Goal: Task Accomplishment & Management: Use online tool/utility

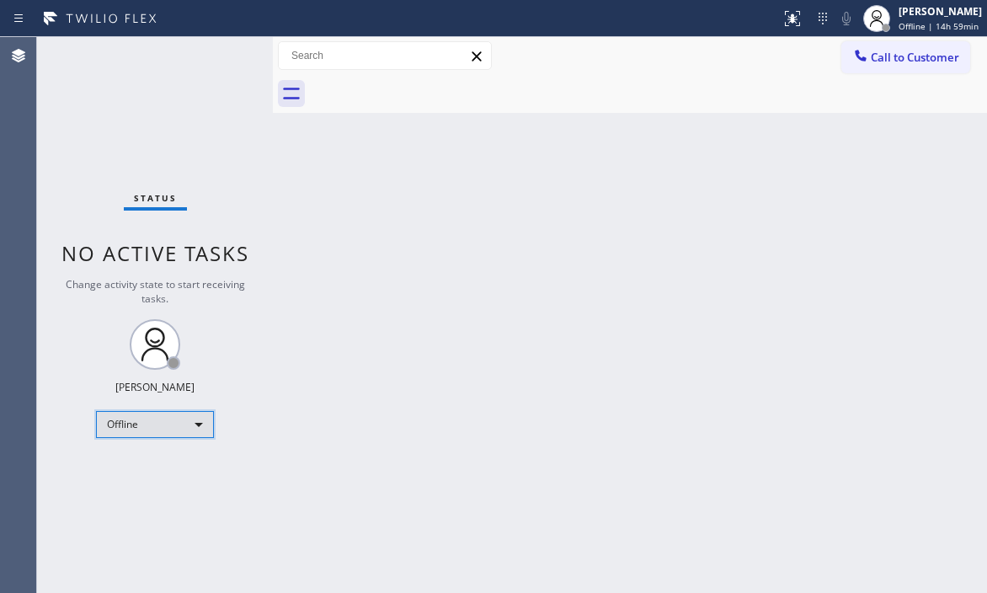
click at [174, 430] on div "Offline" at bounding box center [155, 424] width 118 height 27
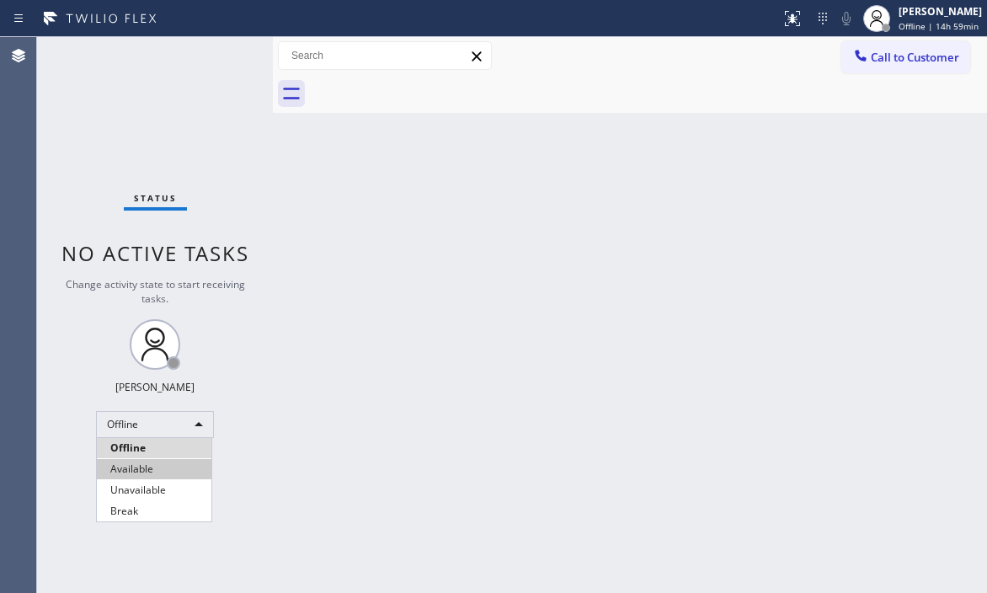
click at [163, 469] on li "Available" at bounding box center [154, 469] width 115 height 20
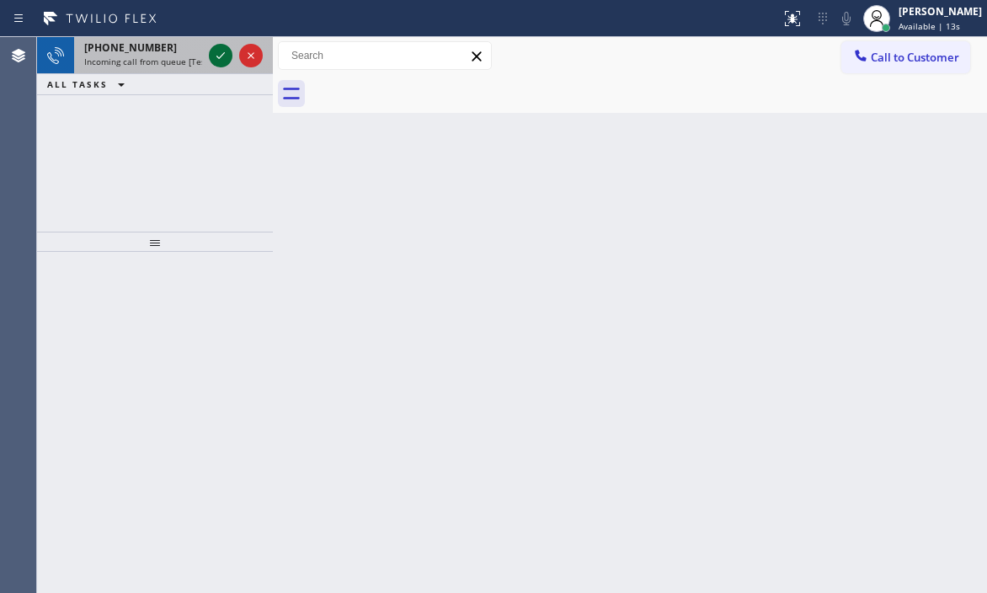
click at [216, 59] on icon at bounding box center [221, 55] width 20 height 20
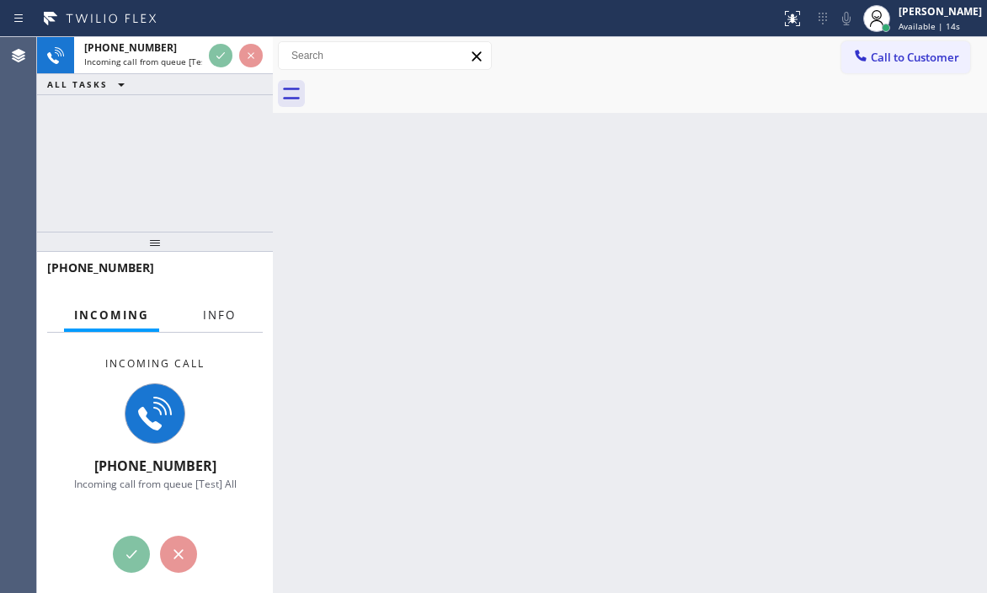
click at [228, 312] on span "Info" at bounding box center [219, 314] width 33 height 15
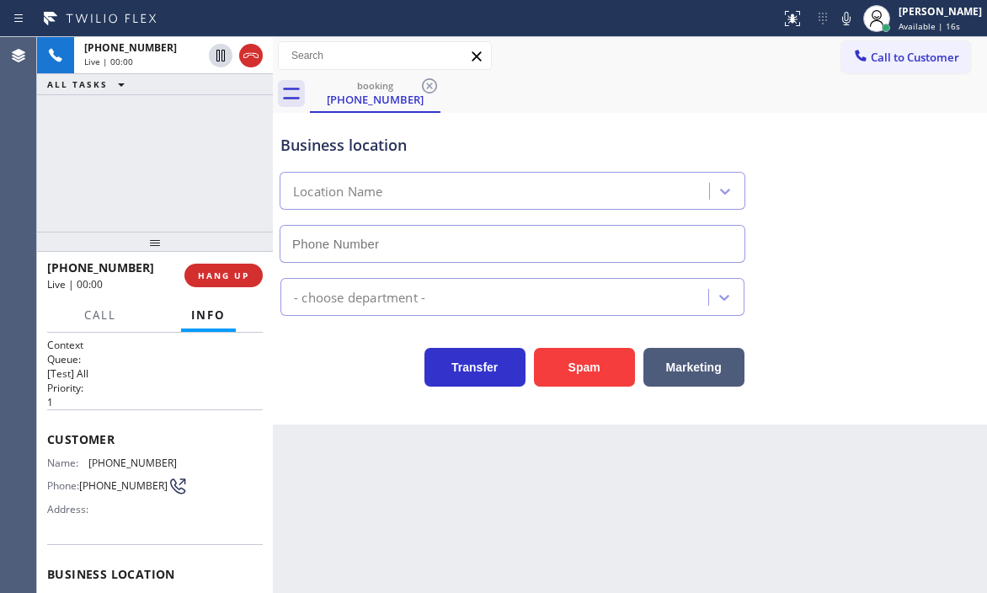
type input "(323) 997-8629"
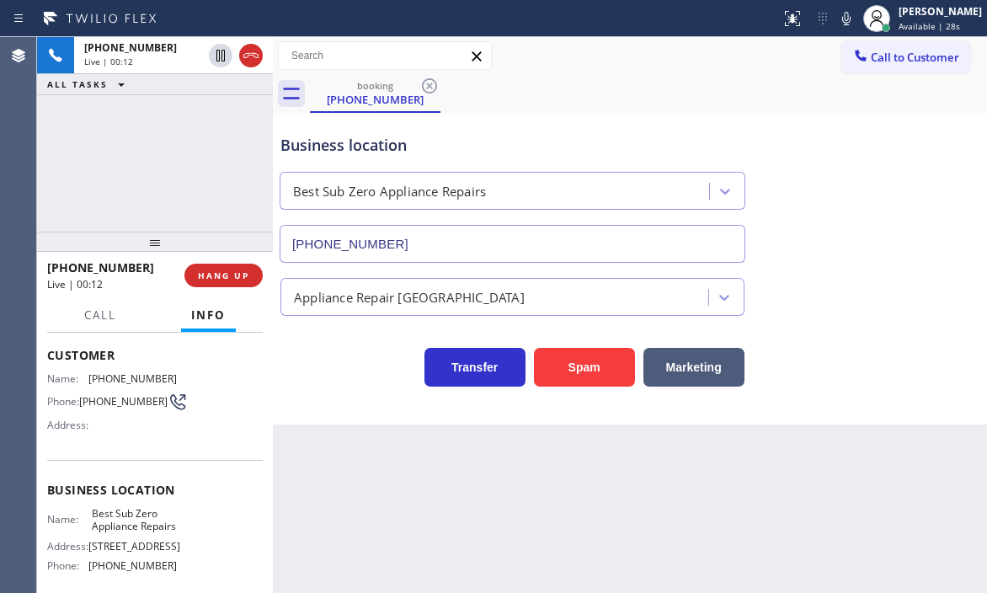
drag, startPoint x: 305, startPoint y: 0, endPoint x: 577, endPoint y: 94, distance: 287.7
click at [577, 94] on div "booking (346) 271-7932" at bounding box center [648, 94] width 677 height 38
click at [229, 281] on span "HANG UP" at bounding box center [223, 276] width 51 height 12
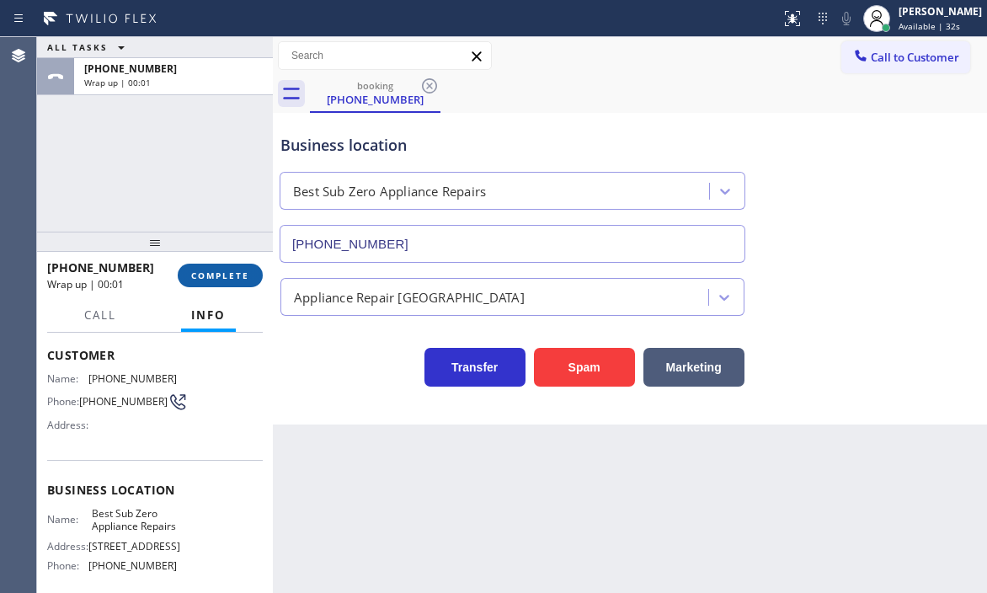
click at [229, 281] on span "COMPLETE" at bounding box center [220, 276] width 58 height 12
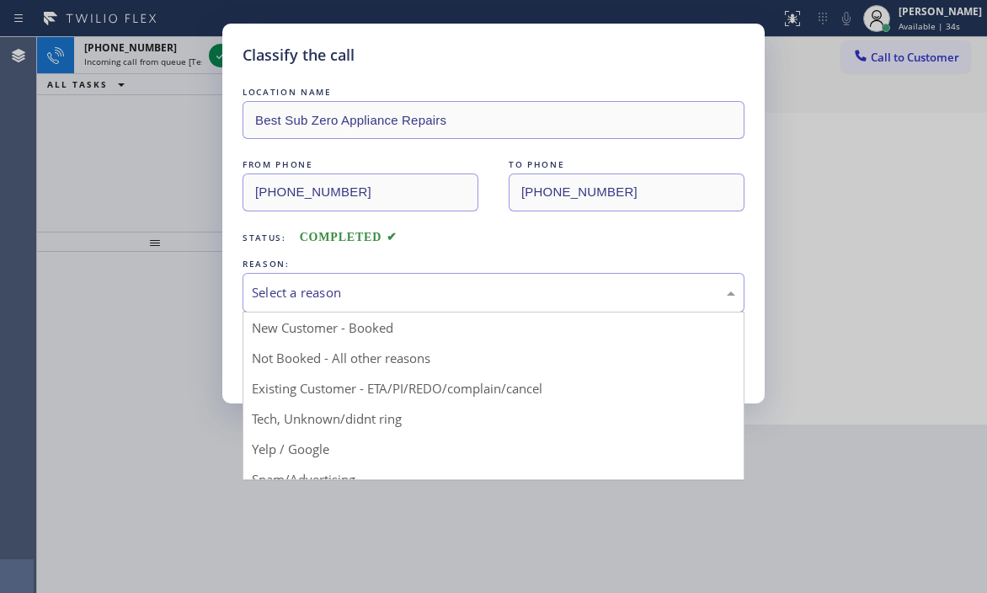
click at [420, 296] on div "Select a reason" at bounding box center [494, 292] width 484 height 19
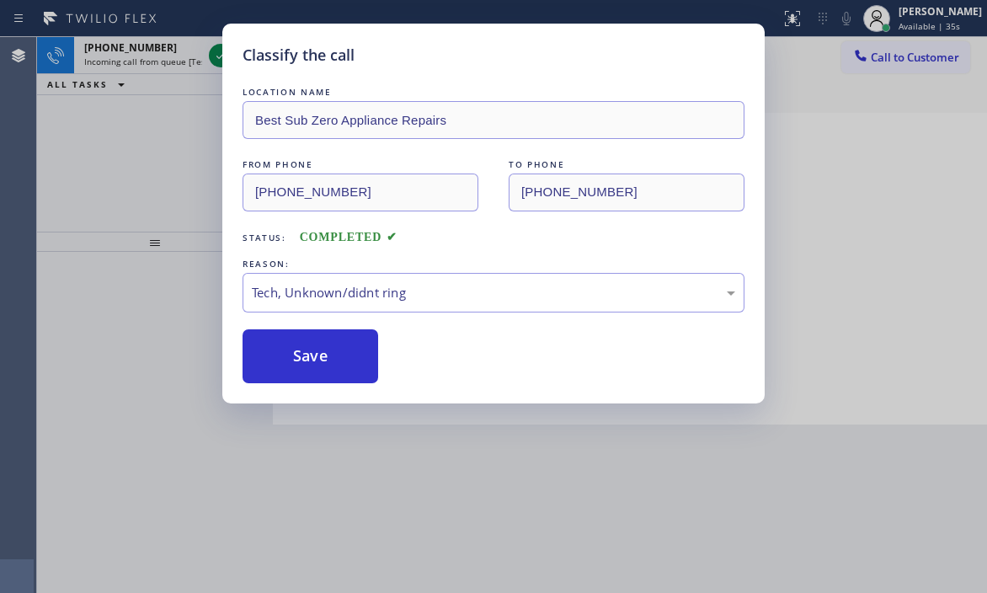
drag, startPoint x: 316, startPoint y: 418, endPoint x: 317, endPoint y: 389, distance: 28.7
drag, startPoint x: 311, startPoint y: 363, endPoint x: 309, endPoint y: 348, distance: 15.3
click at [311, 359] on button "Save" at bounding box center [311, 356] width 136 height 54
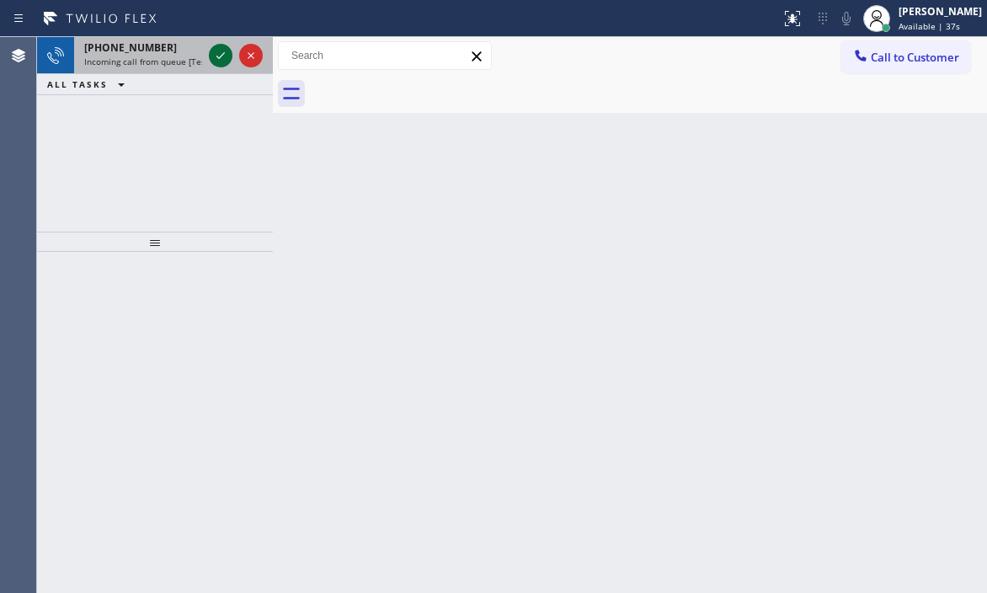
click at [220, 56] on icon at bounding box center [221, 55] width 20 height 20
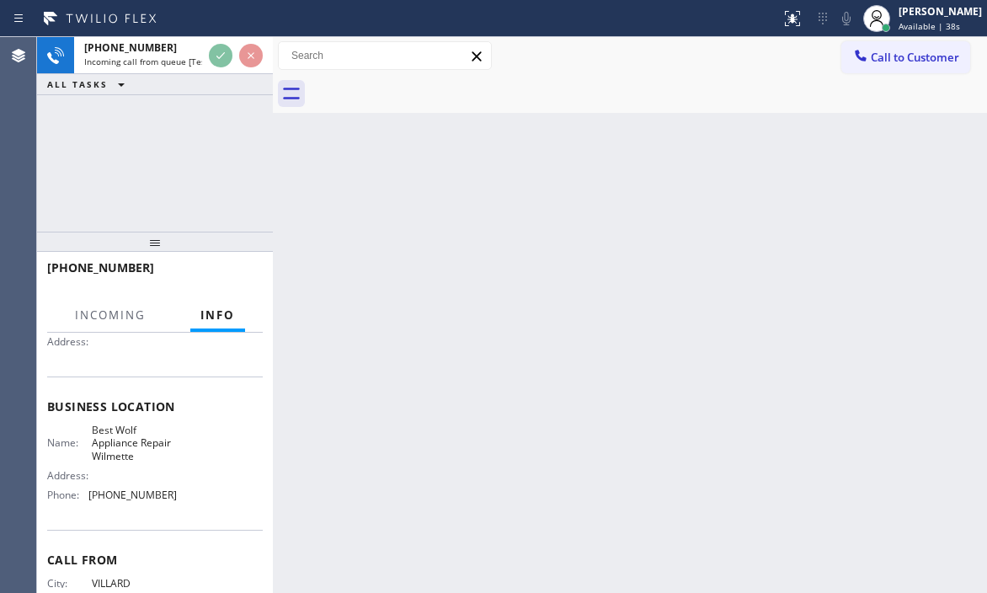
scroll to position [168, 0]
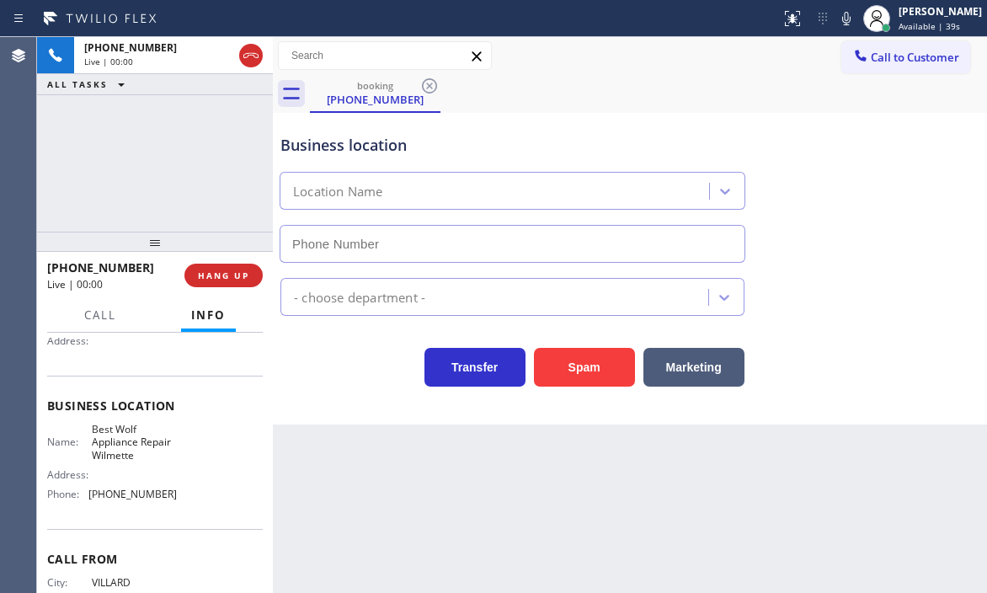
type input "(847) 558-7878"
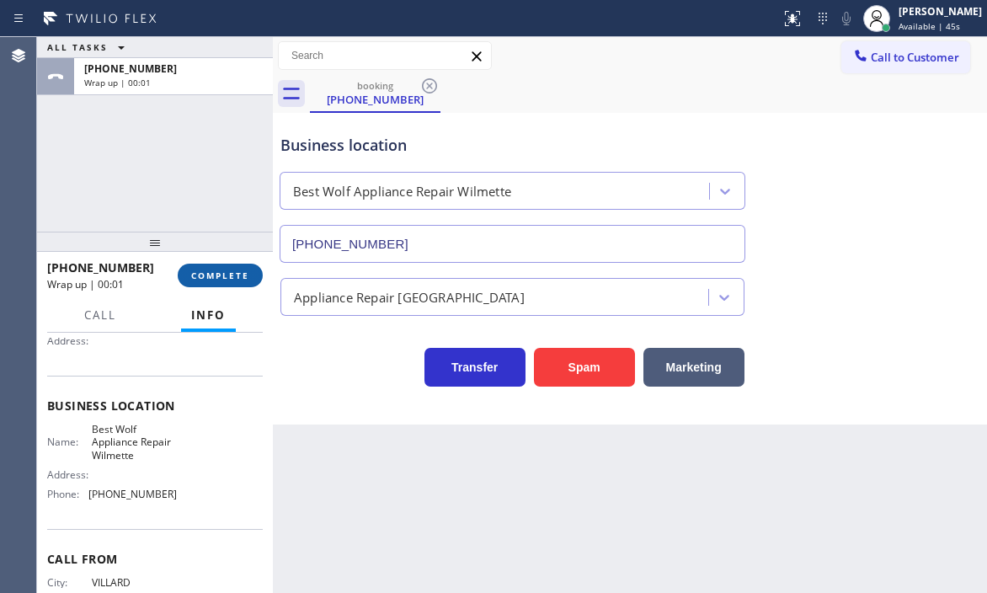
click at [215, 275] on span "COMPLETE" at bounding box center [220, 276] width 58 height 12
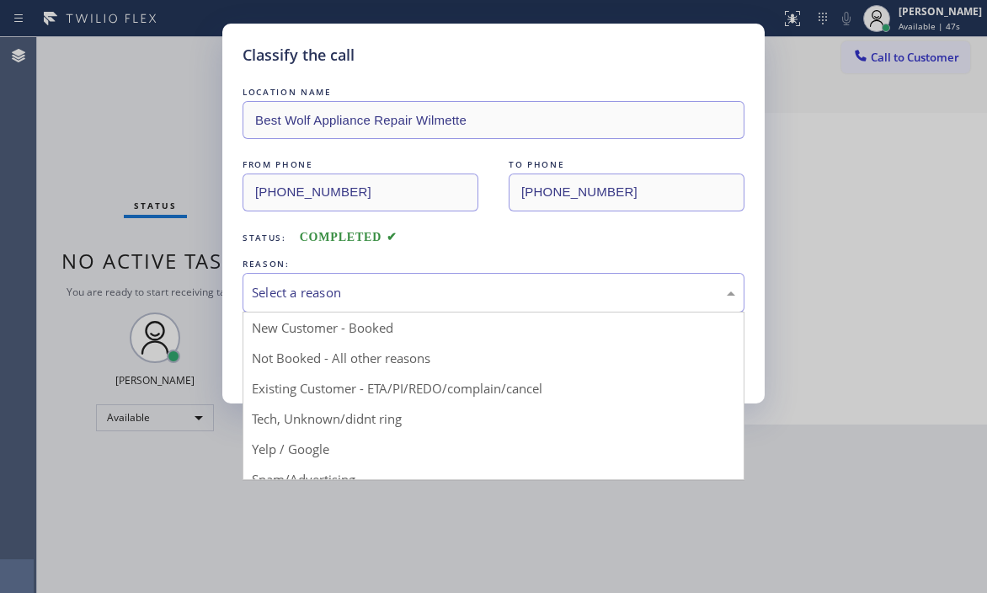
click at [403, 288] on div "Select a reason" at bounding box center [494, 292] width 484 height 19
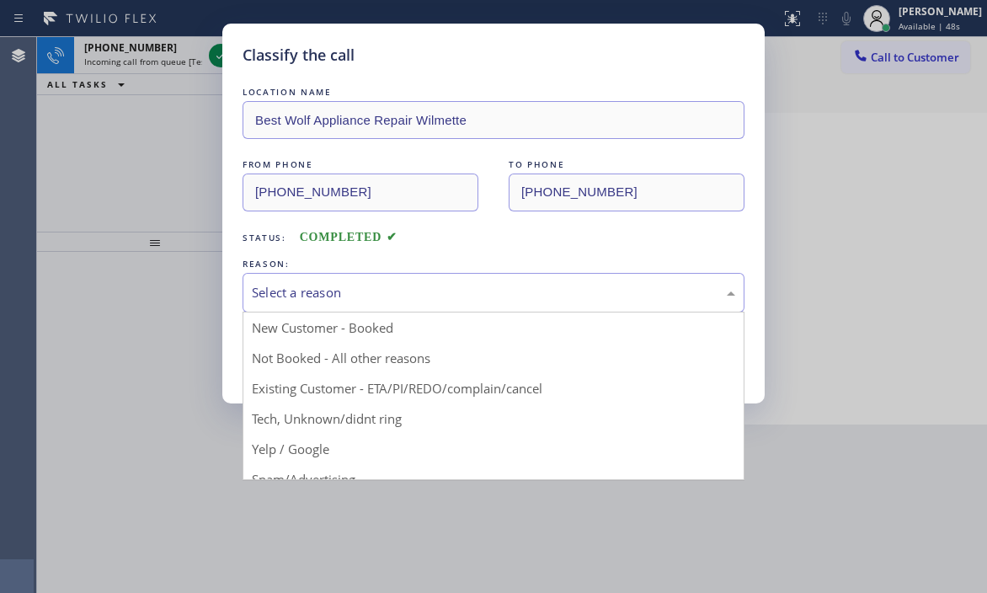
drag, startPoint x: 365, startPoint y: 417, endPoint x: 340, endPoint y: 389, distance: 37.0
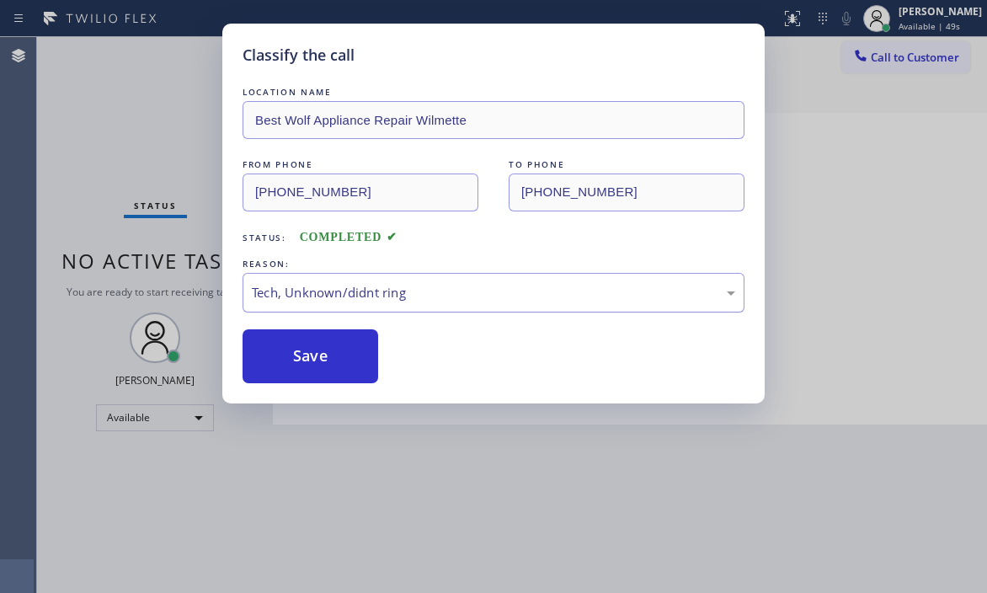
drag, startPoint x: 323, startPoint y: 362, endPoint x: 270, endPoint y: 299, distance: 82.0
click at [320, 358] on button "Save" at bounding box center [311, 356] width 136 height 54
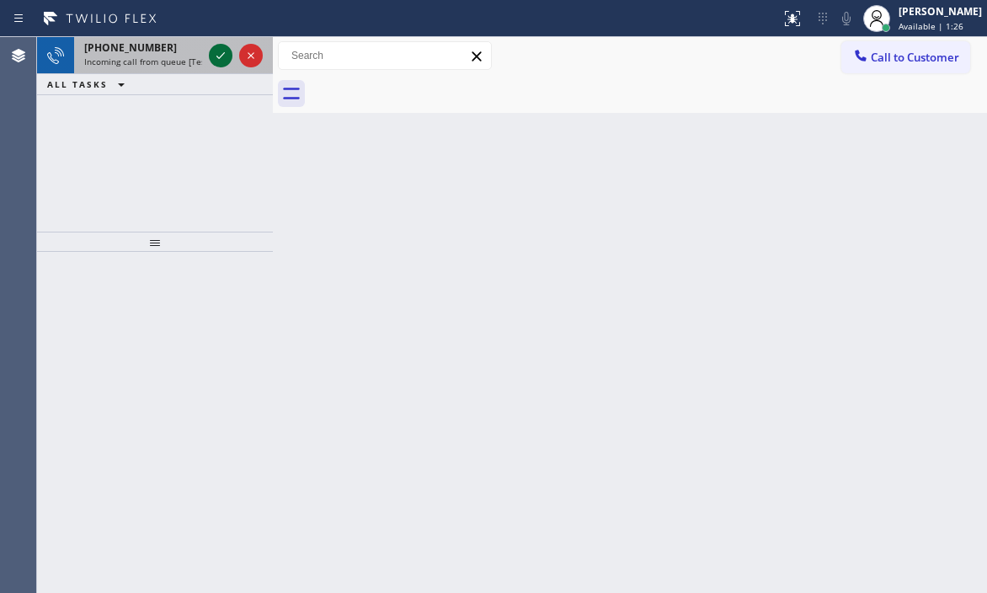
click at [225, 55] on icon at bounding box center [221, 55] width 20 height 20
click at [211, 56] on icon at bounding box center [221, 55] width 20 height 20
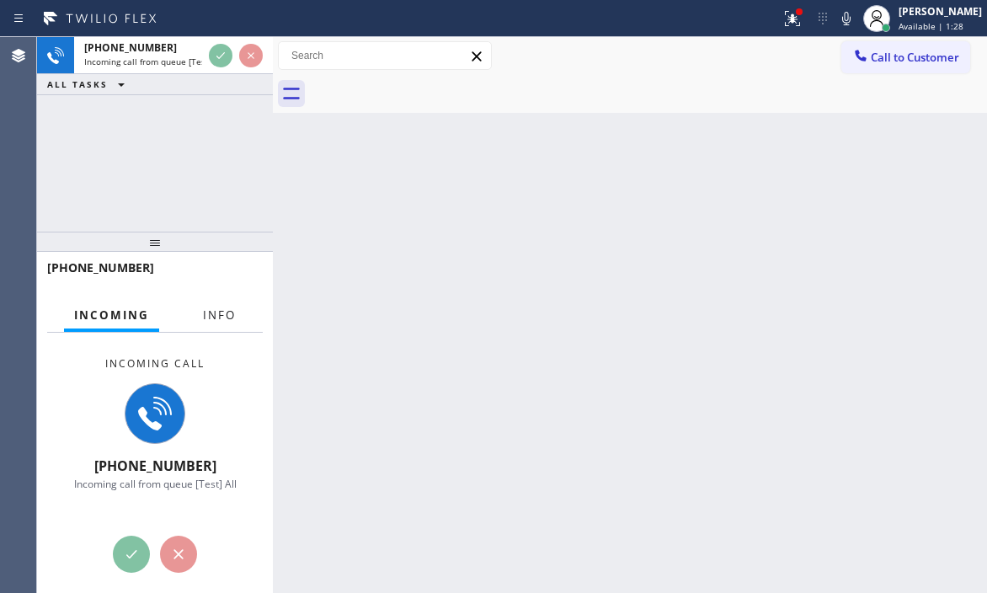
click at [212, 323] on button "Info" at bounding box center [219, 315] width 53 height 33
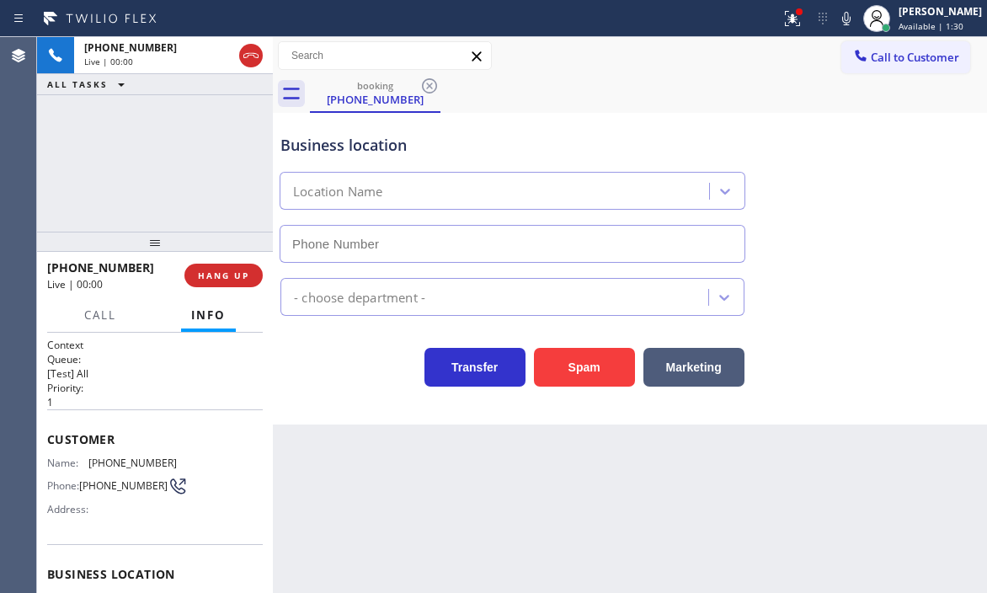
scroll to position [84, 0]
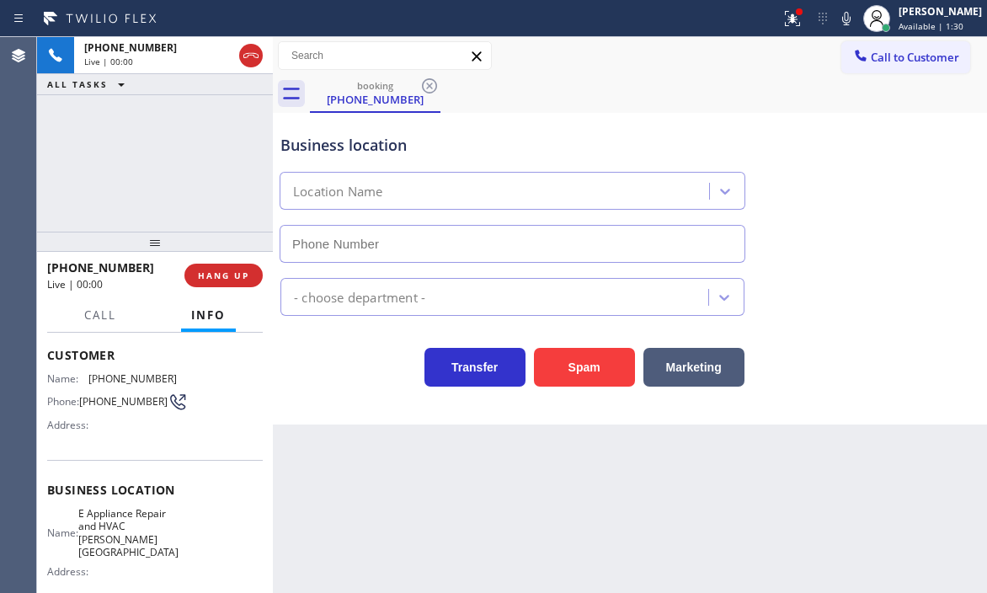
type input "[PHONE_NUMBER]"
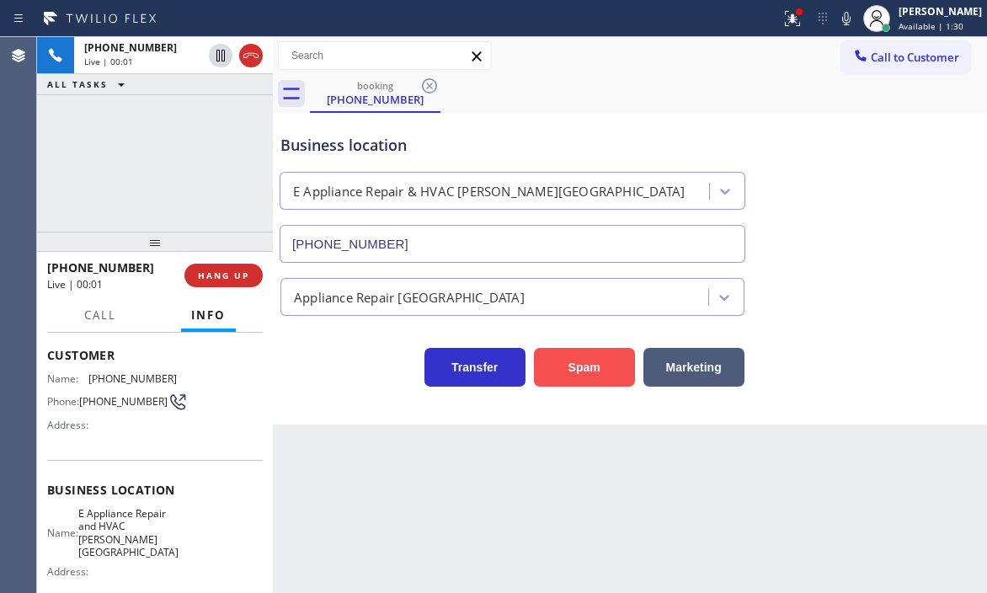
click at [591, 360] on button "Spam" at bounding box center [584, 367] width 101 height 39
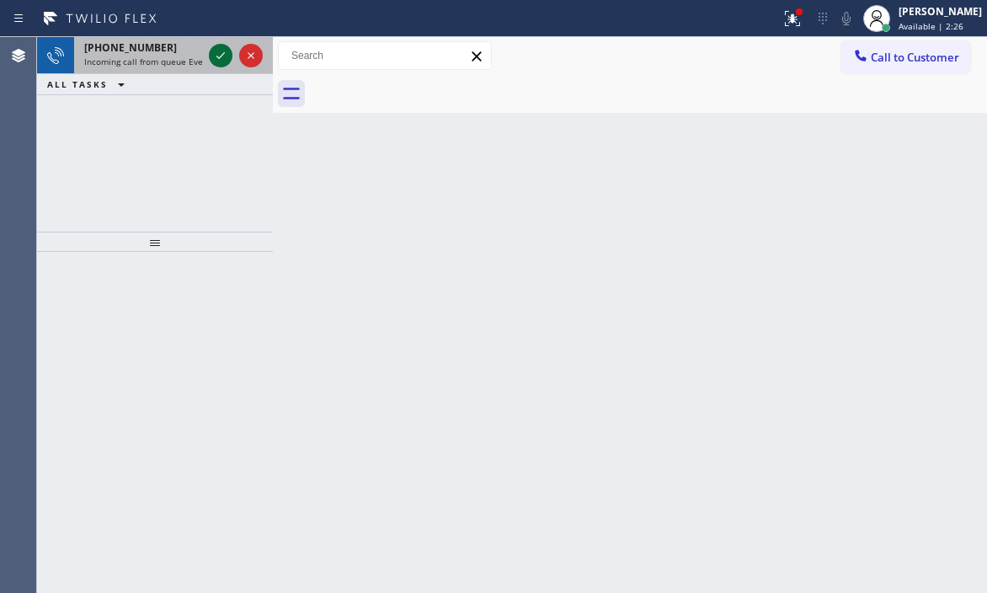
click at [220, 56] on icon at bounding box center [221, 55] width 20 height 20
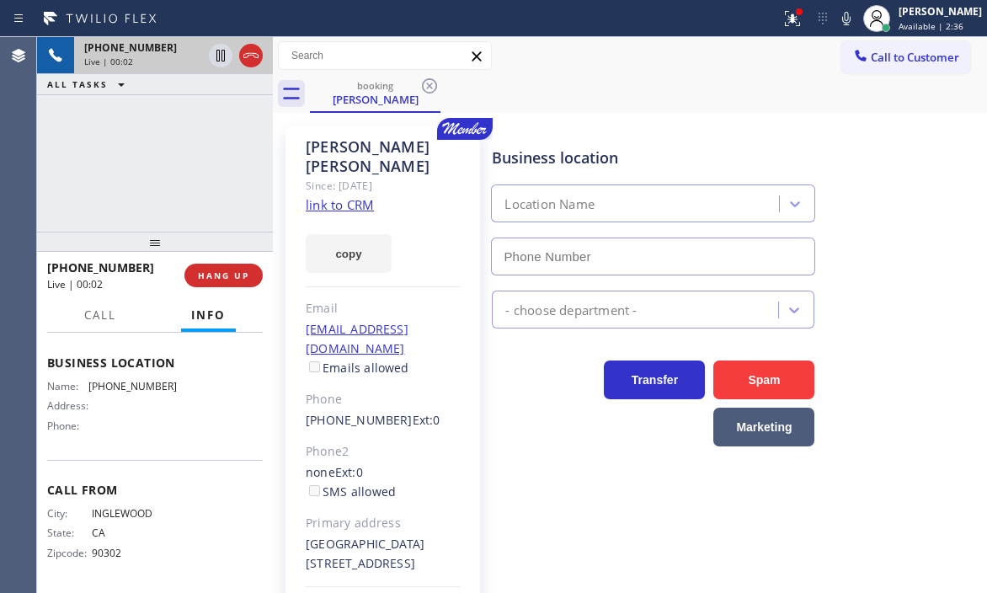
scroll to position [253, 0]
click at [332, 196] on link "link to CRM" at bounding box center [340, 204] width 68 height 17
click at [217, 56] on icon at bounding box center [220, 56] width 8 height 12
click at [223, 59] on icon at bounding box center [221, 56] width 12 height 12
click at [248, 61] on icon at bounding box center [251, 55] width 20 height 20
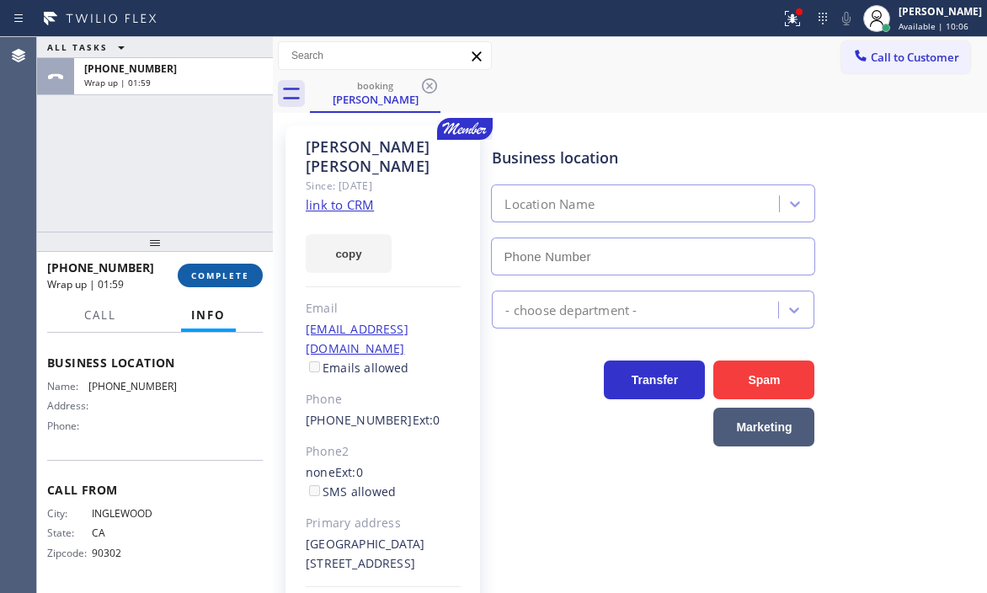
click at [222, 274] on span "COMPLETE" at bounding box center [220, 276] width 58 height 12
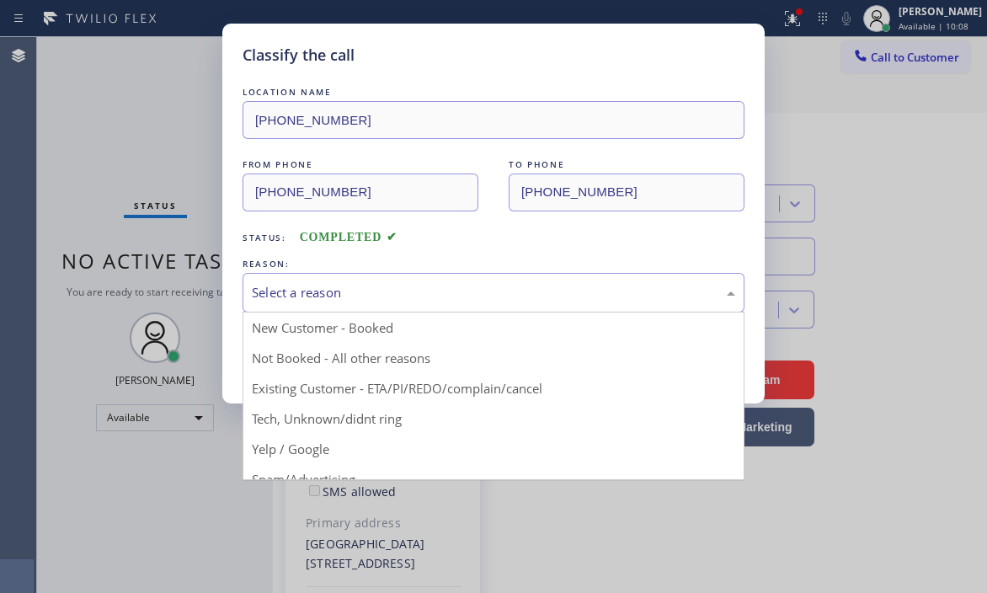
click at [516, 306] on div "Select a reason" at bounding box center [494, 293] width 502 height 40
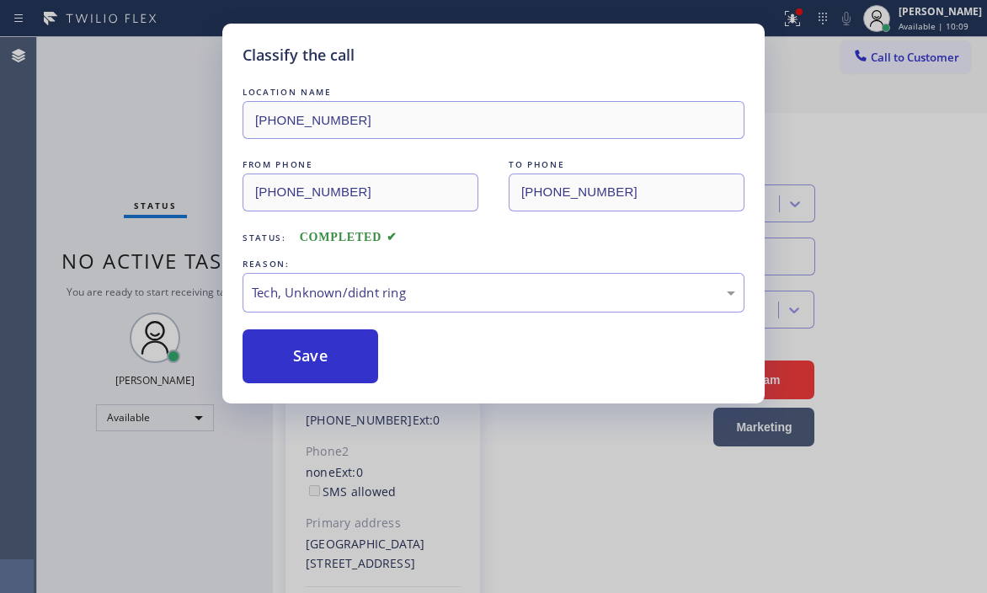
drag, startPoint x: 335, startPoint y: 419, endPoint x: 329, endPoint y: 395, distance: 24.3
click at [437, 289] on div "Tech, Unknown/didnt ring" at bounding box center [494, 292] width 484 height 19
drag, startPoint x: 288, startPoint y: 362, endPoint x: 655, endPoint y: 365, distance: 367.3
click at [290, 362] on button "Save" at bounding box center [311, 356] width 136 height 54
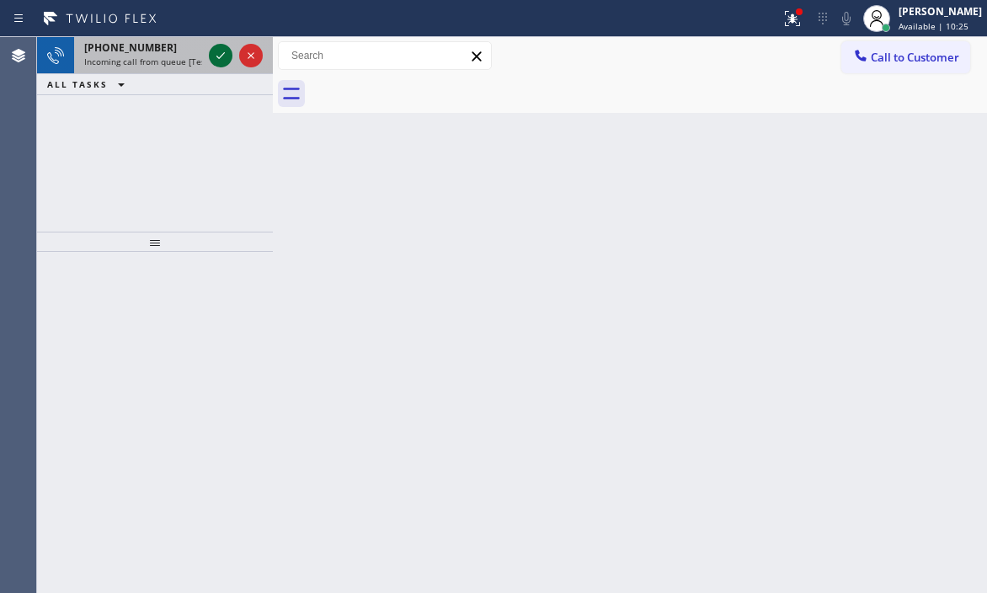
click at [223, 59] on icon at bounding box center [221, 55] width 20 height 20
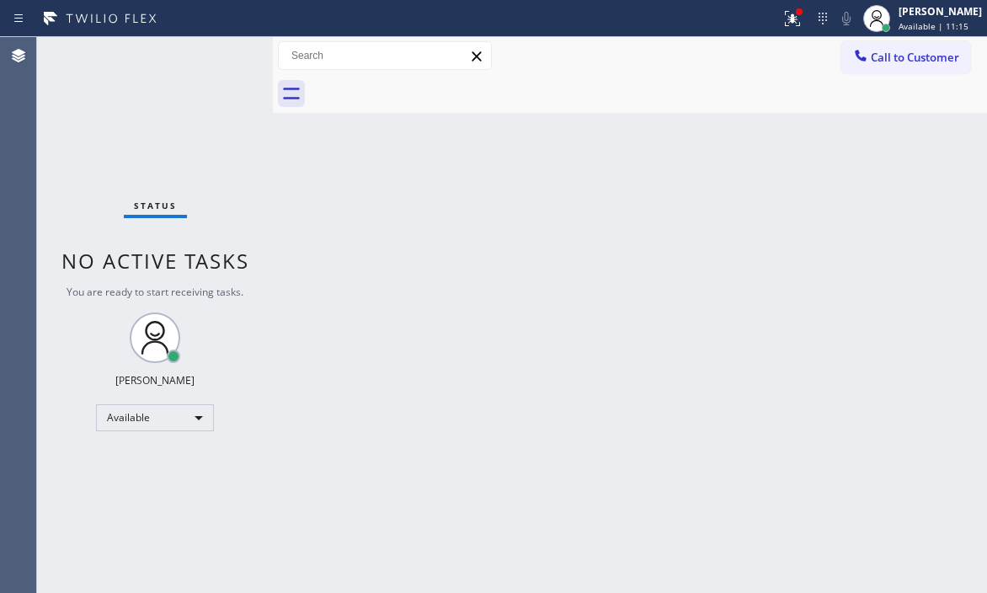
click at [211, 54] on div "Status No active tasks You are ready to start receiving tasks. [PERSON_NAME] Av…" at bounding box center [155, 315] width 236 height 556
click at [222, 53] on div "Status No active tasks You are ready to start receiving tasks. [PERSON_NAME] Av…" at bounding box center [155, 315] width 236 height 556
click at [788, 18] on icon at bounding box center [793, 18] width 20 height 20
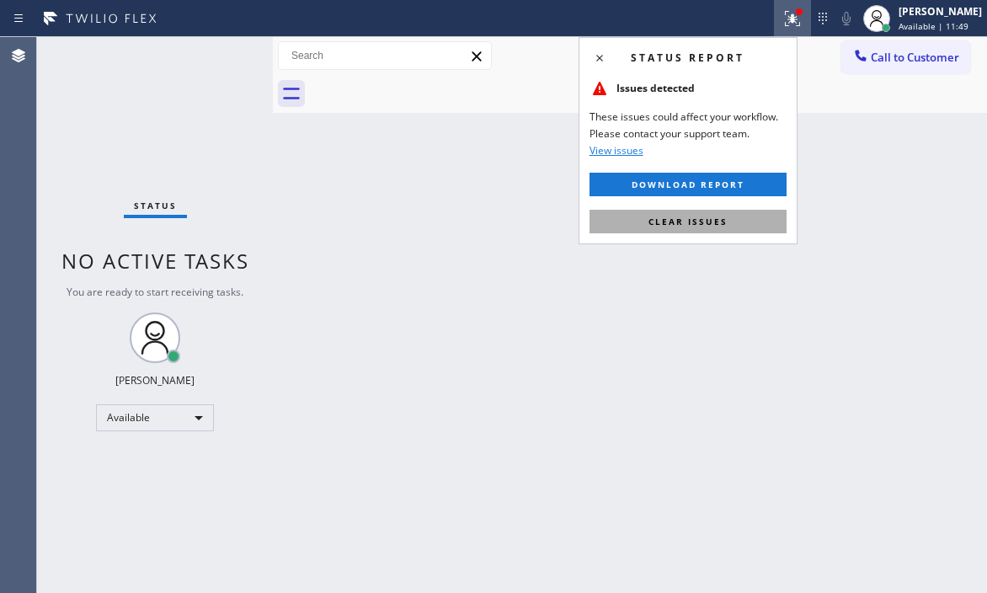
click at [698, 222] on span "Clear issues" at bounding box center [688, 222] width 79 height 12
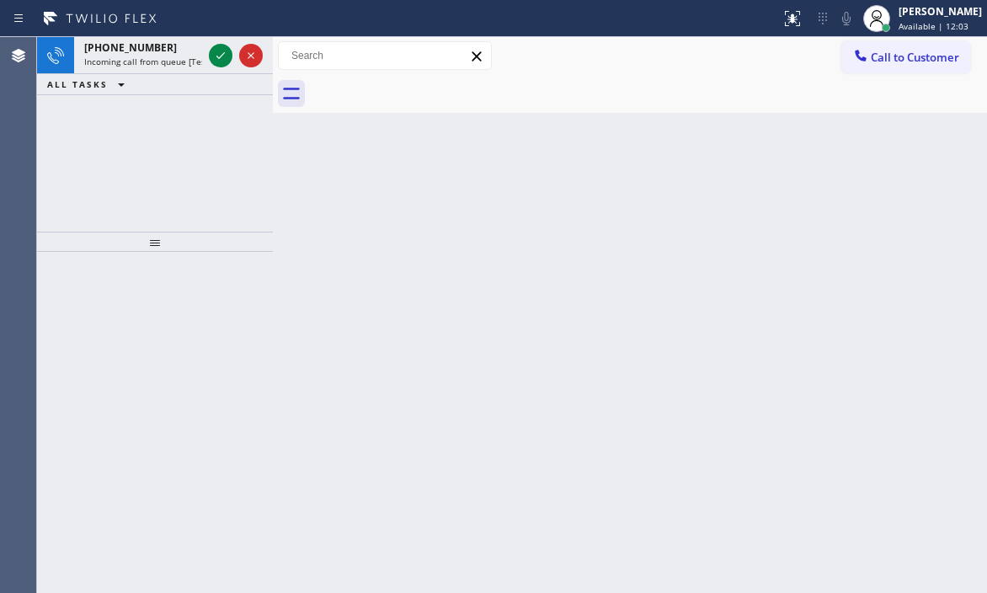
click at [223, 58] on icon at bounding box center [221, 55] width 20 height 20
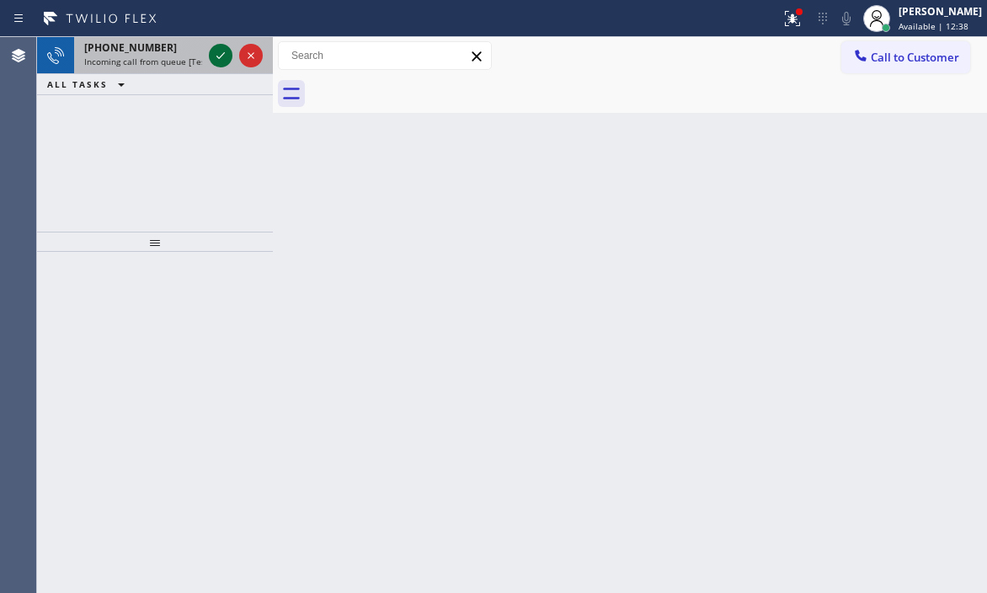
click at [230, 53] on div at bounding box center [221, 55] width 24 height 20
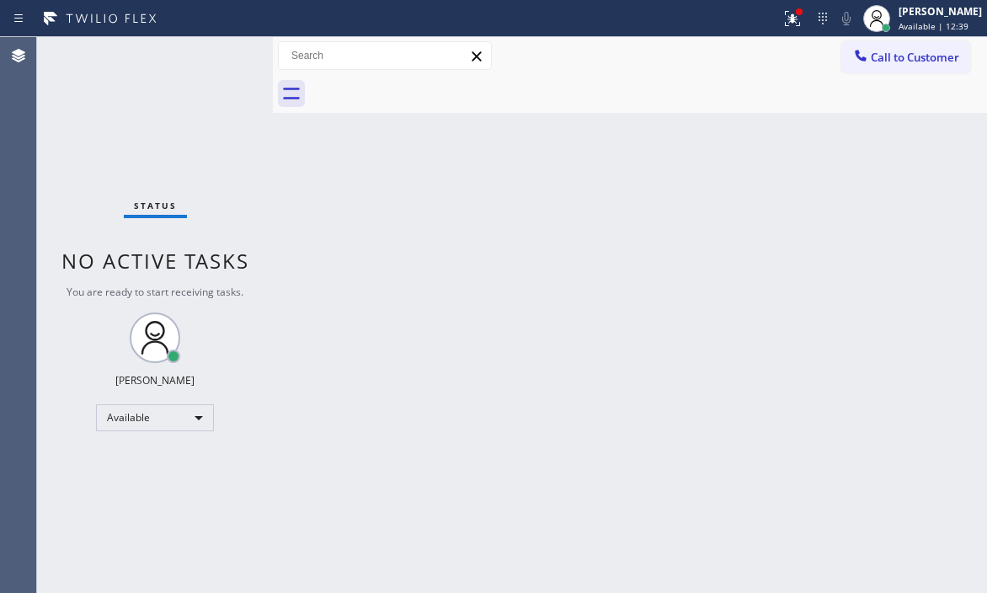
click at [225, 53] on div "Status No active tasks You are ready to start receiving tasks. [PERSON_NAME] Av…" at bounding box center [155, 315] width 236 height 556
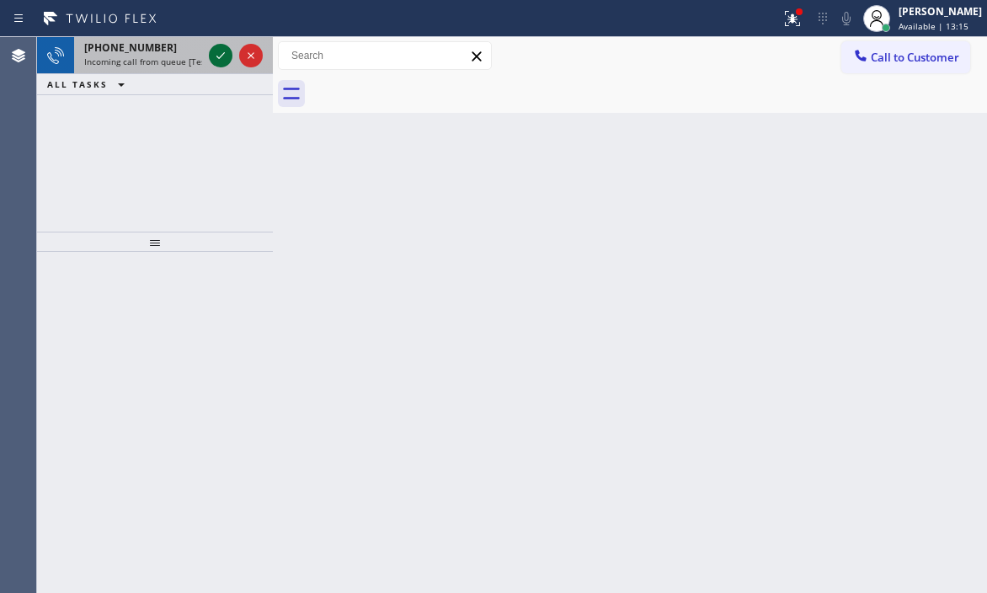
click at [222, 52] on icon at bounding box center [221, 55] width 20 height 20
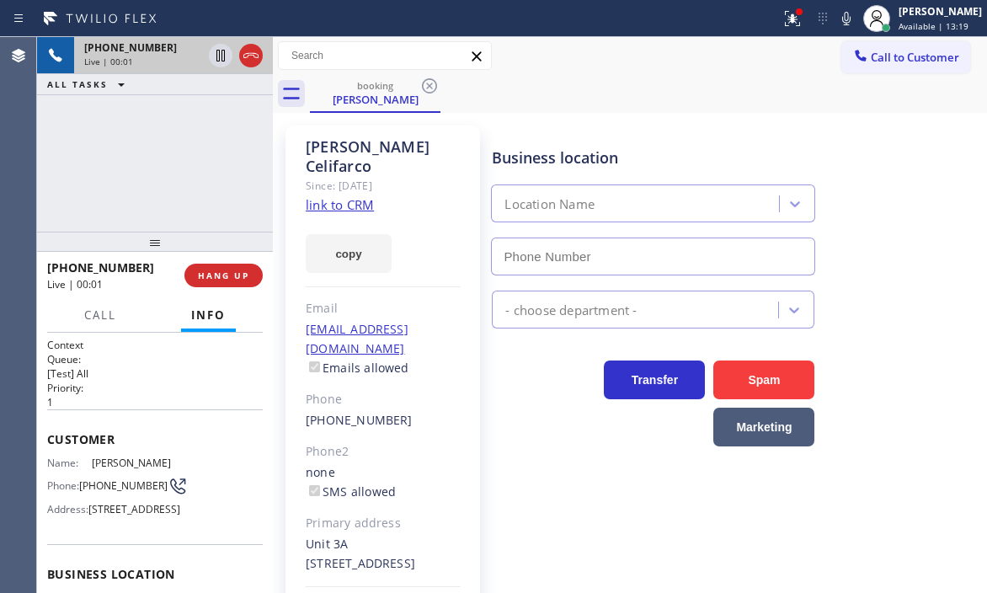
type input "[PHONE_NUMBER]"
click at [318, 196] on link "link to CRM" at bounding box center [340, 204] width 68 height 17
click at [214, 57] on icon at bounding box center [221, 55] width 20 height 20
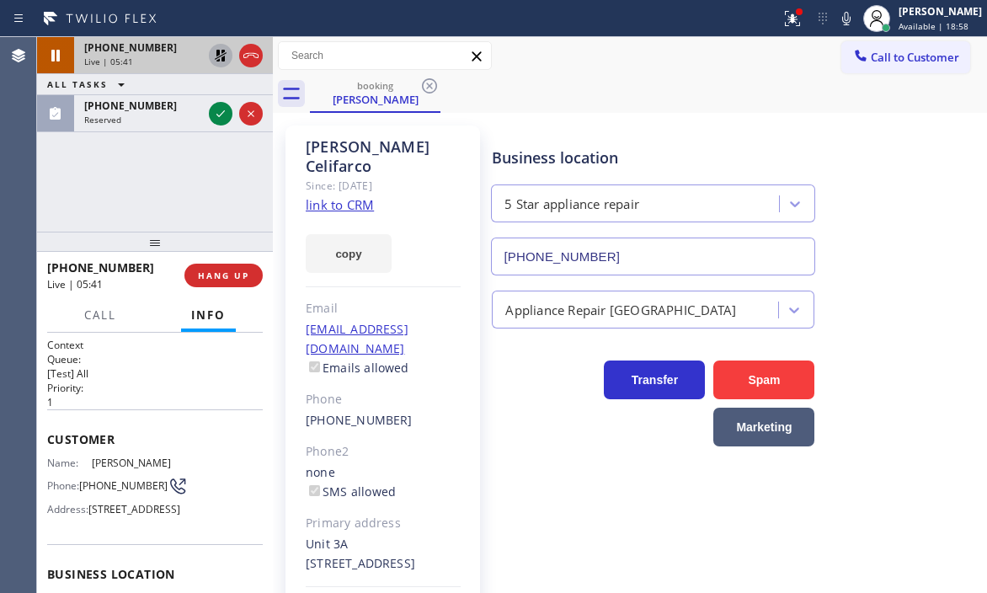
click at [226, 55] on icon at bounding box center [221, 55] width 20 height 20
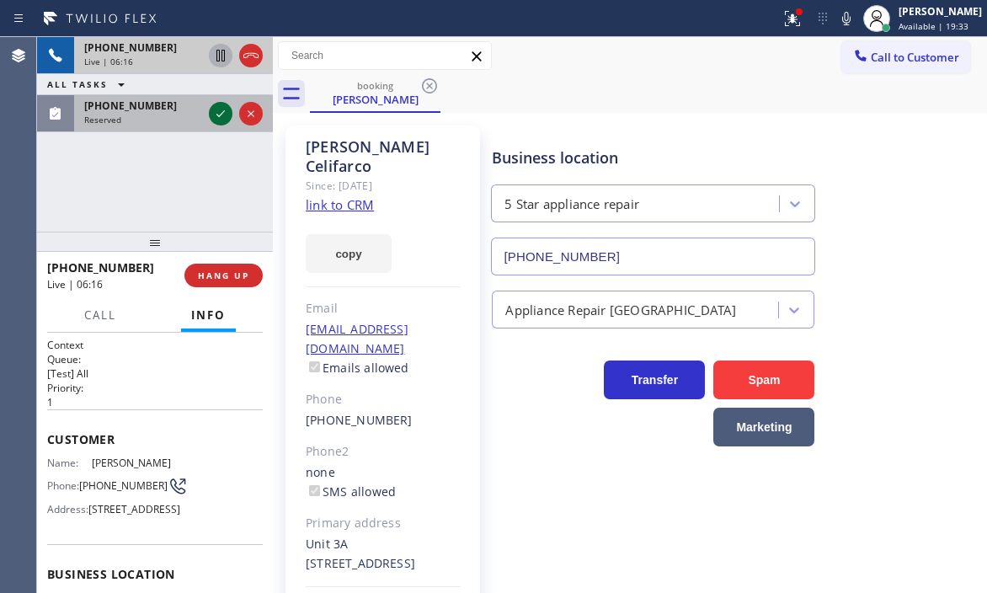
click at [214, 114] on icon at bounding box center [221, 114] width 20 height 20
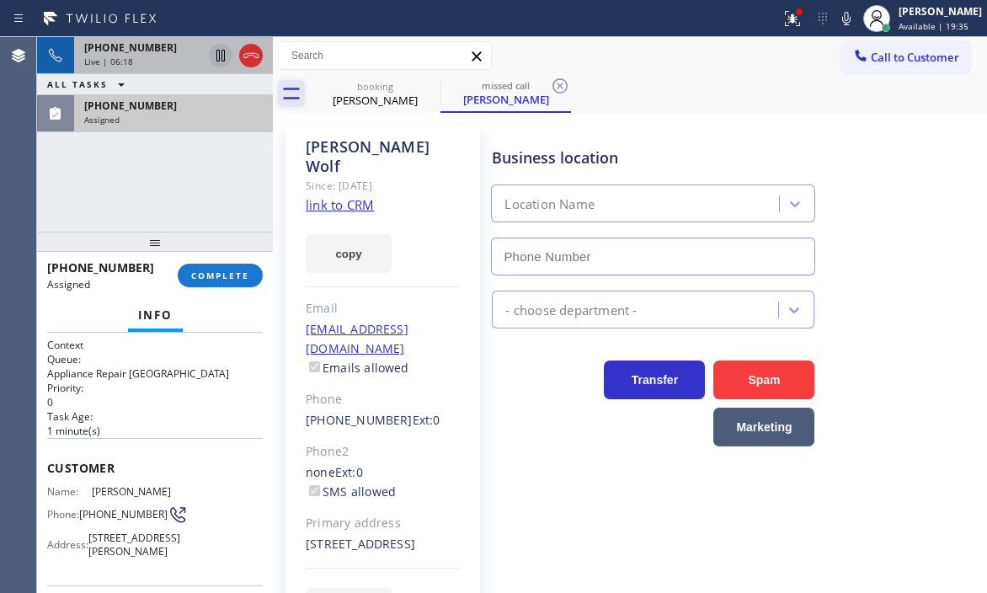
type input "(720) 597-8984"
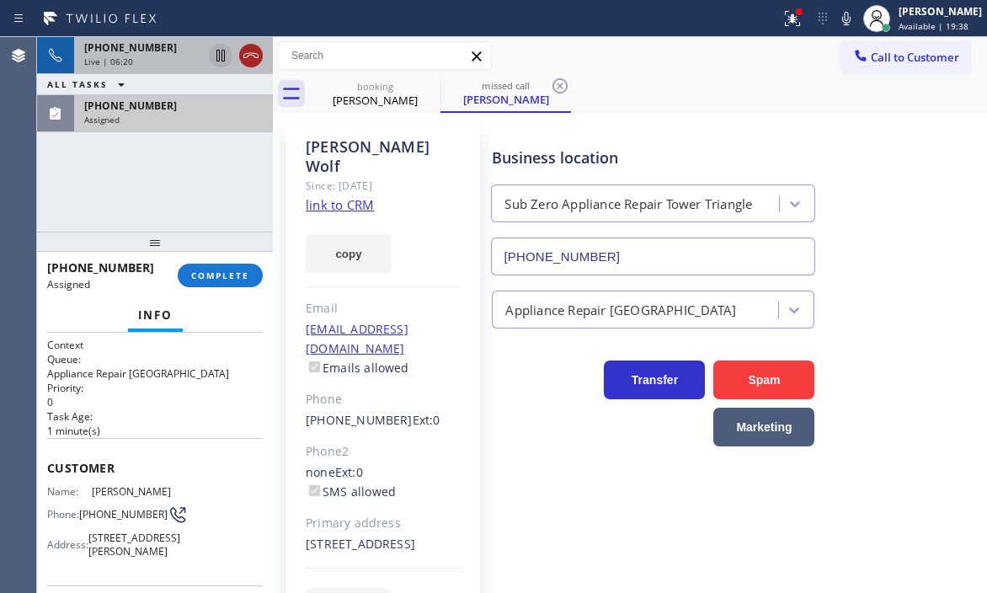
click at [258, 54] on icon at bounding box center [251, 55] width 20 height 20
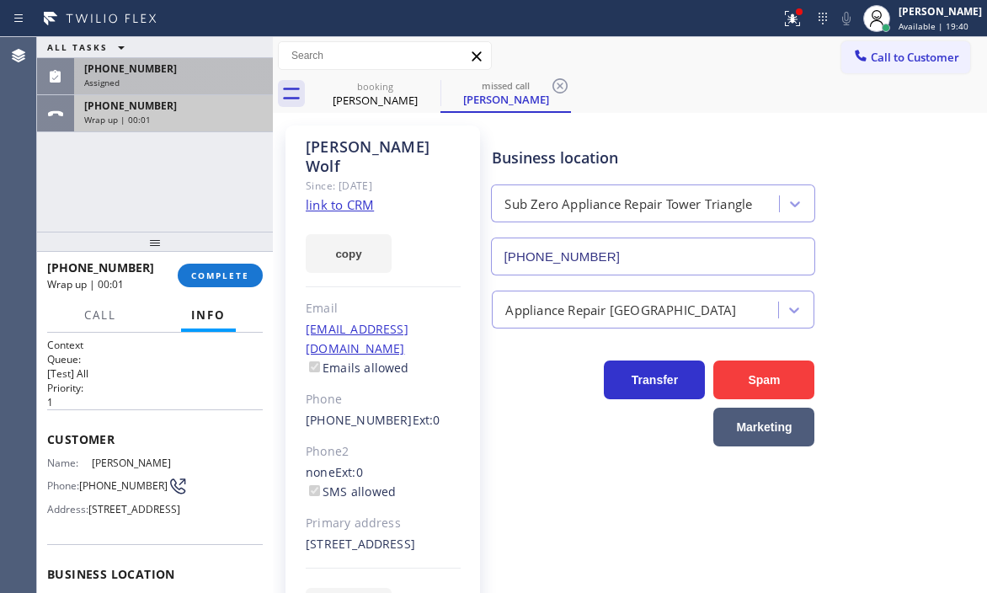
click at [156, 128] on div "+13475399622 Wrap up | 00:01" at bounding box center [170, 113] width 192 height 37
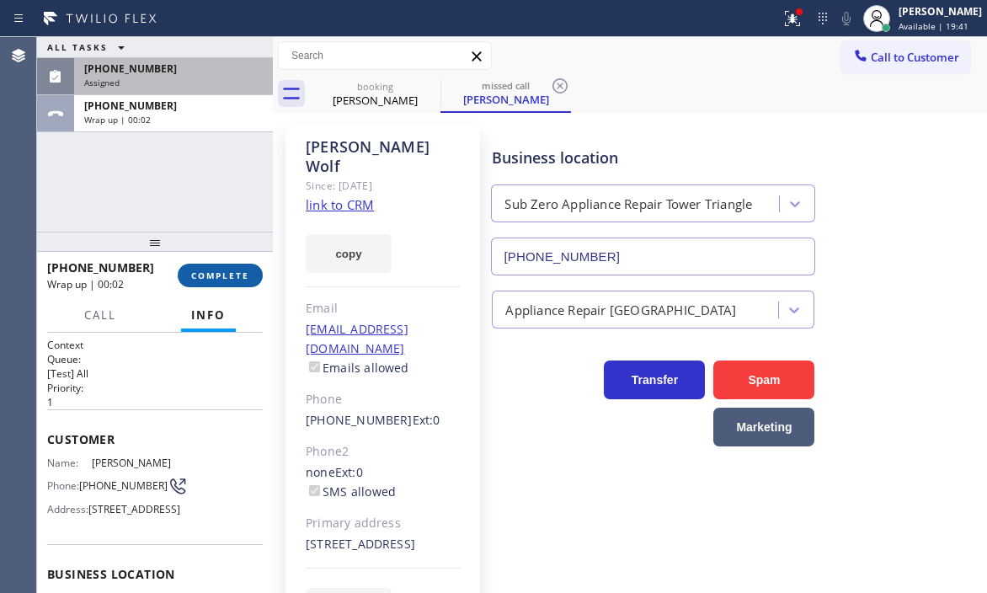
click at [212, 266] on button "COMPLETE" at bounding box center [220, 276] width 85 height 24
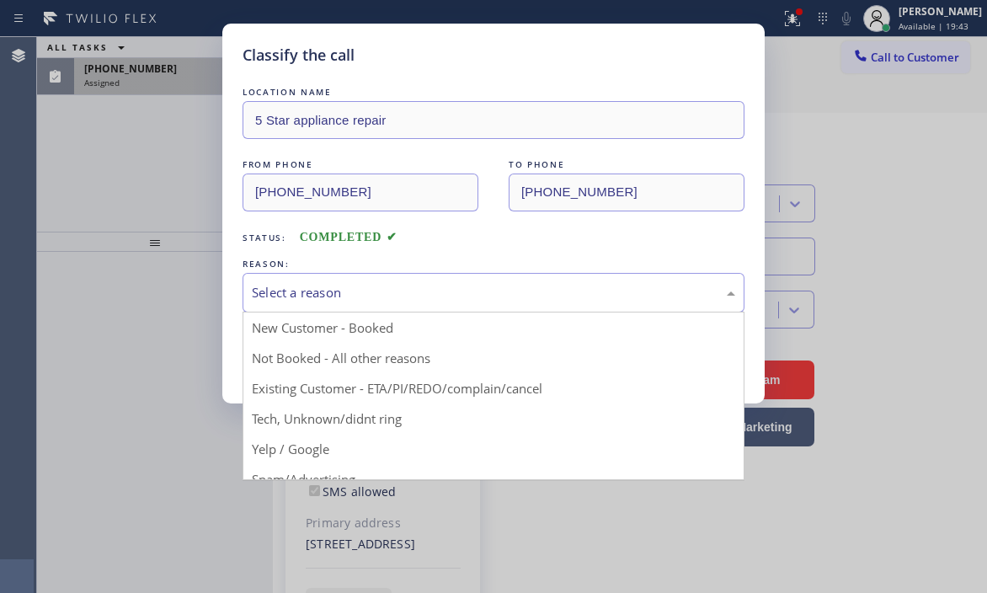
click at [371, 295] on div "Select a reason" at bounding box center [494, 292] width 484 height 19
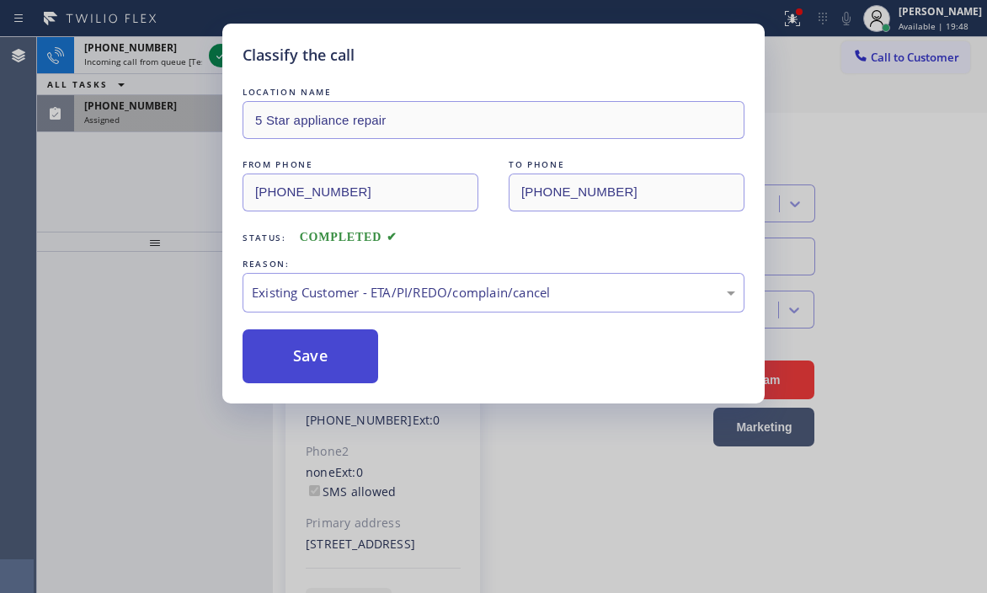
click at [313, 361] on button "Save" at bounding box center [311, 356] width 136 height 54
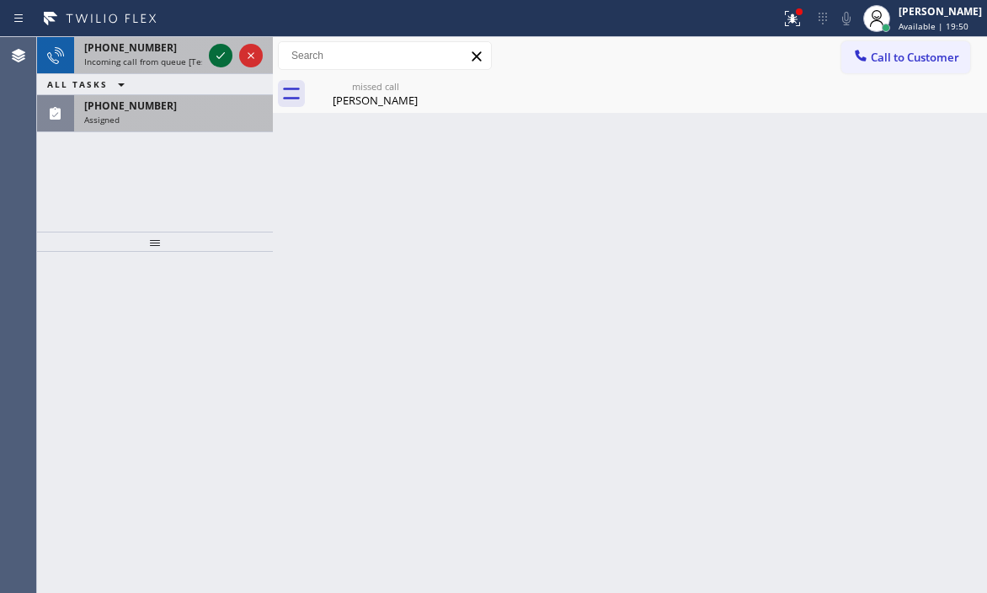
click at [216, 55] on icon at bounding box center [221, 55] width 20 height 20
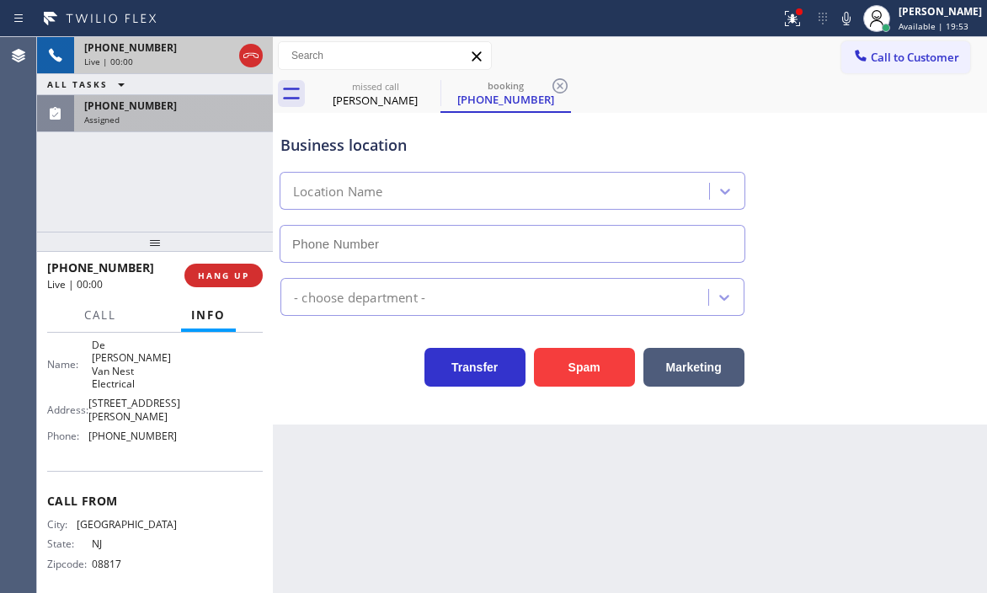
type input "(862) 356-5912"
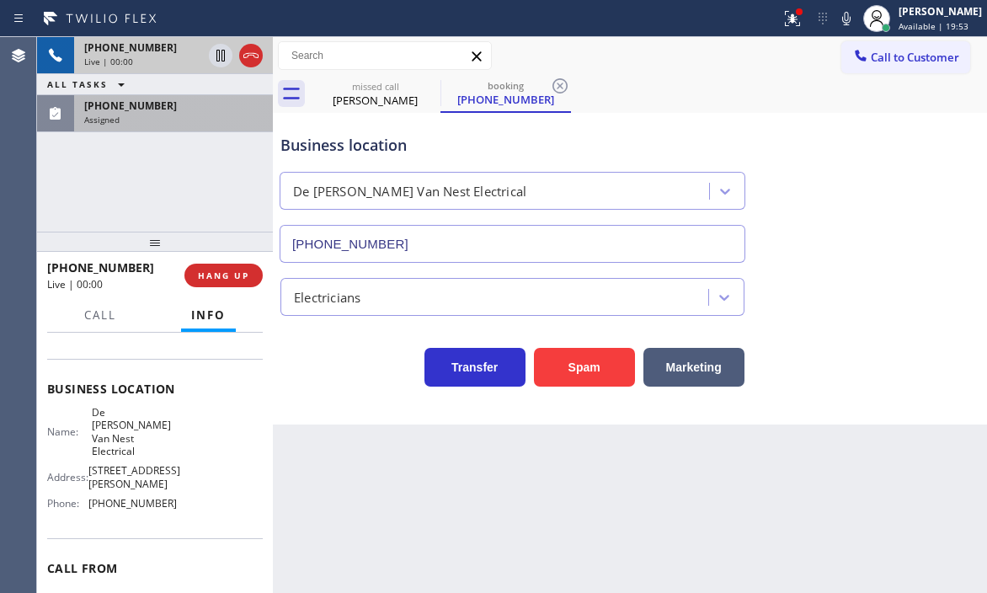
scroll to position [168, 0]
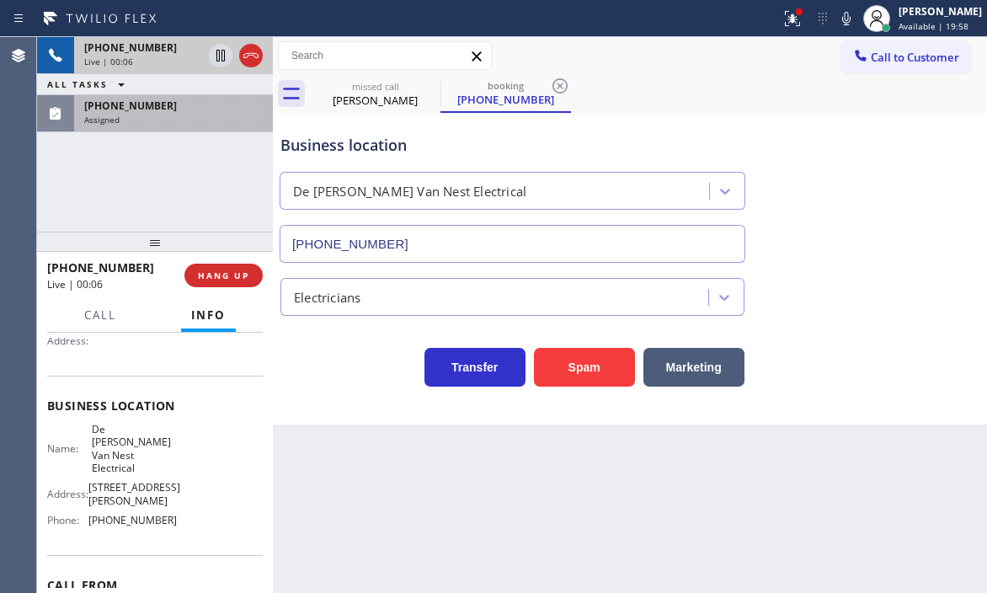
click at [208, 115] on div "Assigned" at bounding box center [173, 120] width 179 height 12
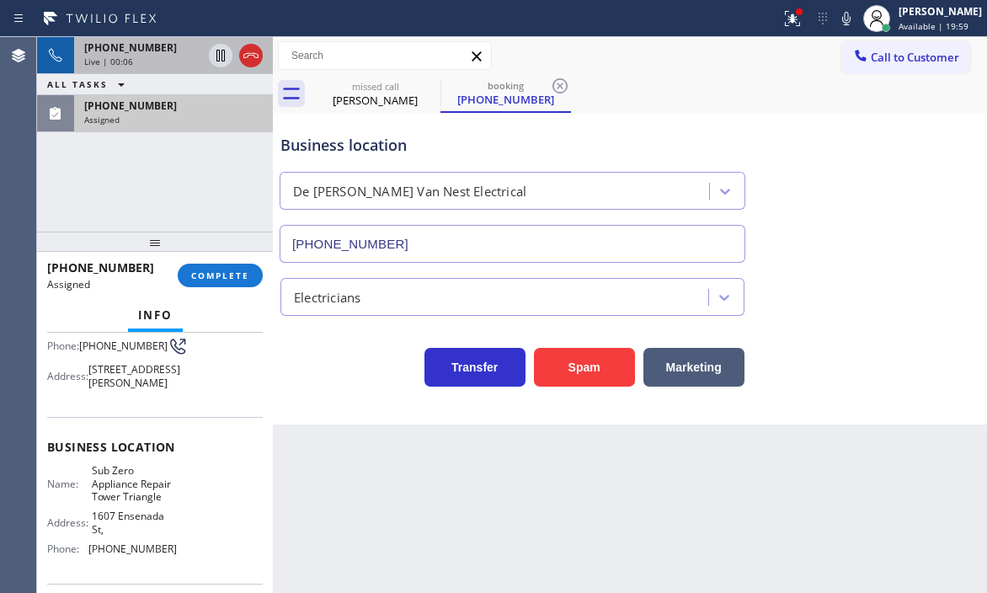
scroll to position [197, 0]
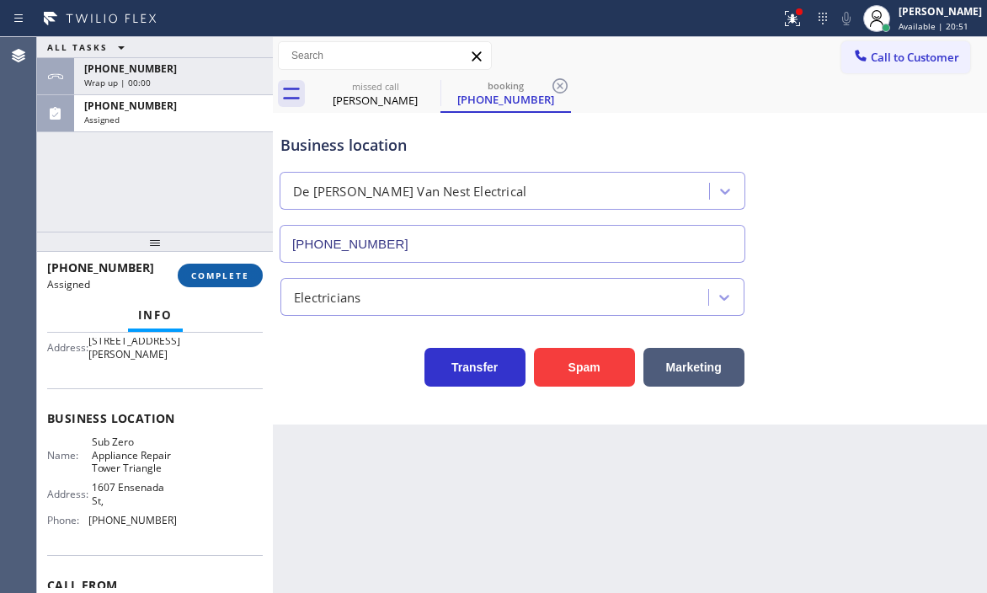
click at [222, 275] on span "COMPLETE" at bounding box center [220, 276] width 58 height 12
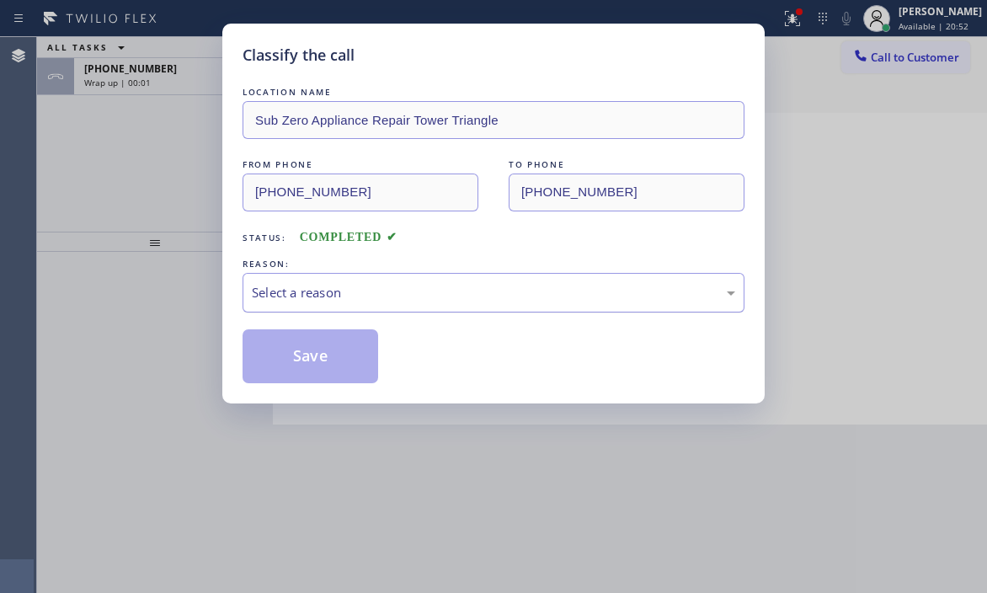
drag, startPoint x: 464, startPoint y: 289, endPoint x: 446, endPoint y: 305, distance: 24.5
click at [463, 289] on div "Select a reason" at bounding box center [494, 292] width 484 height 19
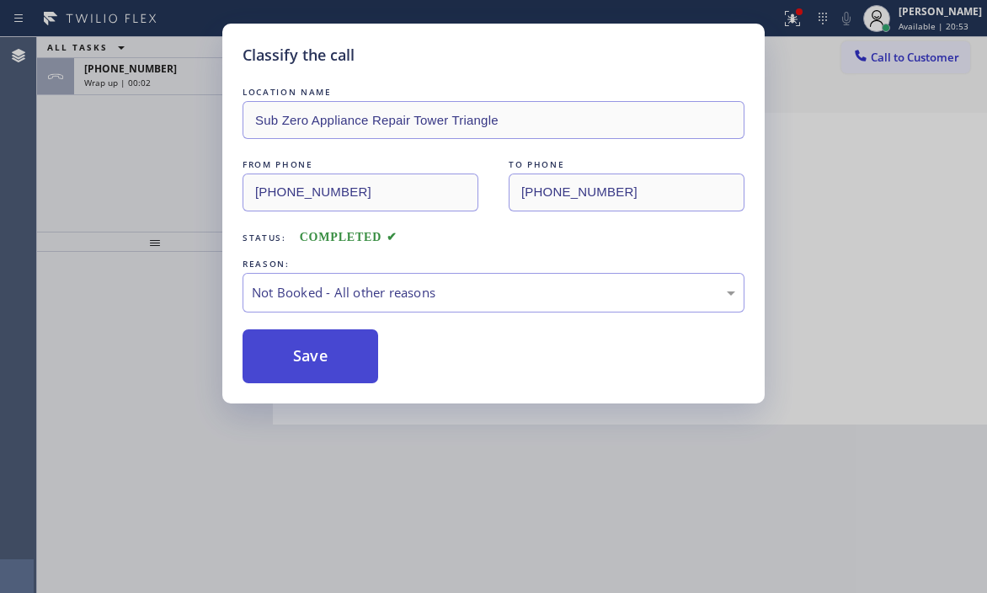
click at [276, 366] on button "Save" at bounding box center [311, 356] width 136 height 54
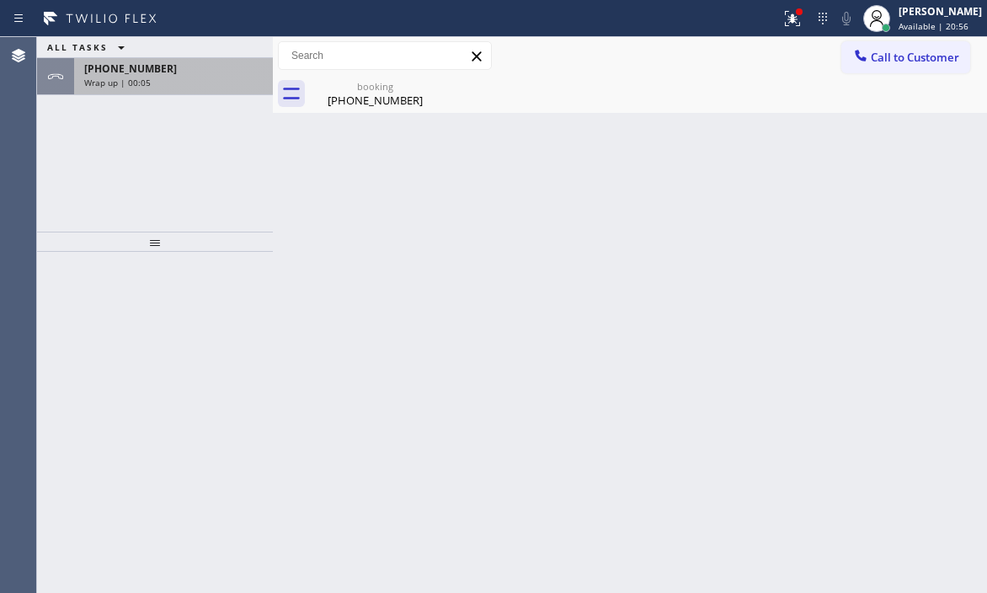
click at [178, 80] on div "Wrap up | 00:05" at bounding box center [173, 83] width 179 height 12
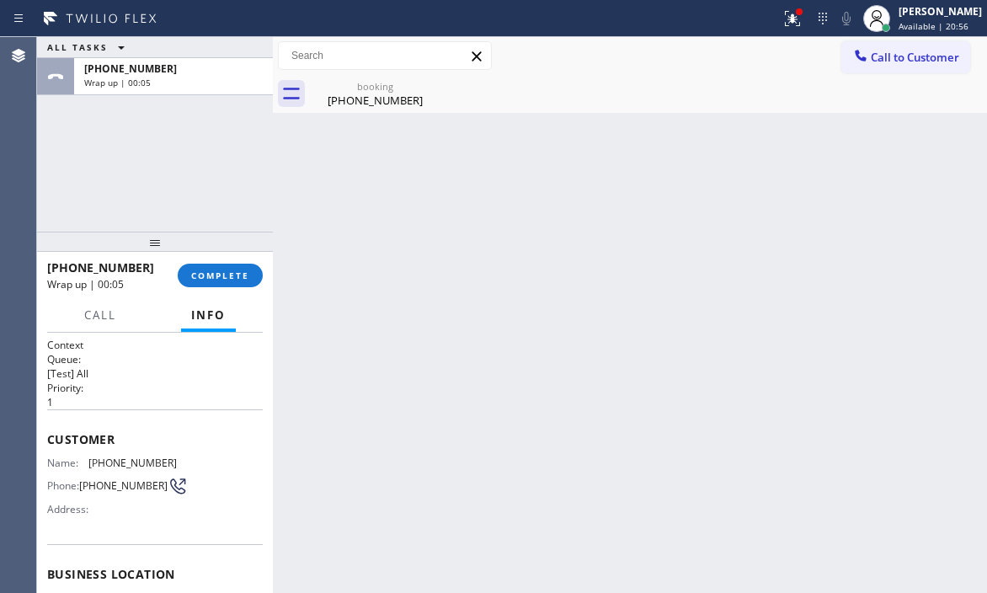
click at [204, 288] on div "+19082390365 Wrap up | 00:05 COMPLETE" at bounding box center [155, 276] width 216 height 44
click at [239, 275] on span "COMPLETE" at bounding box center [220, 276] width 58 height 12
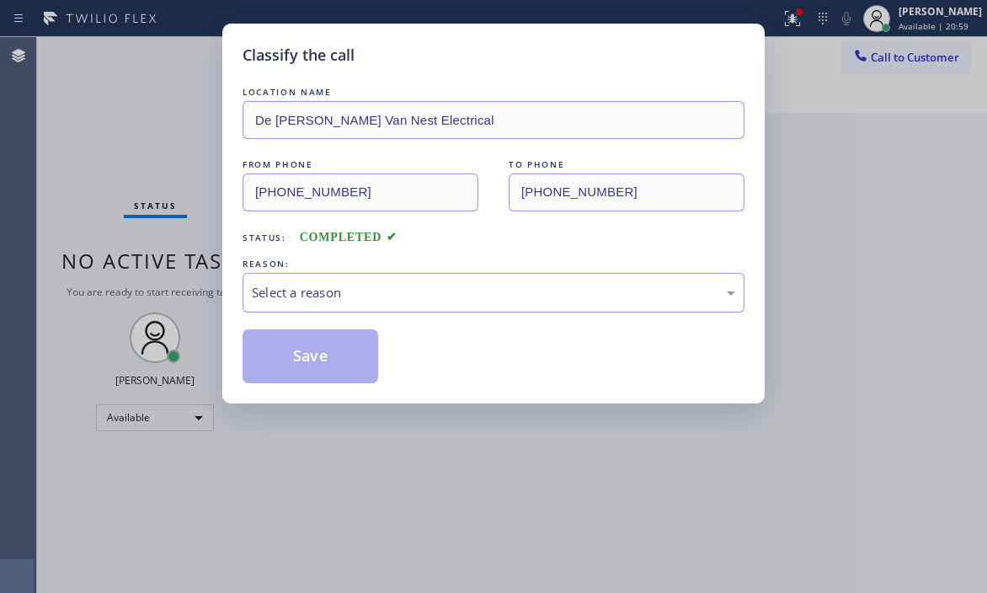
drag, startPoint x: 435, startPoint y: 290, endPoint x: 409, endPoint y: 305, distance: 30.2
click at [433, 292] on div "Select a reason" at bounding box center [494, 292] width 484 height 19
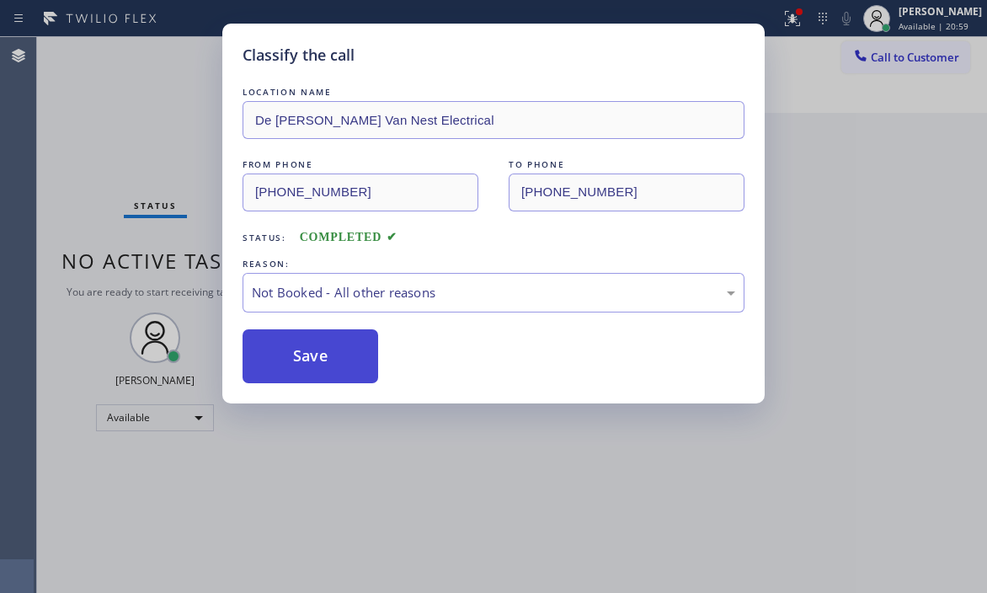
drag, startPoint x: 331, startPoint y: 358, endPoint x: 297, endPoint y: 355, distance: 34.7
drag, startPoint x: 296, startPoint y: 355, endPoint x: 911, endPoint y: 382, distance: 615.5
click at [302, 352] on button "Save" at bounding box center [311, 356] width 136 height 54
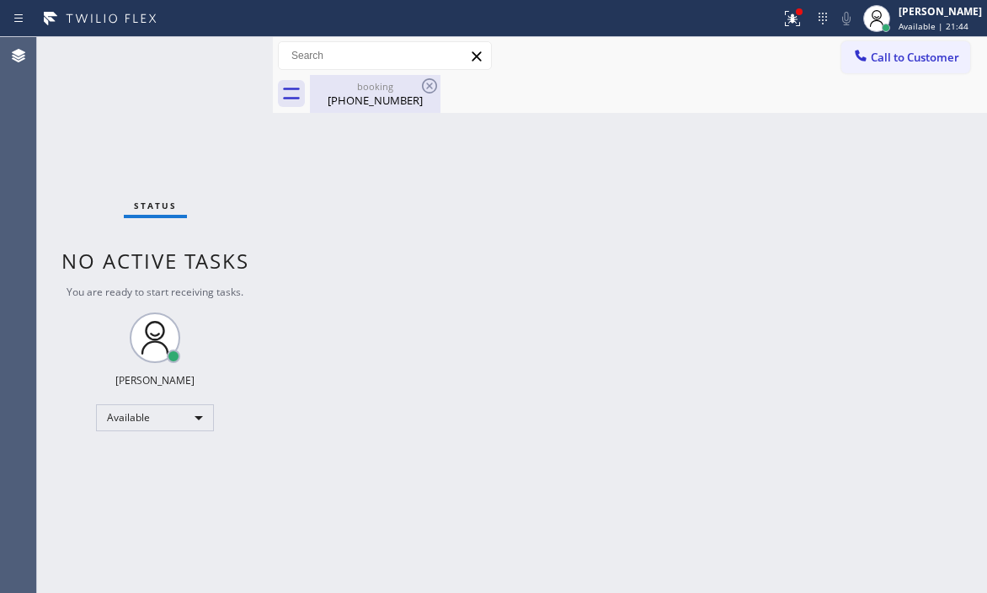
click at [367, 94] on div "(908) 239-0365" at bounding box center [375, 100] width 127 height 15
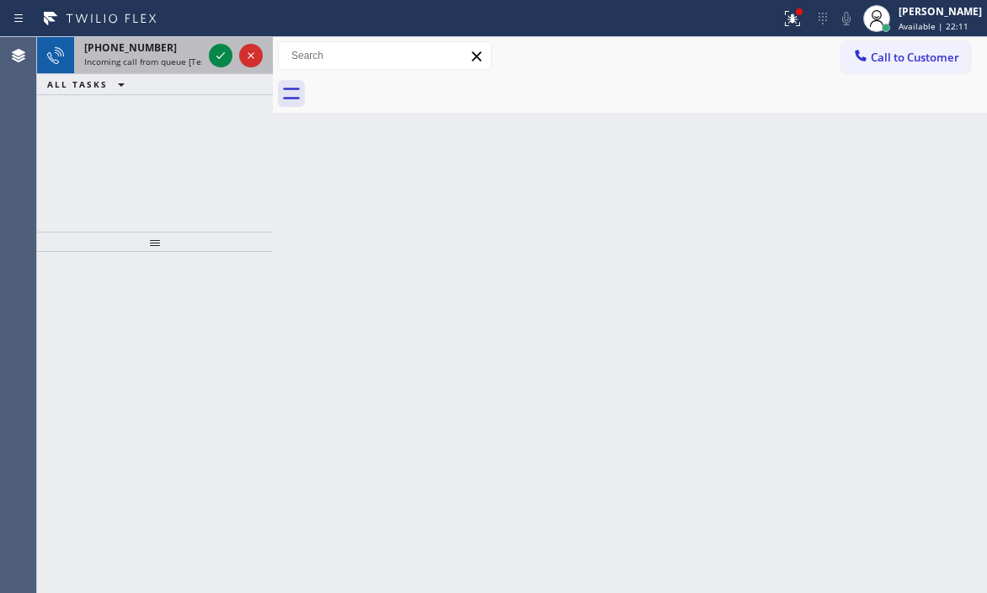
click at [208, 58] on div at bounding box center [236, 55] width 61 height 37
click at [222, 65] on icon at bounding box center [221, 55] width 20 height 20
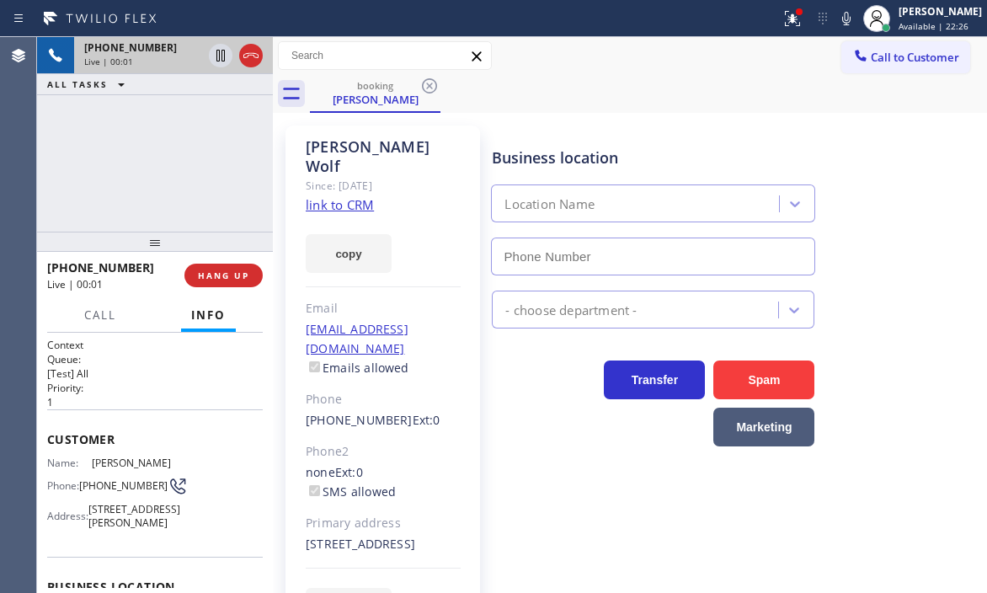
type input "(720) 597-8984"
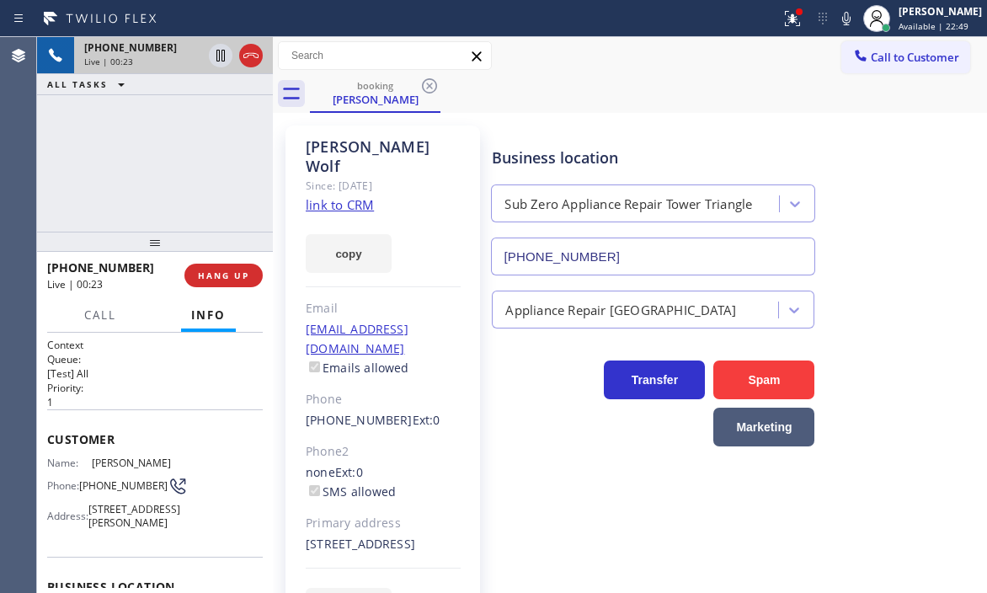
click at [345, 196] on link "link to CRM" at bounding box center [340, 204] width 68 height 17
click at [246, 56] on icon at bounding box center [251, 55] width 20 height 20
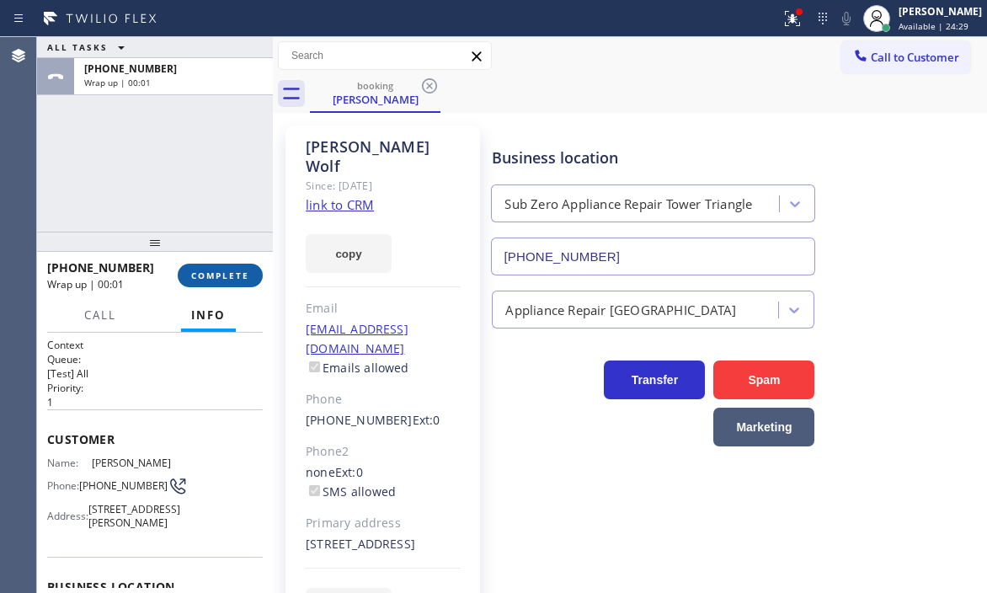
click at [225, 272] on span "COMPLETE" at bounding box center [220, 276] width 58 height 12
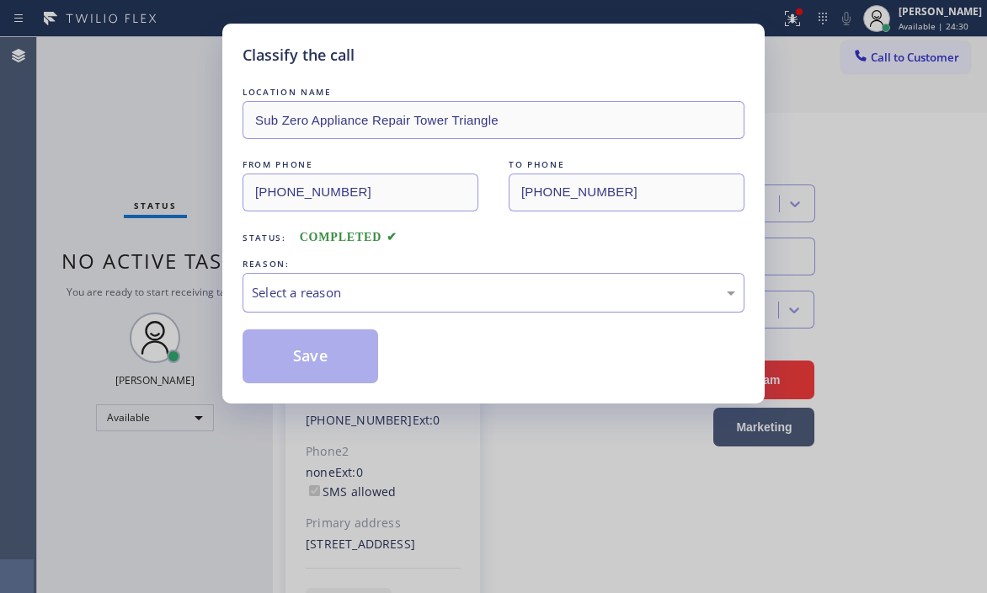
click at [325, 287] on div "Select a reason" at bounding box center [494, 292] width 484 height 19
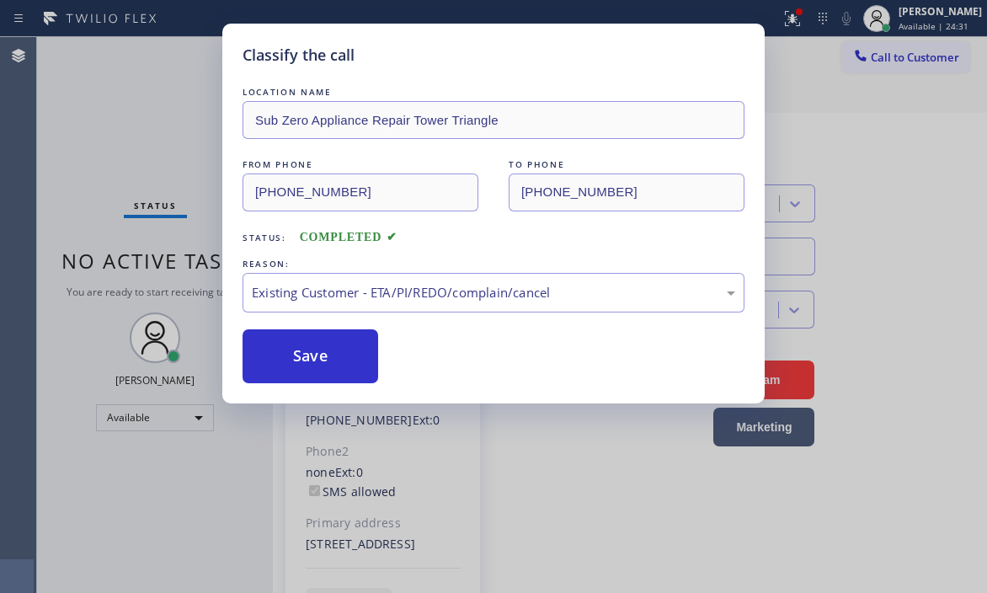
drag, startPoint x: 314, startPoint y: 351, endPoint x: 472, endPoint y: 376, distance: 159.4
click at [317, 352] on button "Save" at bounding box center [311, 356] width 136 height 54
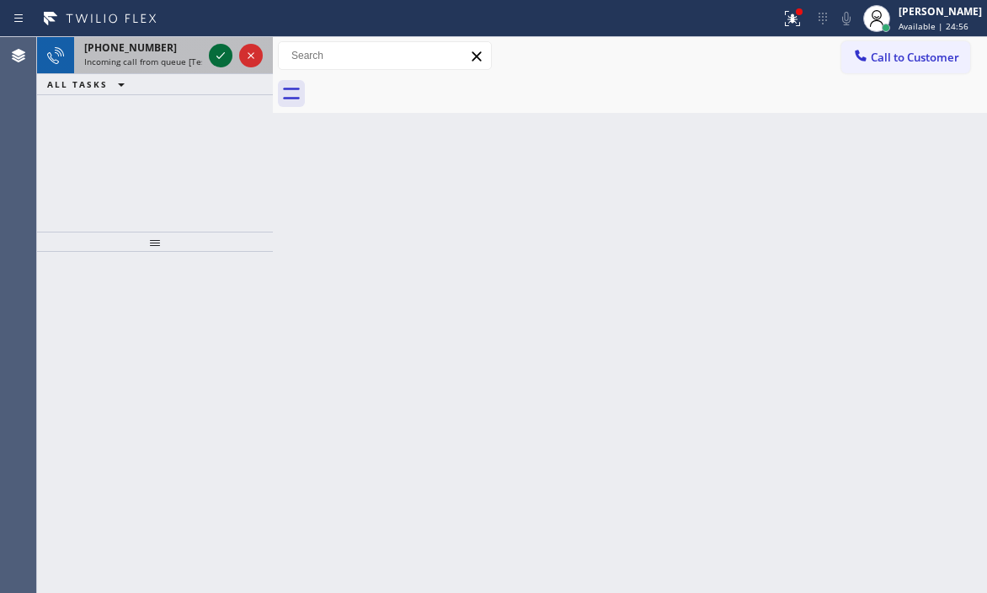
click at [223, 58] on icon at bounding box center [221, 55] width 20 height 20
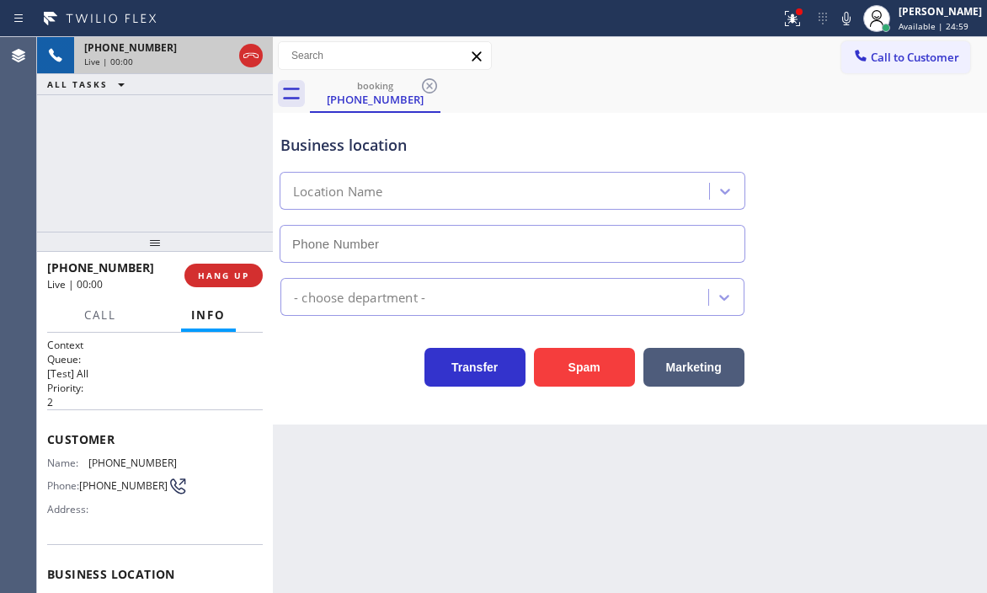
type input "(805) 892-6996"
drag, startPoint x: 569, startPoint y: 361, endPoint x: 582, endPoint y: 337, distance: 27.5
click at [569, 363] on button "Spam" at bounding box center [584, 367] width 101 height 39
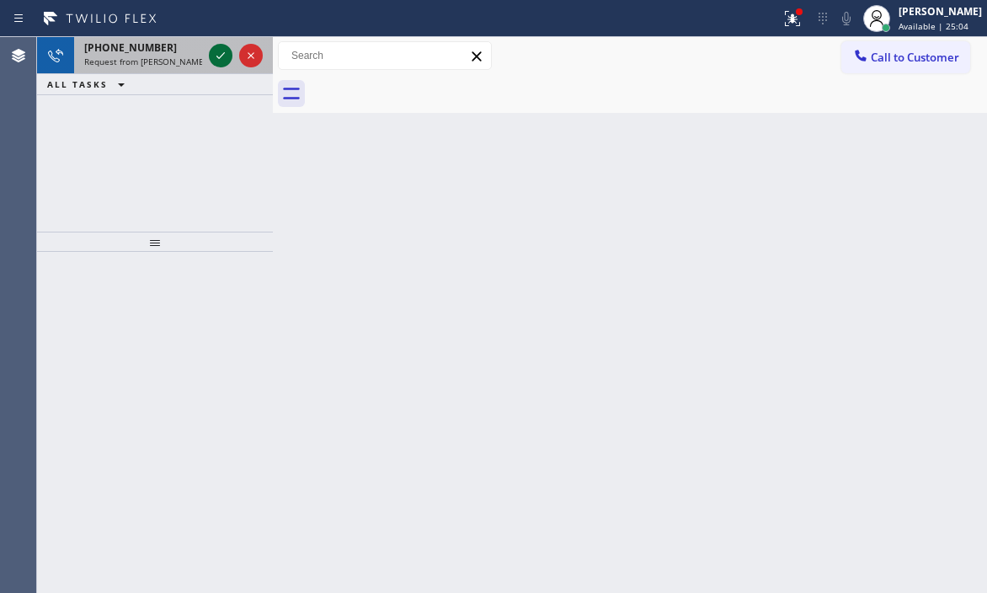
click at [223, 64] on icon at bounding box center [221, 55] width 20 height 20
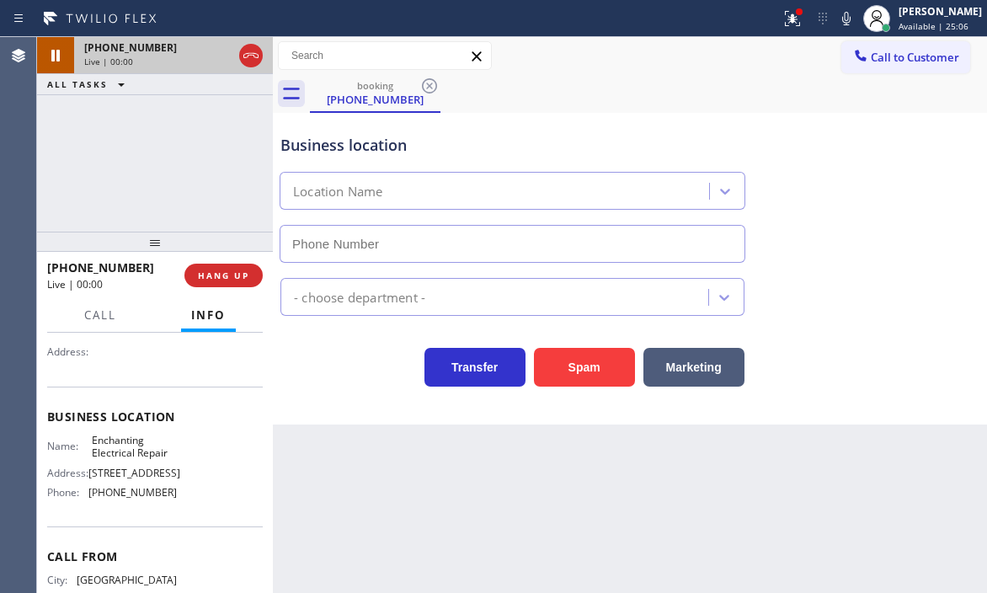
scroll to position [168, 0]
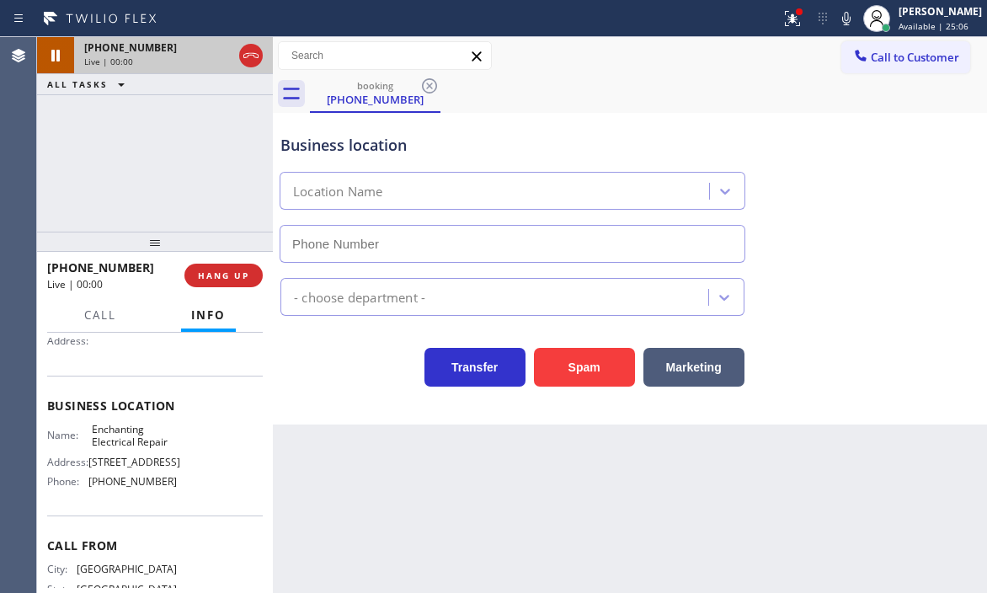
type input "(469) 887-4429"
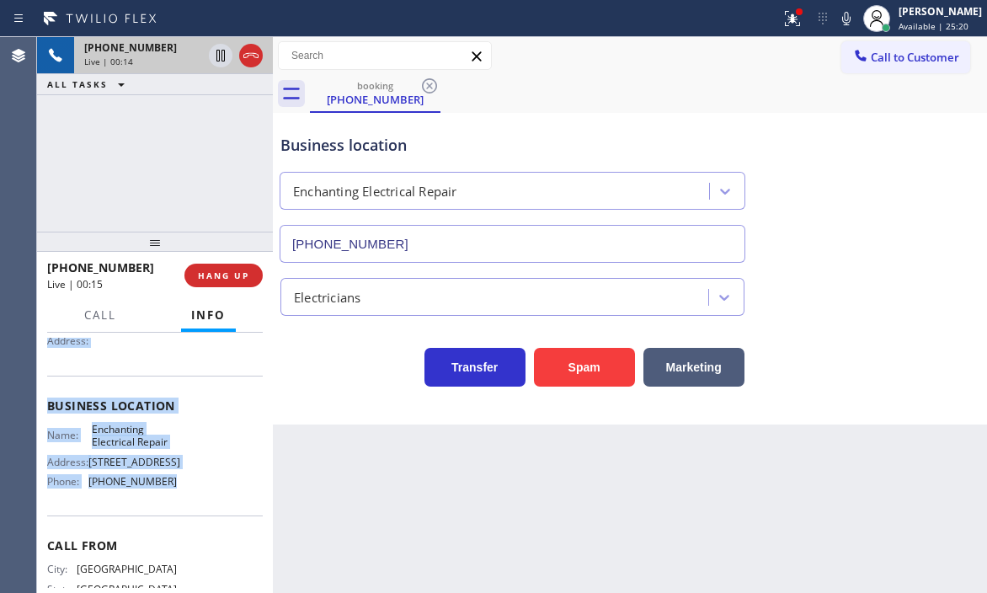
drag, startPoint x: 49, startPoint y: 431, endPoint x: 619, endPoint y: 526, distance: 578.2
click at [196, 540] on div "Context Queue: [Test] All Priority: 1 Customer Name: (817) 471-6976 Phone: (817…" at bounding box center [155, 406] width 216 height 474
copy div "Customer Name: (817) 471-6976 Phone: (817) 471-6976 Address: Business location …"
click at [223, 60] on icon at bounding box center [221, 55] width 20 height 20
click at [222, 57] on icon at bounding box center [221, 55] width 20 height 20
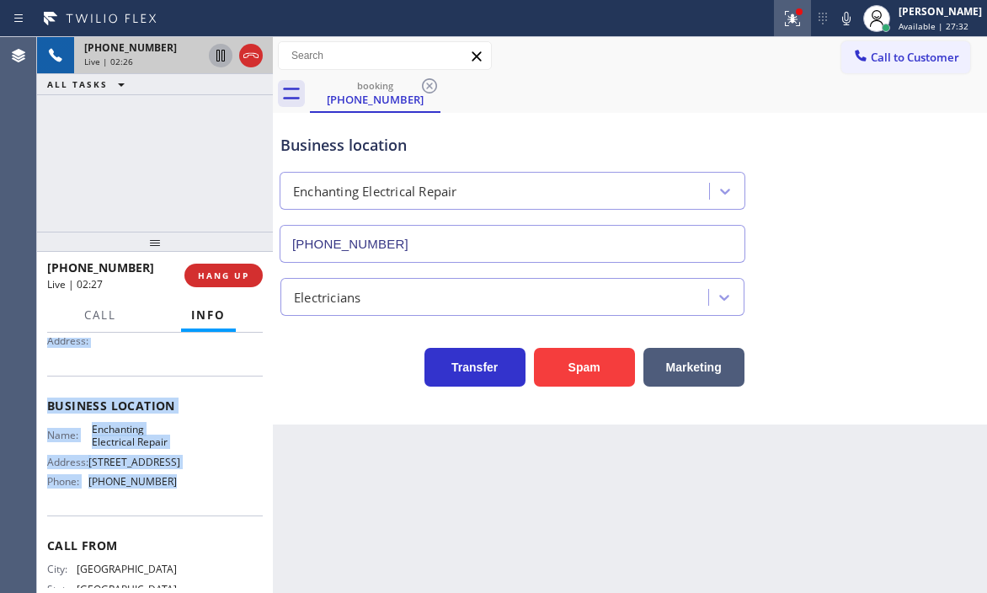
click at [785, 17] on icon at bounding box center [792, 18] width 15 height 15
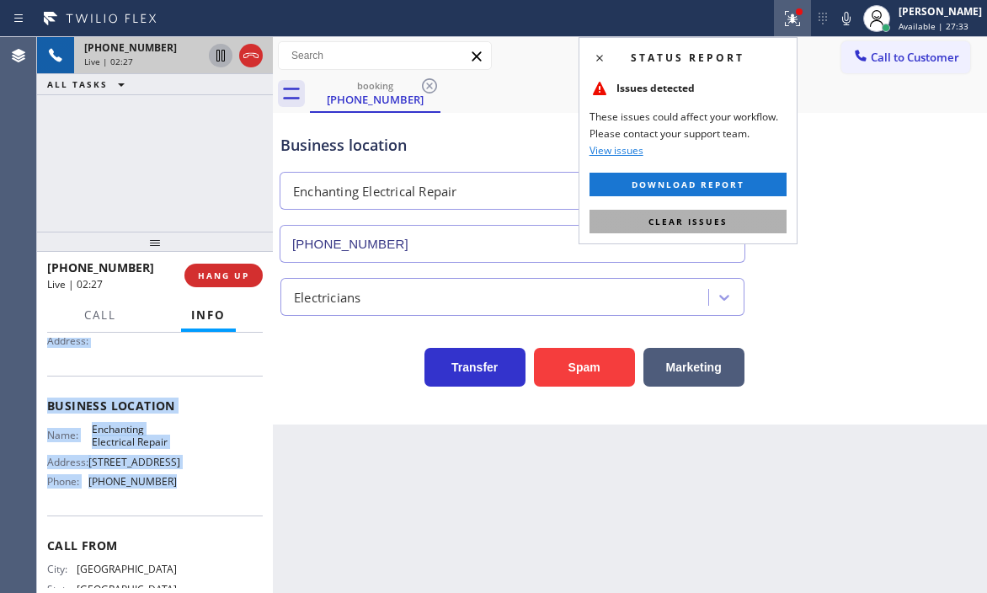
click at [738, 225] on button "Clear issues" at bounding box center [688, 222] width 197 height 24
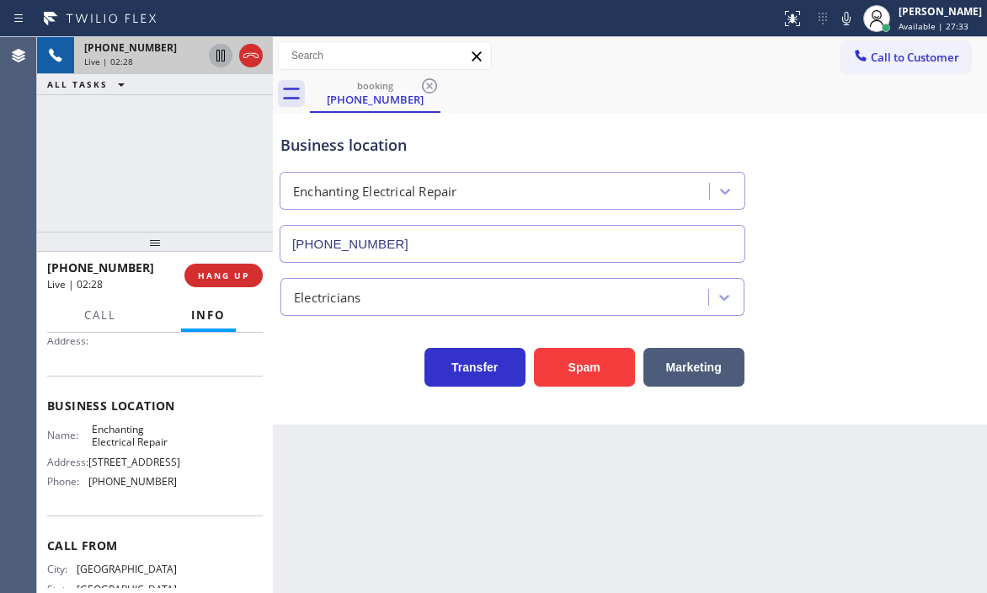
click at [846, 198] on div "Business location Enchanting Electrical Repair (469) 887-4429" at bounding box center [630, 186] width 706 height 152
drag, startPoint x: 247, startPoint y: 54, endPoint x: 302, endPoint y: 72, distance: 57.5
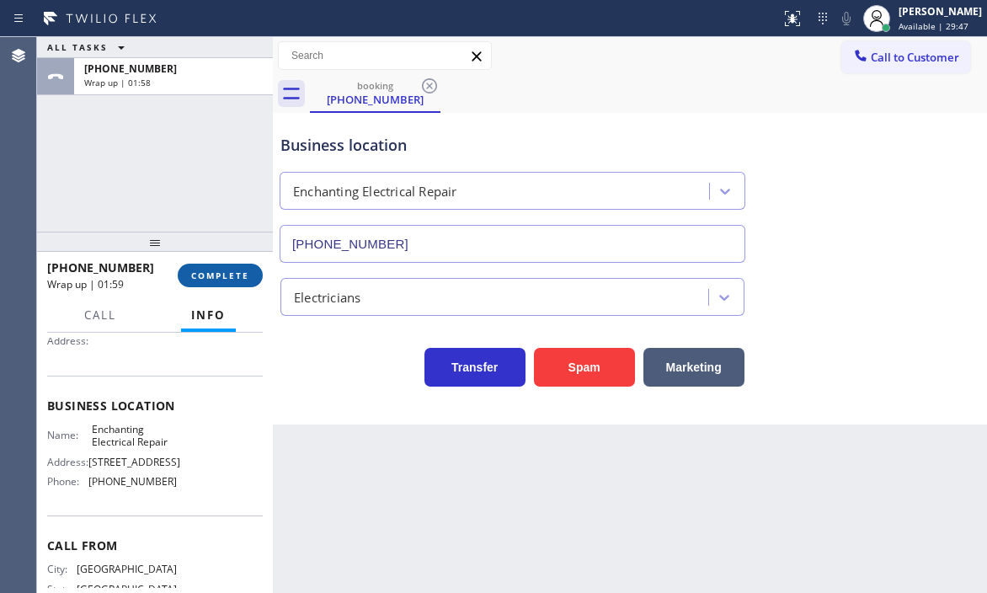
click at [217, 271] on span "COMPLETE" at bounding box center [220, 276] width 58 height 12
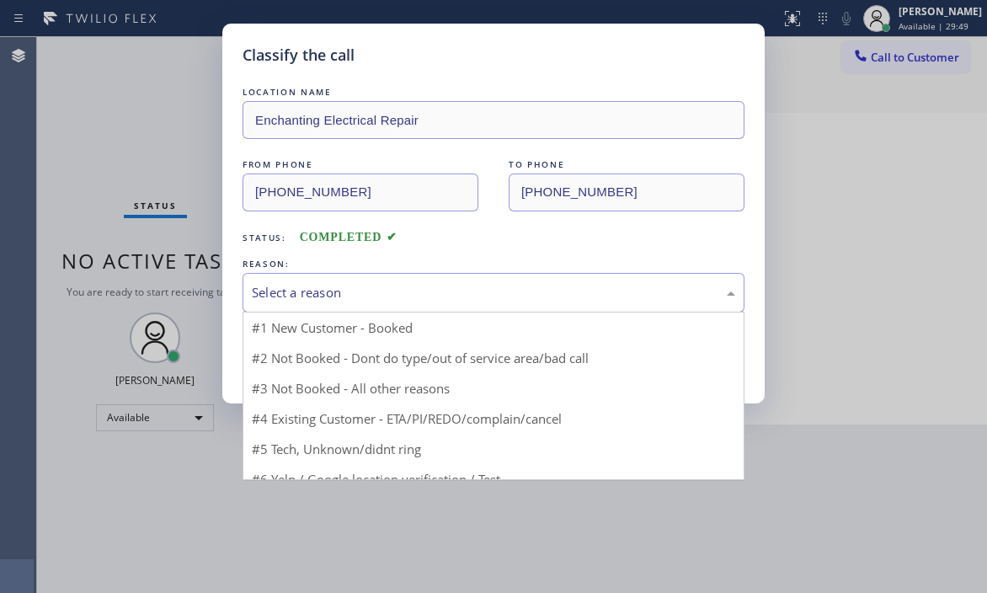
click at [505, 304] on div "Select a reason" at bounding box center [494, 293] width 502 height 40
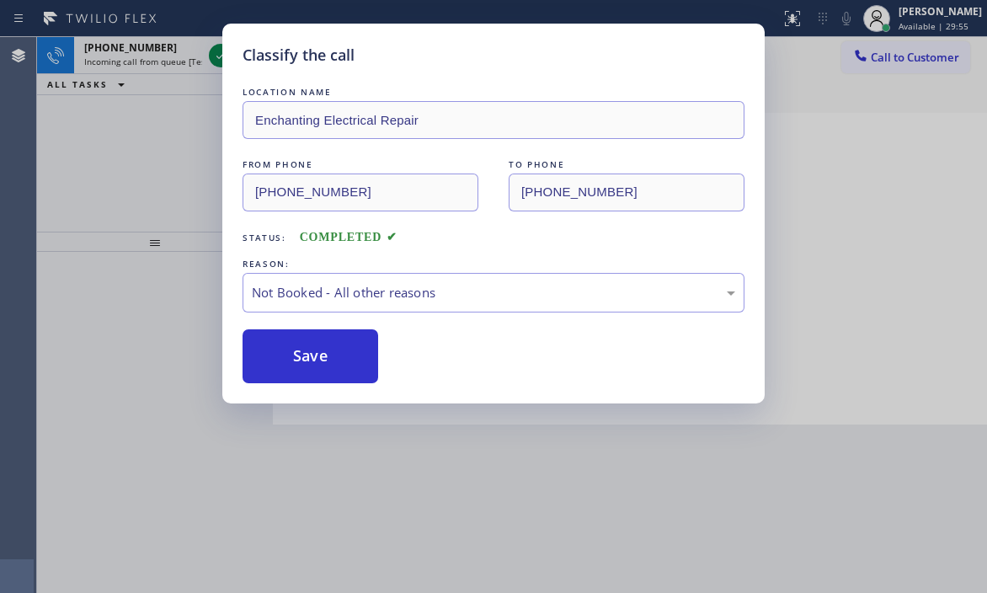
drag, startPoint x: 292, startPoint y: 355, endPoint x: 195, endPoint y: 168, distance: 211.0
click at [291, 353] on button "Save" at bounding box center [311, 356] width 136 height 54
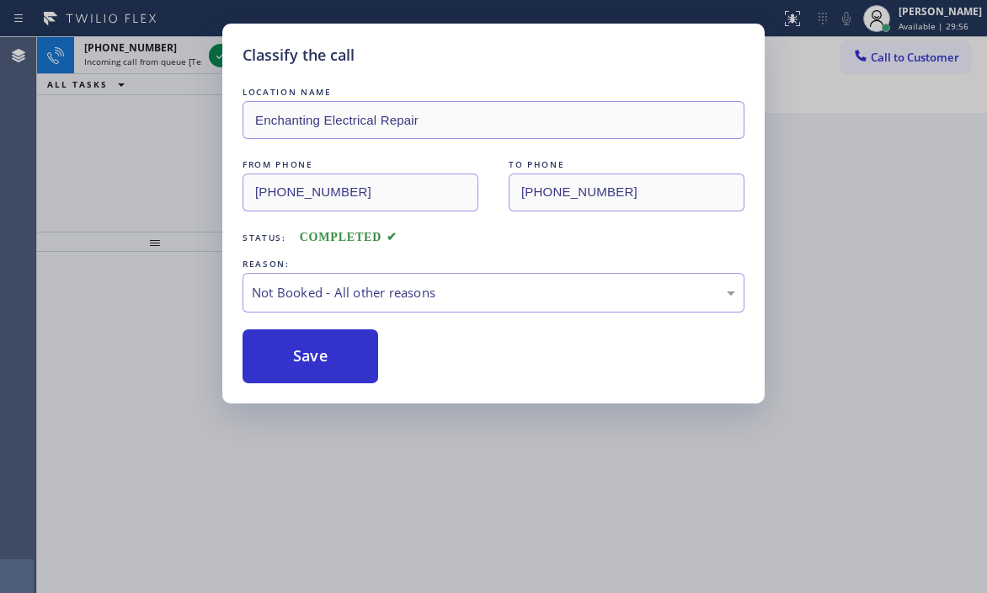
click at [221, 51] on div "Classify the call LOCATION NAME (818) 337-3815 FROM PHONE (310) 649-3236 TO PHO…" at bounding box center [512, 315] width 950 height 556
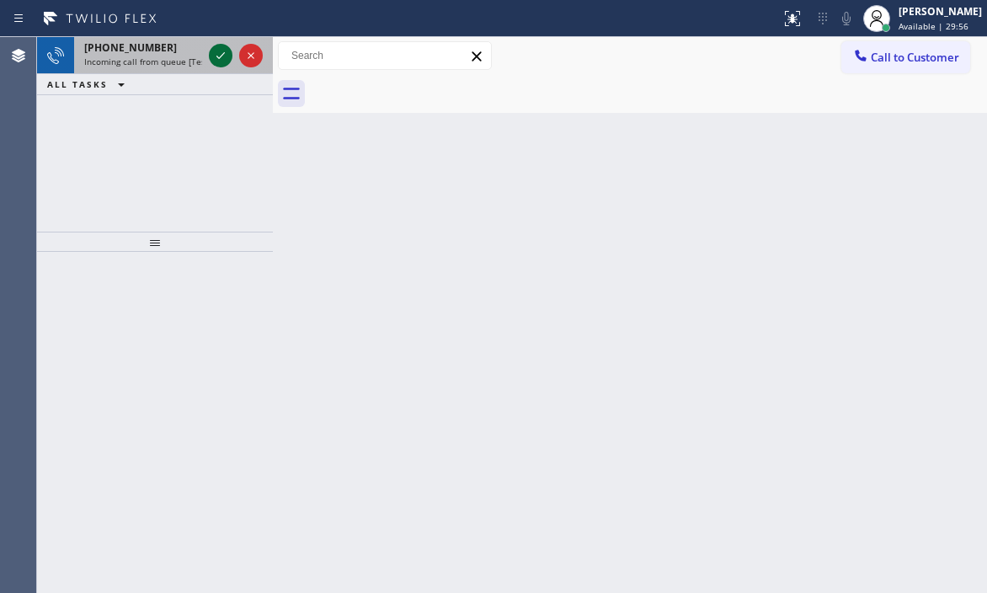
click at [218, 53] on icon at bounding box center [221, 55] width 20 height 20
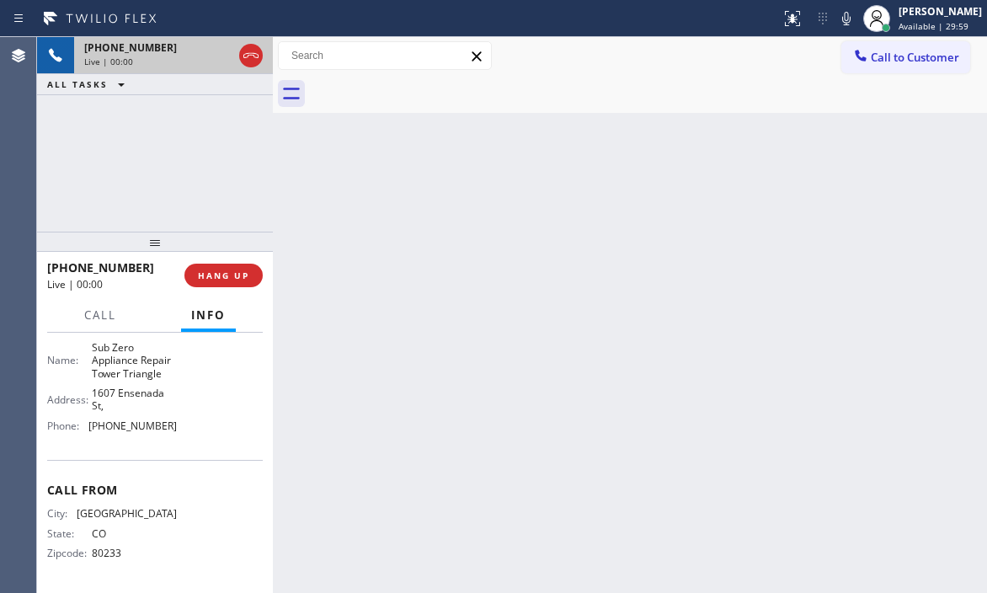
scroll to position [282, 0]
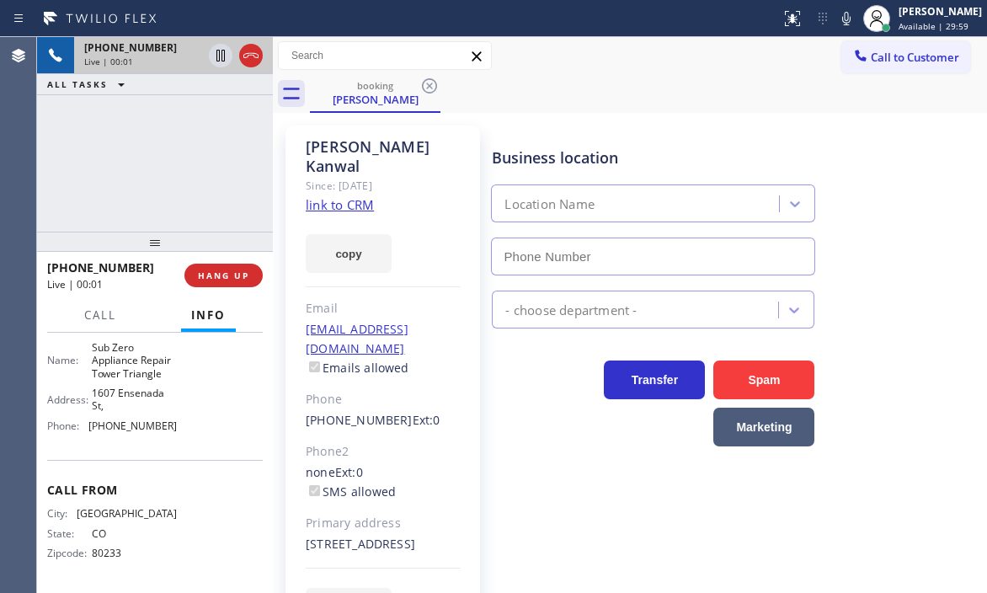
type input "(720) 597-8984"
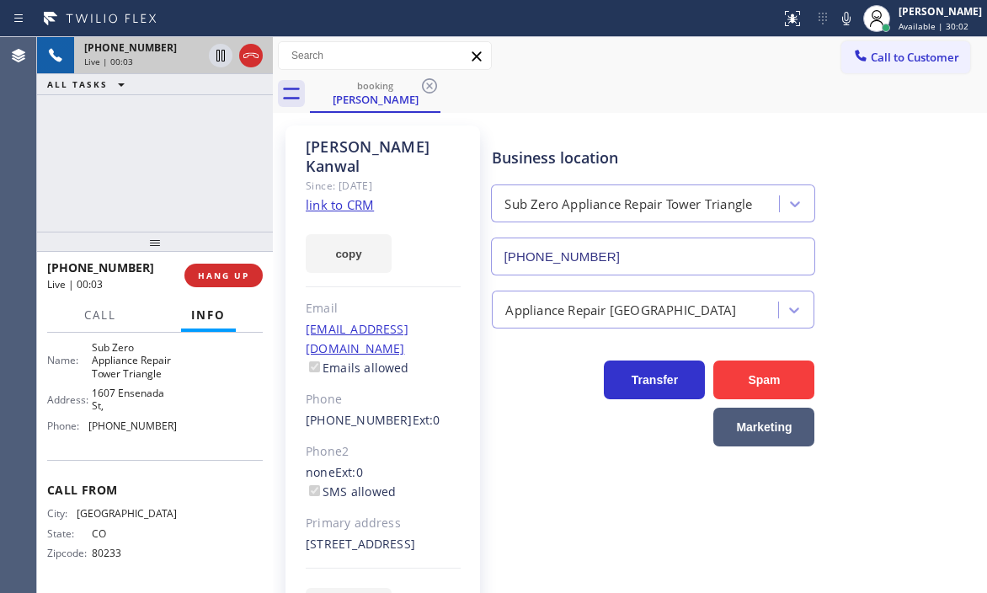
click at [351, 196] on link "link to CRM" at bounding box center [340, 204] width 68 height 17
click at [91, 315] on span "Call" at bounding box center [100, 314] width 32 height 15
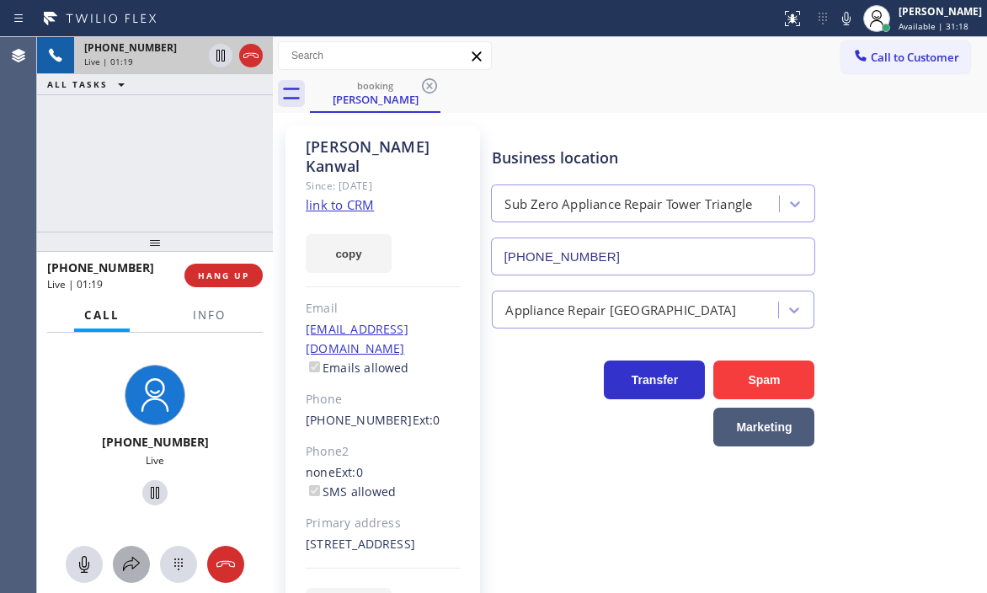
click at [125, 566] on icon at bounding box center [131, 564] width 20 height 20
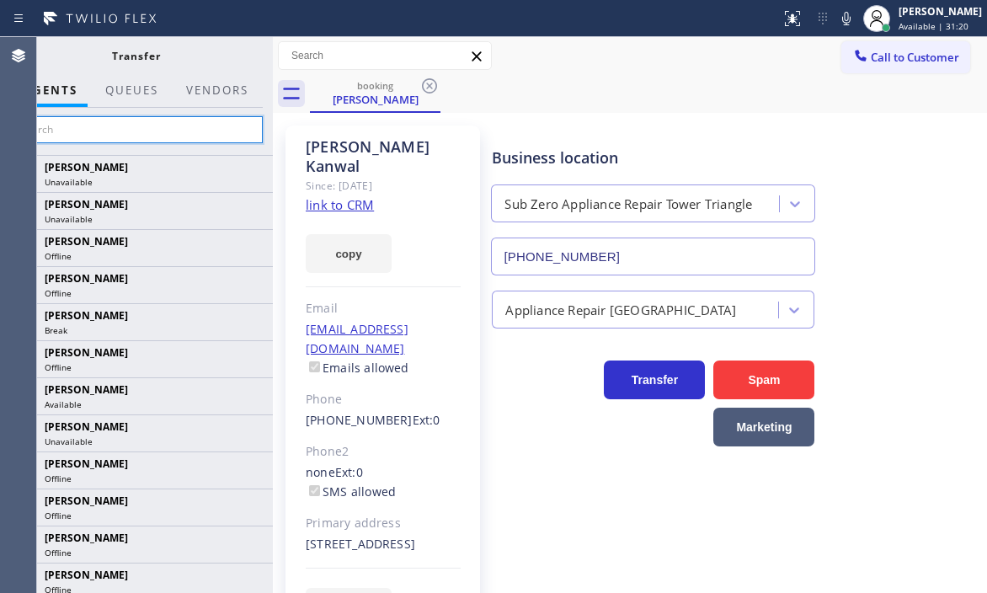
click at [195, 127] on input "text" at bounding box center [136, 129] width 254 height 27
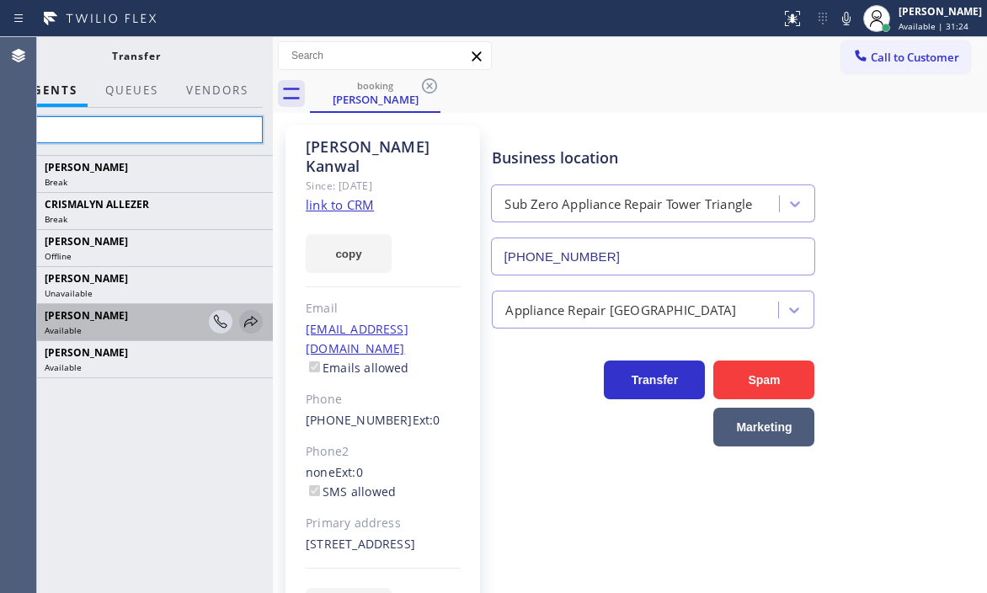
type input "lyk"
click at [255, 323] on icon at bounding box center [250, 321] width 13 height 11
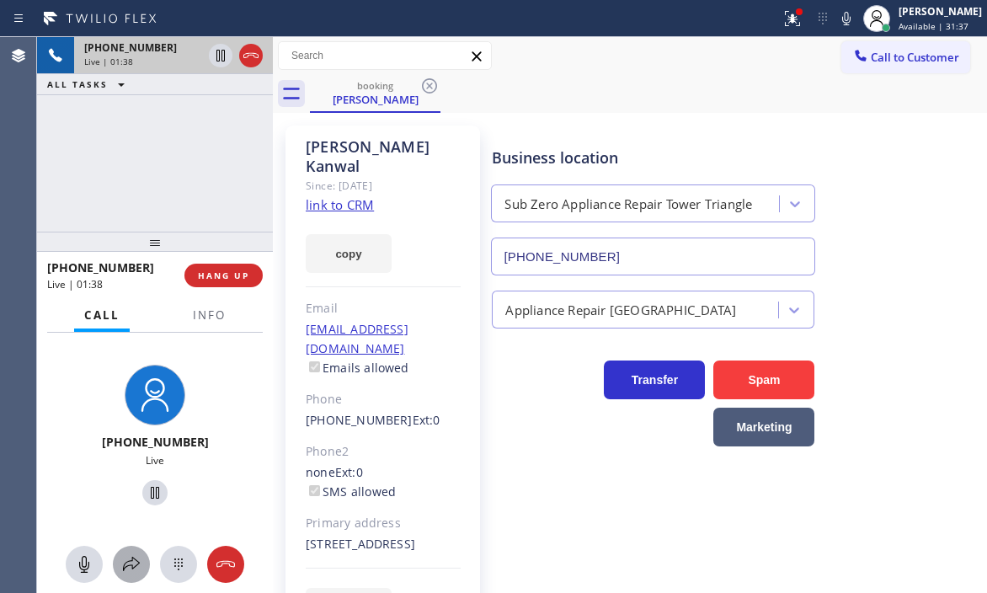
click at [129, 562] on icon at bounding box center [131, 564] width 20 height 20
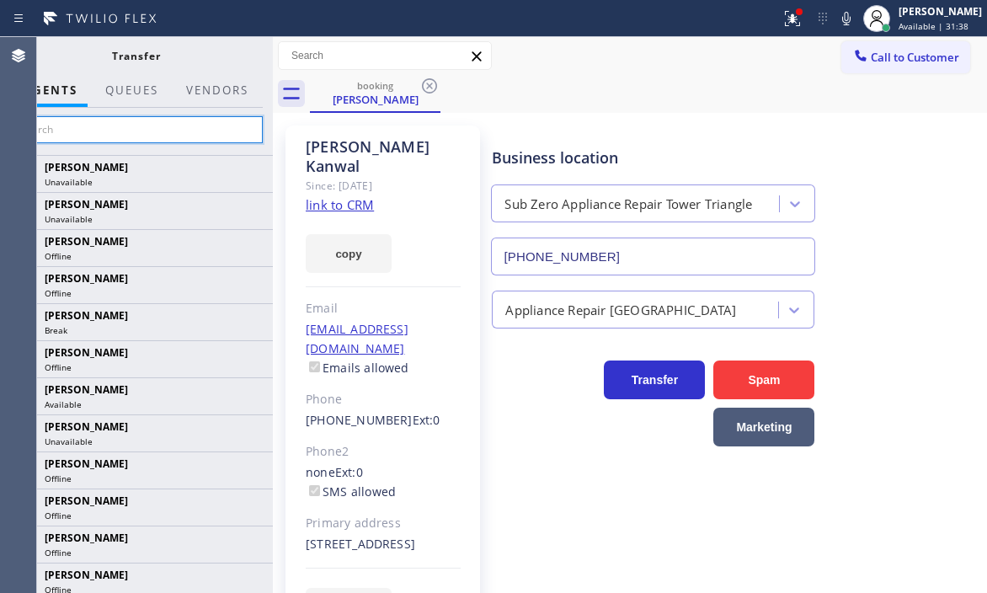
click at [194, 131] on input "text" at bounding box center [136, 129] width 254 height 27
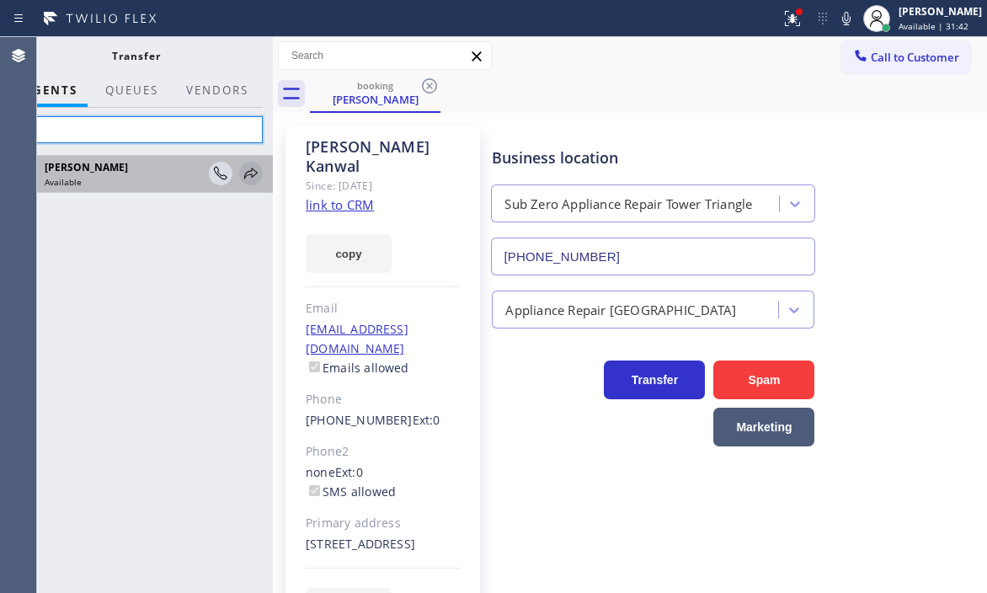
type input "lyk"
click at [248, 176] on icon at bounding box center [251, 173] width 20 height 20
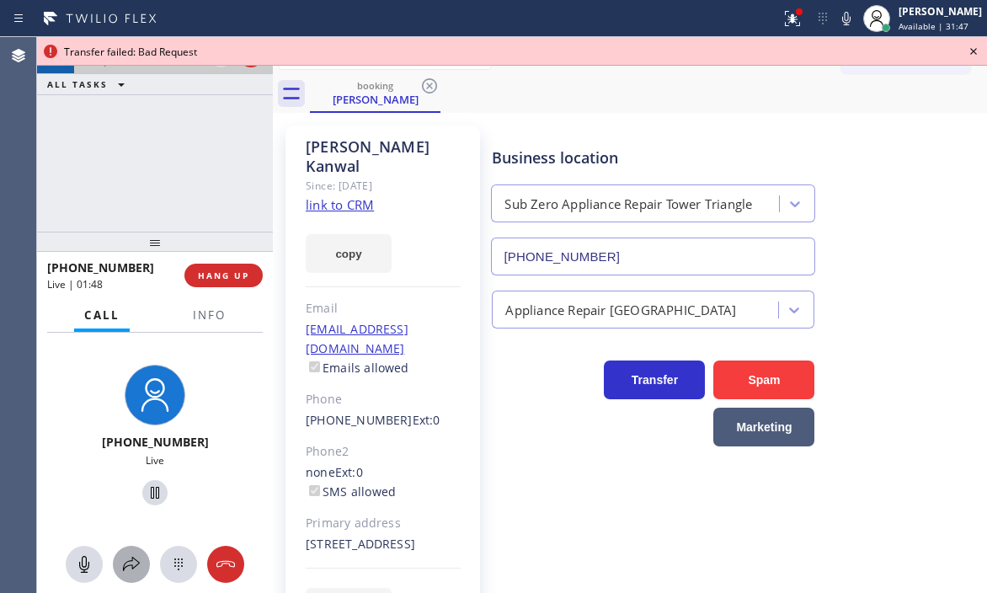
click at [136, 562] on icon at bounding box center [131, 564] width 20 height 20
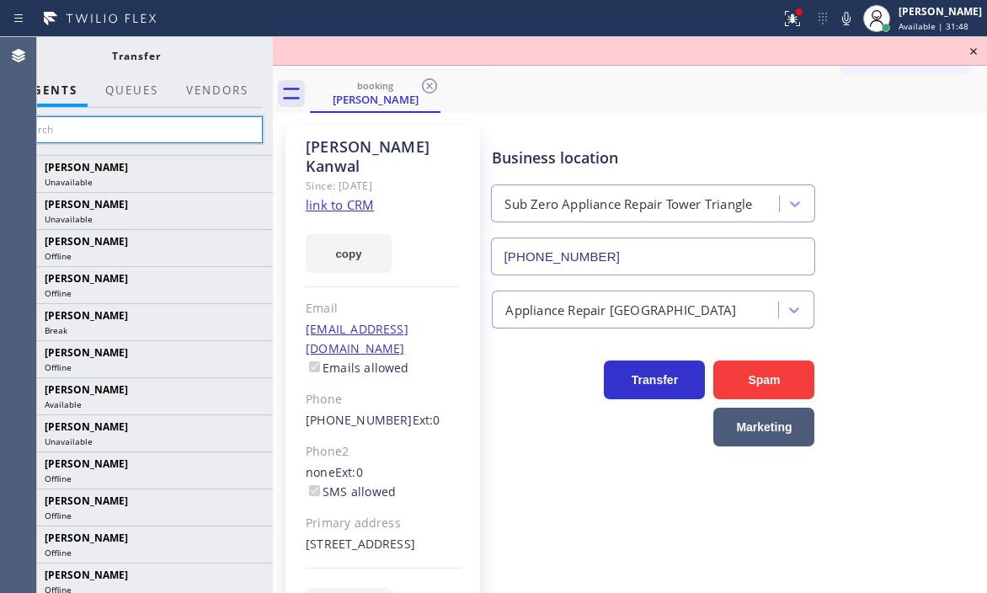
click at [225, 126] on input "text" at bounding box center [136, 129] width 254 height 27
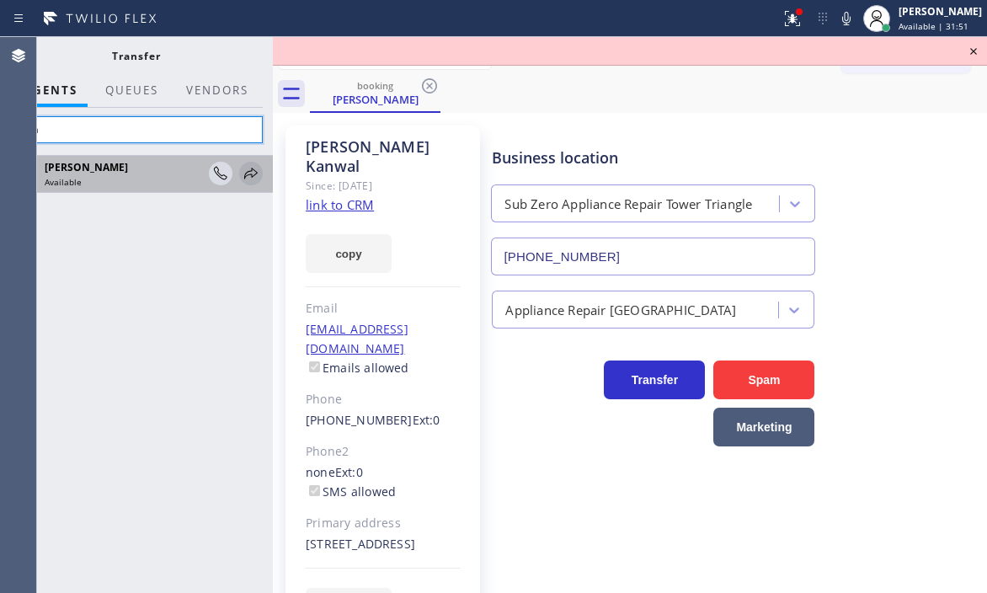
type input "lyka"
click at [250, 166] on icon at bounding box center [251, 173] width 20 height 20
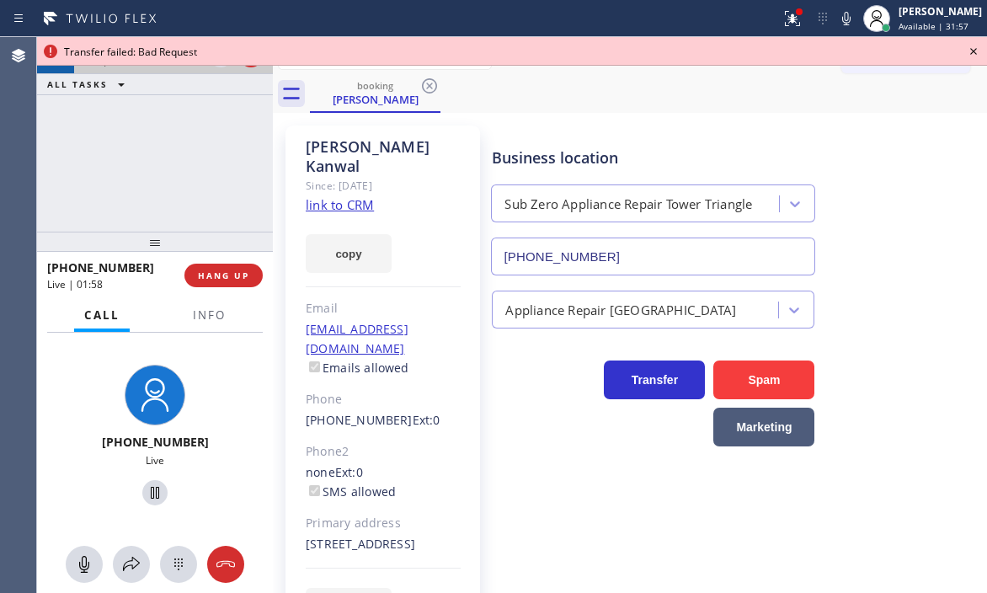
click at [147, 177] on div "+13039037136 Live | 01:58 ALL TASKS ALL TASKS ACTIVE TASKS TASKS IN WRAP UP" at bounding box center [155, 134] width 236 height 195
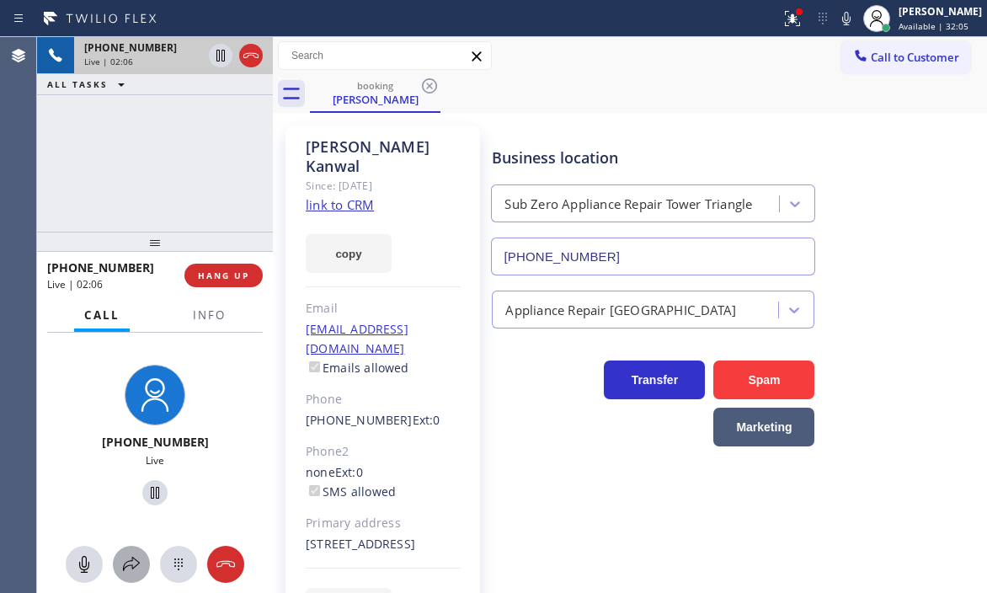
click at [131, 567] on icon at bounding box center [131, 564] width 20 height 20
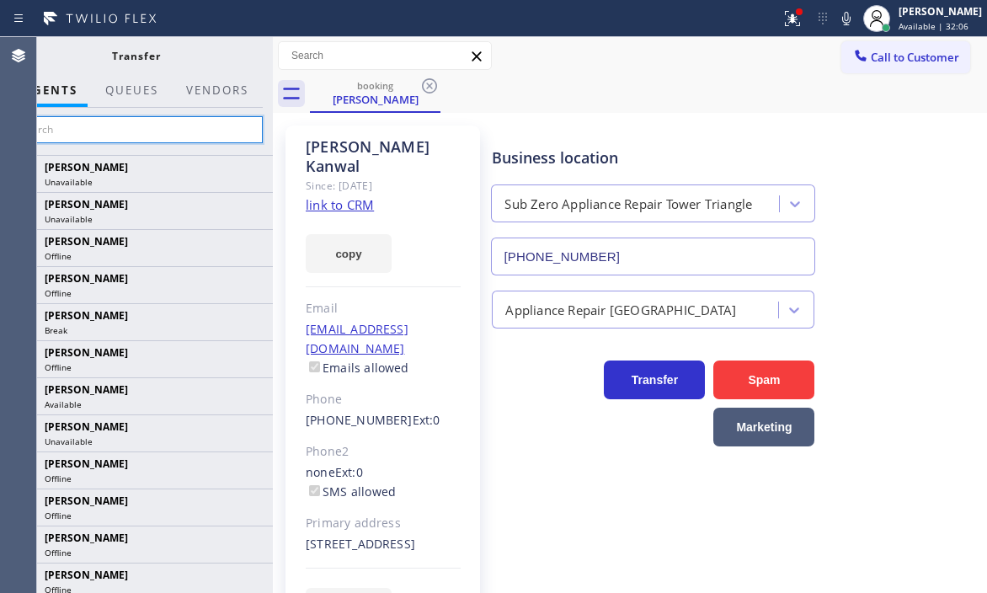
click at [221, 120] on input "text" at bounding box center [136, 129] width 254 height 27
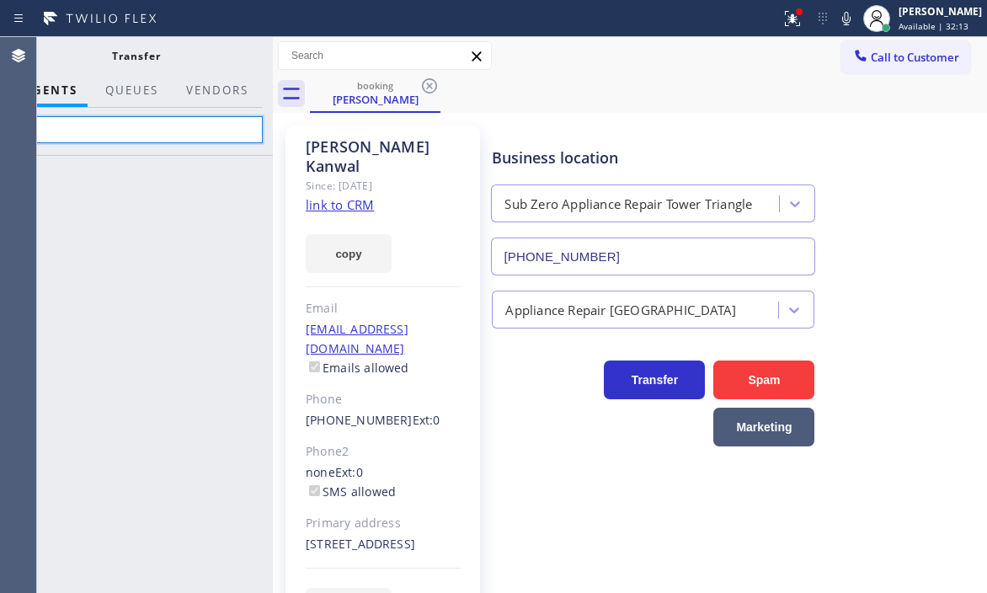
type input "l"
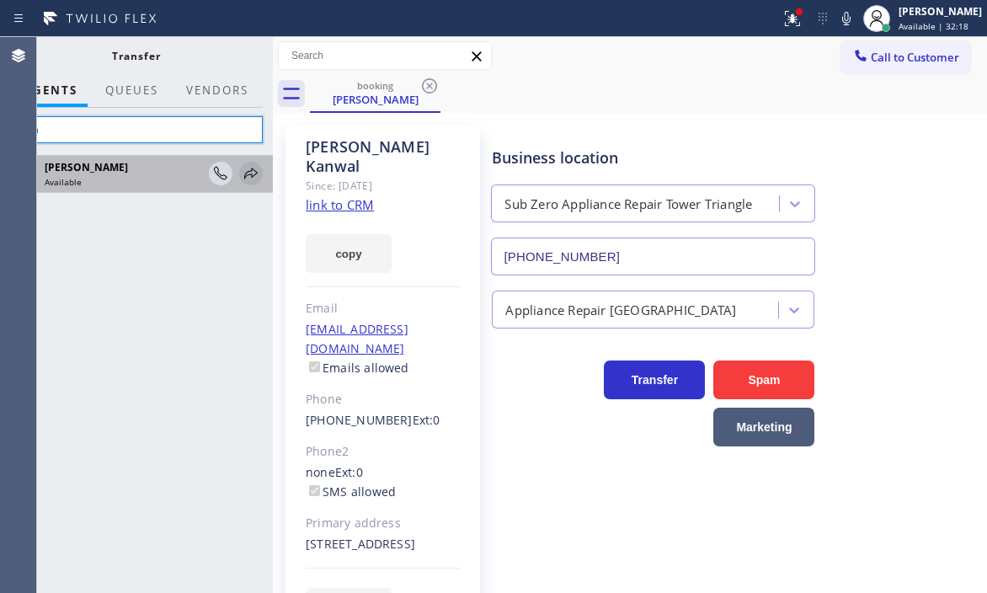
type input "lyka"
click at [248, 174] on icon at bounding box center [251, 173] width 20 height 20
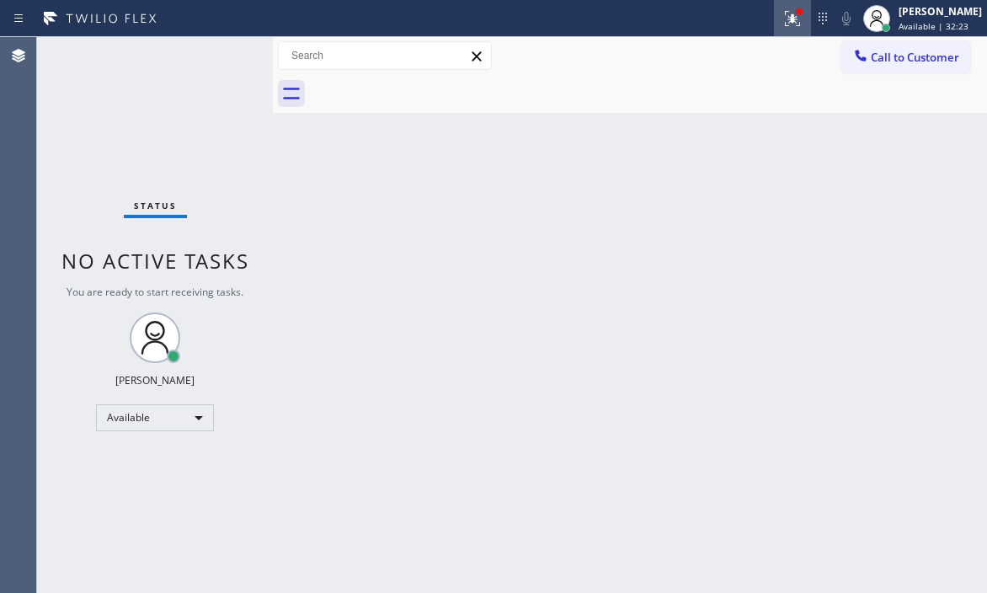
click at [785, 21] on g at bounding box center [792, 18] width 15 height 15
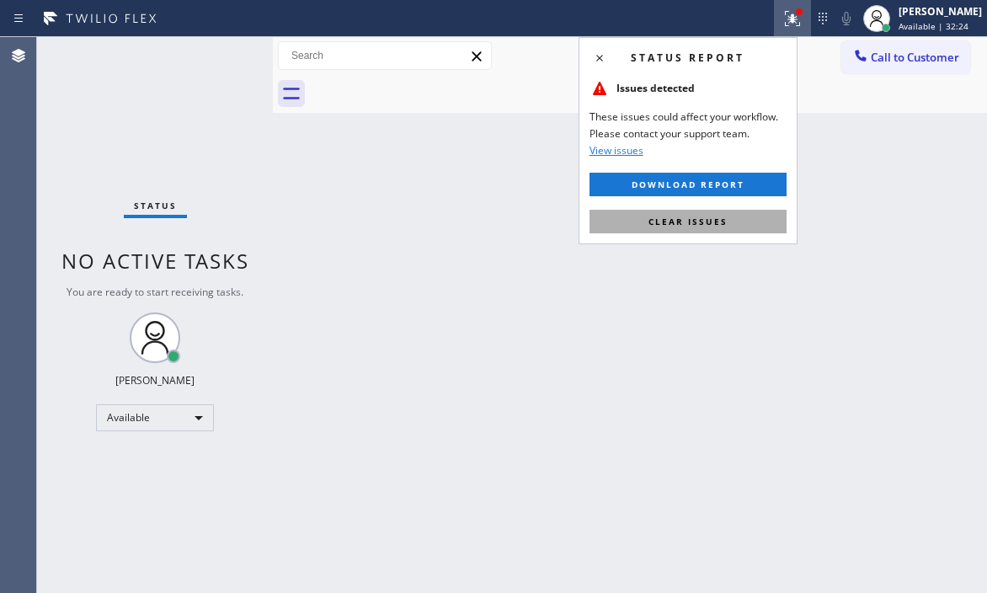
click at [684, 219] on span "Clear issues" at bounding box center [688, 222] width 79 height 12
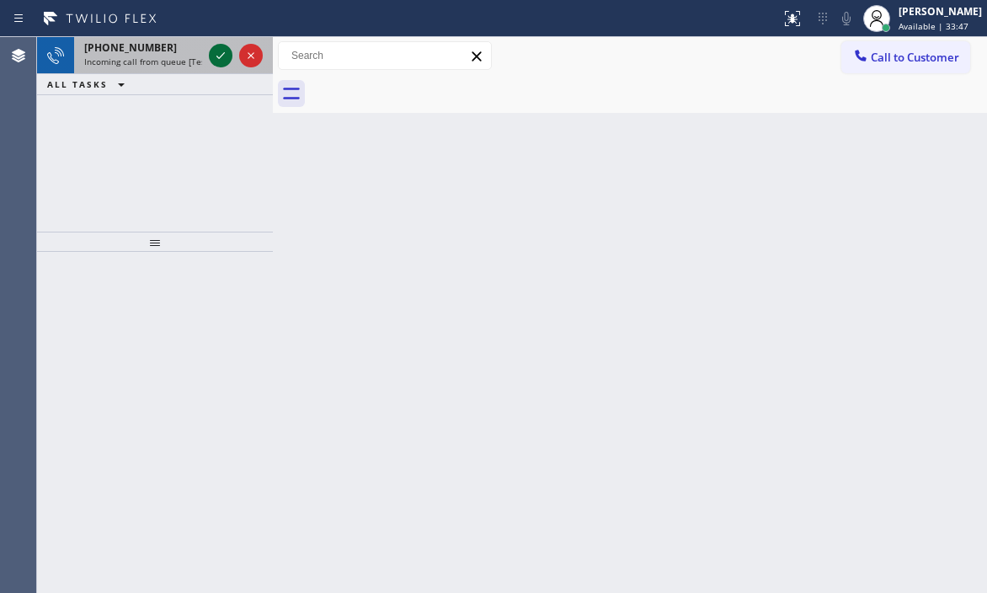
click at [213, 53] on icon at bounding box center [221, 55] width 20 height 20
click at [215, 58] on icon at bounding box center [221, 55] width 20 height 20
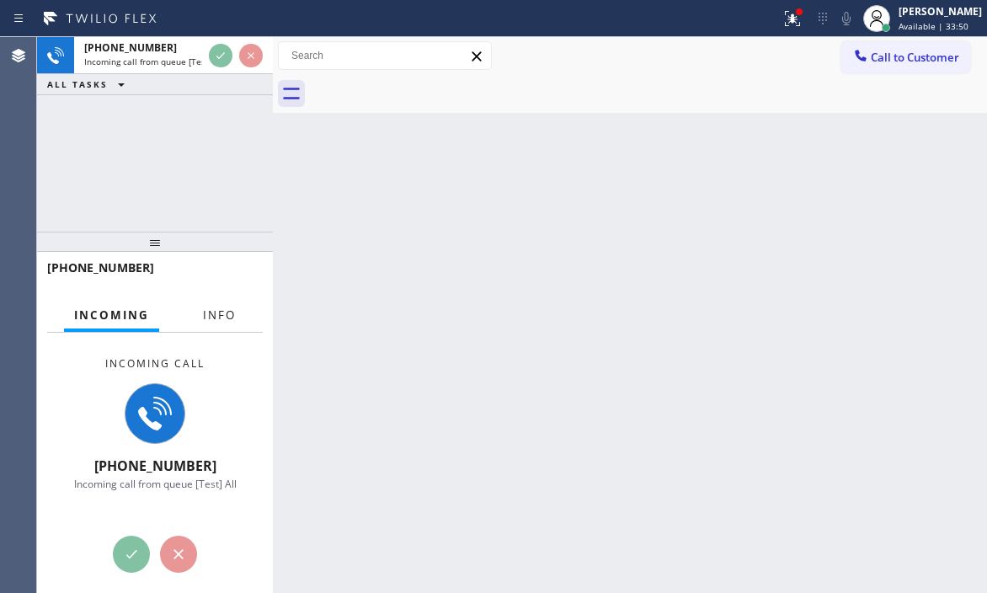
click at [205, 326] on button "Info" at bounding box center [219, 315] width 53 height 33
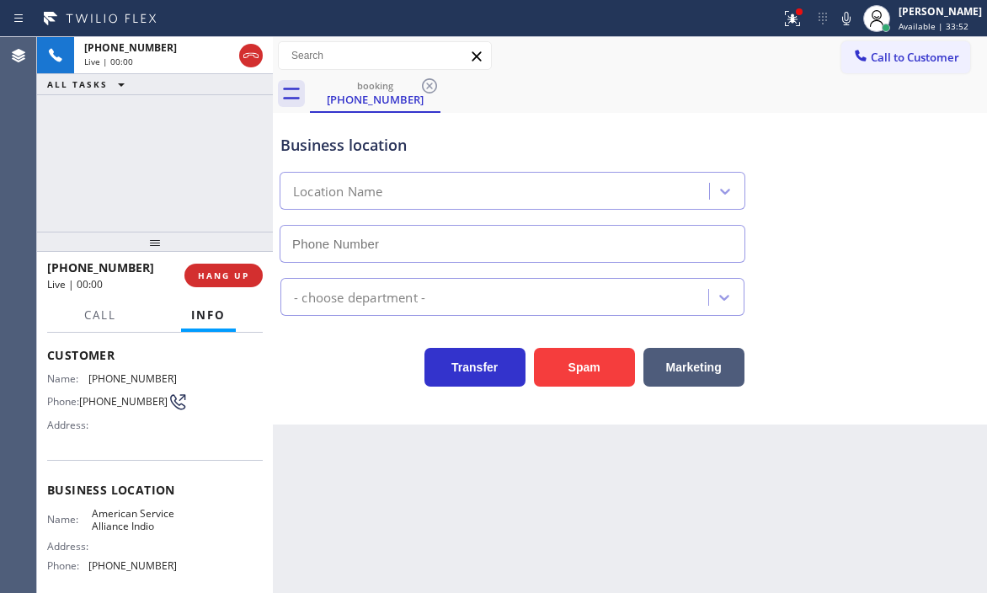
type input "(760) 452-3788"
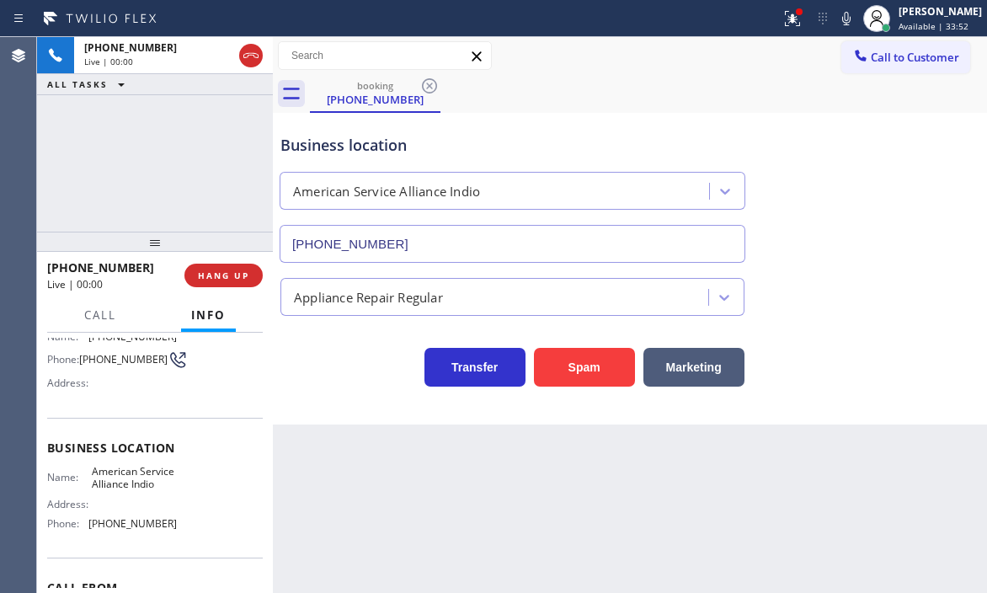
scroll to position [168, 0]
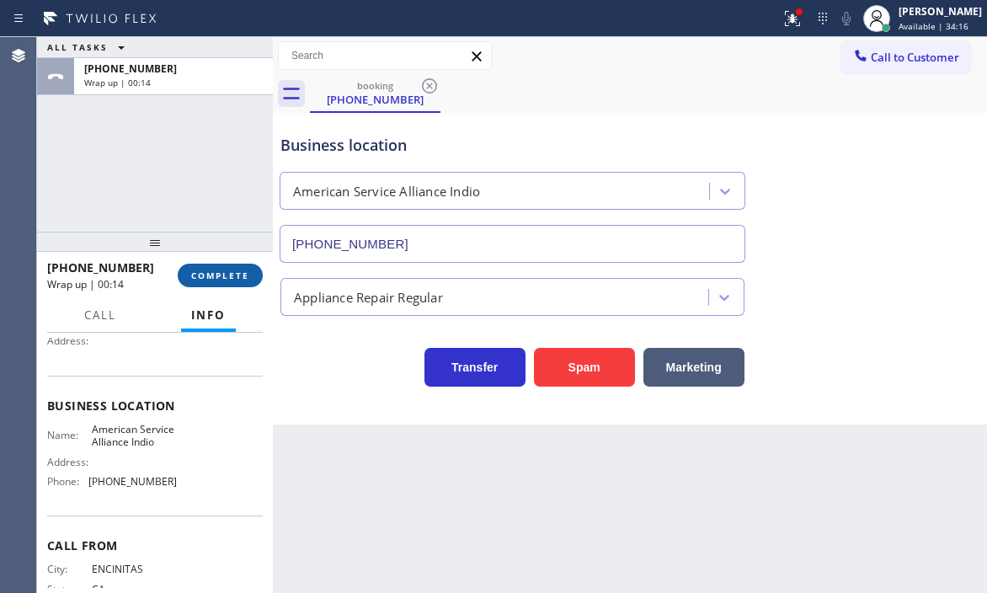
drag, startPoint x: 231, startPoint y: 267, endPoint x: 259, endPoint y: 267, distance: 27.8
click at [232, 267] on button "COMPLETE" at bounding box center [220, 276] width 85 height 24
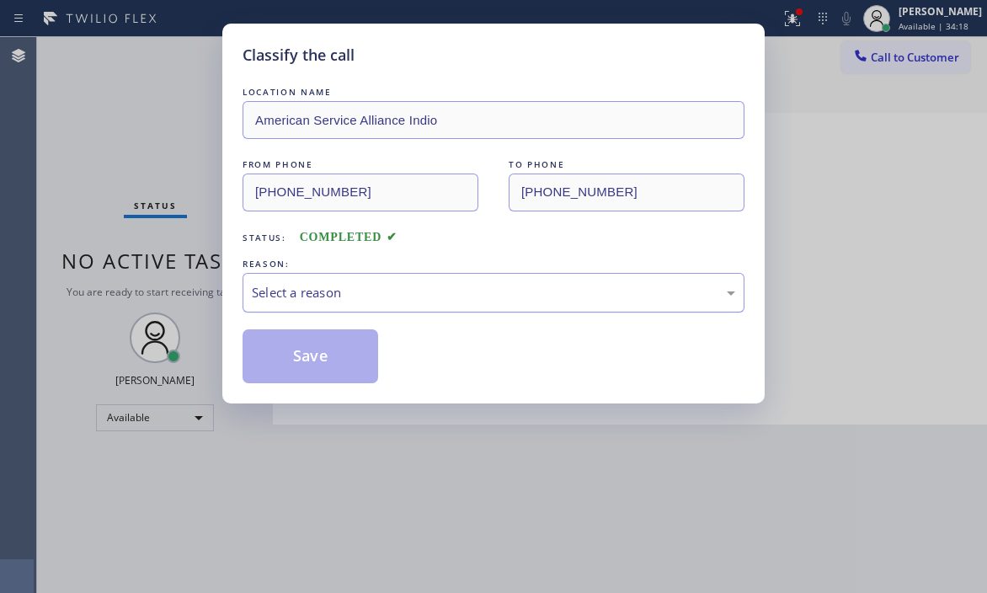
click at [509, 292] on div "Select a reason" at bounding box center [494, 292] width 484 height 19
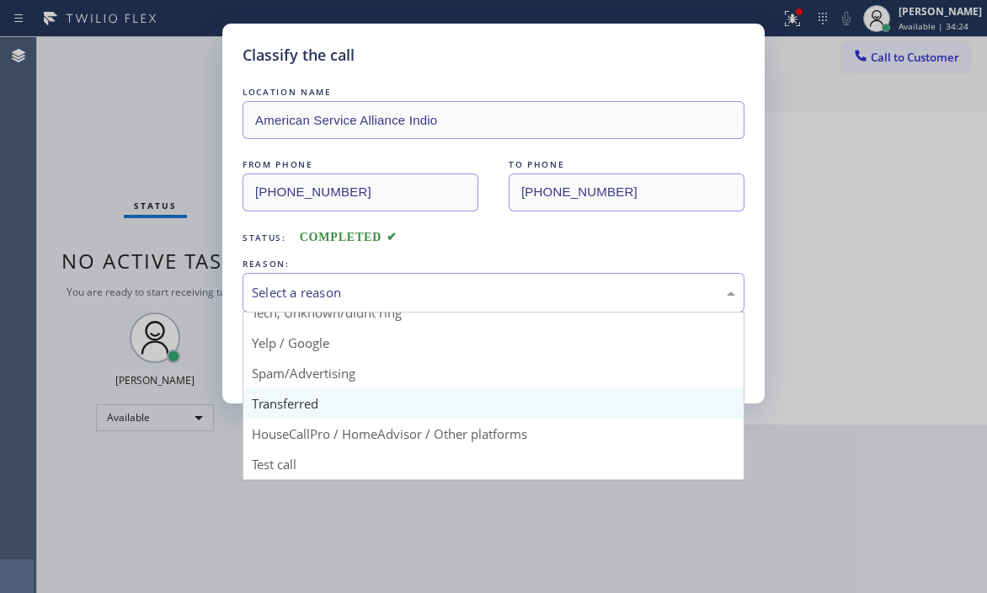
scroll to position [22, 0]
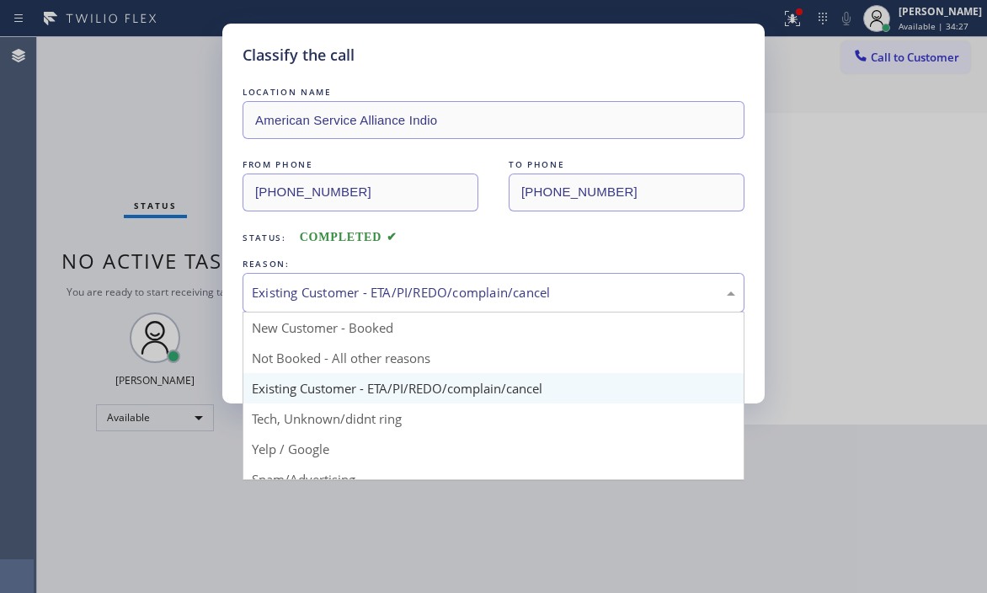
click at [454, 281] on div "Existing Customer - ETA/PI/REDO/complain/cancel" at bounding box center [494, 293] width 502 height 40
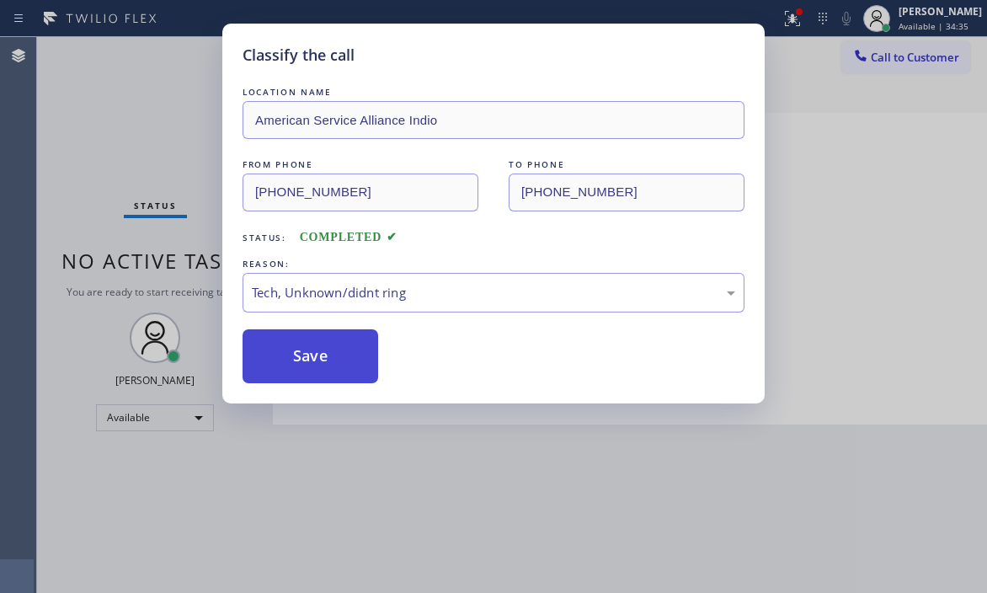
drag, startPoint x: 313, startPoint y: 417, endPoint x: 322, endPoint y: 377, distance: 41.3
click at [322, 358] on button "Save" at bounding box center [311, 356] width 136 height 54
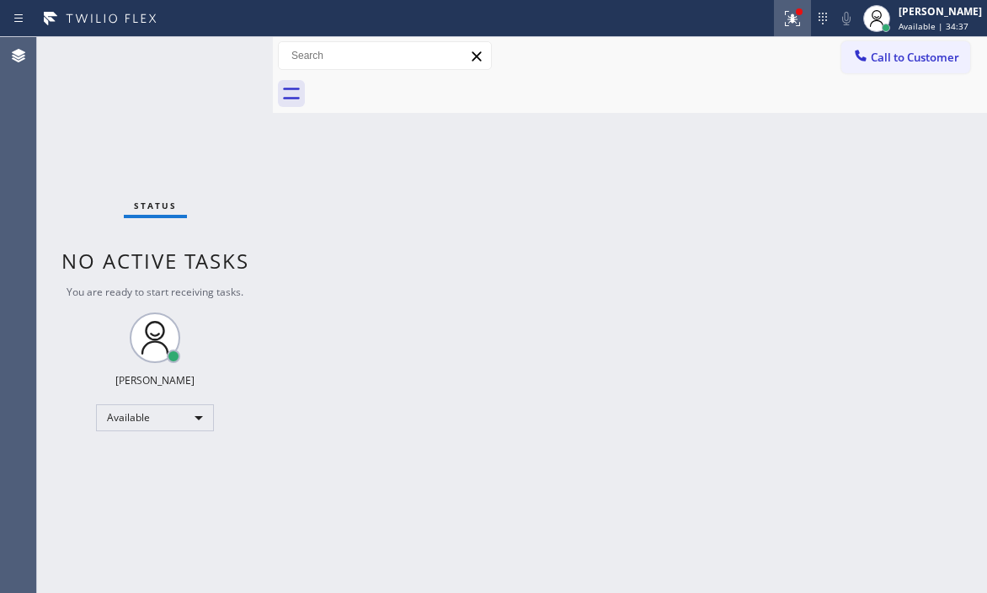
click at [783, 16] on icon at bounding box center [793, 18] width 20 height 20
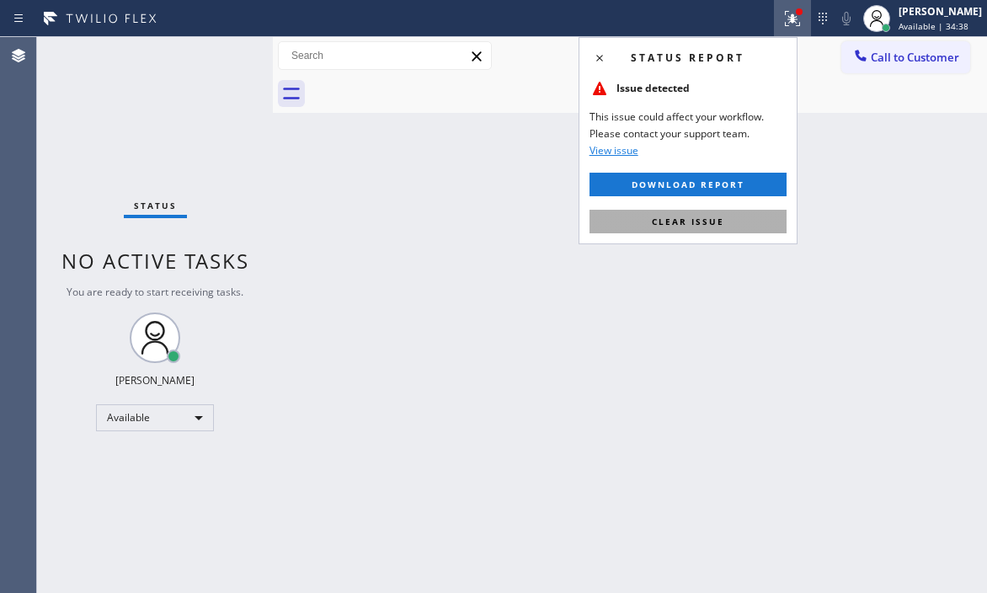
click at [721, 218] on span "Clear issue" at bounding box center [688, 222] width 72 height 12
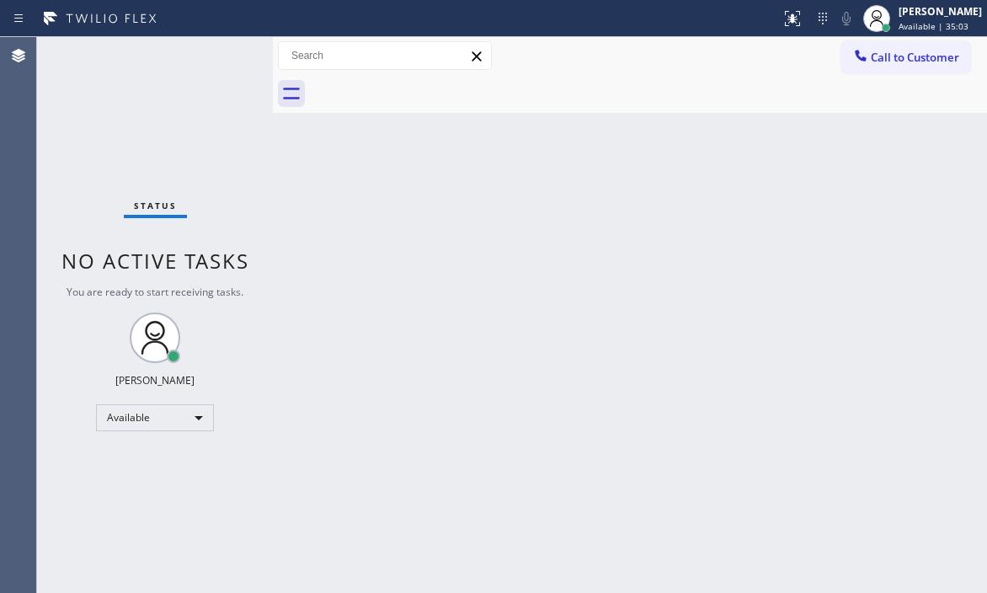
click at [820, 242] on div "Back to Dashboard Change Sender ID Customers Technicians Select a contact Outbo…" at bounding box center [630, 315] width 714 height 556
click at [808, 428] on div "Back to Dashboard Change Sender ID Customers Technicians Select a contact Outbo…" at bounding box center [630, 315] width 714 height 556
click at [221, 65] on div "Status No active tasks You are ready to start receiving tasks. [PERSON_NAME] Av…" at bounding box center [155, 315] width 236 height 556
click at [202, 47] on div "Status No active tasks You are ready to start receiving tasks. [PERSON_NAME] Av…" at bounding box center [155, 315] width 236 height 556
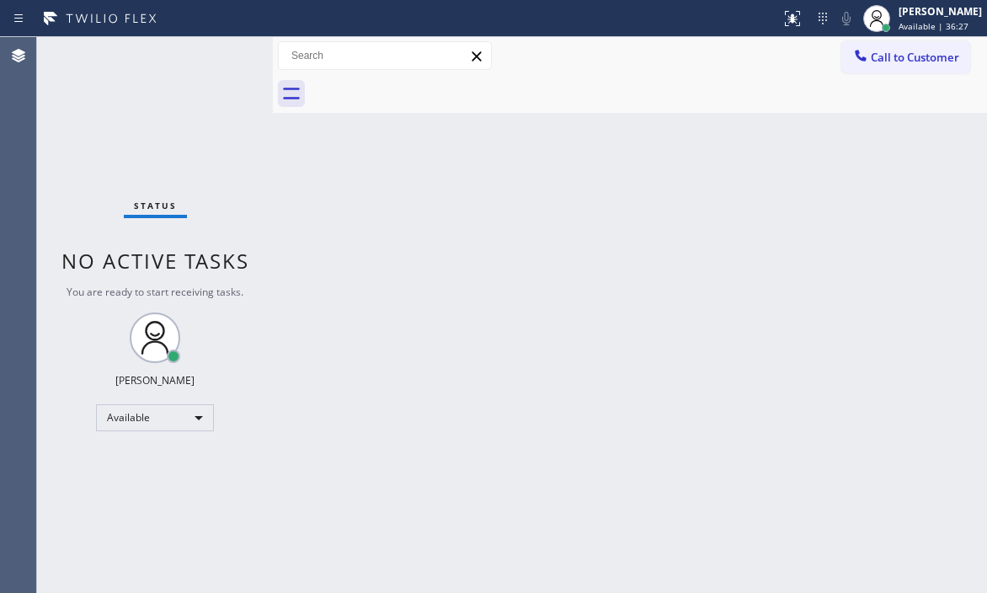
click at [203, 49] on div "Status No active tasks You are ready to start receiving tasks. [PERSON_NAME] Av…" at bounding box center [155, 315] width 236 height 556
click at [204, 50] on div "Status No active tasks You are ready to start receiving tasks. [PERSON_NAME] Av…" at bounding box center [155, 315] width 236 height 556
click at [206, 49] on div "Status No active tasks You are ready to start receiving tasks. [PERSON_NAME] Av…" at bounding box center [155, 315] width 236 height 556
click at [211, 45] on div "Status No active tasks You are ready to start receiving tasks. [PERSON_NAME] Av…" at bounding box center [155, 315] width 236 height 556
click at [218, 56] on div "Status No active tasks You are ready to start receiving tasks. [PERSON_NAME] Av…" at bounding box center [155, 315] width 236 height 556
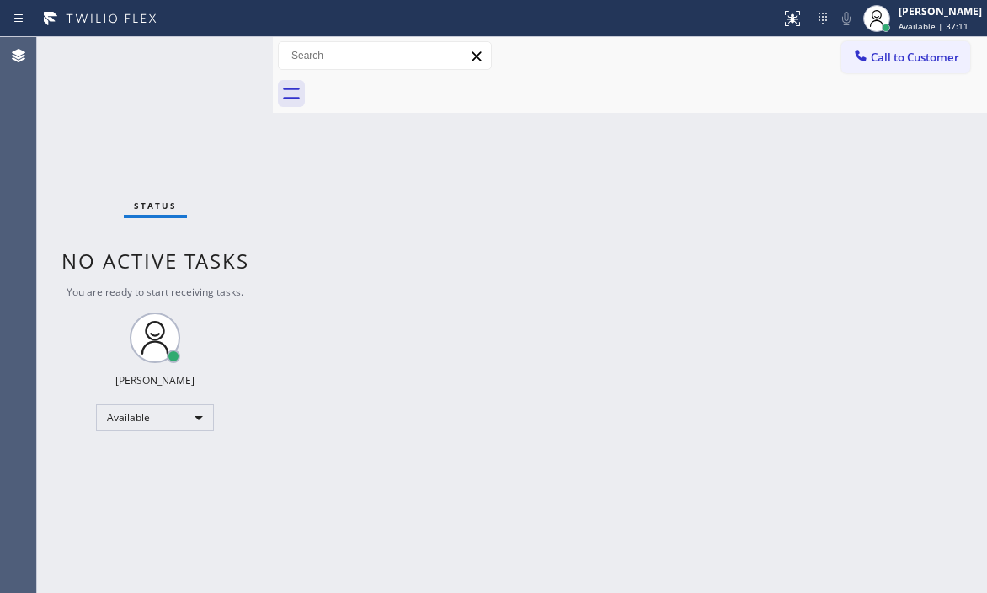
click at [218, 56] on div "Status No active tasks You are ready to start receiving tasks. [PERSON_NAME] Av…" at bounding box center [155, 315] width 236 height 556
click at [223, 57] on div "Status No active tasks You are ready to start receiving tasks. [PERSON_NAME] Av…" at bounding box center [155, 315] width 236 height 556
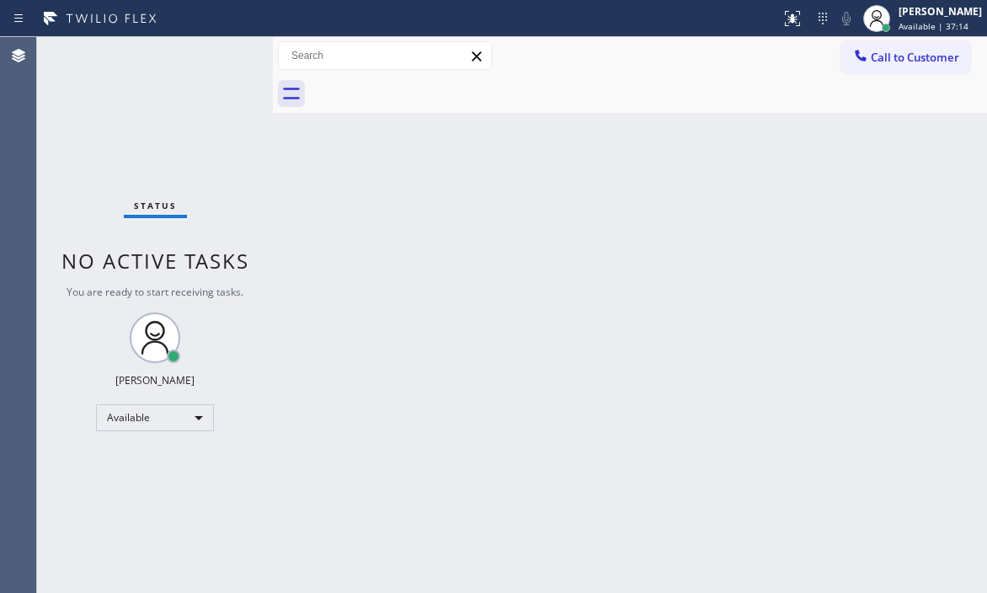
click at [223, 57] on div "Status No active tasks You are ready to start receiving tasks. [PERSON_NAME] Av…" at bounding box center [155, 315] width 236 height 556
click at [220, 54] on div "Status No active tasks You are ready to start receiving tasks. [PERSON_NAME] Av…" at bounding box center [155, 315] width 236 height 556
click at [210, 52] on div "Status No active tasks You are ready to start receiving tasks. [PERSON_NAME] Av…" at bounding box center [155, 315] width 236 height 556
click at [211, 56] on div "Status No active tasks You are ready to start receiving tasks. [PERSON_NAME] Av…" at bounding box center [155, 315] width 236 height 556
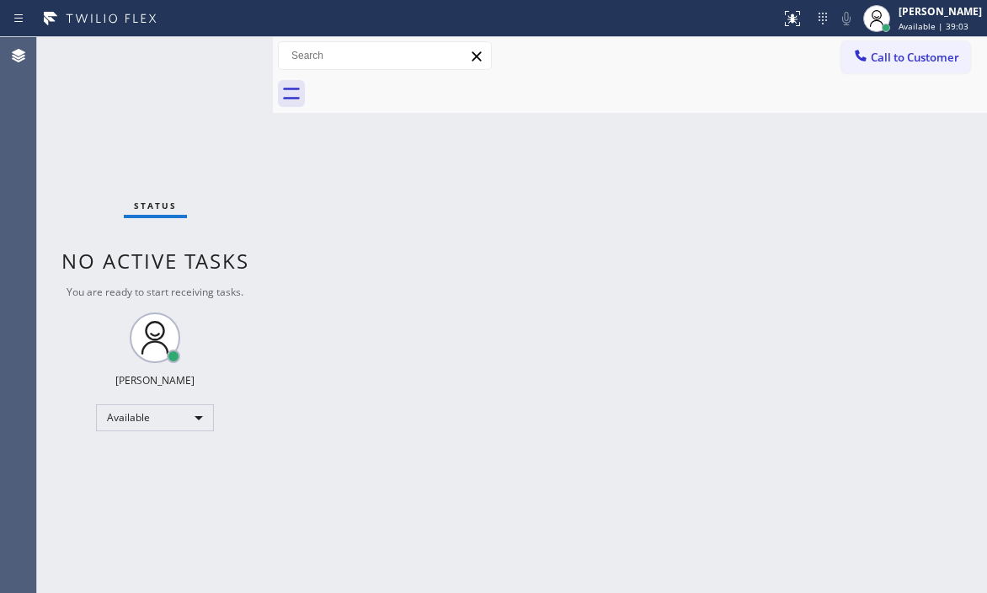
click at [223, 61] on div "Status No active tasks You are ready to start receiving tasks. [PERSON_NAME] Av…" at bounding box center [155, 315] width 236 height 556
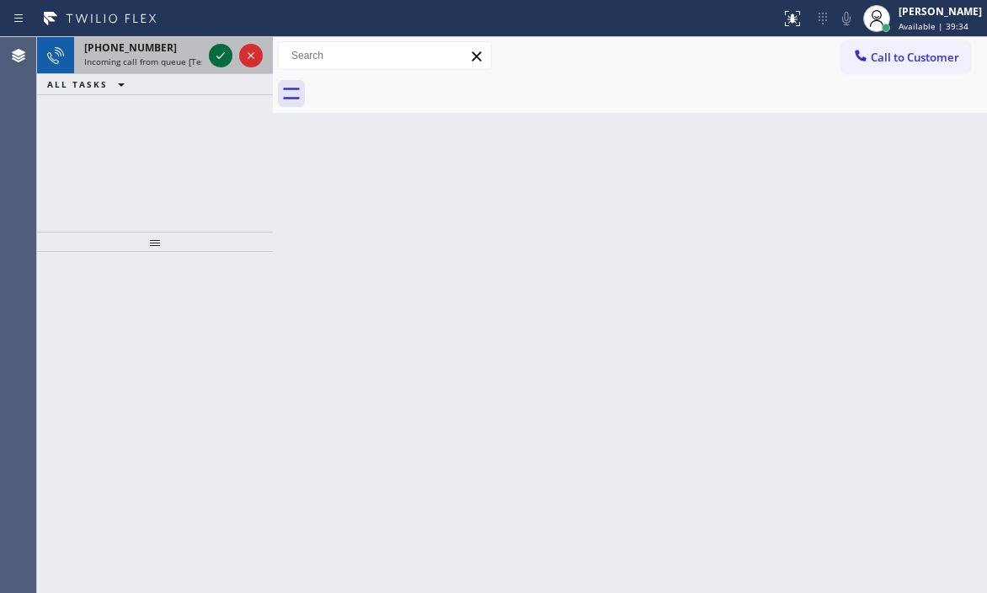
click at [211, 61] on icon at bounding box center [221, 55] width 20 height 20
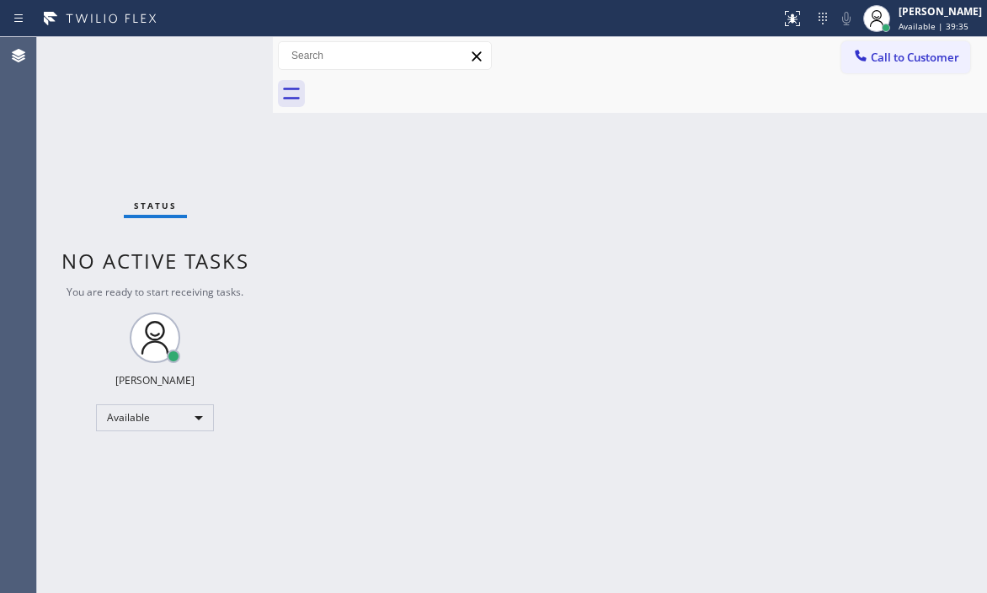
click at [214, 60] on div "Status No active tasks You are ready to start receiving tasks. [PERSON_NAME] Av…" at bounding box center [155, 315] width 236 height 556
click at [785, 21] on icon at bounding box center [793, 18] width 20 height 20
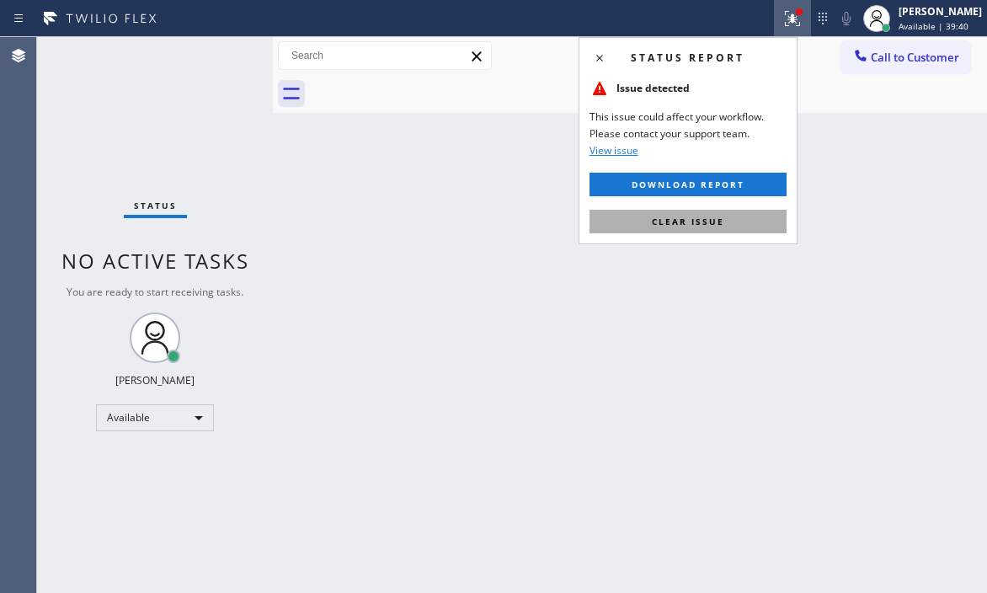
click at [710, 206] on div "Status report Issue detected This issue could affect your workflow. Please cont…" at bounding box center [688, 140] width 219 height 207
click at [709, 216] on span "Clear issue" at bounding box center [688, 222] width 72 height 12
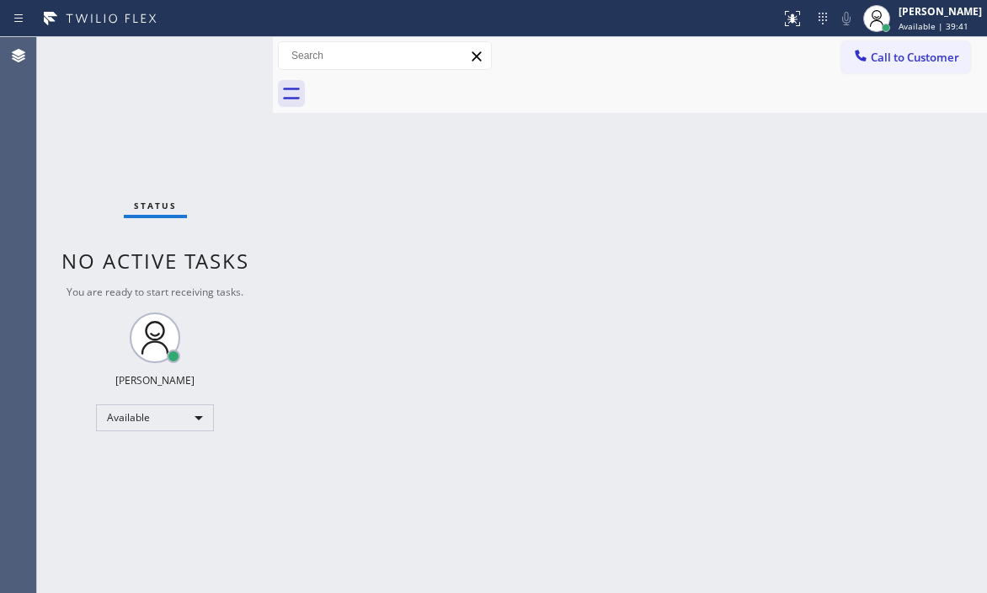
click at [217, 46] on div "Status No active tasks You are ready to start receiving tasks. [PERSON_NAME] Av…" at bounding box center [155, 315] width 236 height 556
click at [218, 51] on div "Status No active tasks You are ready to start receiving tasks. [PERSON_NAME] Av…" at bounding box center [155, 315] width 236 height 556
click at [210, 51] on div "Status No active tasks You are ready to start receiving tasks. [PERSON_NAME] Av…" at bounding box center [155, 315] width 236 height 556
click at [210, 53] on div "Status No active tasks You are ready to start receiving tasks. [PERSON_NAME] Av…" at bounding box center [155, 315] width 236 height 556
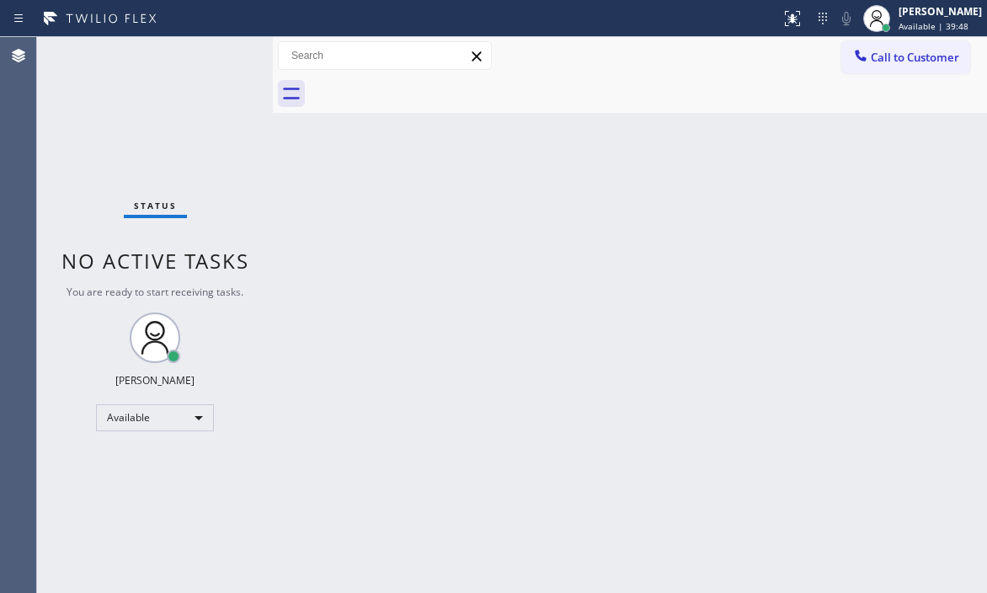
click at [210, 53] on div "Status No active tasks You are ready to start receiving tasks. [PERSON_NAME] Av…" at bounding box center [155, 315] width 236 height 556
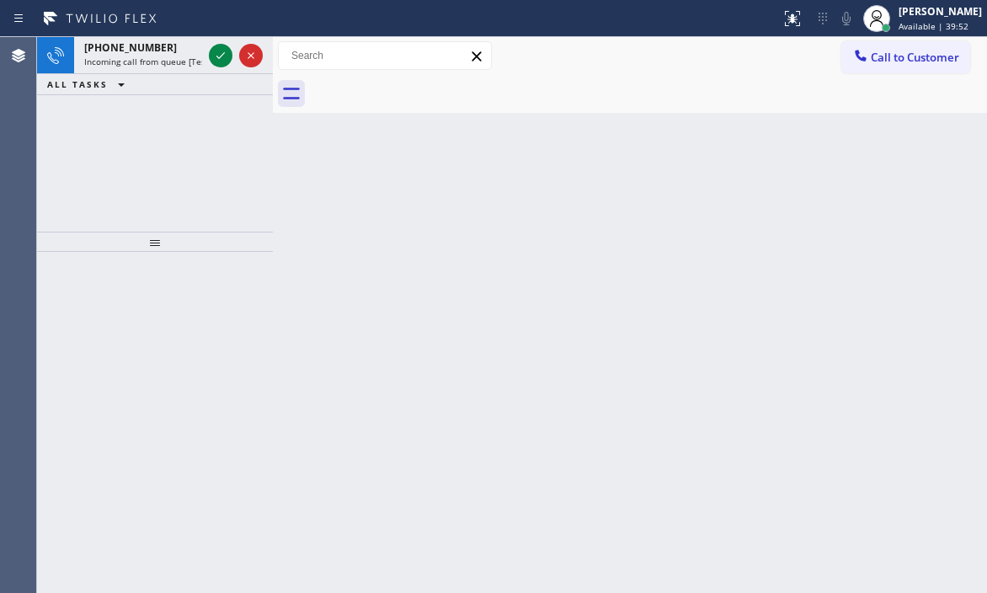
click at [210, 53] on div at bounding box center [221, 55] width 24 height 20
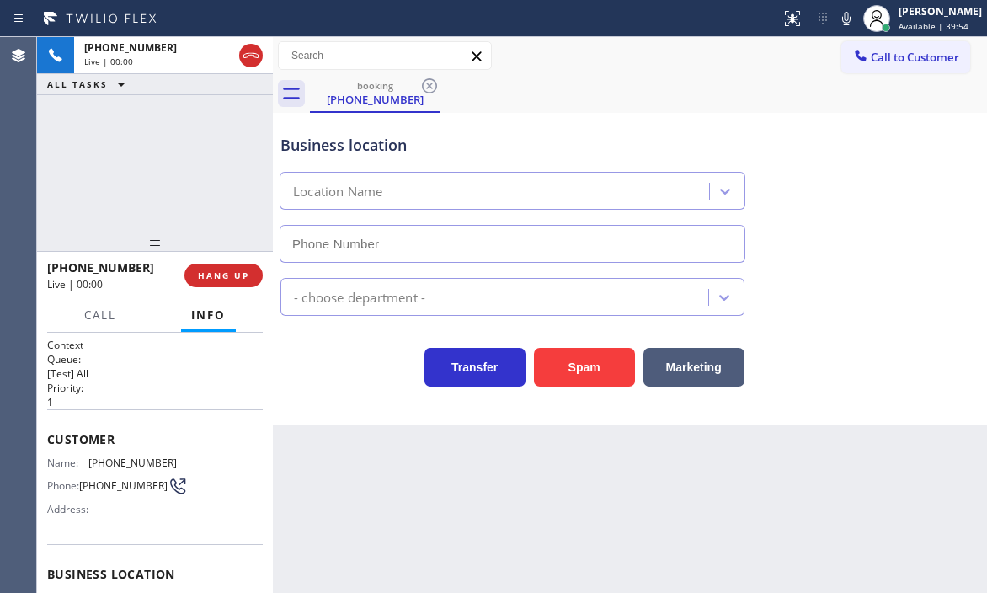
type input "[PHONE_NUMBER]"
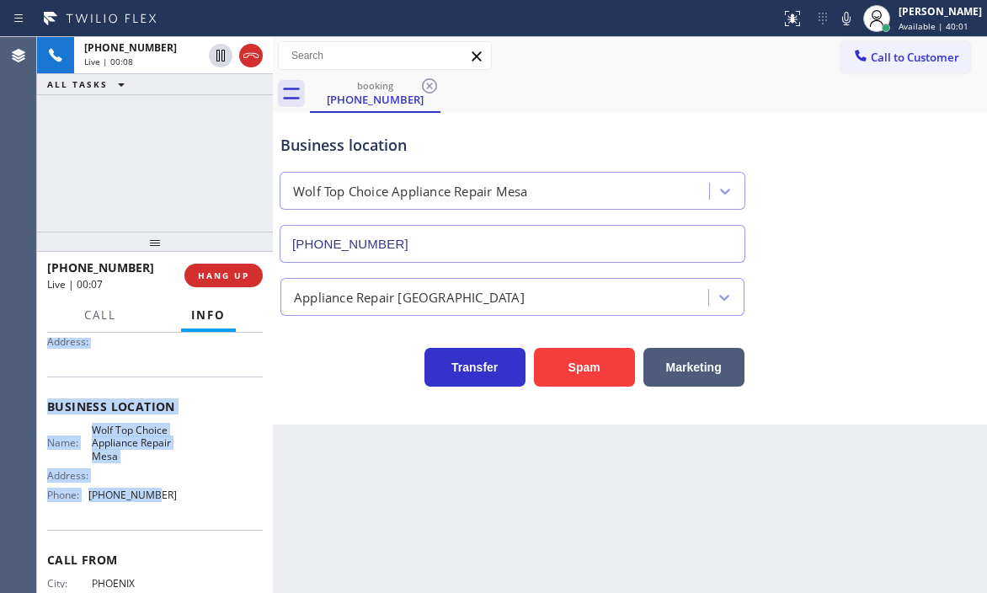
scroll to position [168, 0]
drag, startPoint x: 48, startPoint y: 353, endPoint x: 247, endPoint y: 494, distance: 244.0
click at [184, 501] on div "Context Queue: [Test] All Priority: 1 Customer Name: (480) 738-3051 Phone: (480…" at bounding box center [155, 413] width 216 height 488
copy div "Customer Name: (480) 738-3051 Phone: (480) 738-3051 Address: Business location …"
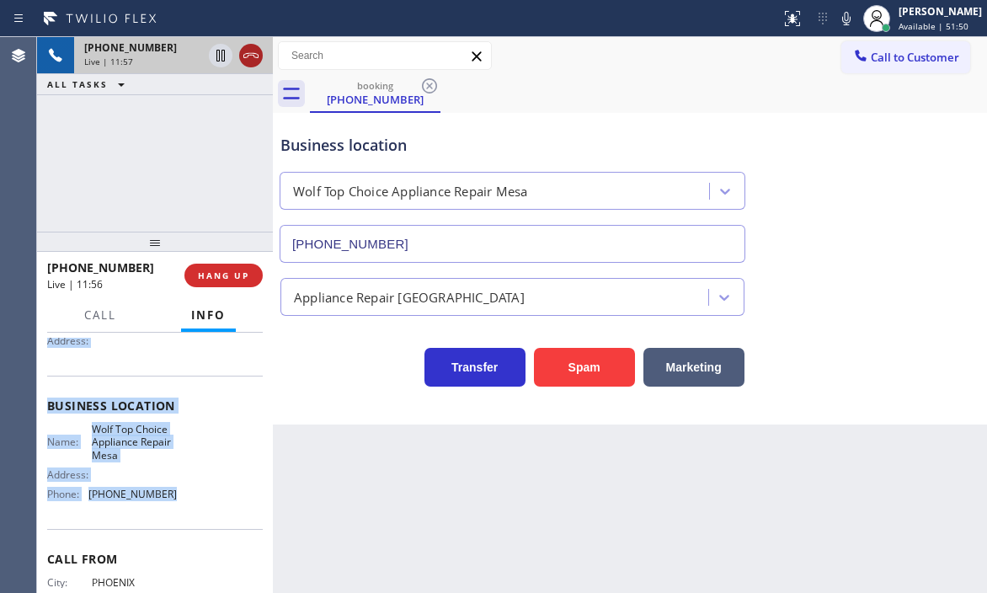
click at [246, 66] on button at bounding box center [251, 56] width 24 height 24
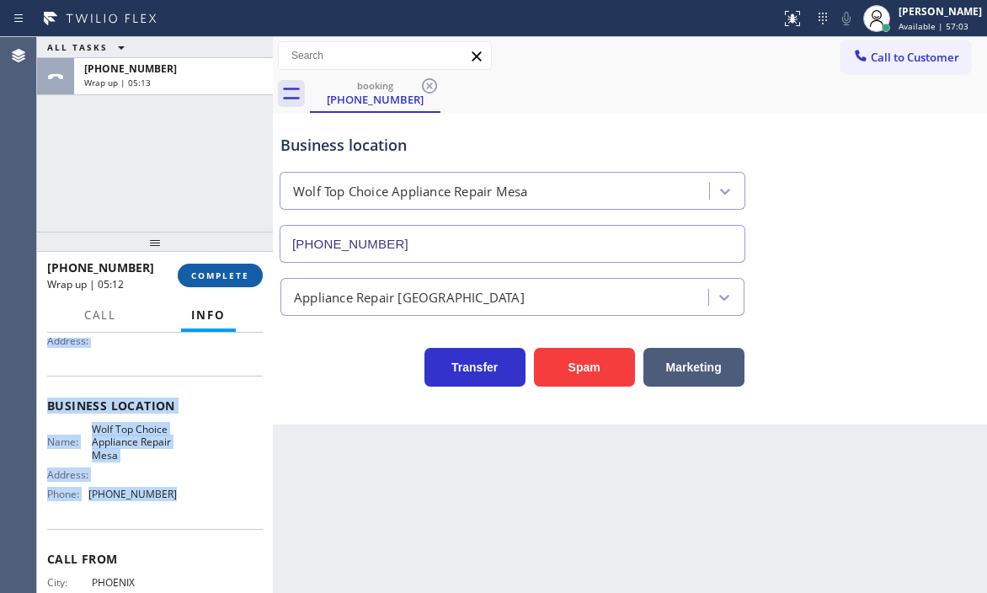
click at [212, 271] on span "COMPLETE" at bounding box center [220, 276] width 58 height 12
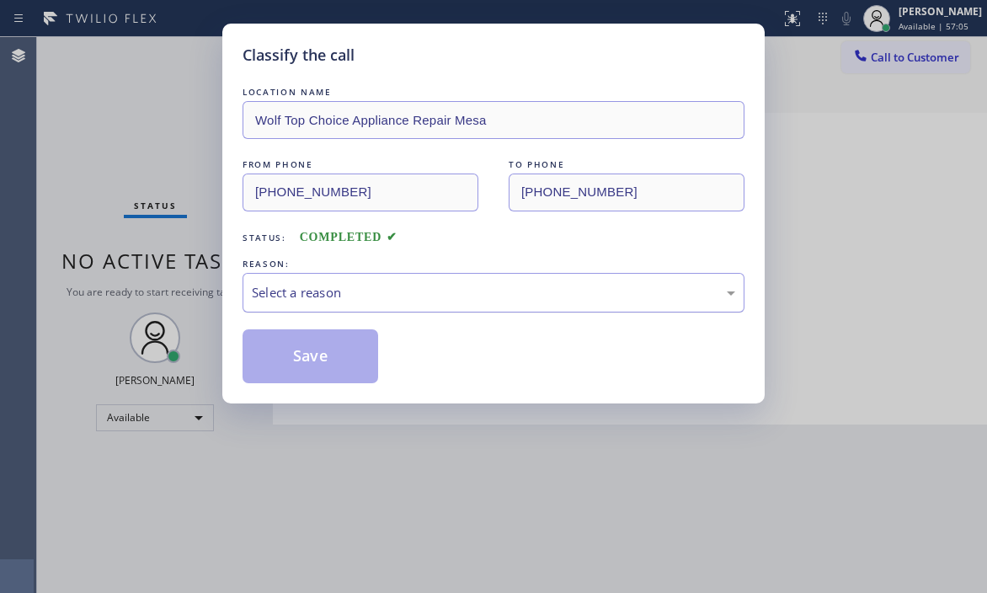
click at [494, 291] on div "Select a reason" at bounding box center [494, 292] width 484 height 19
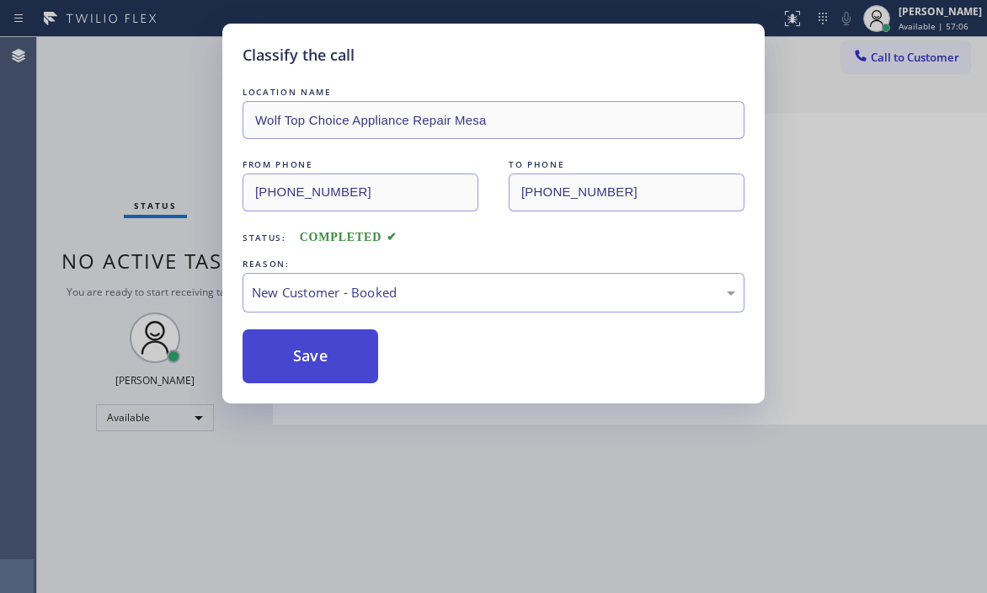
click at [299, 336] on button "Save" at bounding box center [311, 356] width 136 height 54
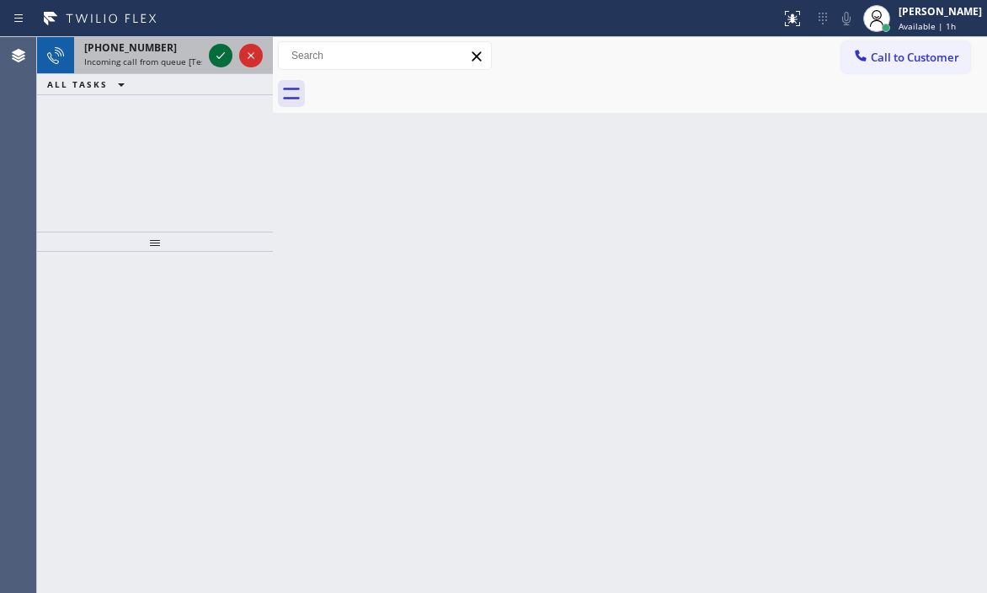
click at [218, 61] on icon at bounding box center [221, 55] width 20 height 20
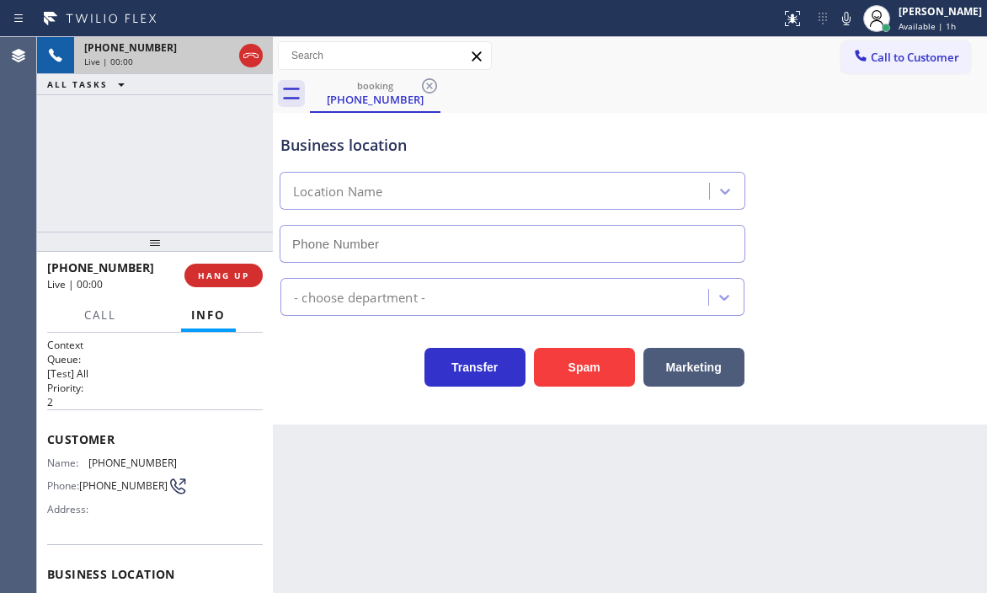
type input "(310) 361-1102"
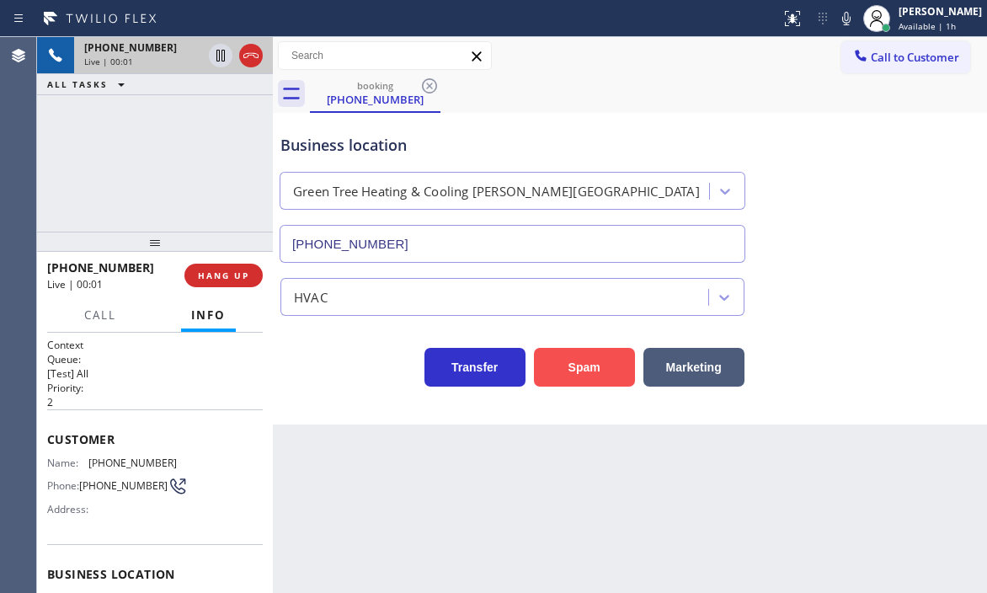
click at [596, 366] on button "Spam" at bounding box center [584, 367] width 101 height 39
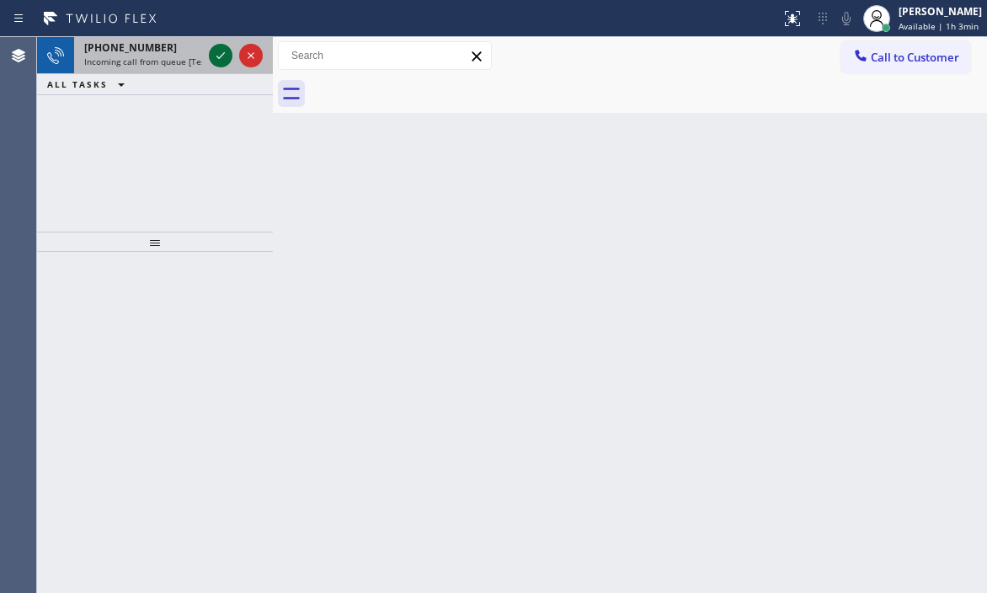
click at [211, 51] on icon at bounding box center [221, 55] width 20 height 20
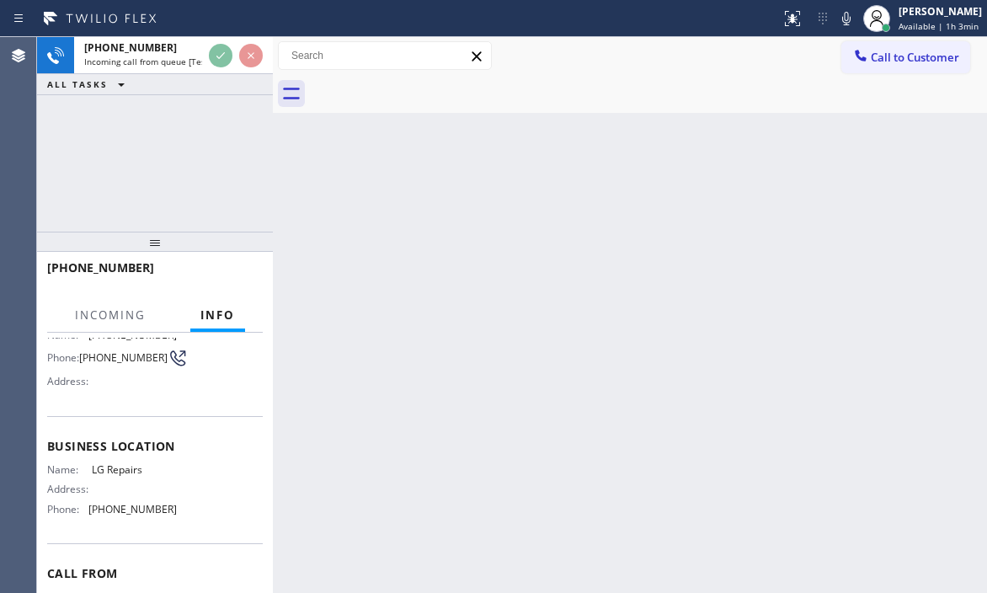
scroll to position [216, 0]
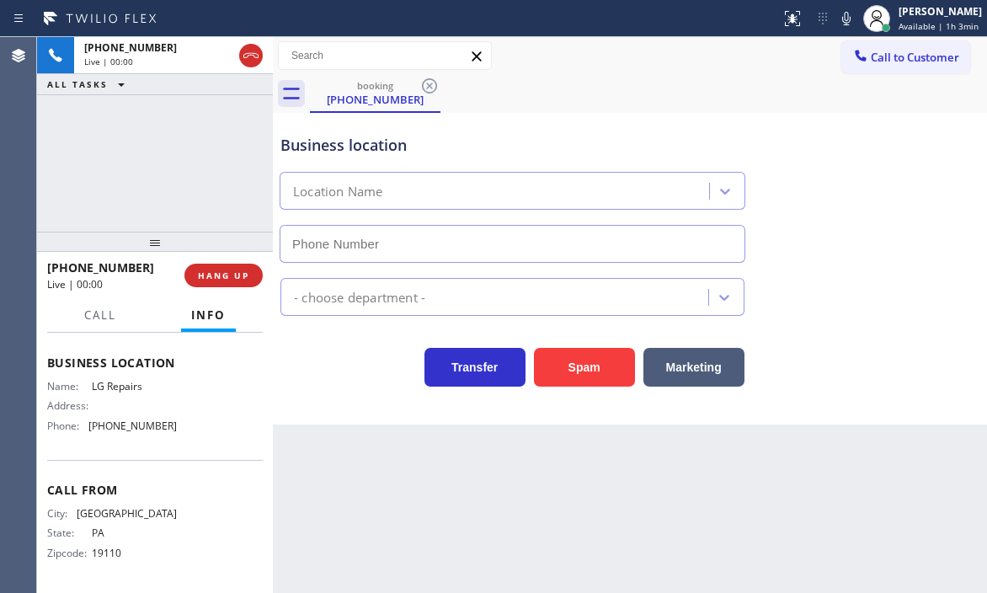
type input "(877) 748-5179"
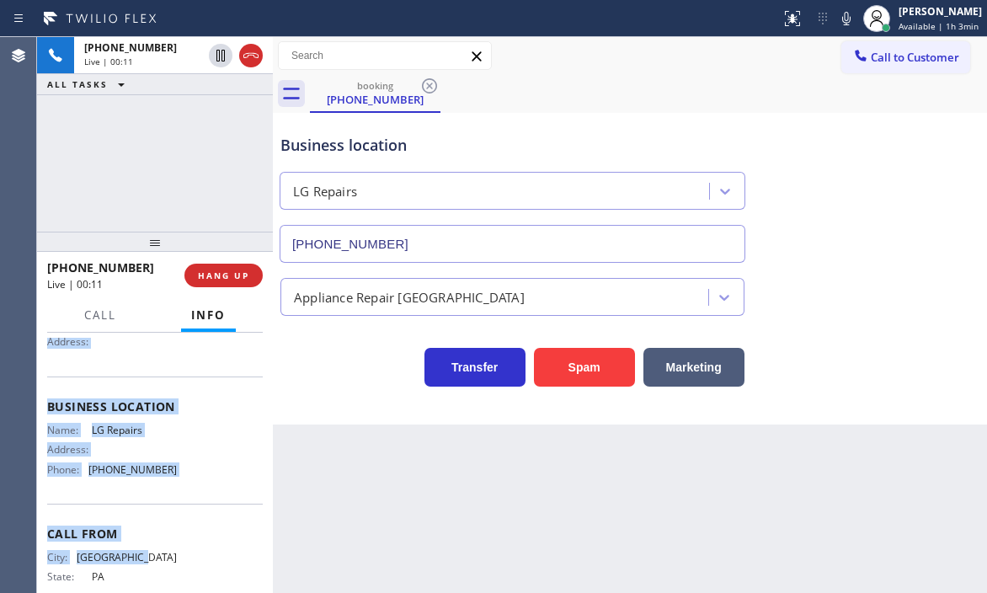
scroll to position [168, 0]
drag, startPoint x: 46, startPoint y: 436, endPoint x: 184, endPoint y: 500, distance: 151.5
click at [184, 500] on div "Context Queue: [Test] All Priority: 1 Customer Name: (267) 345-6870 Phone: (267…" at bounding box center [155, 463] width 236 height 260
copy div "Customer Name: (267) 345-6870 Phone: (267) 345-6870 Address: Business location …"
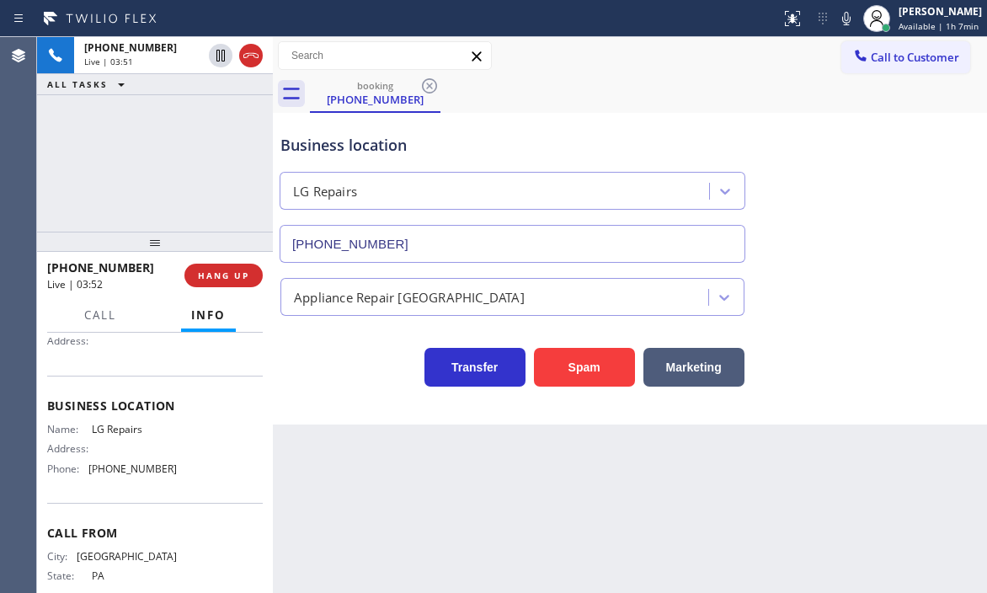
click at [170, 190] on div "+12673456870 Live | 03:51 ALL TASKS ALL TASKS ACTIVE TASKS TASKS IN WRAP UP" at bounding box center [155, 134] width 236 height 195
click at [178, 179] on div "+12673456870 Live | 04:22 ALL TASKS ALL TASKS ACTIVE TASKS TASKS IN WRAP UP" at bounding box center [155, 134] width 236 height 195
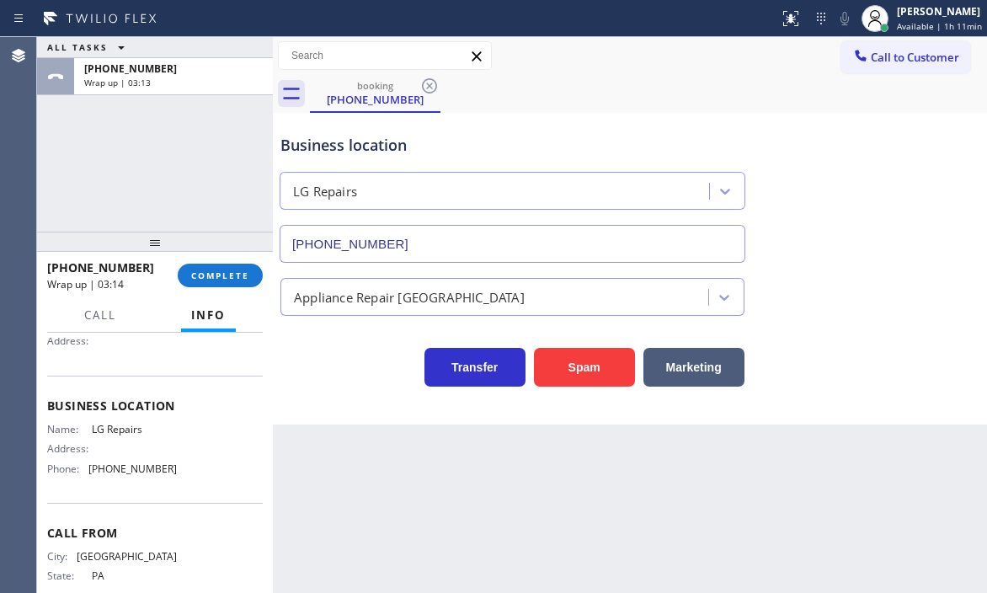
drag, startPoint x: 226, startPoint y: 272, endPoint x: 357, endPoint y: 272, distance: 131.4
click at [227, 272] on span "COMPLETE" at bounding box center [220, 276] width 58 height 12
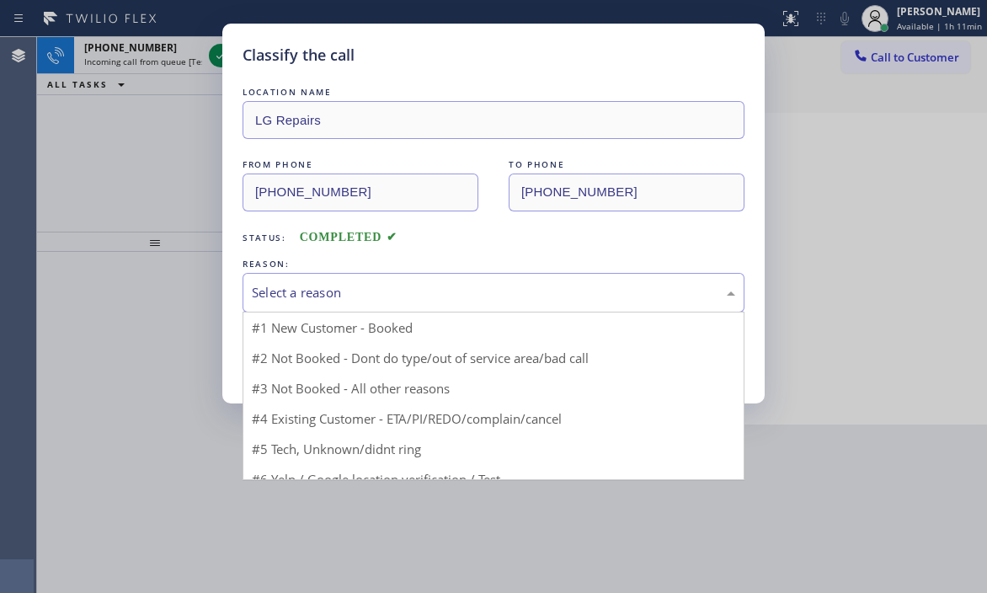
drag, startPoint x: 335, startPoint y: 283, endPoint x: 337, endPoint y: 291, distance: 8.6
click at [336, 283] on div "Select a reason" at bounding box center [494, 292] width 484 height 19
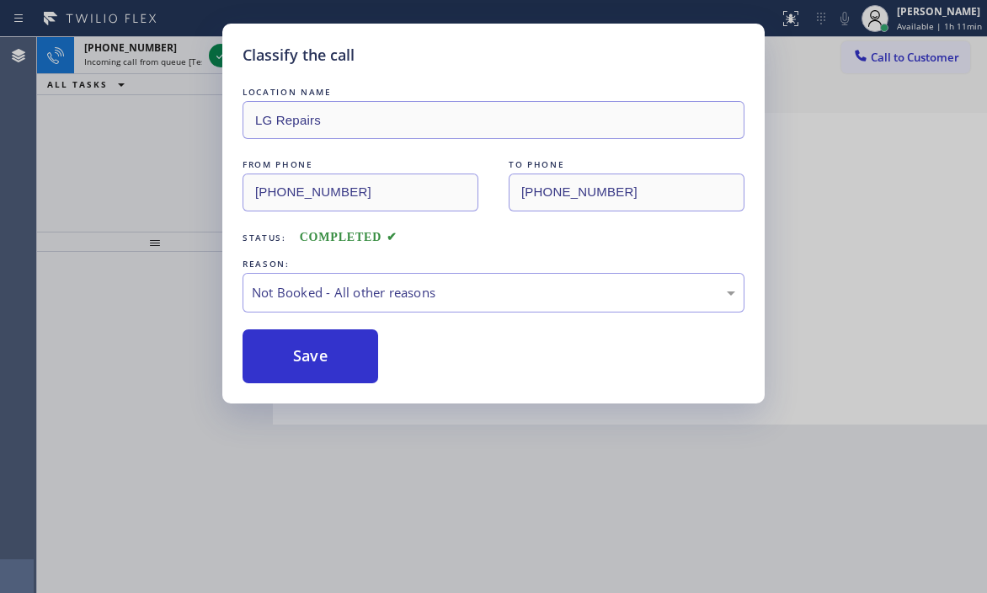
drag, startPoint x: 275, startPoint y: 351, endPoint x: 237, endPoint y: 211, distance: 145.1
click at [275, 345] on button "Save" at bounding box center [311, 356] width 136 height 54
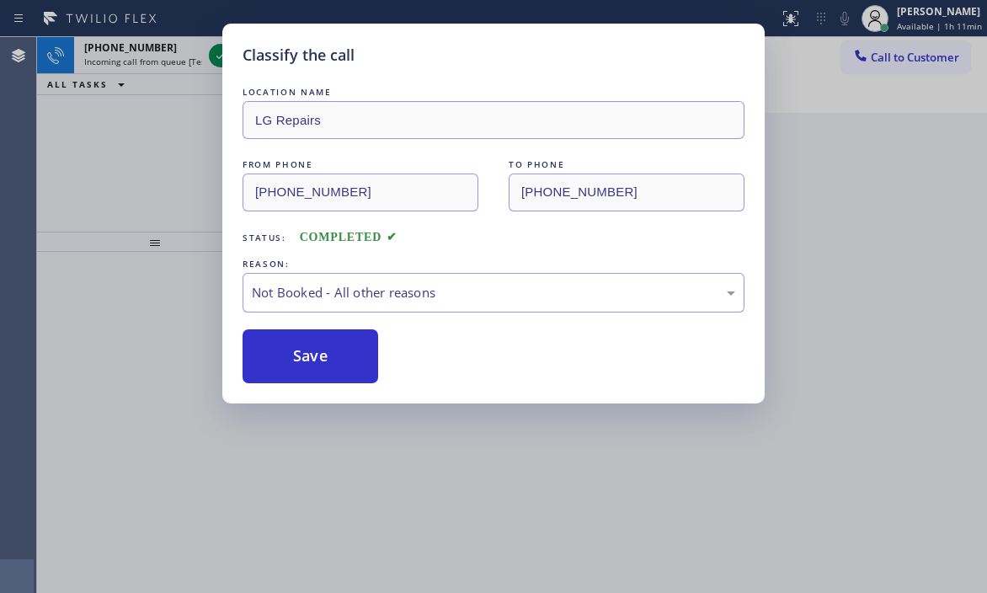
click at [222, 53] on div "Classify the call LOCATION NAME LG Repairs FROM PHONE (267) 345-6870 TO PHONE (…" at bounding box center [493, 214] width 542 height 380
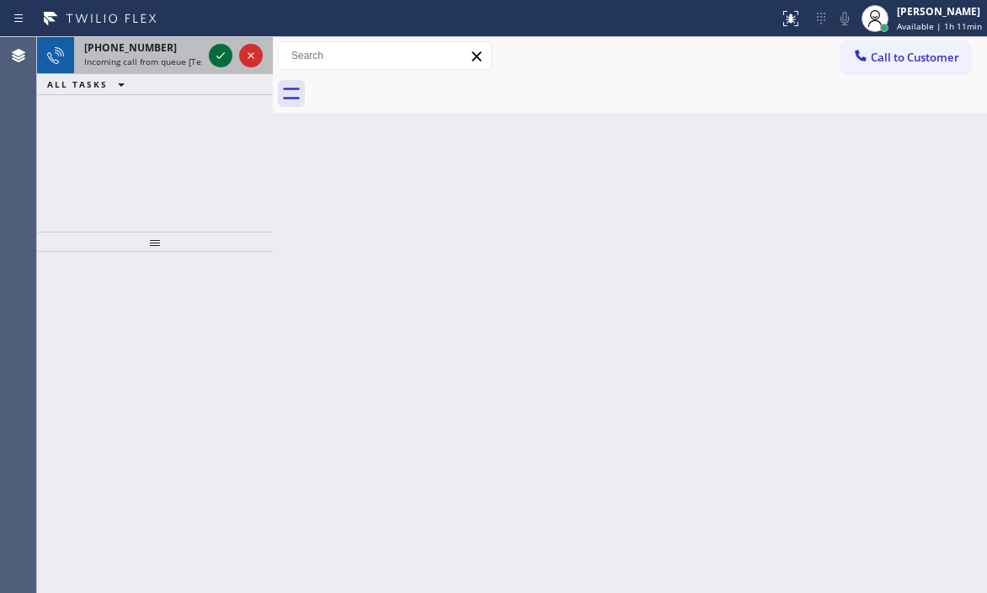
click at [219, 54] on icon at bounding box center [221, 55] width 20 height 20
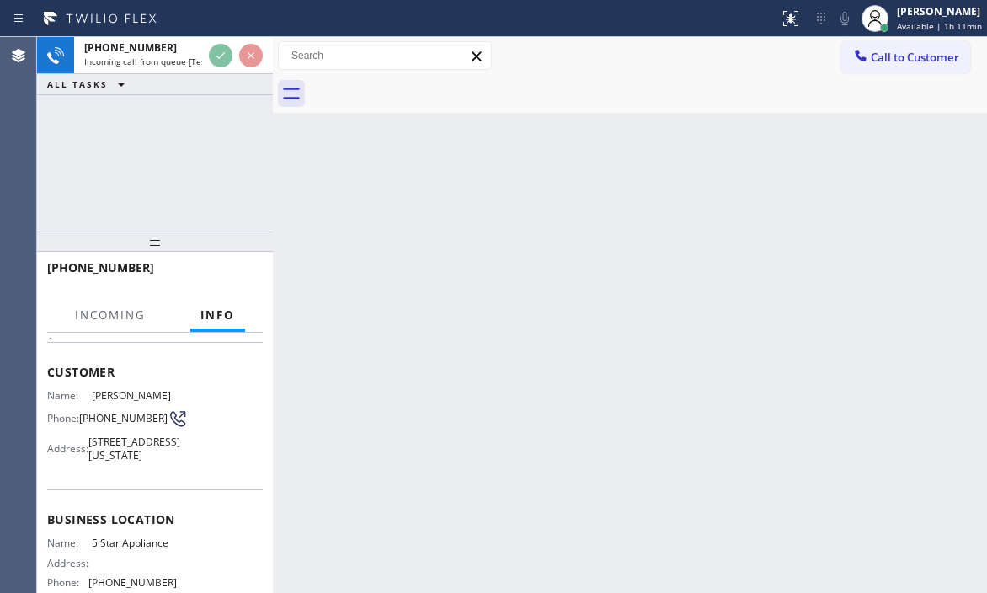
scroll to position [168, 0]
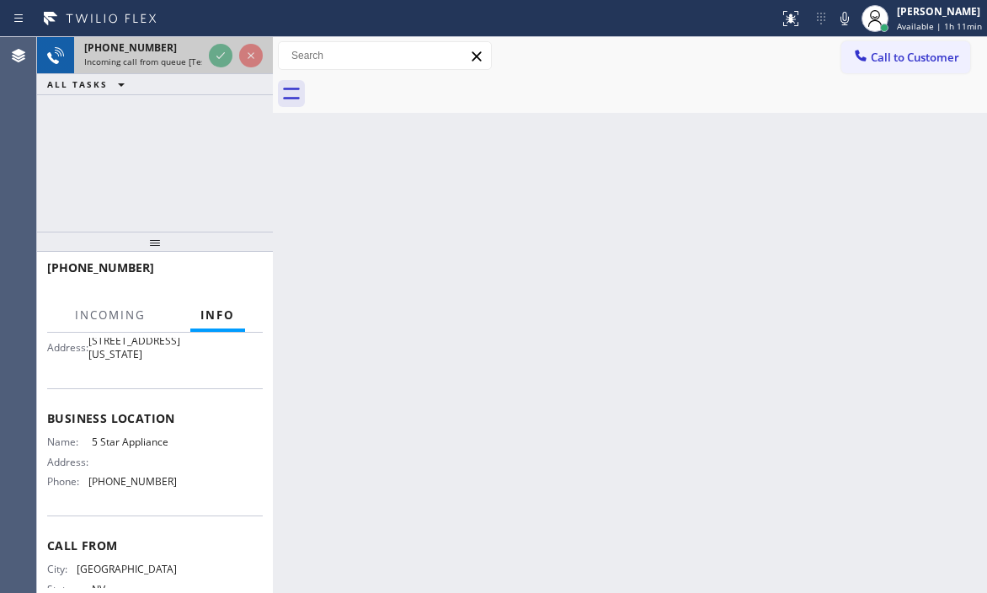
click at [179, 45] on div "+17026832470" at bounding box center [143, 47] width 118 height 14
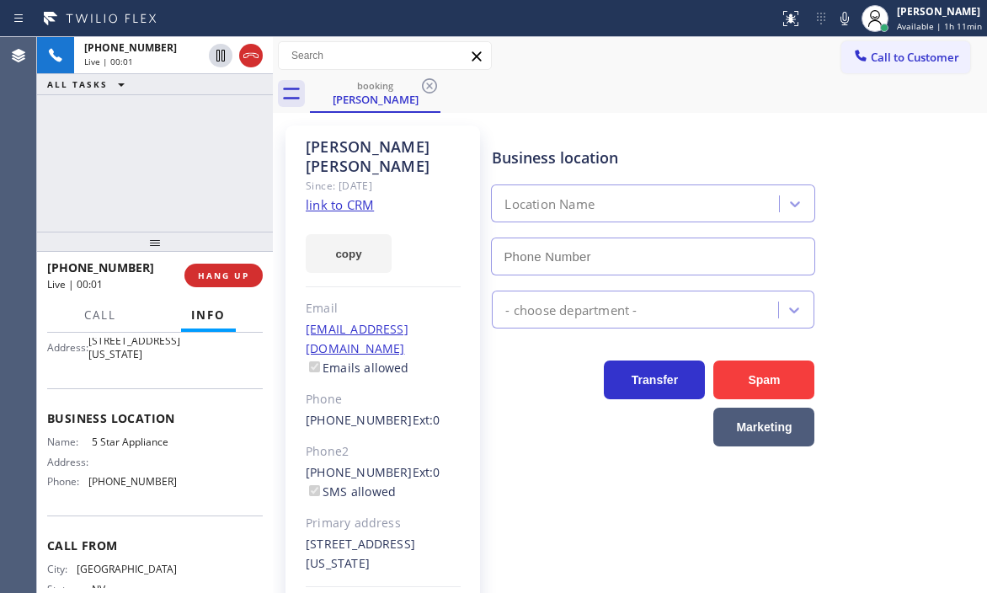
type input "(202) 933-7030"
click at [358, 196] on link "link to CRM" at bounding box center [340, 204] width 68 height 17
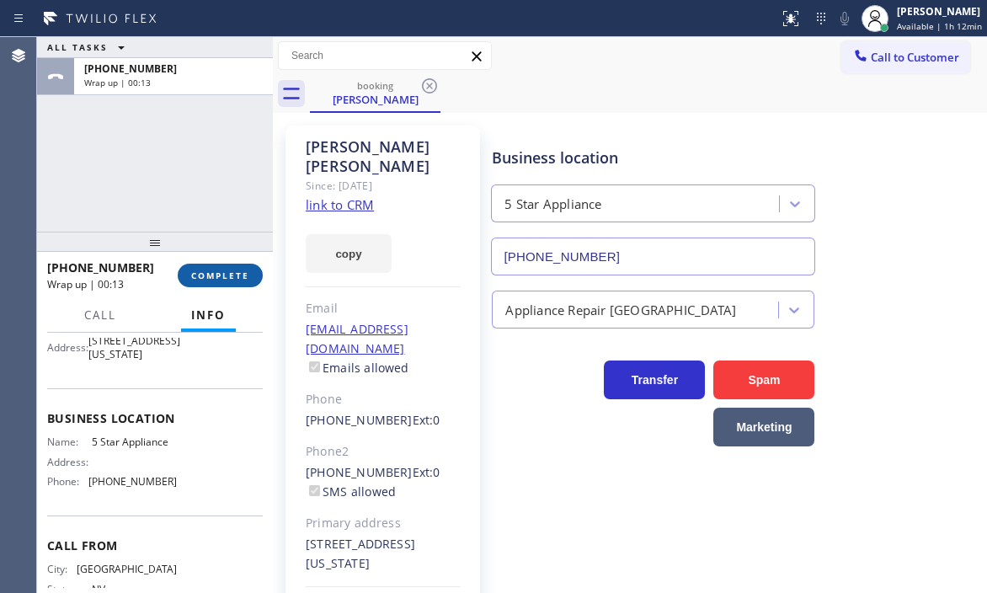
click at [233, 275] on span "COMPLETE" at bounding box center [220, 276] width 58 height 12
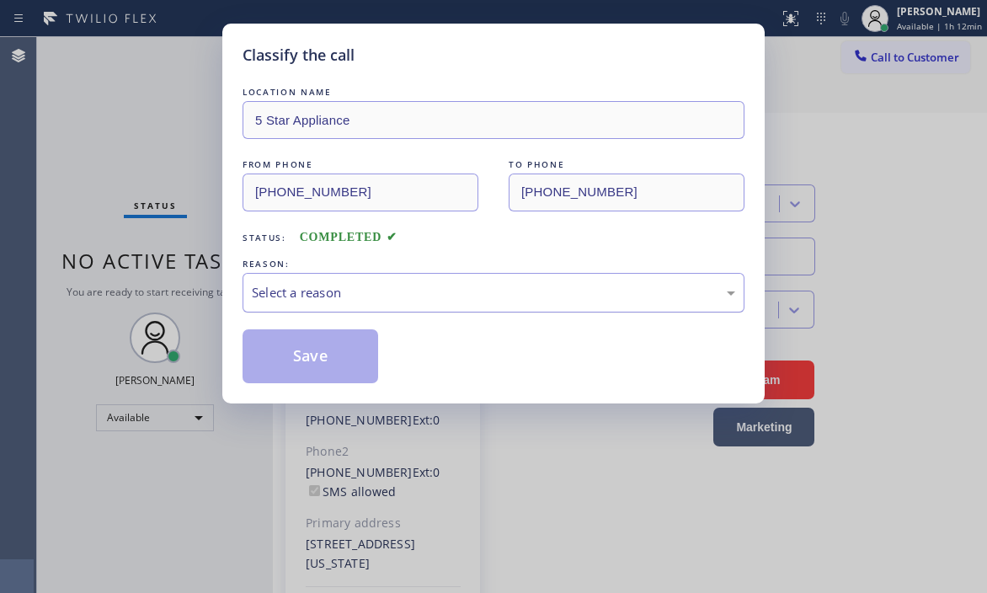
click at [398, 286] on div "Select a reason" at bounding box center [494, 292] width 484 height 19
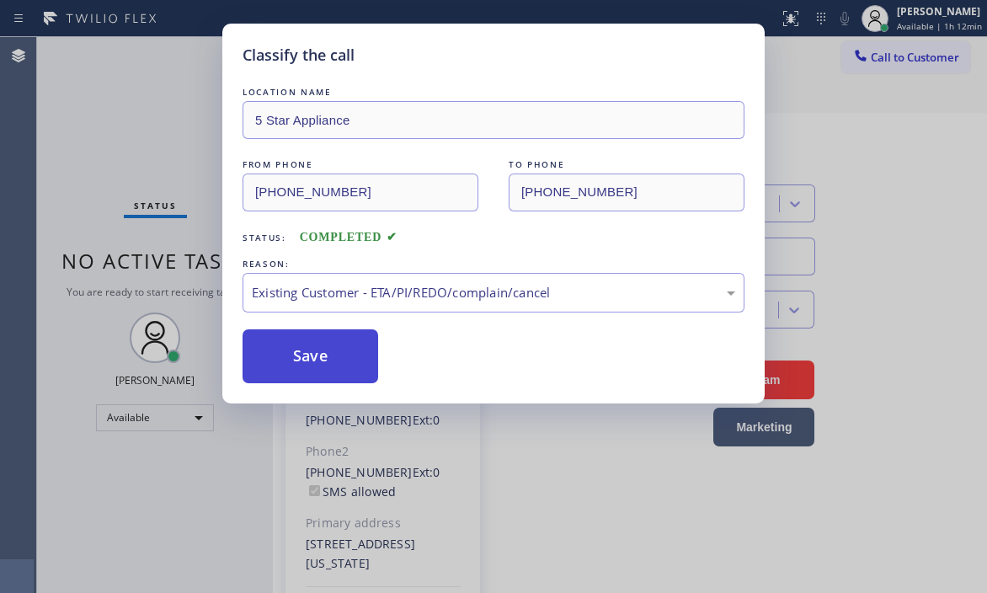
drag, startPoint x: 335, startPoint y: 356, endPoint x: 373, endPoint y: 343, distance: 40.2
click at [339, 355] on button "Save" at bounding box center [311, 356] width 136 height 54
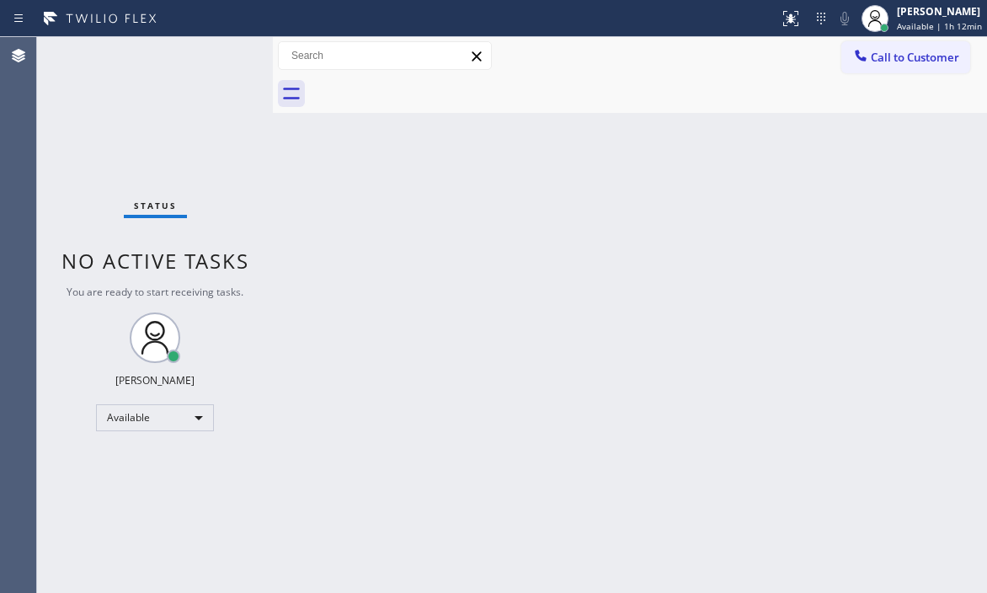
click at [215, 58] on div "Status No active tasks You are ready to start receiving tasks. [PERSON_NAME] Av…" at bounding box center [155, 315] width 236 height 556
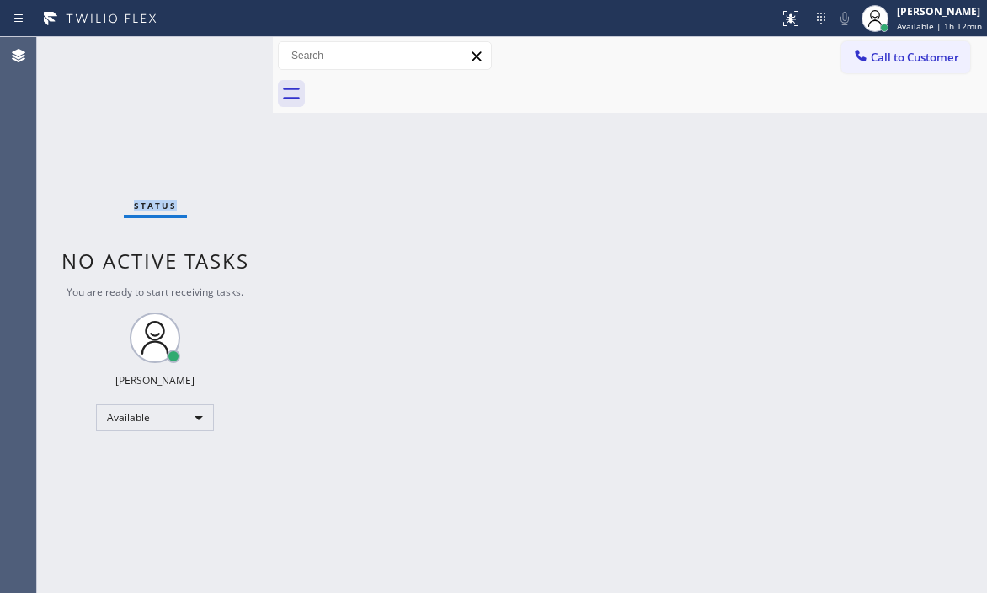
click at [215, 58] on div "Status No active tasks You are ready to start receiving tasks. [PERSON_NAME] Av…" at bounding box center [155, 315] width 236 height 556
click at [215, 60] on div "Status No active tasks You are ready to start receiving tasks. [PERSON_NAME] Av…" at bounding box center [155, 315] width 236 height 556
click at [228, 55] on div "Status No active tasks You are ready to start receiving tasks. [PERSON_NAME] Av…" at bounding box center [155, 315] width 236 height 556
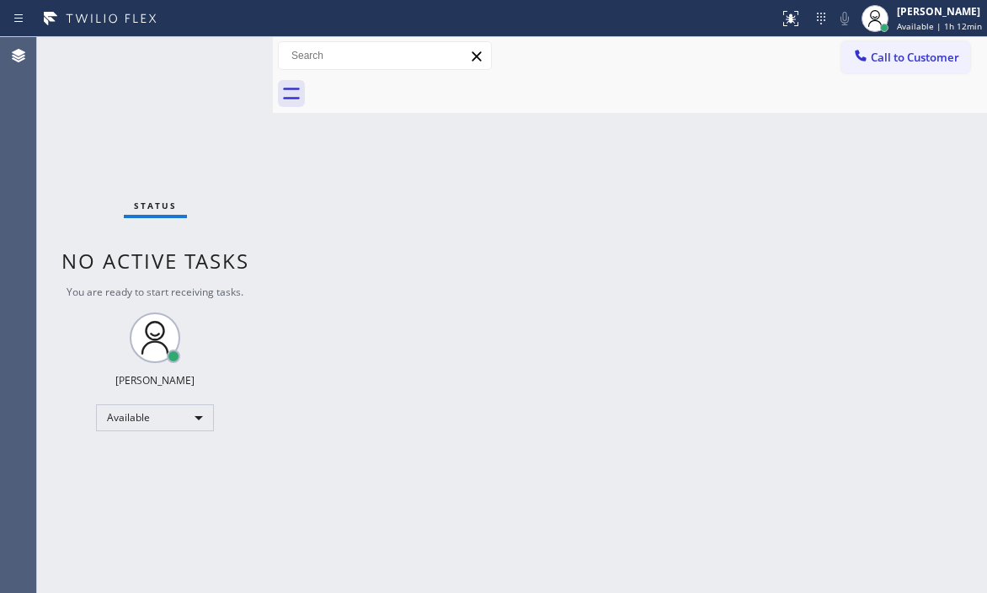
click at [229, 53] on div "Status No active tasks You are ready to start receiving tasks. [PERSON_NAME] Av…" at bounding box center [155, 315] width 236 height 556
click at [223, 60] on div "Status No active tasks You are ready to start receiving tasks. [PERSON_NAME] Av…" at bounding box center [155, 315] width 236 height 556
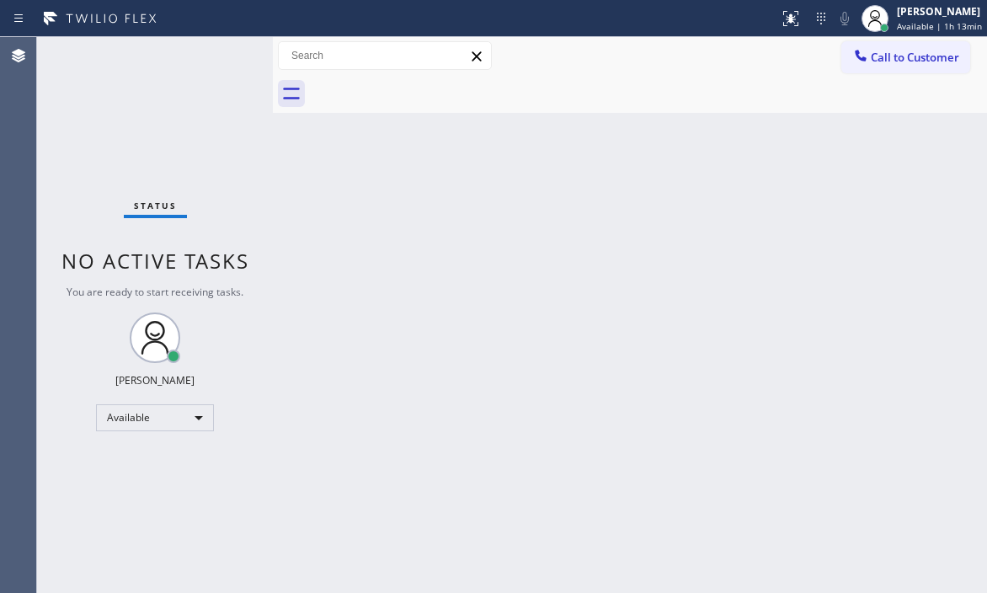
click at [223, 60] on div "Status No active tasks You are ready to start receiving tasks. [PERSON_NAME] Av…" at bounding box center [155, 315] width 236 height 556
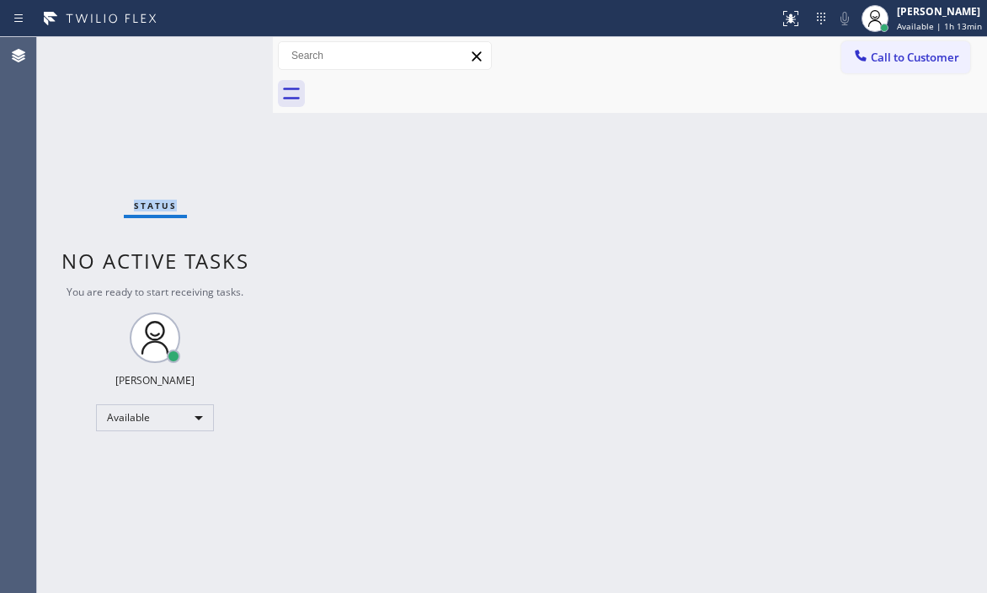
click at [223, 60] on div "Status No active tasks You are ready to start receiving tasks. [PERSON_NAME] Av…" at bounding box center [155, 315] width 236 height 556
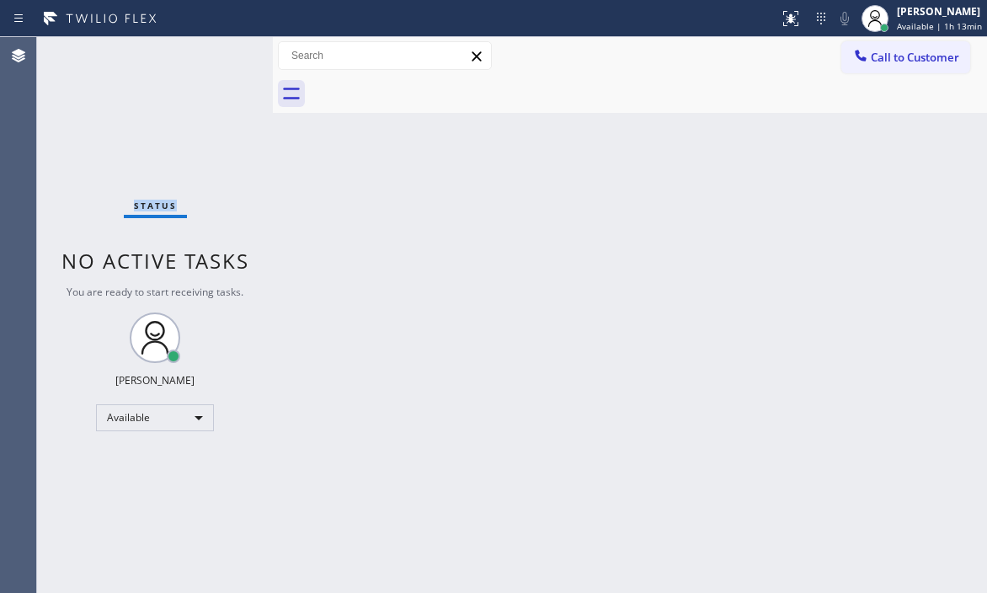
click at [223, 60] on div "Status No active tasks You are ready to start receiving tasks. [PERSON_NAME] Av…" at bounding box center [155, 315] width 236 height 556
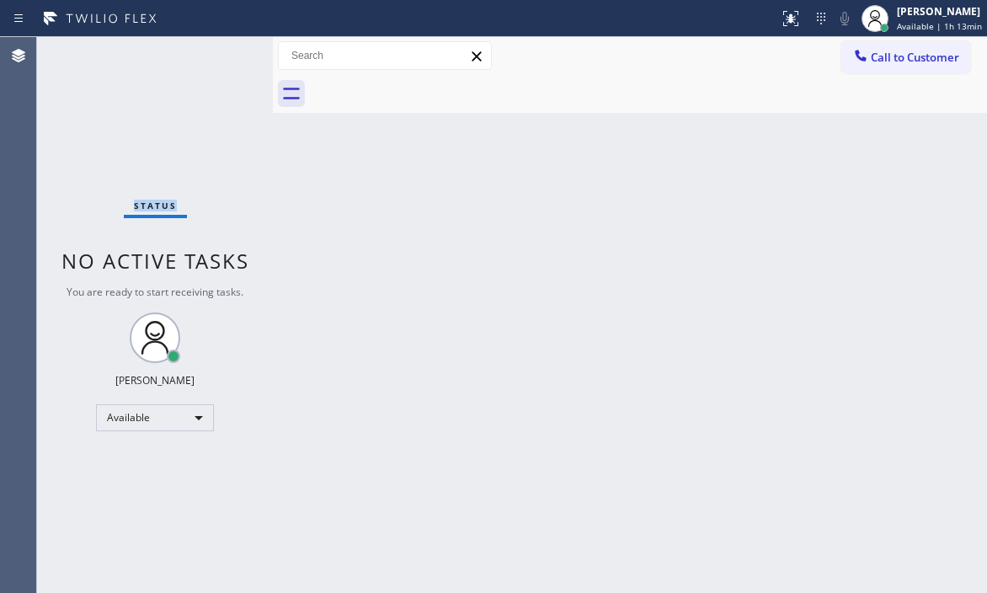
click at [223, 60] on div "Status No active tasks You are ready to start receiving tasks. [PERSON_NAME] Av…" at bounding box center [155, 315] width 236 height 556
click at [232, 64] on div "Status No active tasks You are ready to start receiving tasks. [PERSON_NAME] Av…" at bounding box center [155, 315] width 236 height 556
click at [233, 63] on div "Status No active tasks You are ready to start receiving tasks. [PERSON_NAME] Av…" at bounding box center [155, 315] width 236 height 556
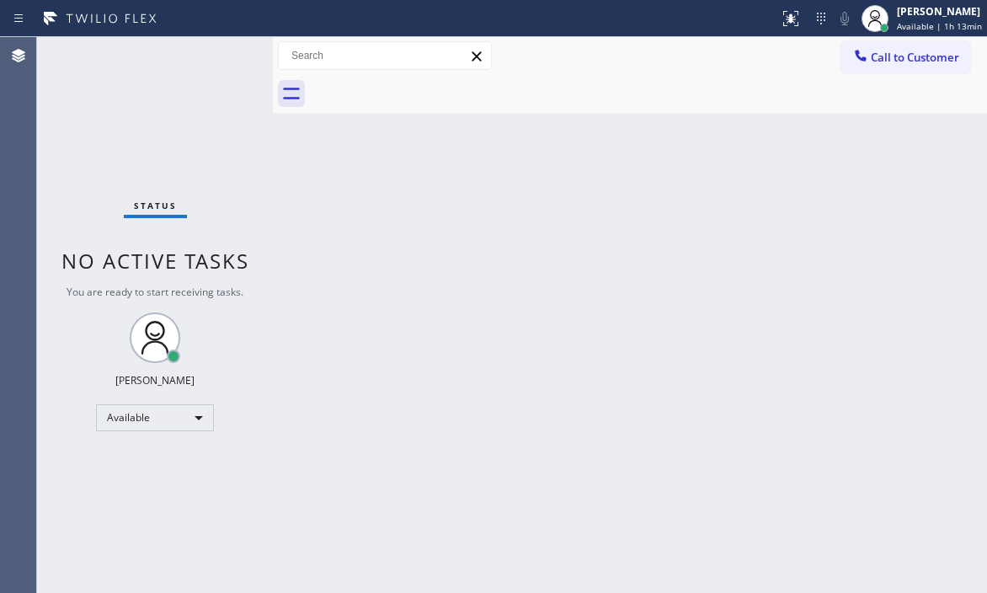
click at [233, 62] on div "Status No active tasks You are ready to start receiving tasks. [PERSON_NAME] Av…" at bounding box center [155, 315] width 236 height 556
click at [235, 61] on div "Status No active tasks You are ready to start receiving tasks. [PERSON_NAME] Av…" at bounding box center [155, 315] width 236 height 556
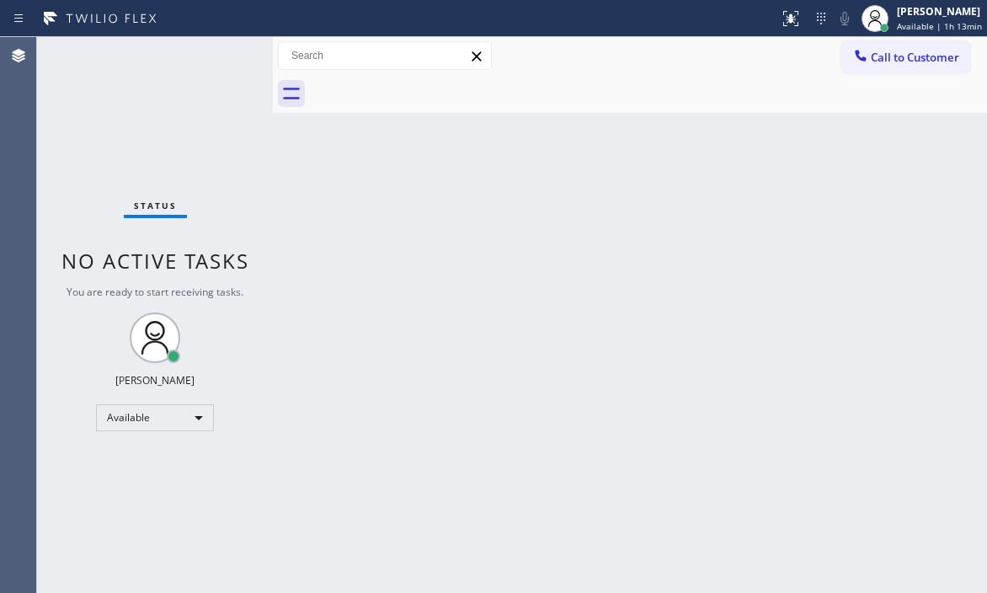
click at [235, 61] on div "Status No active tasks You are ready to start receiving tasks. [PERSON_NAME] Av…" at bounding box center [155, 315] width 236 height 556
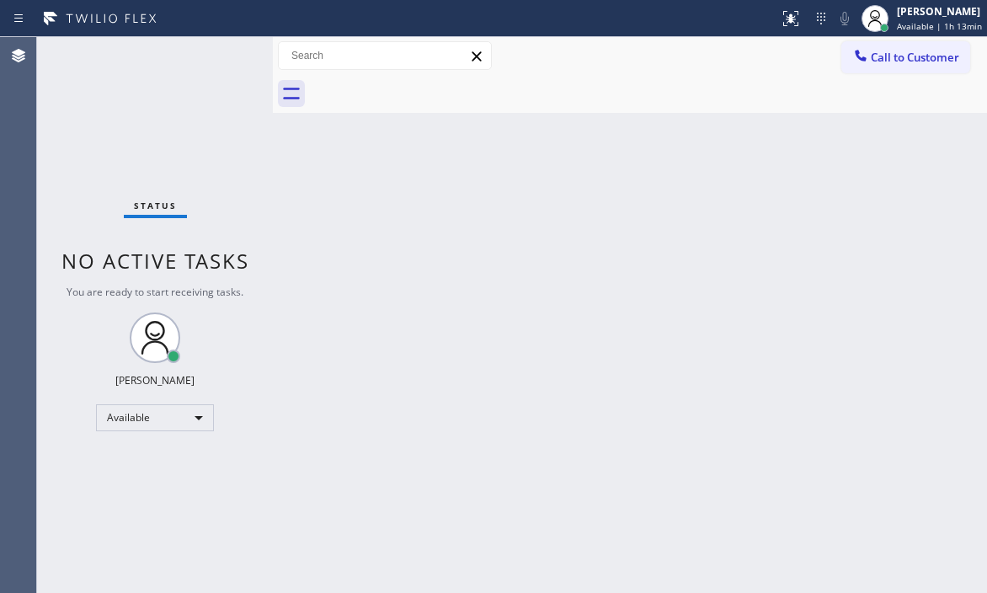
click at [235, 61] on div "Status No active tasks You are ready to start receiving tasks. [PERSON_NAME] Av…" at bounding box center [155, 315] width 236 height 556
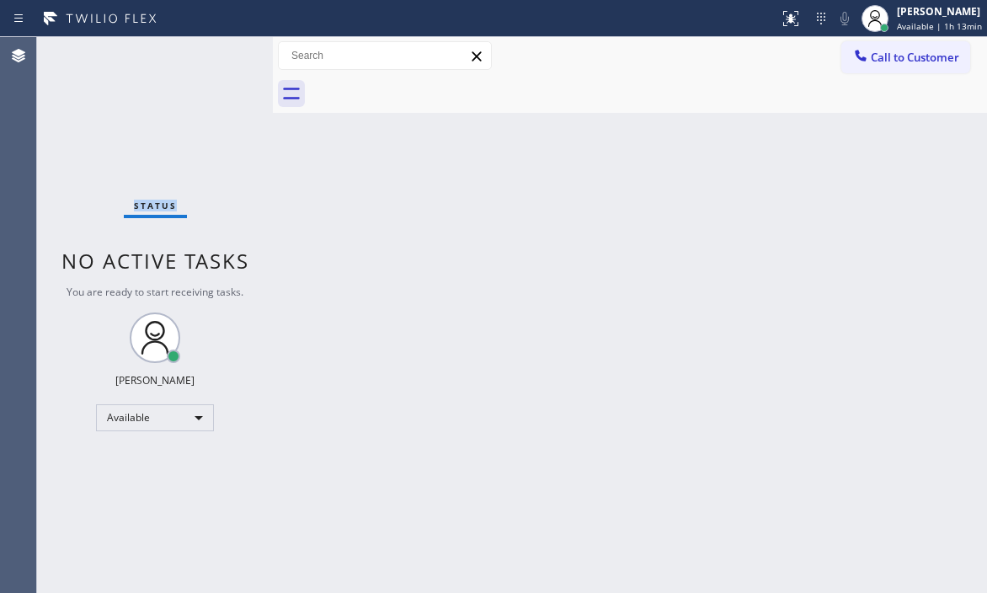
click at [236, 61] on div "Status No active tasks You are ready to start receiving tasks. [PERSON_NAME] Av…" at bounding box center [155, 315] width 236 height 556
click at [238, 57] on div "Status No active tasks You are ready to start receiving tasks. [PERSON_NAME] Av…" at bounding box center [155, 315] width 236 height 556
click at [239, 56] on div "Status No active tasks You are ready to start receiving tasks. [PERSON_NAME] Av…" at bounding box center [155, 315] width 236 height 556
click at [243, 53] on div "Status No active tasks You are ready to start receiving tasks. [PERSON_NAME] Av…" at bounding box center [155, 315] width 236 height 556
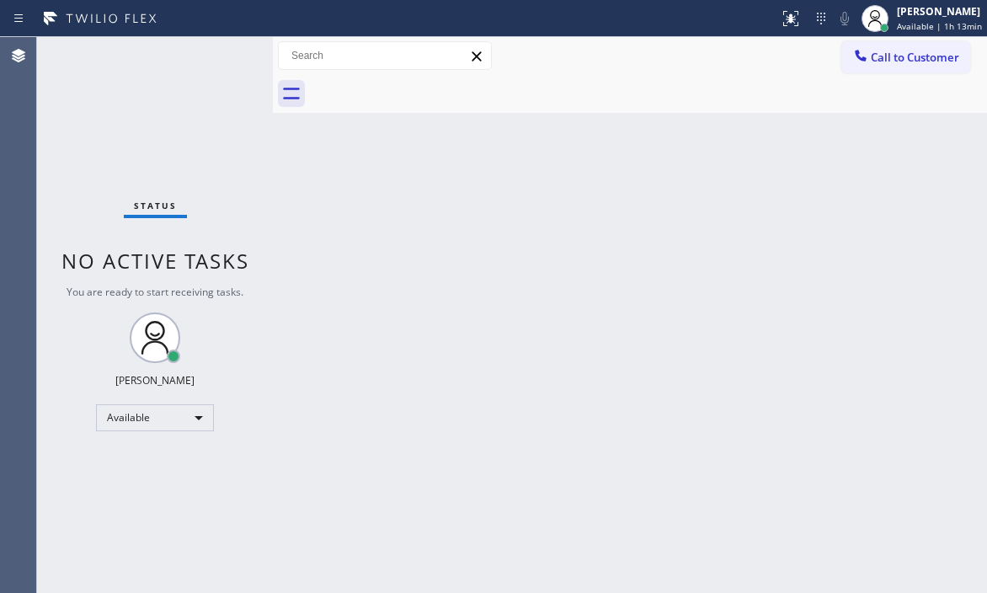
drag, startPoint x: 200, startPoint y: 56, endPoint x: 210, endPoint y: 51, distance: 10.6
click at [201, 56] on div "Status No active tasks You are ready to start receiving tasks. [PERSON_NAME] Av…" at bounding box center [155, 315] width 236 height 556
click at [201, 63] on div "Status No active tasks You are ready to start receiving tasks. [PERSON_NAME] Av…" at bounding box center [155, 315] width 236 height 556
click at [202, 61] on div "Status No active tasks You are ready to start receiving tasks. [PERSON_NAME] Av…" at bounding box center [155, 315] width 236 height 556
click at [202, 50] on div "Status No active tasks You are ready to start receiving tasks. [PERSON_NAME] Av…" at bounding box center [155, 315] width 236 height 556
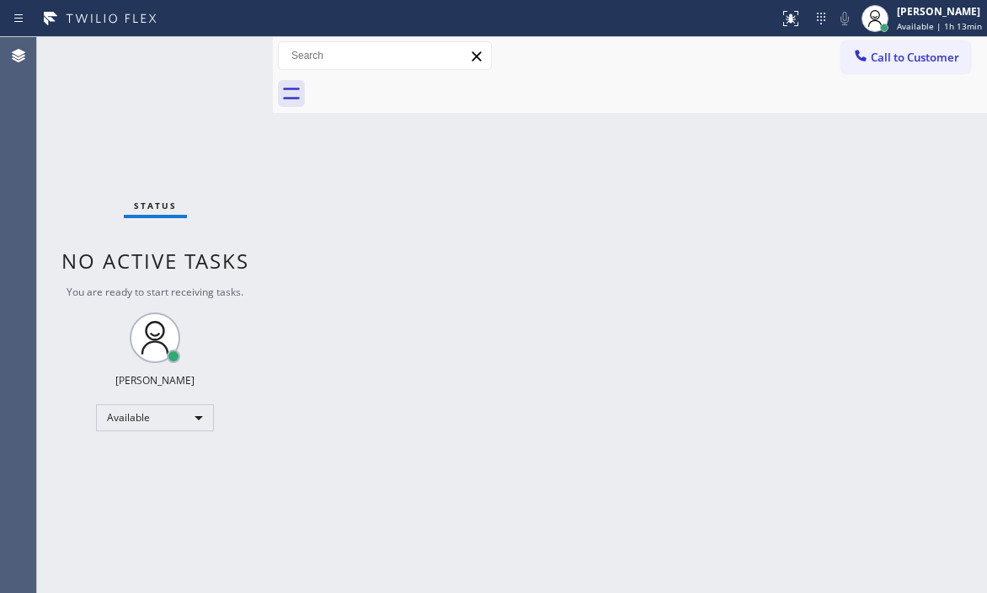
click at [202, 49] on div "Status No active tasks You are ready to start receiving tasks. [PERSON_NAME] Av…" at bounding box center [155, 315] width 236 height 556
click at [202, 47] on div "Status No active tasks You are ready to start receiving tasks. [PERSON_NAME] Av…" at bounding box center [155, 315] width 236 height 556
click at [208, 63] on div "Status No active tasks You are ready to start receiving tasks. [PERSON_NAME] Av…" at bounding box center [155, 315] width 236 height 556
click at [195, 71] on div "Status No active tasks You are ready to start receiving tasks. [PERSON_NAME] Av…" at bounding box center [155, 315] width 236 height 556
click at [198, 65] on div "Status No active tasks You are ready to start receiving tasks. [PERSON_NAME] Av…" at bounding box center [155, 315] width 236 height 556
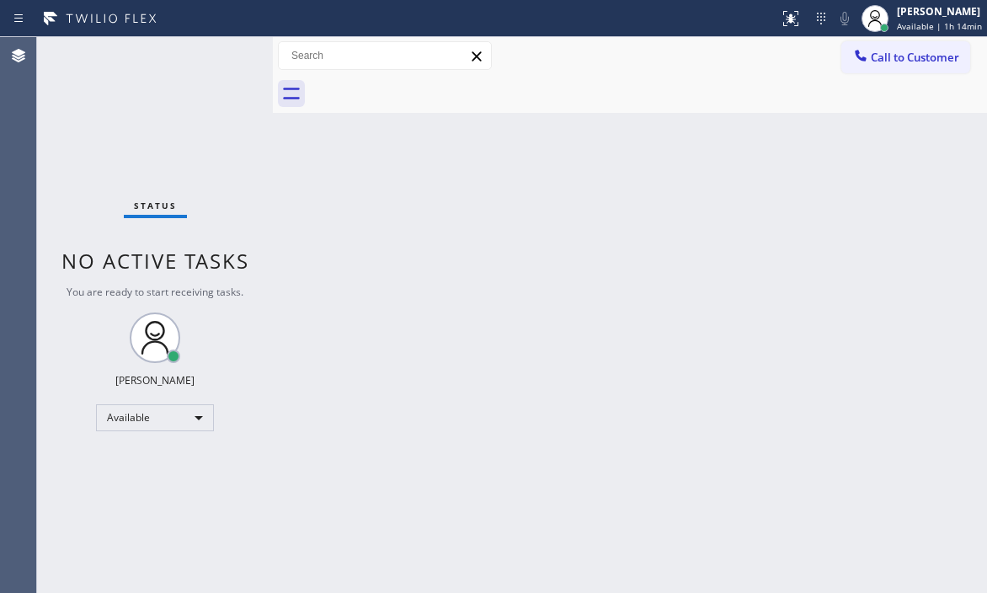
click at [200, 62] on div "Status No active tasks You are ready to start receiving tasks. [PERSON_NAME] Av…" at bounding box center [155, 315] width 236 height 556
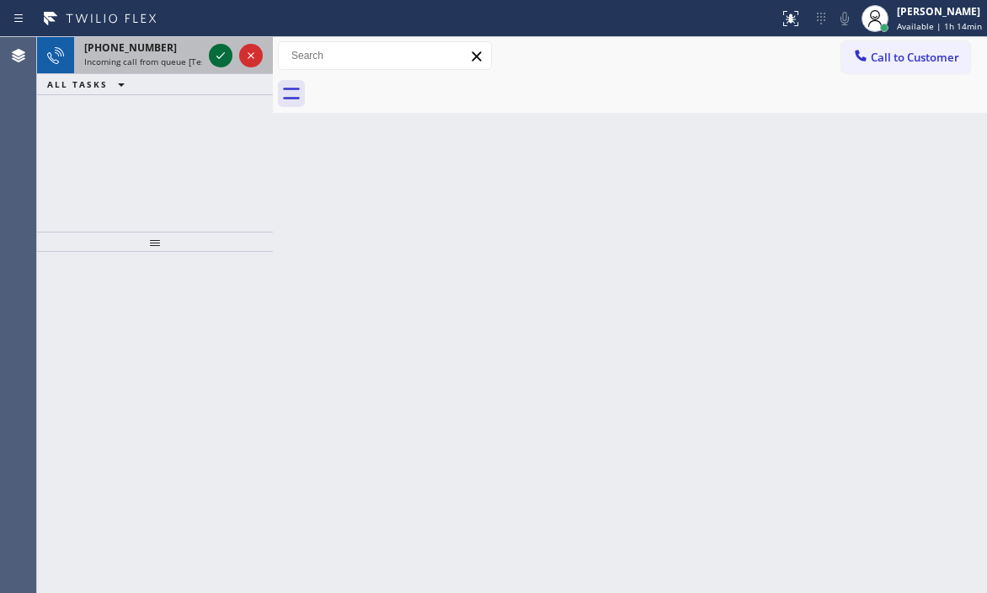
click at [220, 60] on icon at bounding box center [221, 55] width 20 height 20
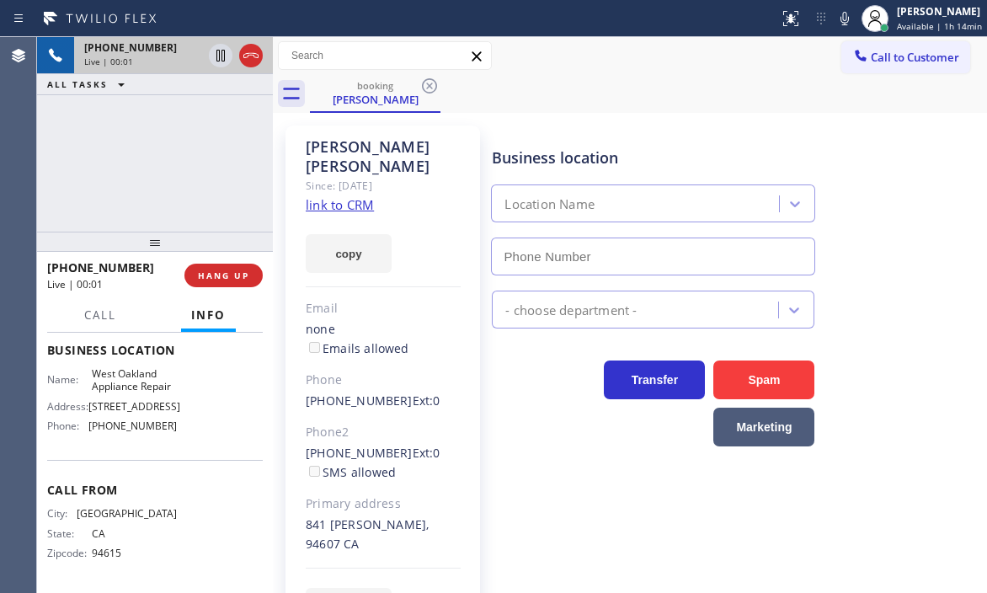
scroll to position [184, 0]
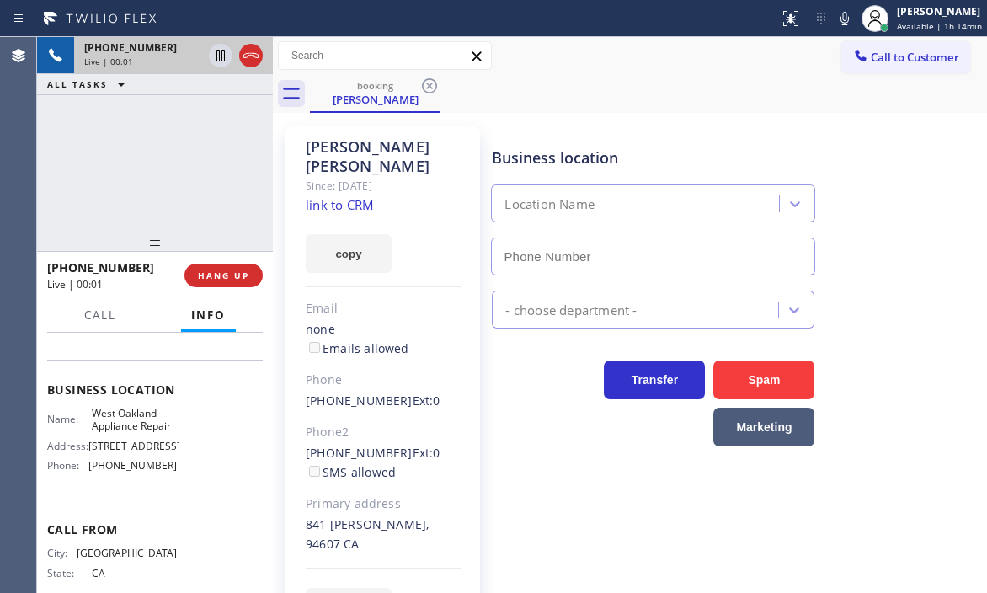
type input "(510) 606-9600"
click at [359, 196] on link "link to CRM" at bounding box center [340, 204] width 68 height 17
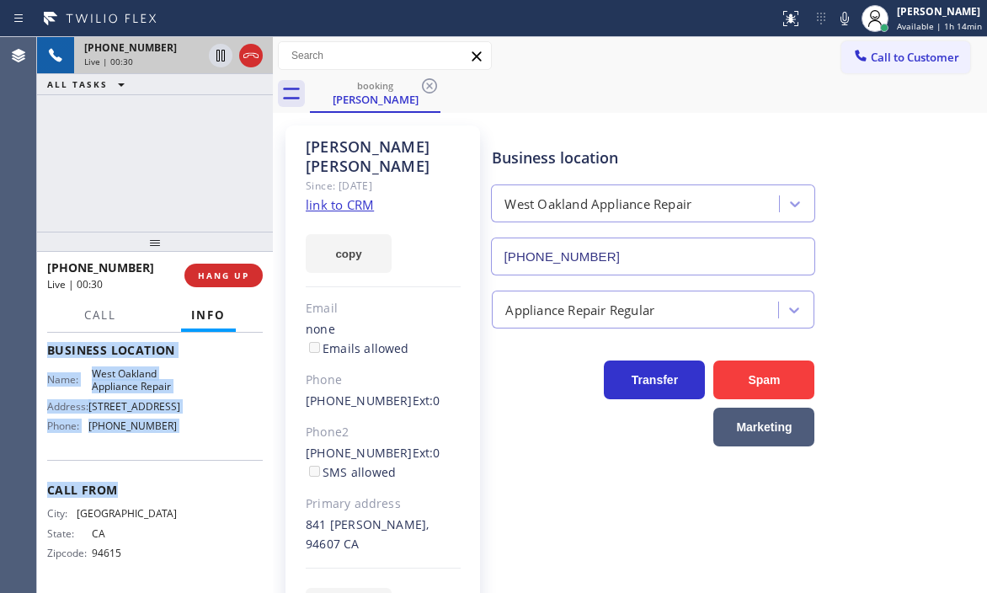
scroll to position [253, 0]
drag, startPoint x: 60, startPoint y: 434, endPoint x: 212, endPoint y: 459, distance: 154.5
click at [212, 459] on div "Context Queue: [Test] All Priority: 2 Customer Name: Barbara Patnode Phone: (51…" at bounding box center [155, 351] width 216 height 474
copy div "Customer Name: Barbara Patnode Phone: (510) 289-7171 Address: 841 Athens Ave, O…"
click at [222, 59] on icon at bounding box center [220, 56] width 8 height 12
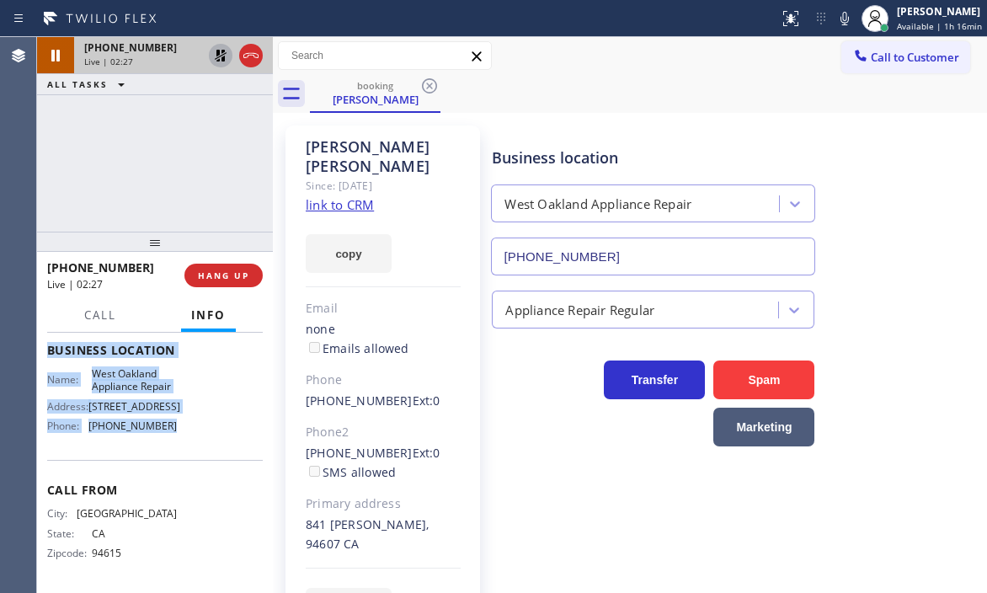
click at [217, 54] on icon at bounding box center [221, 56] width 12 height 12
click at [215, 278] on span "HANG UP" at bounding box center [223, 276] width 51 height 12
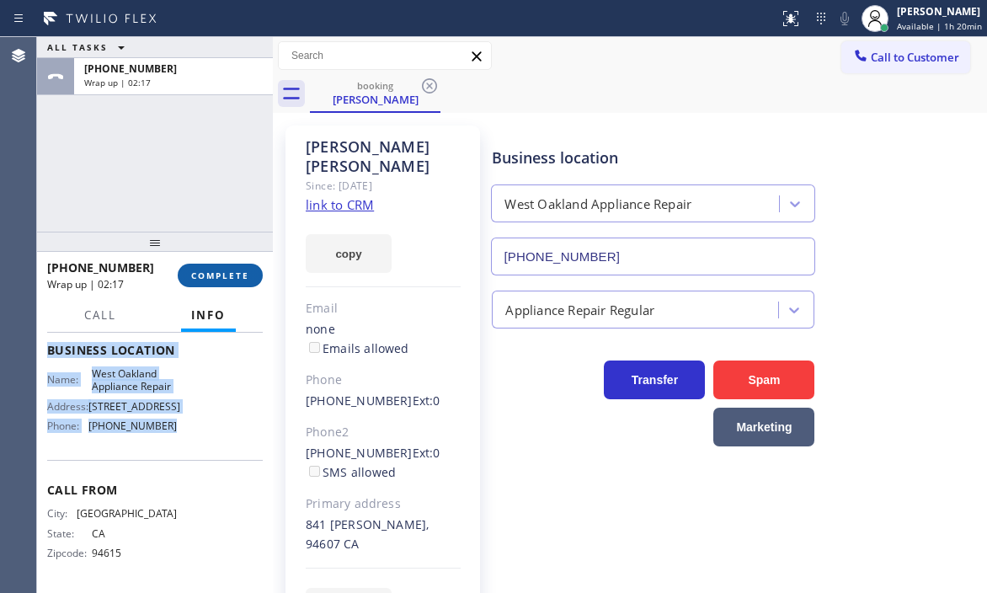
click at [222, 275] on span "COMPLETE" at bounding box center [220, 276] width 58 height 12
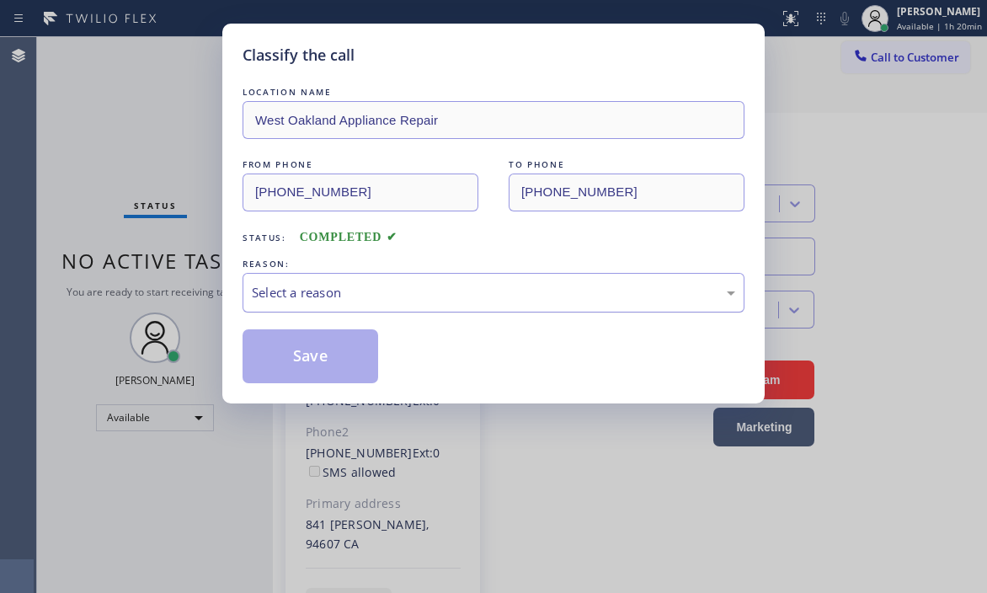
click at [476, 287] on div "Select a reason" at bounding box center [494, 292] width 484 height 19
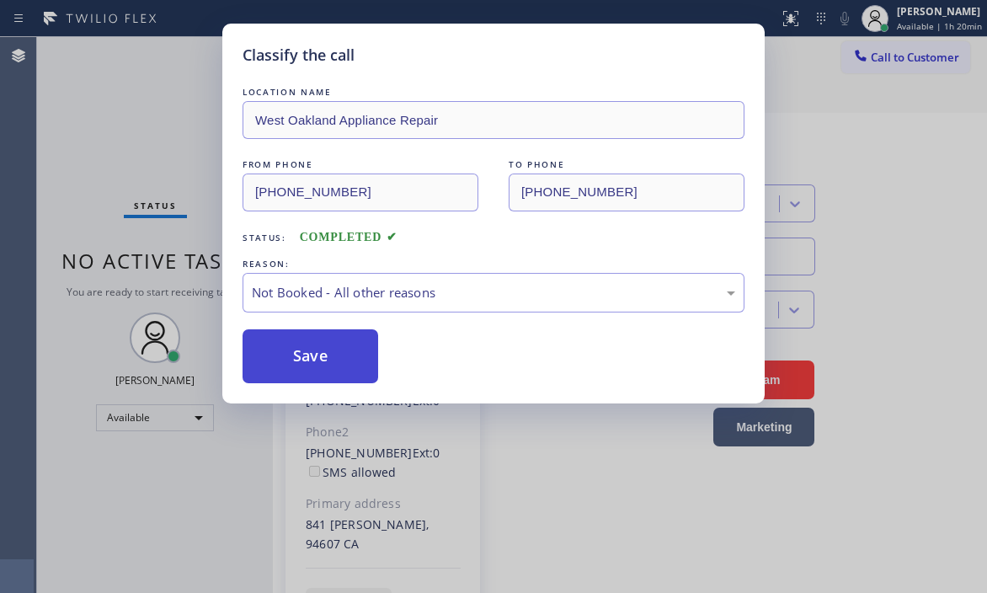
click at [284, 360] on button "Save" at bounding box center [311, 356] width 136 height 54
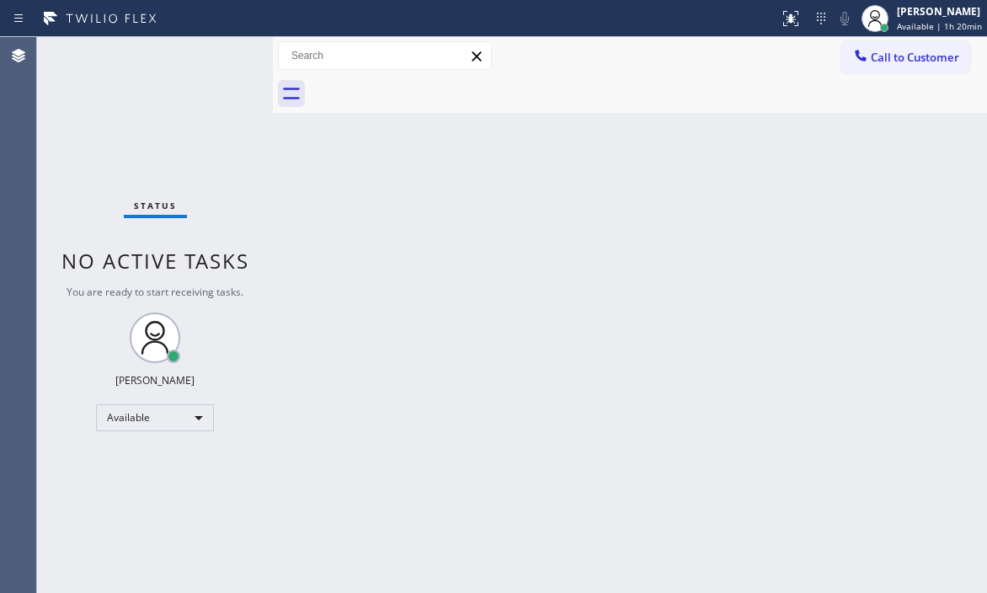
drag, startPoint x: 808, startPoint y: 189, endPoint x: 796, endPoint y: 64, distance: 125.2
click at [809, 189] on div "Back to Dashboard Change Sender ID Customers Technicians Select a contact Outbo…" at bounding box center [630, 315] width 714 height 556
click at [226, 121] on div "Status No active tasks You are ready to start receiving tasks. [PERSON_NAME] Av…" at bounding box center [155, 315] width 236 height 556
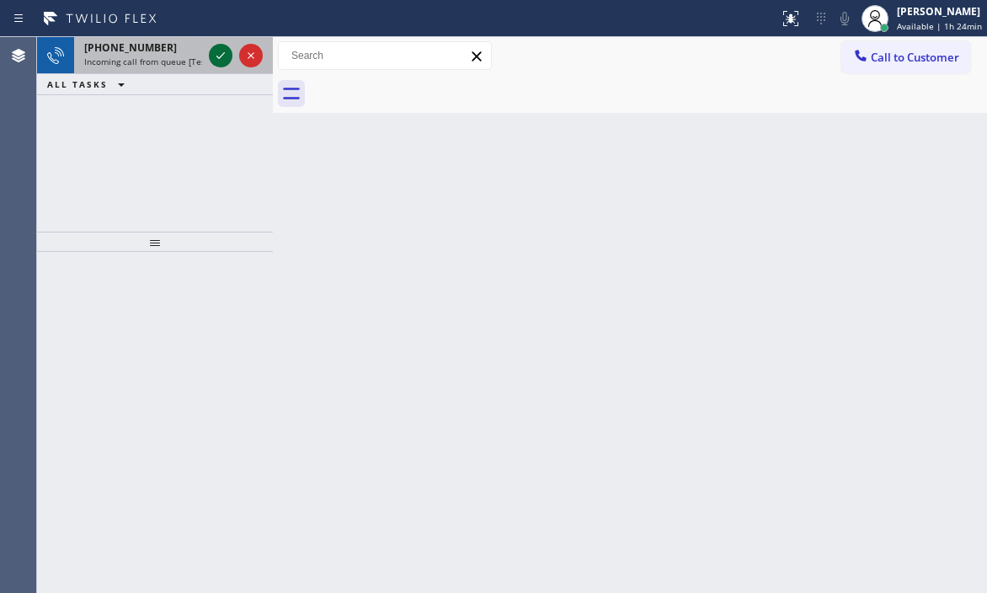
click at [219, 56] on icon at bounding box center [221, 55] width 20 height 20
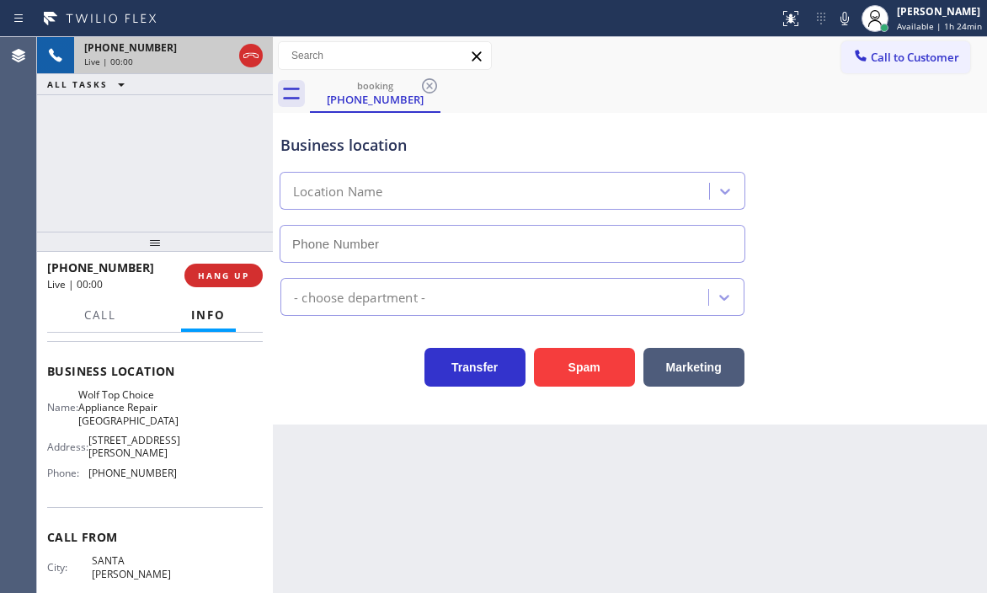
scroll to position [253, 0]
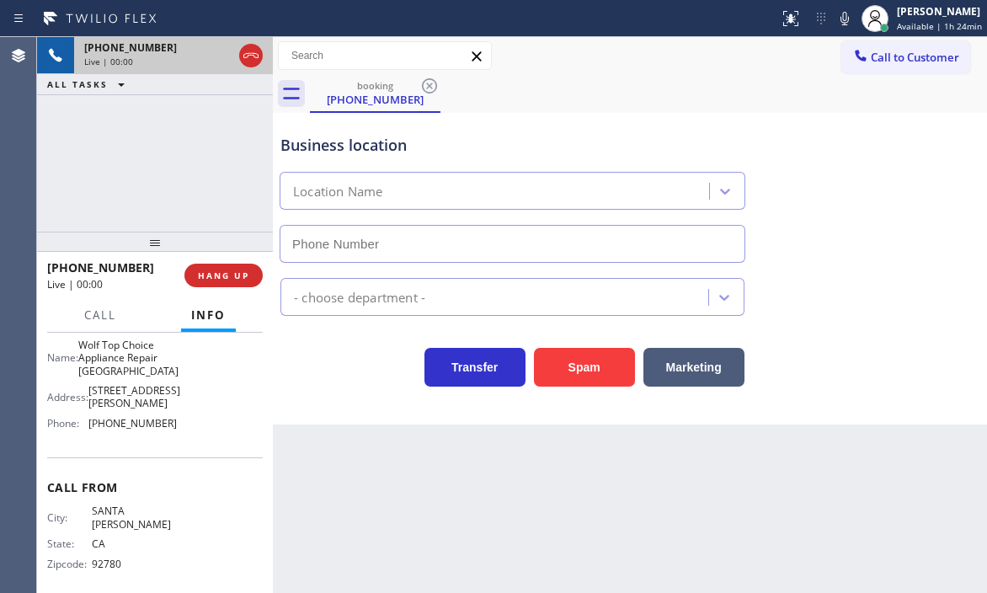
type input "(714) 583-6969"
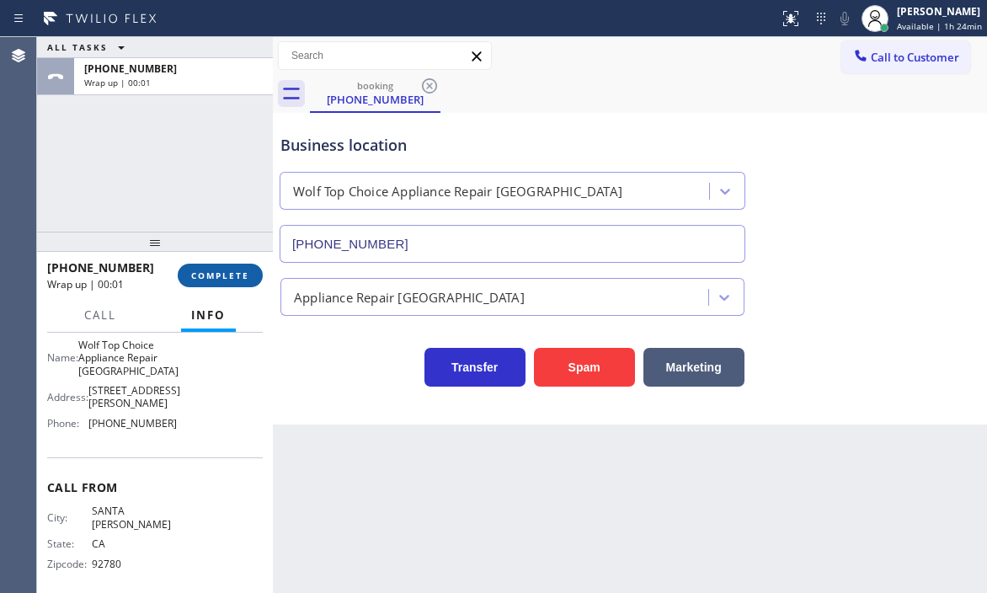
click at [225, 275] on span "COMPLETE" at bounding box center [220, 276] width 58 height 12
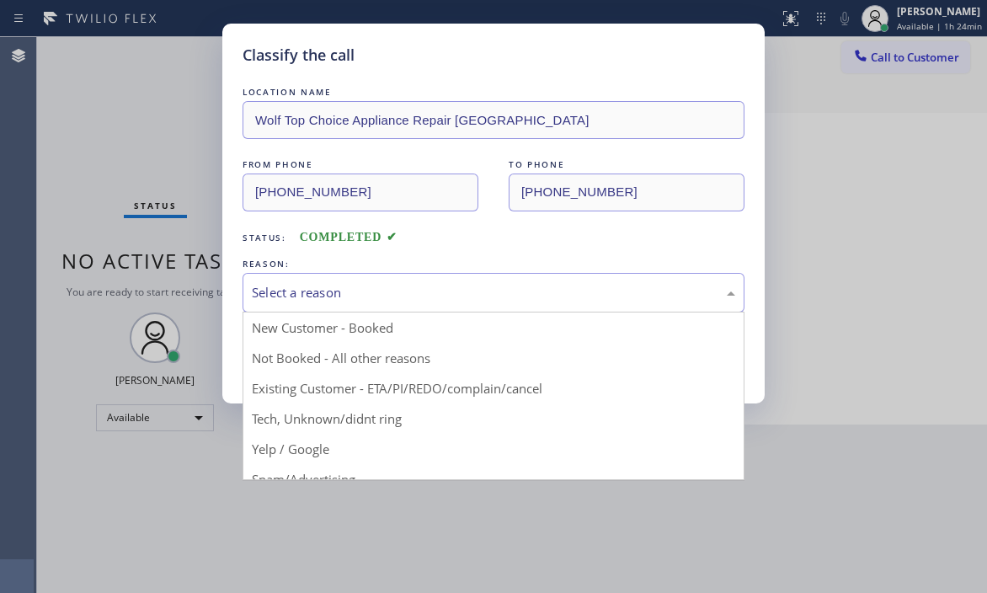
click at [377, 301] on div "Select a reason" at bounding box center [494, 292] width 484 height 19
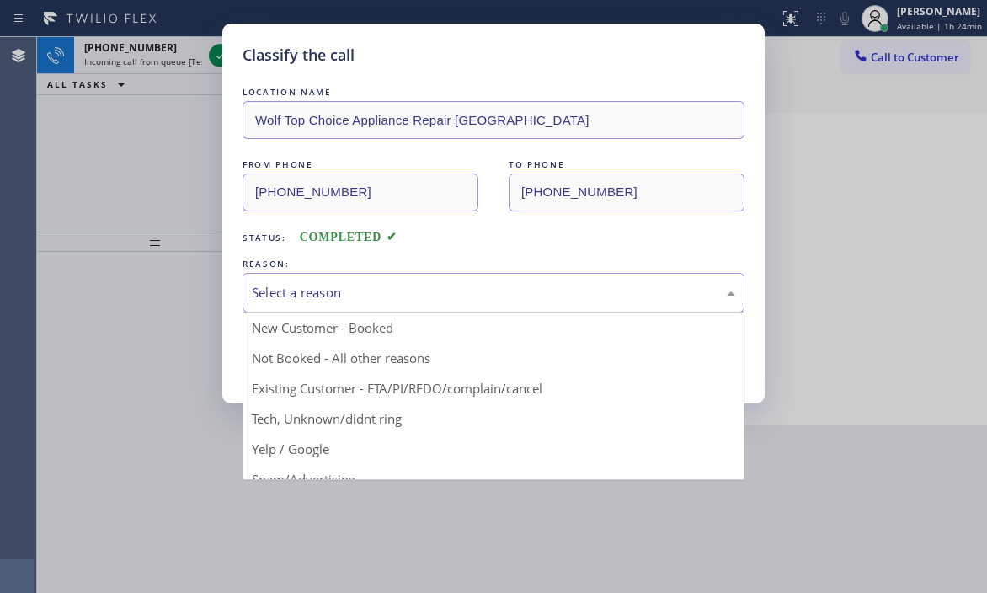
drag, startPoint x: 318, startPoint y: 469, endPoint x: 329, endPoint y: 425, distance: 45.2
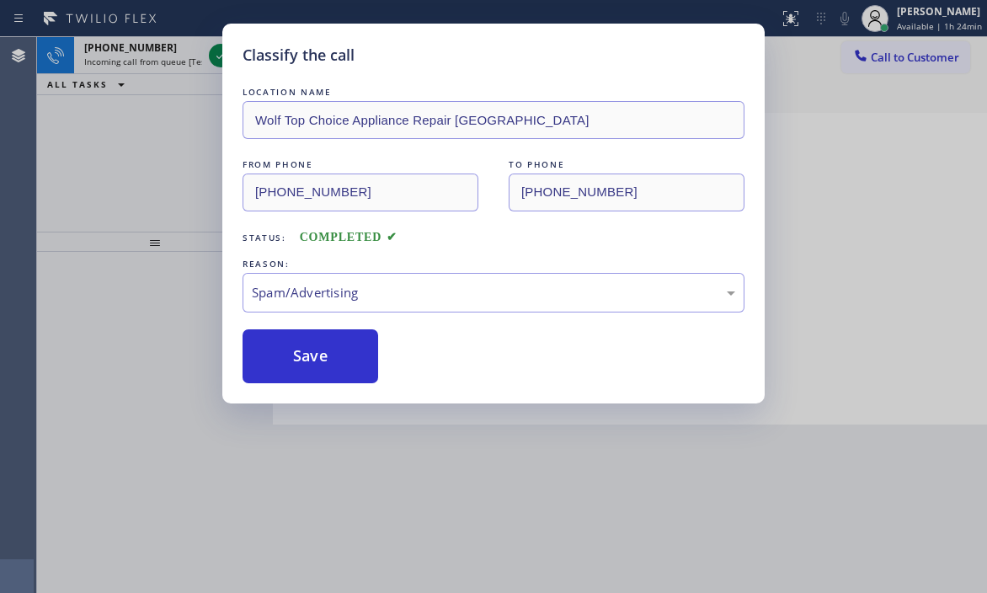
drag, startPoint x: 321, startPoint y: 354, endPoint x: 316, endPoint y: 323, distance: 31.6
click at [321, 350] on button "Save" at bounding box center [311, 356] width 136 height 54
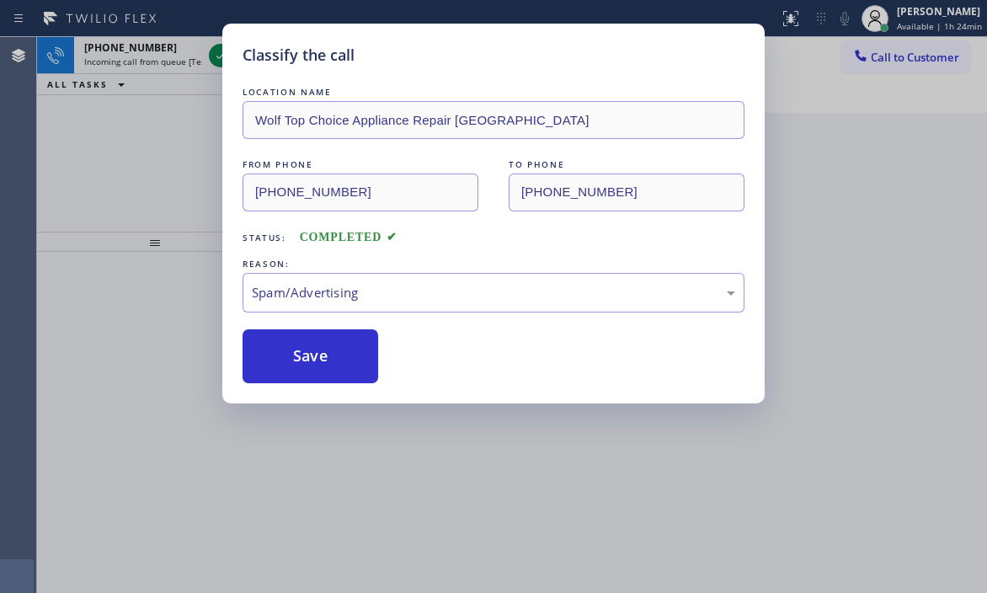
click at [216, 56] on div "Classify the call LOCATION NAME Wolf Top Choice Appliance Repair Huntington Bea…" at bounding box center [493, 296] width 987 height 593
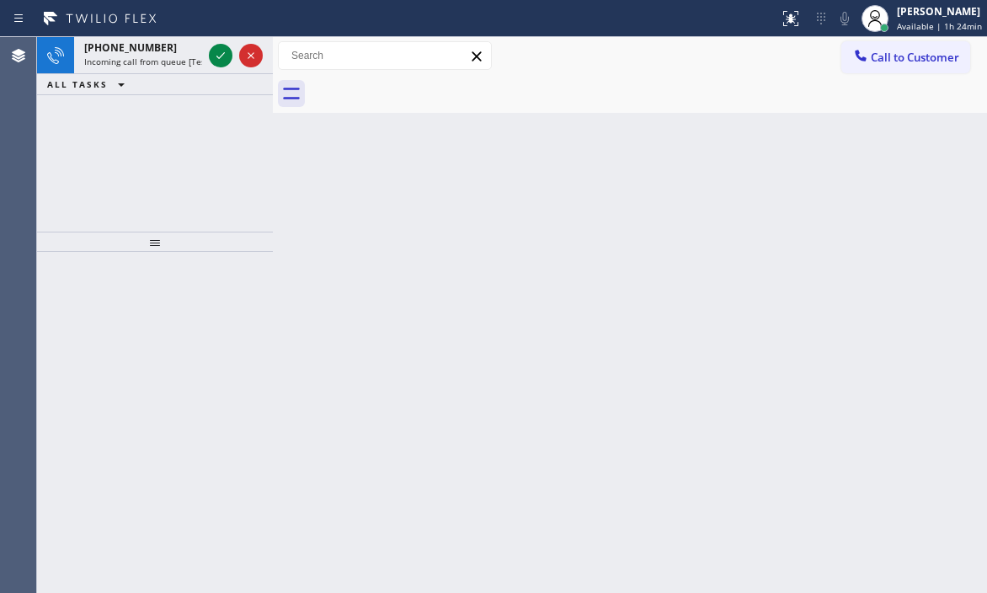
click at [216, 56] on icon at bounding box center [221, 55] width 20 height 20
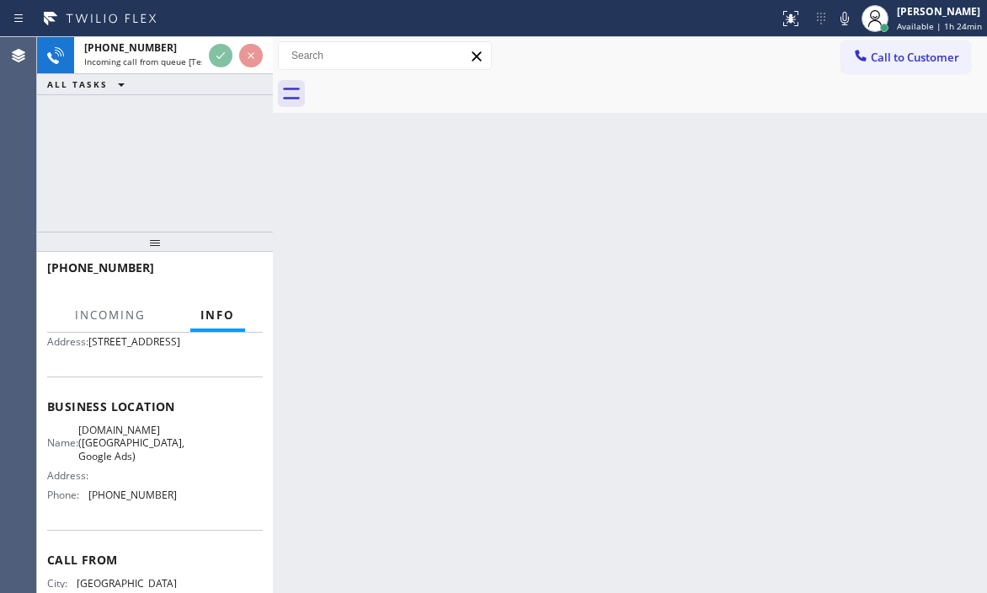
scroll to position [168, 0]
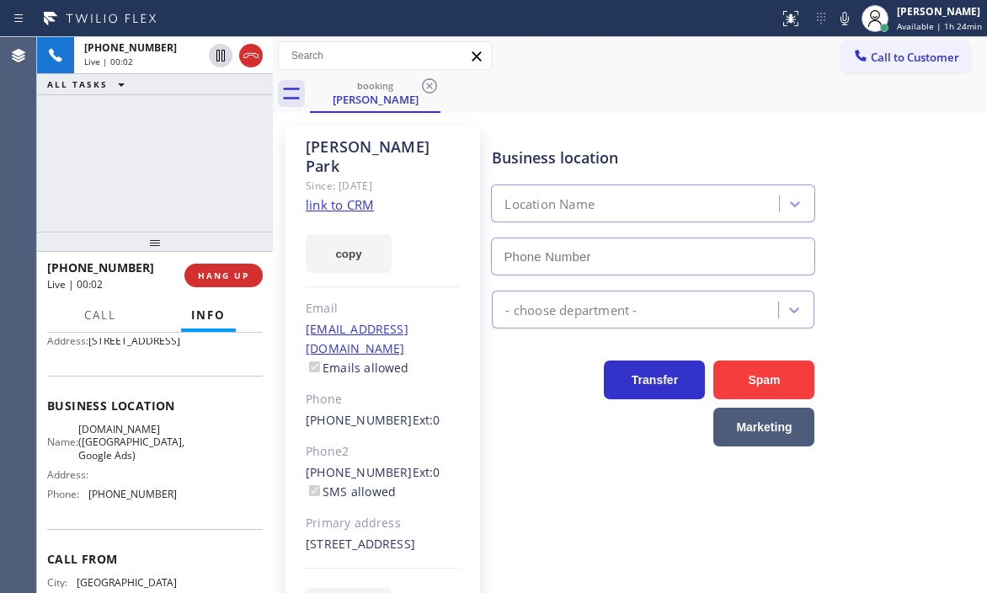
type input "(415) 967-7873"
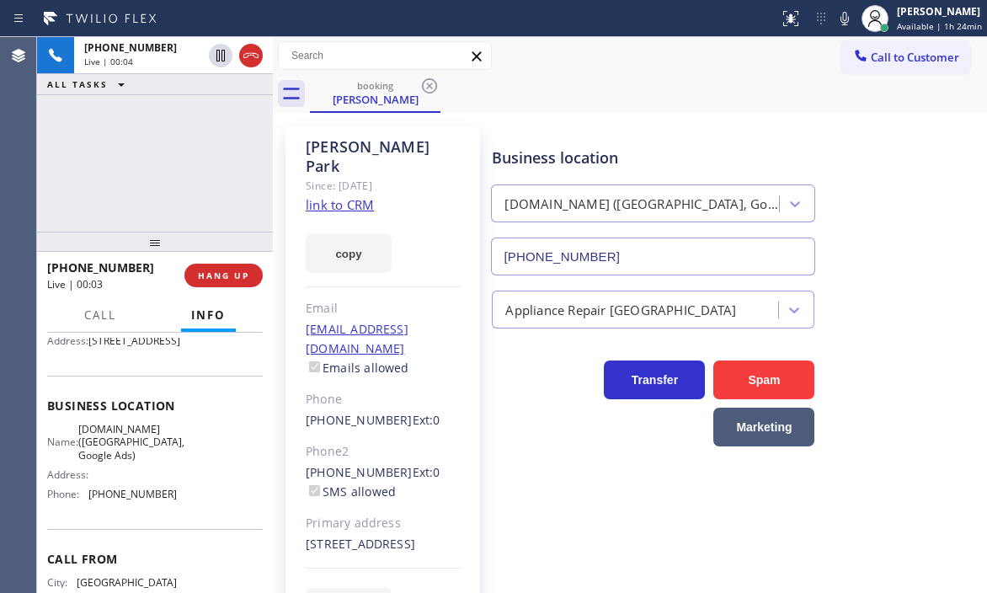
drag, startPoint x: 348, startPoint y: 192, endPoint x: 350, endPoint y: 174, distance: 17.8
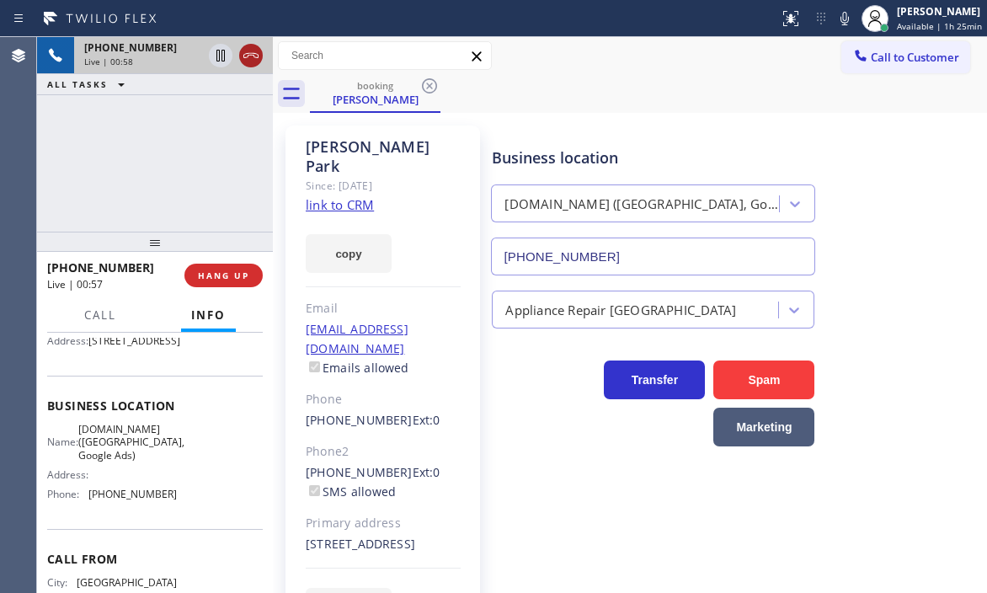
click at [249, 56] on icon at bounding box center [251, 55] width 20 height 20
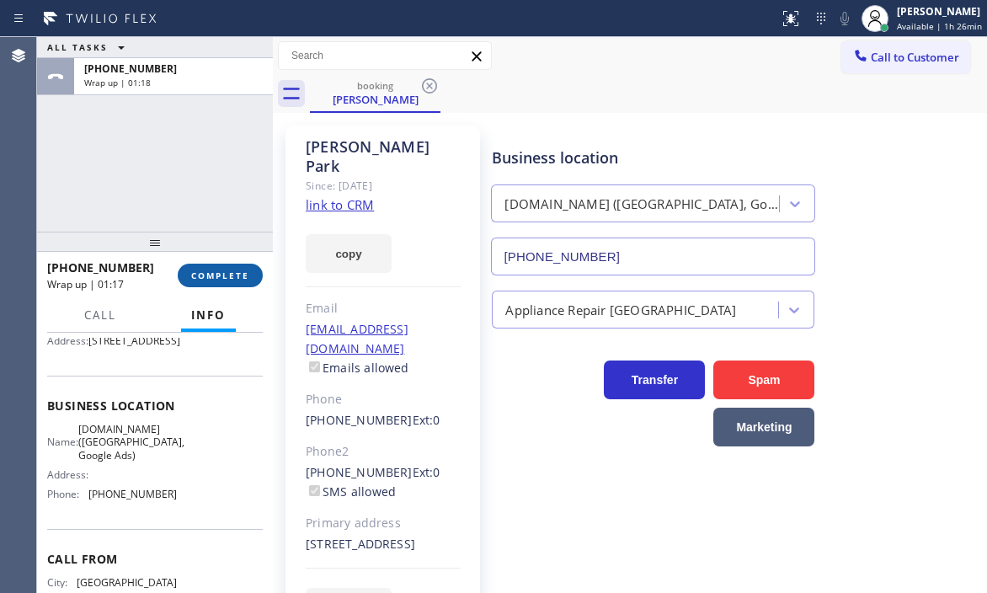
click at [219, 284] on button "COMPLETE" at bounding box center [220, 276] width 85 height 24
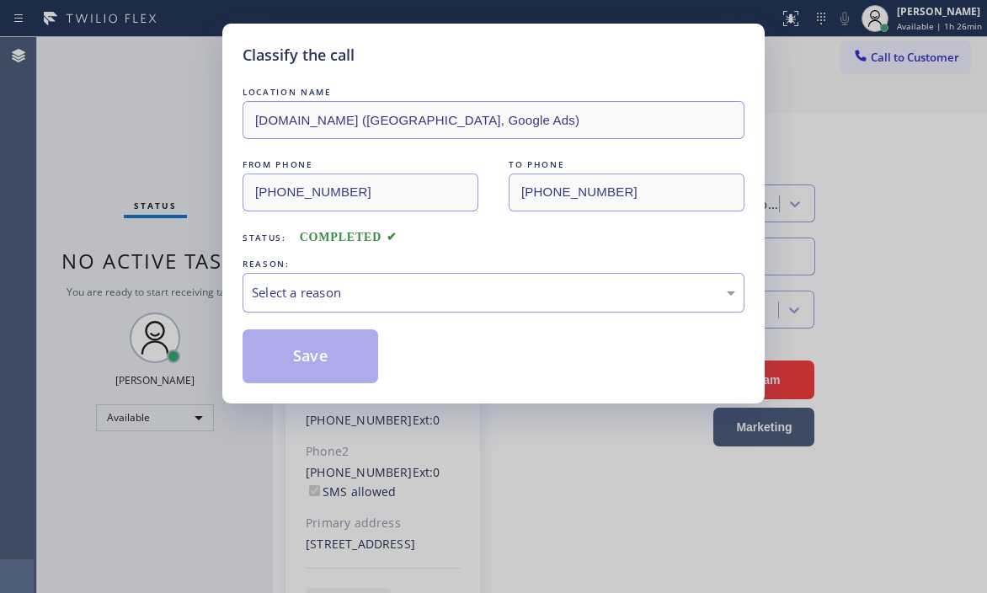
click at [393, 303] on div "Select a reason" at bounding box center [494, 293] width 502 height 40
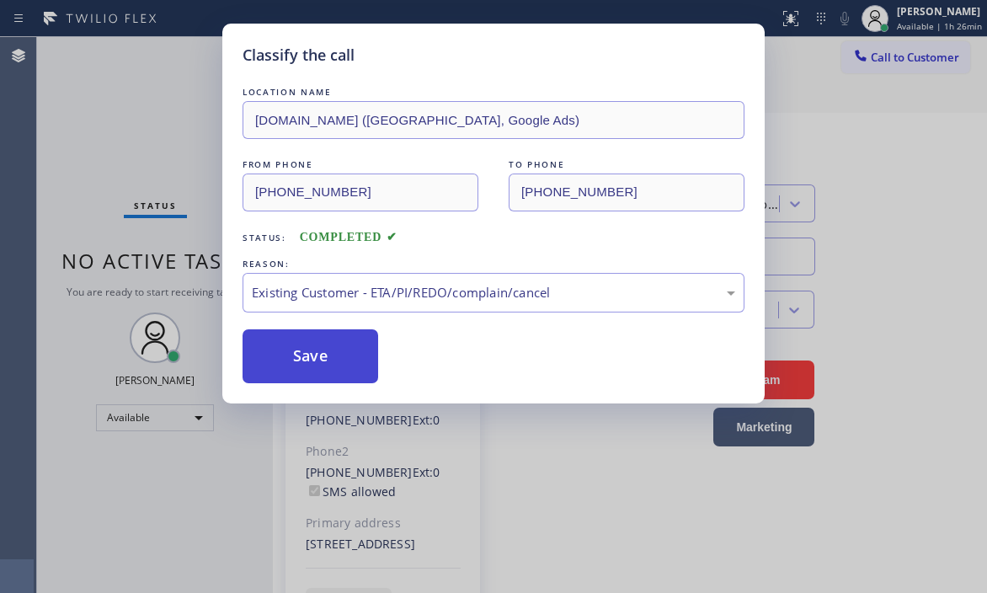
click at [316, 357] on button "Save" at bounding box center [311, 356] width 136 height 54
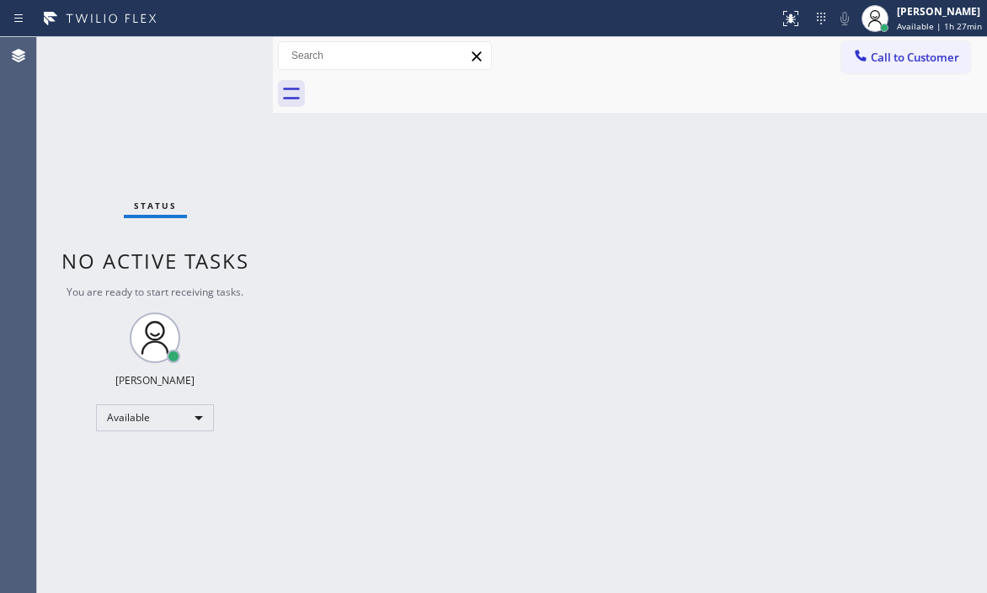
click at [215, 51] on div "Status No active tasks You are ready to start receiving tasks. [PERSON_NAME] Av…" at bounding box center [155, 315] width 236 height 556
click at [215, 56] on div "Status No active tasks You are ready to start receiving tasks. [PERSON_NAME] Av…" at bounding box center [155, 315] width 236 height 556
click at [214, 57] on div "Status No active tasks You are ready to start receiving tasks. [PERSON_NAME] Av…" at bounding box center [155, 315] width 236 height 556
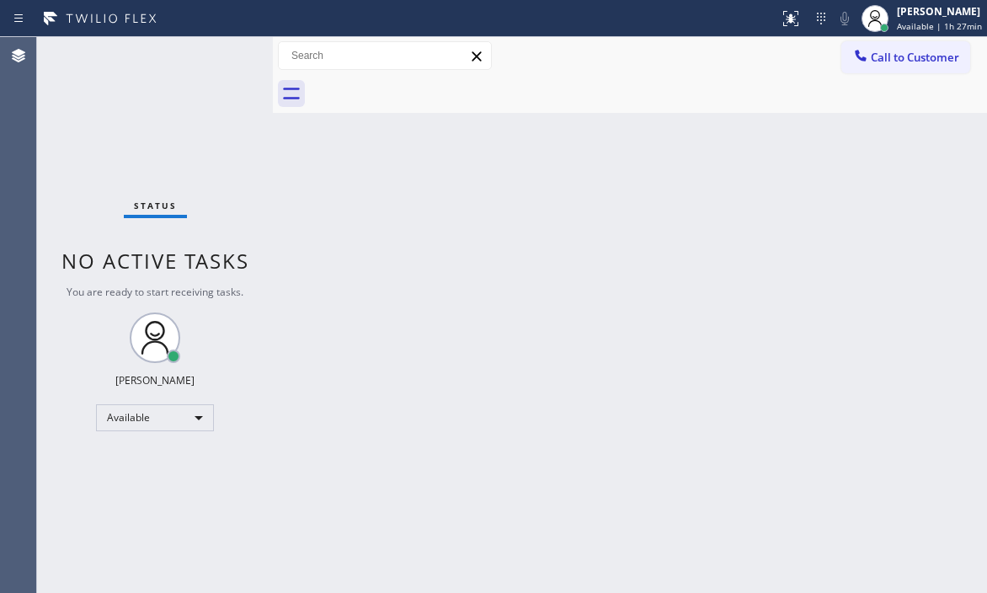
click at [214, 57] on div "Status No active tasks You are ready to start receiving tasks. [PERSON_NAME] Av…" at bounding box center [155, 315] width 236 height 556
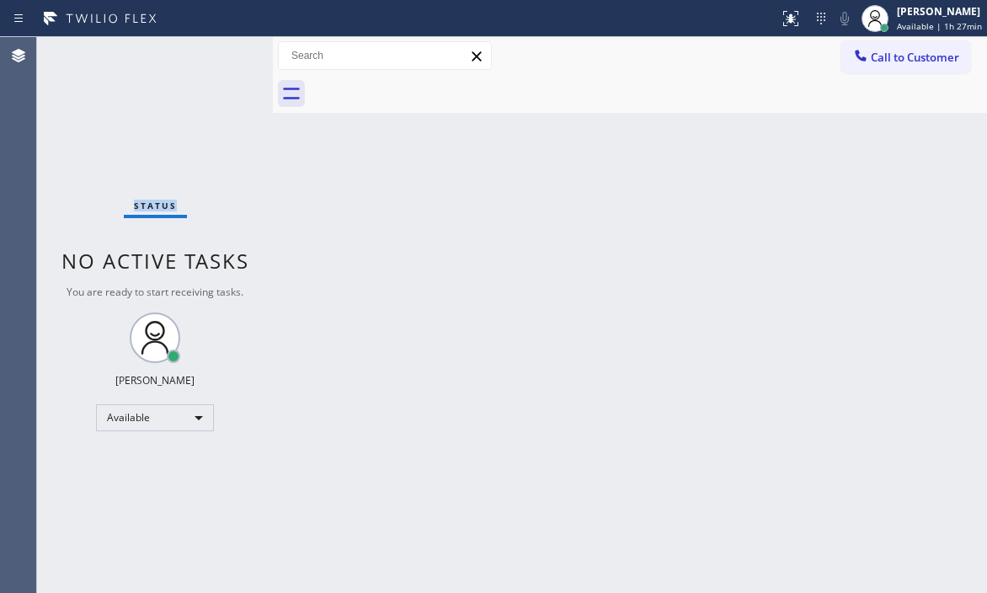
click at [214, 57] on div "Status No active tasks You are ready to start receiving tasks. [PERSON_NAME] Av…" at bounding box center [155, 315] width 236 height 556
click at [216, 54] on div "Status No active tasks You are ready to start receiving tasks. [PERSON_NAME] Av…" at bounding box center [155, 315] width 236 height 556
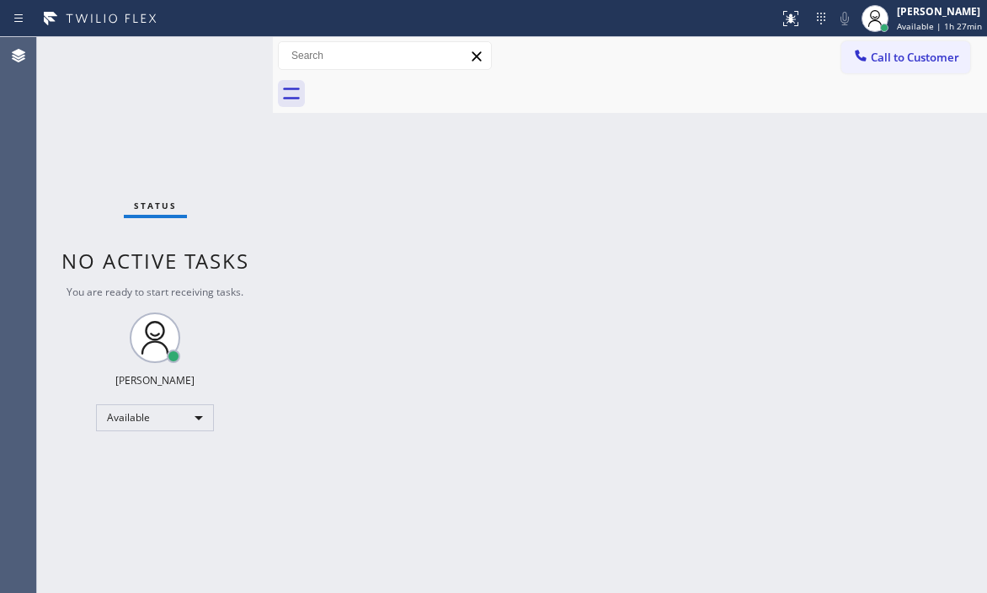
click at [216, 54] on div "Status No active tasks You are ready to start receiving tasks. [PERSON_NAME] Av…" at bounding box center [155, 315] width 236 height 556
click at [232, 56] on div "Status No active tasks You are ready to start receiving tasks. [PERSON_NAME] Av…" at bounding box center [155, 315] width 236 height 556
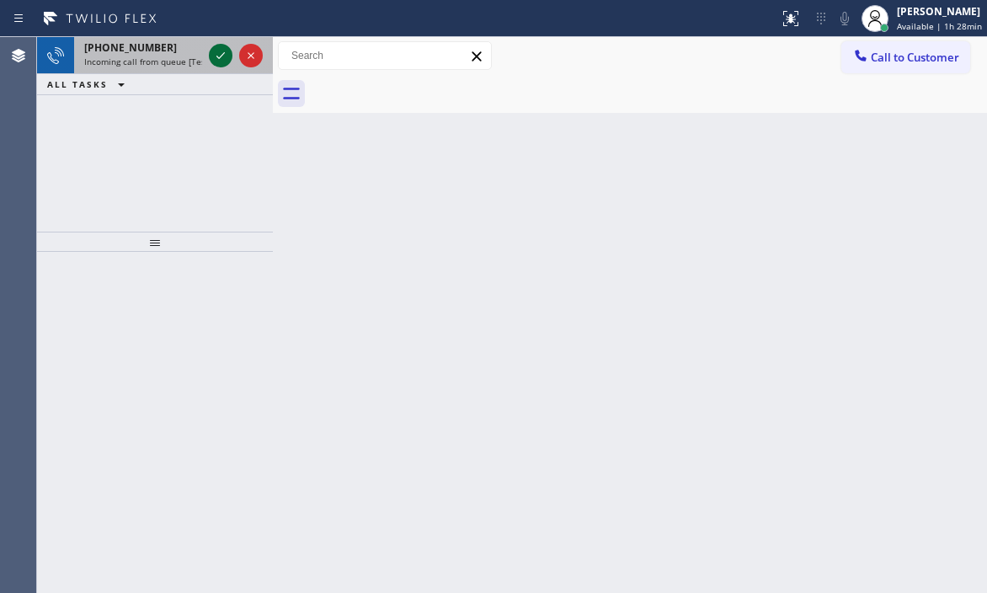
click at [221, 62] on icon at bounding box center [221, 55] width 20 height 20
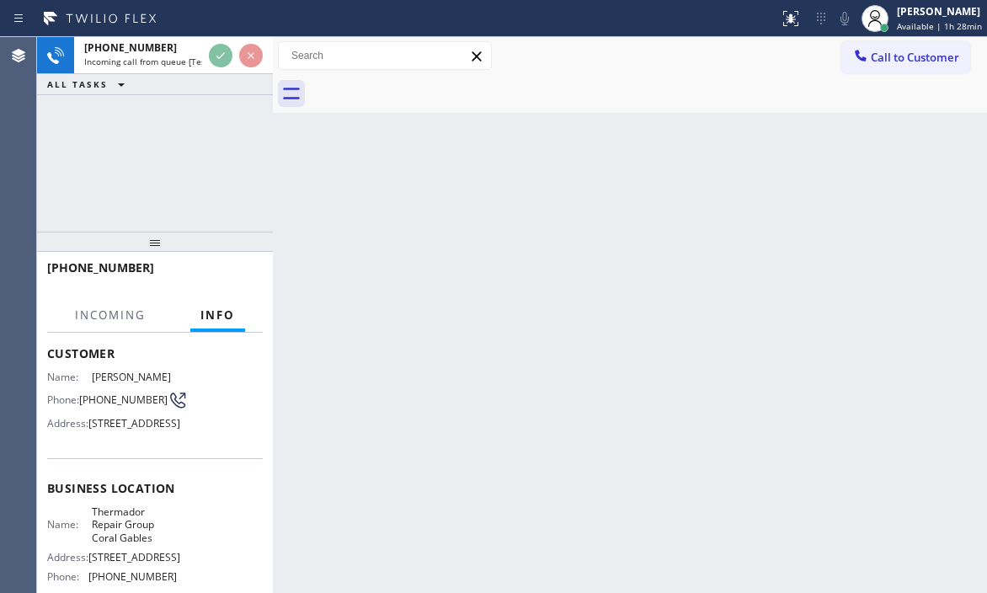
scroll to position [168, 0]
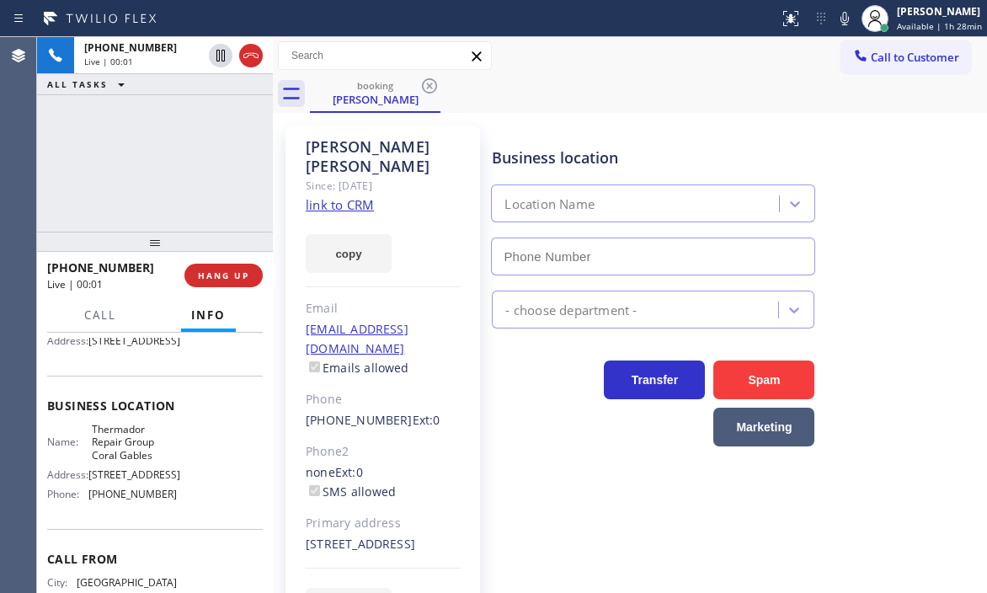
type input "(786) 661-1617"
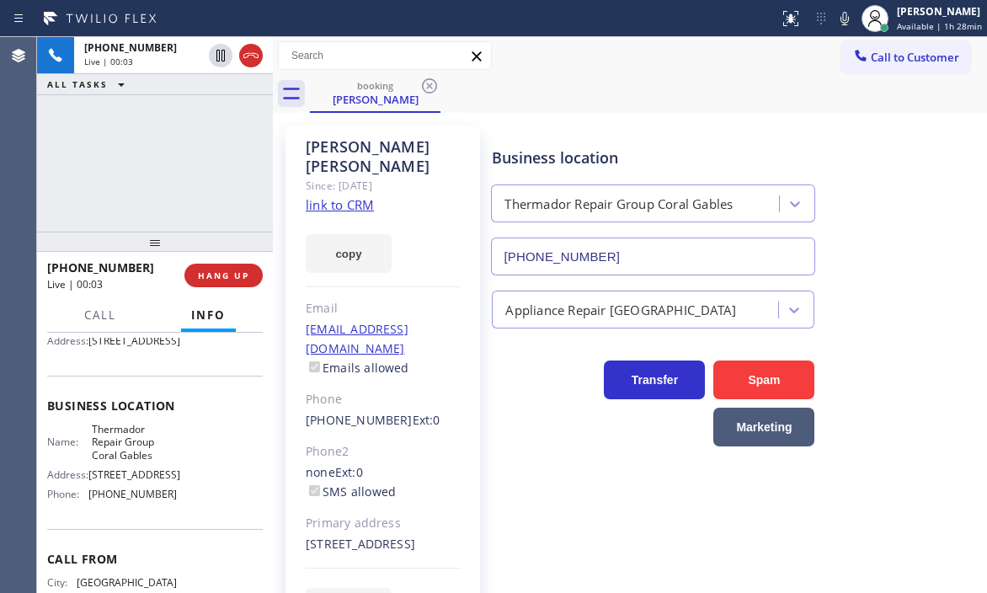
click at [350, 196] on link "link to CRM" at bounding box center [340, 204] width 68 height 17
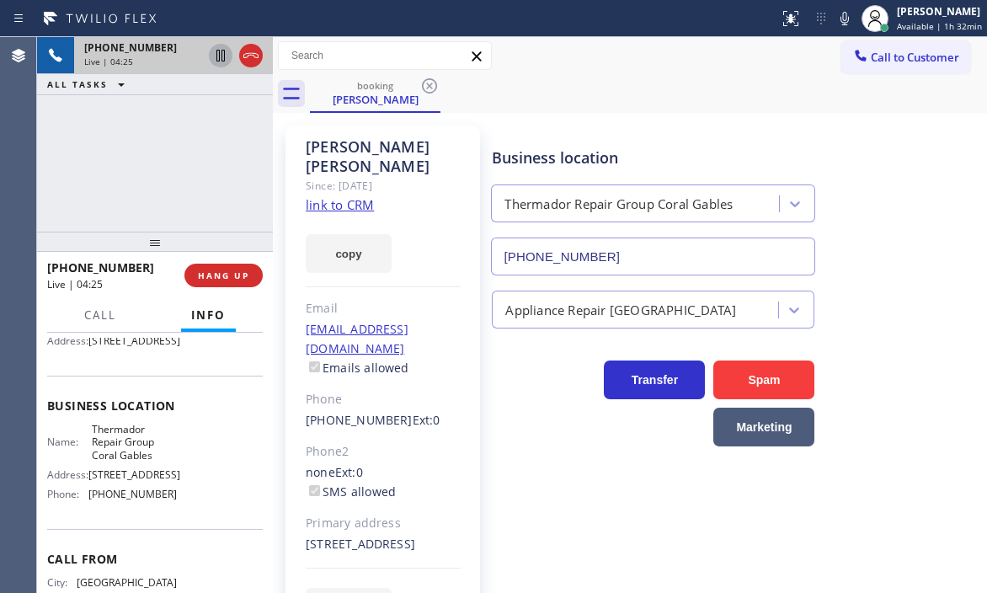
click at [221, 53] on icon at bounding box center [221, 55] width 20 height 20
click at [222, 53] on icon at bounding box center [221, 55] width 20 height 20
drag, startPoint x: 224, startPoint y: 271, endPoint x: 236, endPoint y: 270, distance: 11.8
click at [224, 270] on span "HANG UP" at bounding box center [223, 276] width 51 height 12
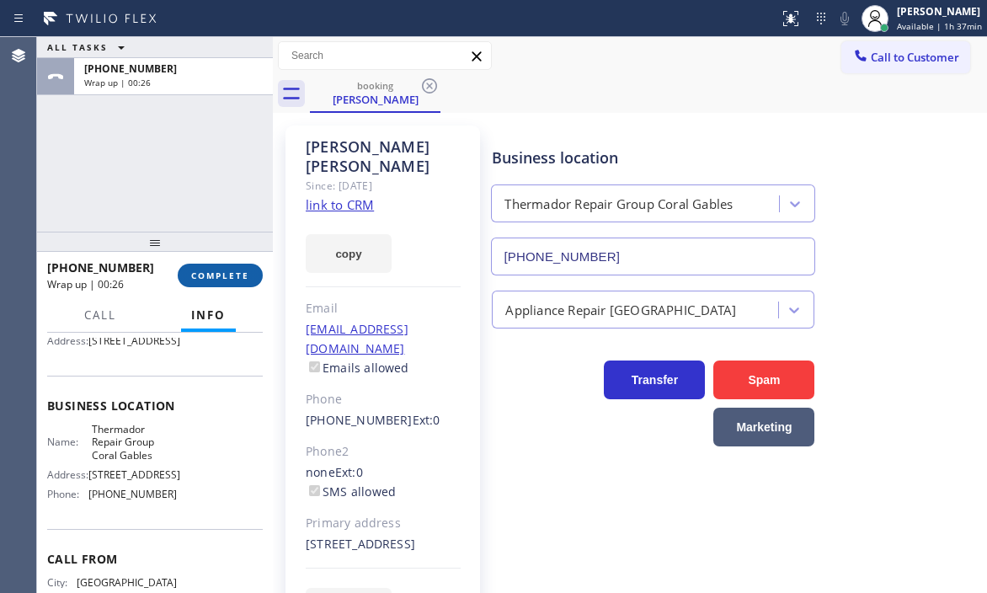
click at [213, 278] on span "COMPLETE" at bounding box center [220, 276] width 58 height 12
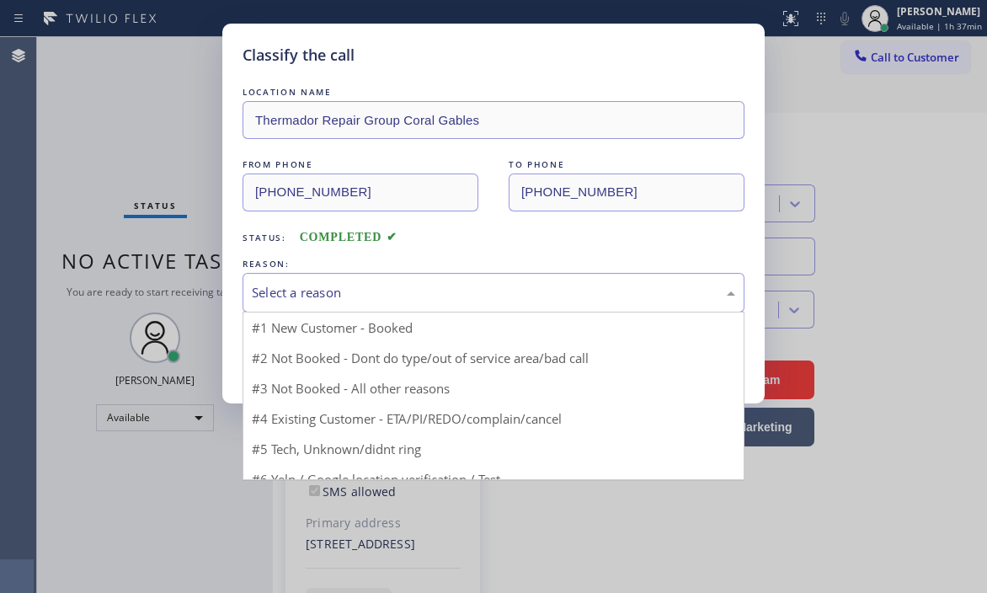
drag, startPoint x: 423, startPoint y: 289, endPoint x: 382, endPoint y: 326, distance: 54.8
click at [422, 289] on div "Select a reason" at bounding box center [494, 292] width 484 height 19
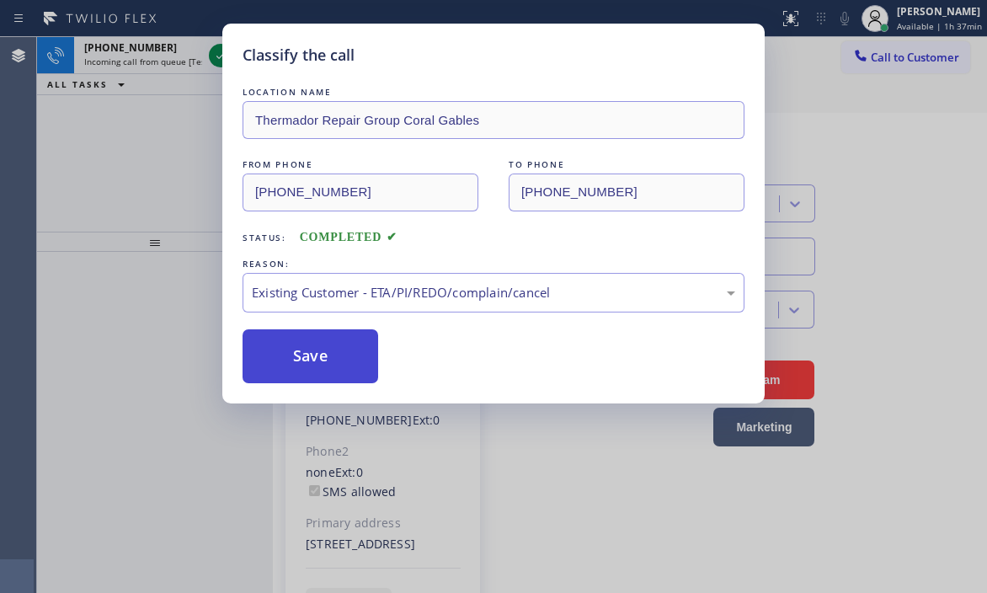
click at [328, 350] on button "Save" at bounding box center [311, 356] width 136 height 54
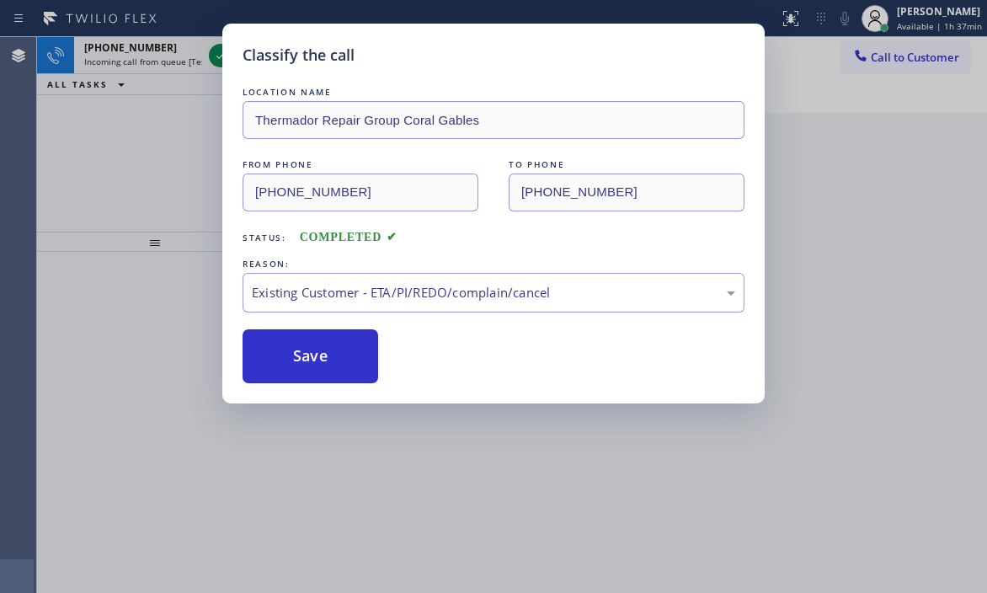
click at [118, 125] on div "Classify the call LOCATION NAME Thermador Repair Group Coral Gables FROM PHONE …" at bounding box center [493, 296] width 987 height 593
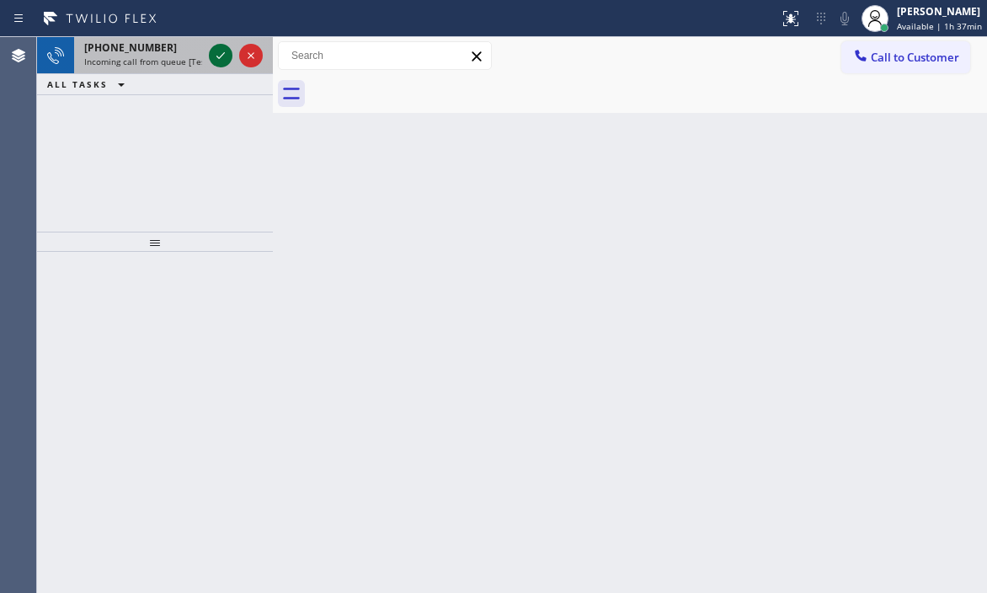
click at [219, 50] on icon at bounding box center [221, 55] width 20 height 20
click at [217, 53] on icon at bounding box center [221, 55] width 20 height 20
click at [212, 51] on icon at bounding box center [221, 55] width 20 height 20
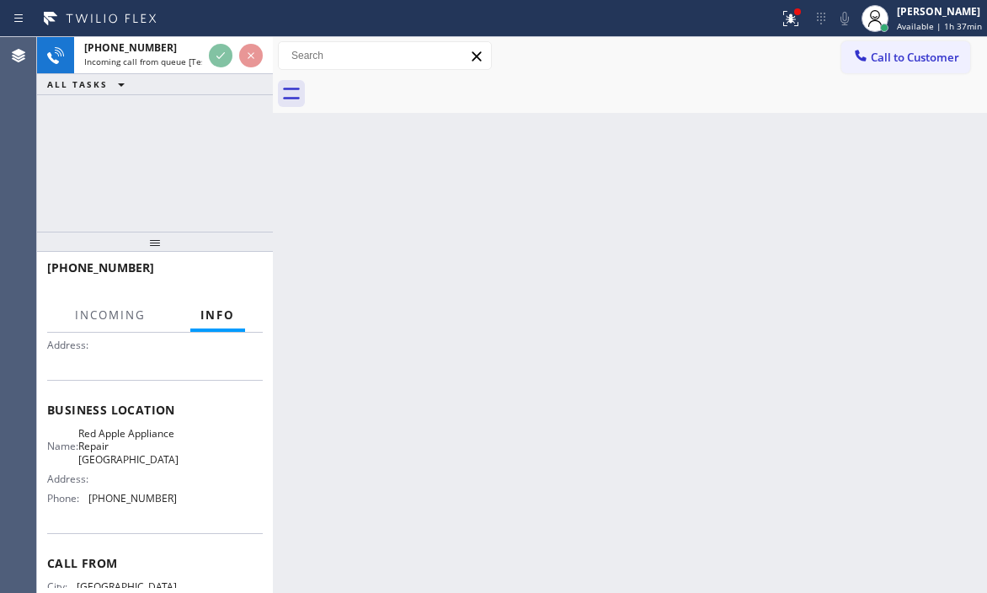
scroll to position [168, 0]
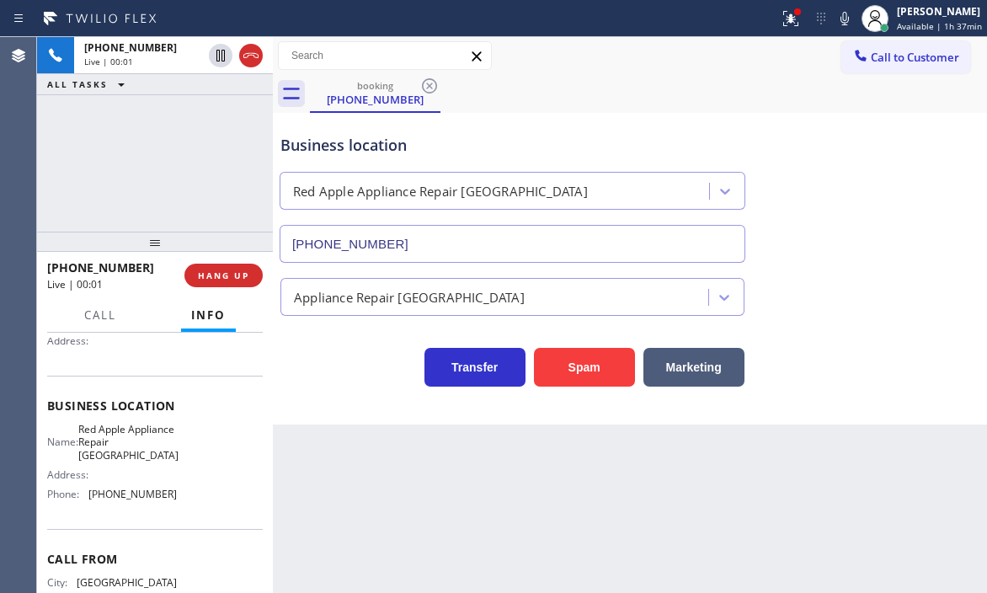
type input "(425) 363-9661"
click at [215, 281] on span "HANG UP" at bounding box center [223, 276] width 51 height 12
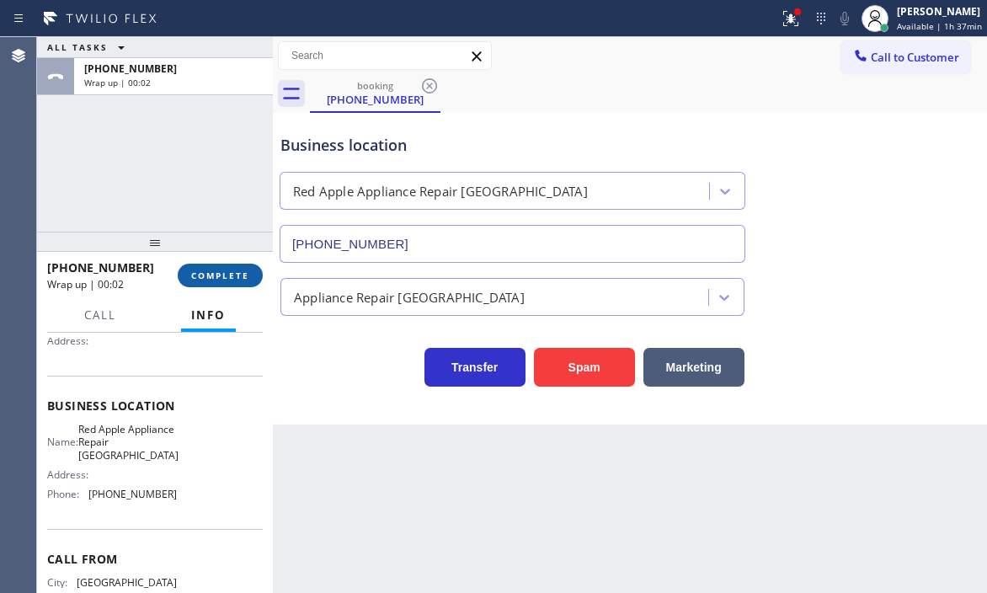
click at [238, 278] on span "COMPLETE" at bounding box center [220, 276] width 58 height 12
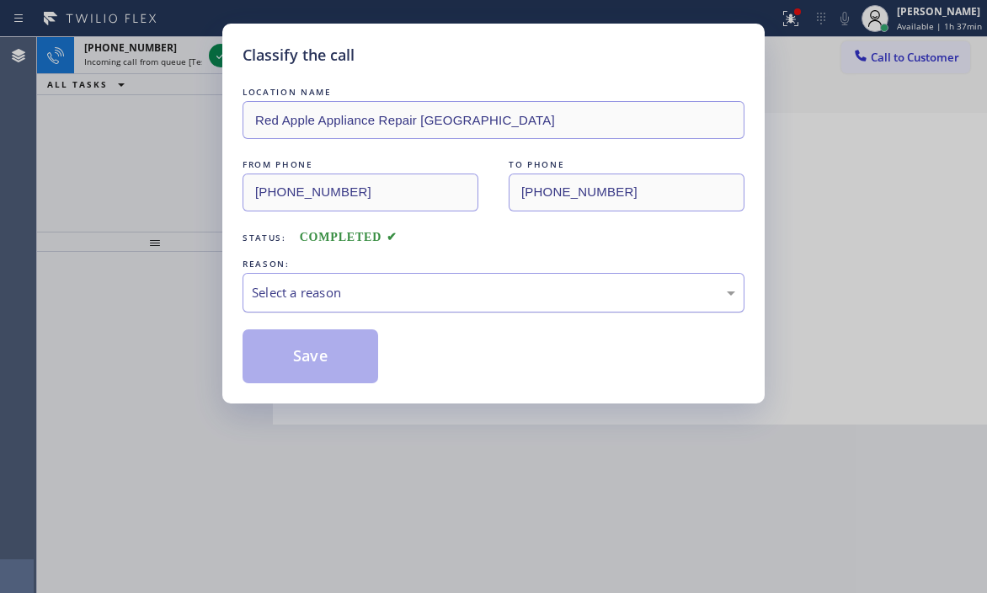
click at [345, 304] on div "Select a reason" at bounding box center [494, 293] width 502 height 40
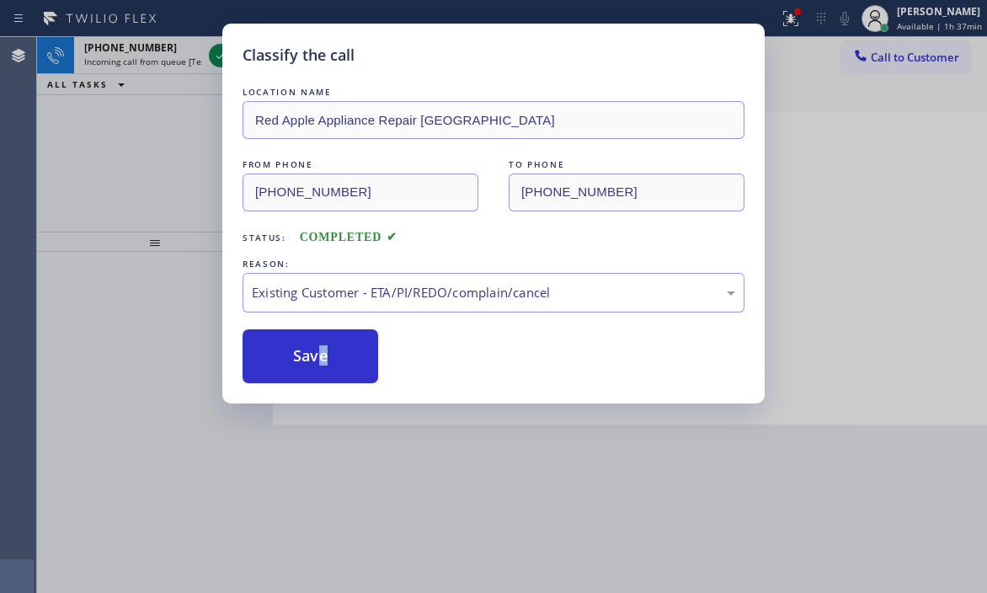
drag, startPoint x: 320, startPoint y: 387, endPoint x: 346, endPoint y: 313, distance: 78.6
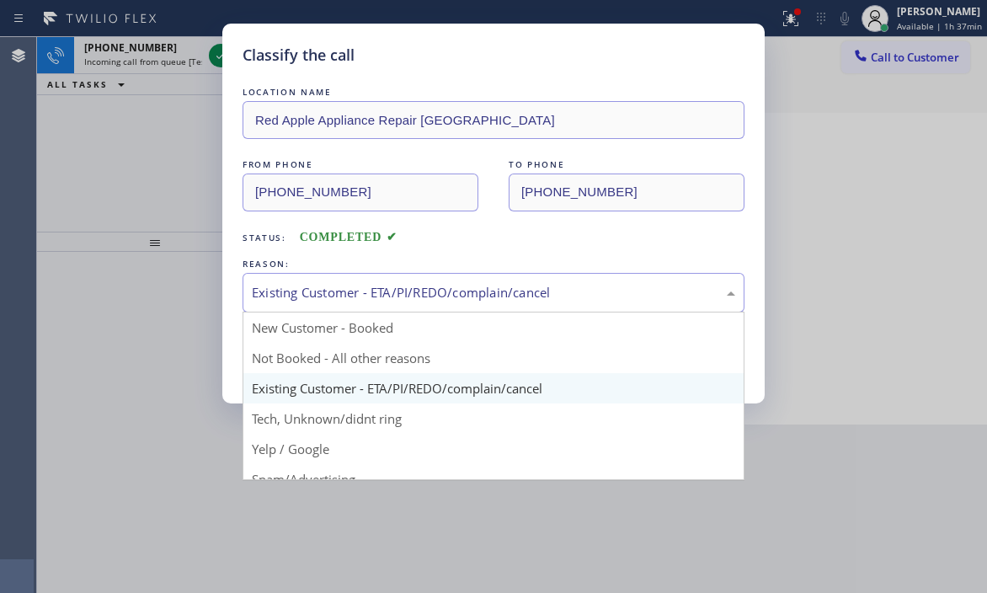
click at [348, 307] on div "Existing Customer - ETA/PI/REDO/complain/cancel" at bounding box center [494, 293] width 502 height 40
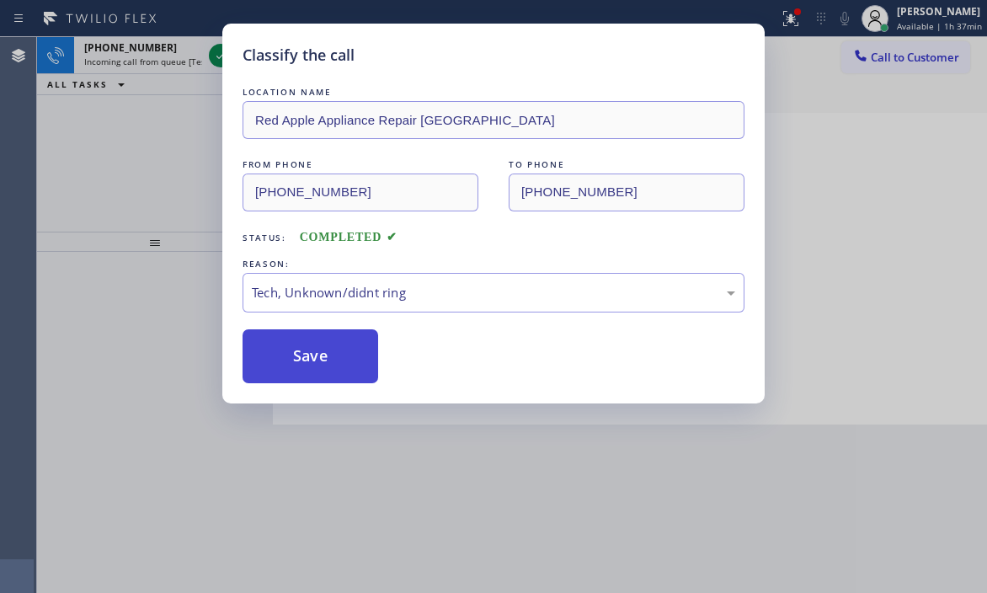
drag, startPoint x: 301, startPoint y: 421, endPoint x: 291, endPoint y: 371, distance: 50.6
drag, startPoint x: 291, startPoint y: 364, endPoint x: 255, endPoint y: 281, distance: 90.1
click at [290, 360] on button "Save" at bounding box center [311, 356] width 136 height 54
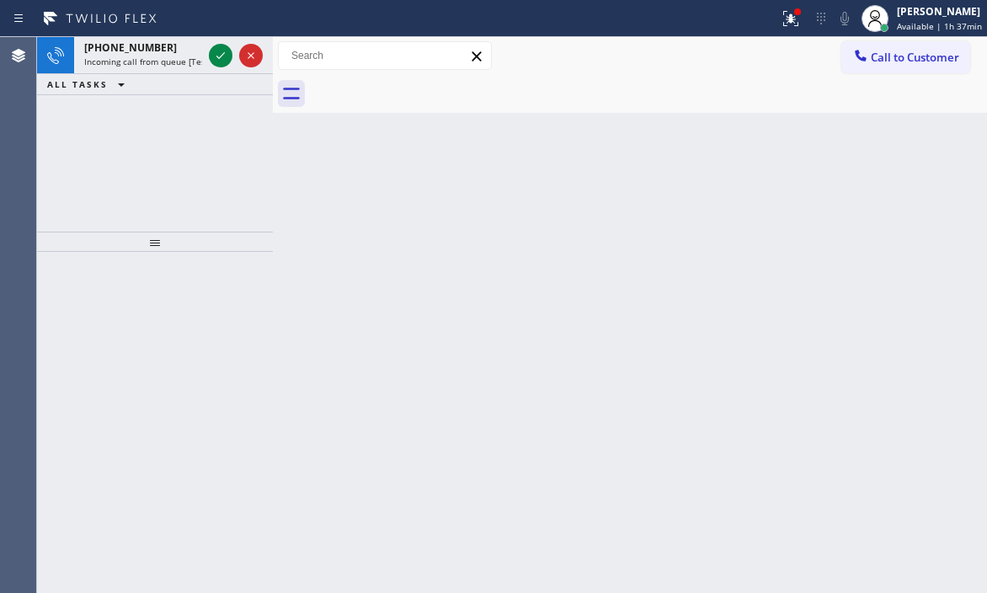
click at [216, 56] on icon at bounding box center [221, 55] width 20 height 20
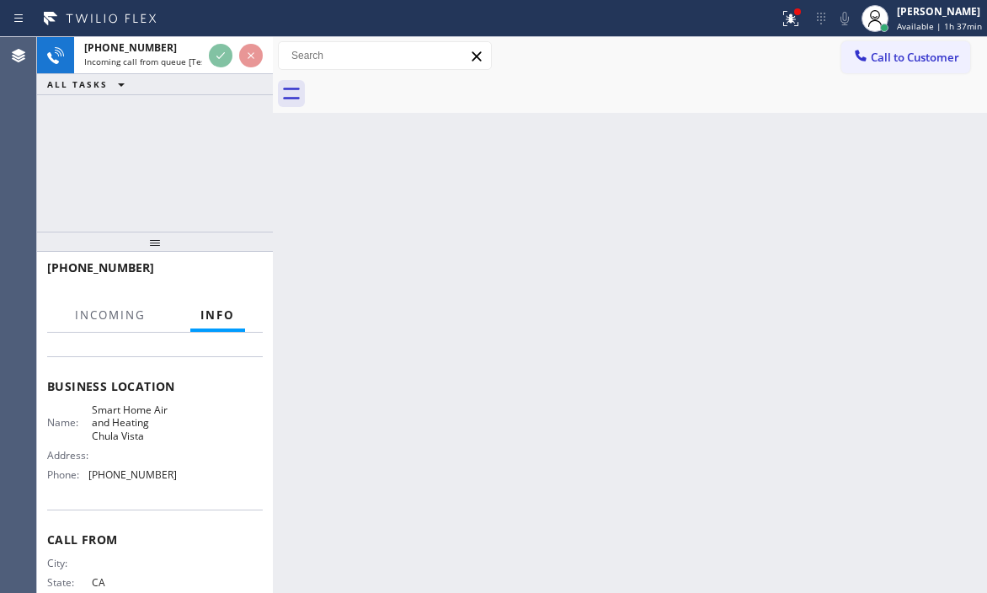
scroll to position [158, 0]
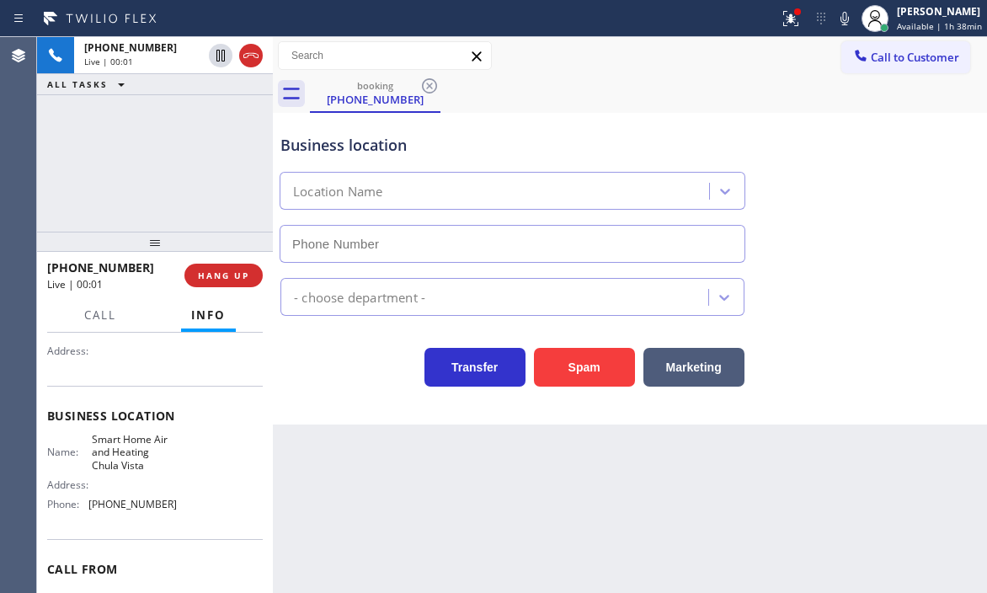
type input "(530) 240-7411"
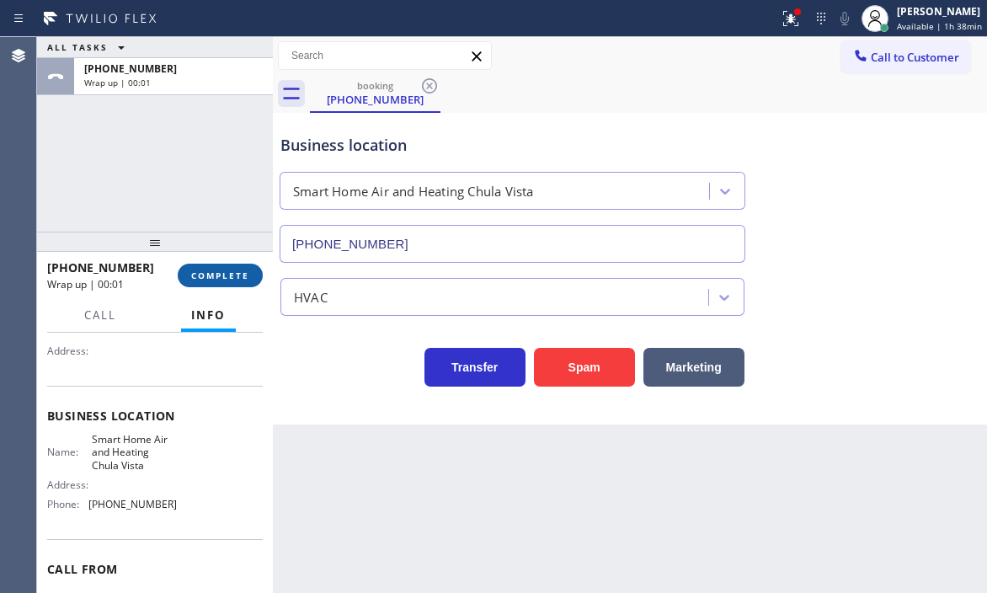
click at [206, 279] on span "COMPLETE" at bounding box center [220, 276] width 58 height 12
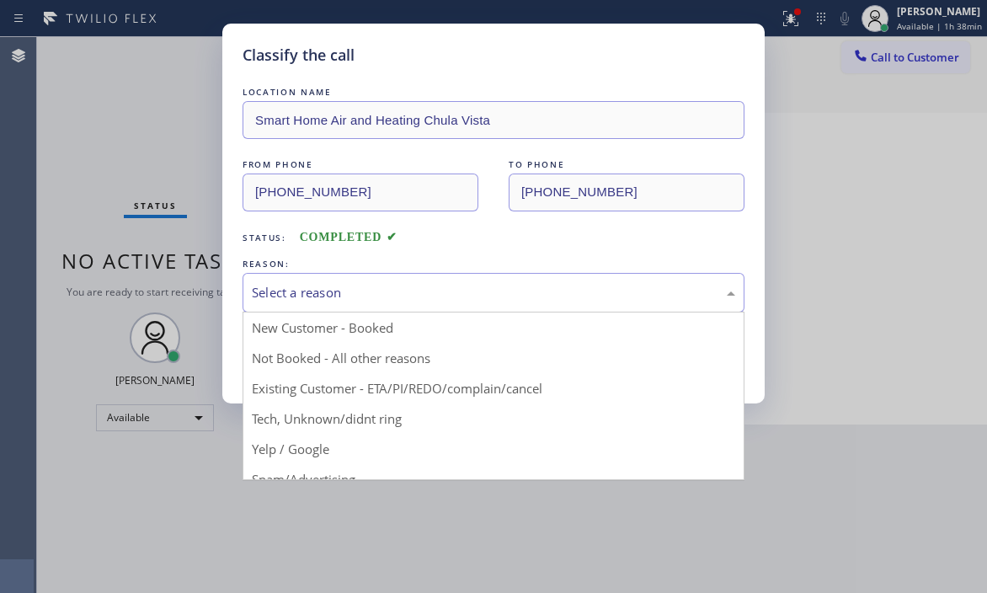
click at [360, 290] on div "Select a reason" at bounding box center [494, 292] width 484 height 19
click at [895, 237] on div "Classify the call LOCATION NAME Smart Home Air and Heating Chula Vista FROM PHO…" at bounding box center [493, 296] width 987 height 593
click at [398, 290] on div "Select a reason" at bounding box center [494, 292] width 484 height 19
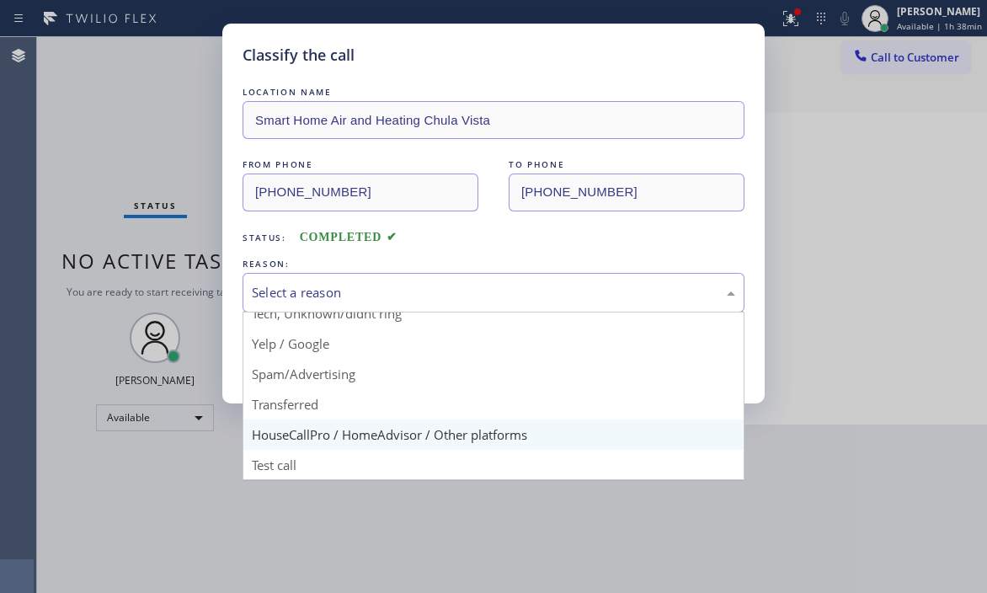
scroll to position [106, 0]
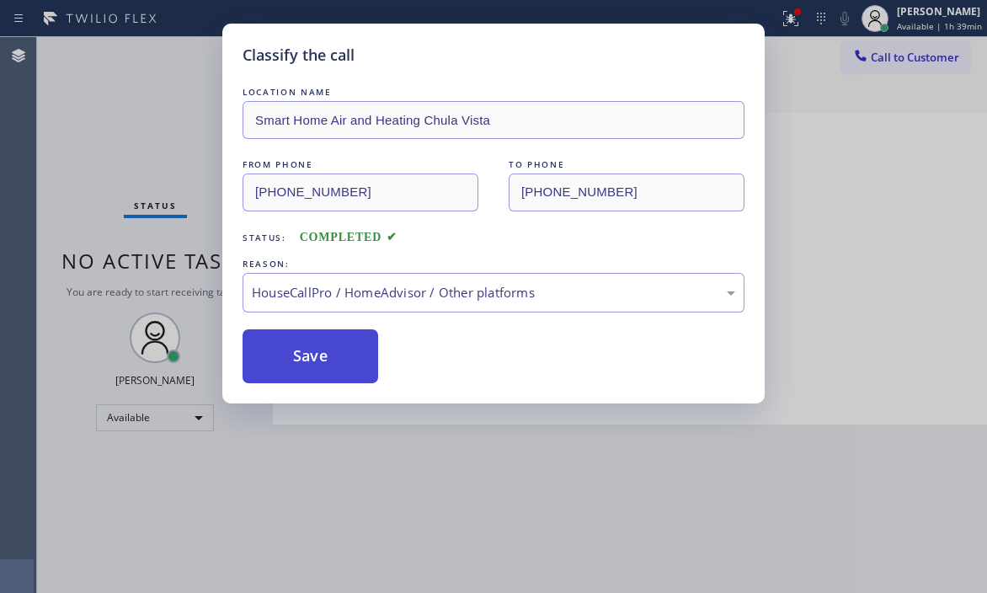
click at [313, 357] on button "Save" at bounding box center [311, 356] width 136 height 54
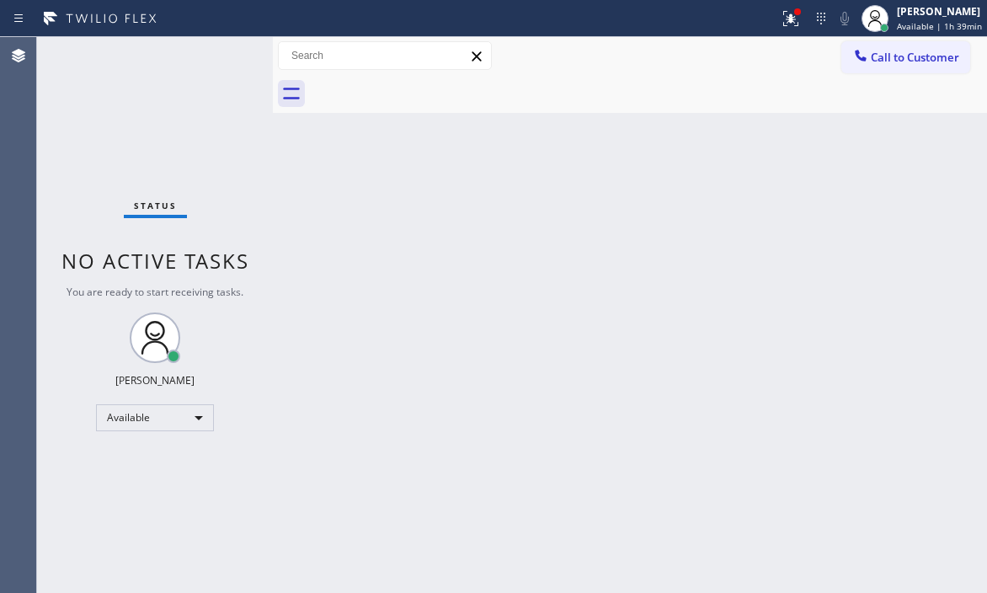
drag, startPoint x: 777, startPoint y: 10, endPoint x: 777, endPoint y: 59, distance: 48.9
click at [781, 13] on icon at bounding box center [791, 18] width 20 height 20
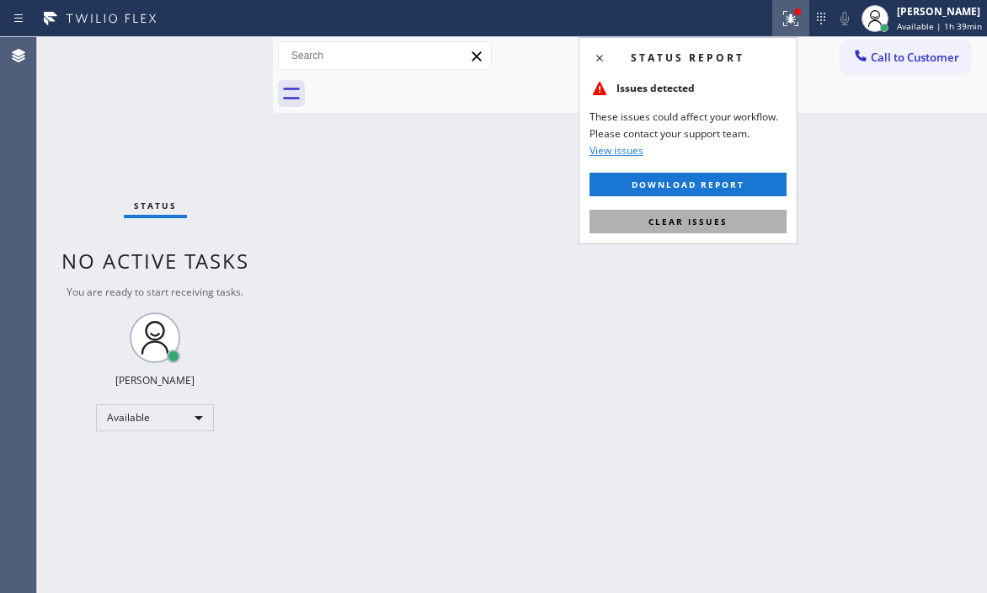
click at [709, 223] on span "Clear issues" at bounding box center [688, 222] width 79 height 12
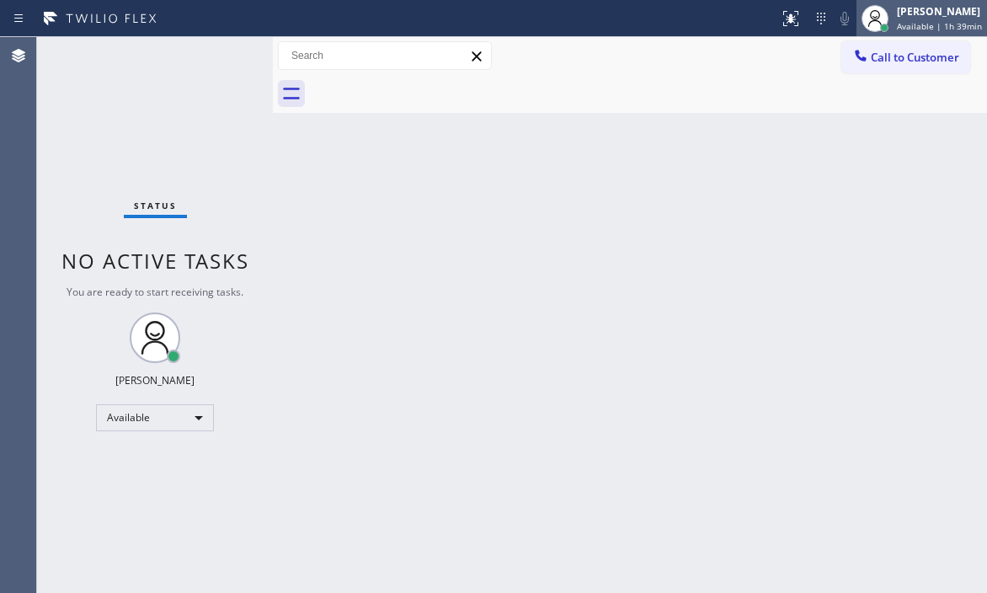
click at [879, 23] on div at bounding box center [885, 28] width 12 height 12
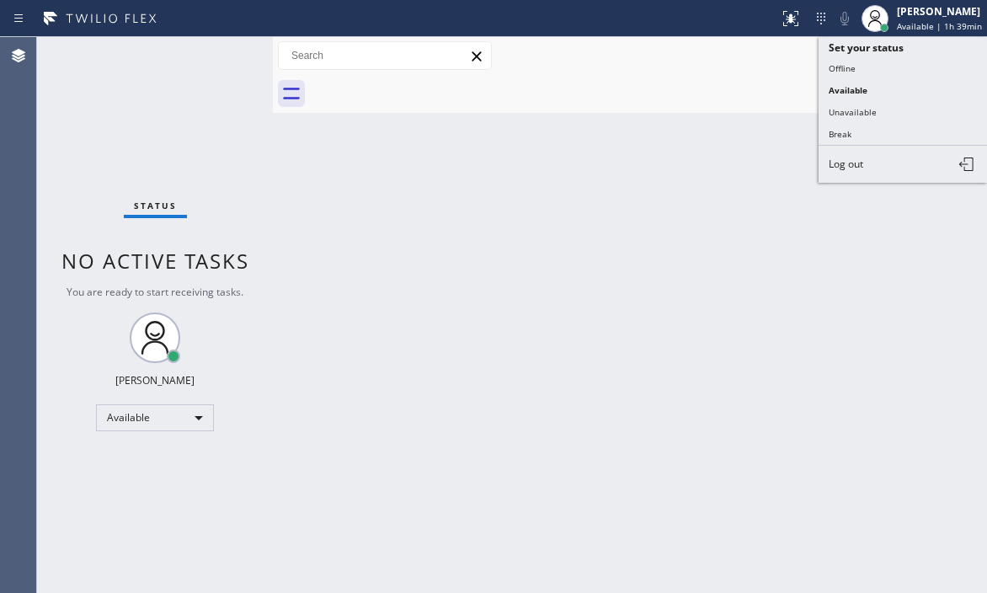
drag, startPoint x: 868, startPoint y: 126, endPoint x: 979, endPoint y: 136, distance: 110.8
click at [900, 127] on button "Break" at bounding box center [903, 134] width 168 height 22
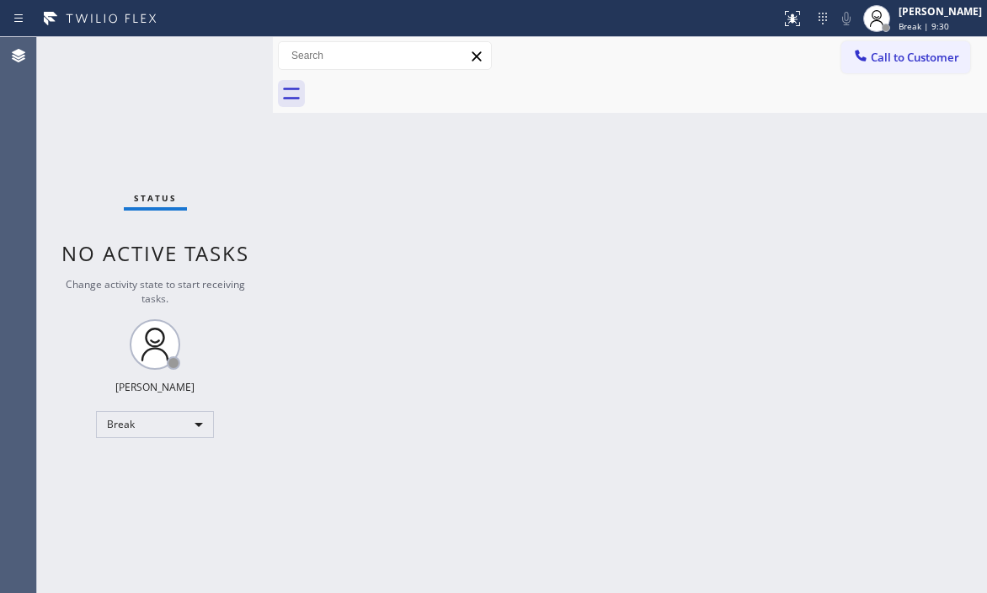
drag, startPoint x: 276, startPoint y: 147, endPoint x: 350, endPoint y: 158, distance: 74.1
click at [273, 147] on div at bounding box center [273, 315] width 0 height 556
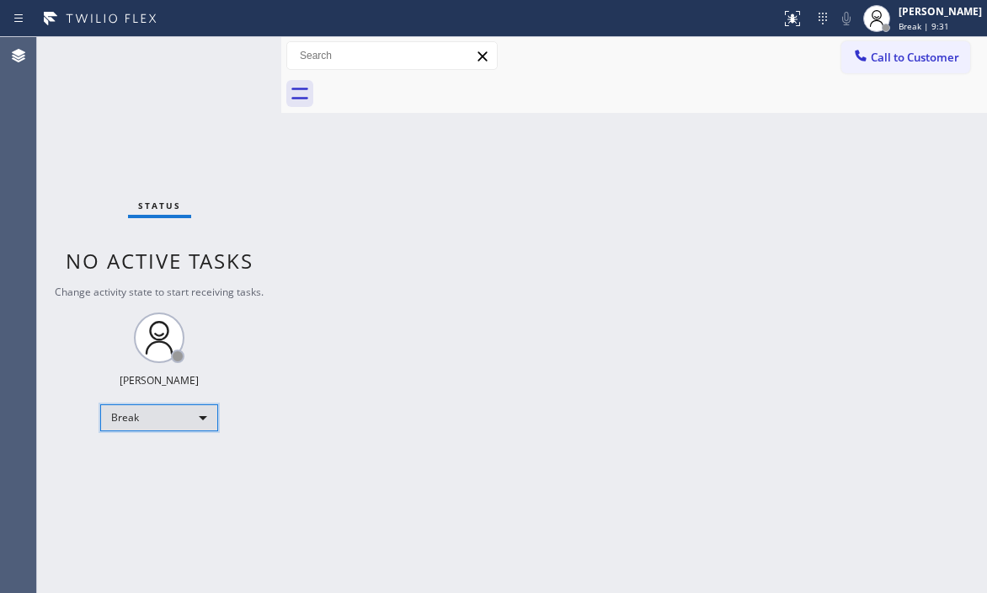
click at [198, 414] on div "Break" at bounding box center [159, 417] width 118 height 27
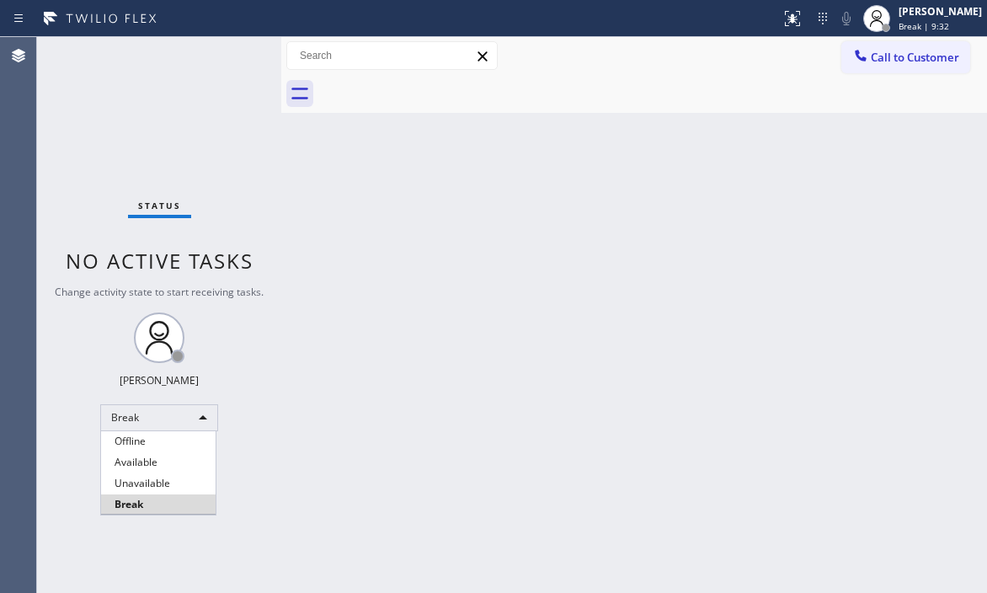
drag, startPoint x: 158, startPoint y: 457, endPoint x: 167, endPoint y: 448, distance: 11.9
click at [165, 456] on li "Available" at bounding box center [158, 462] width 115 height 20
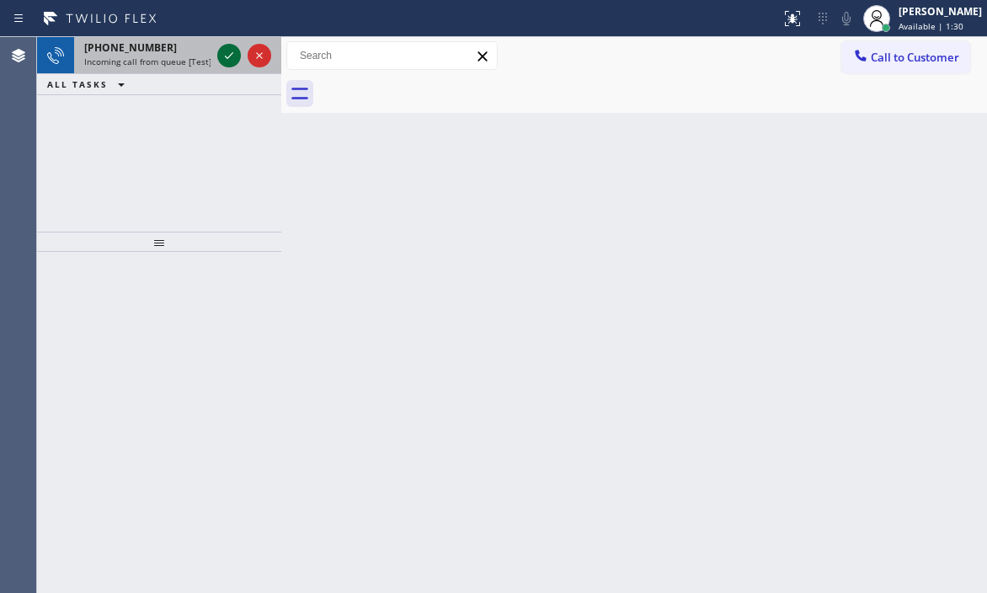
click at [227, 56] on icon at bounding box center [229, 55] width 20 height 20
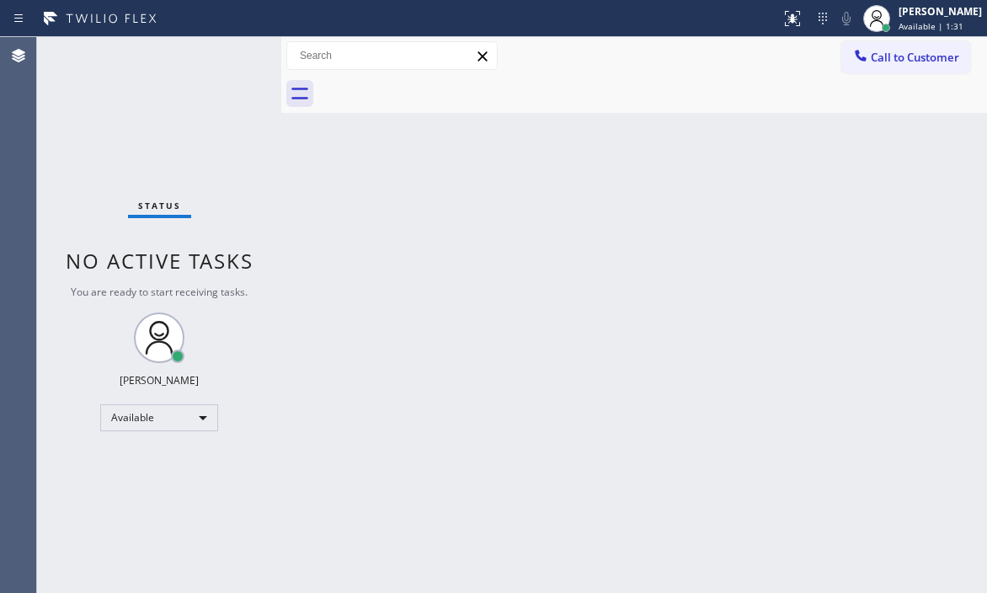
click at [227, 56] on div "Status No active tasks You are ready to start receiving tasks. [PERSON_NAME] Av…" at bounding box center [159, 315] width 244 height 556
click at [783, 24] on icon at bounding box center [793, 18] width 20 height 20
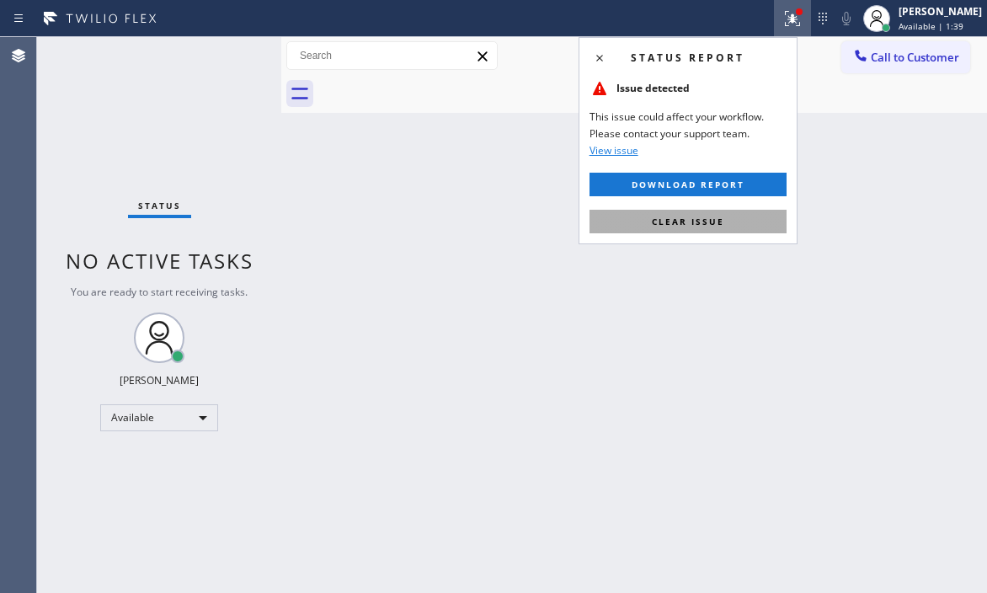
click at [696, 225] on span "Clear issue" at bounding box center [688, 222] width 72 height 12
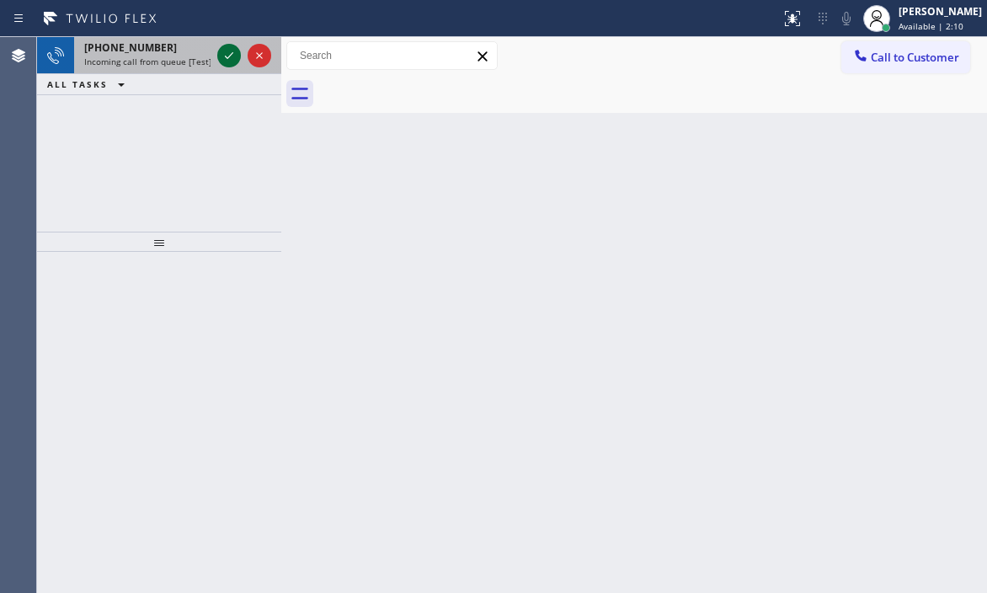
click at [222, 57] on icon at bounding box center [229, 55] width 20 height 20
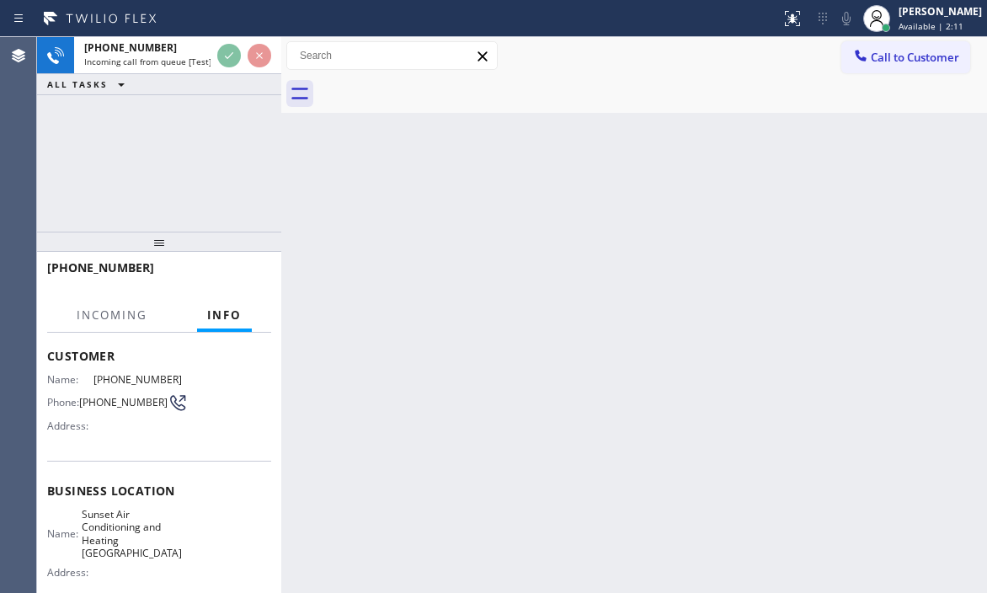
scroll to position [253, 0]
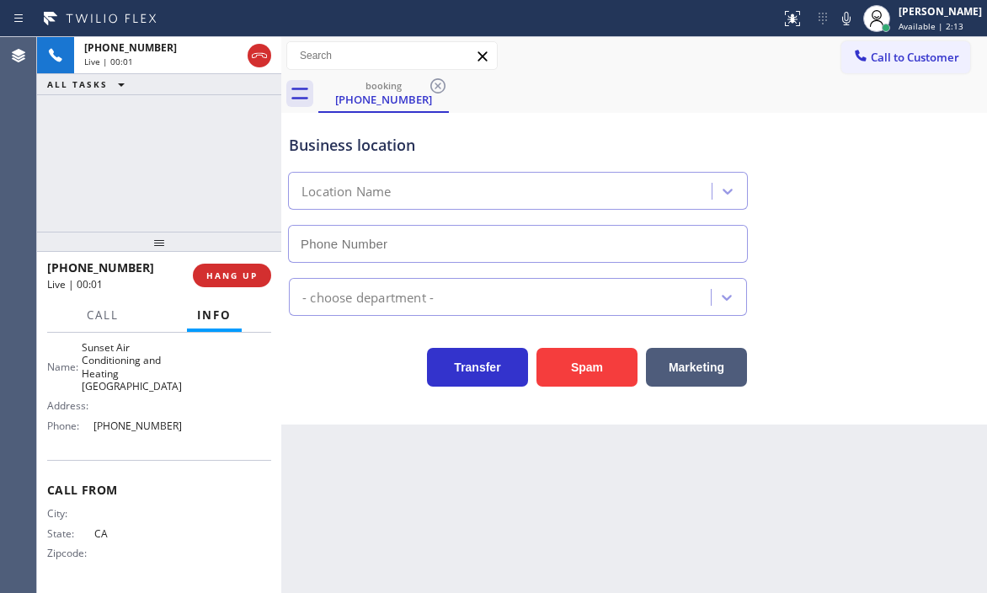
type input "(657) 255-5383"
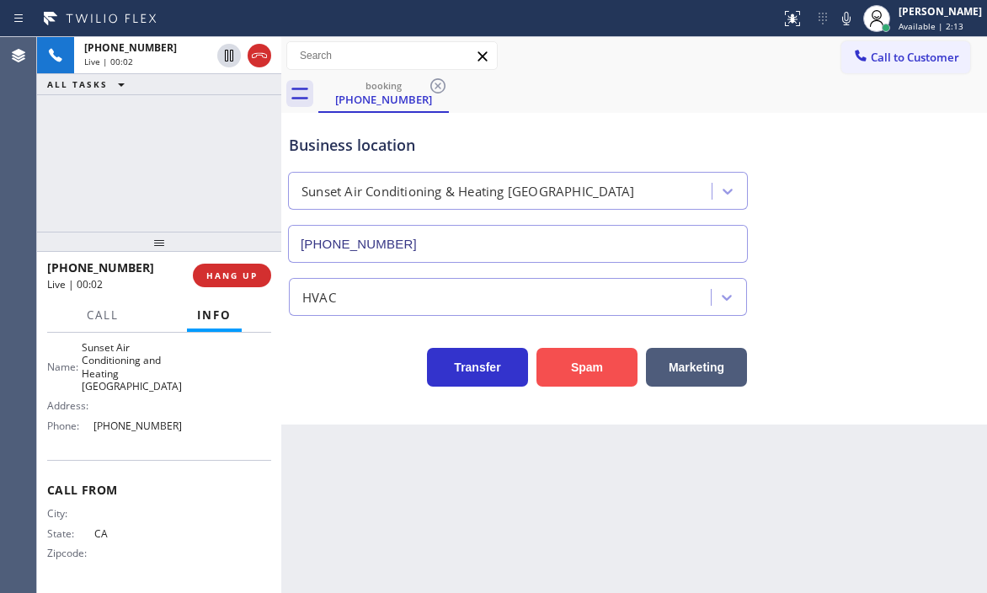
click at [556, 359] on button "Spam" at bounding box center [587, 367] width 101 height 39
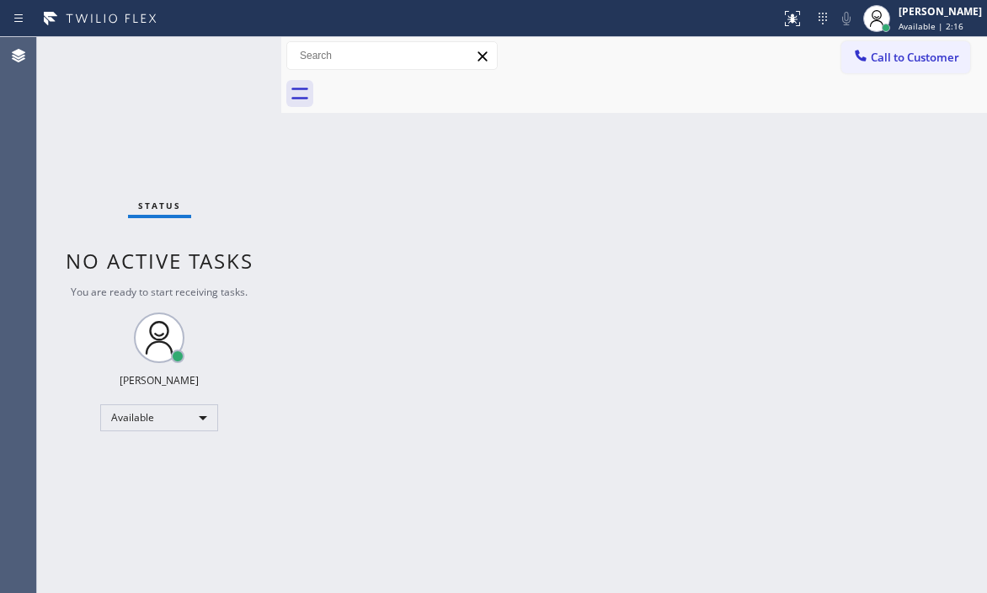
click at [229, 60] on div "Status No active tasks You are ready to start receiving tasks. [PERSON_NAME] Av…" at bounding box center [159, 315] width 244 height 556
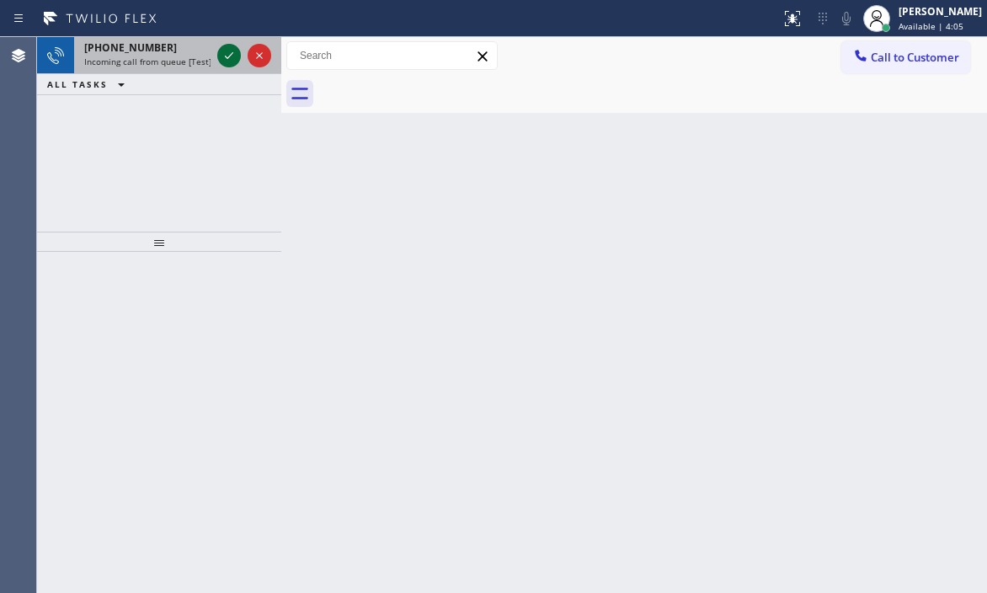
click at [223, 51] on icon at bounding box center [229, 55] width 20 height 20
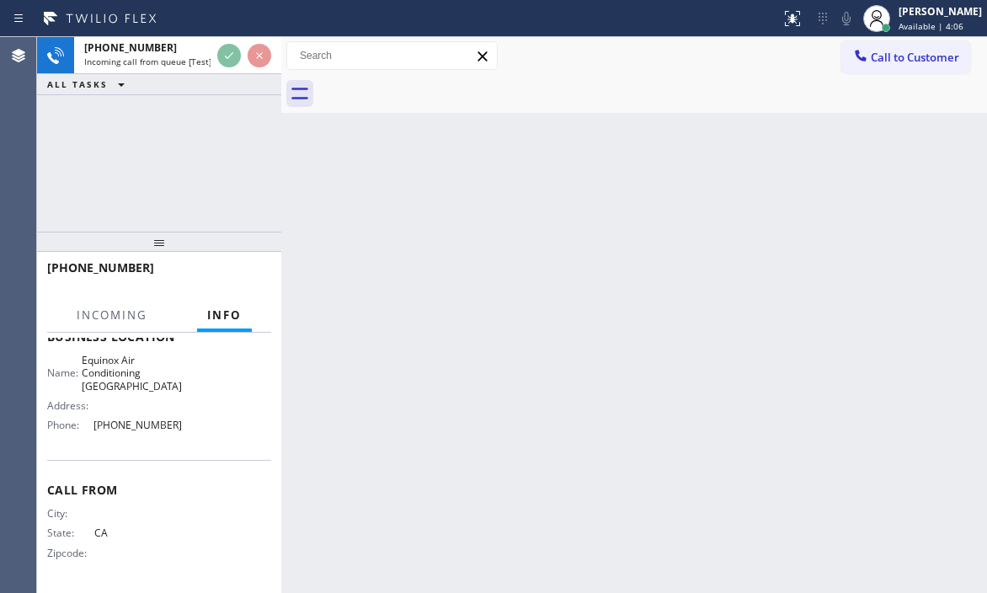
scroll to position [243, 0]
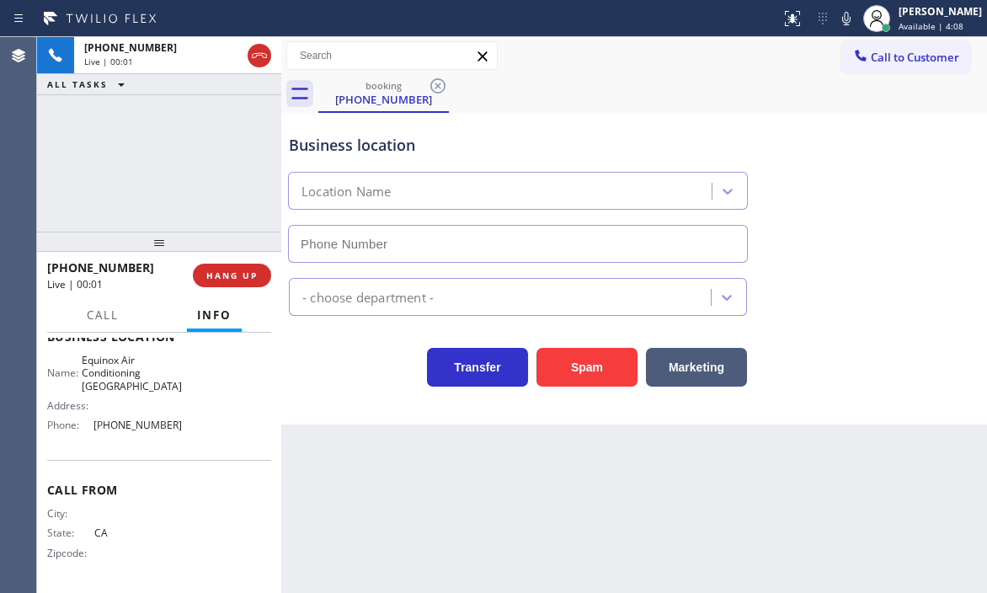
type input "(650) 360-9334"
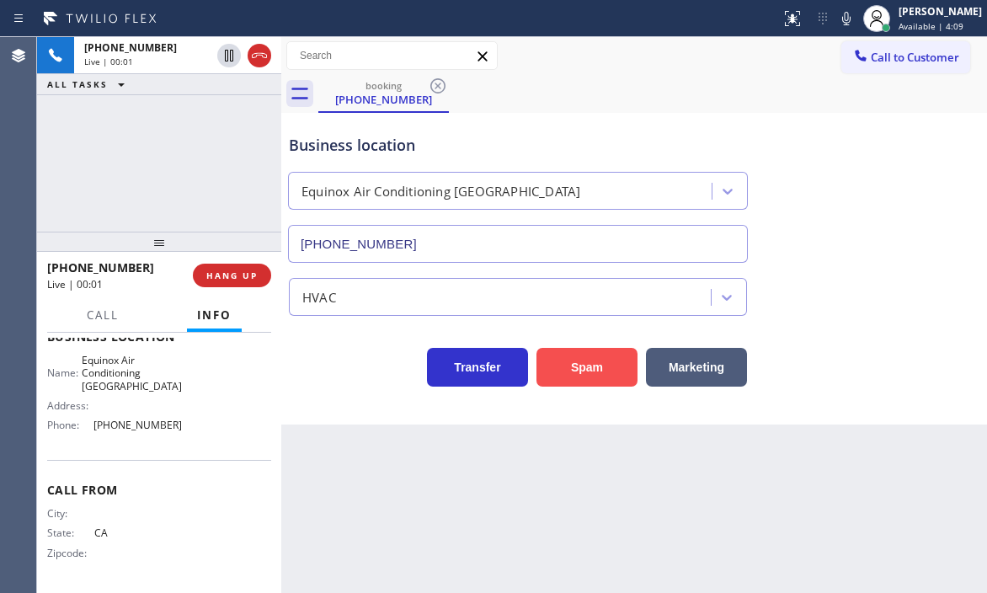
click at [558, 371] on button "Spam" at bounding box center [587, 367] width 101 height 39
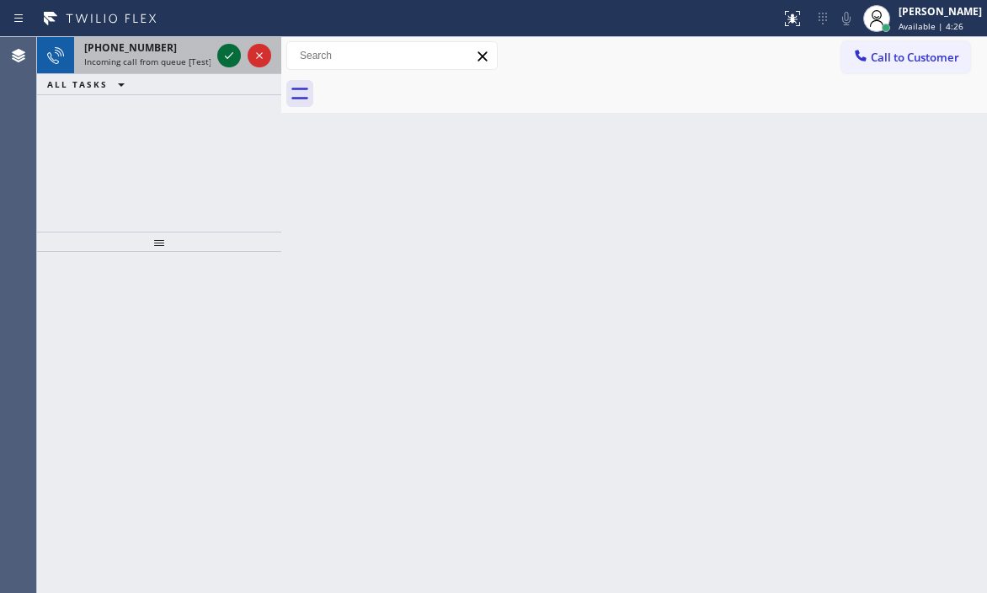
click at [223, 51] on icon at bounding box center [229, 55] width 20 height 20
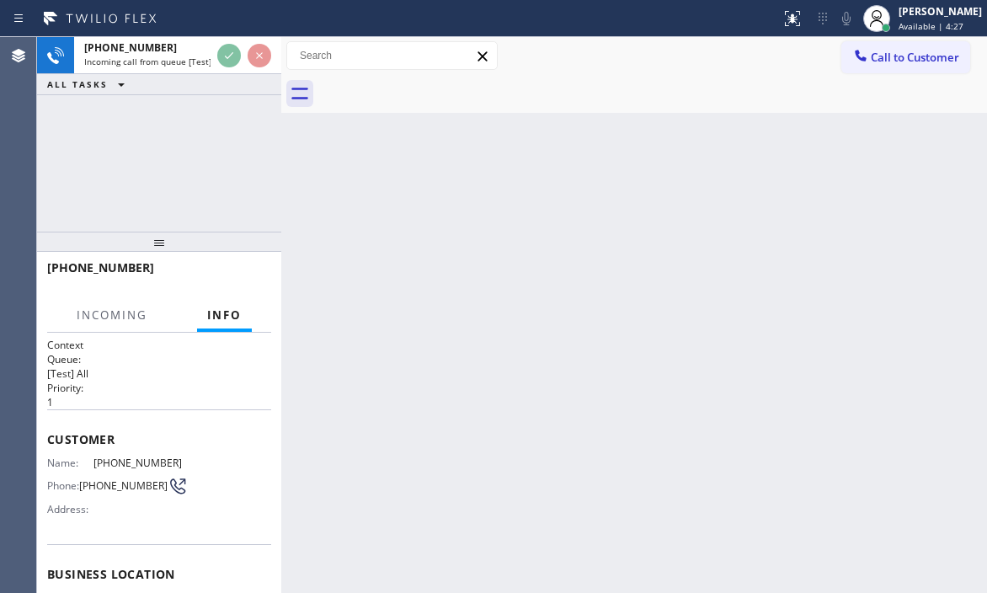
scroll to position [168, 0]
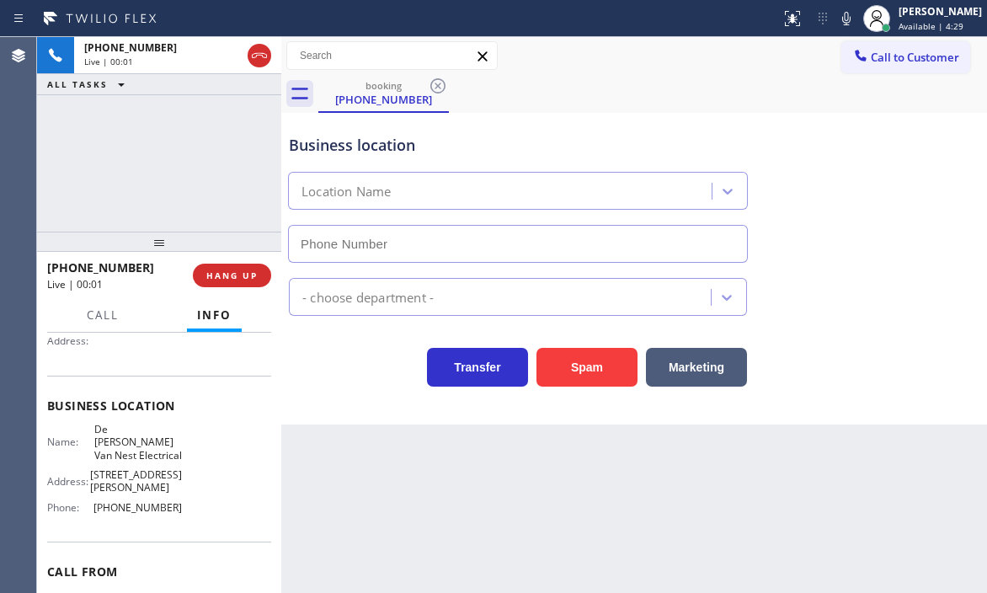
type input "(862) 356-5912"
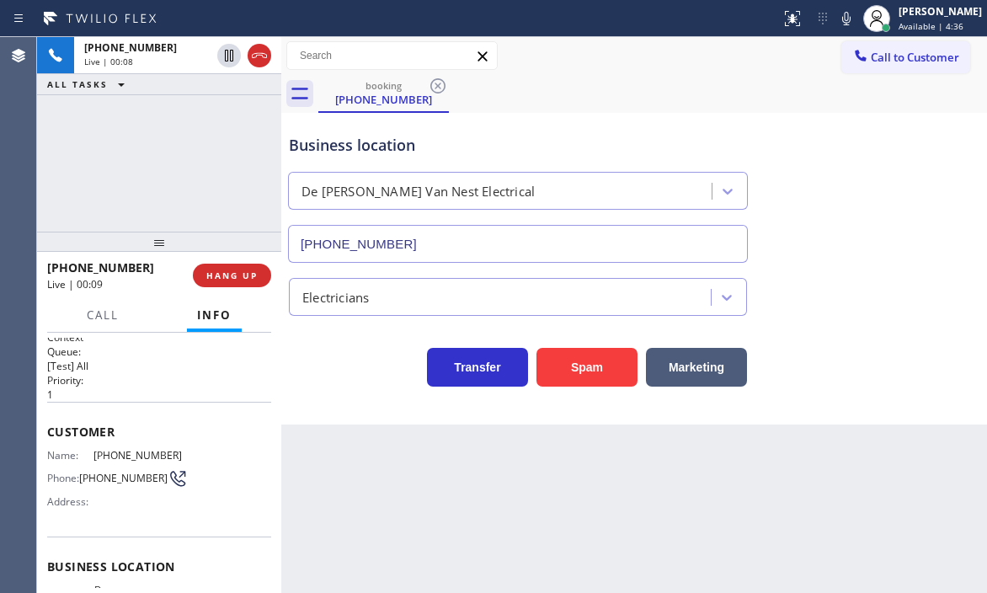
scroll to position [0, 0]
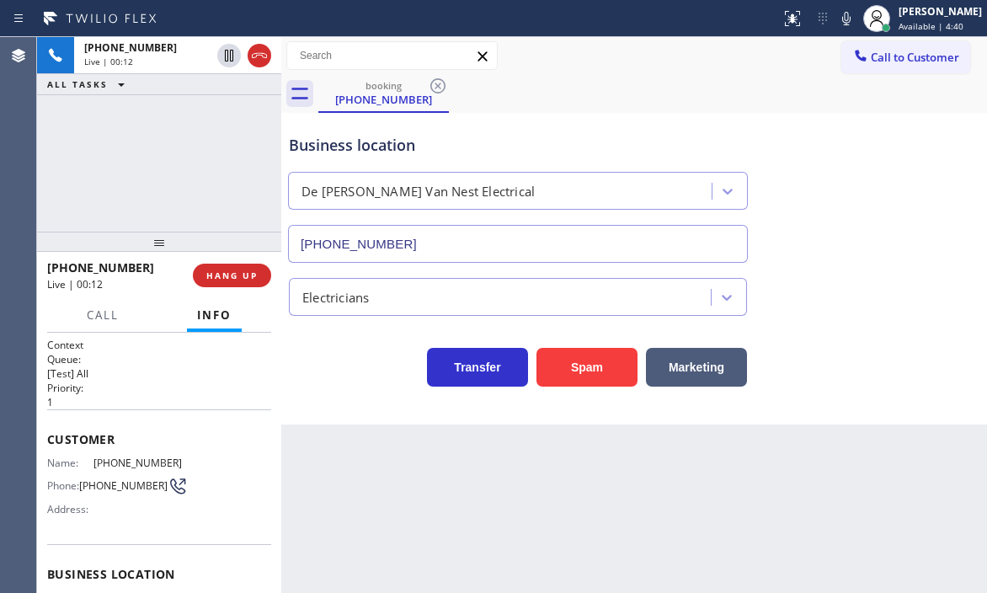
click at [45, 438] on div "Context Queue: [Test] All Priority: 1 Customer Name: (732) 429-8633 Phone: (732…" at bounding box center [159, 463] width 244 height 260
click at [159, 420] on div "Customer Name: (732) 429-8633 Phone: (732) 429-8633 Address:" at bounding box center [159, 476] width 224 height 135
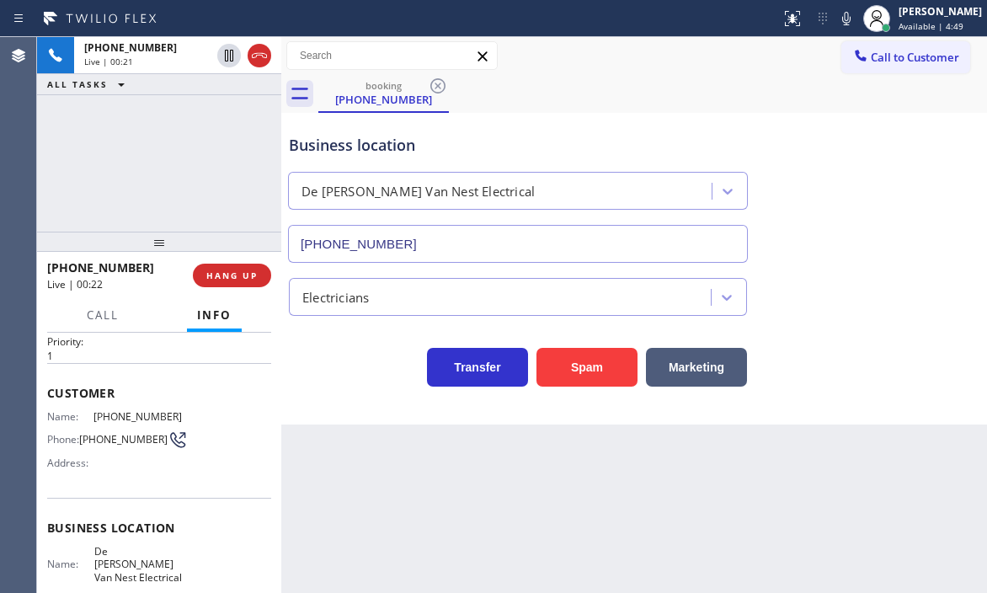
scroll to position [84, 0]
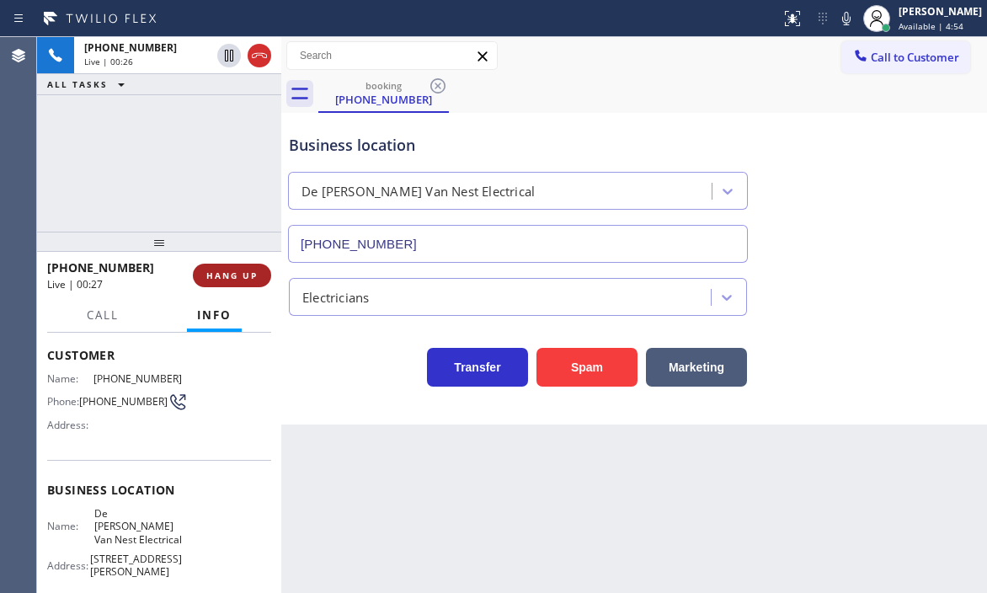
click at [243, 273] on span "HANG UP" at bounding box center [231, 276] width 51 height 12
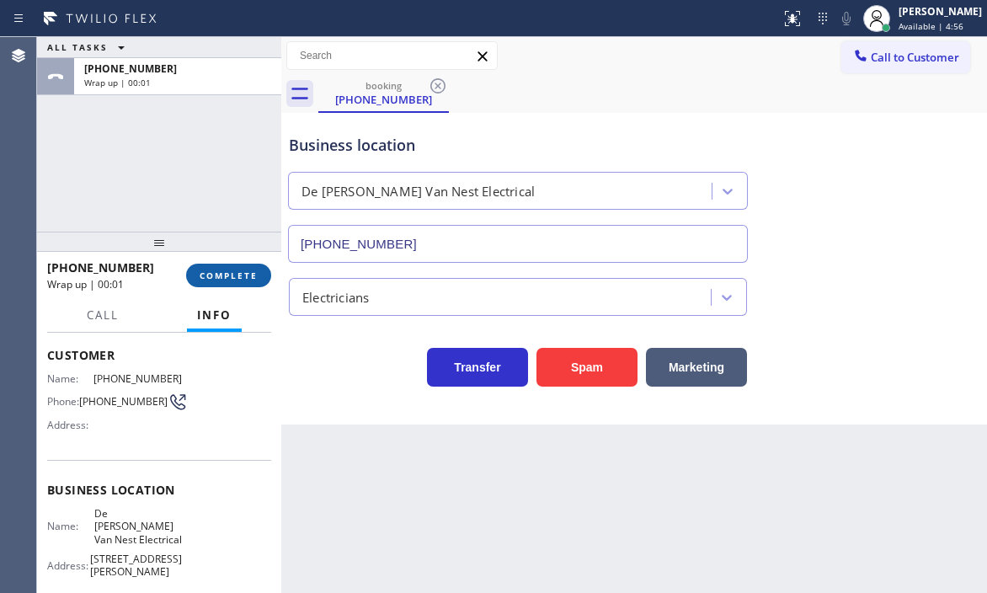
click at [242, 277] on span "COMPLETE" at bounding box center [229, 276] width 58 height 12
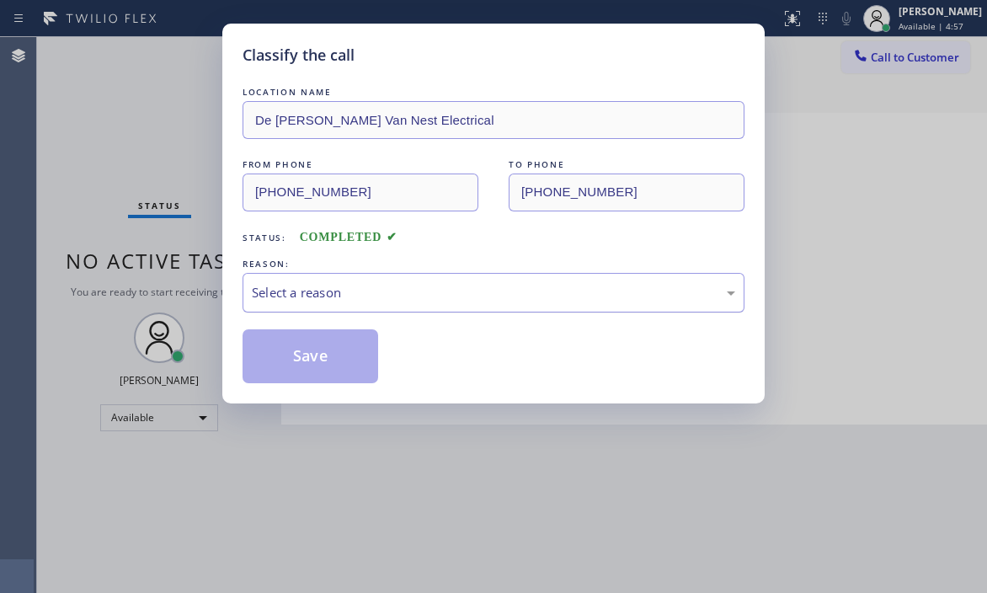
click at [409, 283] on div "Select a reason" at bounding box center [494, 292] width 484 height 19
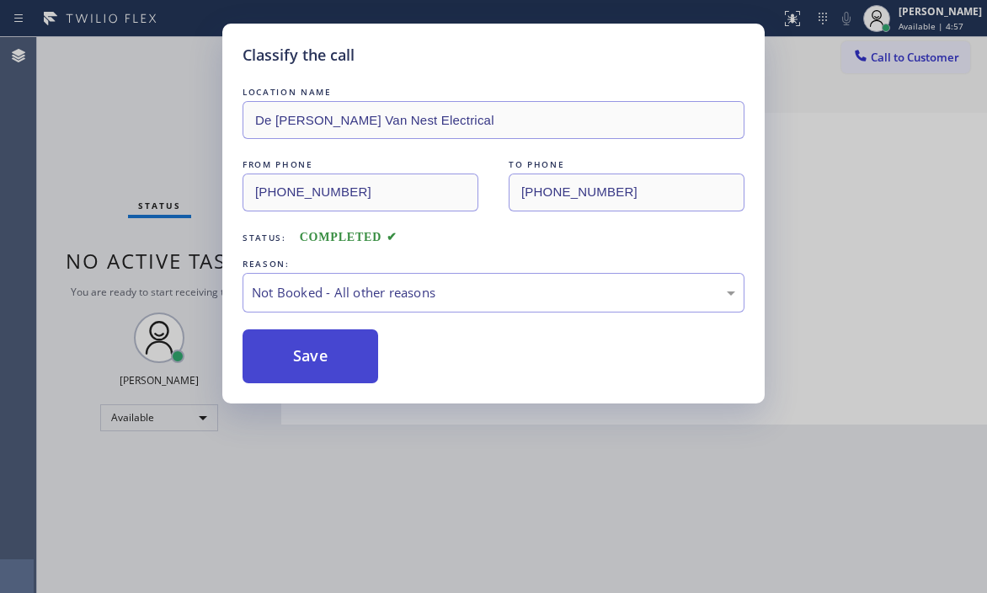
drag, startPoint x: 302, startPoint y: 355, endPoint x: 286, endPoint y: 355, distance: 15.2
click at [286, 355] on button "Save" at bounding box center [311, 356] width 136 height 54
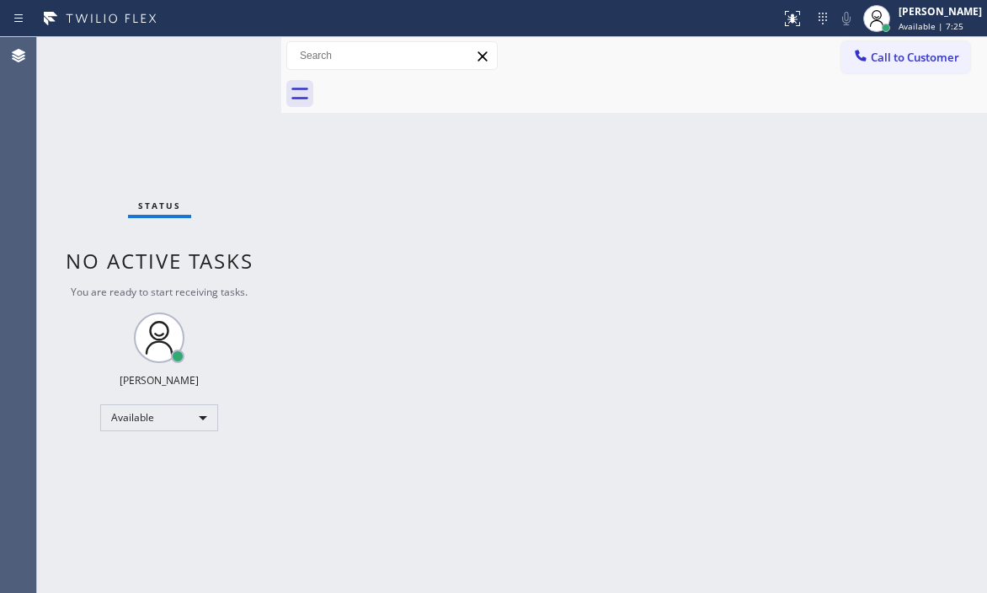
drag, startPoint x: 633, startPoint y: 339, endPoint x: 639, endPoint y: 373, distance: 34.2
click at [639, 373] on div "Back to Dashboard Change Sender ID Customers Technicians Select a contact Outbo…" at bounding box center [634, 315] width 706 height 556
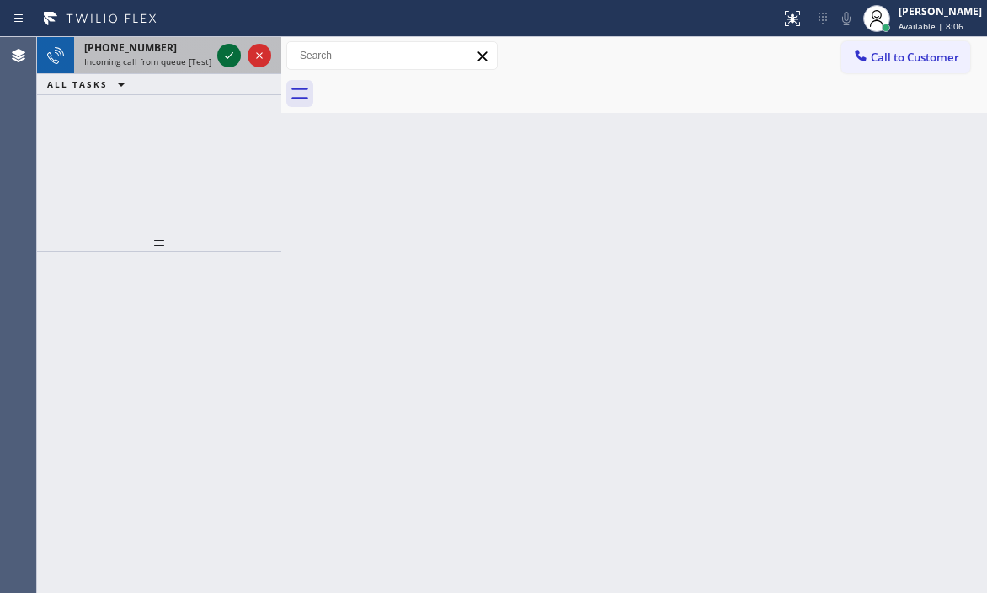
click at [226, 51] on icon at bounding box center [229, 55] width 20 height 20
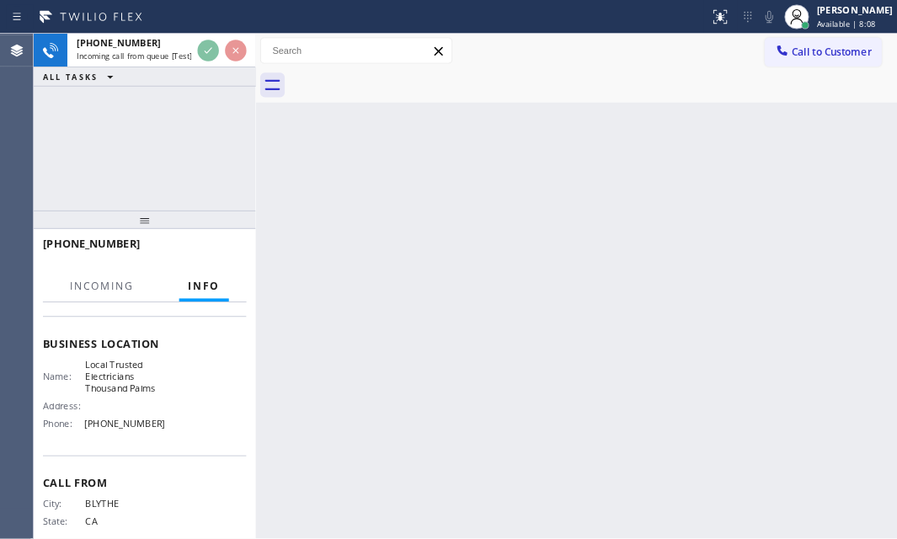
scroll to position [158, 0]
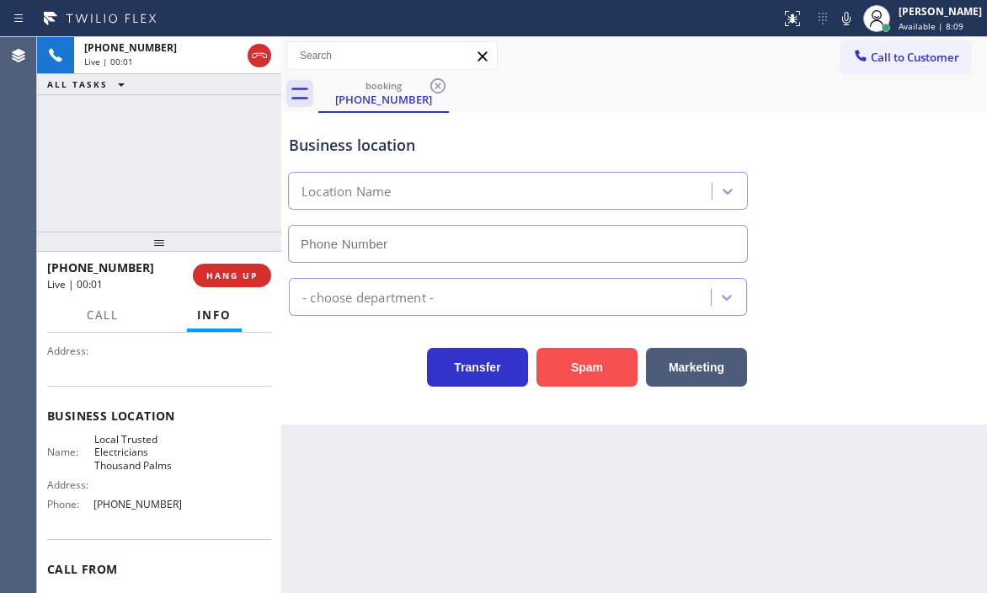
type input "(760) 388-9686"
click at [598, 366] on button "Spam" at bounding box center [587, 367] width 101 height 39
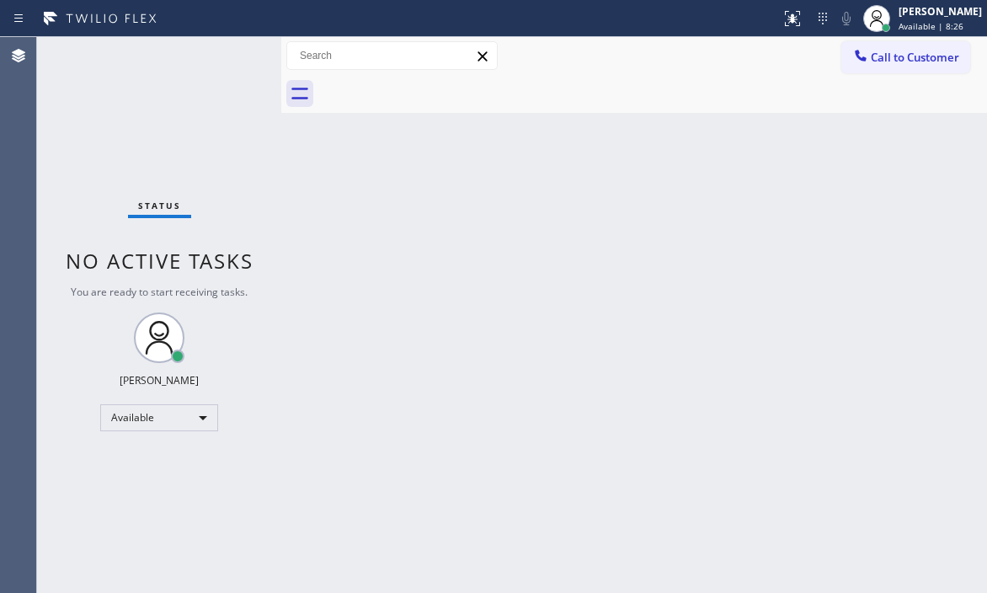
click at [227, 51] on div "Status No active tasks You are ready to start receiving tasks. [PERSON_NAME] Av…" at bounding box center [159, 315] width 244 height 556
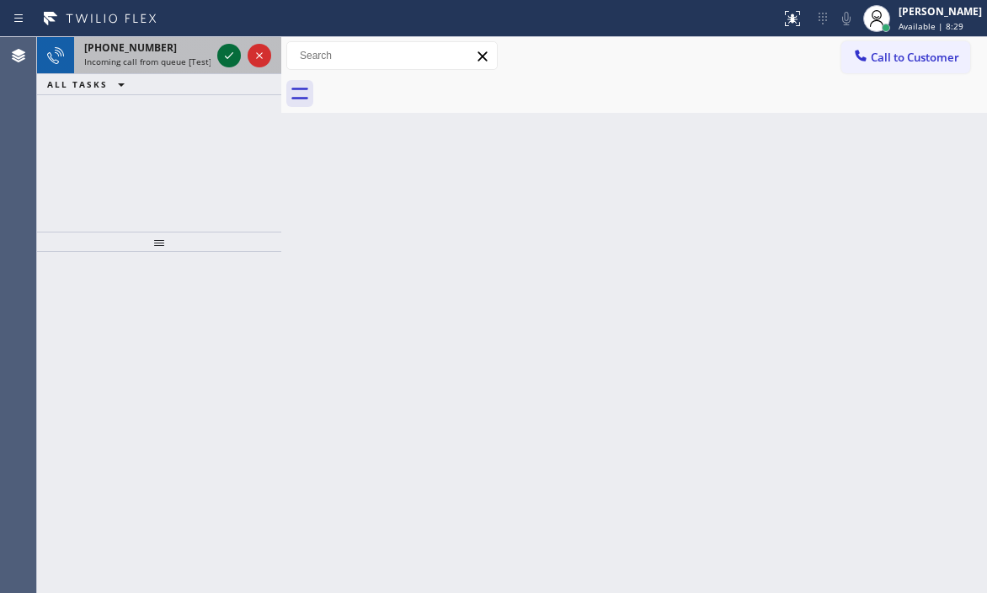
click at [235, 55] on icon at bounding box center [229, 55] width 20 height 20
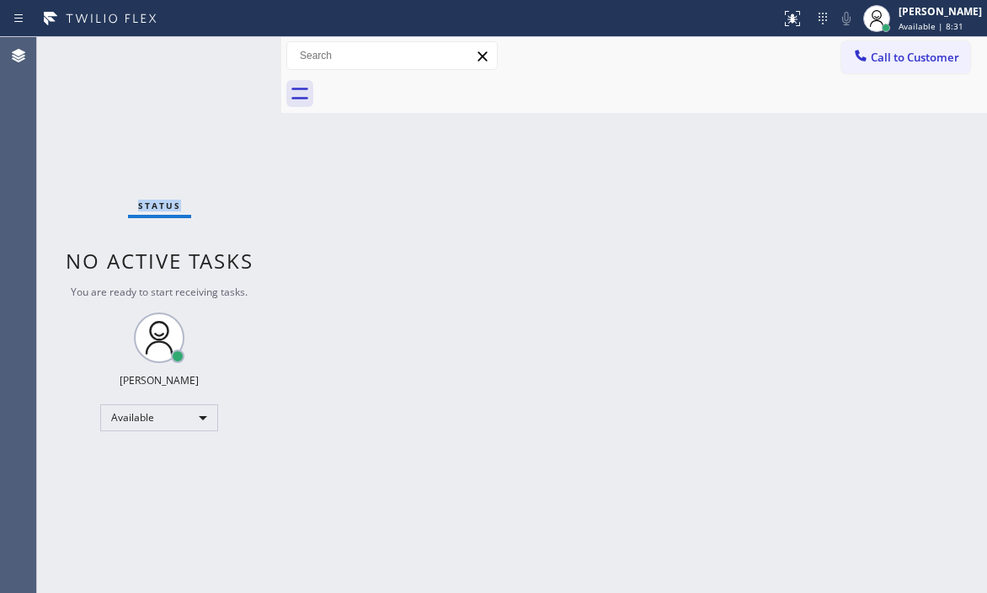
drag, startPoint x: 234, startPoint y: 55, endPoint x: 223, endPoint y: 155, distance: 100.8
click at [232, 57] on div "Status No active tasks You are ready to start receiving tasks. [PERSON_NAME] Av…" at bounding box center [159, 315] width 244 height 556
click at [228, 54] on div "Status No active tasks You are ready to start receiving tasks. [PERSON_NAME] Av…" at bounding box center [159, 315] width 244 height 556
click at [227, 55] on div "Status No active tasks You are ready to start receiving tasks. [PERSON_NAME] Av…" at bounding box center [159, 315] width 244 height 556
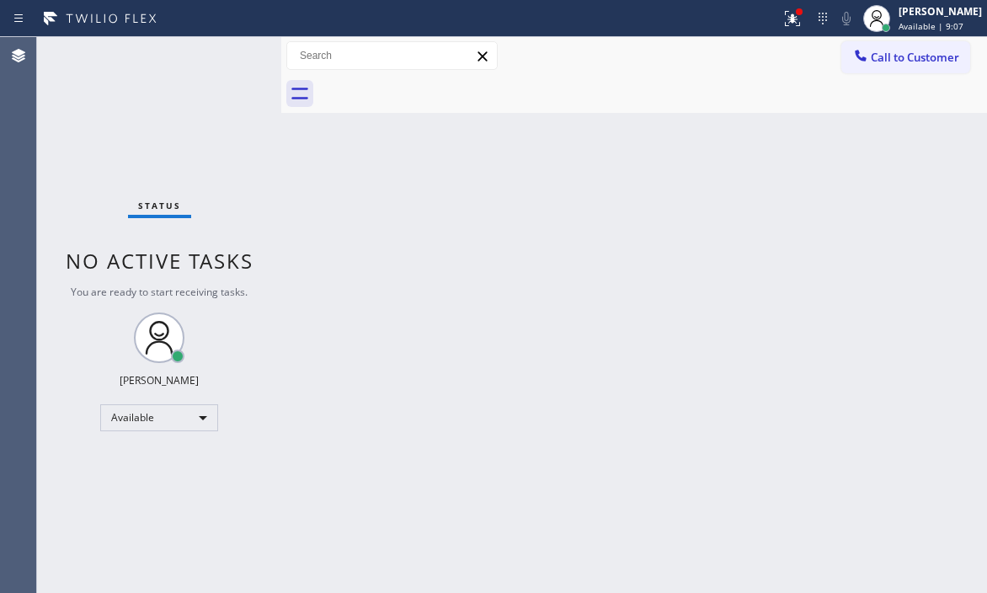
click at [227, 55] on div "Status No active tasks You are ready to start receiving tasks. [PERSON_NAME] Av…" at bounding box center [159, 315] width 244 height 556
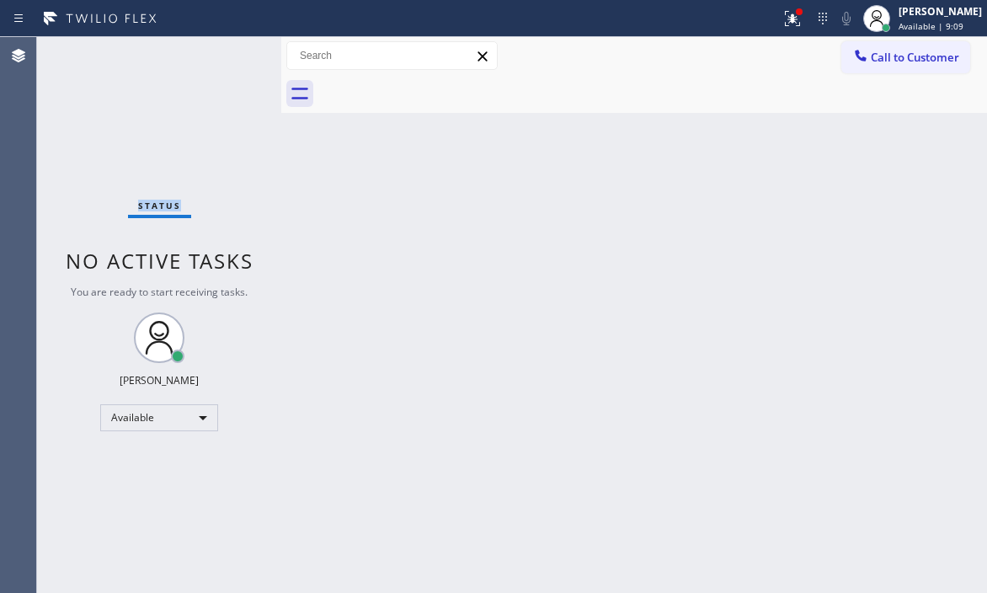
click at [227, 55] on div "Status No active tasks You are ready to start receiving tasks. [PERSON_NAME] Av…" at bounding box center [159, 315] width 244 height 556
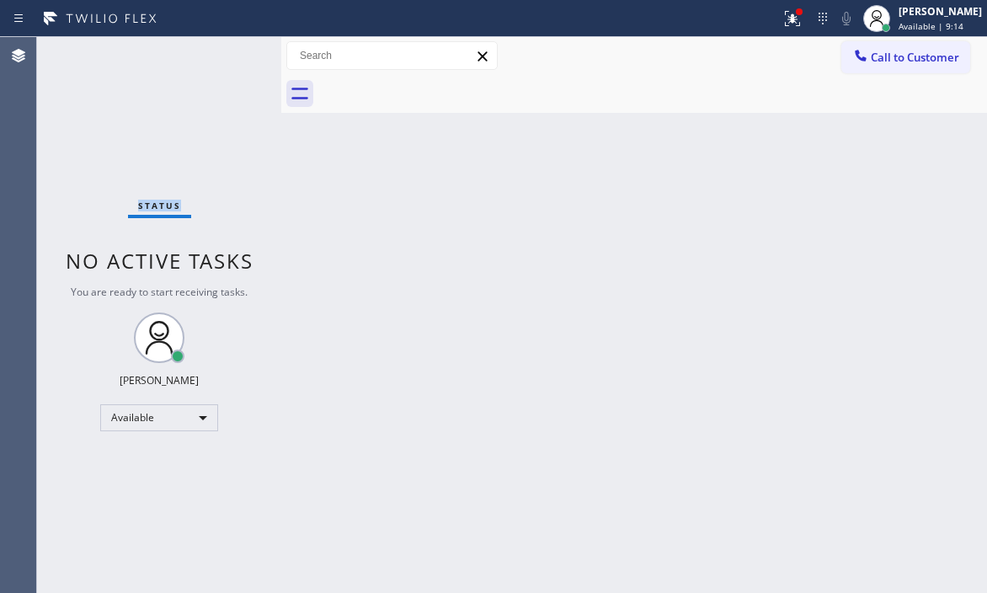
click at [227, 55] on div "Status No active tasks You are ready to start receiving tasks. [PERSON_NAME] Av…" at bounding box center [159, 315] width 244 height 556
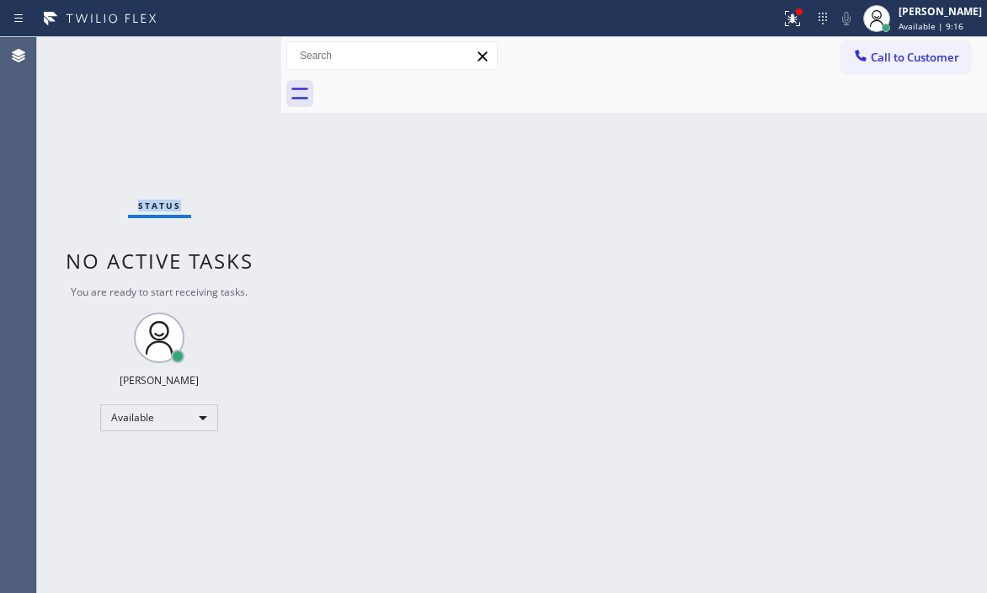
click at [227, 55] on div "Status No active tasks You are ready to start receiving tasks. [PERSON_NAME] Av…" at bounding box center [159, 315] width 244 height 556
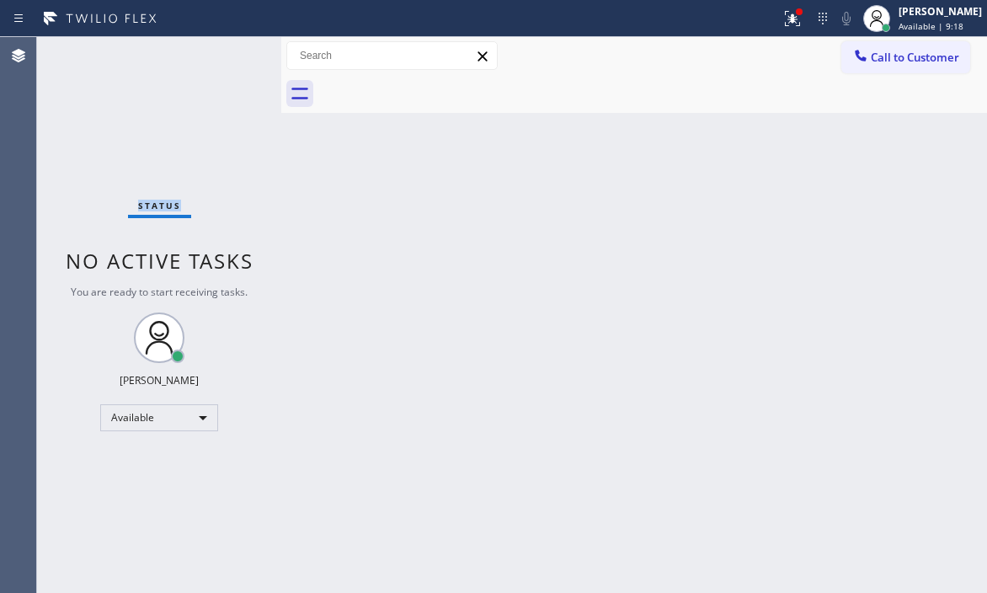
click at [227, 55] on div "Status No active tasks You are ready to start receiving tasks. [PERSON_NAME] Av…" at bounding box center [159, 315] width 244 height 556
click at [220, 54] on div "Status No active tasks You are ready to start receiving tasks. [PERSON_NAME] Av…" at bounding box center [159, 315] width 244 height 556
click at [783, 24] on icon at bounding box center [793, 18] width 20 height 20
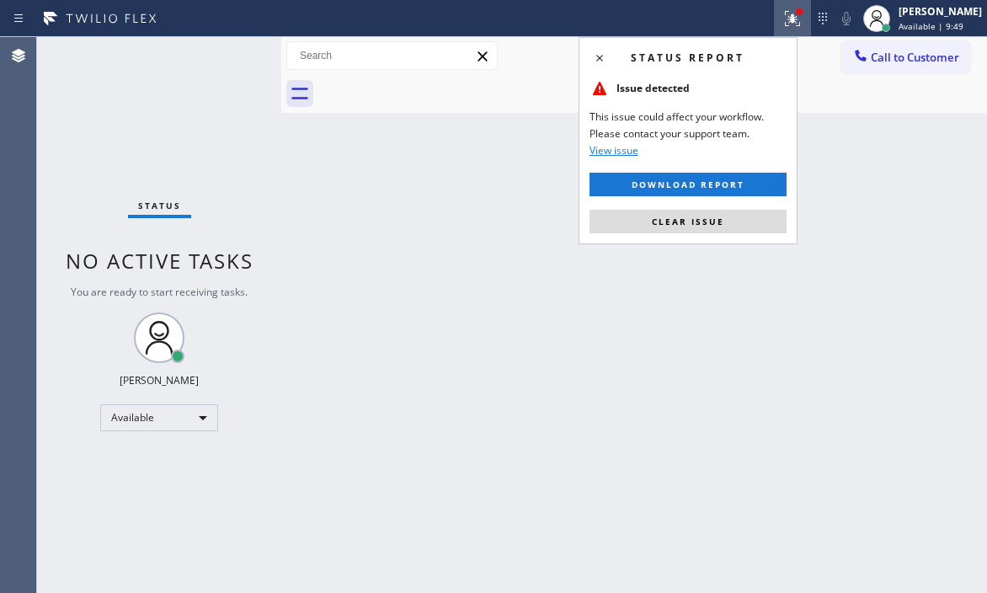
drag, startPoint x: 714, startPoint y: 216, endPoint x: 526, endPoint y: 173, distance: 193.5
click at [713, 216] on span "Clear issue" at bounding box center [688, 222] width 72 height 12
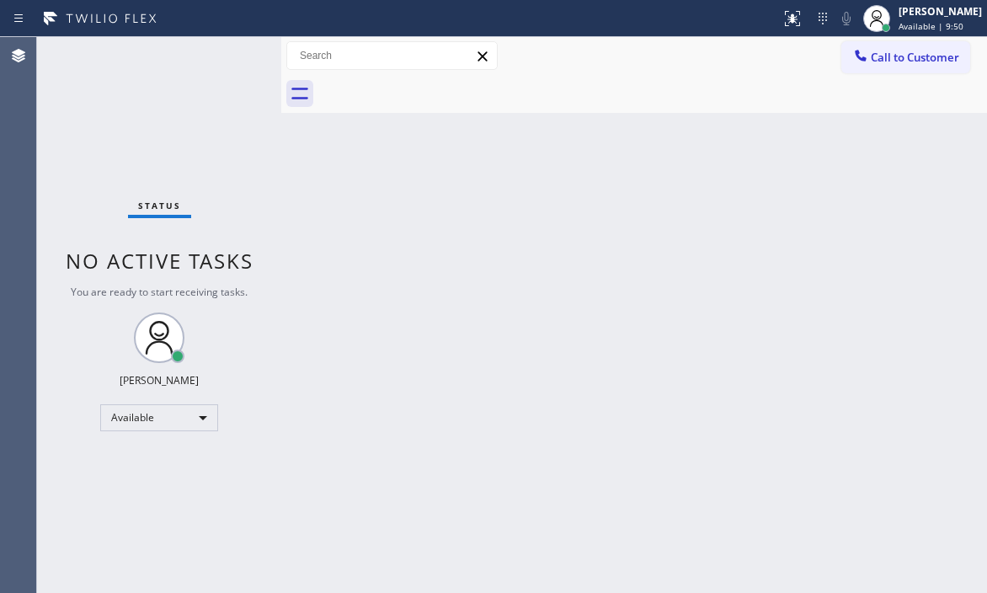
click at [222, 55] on div "Status No active tasks You are ready to start receiving tasks. [PERSON_NAME] Av…" at bounding box center [159, 315] width 244 height 556
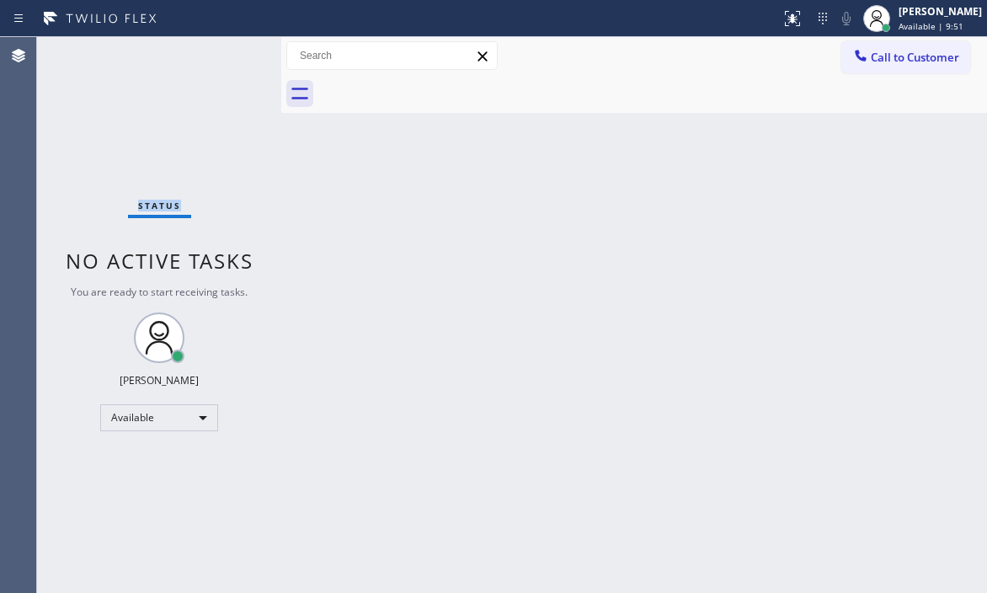
click at [222, 55] on div "Status No active tasks You are ready to start receiving tasks. [PERSON_NAME] Av…" at bounding box center [159, 315] width 244 height 556
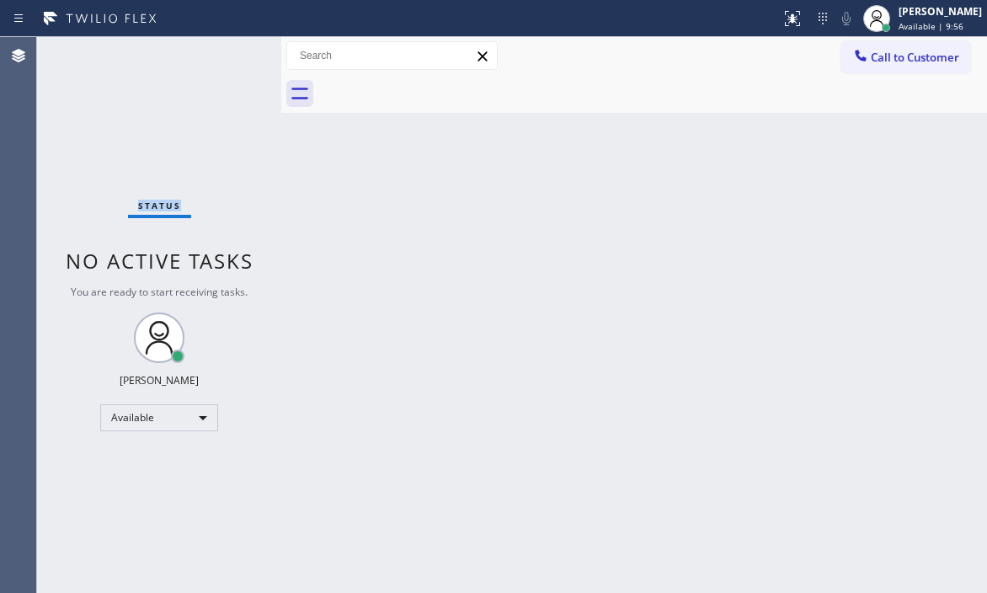
click at [250, 61] on div "Status No active tasks You are ready to start receiving tasks. [PERSON_NAME] Av…" at bounding box center [159, 315] width 244 height 556
click at [232, 61] on div "Status No active tasks You are ready to start receiving tasks. [PERSON_NAME] Av…" at bounding box center [159, 315] width 244 height 556
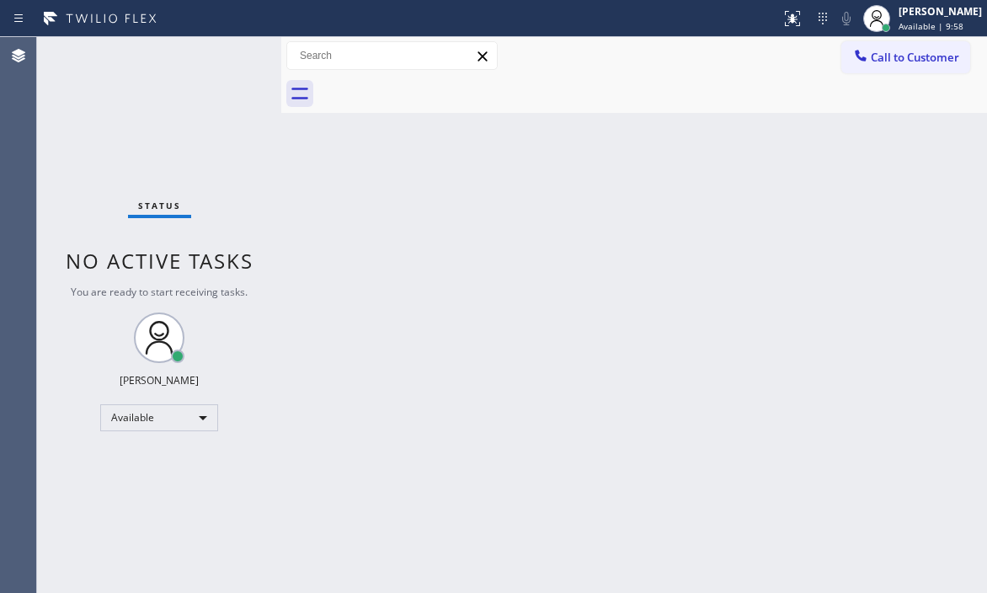
click at [232, 61] on div "Status No active tasks You are ready to start receiving tasks. [PERSON_NAME] Av…" at bounding box center [159, 315] width 244 height 556
click at [243, 61] on div "Status No active tasks You are ready to start receiving tasks. [PERSON_NAME] Av…" at bounding box center [159, 315] width 244 height 556
click at [229, 58] on div "Status No active tasks You are ready to start receiving tasks. [PERSON_NAME] Av…" at bounding box center [159, 315] width 244 height 556
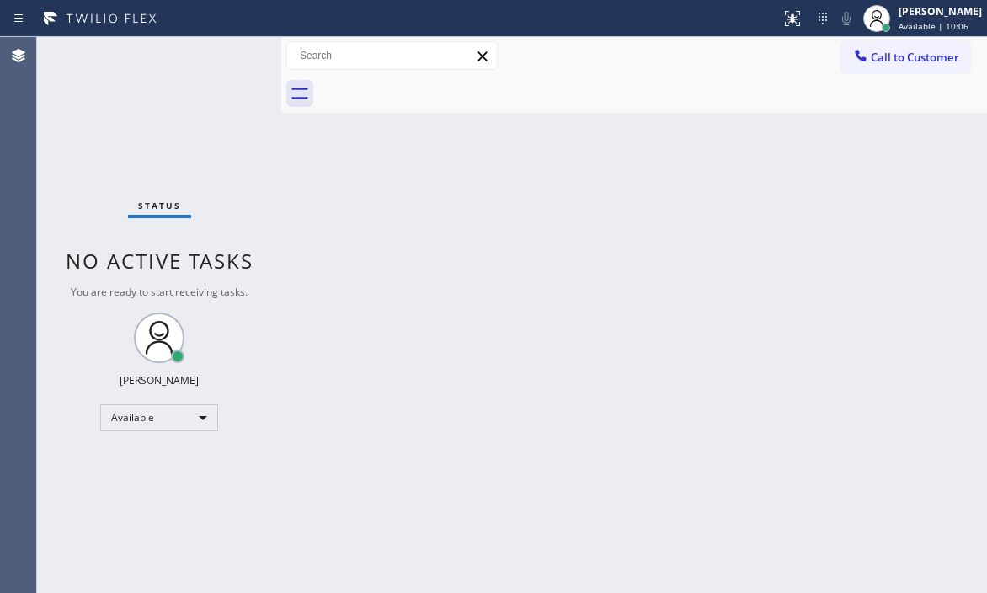
click at [229, 57] on div "Status No active tasks You are ready to start receiving tasks. [PERSON_NAME] Av…" at bounding box center [159, 315] width 244 height 556
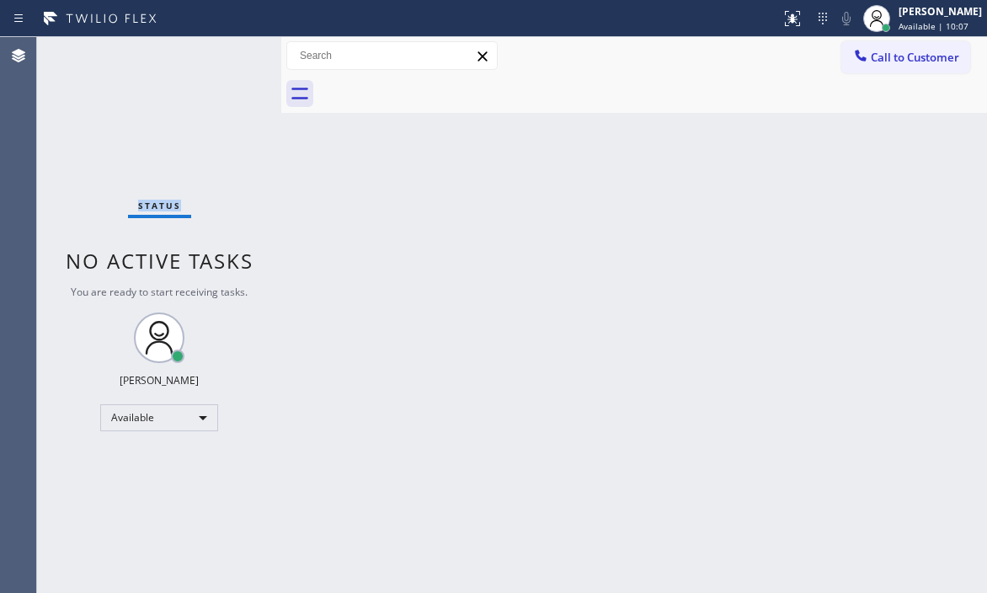
click at [229, 57] on div "Status No active tasks You are ready to start receiving tasks. [PERSON_NAME] Av…" at bounding box center [159, 315] width 244 height 556
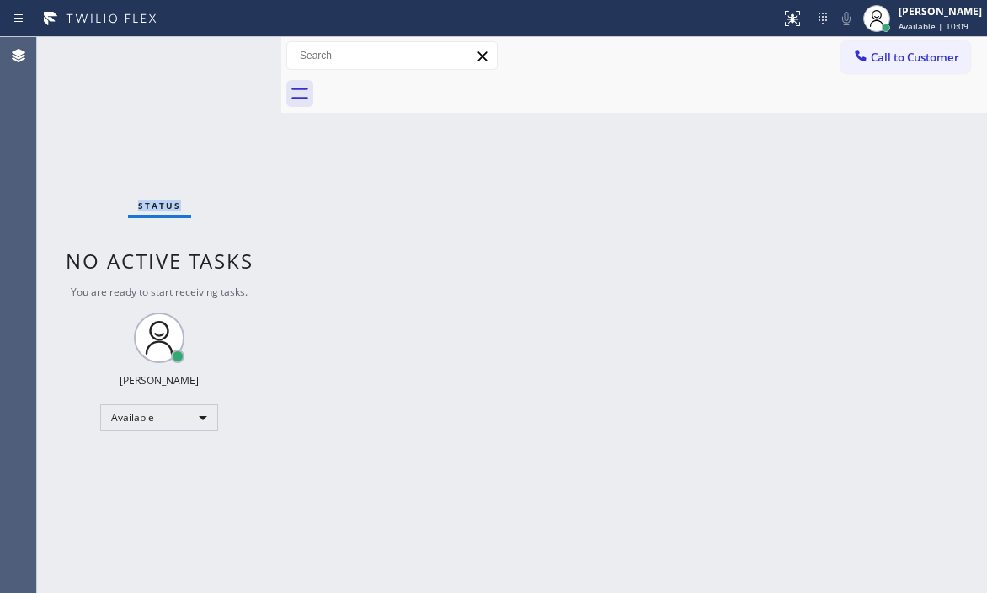
click at [229, 57] on div "Status No active tasks You are ready to start receiving tasks. [PERSON_NAME] Av…" at bounding box center [159, 315] width 244 height 556
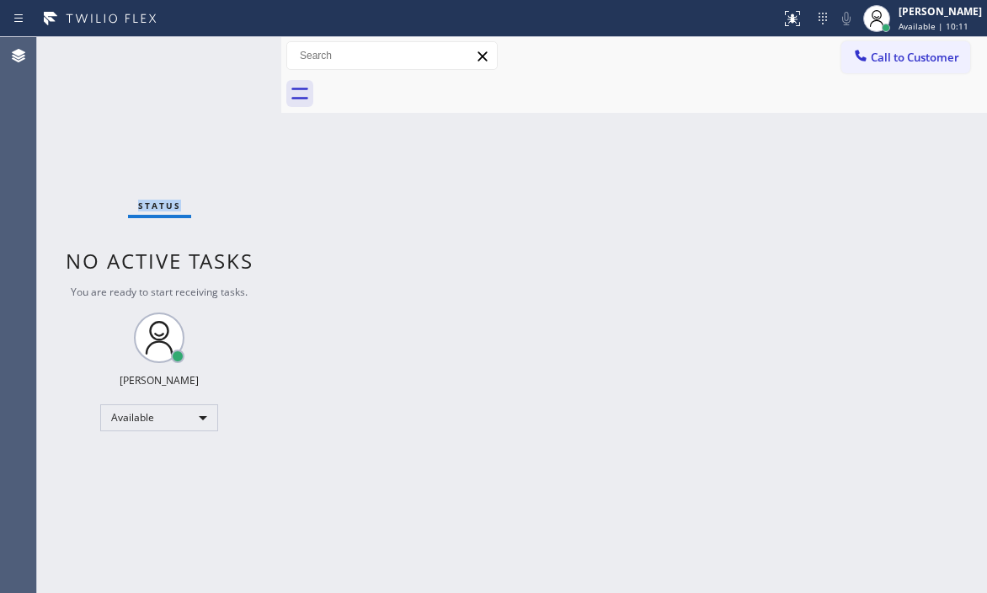
click at [229, 57] on div "Status No active tasks You are ready to start receiving tasks. [PERSON_NAME] Av…" at bounding box center [159, 315] width 244 height 556
click at [229, 56] on div "Status No active tasks You are ready to start receiving tasks. [PERSON_NAME] Av…" at bounding box center [159, 315] width 244 height 556
click at [230, 56] on div "Status No active tasks You are ready to start receiving tasks. [PERSON_NAME] Av…" at bounding box center [159, 315] width 244 height 556
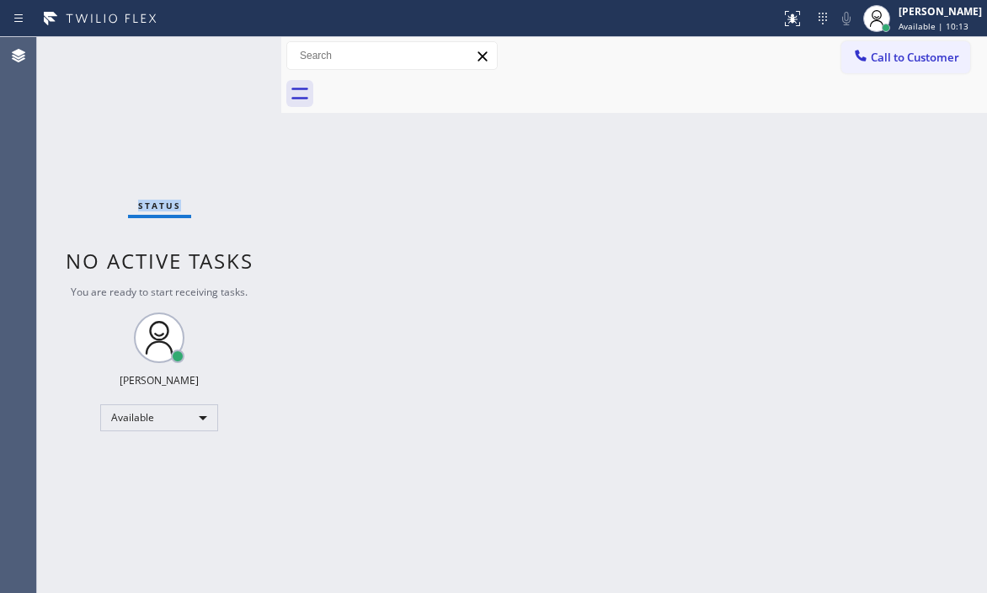
click at [230, 56] on div "Status No active tasks You are ready to start receiving tasks. [PERSON_NAME] Av…" at bounding box center [159, 315] width 244 height 556
click at [231, 56] on div "Status No active tasks You are ready to start receiving tasks. [PERSON_NAME] Av…" at bounding box center [159, 315] width 244 height 556
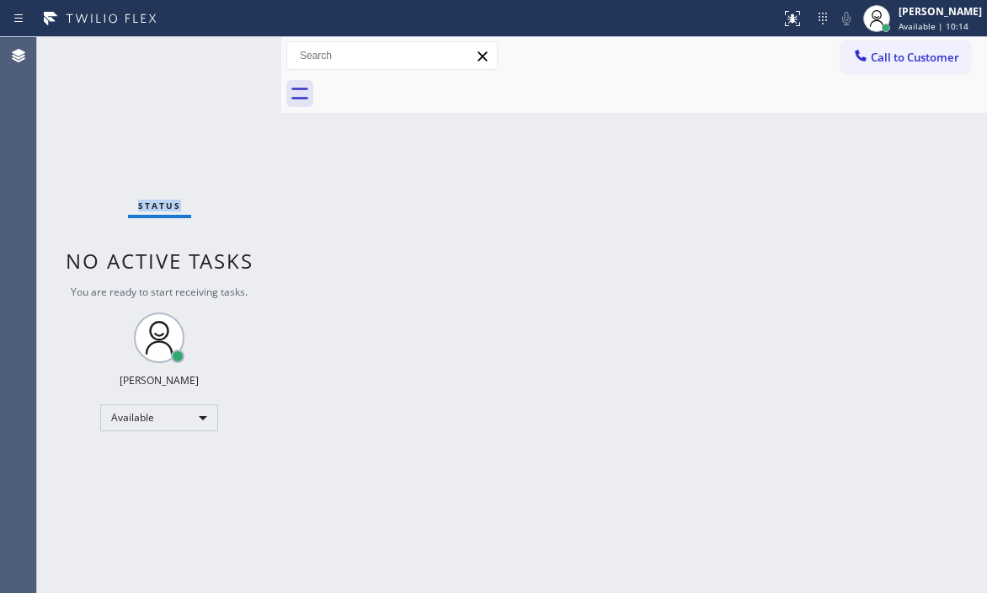
click at [232, 56] on div "Status No active tasks You are ready to start receiving tasks. [PERSON_NAME] Av…" at bounding box center [159, 315] width 244 height 556
click at [232, 55] on div "Status No active tasks You are ready to start receiving tasks. [PERSON_NAME] Av…" at bounding box center [159, 315] width 244 height 556
click at [233, 56] on div "Status No active tasks You are ready to start receiving tasks. [PERSON_NAME] Av…" at bounding box center [159, 315] width 244 height 556
click at [234, 56] on div "Status No active tasks You are ready to start receiving tasks. [PERSON_NAME] Av…" at bounding box center [159, 315] width 244 height 556
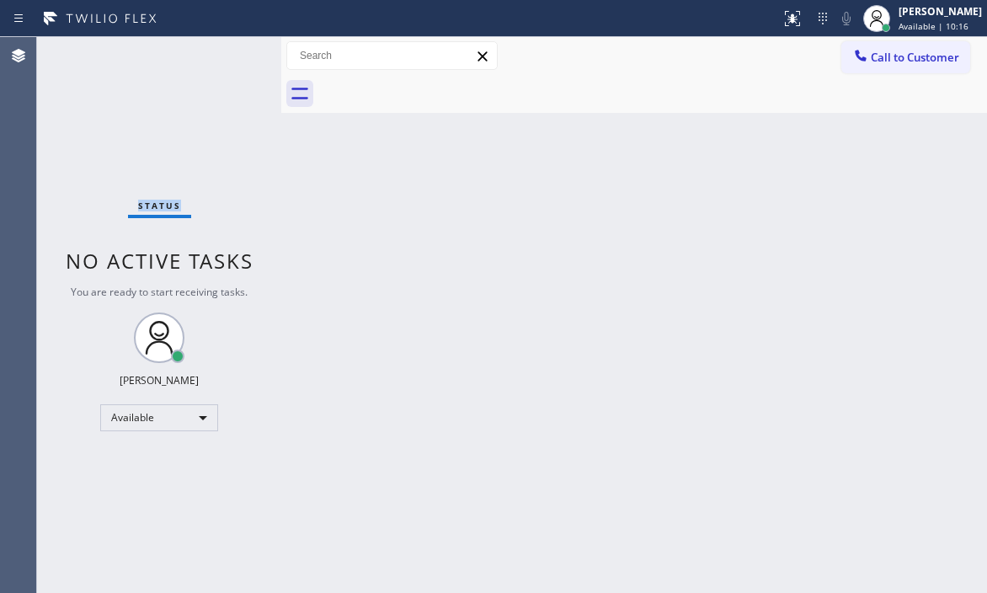
click at [234, 56] on div "Status No active tasks You are ready to start receiving tasks. [PERSON_NAME] Av…" at bounding box center [159, 315] width 244 height 556
click at [235, 56] on div "Status No active tasks You are ready to start receiving tasks. [PERSON_NAME] Av…" at bounding box center [159, 315] width 244 height 556
click at [240, 52] on div "Status No active tasks You are ready to start receiving tasks. [PERSON_NAME] Av…" at bounding box center [159, 315] width 244 height 556
click at [241, 52] on div "Status No active tasks You are ready to start receiving tasks. [PERSON_NAME] Av…" at bounding box center [159, 315] width 244 height 556
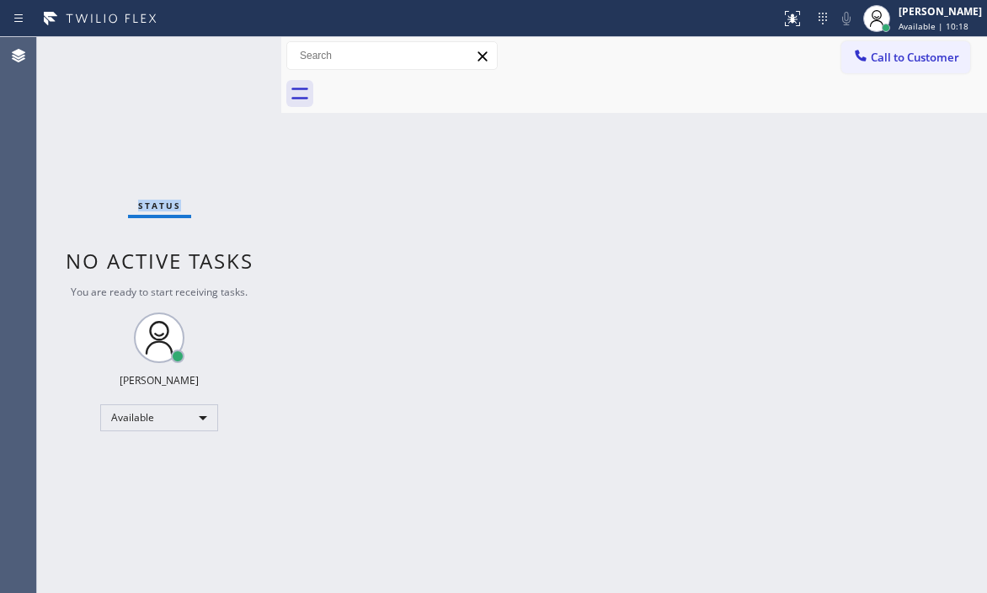
click at [241, 51] on div "Status No active tasks You are ready to start receiving tasks. [PERSON_NAME] Av…" at bounding box center [159, 315] width 244 height 556
click at [241, 50] on div "Status No active tasks You are ready to start receiving tasks. [PERSON_NAME] Av…" at bounding box center [159, 315] width 244 height 556
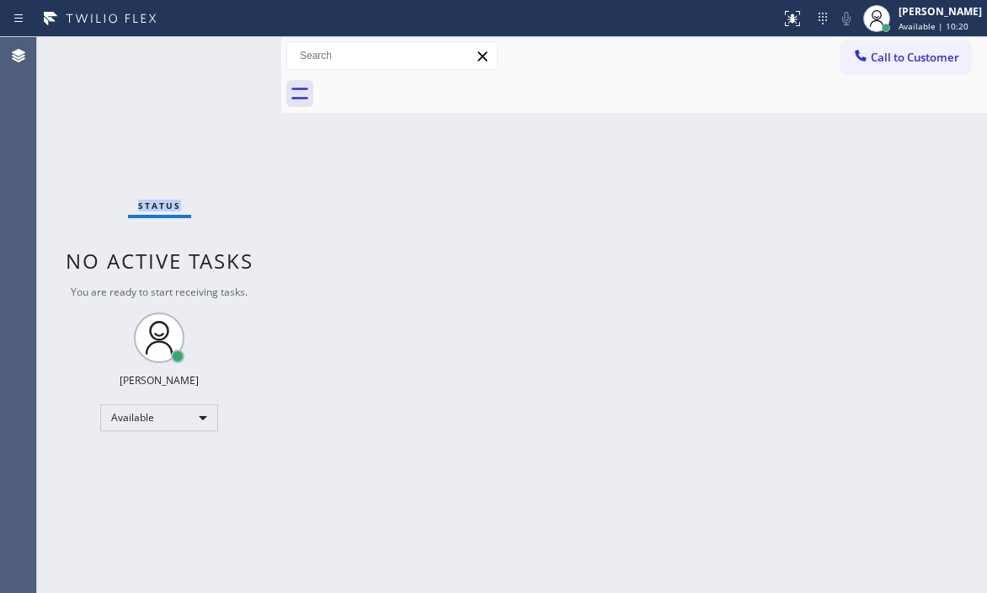
click at [241, 50] on div "Status No active tasks You are ready to start receiving tasks. [PERSON_NAME] Av…" at bounding box center [159, 315] width 244 height 556
click at [242, 50] on div "Status No active tasks You are ready to start receiving tasks. [PERSON_NAME] Av…" at bounding box center [159, 315] width 244 height 556
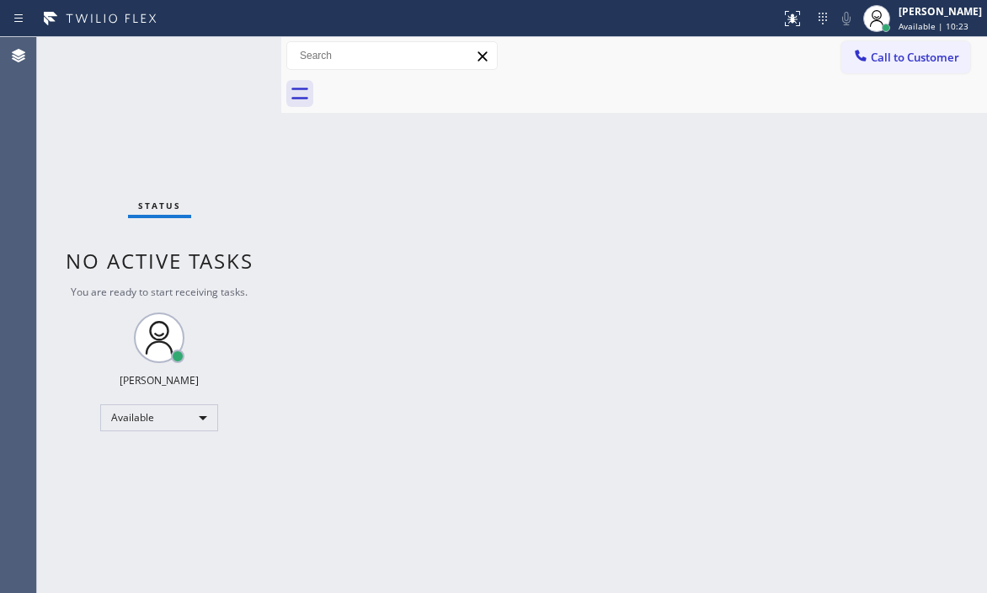
click at [242, 50] on div "Status No active tasks You are ready to start receiving tasks. [PERSON_NAME] Av…" at bounding box center [159, 315] width 244 height 556
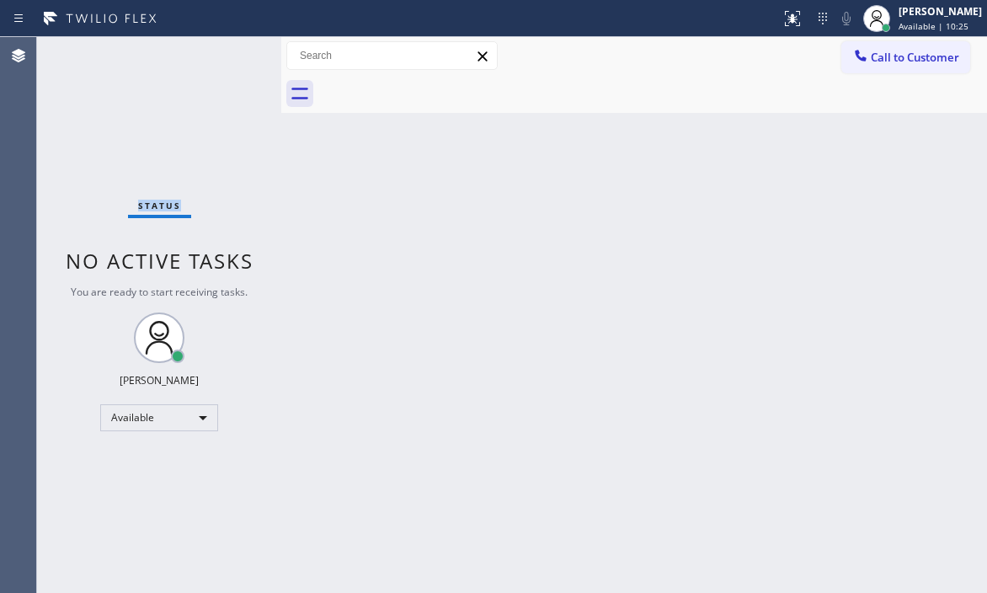
click at [242, 50] on div "Status No active tasks You are ready to start receiving tasks. [PERSON_NAME] Av…" at bounding box center [159, 315] width 244 height 556
click at [211, 51] on div "Status No active tasks You are ready to start receiving tasks. [PERSON_NAME] Av…" at bounding box center [159, 315] width 244 height 556
click at [226, 51] on div "Status No active tasks You are ready to start receiving tasks. [PERSON_NAME] Av…" at bounding box center [159, 315] width 244 height 556
click at [228, 51] on div "Status No active tasks You are ready to start receiving tasks. [PERSON_NAME] Av…" at bounding box center [159, 315] width 244 height 556
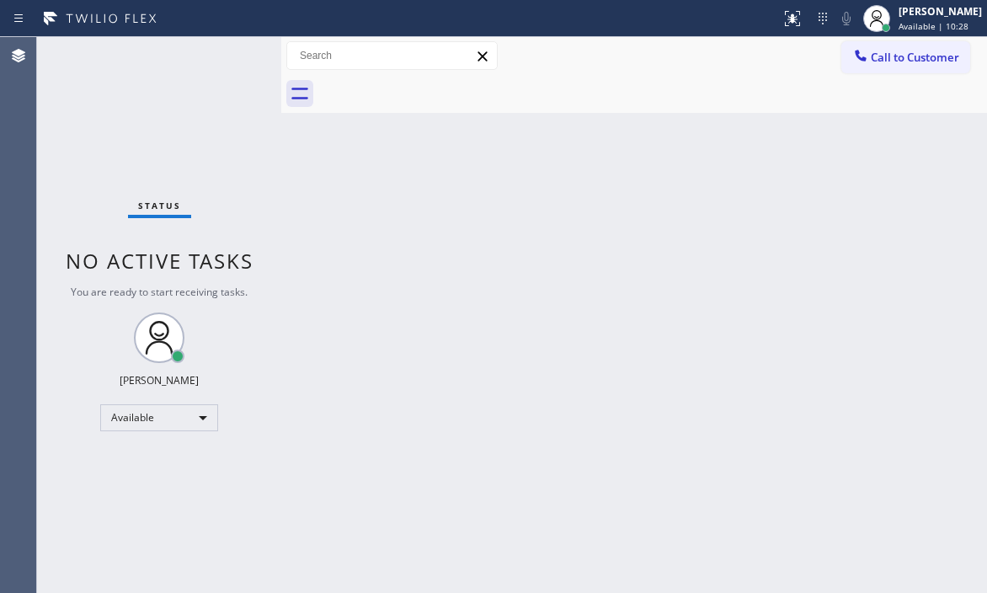
click at [230, 50] on div "Status No active tasks You are ready to start receiving tasks. [PERSON_NAME] Av…" at bounding box center [159, 315] width 244 height 556
click at [222, 52] on div "Status No active tasks You are ready to start receiving tasks. [PERSON_NAME] Av…" at bounding box center [159, 315] width 244 height 556
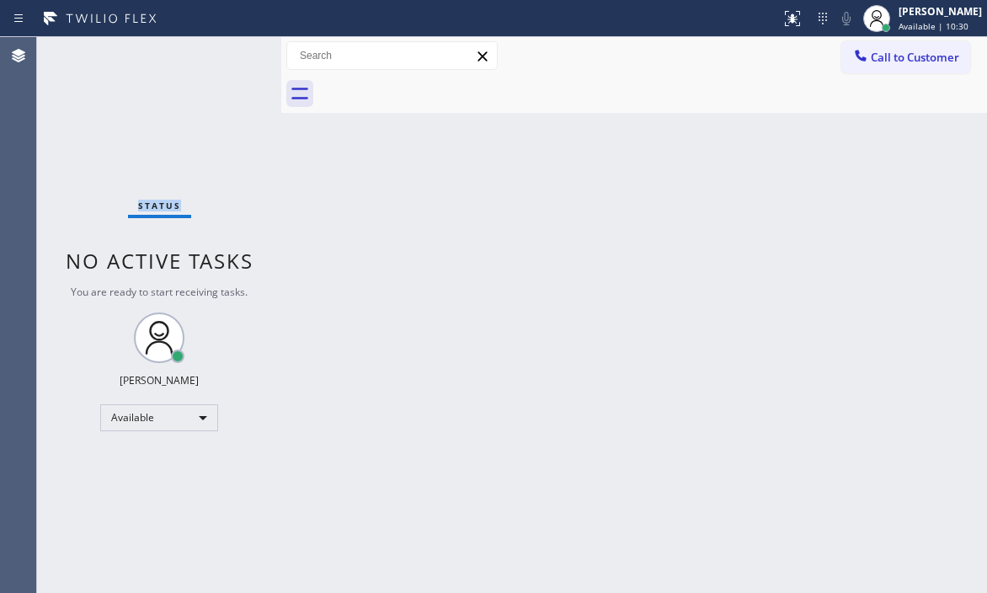
click at [222, 52] on div "Status No active tasks You are ready to start receiving tasks. [PERSON_NAME] Av…" at bounding box center [159, 315] width 244 height 556
drag, startPoint x: 223, startPoint y: 51, endPoint x: 232, endPoint y: 49, distance: 8.8
click at [227, 51] on div "Status No active tasks You are ready to start receiving tasks. [PERSON_NAME] Av…" at bounding box center [159, 315] width 244 height 556
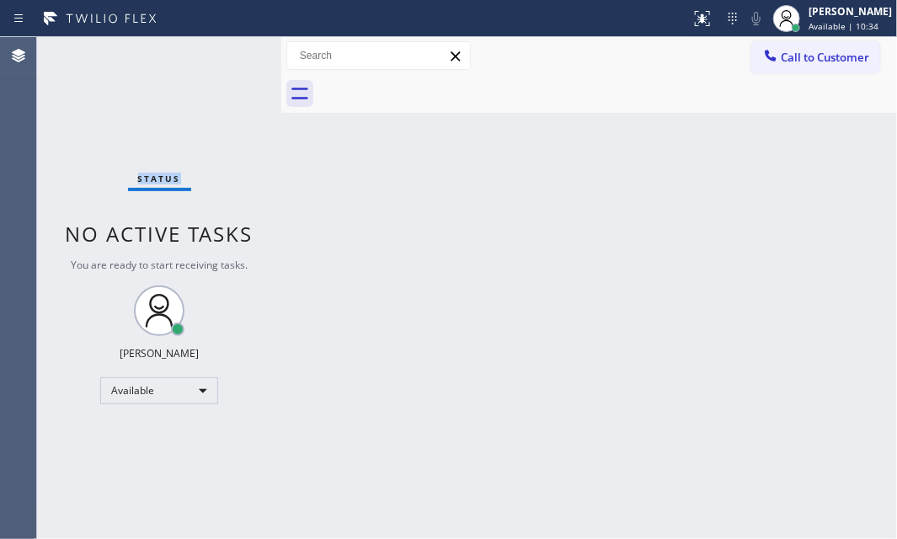
click at [215, 58] on div "Status No active tasks You are ready to start receiving tasks. [PERSON_NAME] Av…" at bounding box center [159, 288] width 244 height 502
click at [217, 55] on div "Status No active tasks You are ready to start receiving tasks. [PERSON_NAME] Av…" at bounding box center [159, 288] width 244 height 502
click at [216, 55] on div "Status No active tasks You are ready to start receiving tasks. [PERSON_NAME] Av…" at bounding box center [159, 288] width 244 height 502
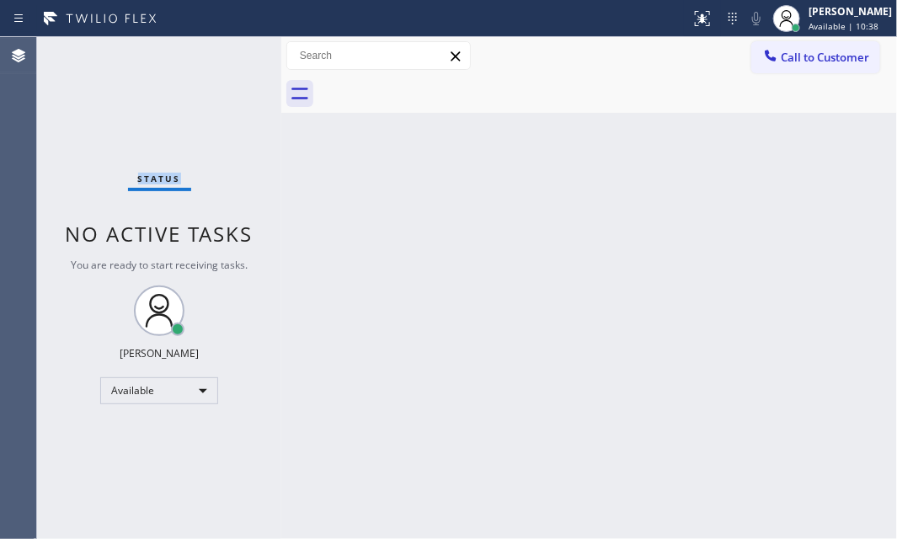
click at [216, 53] on div "Status No active tasks You are ready to start receiving tasks. [PERSON_NAME] Av…" at bounding box center [159, 288] width 244 height 502
click at [223, 52] on div "Status No active tasks You are ready to start receiving tasks. [PERSON_NAME] Av…" at bounding box center [159, 288] width 244 height 502
click at [238, 58] on div "Status No active tasks You are ready to start receiving tasks. [PERSON_NAME] Av…" at bounding box center [159, 288] width 244 height 502
click at [232, 53] on div "Status No active tasks You are ready to start receiving tasks. [PERSON_NAME] Av…" at bounding box center [159, 288] width 244 height 502
click at [236, 51] on div "Status No active tasks You are ready to start receiving tasks. [PERSON_NAME] Av…" at bounding box center [159, 288] width 244 height 502
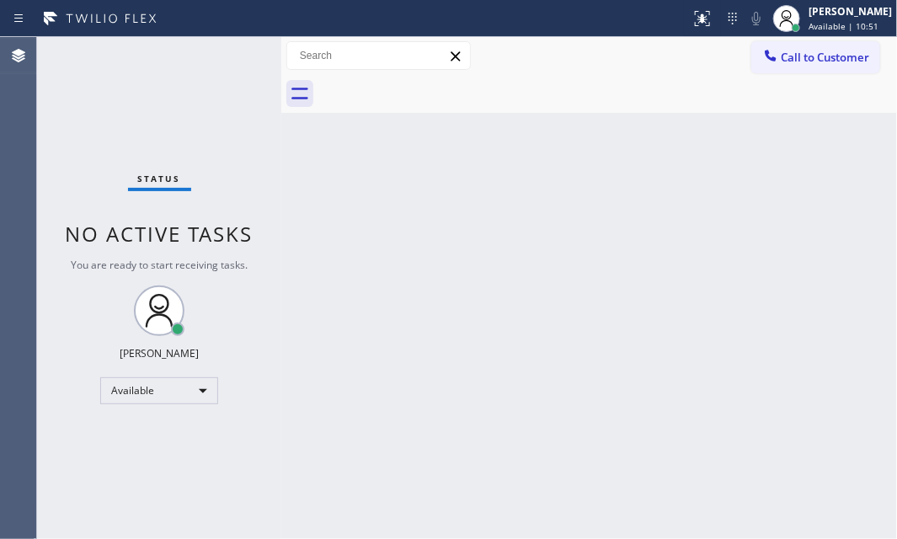
click at [236, 50] on div "Status No active tasks You are ready to start receiving tasks. [PERSON_NAME] Av…" at bounding box center [159, 288] width 244 height 502
click at [221, 61] on div "Status No active tasks You are ready to start receiving tasks. [PERSON_NAME] Av…" at bounding box center [159, 288] width 244 height 502
click at [222, 61] on div "Status No active tasks You are ready to start receiving tasks. [PERSON_NAME] Av…" at bounding box center [159, 288] width 244 height 502
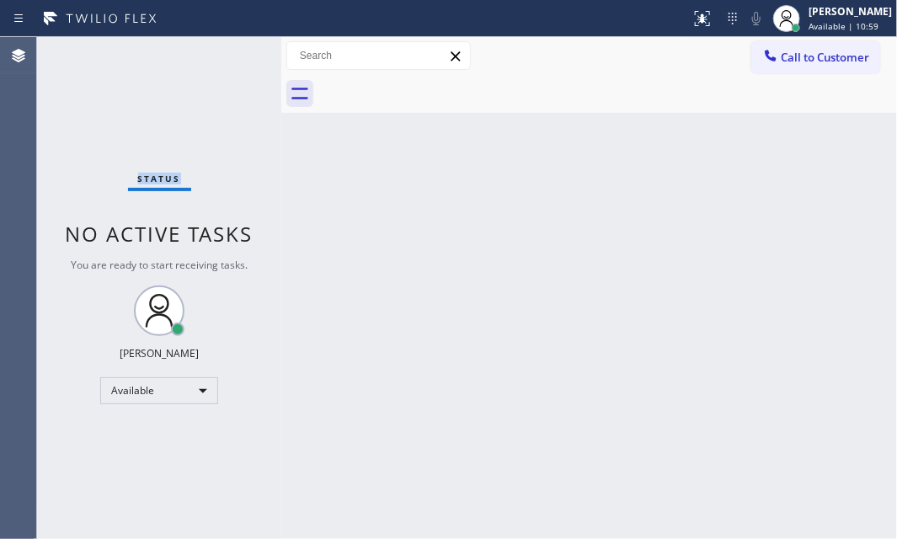
click at [222, 61] on div "Status No active tasks You are ready to start receiving tasks. [PERSON_NAME] Av…" at bounding box center [159, 288] width 244 height 502
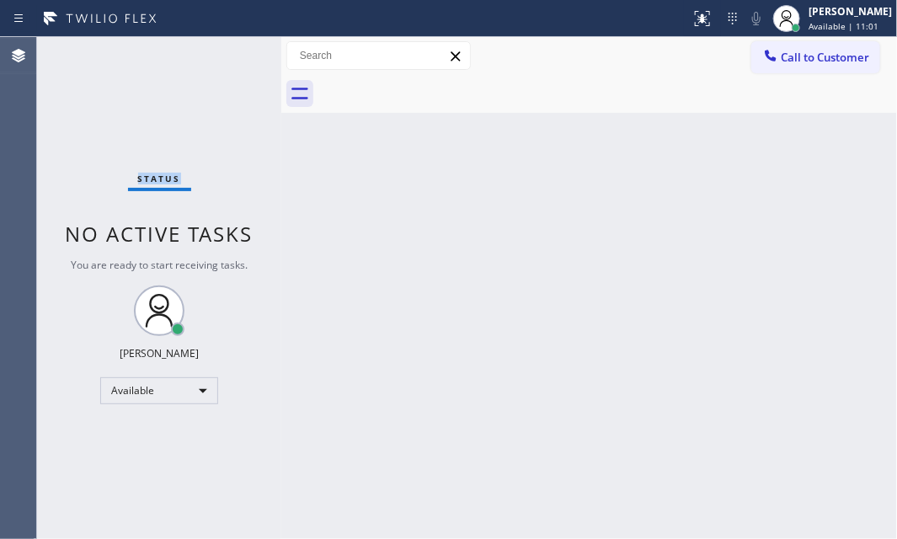
click at [222, 61] on div "Status No active tasks You are ready to start receiving tasks. [PERSON_NAME] Av…" at bounding box center [159, 288] width 244 height 502
click at [225, 55] on div "Status No active tasks You are ready to start receiving tasks. [PERSON_NAME] Av…" at bounding box center [159, 288] width 244 height 502
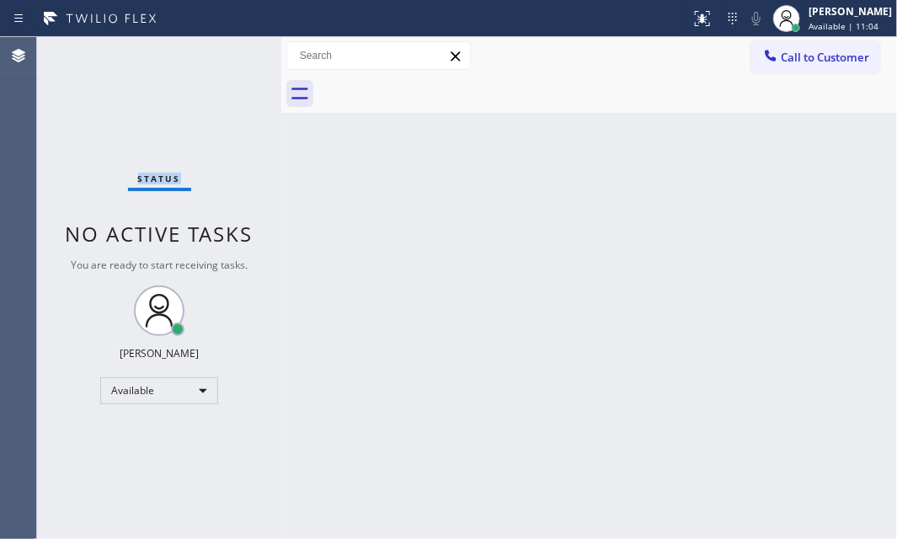
click at [225, 55] on div "Status No active tasks You are ready to start receiving tasks. [PERSON_NAME] Av…" at bounding box center [159, 288] width 244 height 502
click at [226, 55] on div "Status No active tasks You are ready to start receiving tasks. [PERSON_NAME] Av…" at bounding box center [159, 288] width 244 height 502
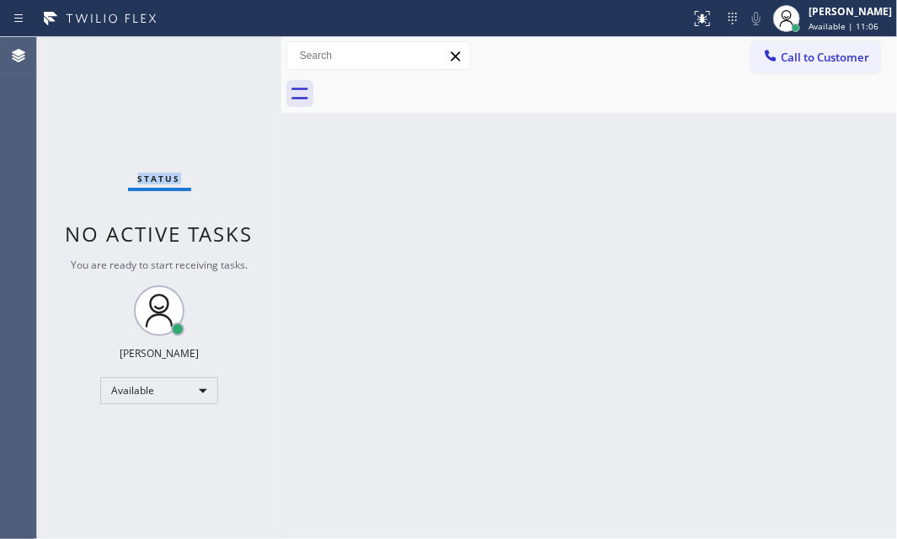
click at [226, 55] on div "Status No active tasks You are ready to start receiving tasks. [PERSON_NAME] Av…" at bounding box center [159, 288] width 244 height 502
click at [227, 53] on div "Status No active tasks You are ready to start receiving tasks. [PERSON_NAME] Av…" at bounding box center [159, 288] width 244 height 502
click at [219, 53] on div "Status No active tasks You are ready to start receiving tasks. [PERSON_NAME] Av…" at bounding box center [159, 288] width 244 height 502
click at [223, 52] on div "Status No active tasks You are ready to start receiving tasks. [PERSON_NAME] Av…" at bounding box center [159, 288] width 244 height 502
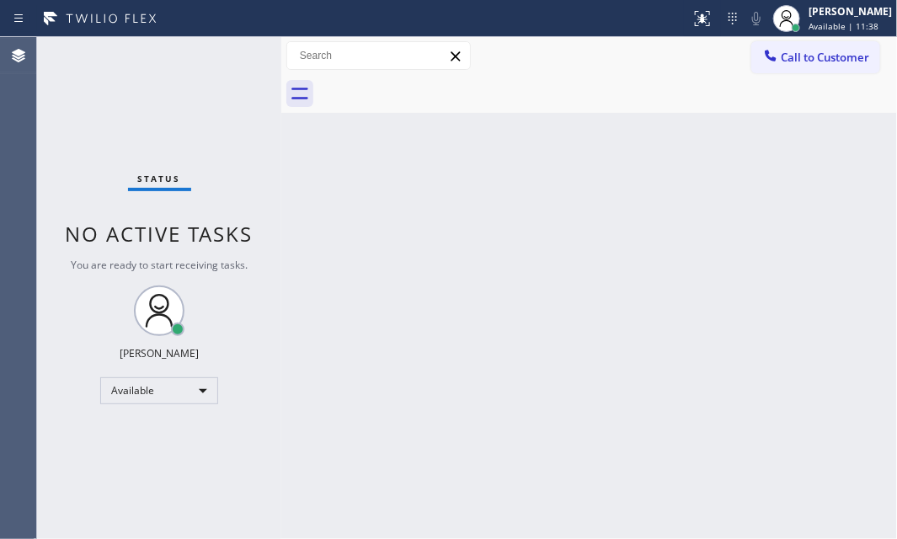
click at [223, 52] on div "Status No active tasks You are ready to start receiving tasks. [PERSON_NAME] Av…" at bounding box center [159, 288] width 244 height 502
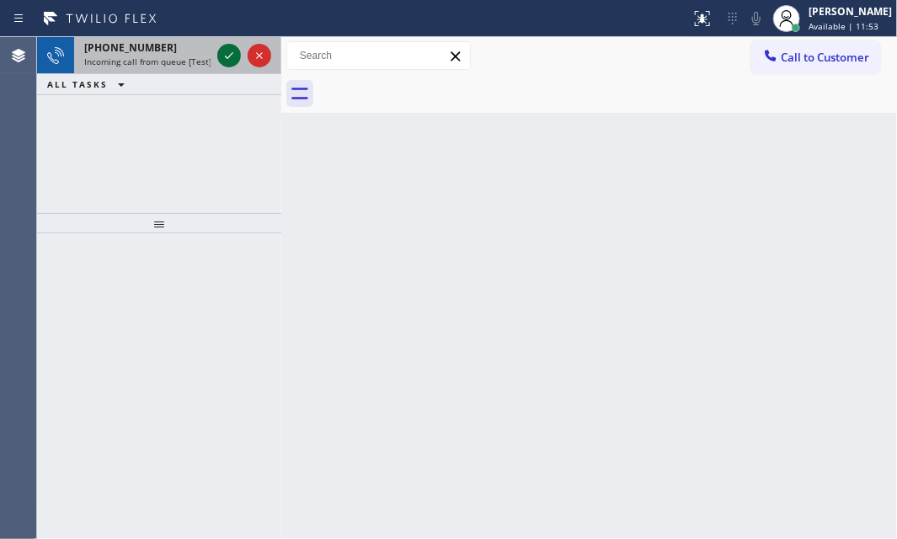
click at [226, 48] on icon at bounding box center [229, 55] width 20 height 20
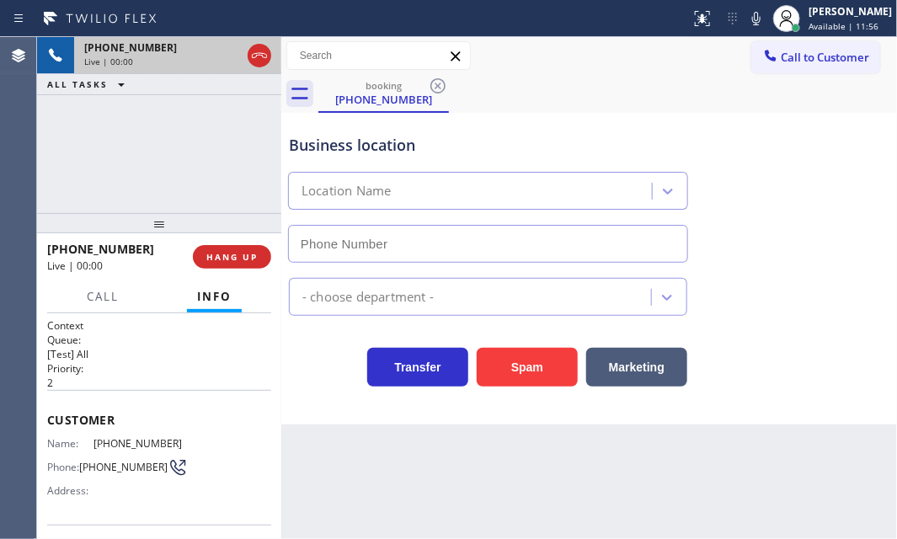
type input "(817) 482-5346"
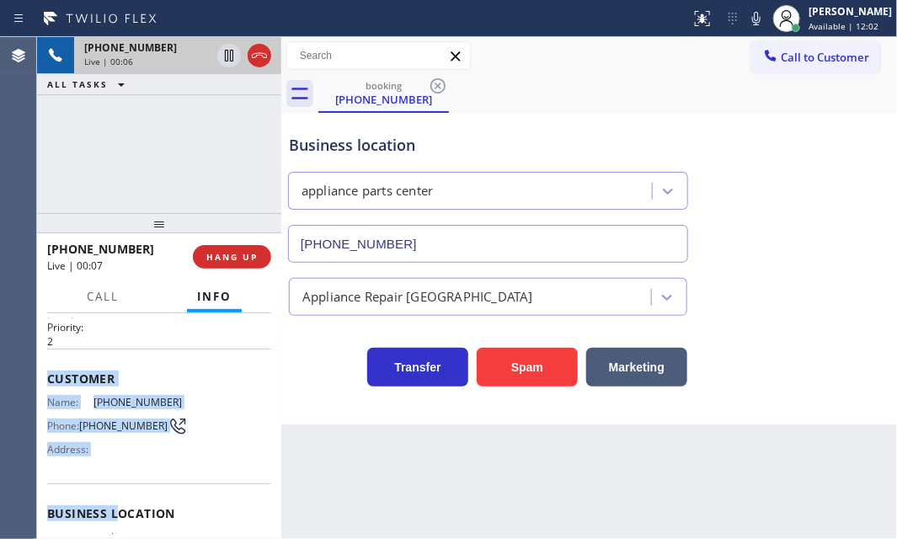
scroll to position [152, 0]
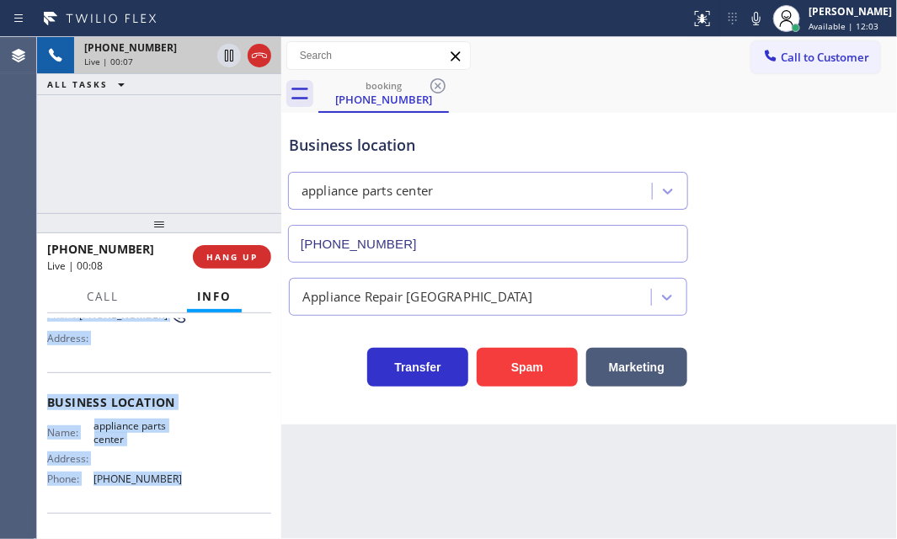
drag, startPoint x: 41, startPoint y: 412, endPoint x: 184, endPoint y: 464, distance: 152.4
click at [171, 468] on div "Context Queue: [Test] All Priority: 2 Customer Name: (817) 975-5468 Phone: (817…" at bounding box center [159, 426] width 244 height 226
copy div "Customer Name: (817) 975-5468 Phone: (817) 975-5468 Address: Business location …"
click at [226, 56] on icon at bounding box center [229, 55] width 20 height 20
click at [229, 53] on icon at bounding box center [229, 55] width 20 height 20
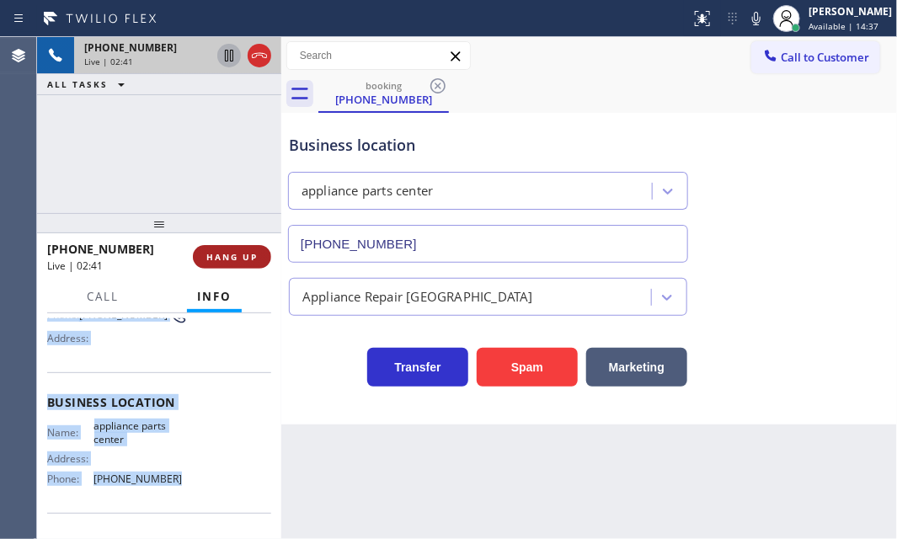
click at [232, 259] on span "HANG UP" at bounding box center [231, 257] width 51 height 12
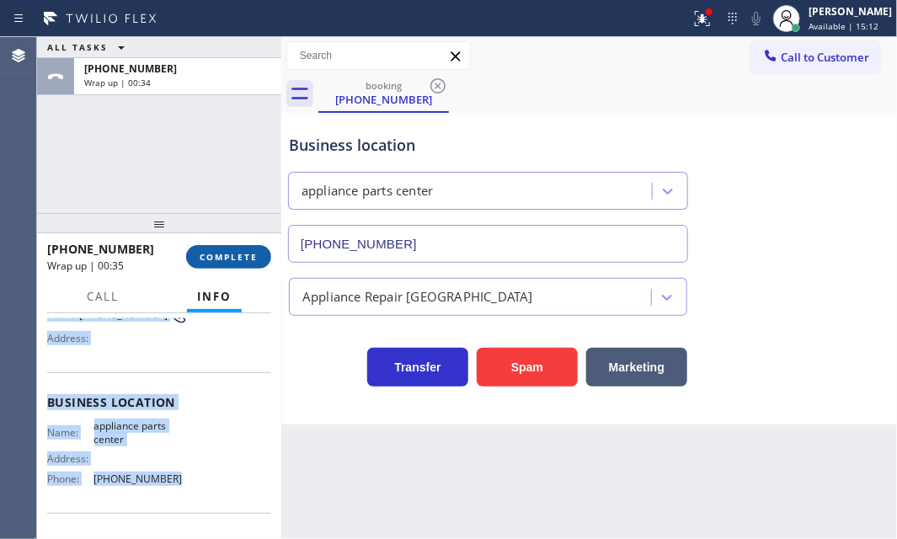
click at [202, 248] on button "COMPLETE" at bounding box center [228, 257] width 85 height 24
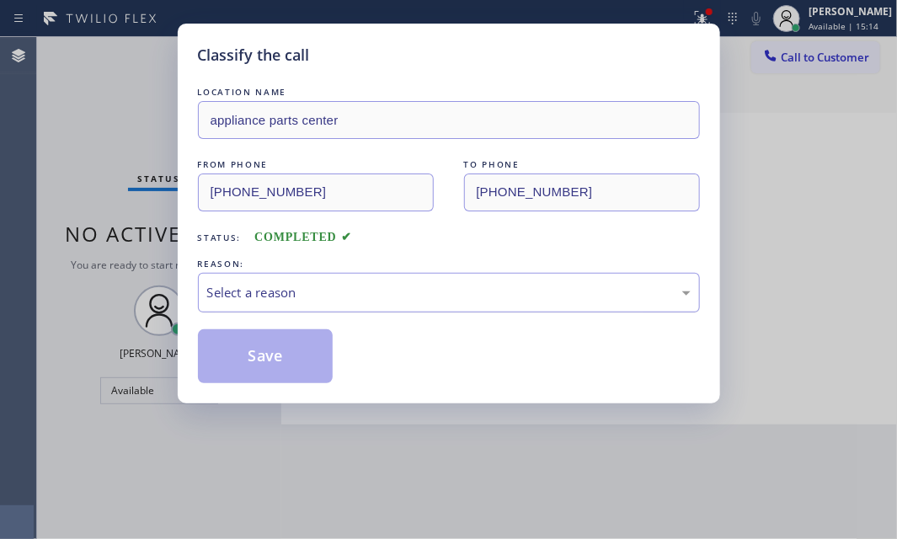
click at [334, 297] on div "Select a reason" at bounding box center [449, 292] width 484 height 19
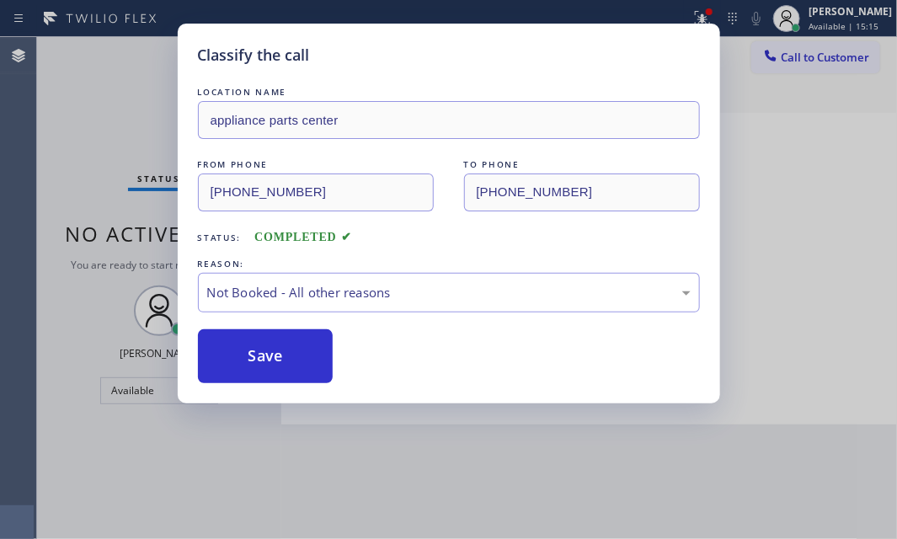
drag, startPoint x: 295, startPoint y: 358, endPoint x: 270, endPoint y: 350, distance: 25.8
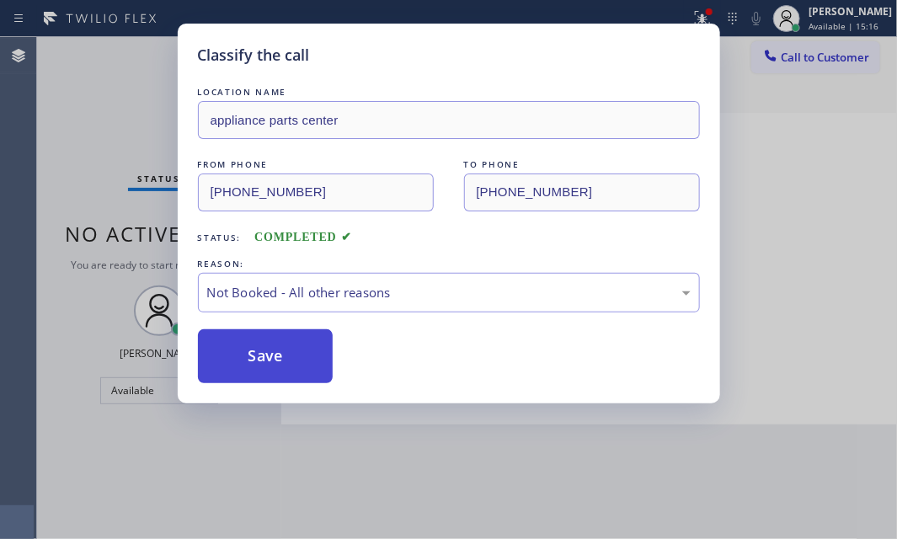
drag, startPoint x: 270, startPoint y: 349, endPoint x: 632, endPoint y: 370, distance: 362.0
click at [273, 349] on button "Save" at bounding box center [266, 356] width 136 height 54
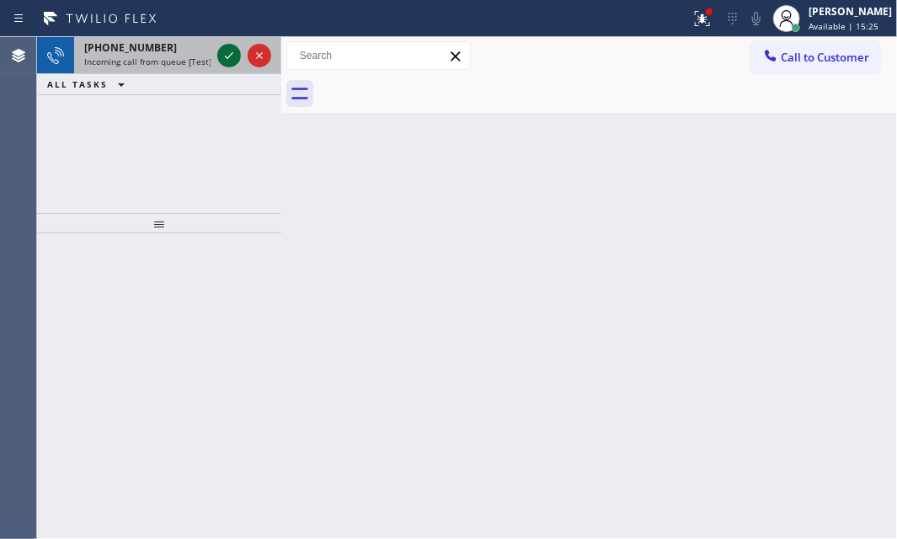
click at [233, 60] on icon at bounding box center [229, 55] width 20 height 20
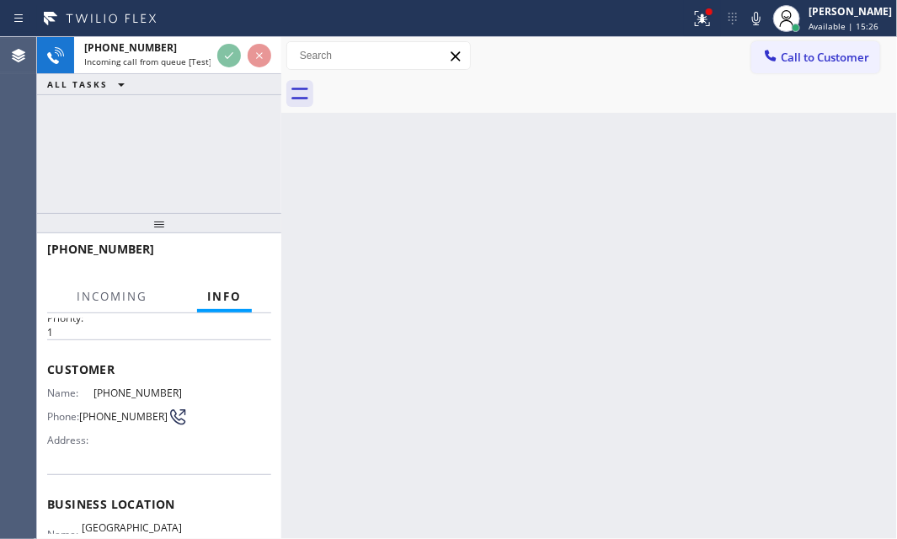
scroll to position [76, 0]
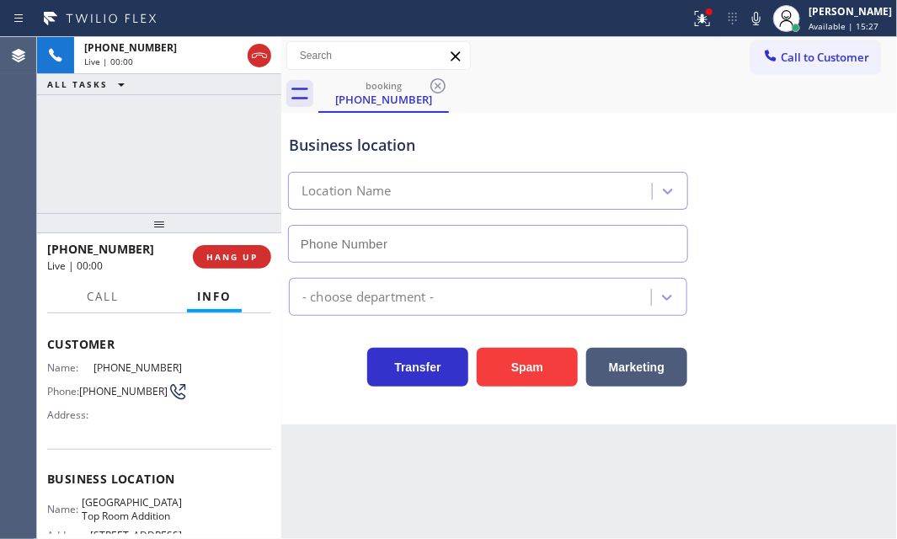
type input "(213) 279-5203"
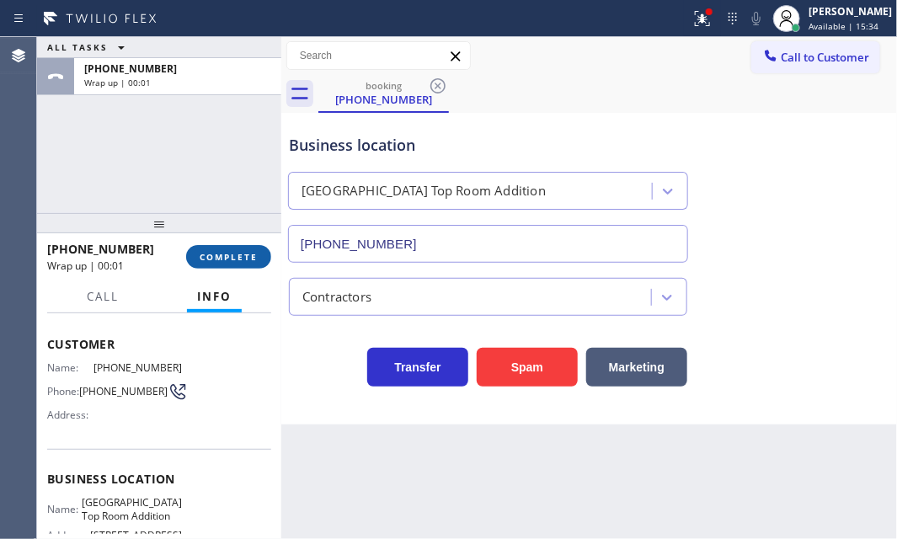
click at [223, 257] on span "COMPLETE" at bounding box center [229, 257] width 58 height 12
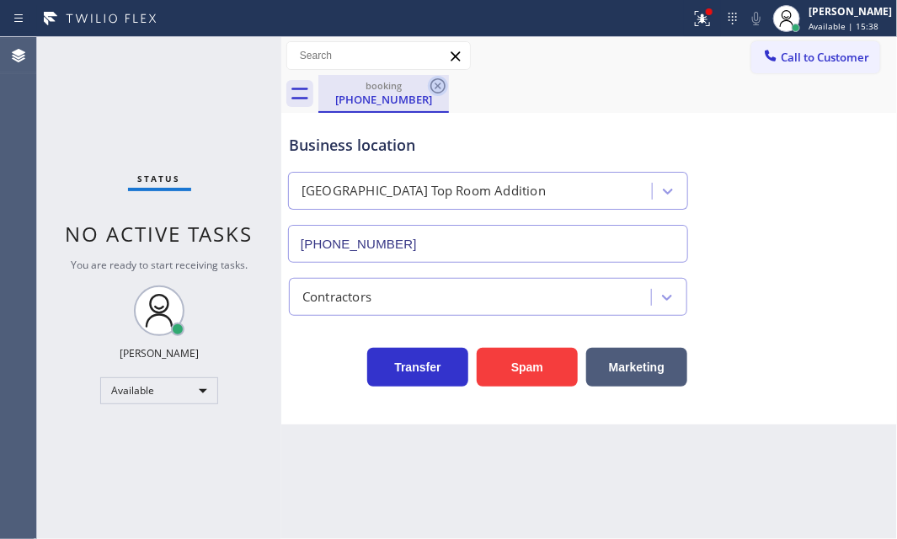
click at [437, 84] on icon at bounding box center [437, 85] width 15 height 15
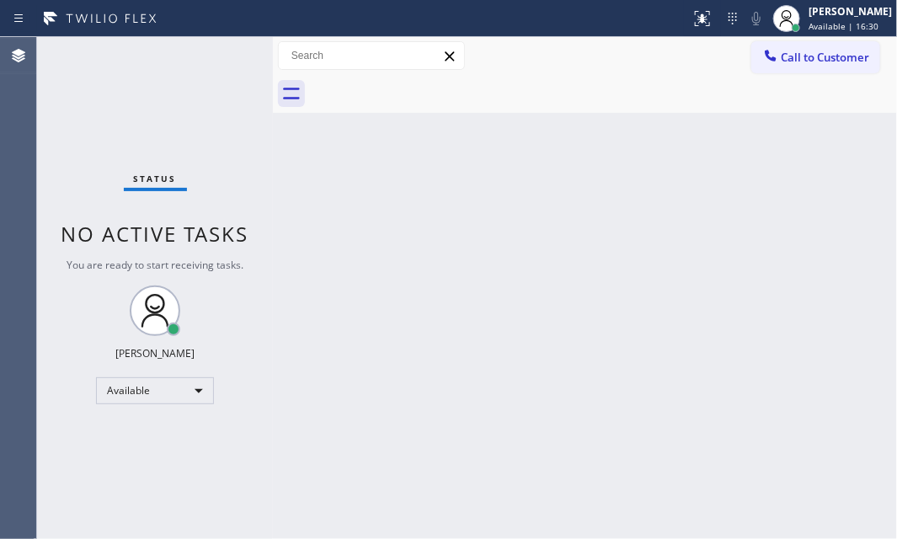
click at [755, 211] on div "Back to Dashboard Change Sender ID Customers Technicians Select a contact Outbo…" at bounding box center [585, 288] width 624 height 502
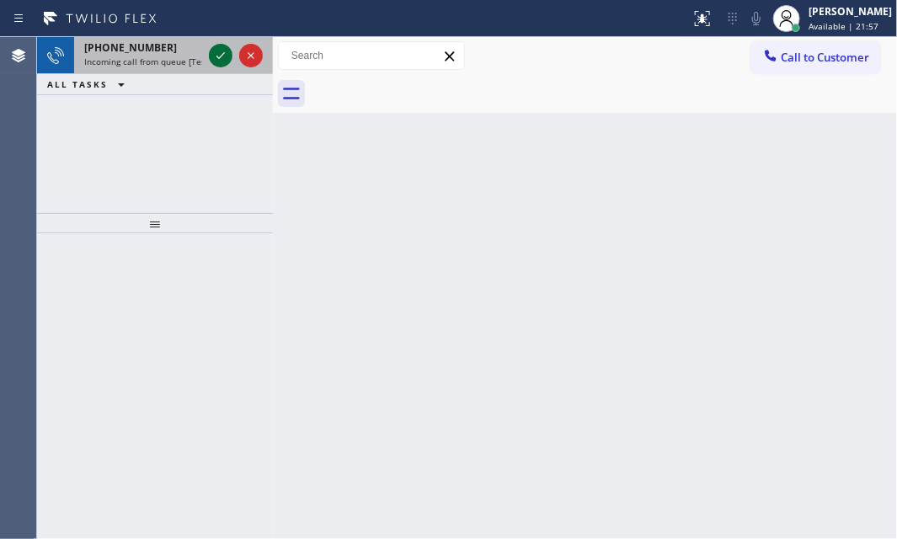
click at [217, 44] on button at bounding box center [221, 56] width 24 height 24
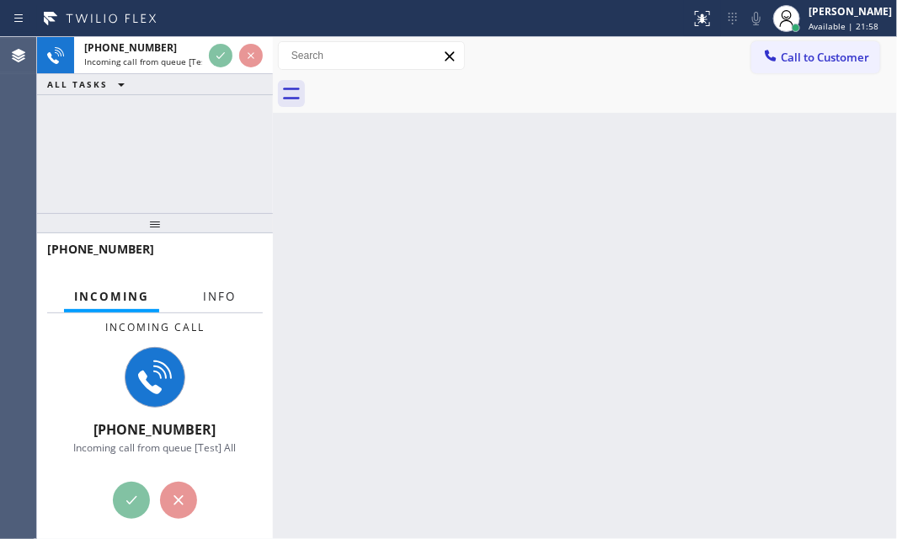
click at [216, 289] on span "Info" at bounding box center [219, 296] width 33 height 15
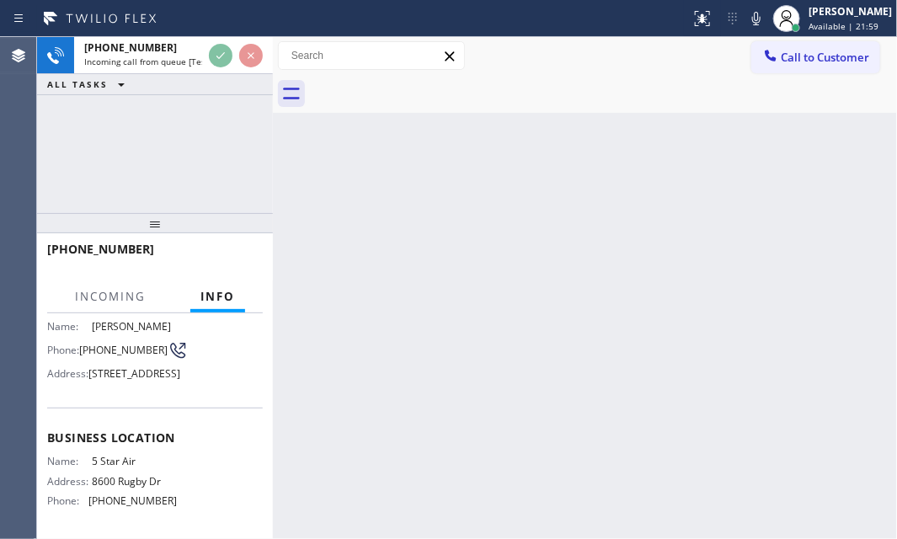
scroll to position [229, 0]
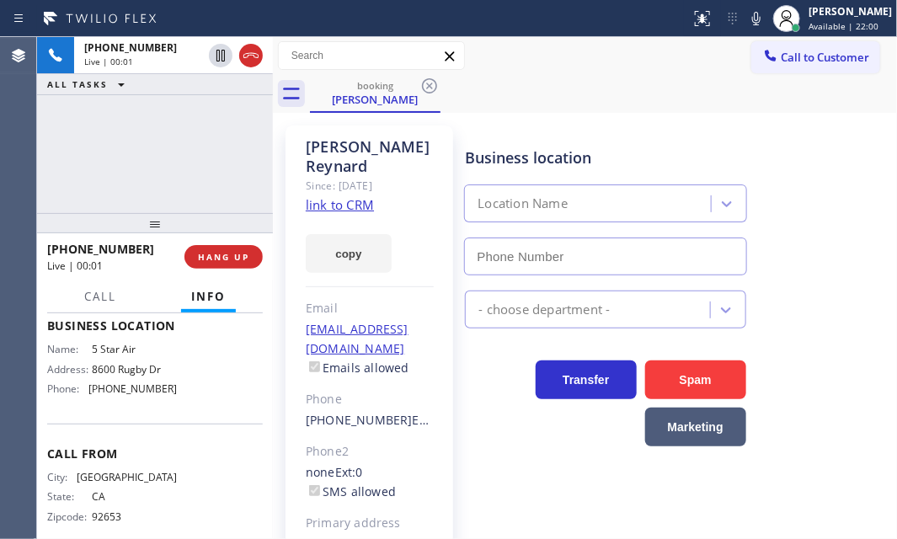
type input "(800) 686-5038"
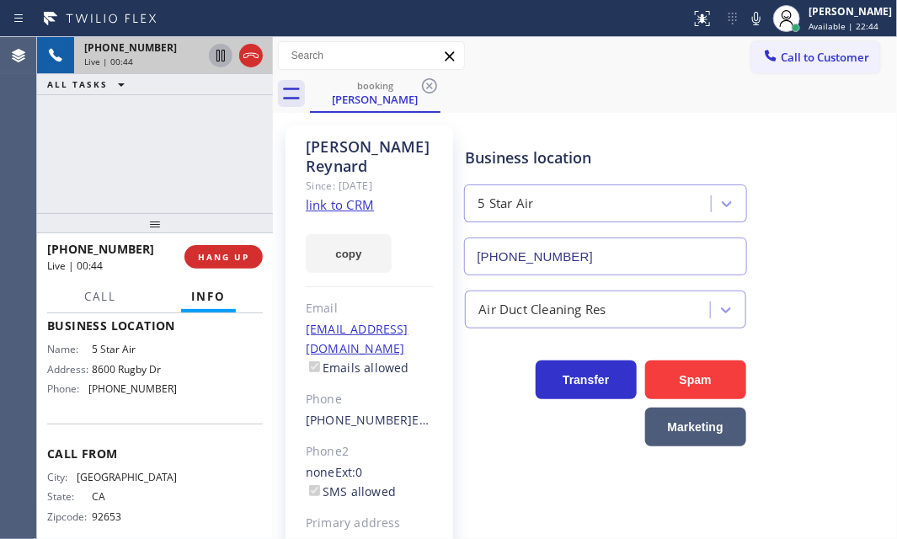
click at [219, 58] on icon at bounding box center [220, 56] width 8 height 12
click at [106, 292] on span "Call" at bounding box center [100, 296] width 32 height 15
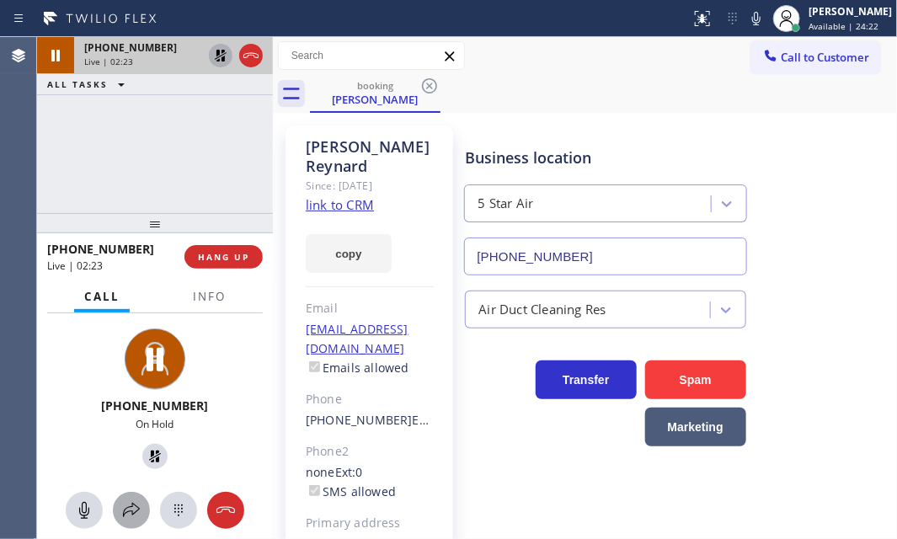
click at [130, 505] on icon at bounding box center [131, 510] width 20 height 20
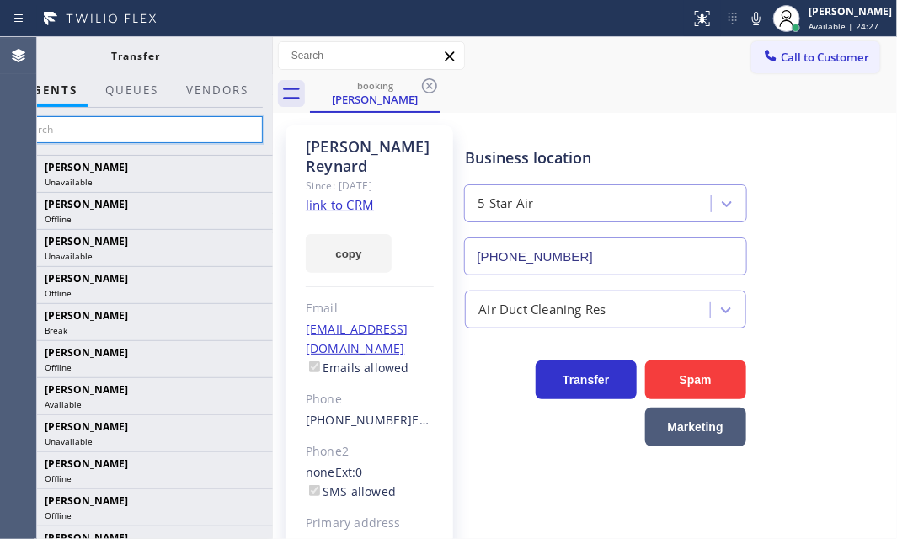
click at [148, 128] on input "text" at bounding box center [136, 129] width 254 height 27
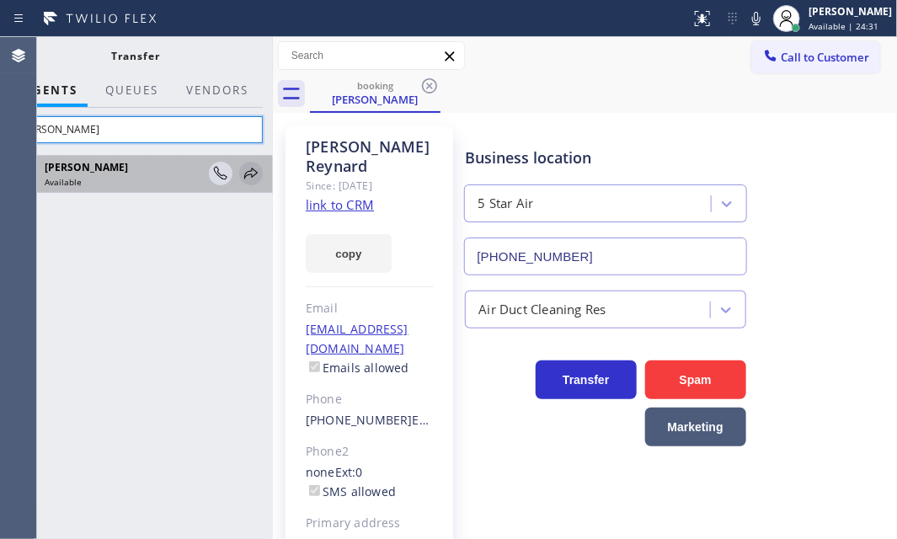
type input "vasyl"
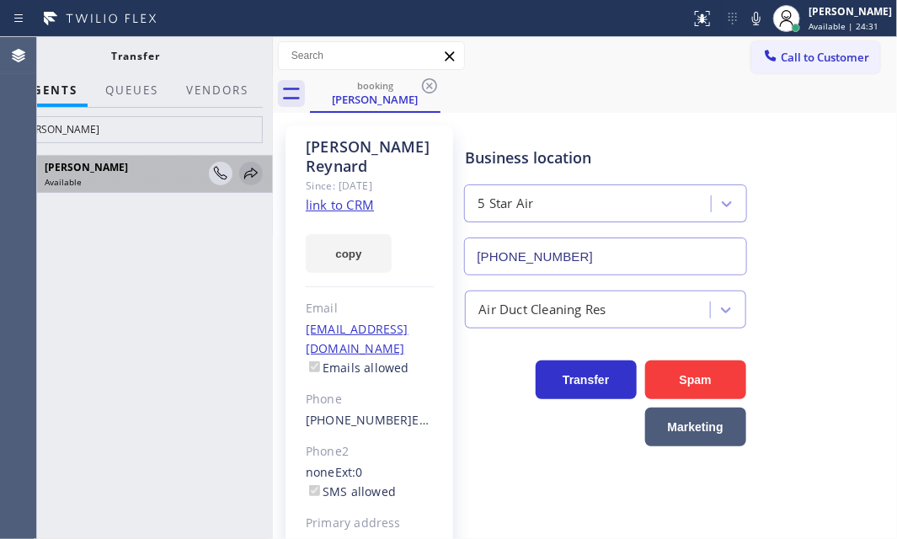
click at [245, 168] on icon at bounding box center [251, 173] width 20 height 20
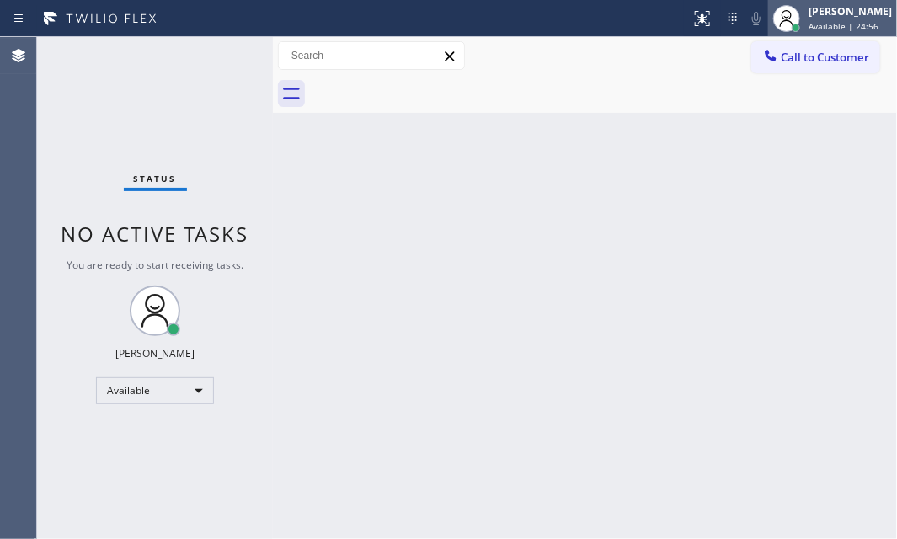
click at [809, 26] on span "Available | 24:56" at bounding box center [844, 26] width 70 height 12
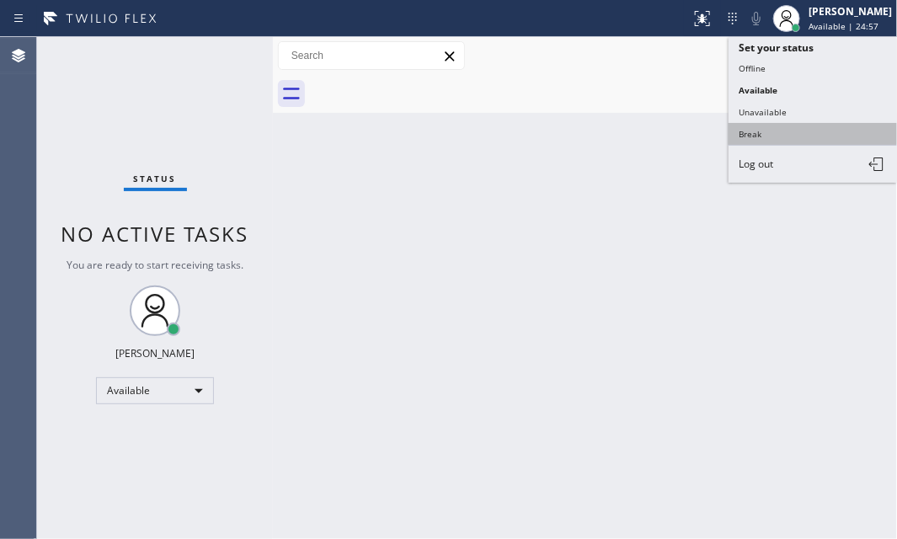
click at [760, 131] on button "Break" at bounding box center [813, 134] width 168 height 22
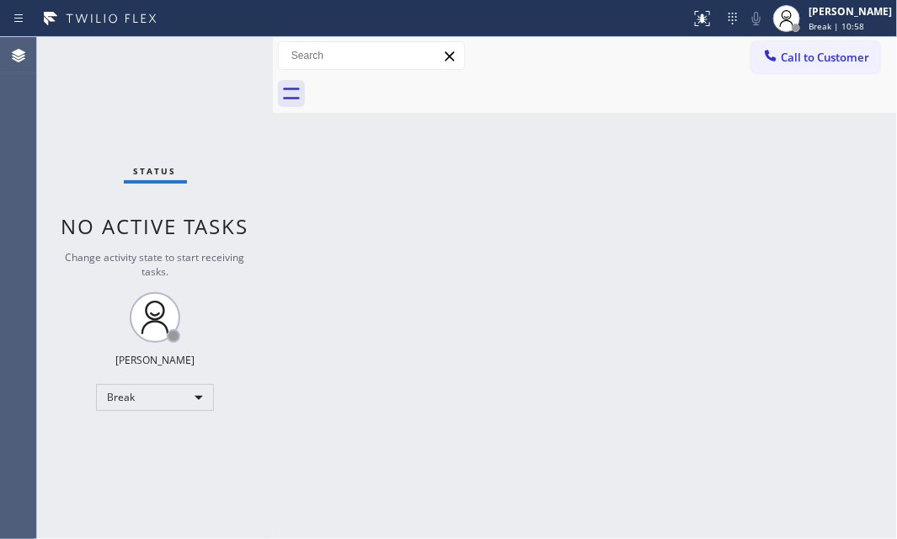
click at [237, 179] on div "Status No active tasks Change activity state to start receiving tasks. Judy Mae…" at bounding box center [155, 288] width 236 height 502
click at [179, 393] on div "Break" at bounding box center [155, 397] width 118 height 27
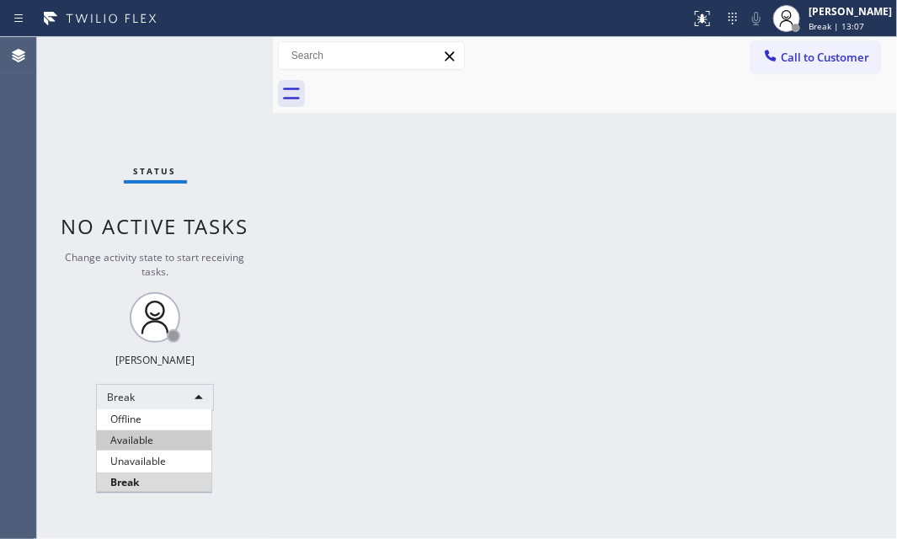
click at [149, 439] on li "Available" at bounding box center [154, 440] width 115 height 20
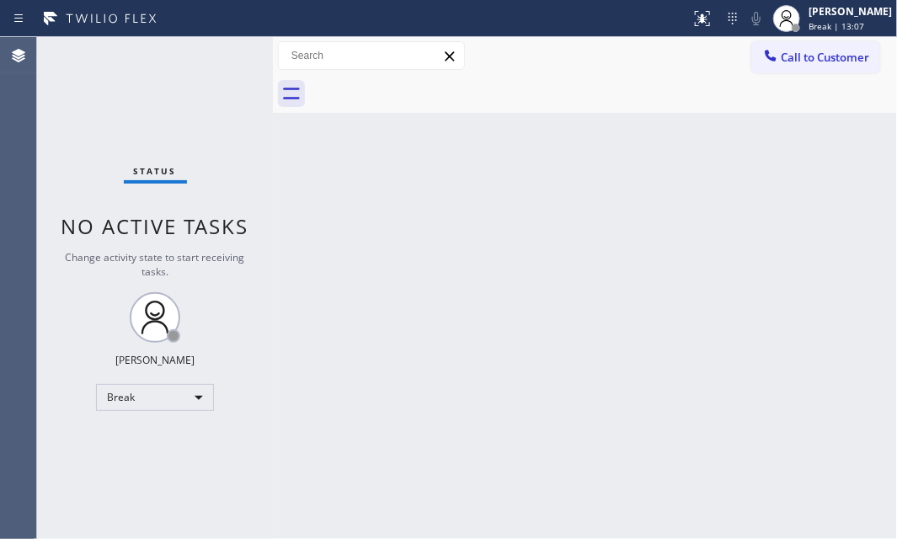
click at [573, 268] on div "Back to Dashboard Change Sender ID Customers Technicians Select a contact Outbo…" at bounding box center [585, 288] width 624 height 502
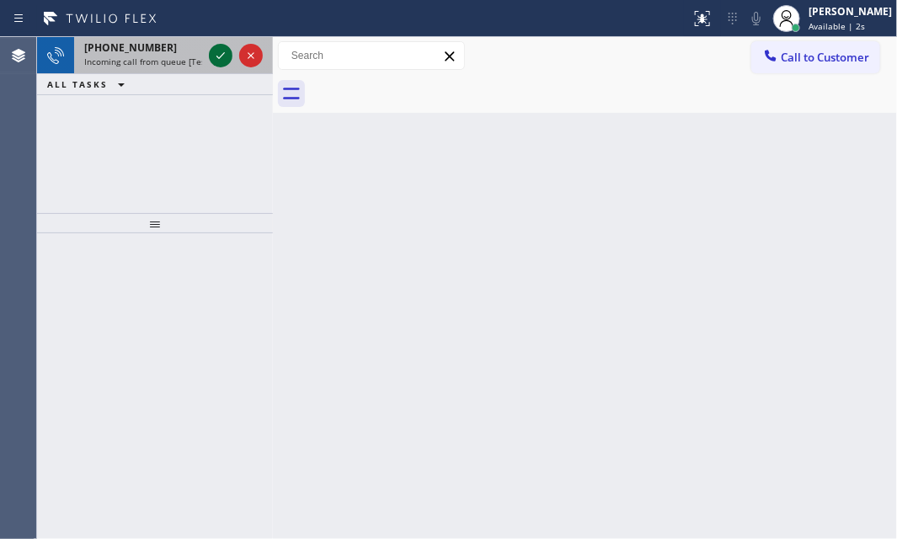
click at [219, 59] on icon at bounding box center [221, 55] width 20 height 20
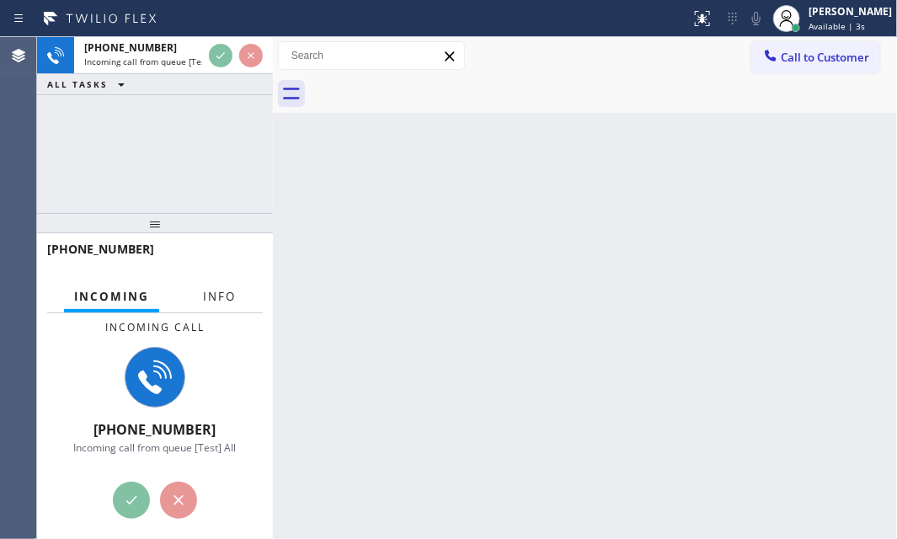
click at [213, 296] on span "Info" at bounding box center [219, 296] width 33 height 15
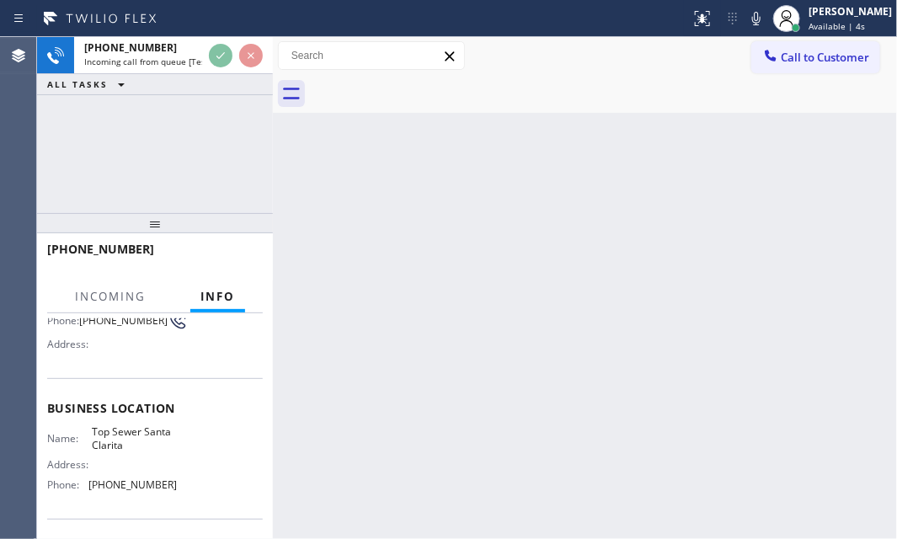
scroll to position [152, 0]
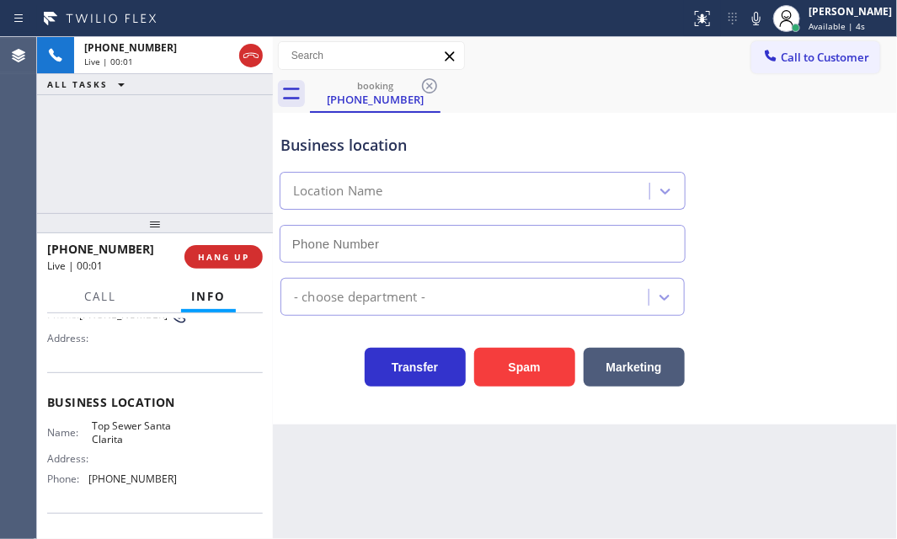
type input "[PHONE_NUMBER]"
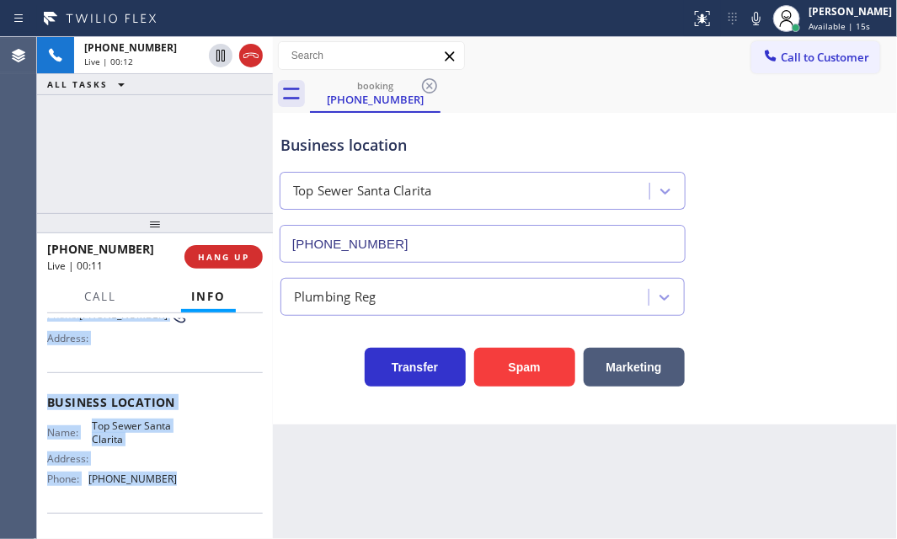
drag, startPoint x: 45, startPoint y: 415, endPoint x: 484, endPoint y: 452, distance: 439.6
click at [197, 481] on div "Context Queue: [Test] All Priority: 2 Customer Name: (661) 210-9655 Phone: (661…" at bounding box center [155, 426] width 236 height 226
copy div "Customer Name: (661) 210-9655 Phone: (661) 210-9655 Address: Business location …"
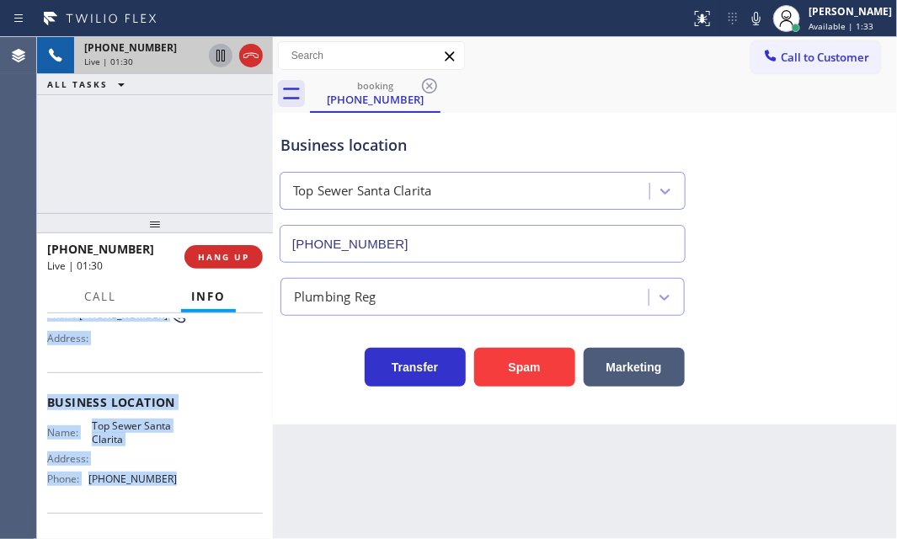
drag, startPoint x: 219, startPoint y: 54, endPoint x: 674, endPoint y: 235, distance: 489.6
click at [219, 54] on icon at bounding box center [221, 55] width 20 height 20
click at [221, 59] on icon at bounding box center [221, 55] width 20 height 20
click at [233, 256] on span "HANG UP" at bounding box center [223, 257] width 51 height 12
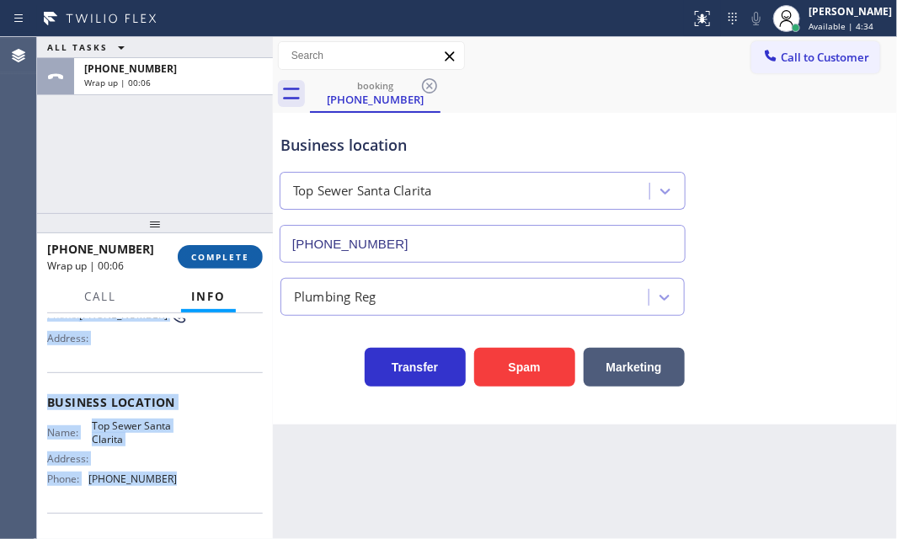
click at [225, 262] on button "COMPLETE" at bounding box center [220, 257] width 85 height 24
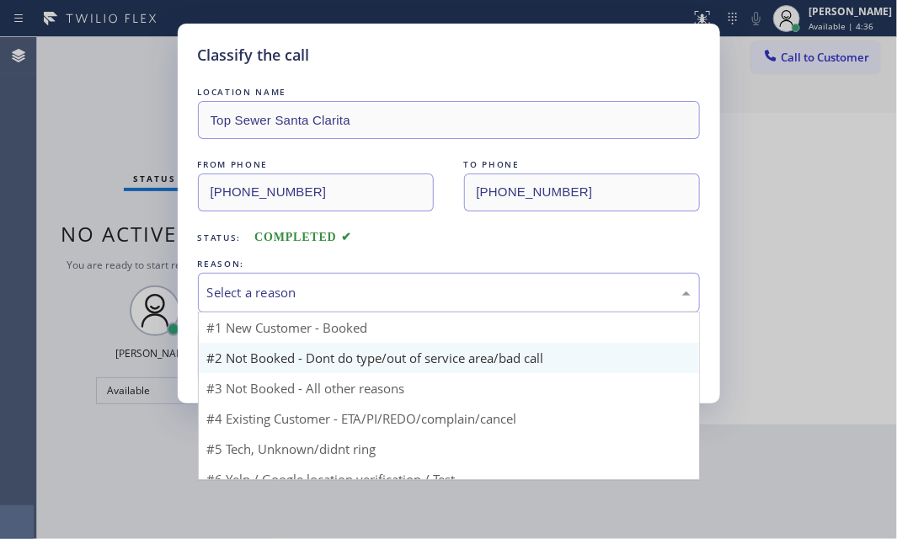
drag, startPoint x: 326, startPoint y: 295, endPoint x: 286, endPoint y: 351, distance: 69.4
click at [326, 297] on div "Select a reason" at bounding box center [449, 292] width 484 height 19
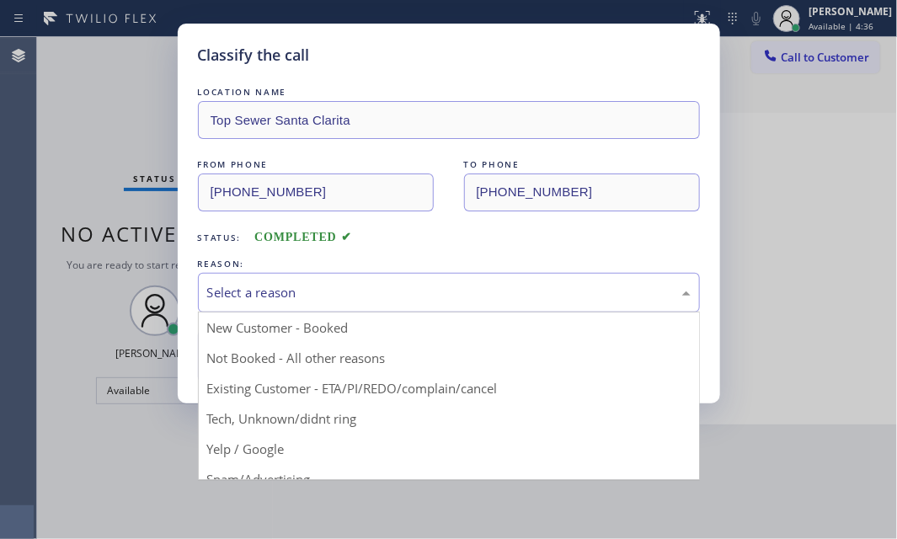
drag, startPoint x: 276, startPoint y: 361, endPoint x: 259, endPoint y: 352, distance: 20.0
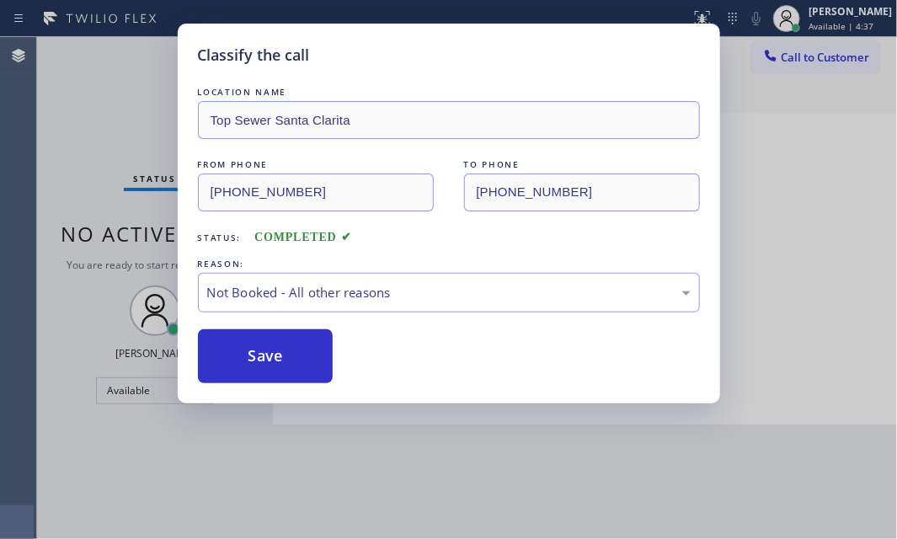
drag, startPoint x: 260, startPoint y: 350, endPoint x: 591, endPoint y: 340, distance: 331.2
click at [270, 349] on button "Save" at bounding box center [266, 356] width 136 height 54
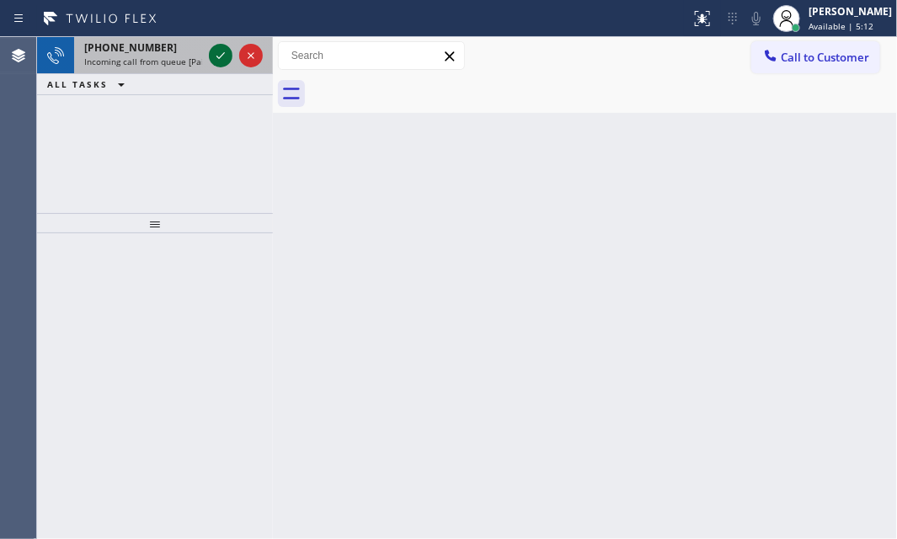
click at [227, 58] on icon at bounding box center [221, 55] width 20 height 20
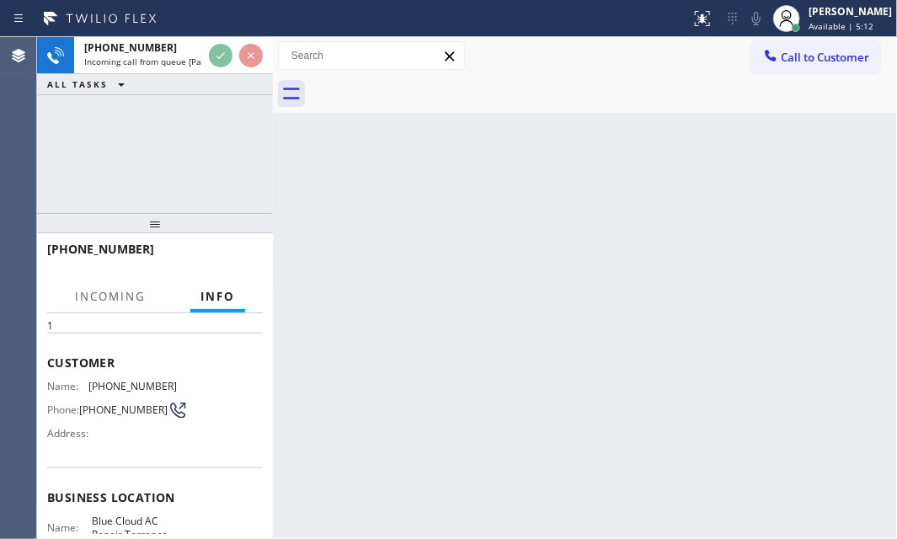
scroll to position [152, 0]
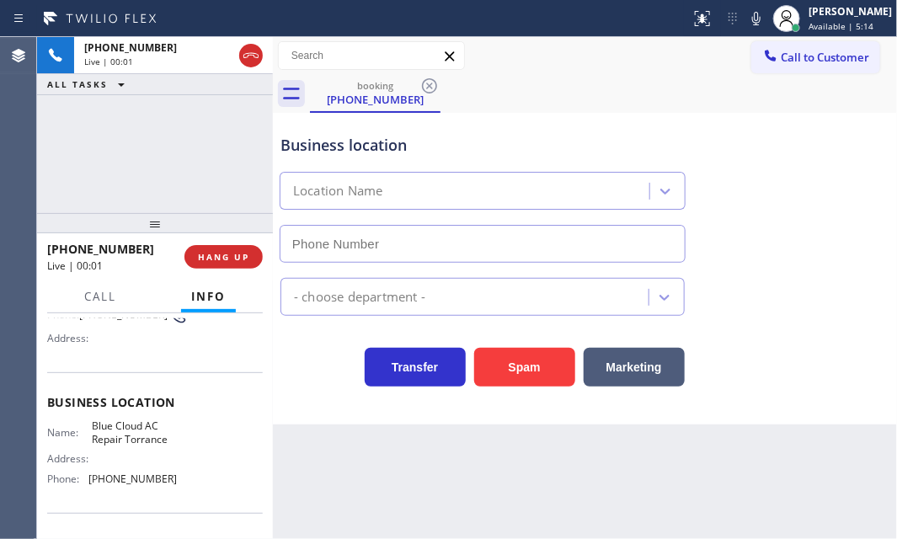
type input "[PHONE_NUMBER]"
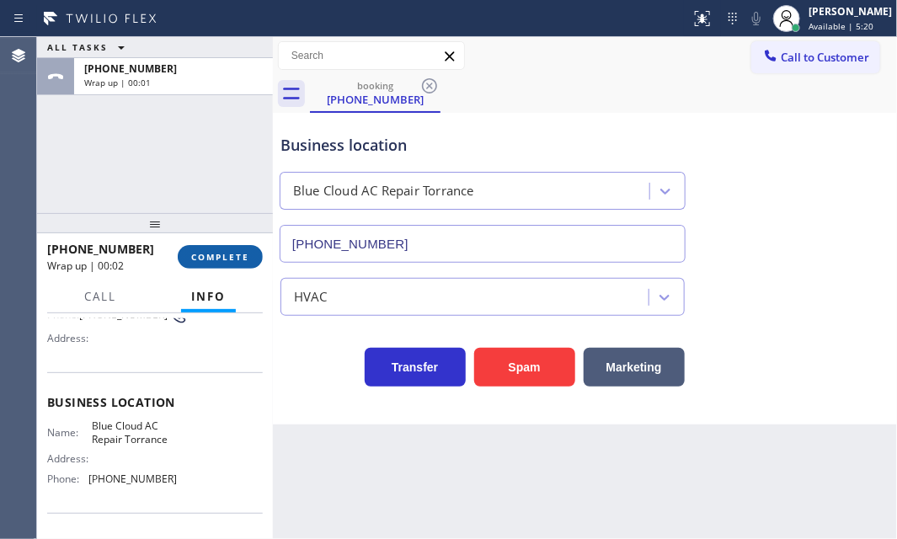
click at [243, 259] on span "COMPLETE" at bounding box center [220, 257] width 58 height 12
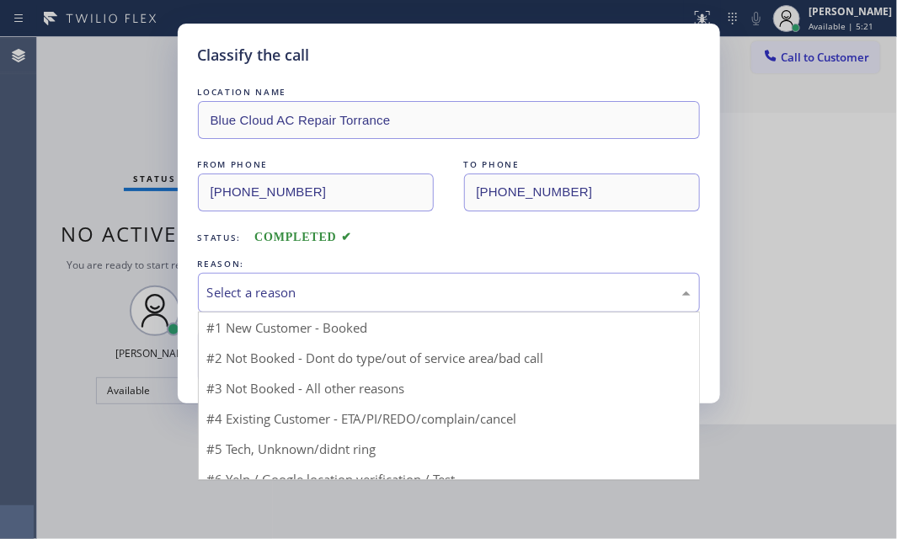
click at [471, 285] on div "Select a reason" at bounding box center [449, 293] width 502 height 40
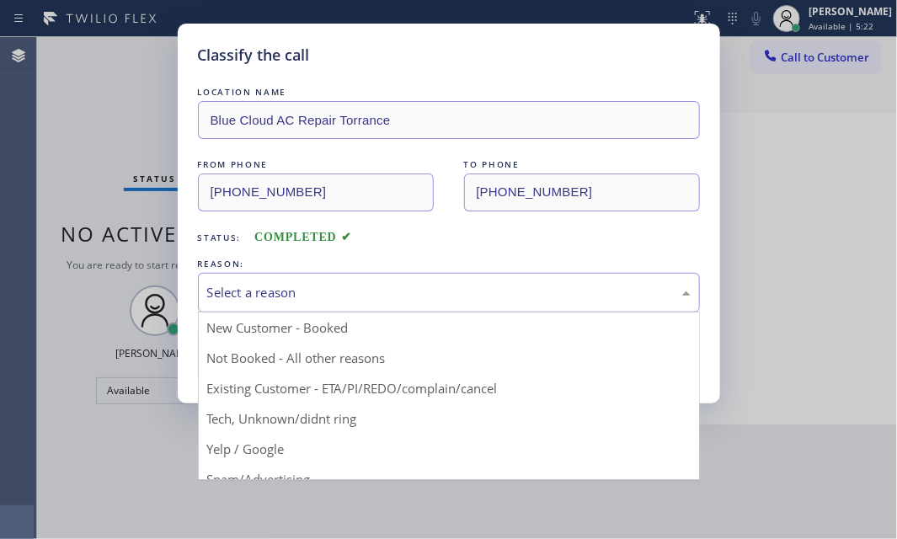
drag, startPoint x: 300, startPoint y: 363, endPoint x: 278, endPoint y: 361, distance: 22.0
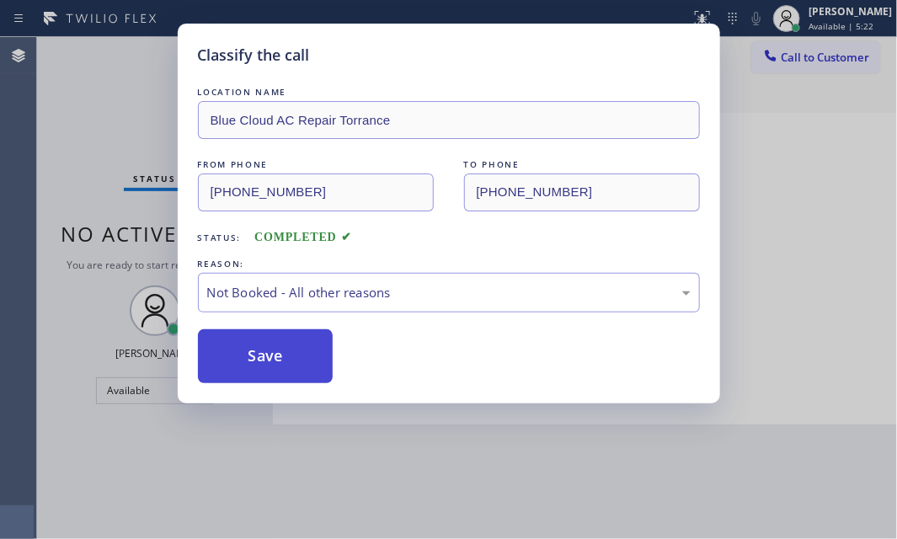
click at [278, 361] on button "Save" at bounding box center [266, 356] width 136 height 54
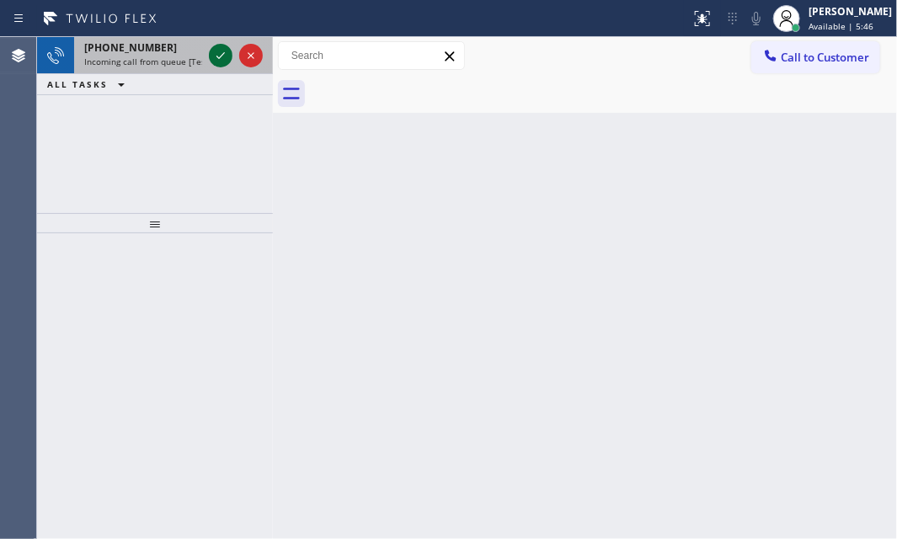
click at [216, 53] on icon at bounding box center [221, 55] width 20 height 20
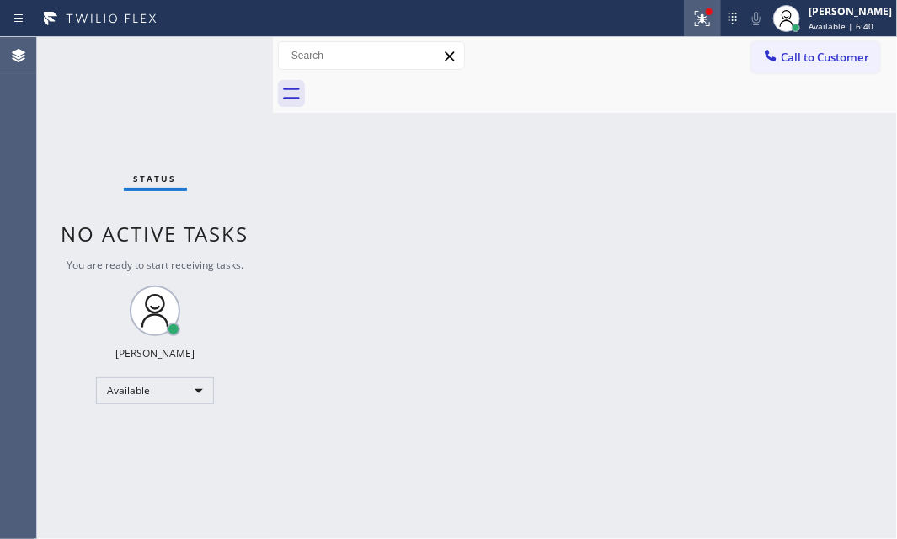
click at [692, 16] on icon at bounding box center [702, 18] width 20 height 20
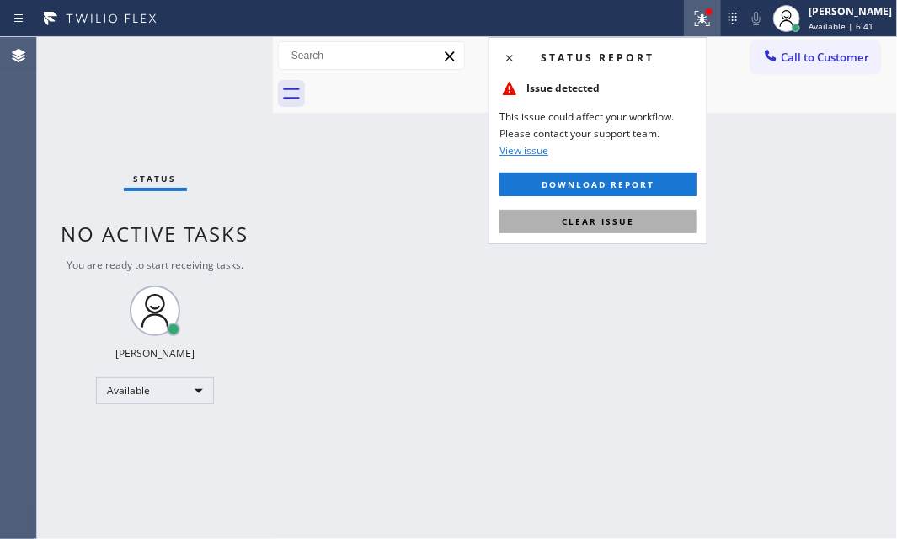
click at [615, 222] on span "Clear issue" at bounding box center [598, 222] width 72 height 12
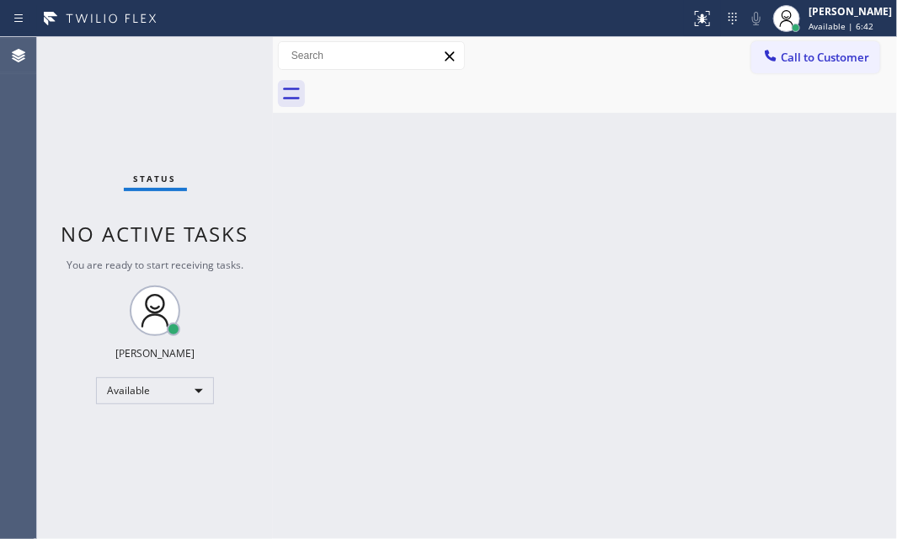
click at [166, 67] on div "Status No active tasks You are ready to start receiving tasks. [PERSON_NAME] Av…" at bounding box center [155, 288] width 236 height 502
drag, startPoint x: 202, startPoint y: 46, endPoint x: 244, endPoint y: 54, distance: 42.8
click at [215, 45] on div "Status No active tasks You are ready to start receiving tasks. [PERSON_NAME] Av…" at bounding box center [155, 288] width 236 height 502
drag, startPoint x: 241, startPoint y: 56, endPoint x: 201, endPoint y: 56, distance: 39.6
click at [239, 56] on div "Status No active tasks You are ready to start receiving tasks. [PERSON_NAME] Av…" at bounding box center [155, 288] width 236 height 502
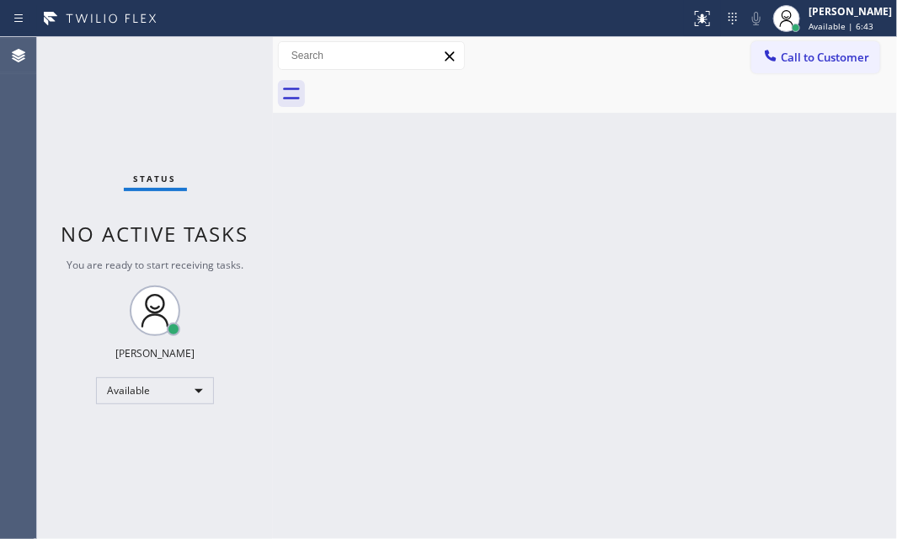
click at [201, 56] on div "Status No active tasks You are ready to start receiving tasks. [PERSON_NAME] Av…" at bounding box center [155, 288] width 236 height 502
click at [203, 56] on div "Status No active tasks You are ready to start receiving tasks. [PERSON_NAME] Av…" at bounding box center [155, 288] width 236 height 502
click at [217, 56] on div "Status No active tasks You are ready to start receiving tasks. [PERSON_NAME] Av…" at bounding box center [155, 288] width 236 height 502
click at [223, 43] on div "Status No active tasks You are ready to start receiving tasks. [PERSON_NAME] Av…" at bounding box center [155, 288] width 236 height 502
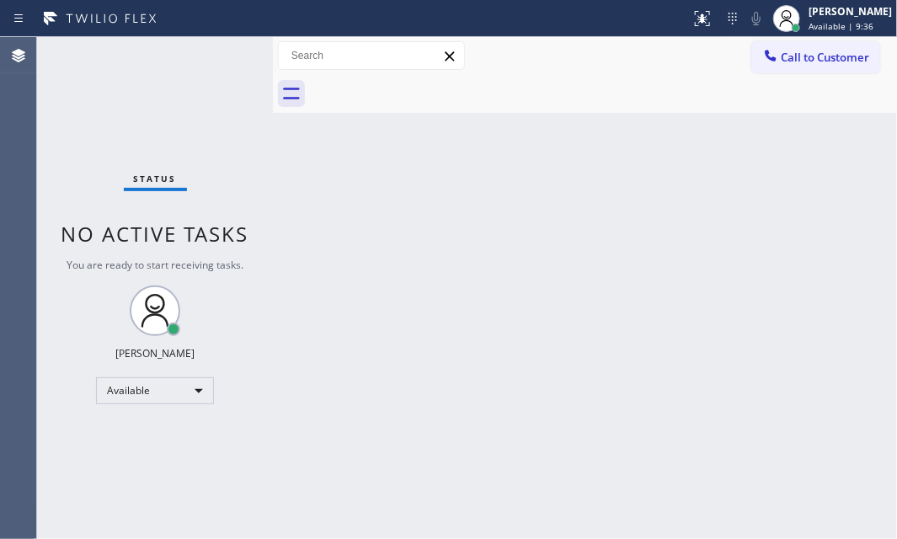
click at [214, 56] on div "Status No active tasks You are ready to start receiving tasks. [PERSON_NAME] Av…" at bounding box center [155, 288] width 236 height 502
drag, startPoint x: 220, startPoint y: 56, endPoint x: 242, endPoint y: 55, distance: 21.9
click at [242, 55] on div "Status No active tasks You are ready to start receiving tasks. [PERSON_NAME] Av…" at bounding box center [155, 288] width 236 height 502
click at [222, 61] on div "Status No active tasks You are ready to start receiving tasks. [PERSON_NAME] Av…" at bounding box center [155, 288] width 236 height 502
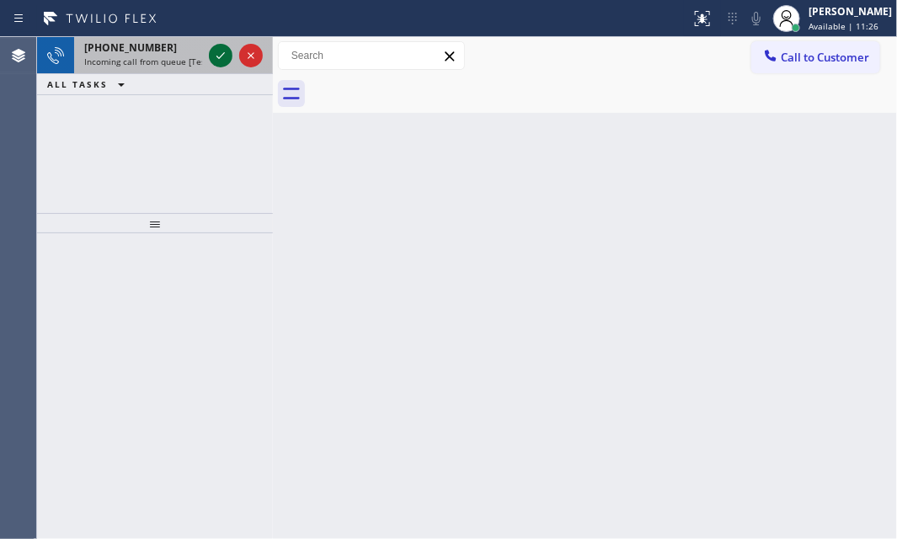
click at [227, 62] on icon at bounding box center [221, 55] width 20 height 20
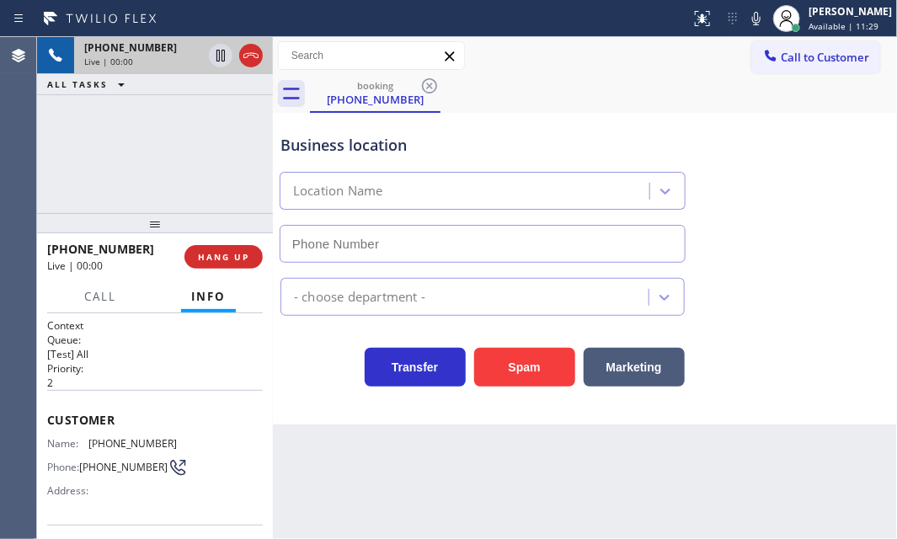
type input "[PHONE_NUMBER]"
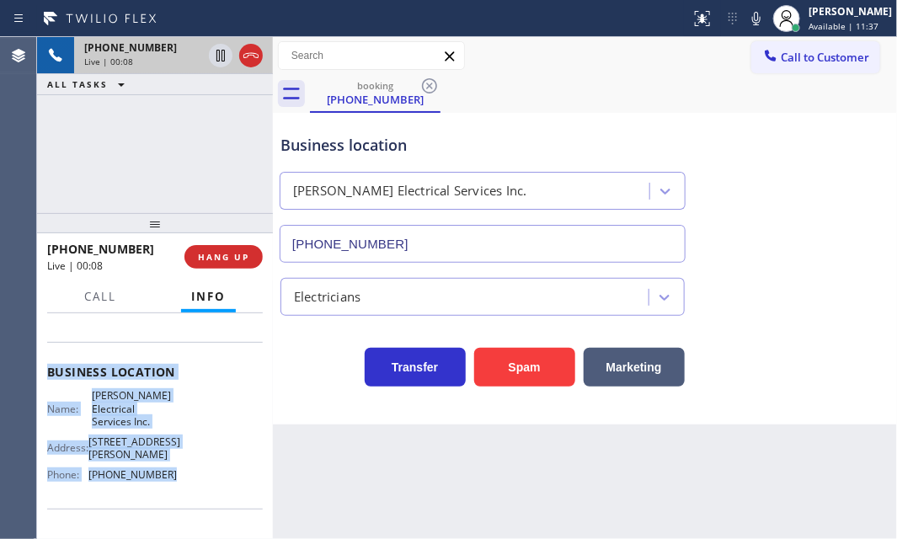
scroll to position [229, 0]
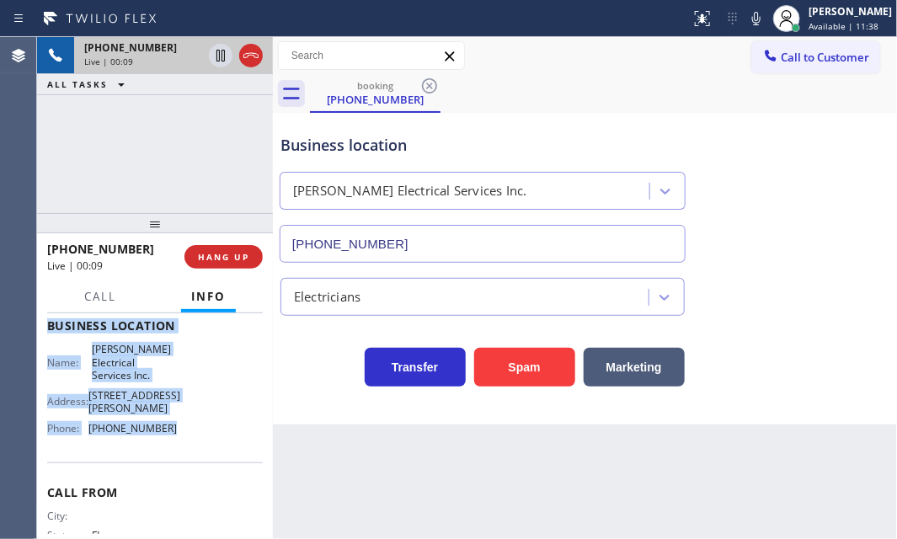
drag, startPoint x: 47, startPoint y: 415, endPoint x: 200, endPoint y: 478, distance: 165.8
click at [169, 480] on div "Context Queue: [Test] All Priority: 2 Customer Name: (561) 794-4578 Phone: (561…" at bounding box center [155, 339] width 216 height 500
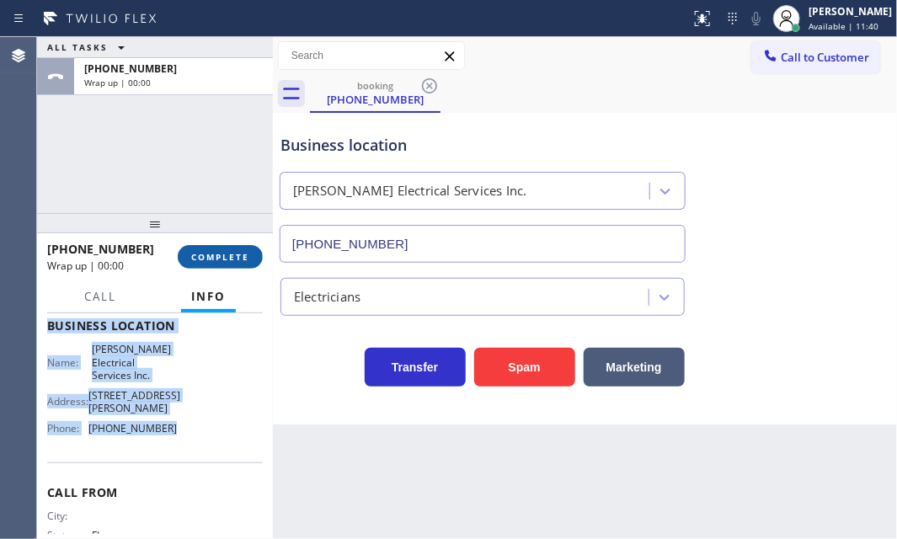
click at [243, 261] on span "COMPLETE" at bounding box center [220, 257] width 58 height 12
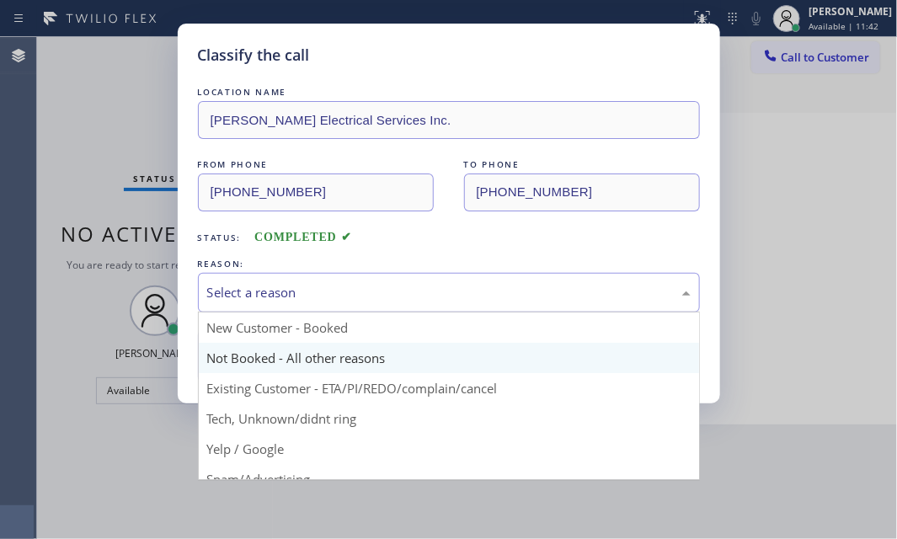
drag, startPoint x: 389, startPoint y: 292, endPoint x: 334, endPoint y: 352, distance: 81.7
click at [388, 295] on div "Select a reason" at bounding box center [449, 292] width 484 height 19
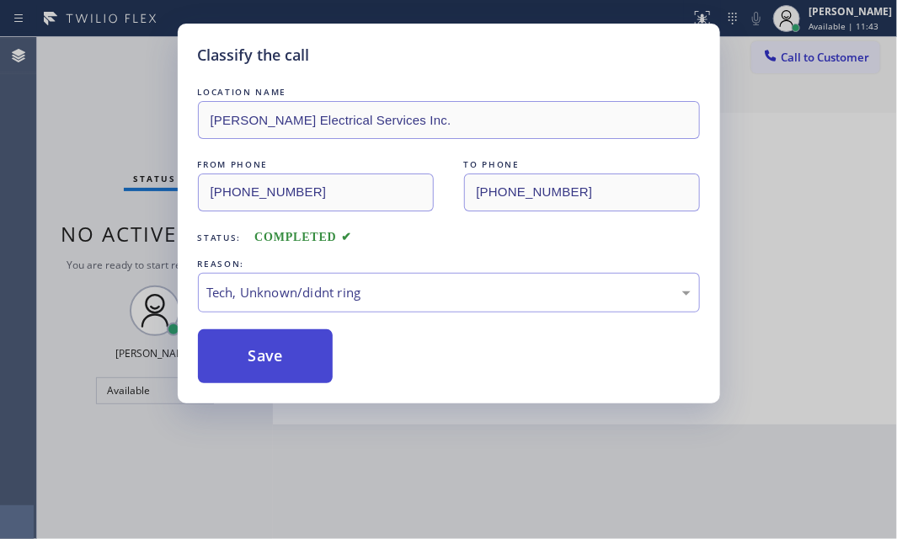
click at [263, 351] on button "Save" at bounding box center [266, 356] width 136 height 54
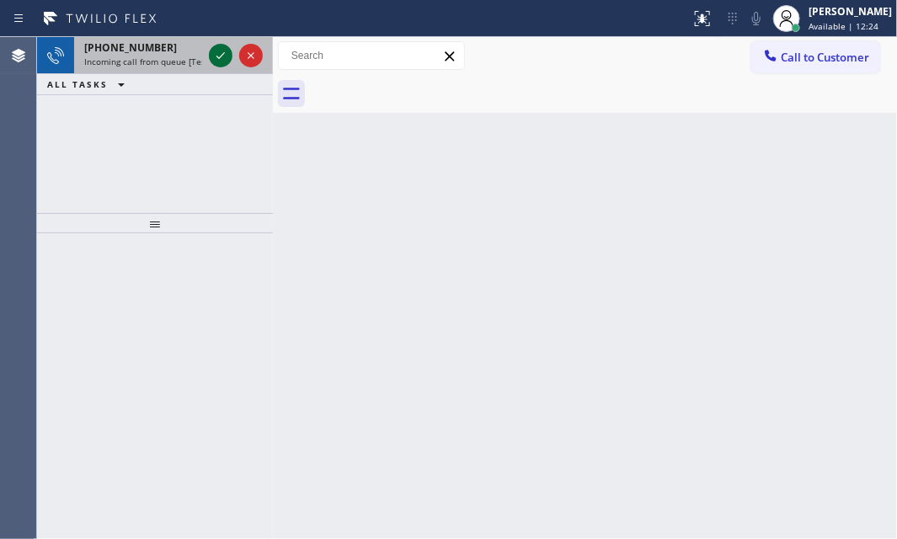
click at [219, 61] on icon at bounding box center [221, 55] width 20 height 20
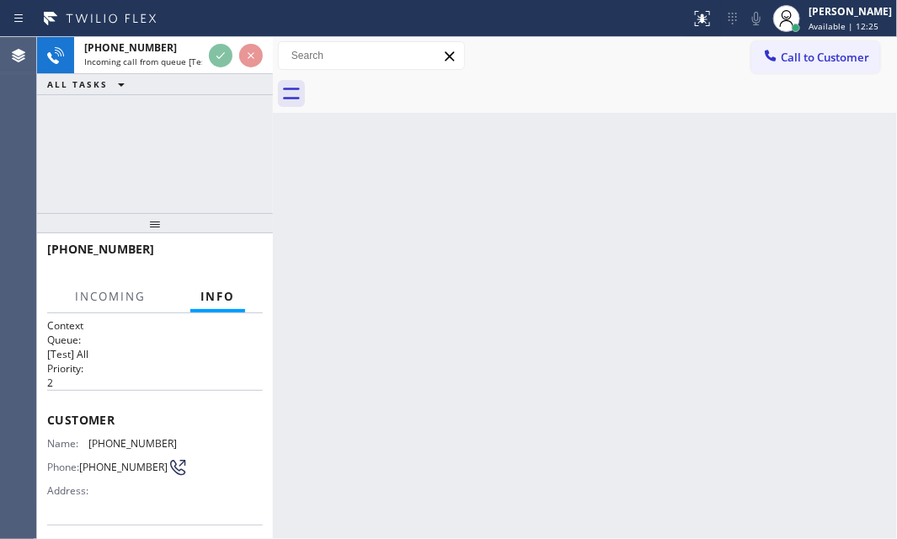
scroll to position [152, 0]
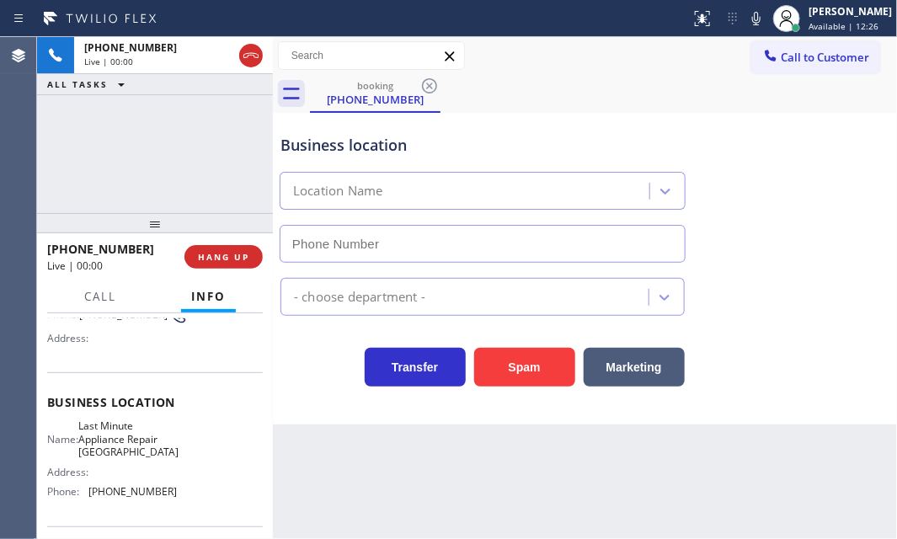
type input "(310) 362-9196"
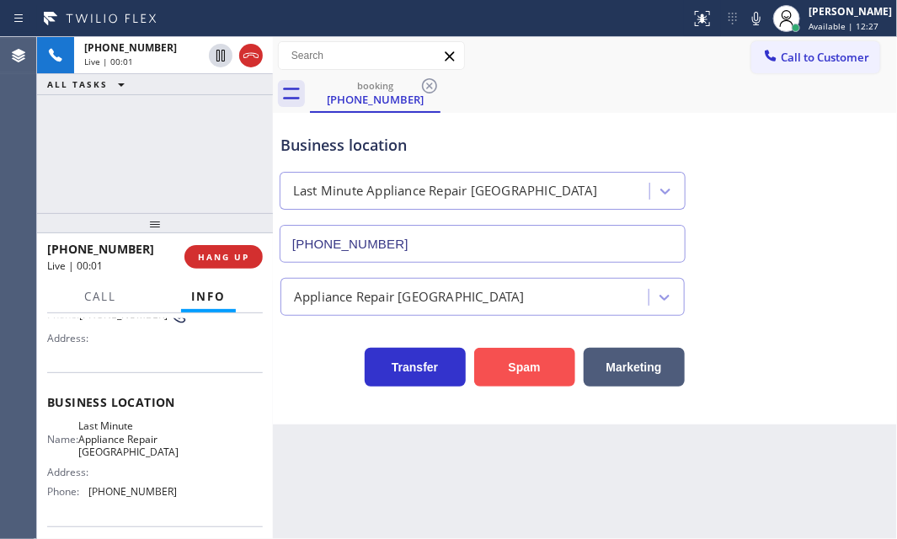
click at [533, 360] on button "Spam" at bounding box center [524, 367] width 101 height 39
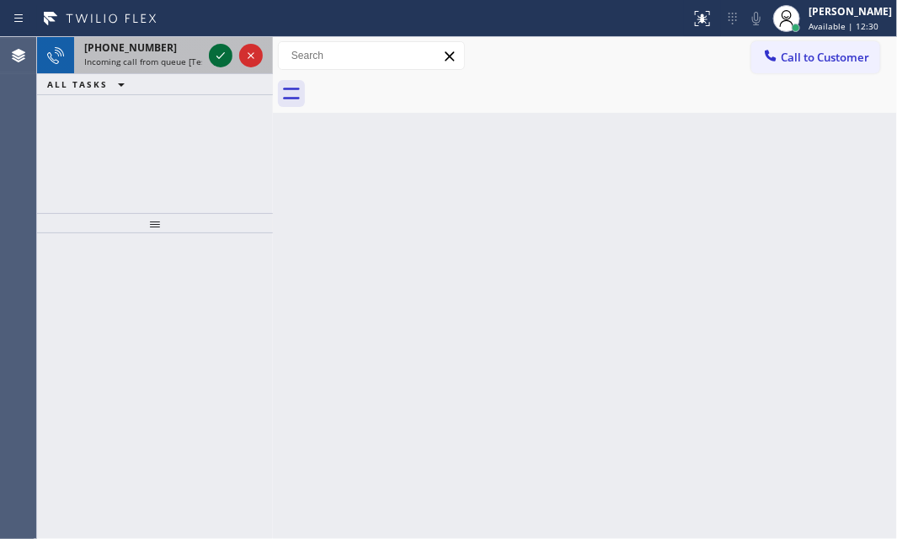
click at [226, 56] on icon at bounding box center [221, 55] width 20 height 20
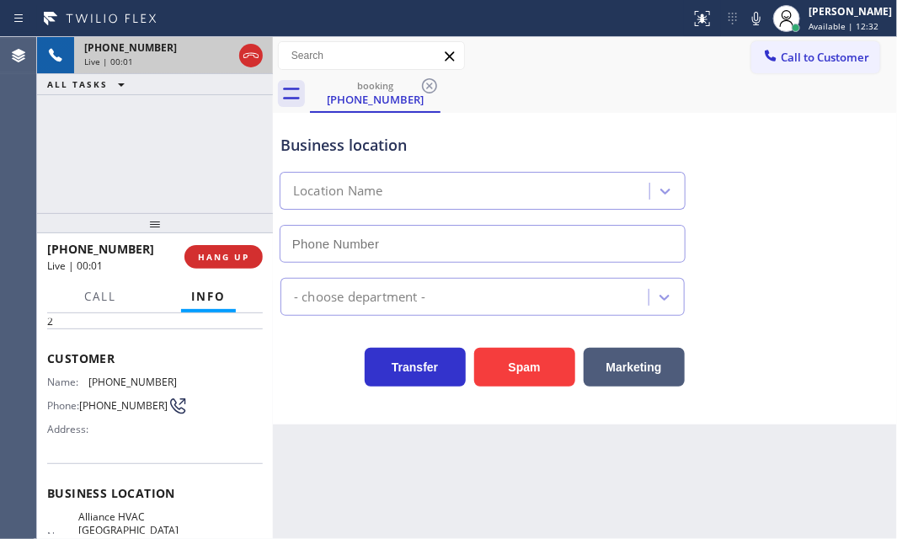
scroll to position [76, 0]
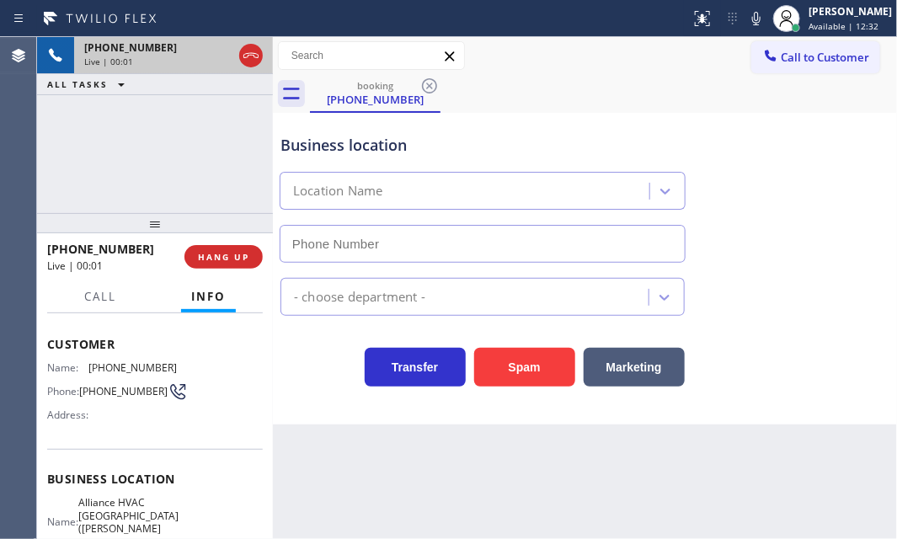
type input "(714) 364-0134"
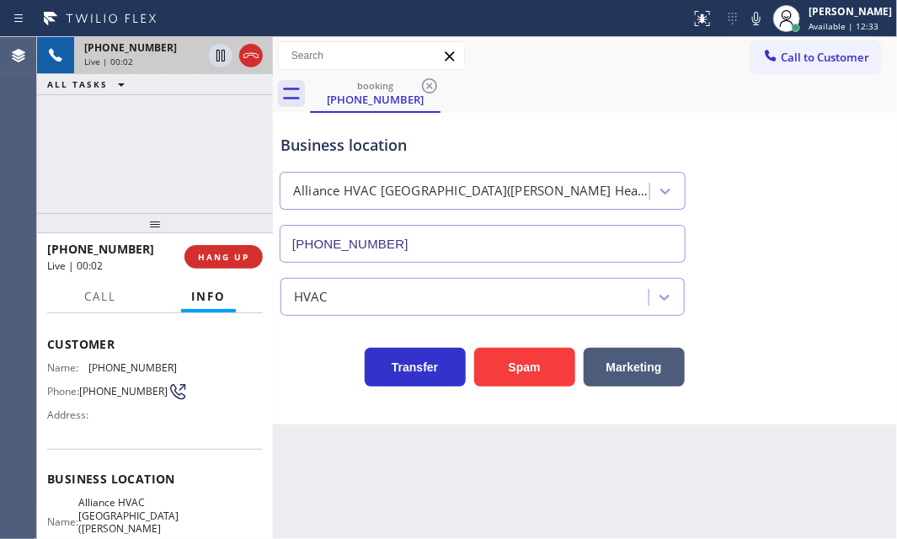
drag, startPoint x: 511, startPoint y: 373, endPoint x: 395, endPoint y: 239, distance: 177.3
click at [507, 359] on button "Spam" at bounding box center [524, 367] width 101 height 39
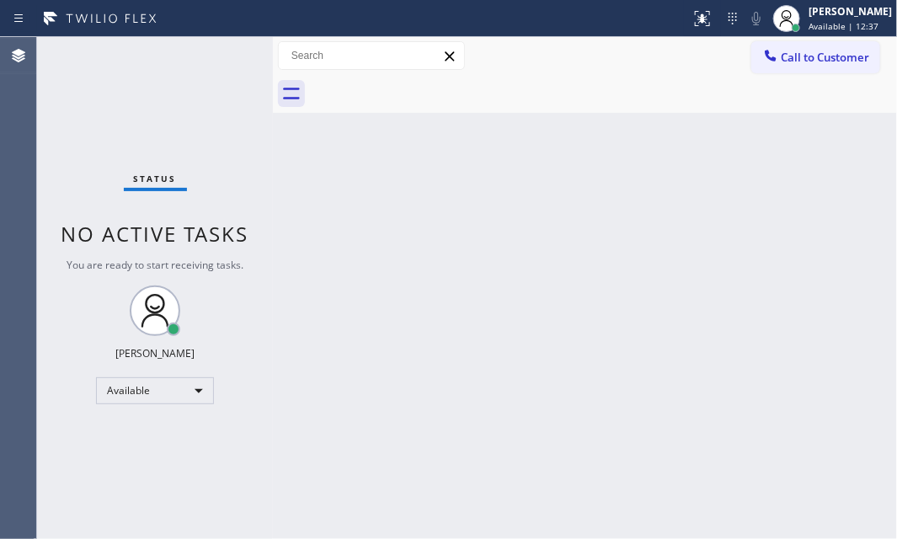
click at [216, 56] on div "Status No active tasks You are ready to start receiving tasks. [PERSON_NAME] Av…" at bounding box center [155, 288] width 236 height 502
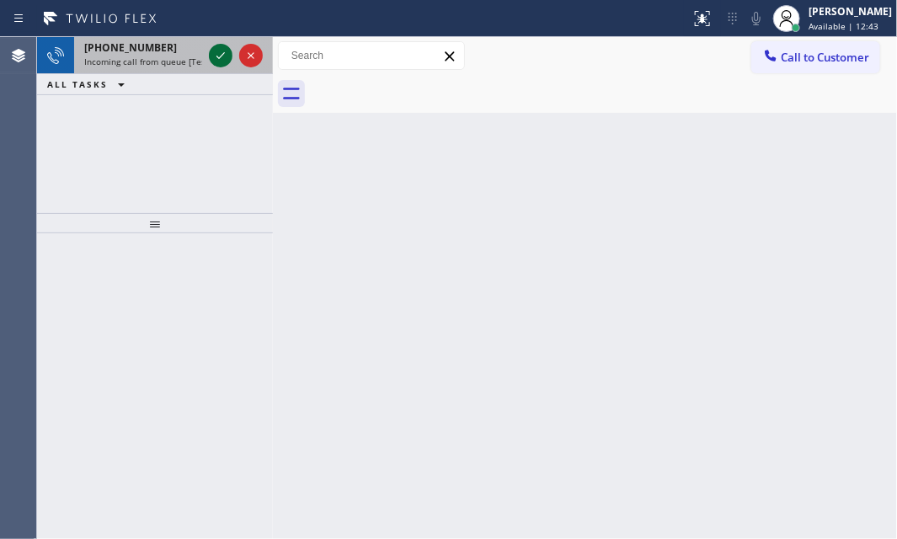
click at [216, 56] on icon at bounding box center [220, 55] width 8 height 7
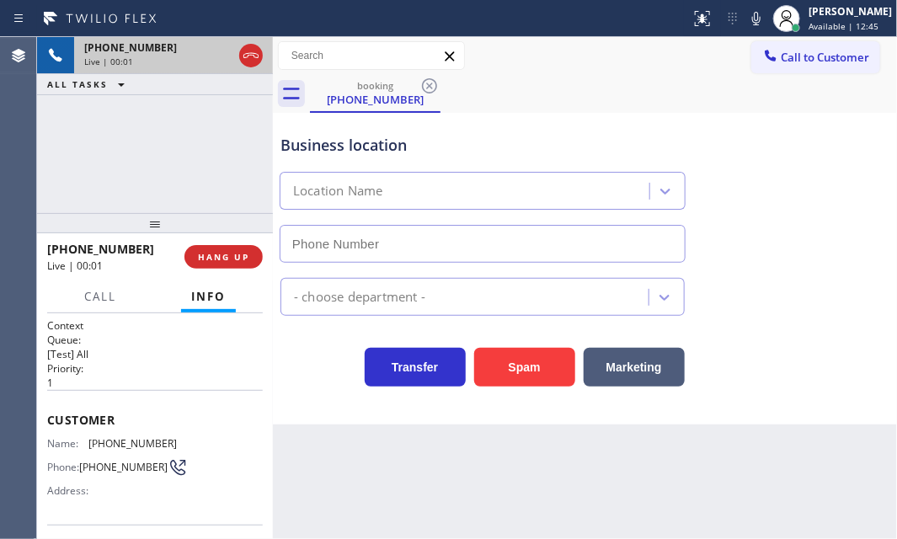
type input "(908) 895-5331"
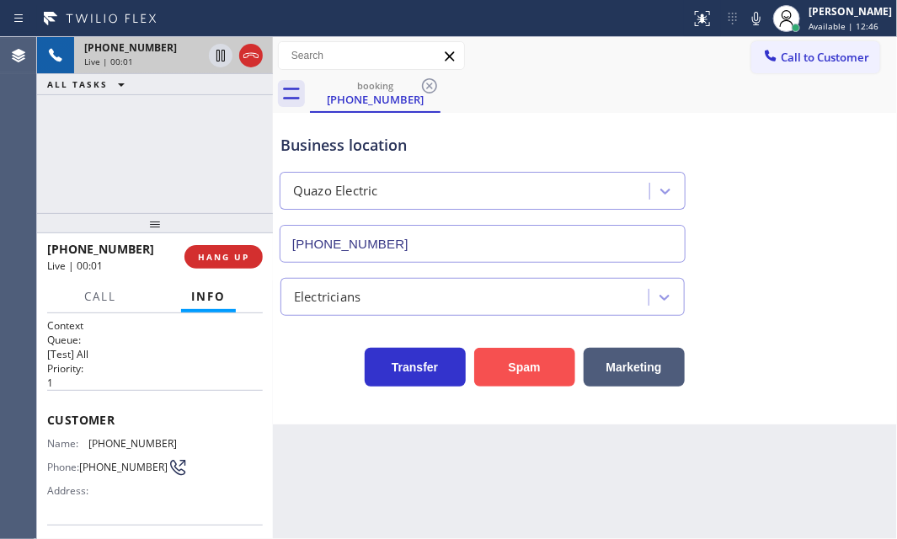
click at [539, 375] on button "Spam" at bounding box center [524, 367] width 101 height 39
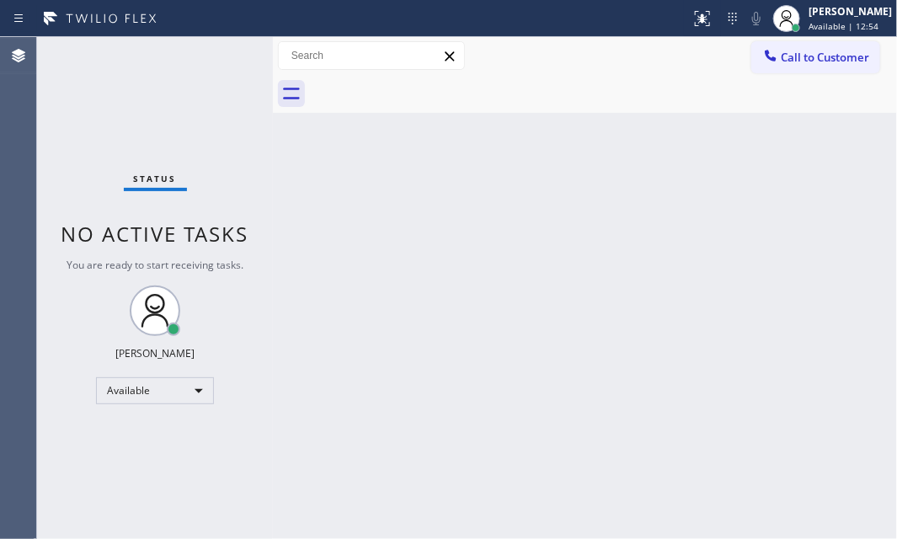
click at [223, 56] on div "Status No active tasks You are ready to start receiving tasks. [PERSON_NAME] Av…" at bounding box center [155, 288] width 236 height 502
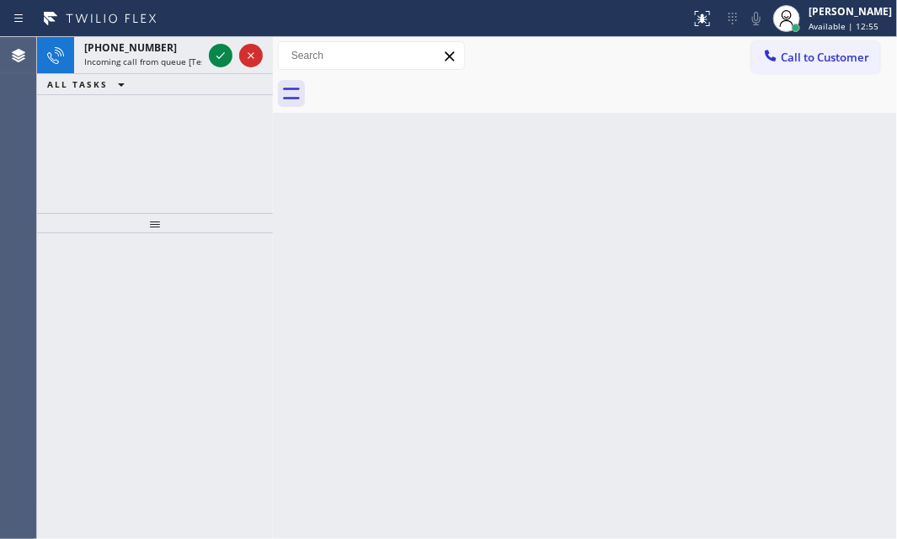
click at [223, 56] on icon at bounding box center [221, 55] width 20 height 20
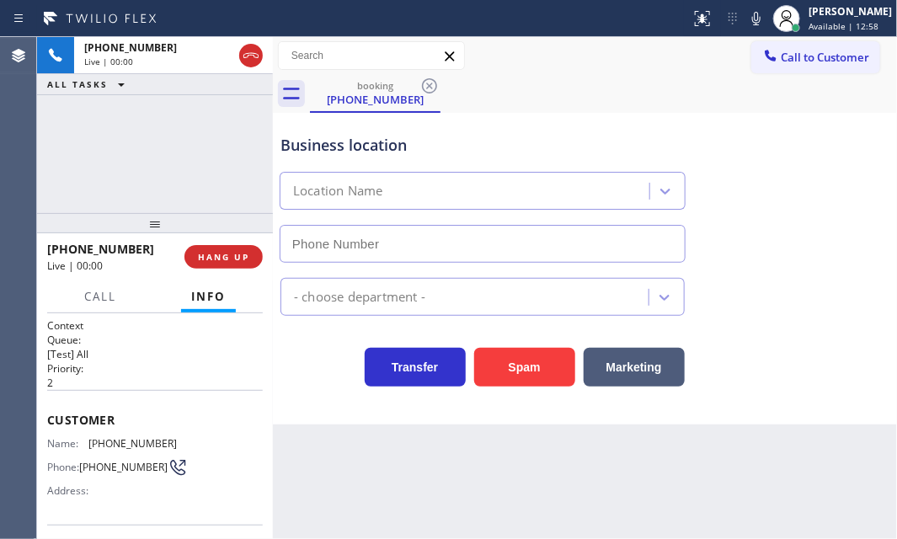
type input "(424) 456-2020"
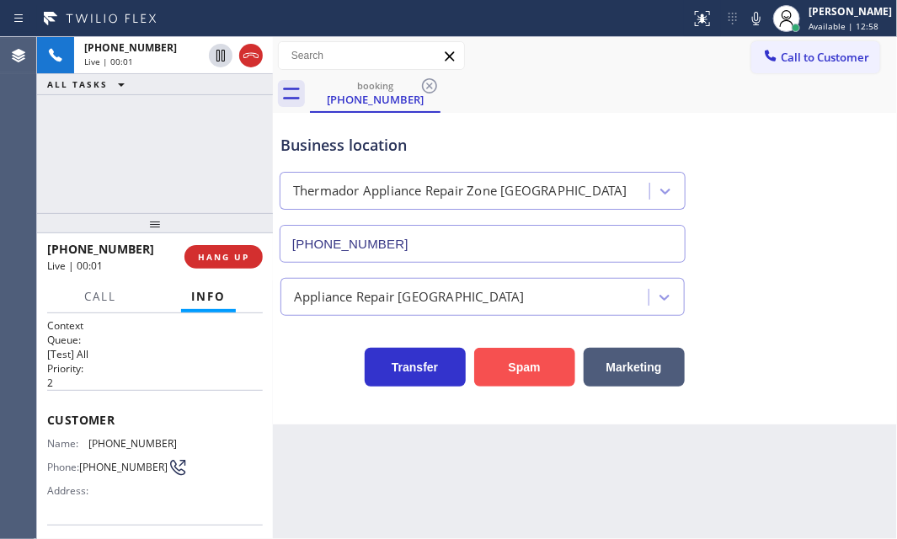
click at [500, 363] on button "Spam" at bounding box center [524, 367] width 101 height 39
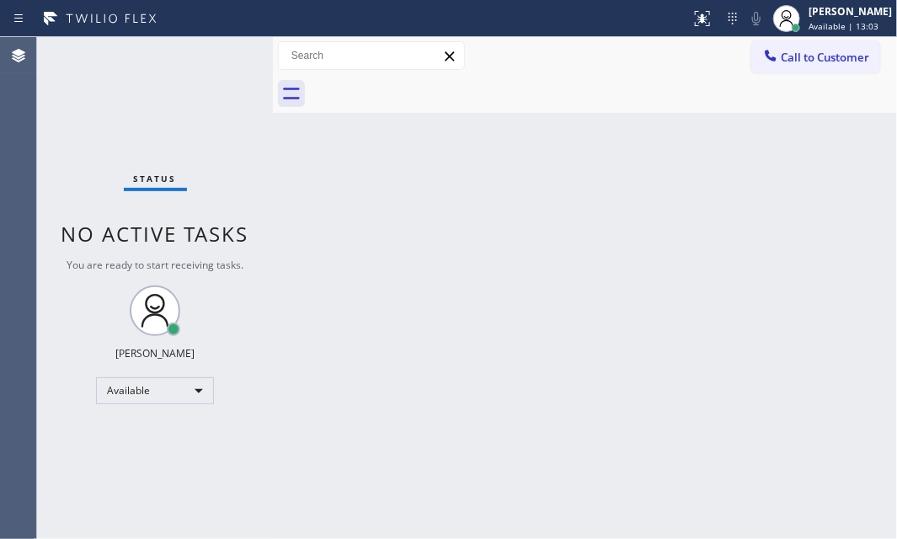
click at [217, 55] on div "Status No active tasks You are ready to start receiving tasks. [PERSON_NAME] Av…" at bounding box center [155, 288] width 236 height 502
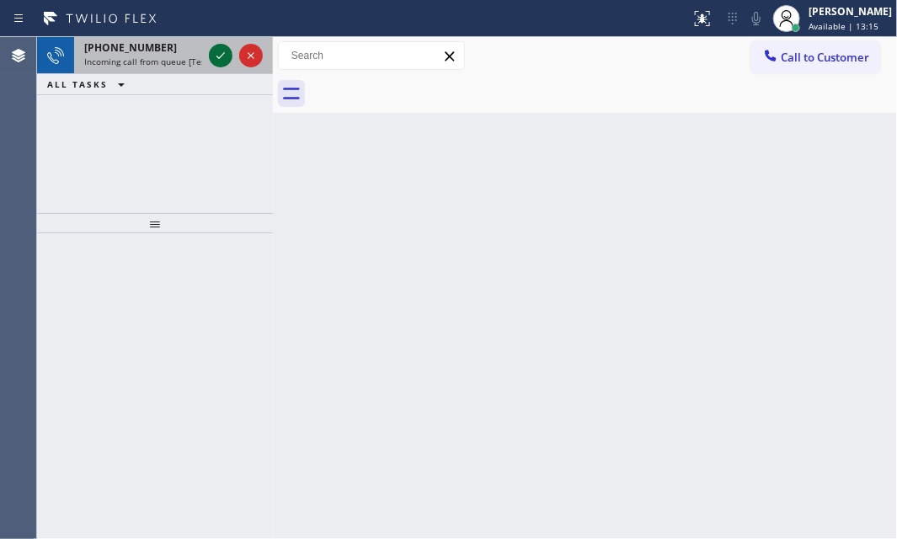
click at [218, 55] on icon at bounding box center [221, 55] width 20 height 20
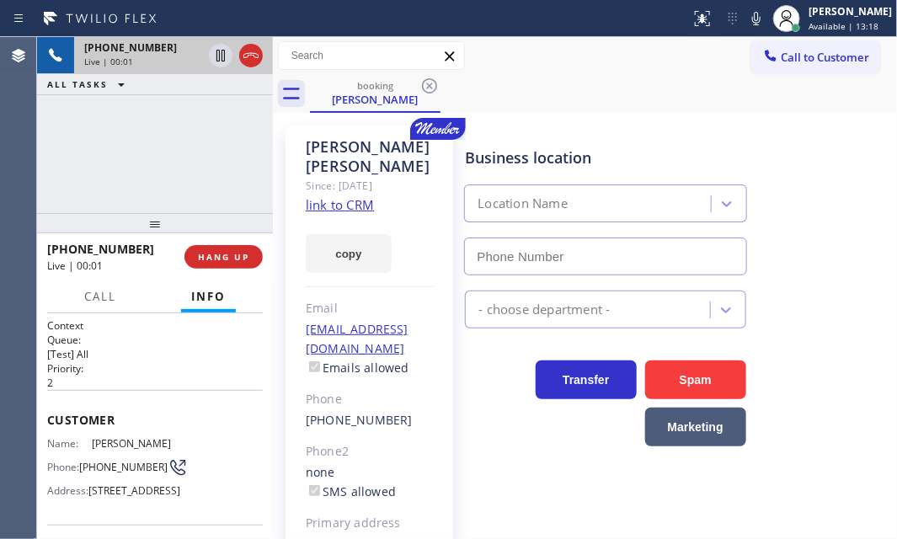
type input "[PHONE_NUMBER]"
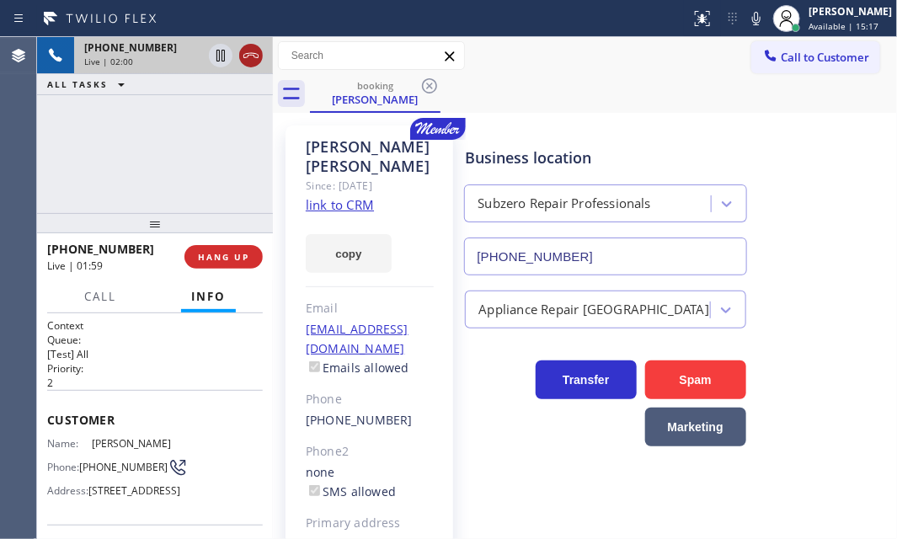
click at [241, 61] on icon at bounding box center [251, 55] width 20 height 20
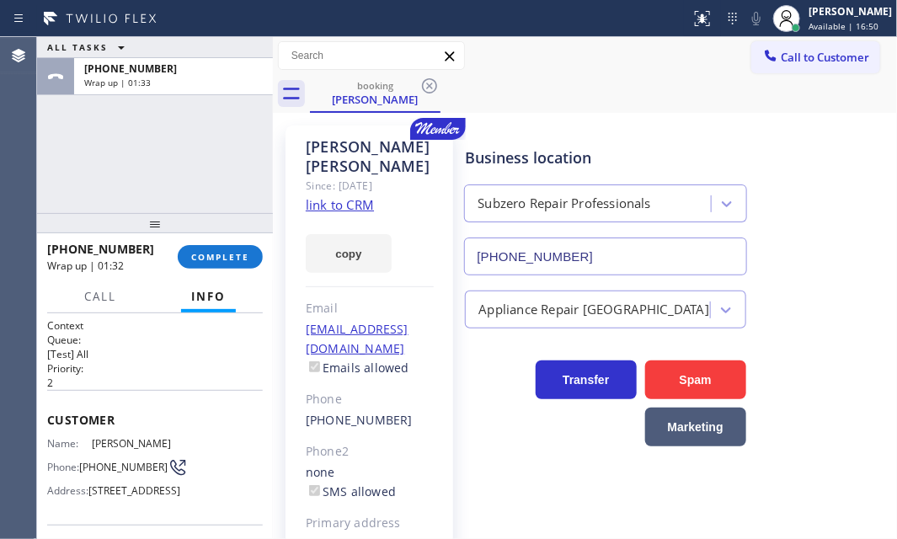
drag, startPoint x: 216, startPoint y: 256, endPoint x: 295, endPoint y: 286, distance: 84.5
click at [216, 256] on span "COMPLETE" at bounding box center [220, 257] width 58 height 12
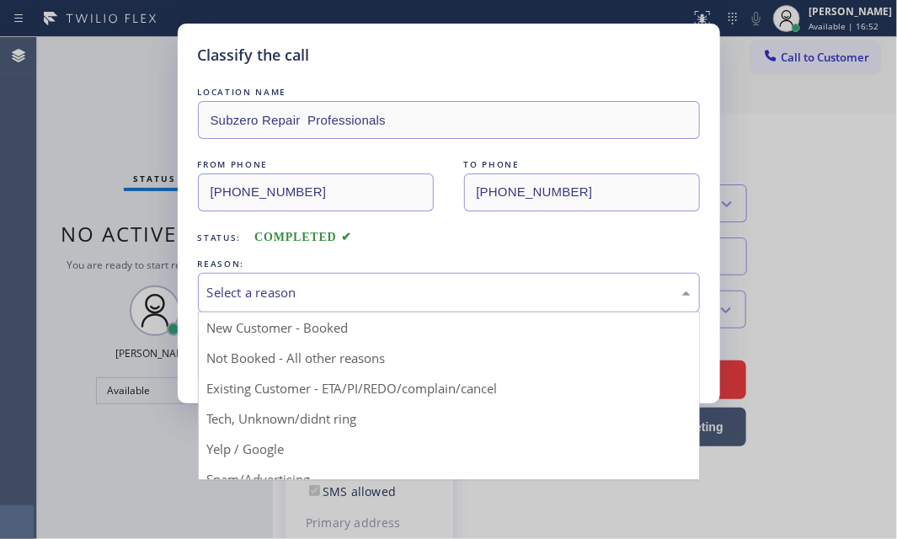
click at [340, 292] on div "Select a reason" at bounding box center [449, 292] width 484 height 19
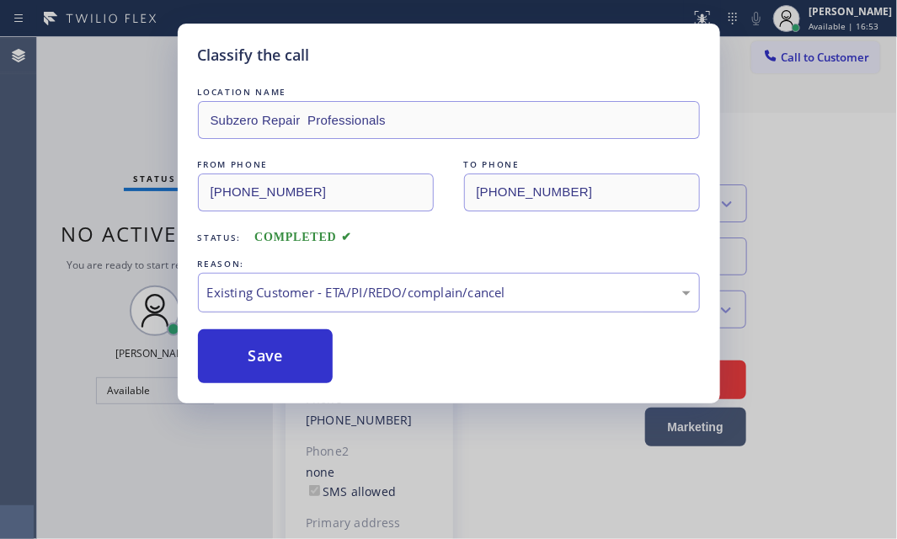
drag, startPoint x: 249, startPoint y: 361, endPoint x: 235, endPoint y: 306, distance: 56.6
click at [249, 355] on button "Save" at bounding box center [266, 356] width 136 height 54
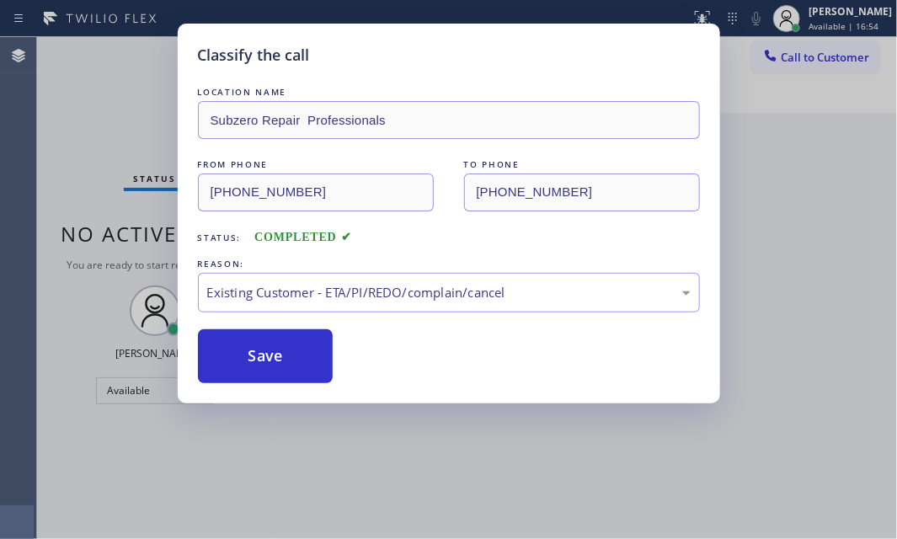
click at [134, 48] on div "Classify the call LOCATION NAME Subzero Repair Professionals FROM PHONE (415) 7…" at bounding box center [448, 269] width 897 height 539
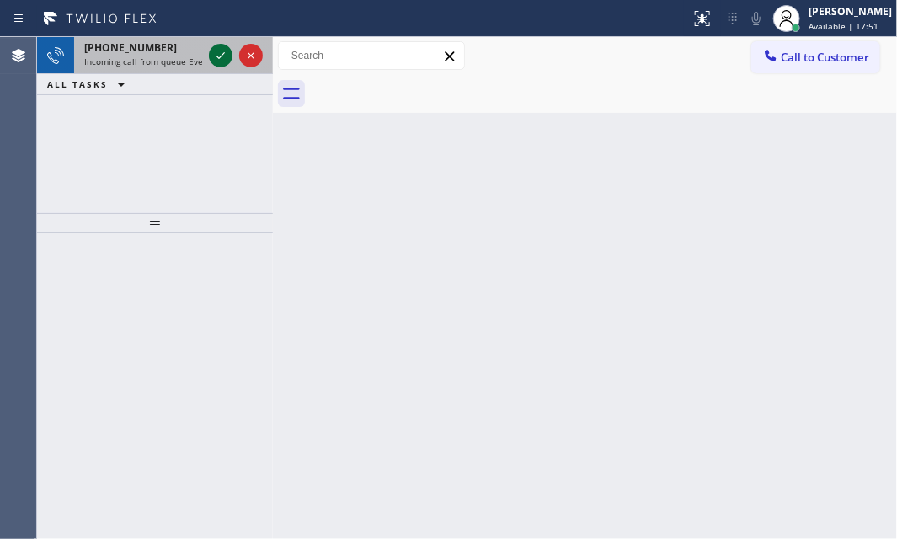
click at [215, 51] on icon at bounding box center [221, 55] width 20 height 20
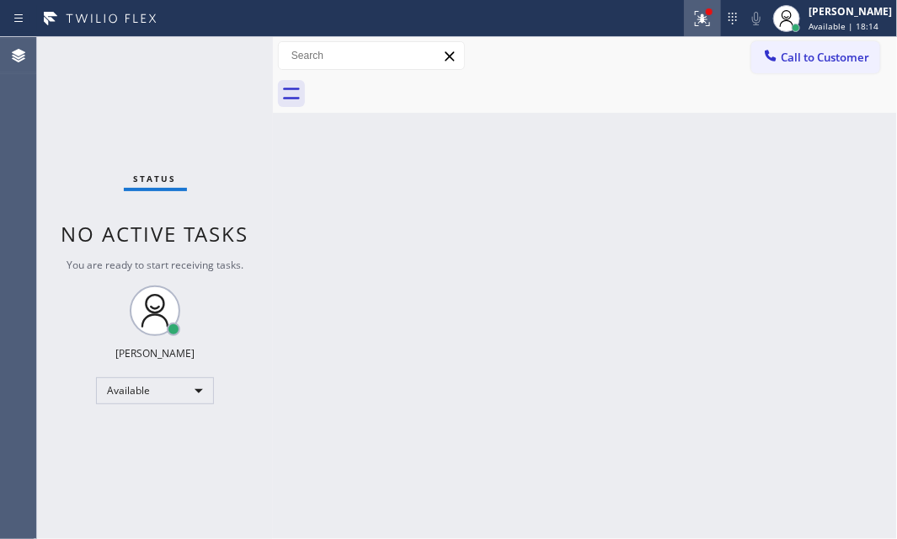
click at [692, 24] on icon at bounding box center [702, 18] width 20 height 20
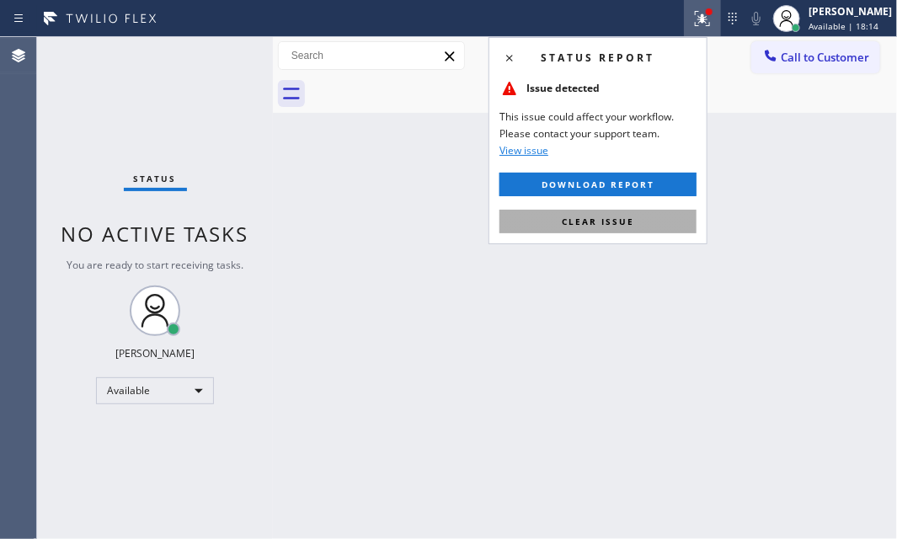
click at [630, 232] on button "Clear issue" at bounding box center [598, 222] width 197 height 24
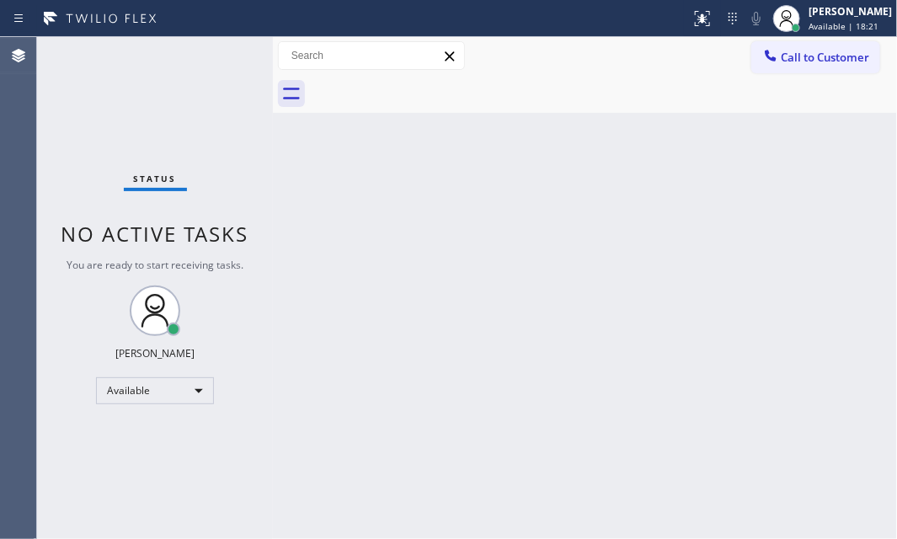
click at [551, 255] on div "Back to Dashboard Change Sender ID Customers Technicians Select a contact Outbo…" at bounding box center [585, 288] width 624 height 502
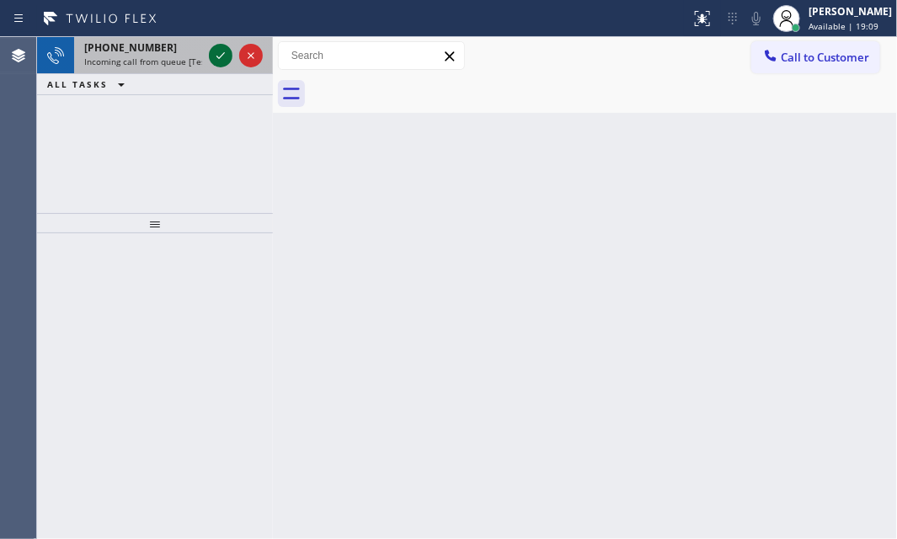
click at [223, 56] on icon at bounding box center [221, 55] width 20 height 20
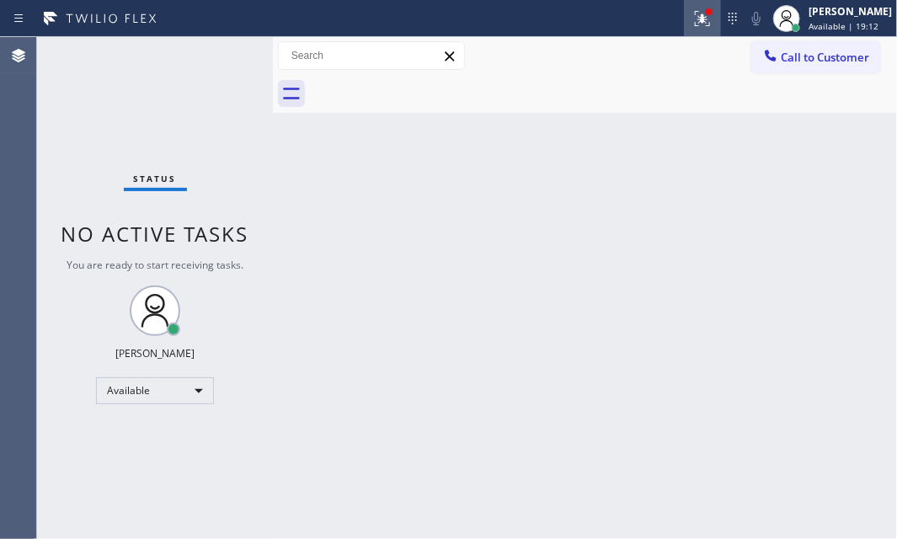
click at [695, 21] on icon at bounding box center [700, 17] width 10 height 12
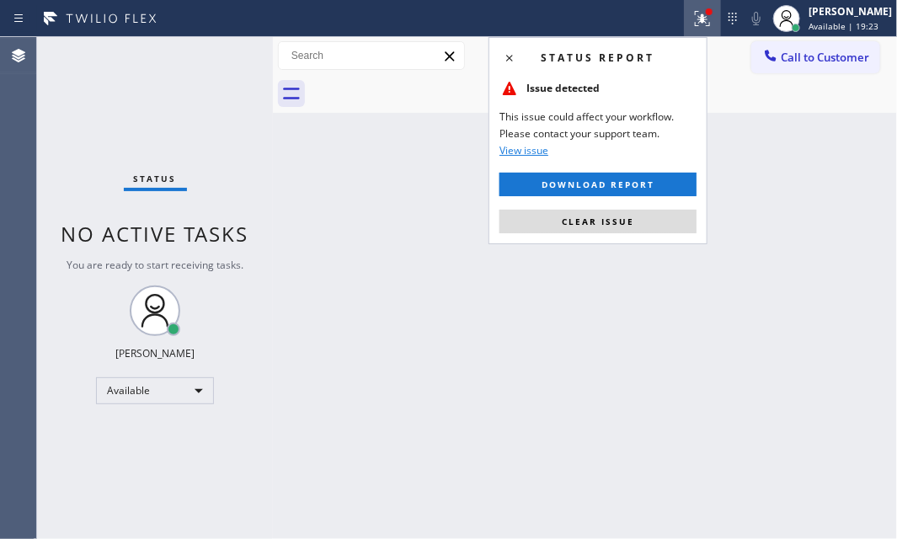
click at [618, 224] on span "Clear issue" at bounding box center [598, 222] width 72 height 12
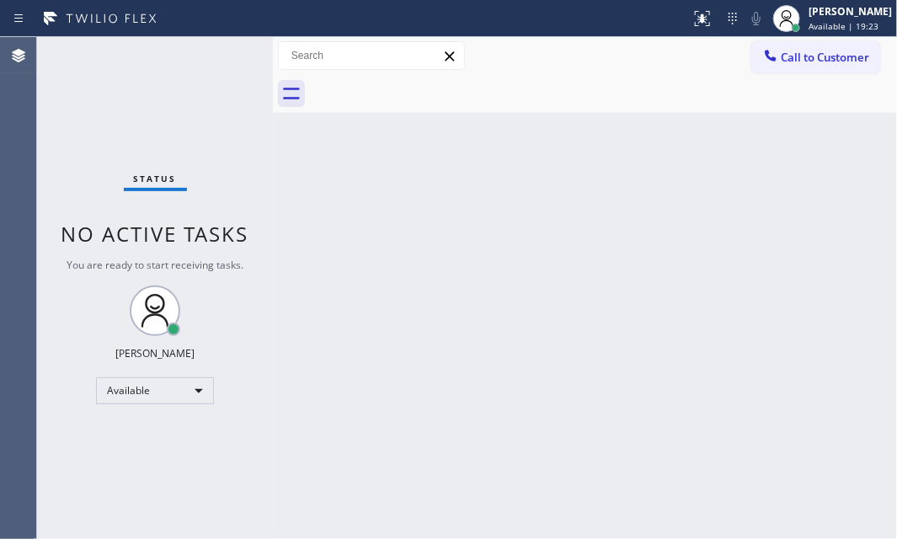
click at [683, 228] on div "Back to Dashboard Change Sender ID Customers Technicians Select a contact Outbo…" at bounding box center [585, 288] width 624 height 502
click at [224, 53] on div "Status No active tasks You are ready to start receiving tasks. [PERSON_NAME] Av…" at bounding box center [155, 288] width 236 height 502
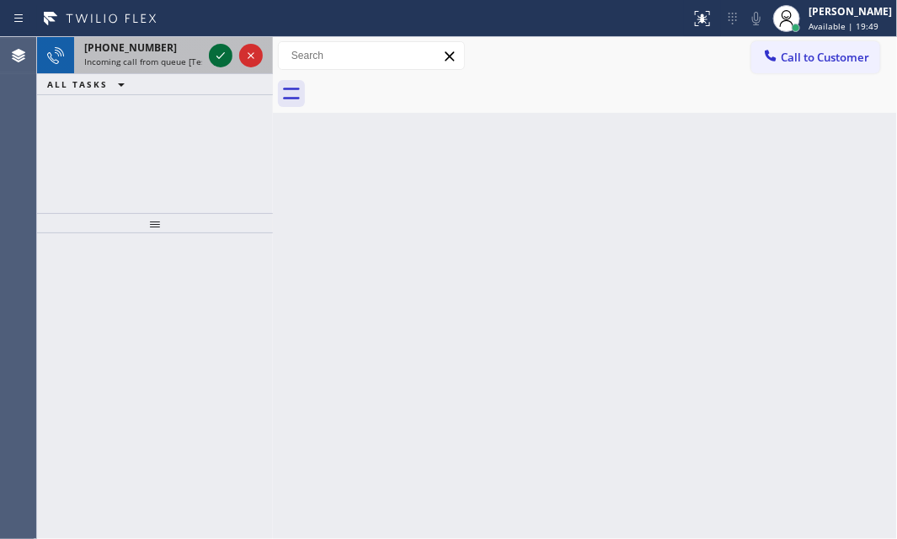
click at [215, 58] on icon at bounding box center [221, 55] width 20 height 20
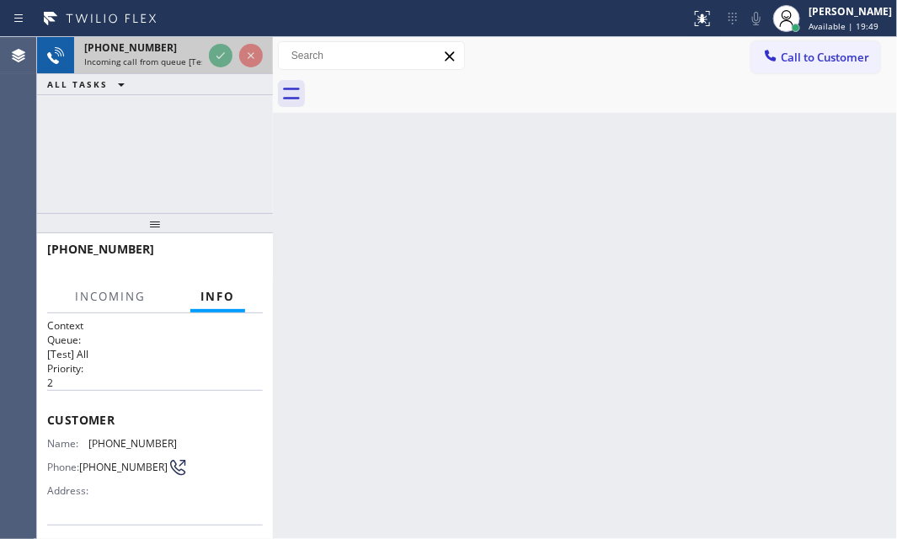
click at [210, 72] on div at bounding box center [236, 55] width 61 height 37
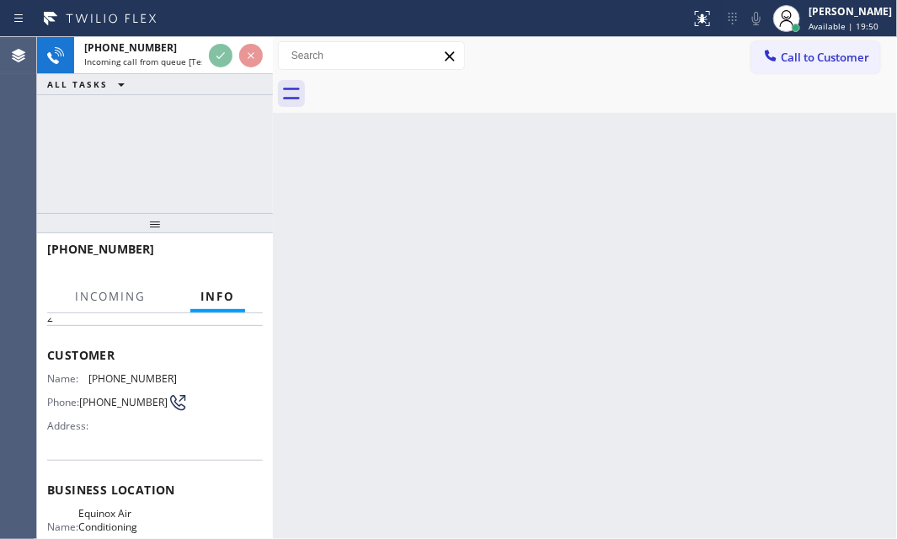
scroll to position [152, 0]
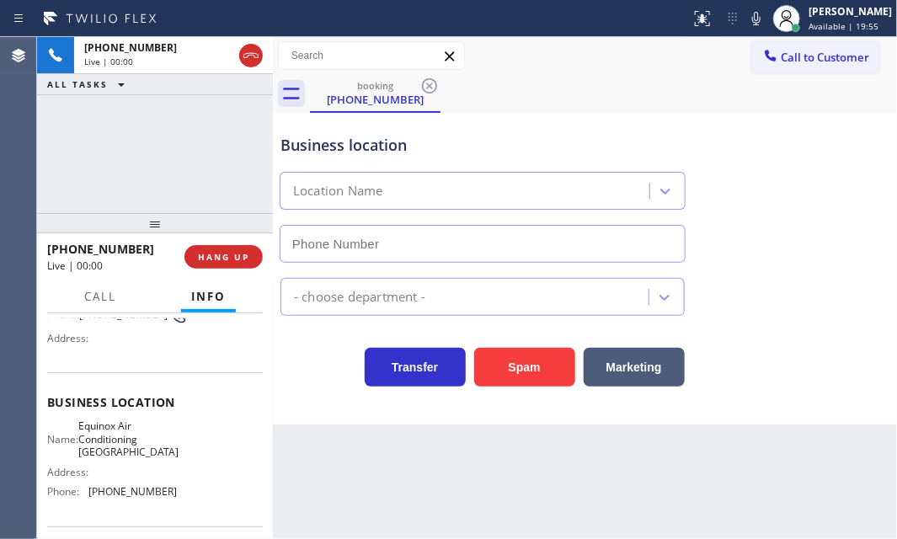
type input "(650) 360-9334"
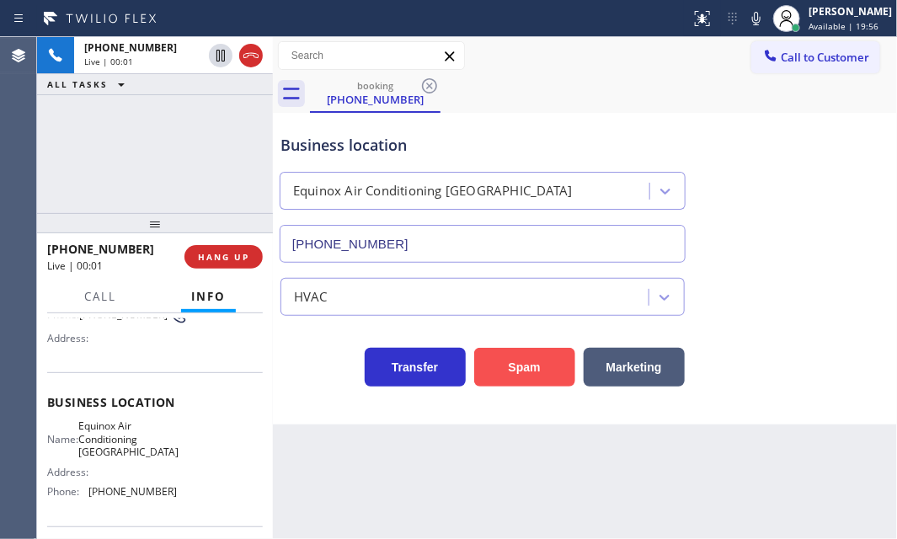
click at [528, 353] on button "Spam" at bounding box center [524, 367] width 101 height 39
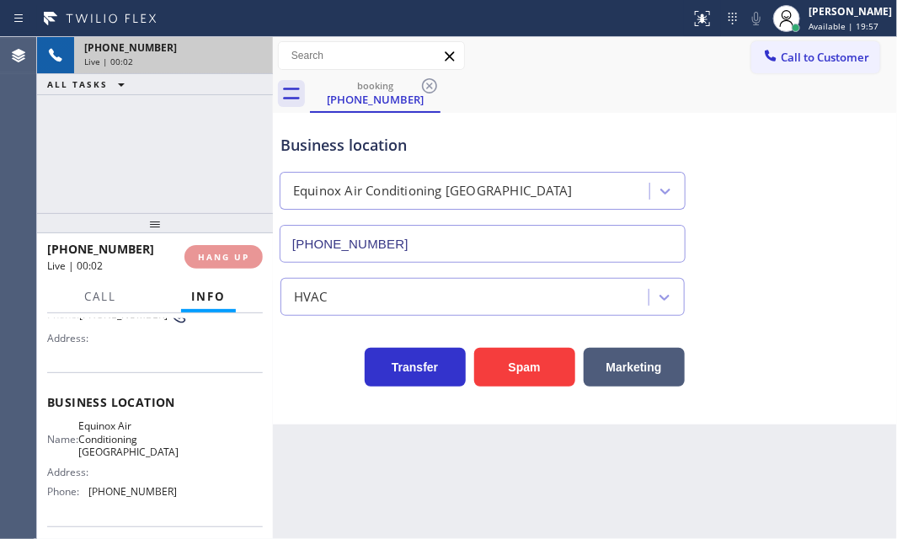
click at [218, 56] on div "Live | 00:02" at bounding box center [173, 62] width 179 height 12
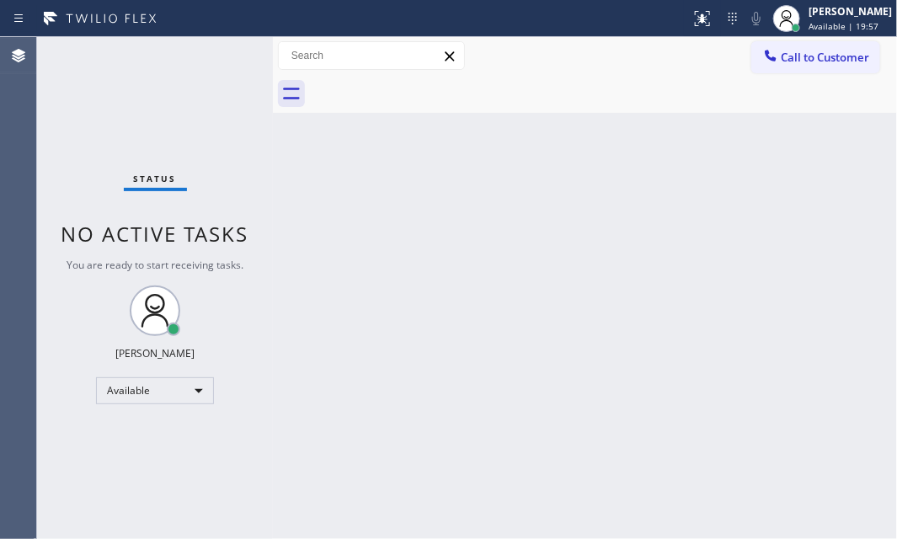
click at [218, 56] on div "Status No active tasks You are ready to start receiving tasks. [PERSON_NAME] Av…" at bounding box center [155, 288] width 236 height 502
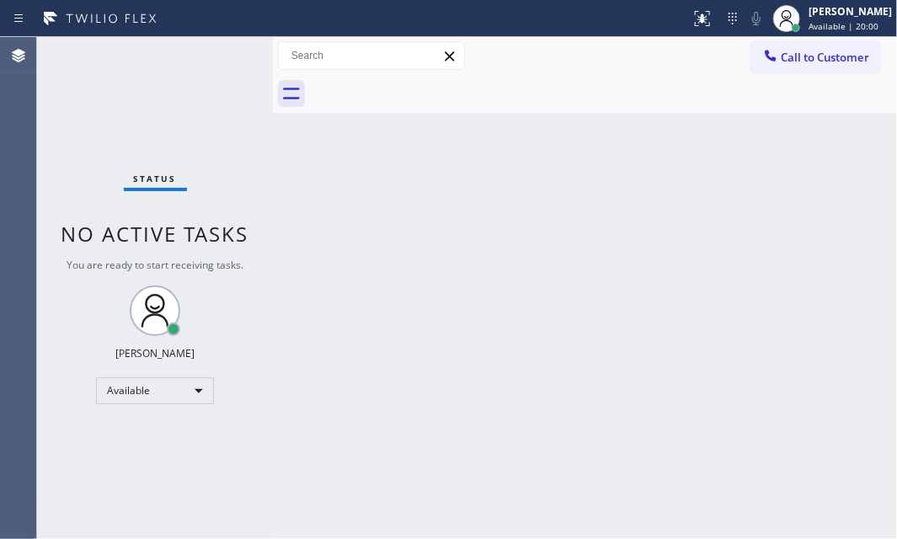
click at [218, 56] on div "Status No active tasks You are ready to start receiving tasks. [PERSON_NAME] Av…" at bounding box center [155, 288] width 236 height 502
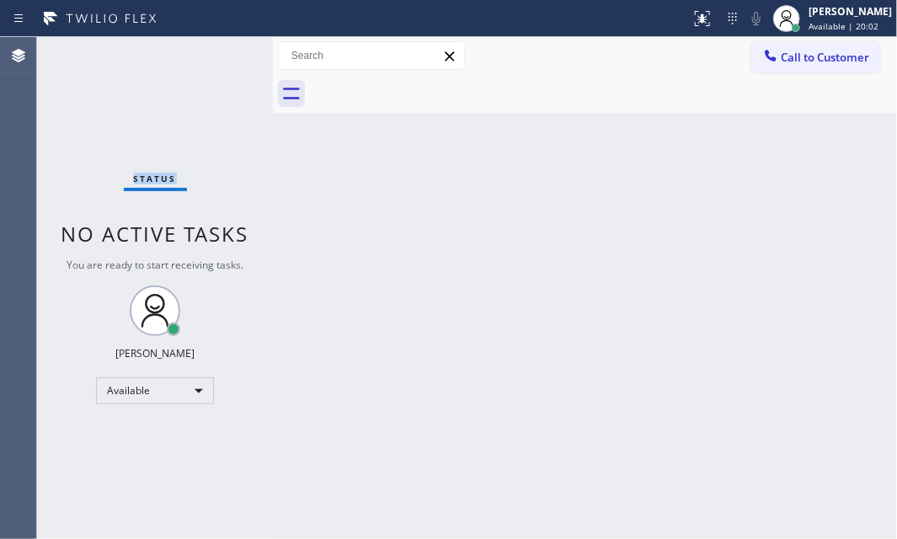
click at [218, 56] on div "Status No active tasks You are ready to start receiving tasks. [PERSON_NAME] Av…" at bounding box center [155, 288] width 236 height 502
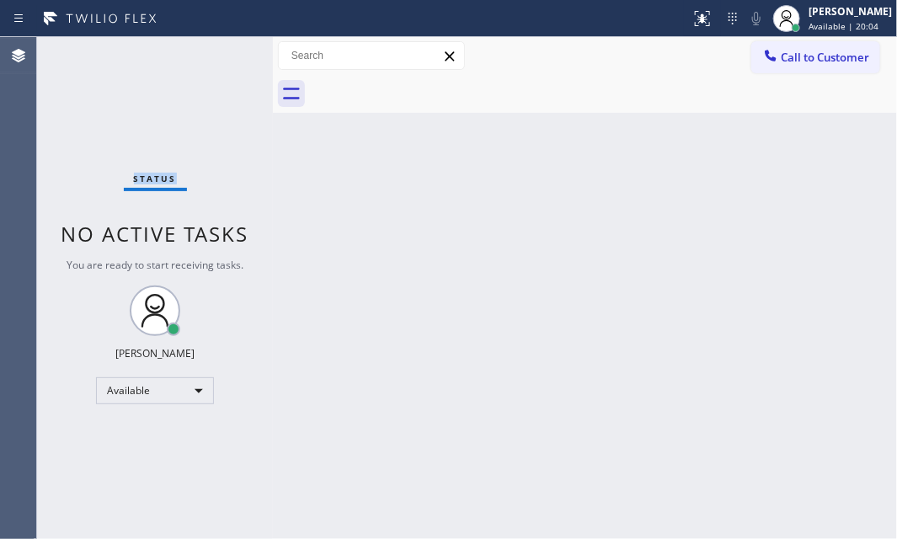
click at [218, 56] on div "Status No active tasks You are ready to start receiving tasks. [PERSON_NAME] Av…" at bounding box center [155, 288] width 236 height 502
click at [224, 53] on div "Status No active tasks You are ready to start receiving tasks. [PERSON_NAME] Av…" at bounding box center [155, 288] width 236 height 502
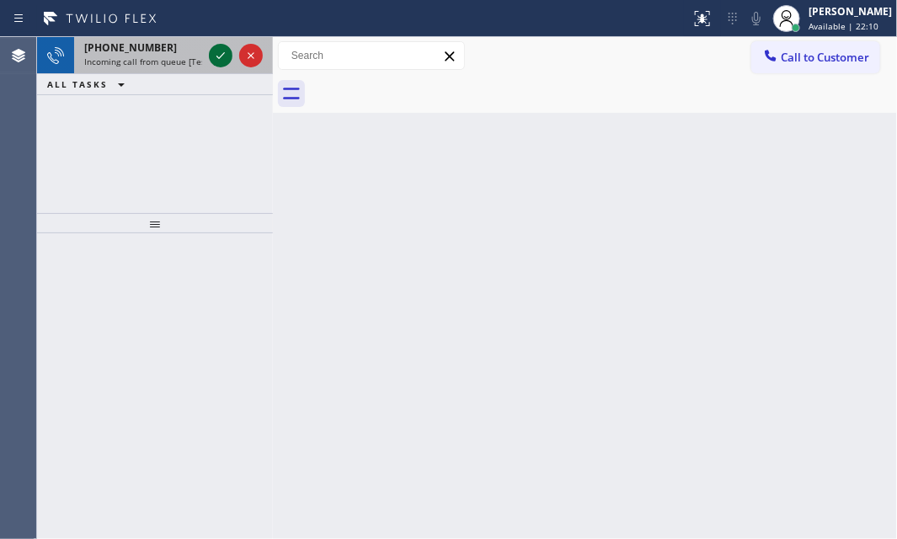
click at [224, 51] on icon at bounding box center [221, 55] width 20 height 20
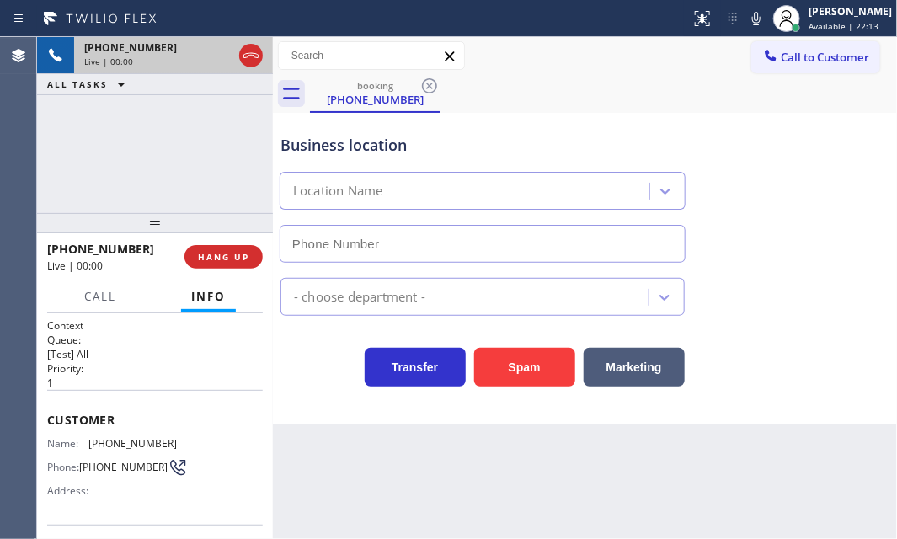
type input "[PHONE_NUMBER]"
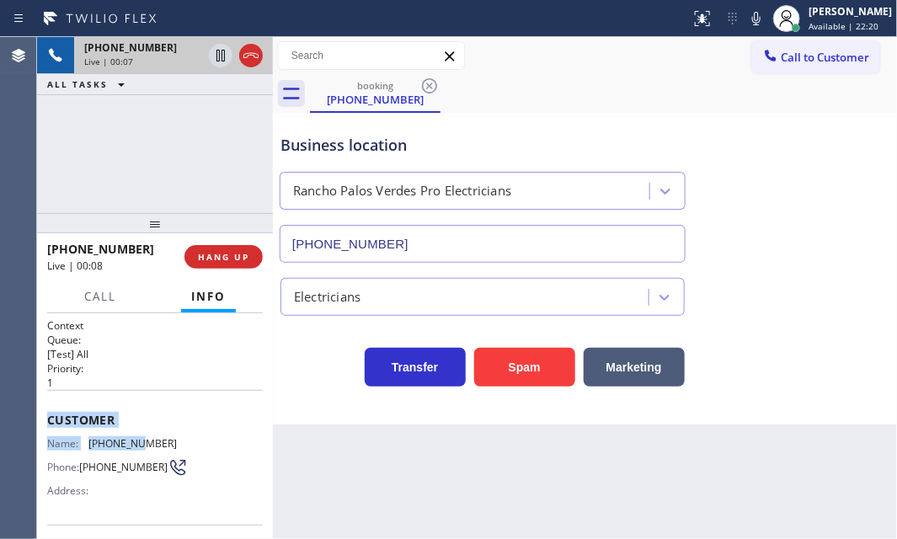
scroll to position [152, 0]
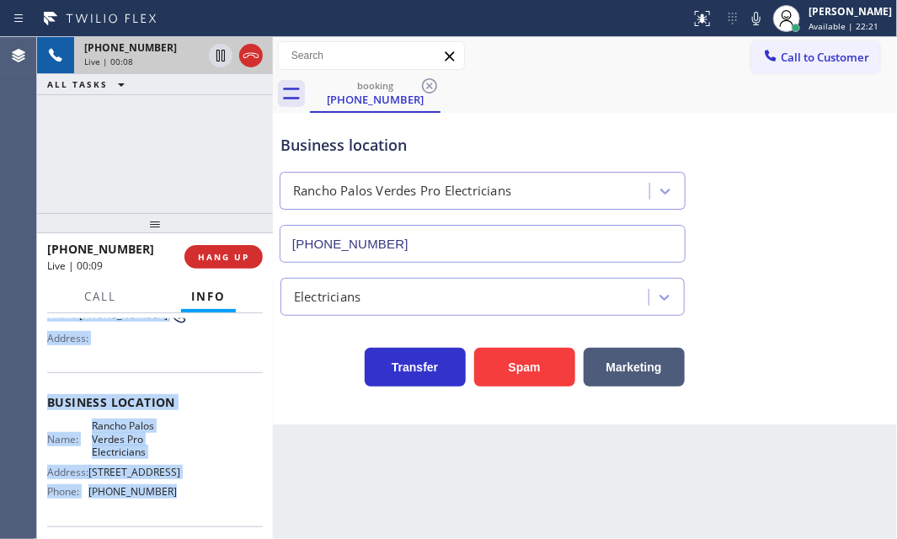
drag, startPoint x: 48, startPoint y: 404, endPoint x: 179, endPoint y: 505, distance: 165.1
click at [172, 506] on div "Context Queue: [Test] All Priority: 1 Customer Name: (310) 990-8500 Phone: (310…" at bounding box center [155, 416] width 216 height 500
copy div "Customer Name: (310) 990-8500 Phone: (310) 990-8500 Address: Business location …"
click at [219, 61] on icon at bounding box center [220, 56] width 8 height 12
click at [746, 19] on icon at bounding box center [756, 18] width 20 height 20
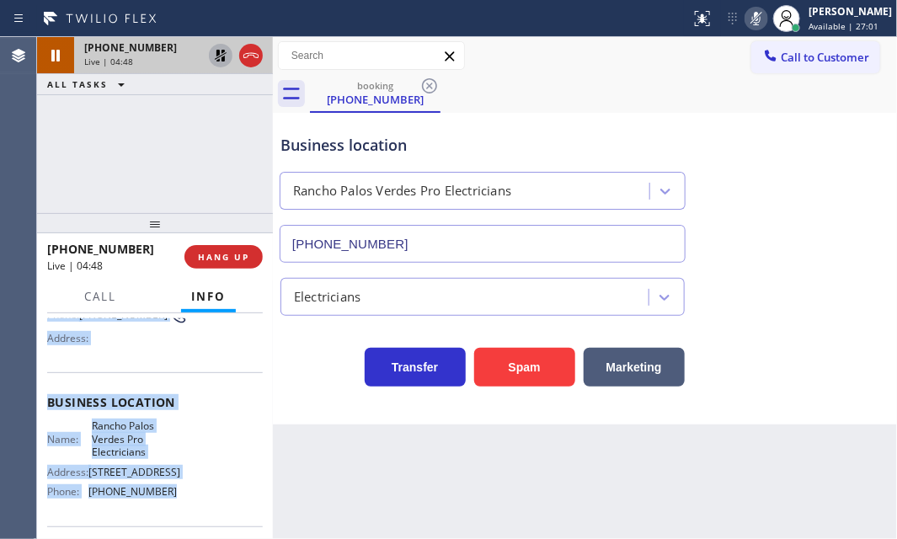
click at [222, 56] on icon at bounding box center [221, 55] width 20 height 20
click at [746, 19] on icon at bounding box center [756, 18] width 20 height 20
click at [248, 59] on icon at bounding box center [251, 55] width 20 height 20
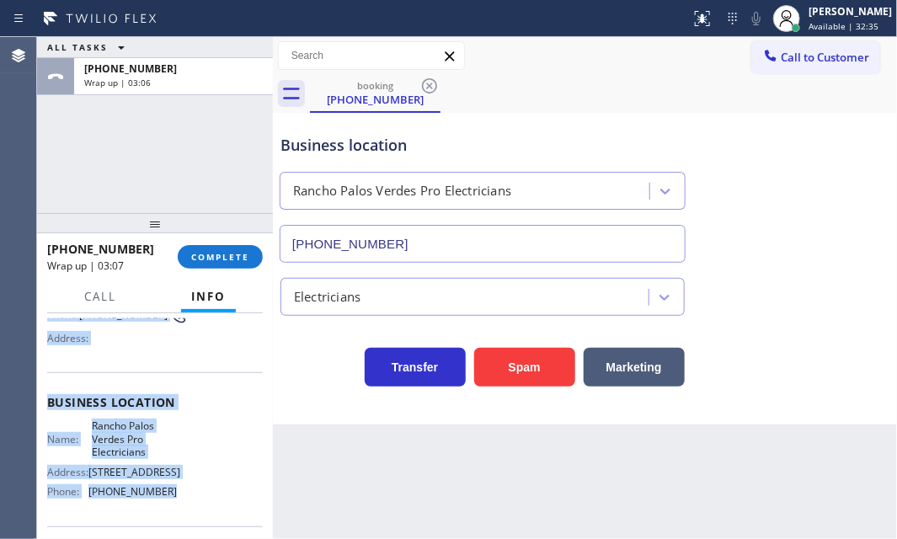
drag, startPoint x: 226, startPoint y: 254, endPoint x: 267, endPoint y: 265, distance: 42.9
click at [230, 253] on span "COMPLETE" at bounding box center [220, 257] width 58 height 12
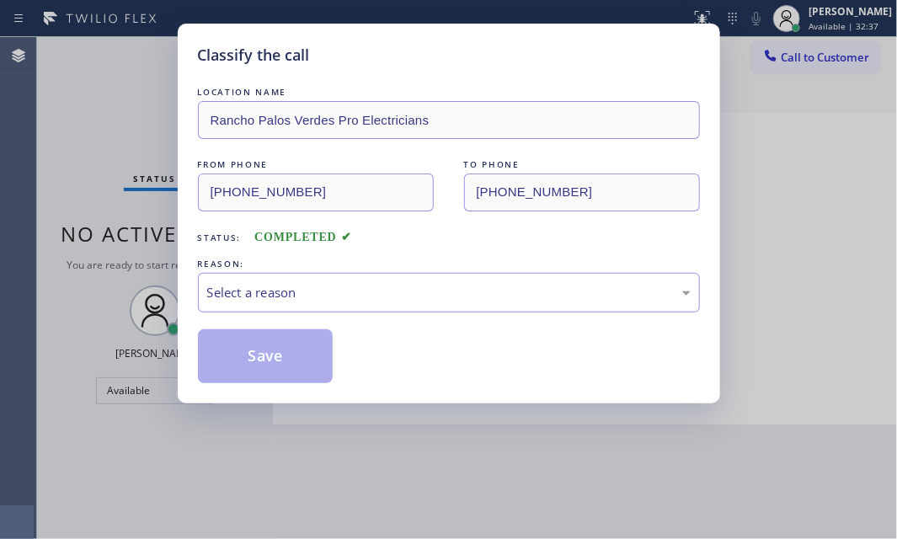
click at [352, 289] on div "Select a reason" at bounding box center [449, 292] width 484 height 19
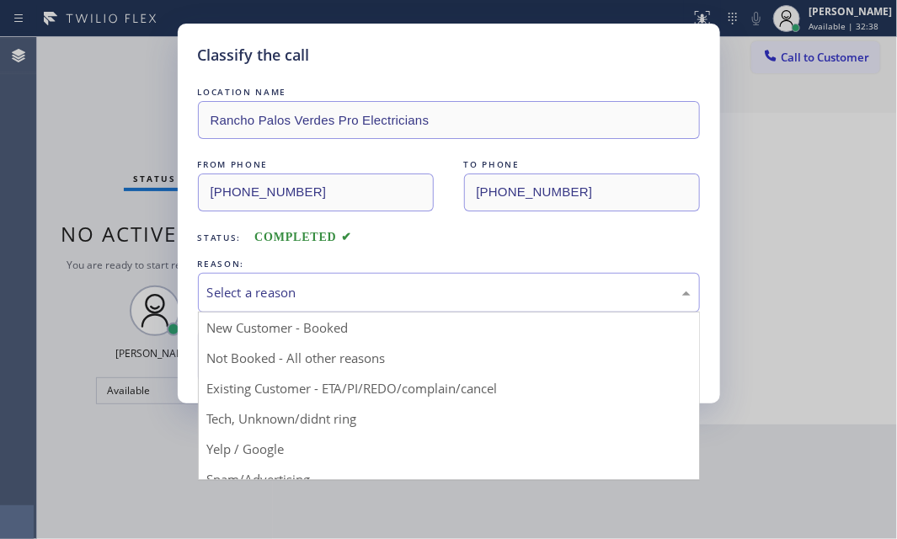
drag, startPoint x: 286, startPoint y: 331, endPoint x: 278, endPoint y: 339, distance: 11.9
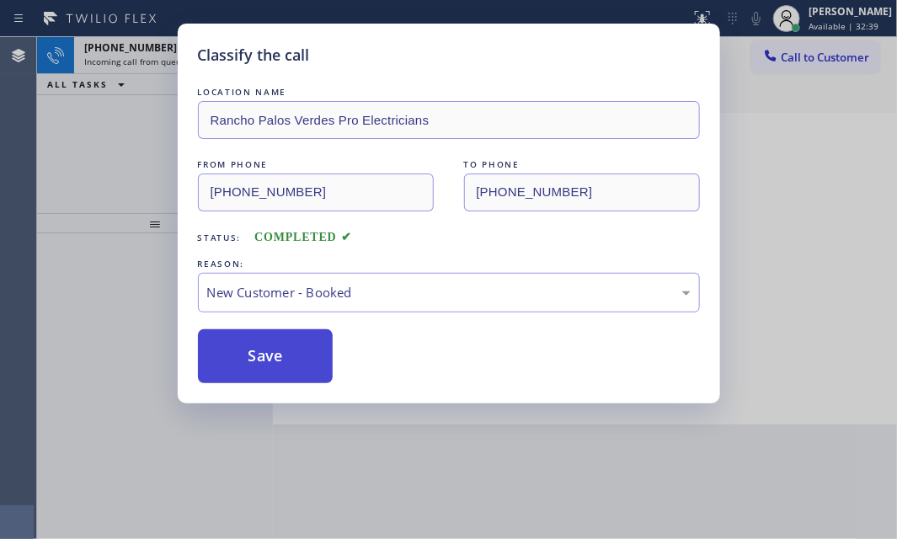
click at [251, 355] on button "Save" at bounding box center [266, 356] width 136 height 54
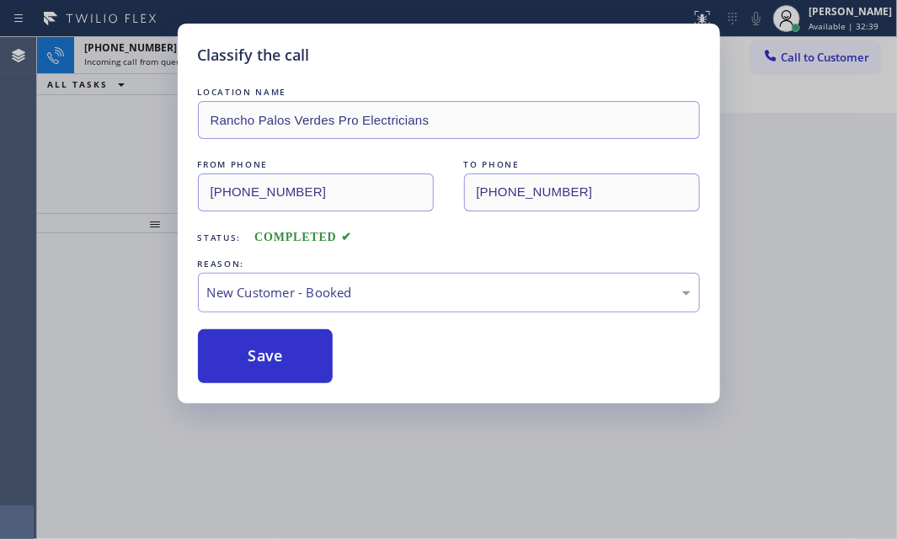
click at [148, 61] on div "Classify the call LOCATION NAME Rancho Palos Verdes Pro Electricians FROM PHONE…" at bounding box center [448, 269] width 897 height 539
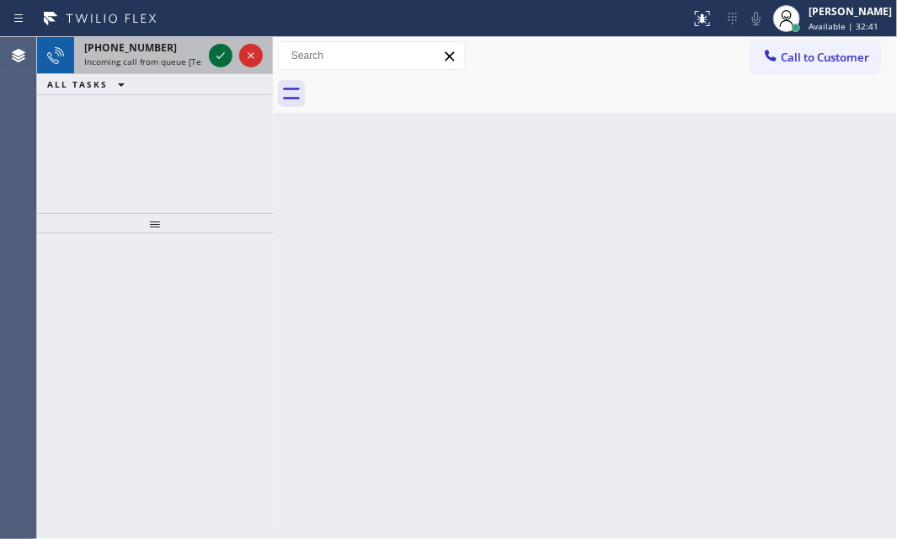
click at [213, 58] on icon at bounding box center [221, 55] width 20 height 20
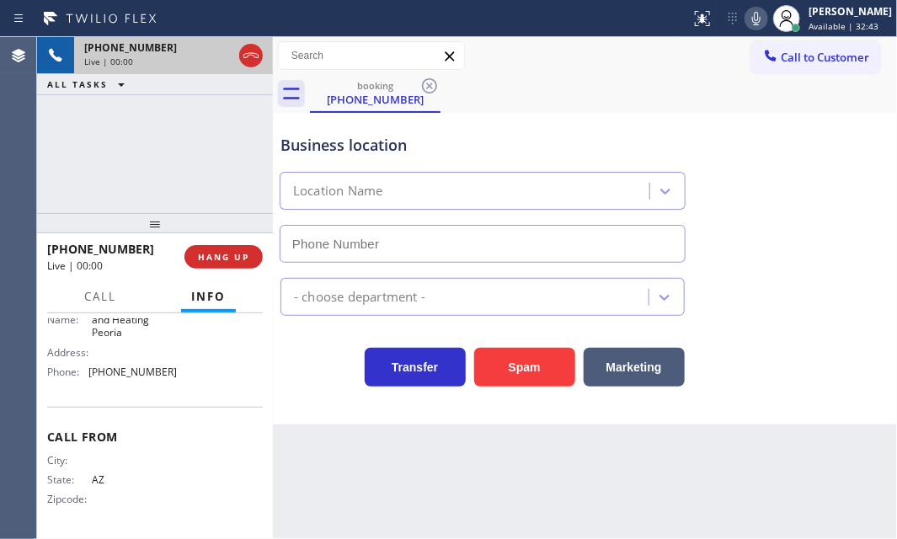
scroll to position [122, 0]
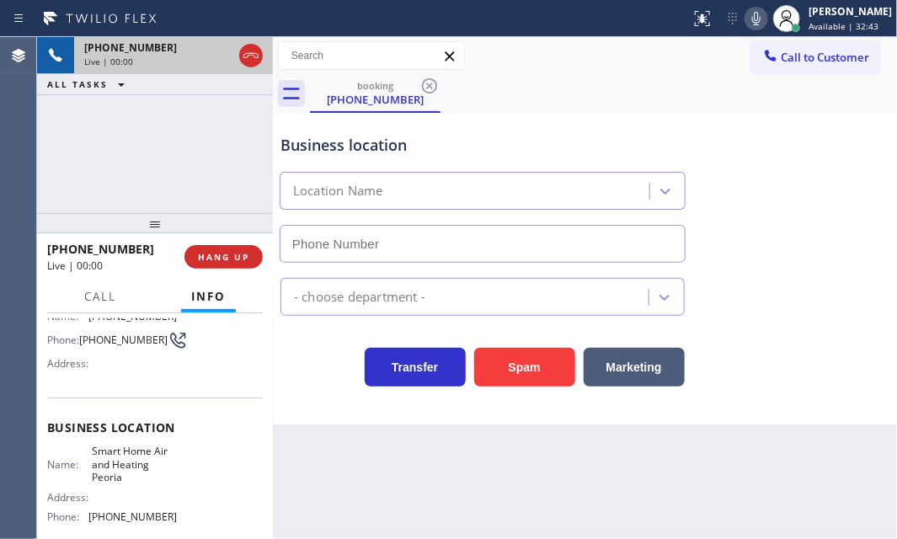
type input "(623) 323-3627"
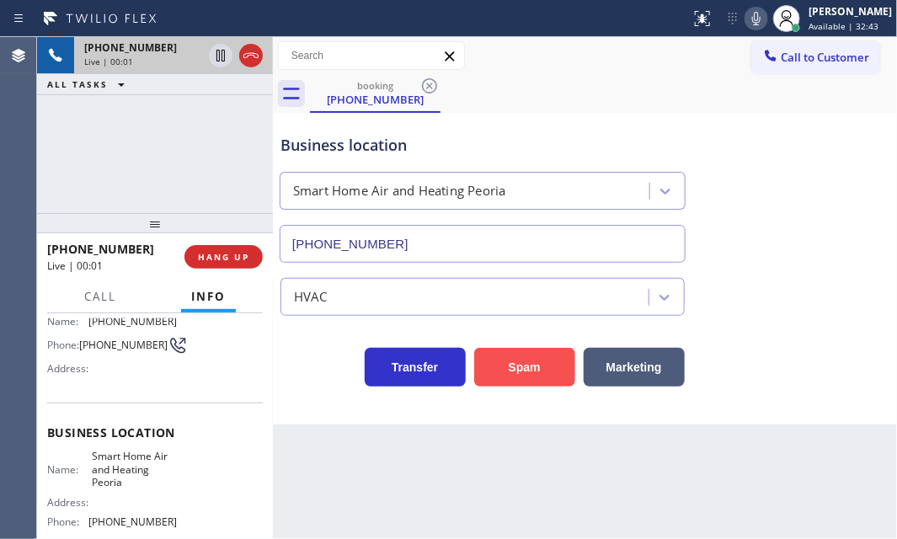
click at [484, 361] on button "Spam" at bounding box center [524, 367] width 101 height 39
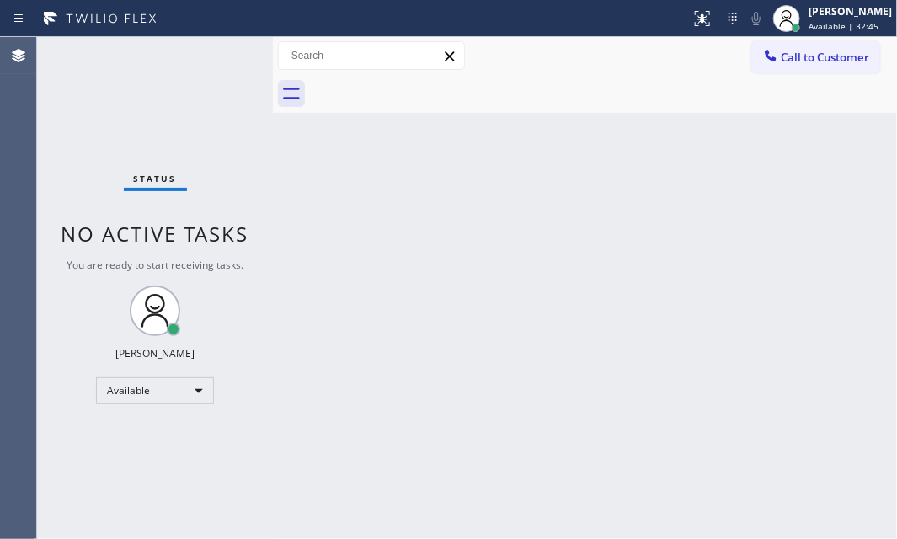
click at [221, 54] on div "Status No active tasks You are ready to start receiving tasks. [PERSON_NAME] Av…" at bounding box center [155, 288] width 236 height 502
click at [221, 53] on div "Status No active tasks You are ready to start receiving tasks. [PERSON_NAME] Av…" at bounding box center [155, 288] width 236 height 502
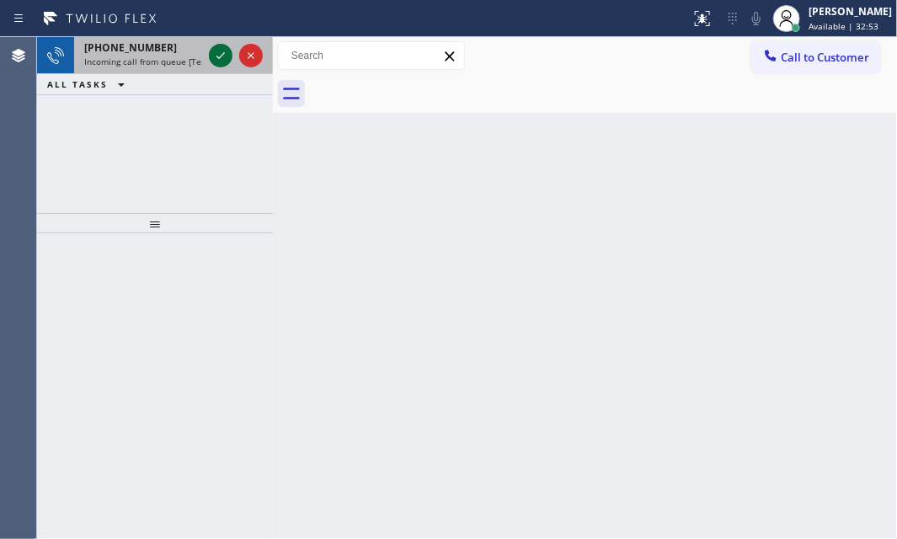
click at [212, 59] on icon at bounding box center [221, 55] width 20 height 20
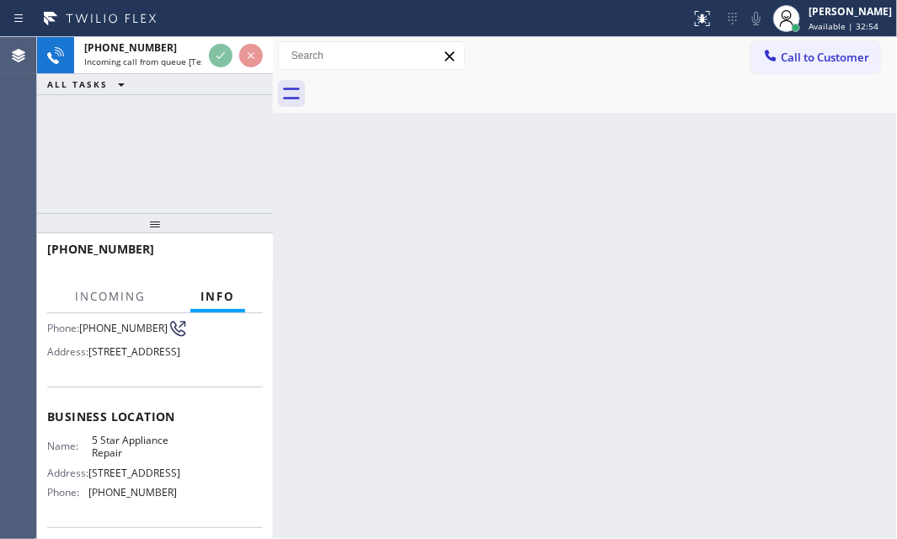
scroll to position [152, 0]
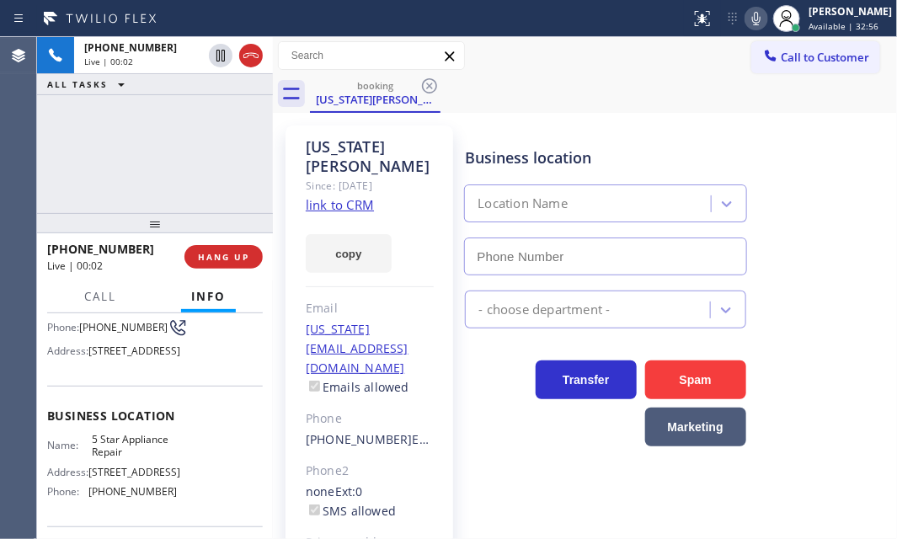
type input "[PHONE_NUMBER]"
drag, startPoint x: 340, startPoint y: 208, endPoint x: 419, endPoint y: 160, distance: 92.6
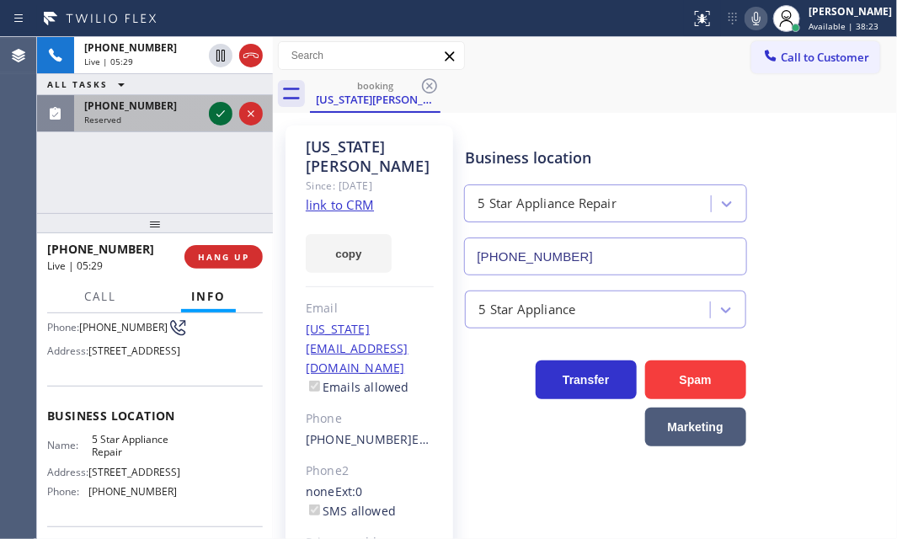
click at [226, 107] on icon at bounding box center [221, 114] width 20 height 20
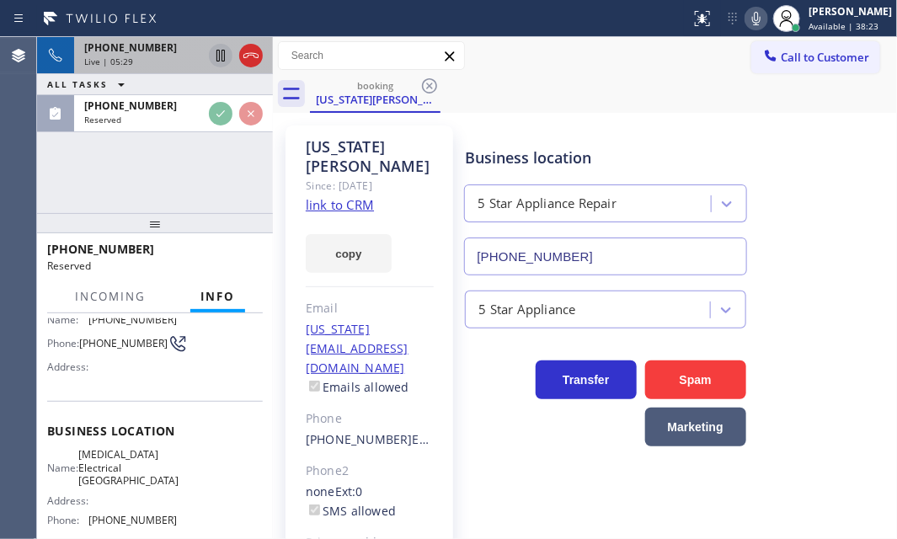
scroll to position [168, 0]
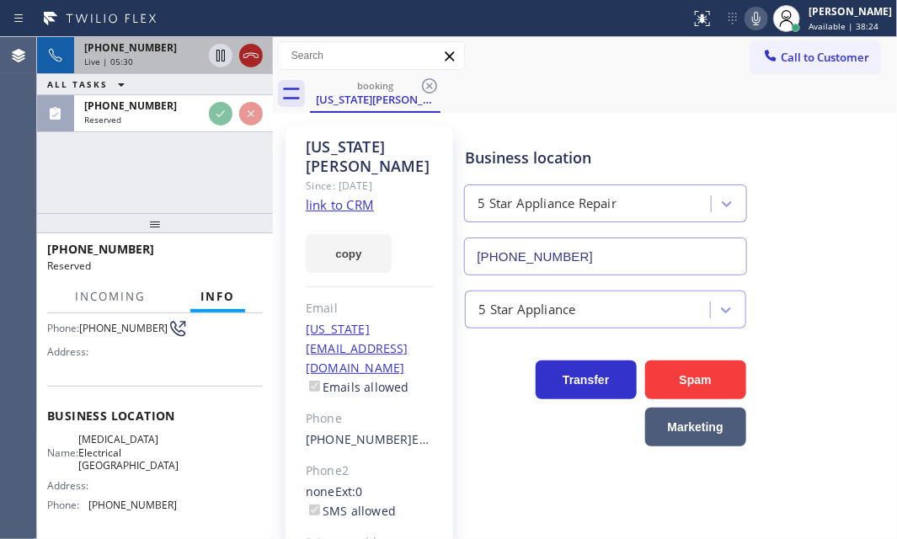
click at [245, 56] on icon at bounding box center [251, 55] width 20 height 20
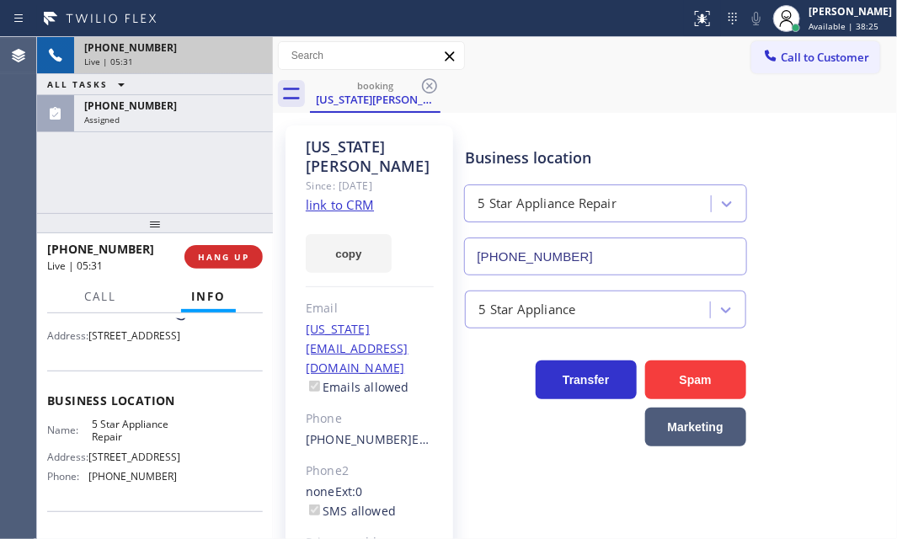
scroll to position [152, 0]
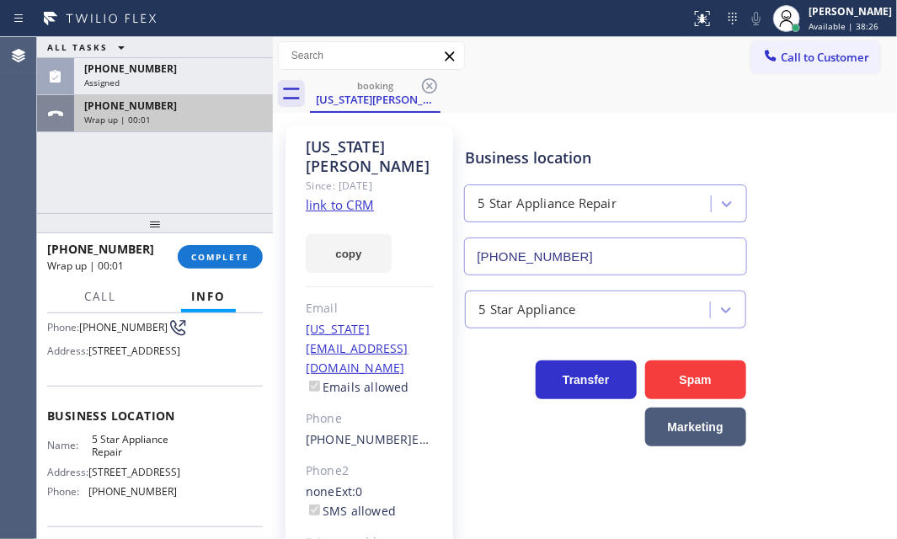
click at [189, 126] on div "+14246101372 Wrap up | 00:01" at bounding box center [170, 113] width 192 height 37
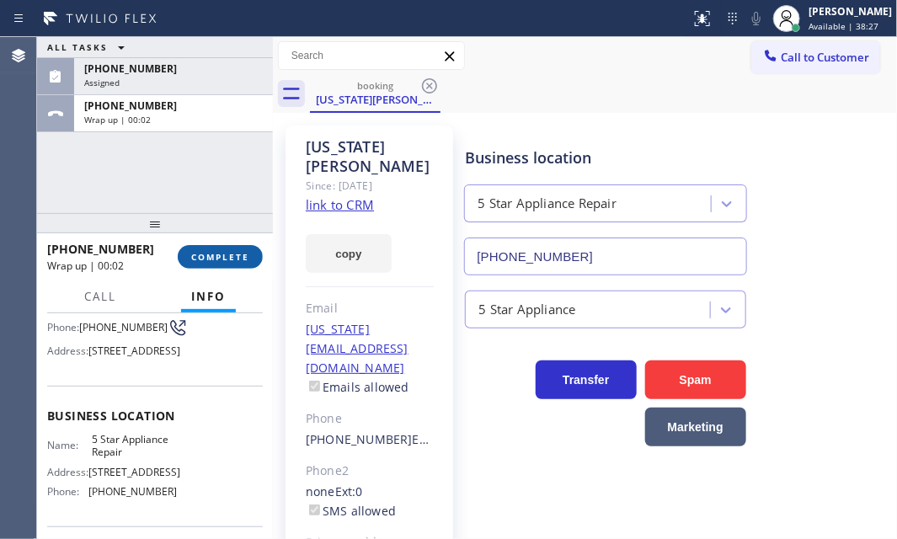
click at [213, 254] on span "COMPLETE" at bounding box center [220, 257] width 58 height 12
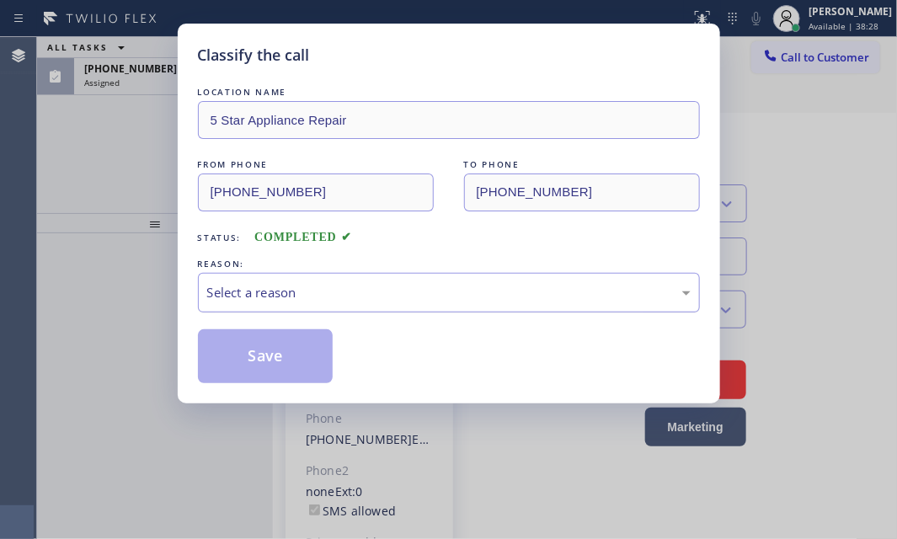
click at [360, 283] on div "Select a reason" at bounding box center [449, 292] width 484 height 19
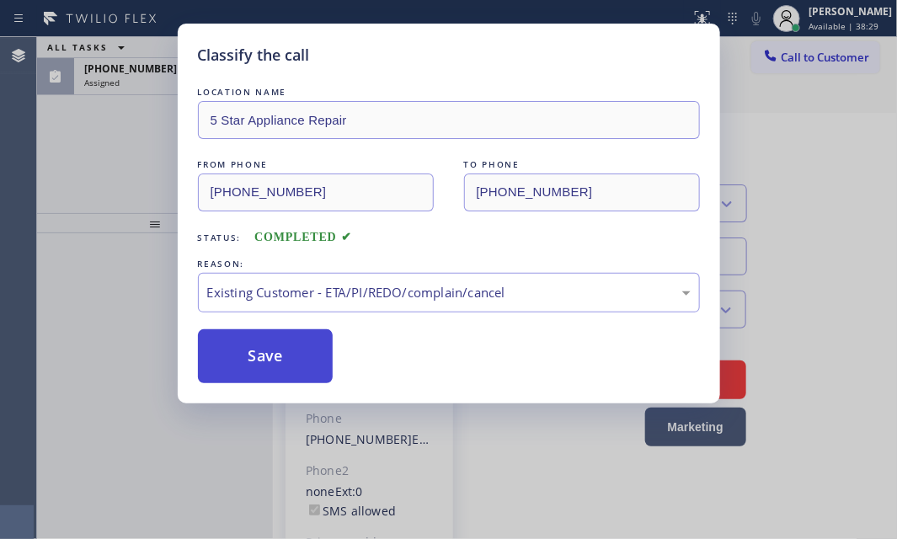
drag, startPoint x: 264, startPoint y: 371, endPoint x: 227, endPoint y: 284, distance: 94.3
click at [264, 370] on button "Save" at bounding box center [266, 356] width 136 height 54
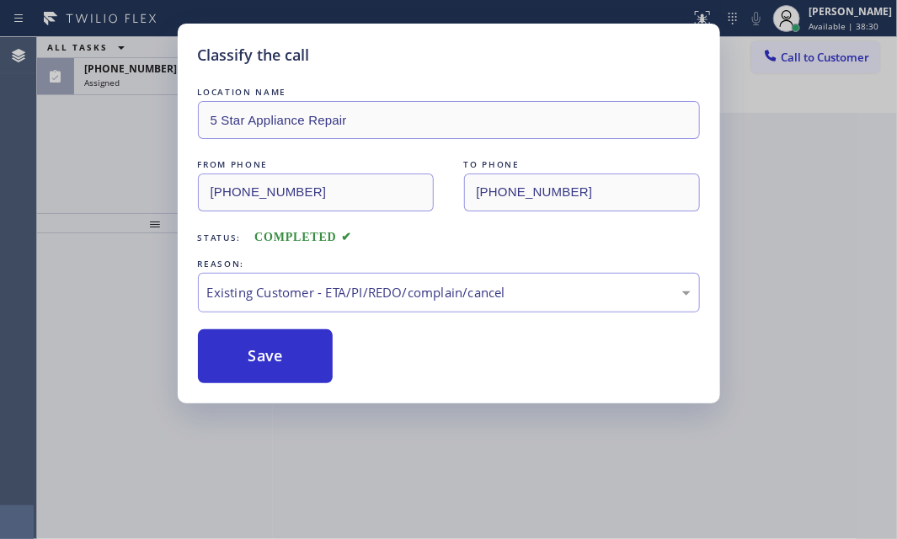
click at [143, 92] on div "Classify the call LOCATION NAME 5 Star Appliance Repair FROM PHONE (424) 610-13…" at bounding box center [448, 269] width 897 height 539
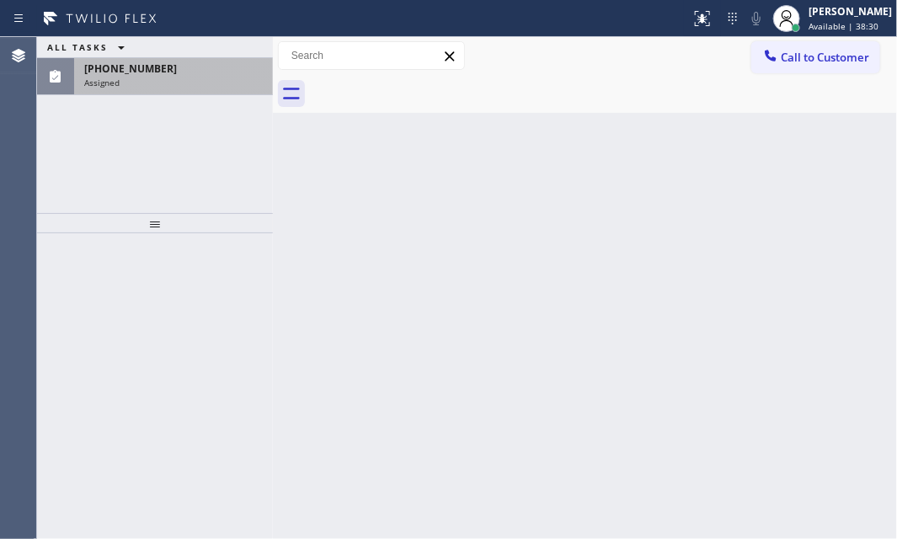
click at [143, 86] on div "Assigned" at bounding box center [173, 83] width 179 height 12
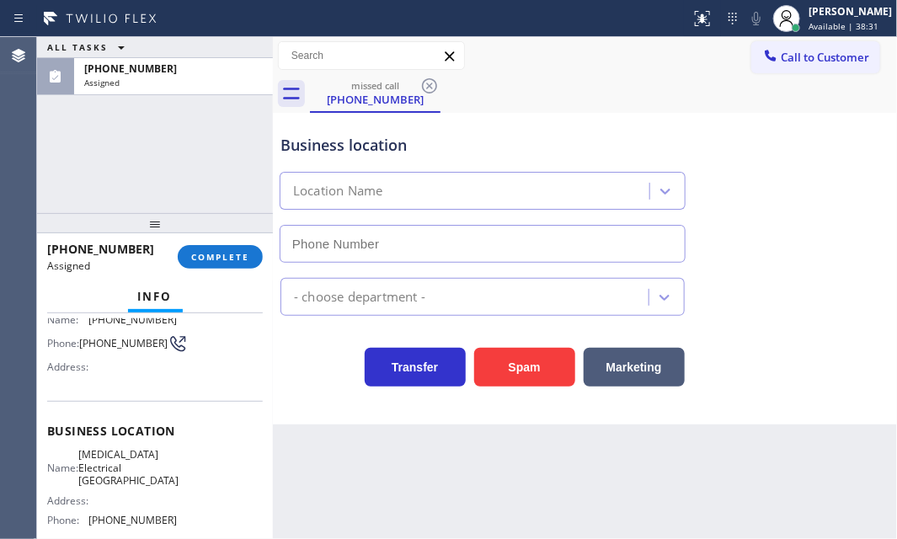
type input "[PHONE_NUMBER]"
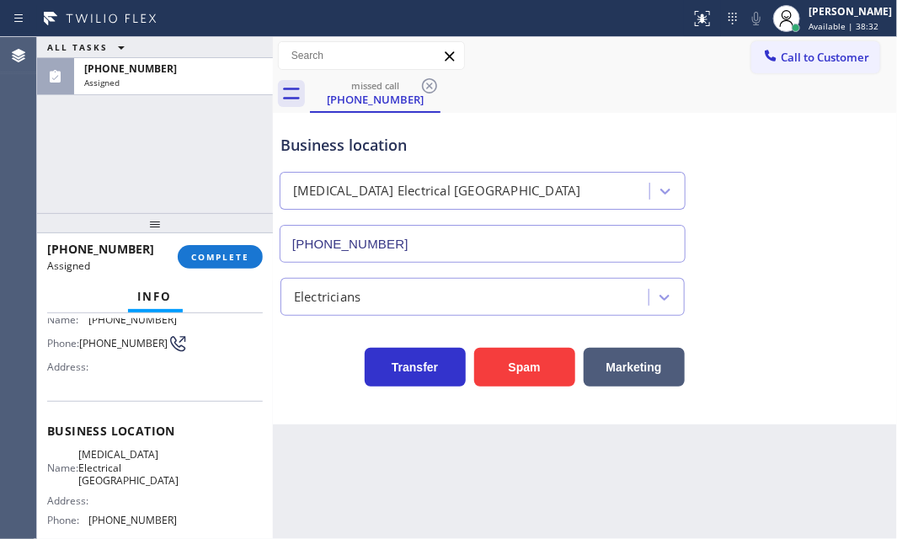
scroll to position [229, 0]
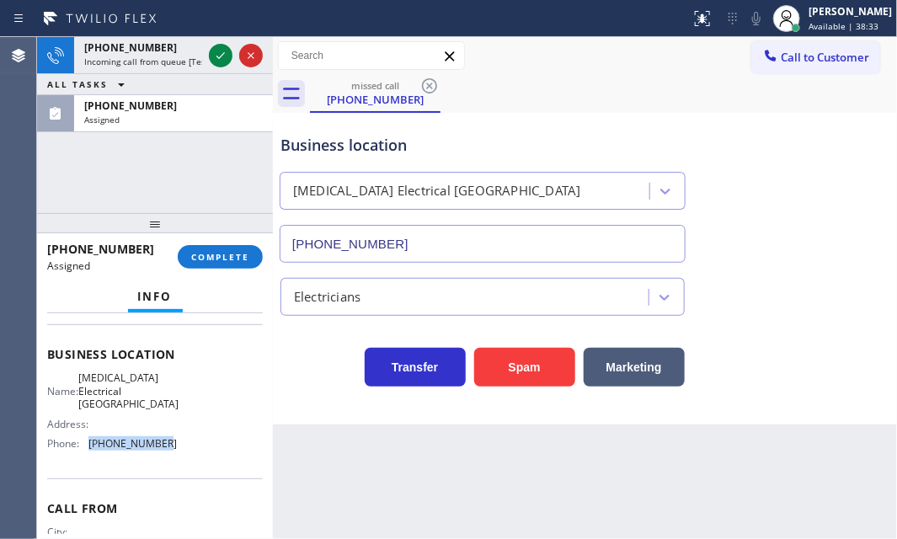
drag, startPoint x: 100, startPoint y: 441, endPoint x: 184, endPoint y: 155, distance: 298.5
click at [94, 431] on div "Name: High Voltage Electrical Anaheim Address: Phone: (714) 462-1901" at bounding box center [112, 413] width 130 height 85
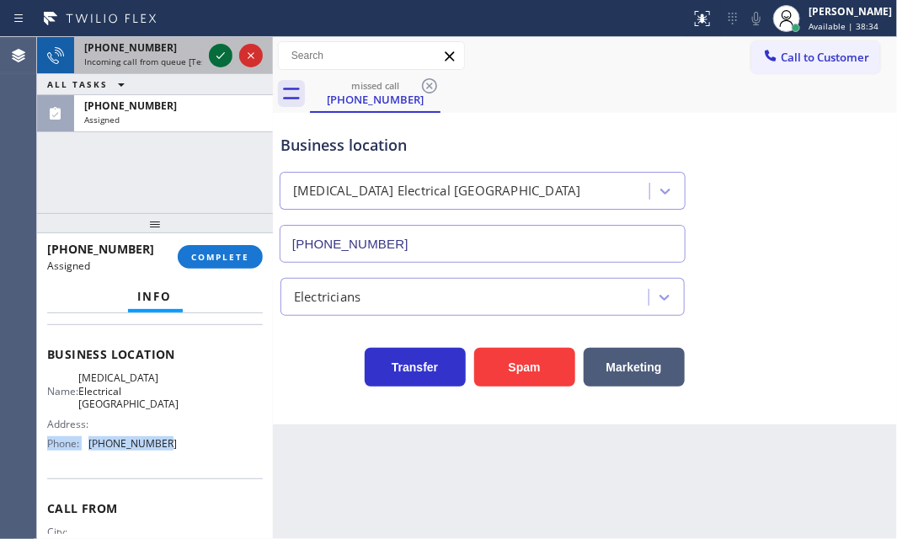
click at [216, 62] on icon at bounding box center [221, 55] width 20 height 20
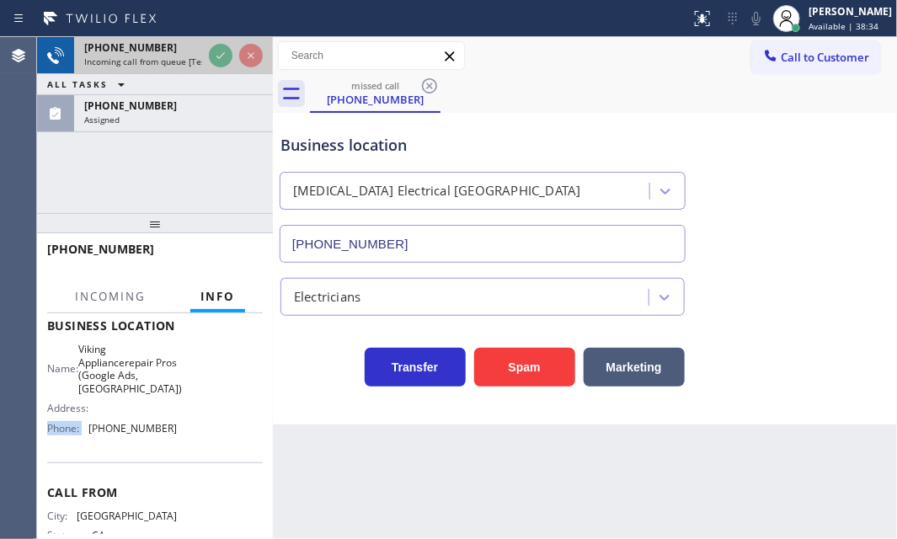
scroll to position [202, 0]
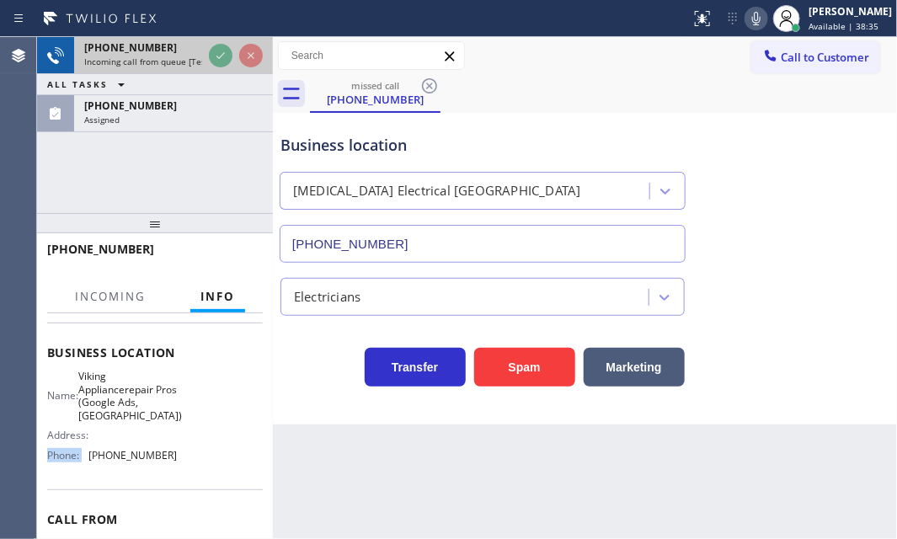
click at [167, 49] on div "+13109535104" at bounding box center [143, 47] width 118 height 14
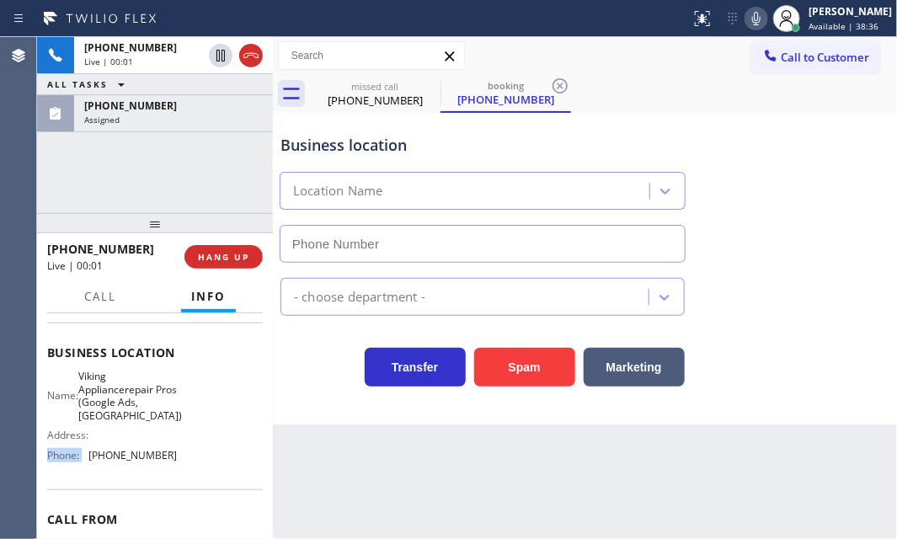
type input "[PHONE_NUMBER]"
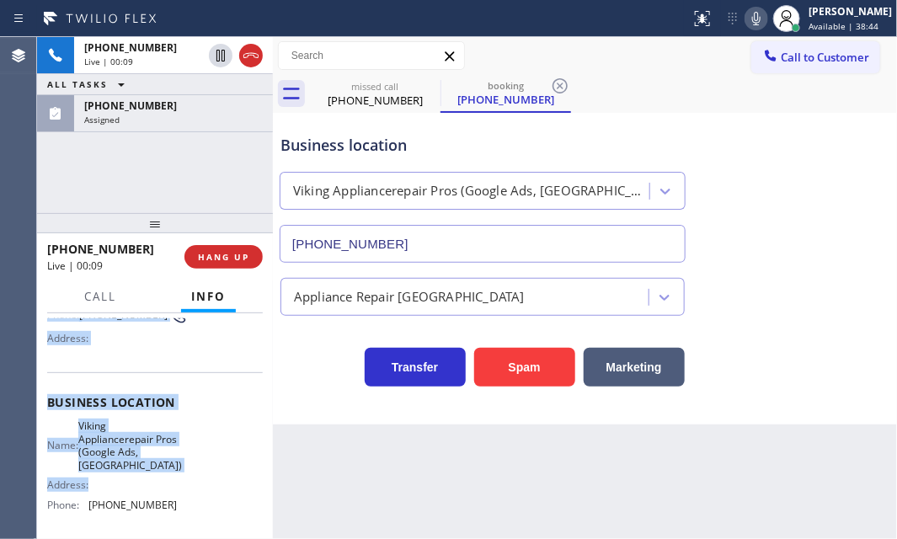
scroll to position [229, 0]
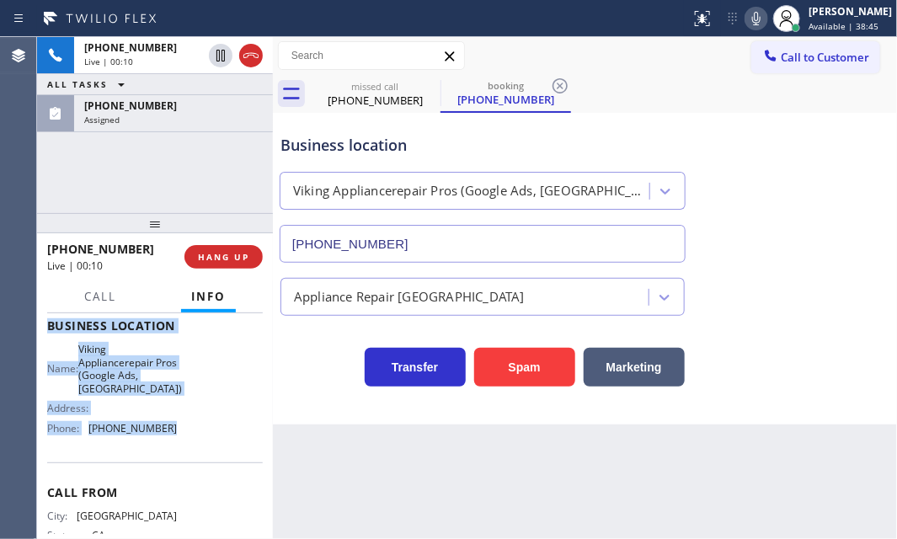
drag, startPoint x: 46, startPoint y: 413, endPoint x: 241, endPoint y: 454, distance: 198.9
click at [200, 444] on div "Context Queue: [Test] All Priority: 1 Customer Name: (310) 953-5104 Phone: (310…" at bounding box center [155, 339] width 216 height 500
copy div "Customer Name: (310) 953-5104 Phone: (310) 953-5104 Address: Business location …"
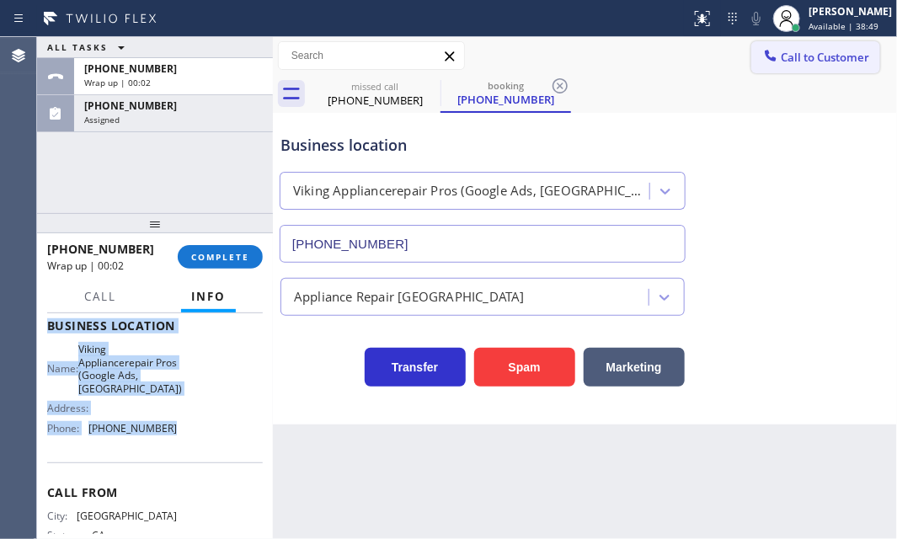
click at [795, 54] on span "Call to Customer" at bounding box center [825, 57] width 88 height 15
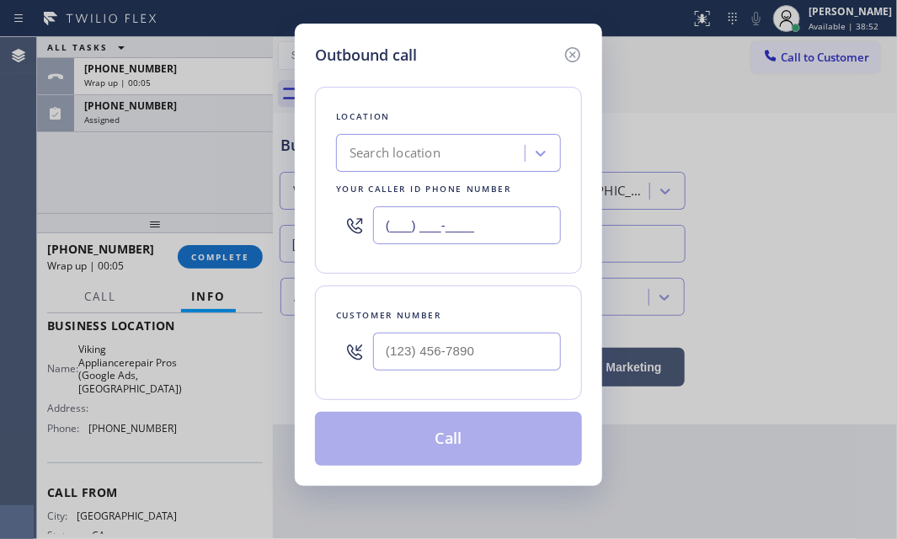
click at [523, 227] on input "(___) ___-____" at bounding box center [467, 225] width 188 height 38
paste input "213) 722-3593"
type input "[PHONE_NUMBER]"
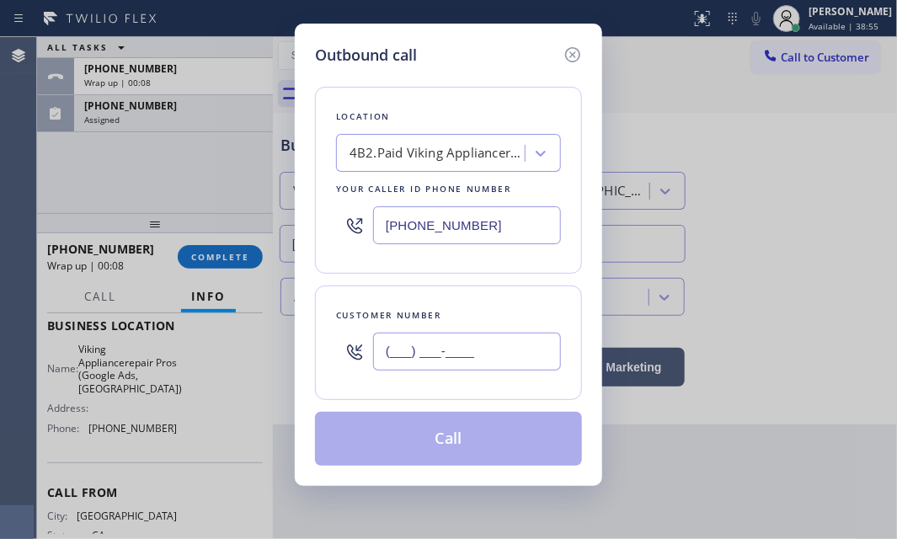
click at [505, 351] on input "(___) ___-____" at bounding box center [467, 352] width 188 height 38
paste input "310) 953-5104"
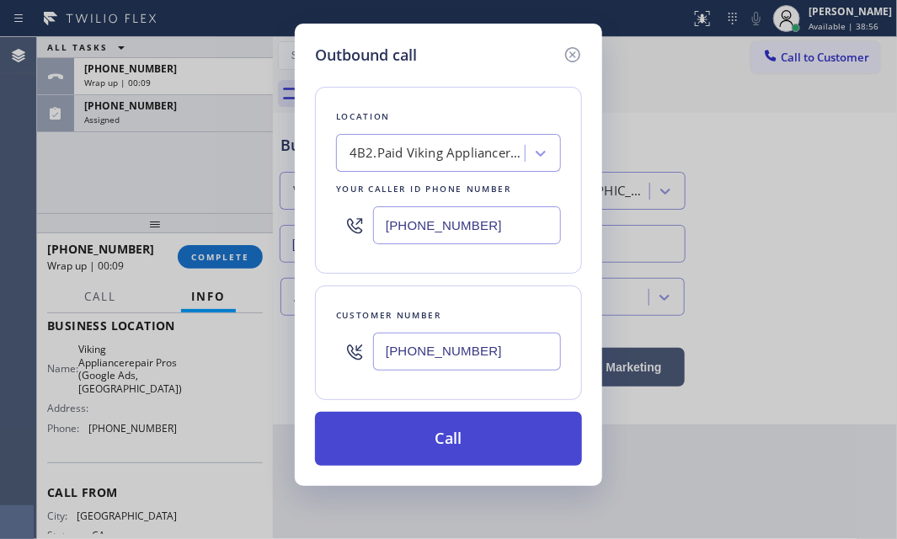
type input "[PHONE_NUMBER]"
click at [468, 435] on button "Call" at bounding box center [448, 439] width 267 height 54
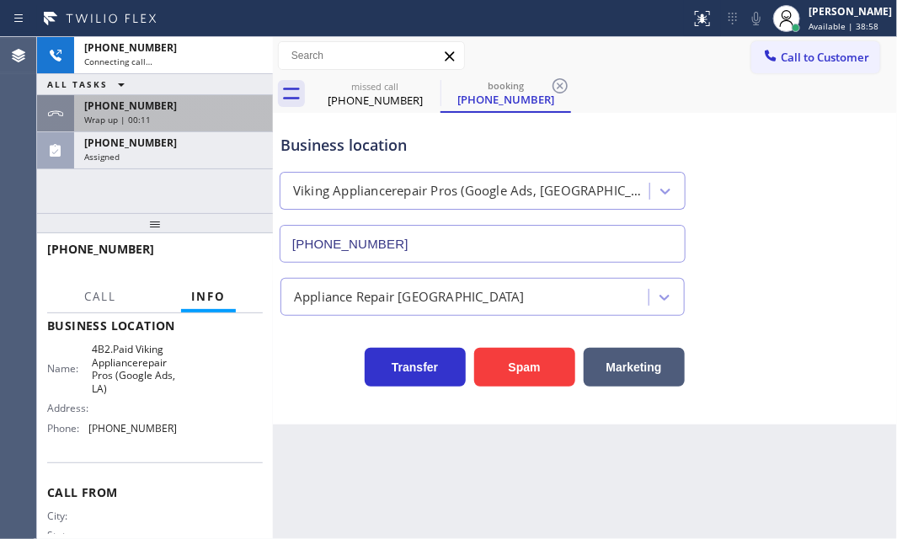
click at [183, 110] on div "+13109535104" at bounding box center [173, 106] width 179 height 14
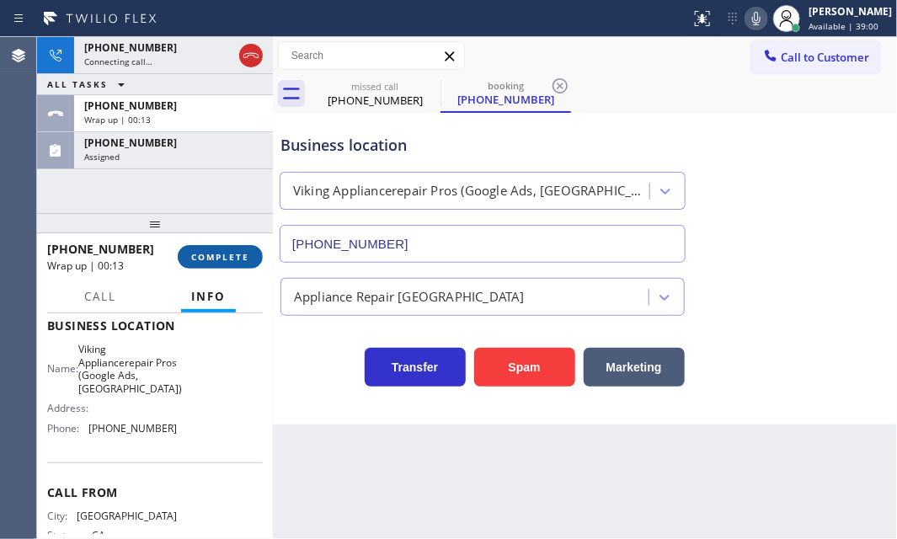
click at [216, 260] on span "COMPLETE" at bounding box center [220, 257] width 58 height 12
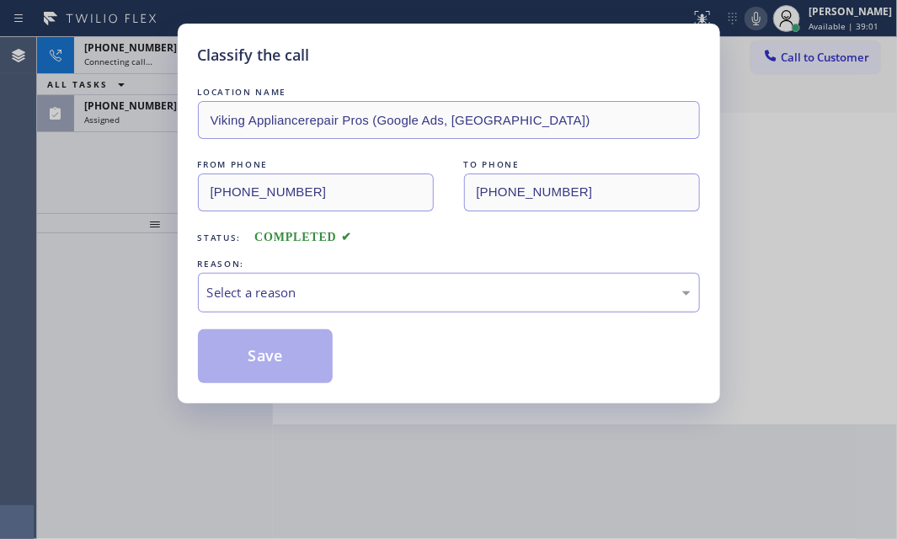
drag, startPoint x: 383, startPoint y: 286, endPoint x: 366, endPoint y: 308, distance: 28.3
click at [383, 286] on div "Select a reason" at bounding box center [449, 292] width 484 height 19
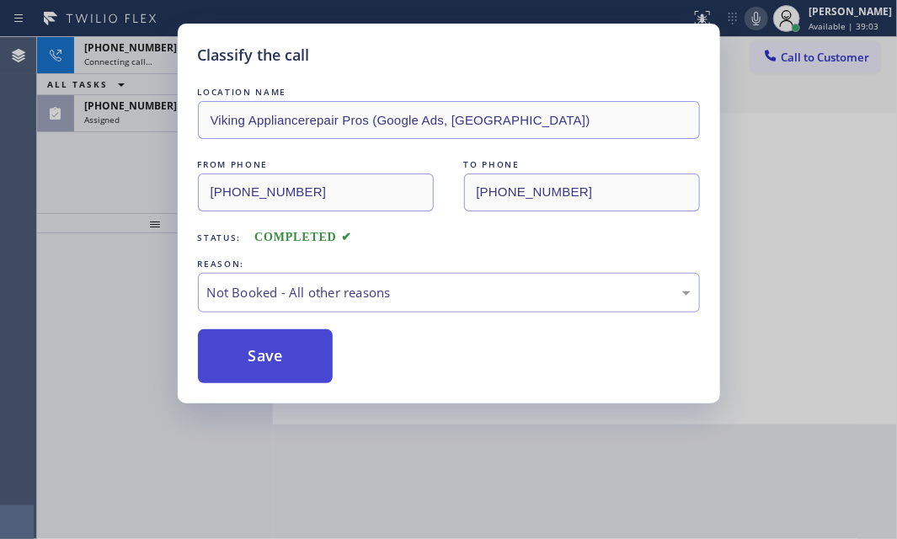
click at [269, 361] on button "Save" at bounding box center [266, 356] width 136 height 54
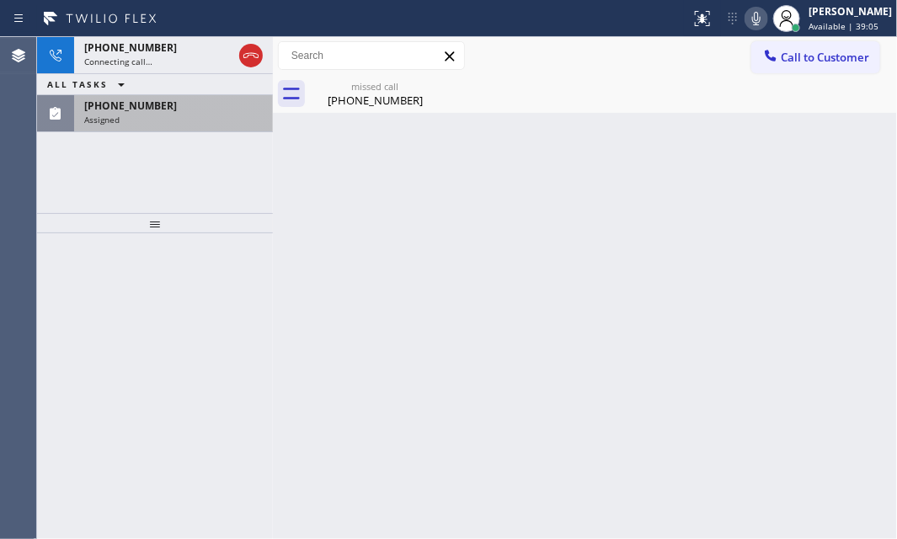
click at [149, 126] on div "(705) 318-9554 Assigned" at bounding box center [170, 113] width 192 height 37
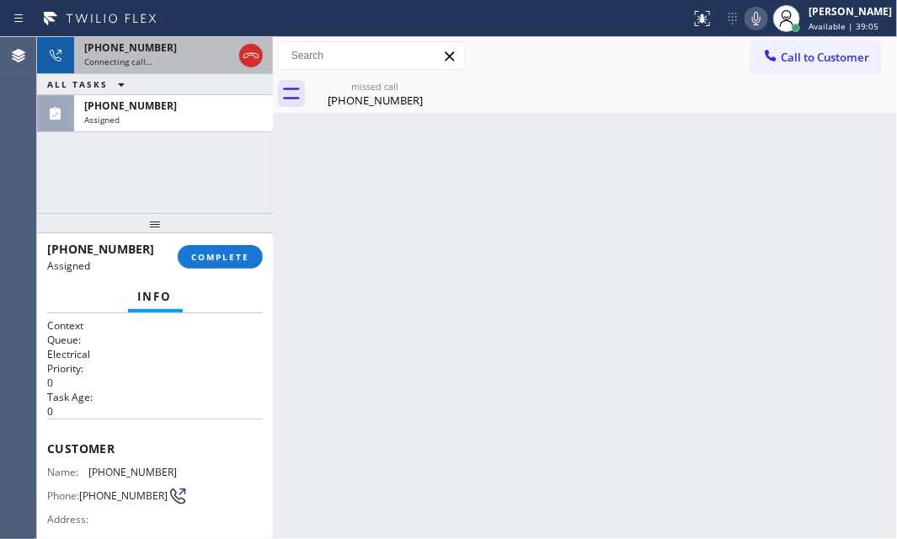
click at [183, 50] on div "+13109535104" at bounding box center [158, 47] width 148 height 14
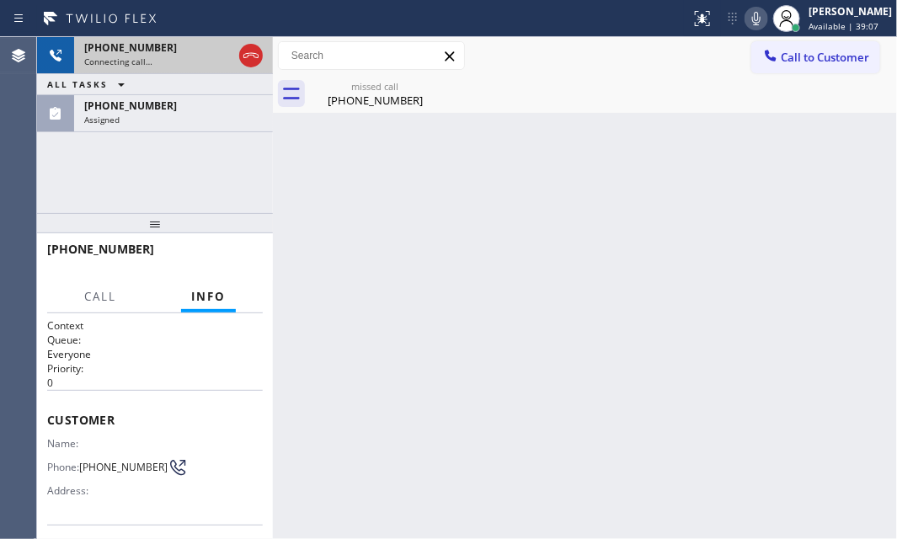
click at [183, 50] on div "+13109535104" at bounding box center [158, 47] width 148 height 14
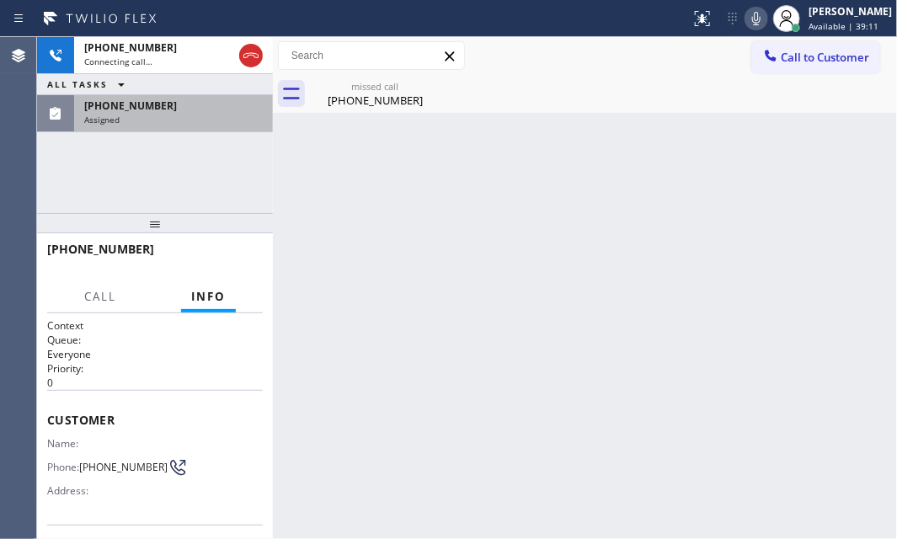
click at [184, 120] on div "Assigned" at bounding box center [173, 120] width 179 height 12
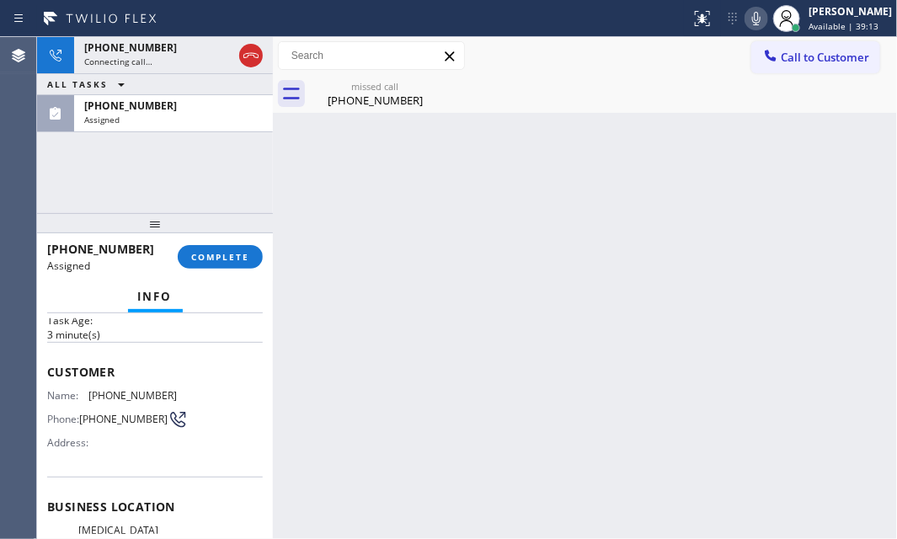
scroll to position [229, 0]
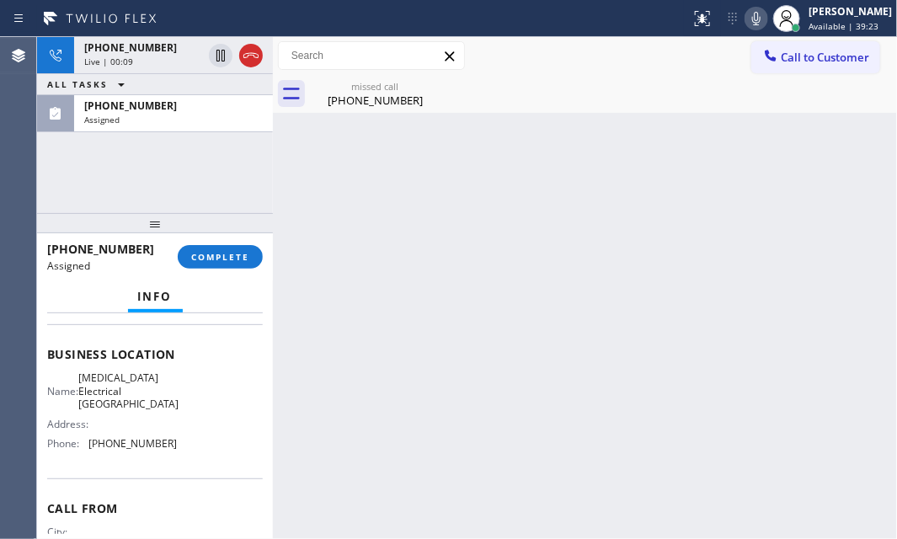
drag, startPoint x: 255, startPoint y: 57, endPoint x: 230, endPoint y: 91, distance: 42.1
click at [255, 57] on icon at bounding box center [250, 55] width 15 height 5
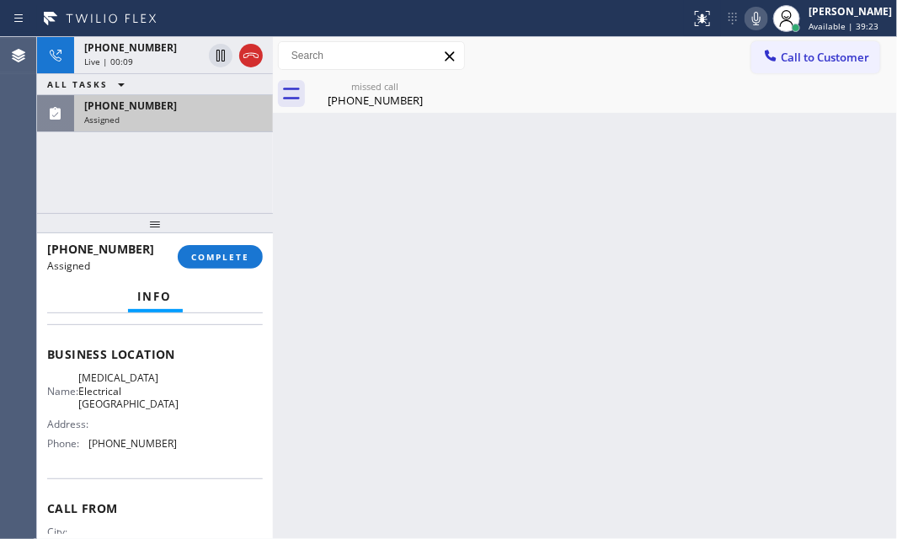
scroll to position [202, 0]
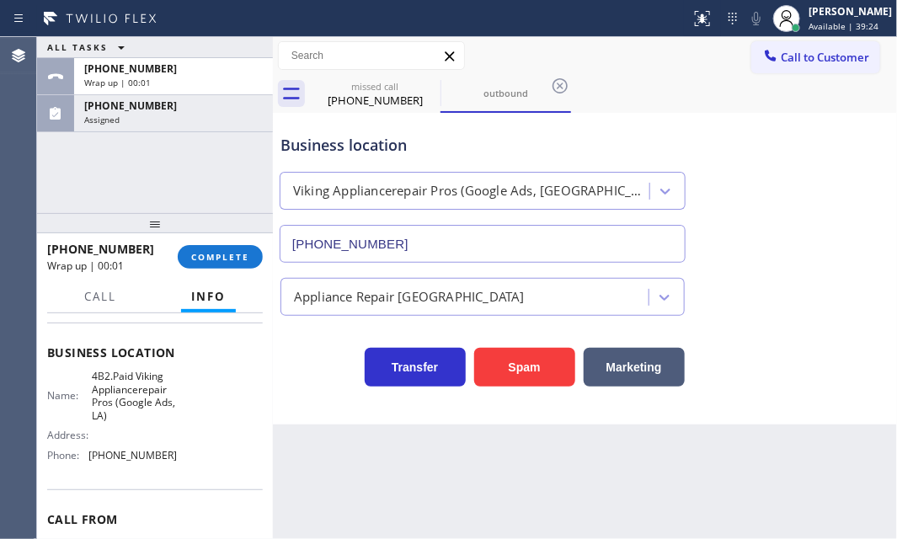
type input "[PHONE_NUMBER]"
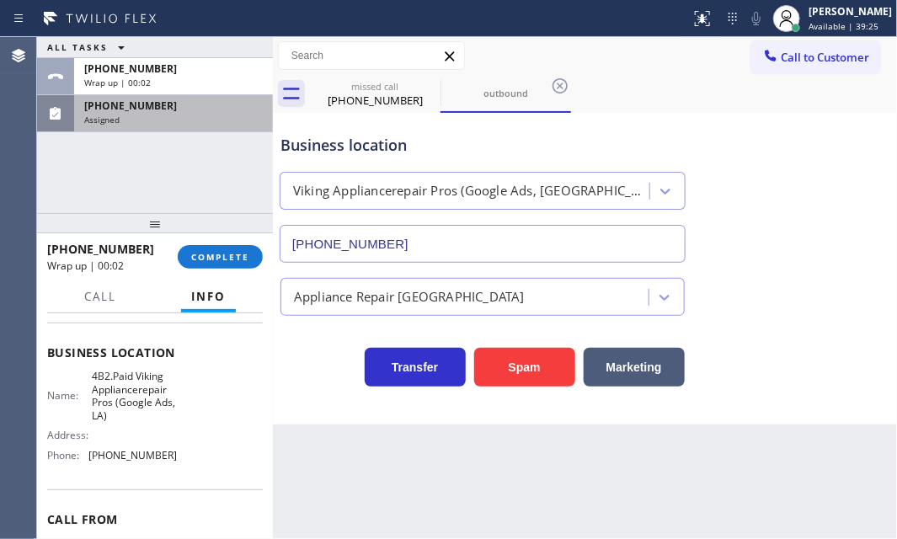
drag, startPoint x: 192, startPoint y: 76, endPoint x: 201, endPoint y: 110, distance: 34.9
click at [192, 77] on div "Wrap up | 00:02" at bounding box center [173, 83] width 179 height 12
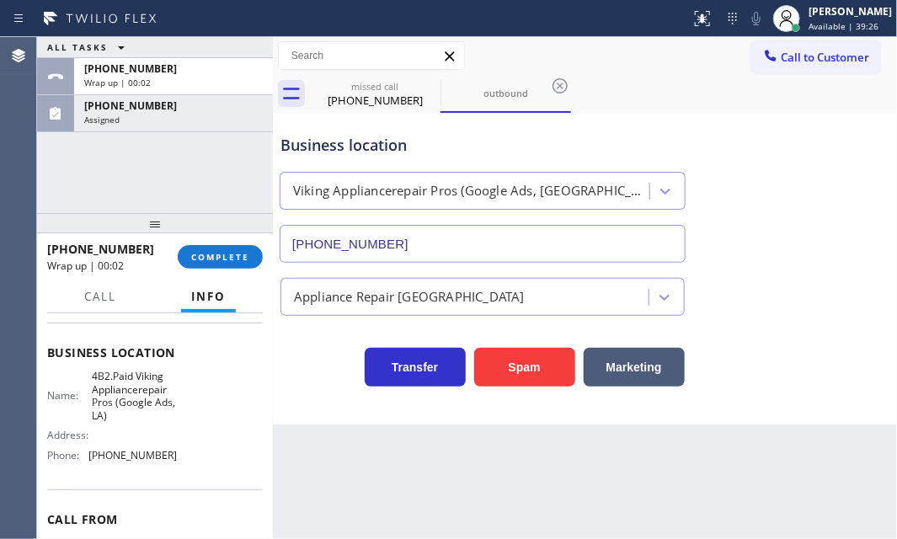
drag, startPoint x: 226, startPoint y: 261, endPoint x: 293, endPoint y: 283, distance: 70.9
click at [227, 261] on span "COMPLETE" at bounding box center [220, 257] width 58 height 12
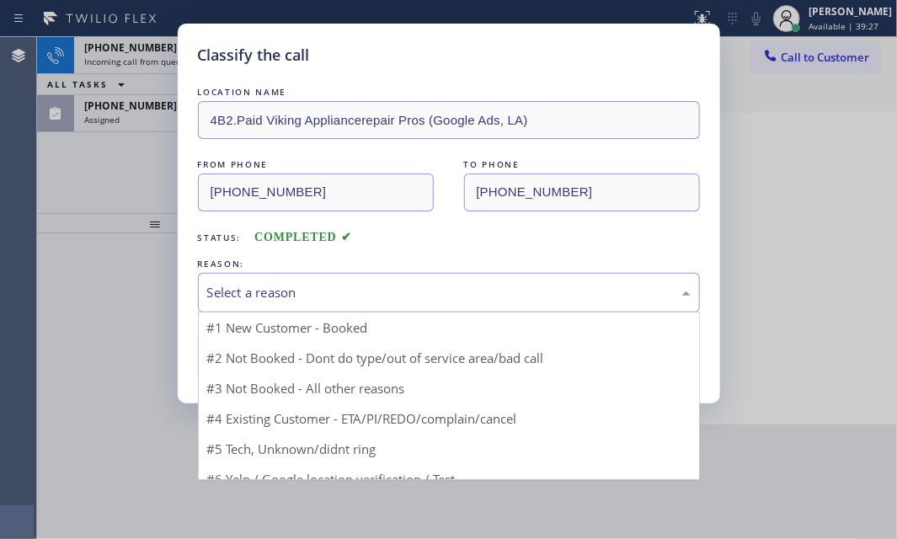
click at [350, 284] on div "Select a reason" at bounding box center [449, 292] width 484 height 19
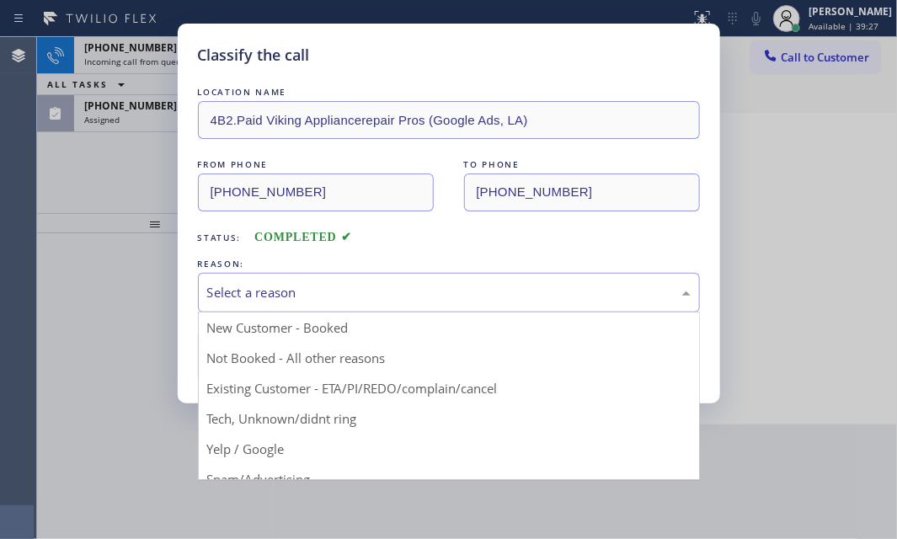
drag, startPoint x: 308, startPoint y: 355, endPoint x: 263, endPoint y: 362, distance: 46.0
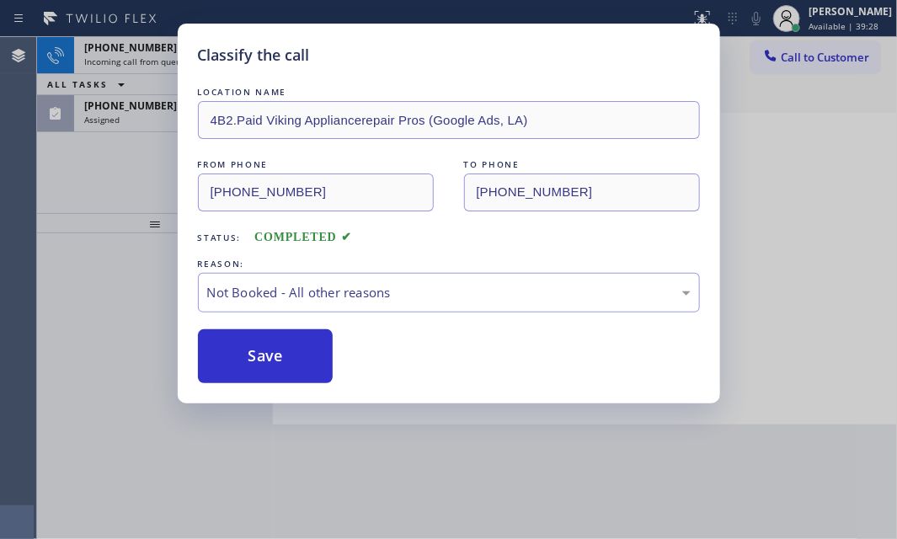
drag, startPoint x: 263, startPoint y: 362, endPoint x: 189, endPoint y: 240, distance: 142.9
click at [263, 361] on button "Save" at bounding box center [266, 356] width 136 height 54
click at [129, 60] on div "Classify the call LOCATION NAME 4B2.Paid Viking Appliancerepair Pros (Google Ad…" at bounding box center [448, 269] width 897 height 539
drag, startPoint x: 146, startPoint y: 60, endPoint x: 158, endPoint y: 60, distance: 11.8
click at [147, 60] on div "Classify the call LOCATION NAME Top Sewer Santa Clarita FROM PHONE (661) 210-96…" at bounding box center [467, 288] width 860 height 502
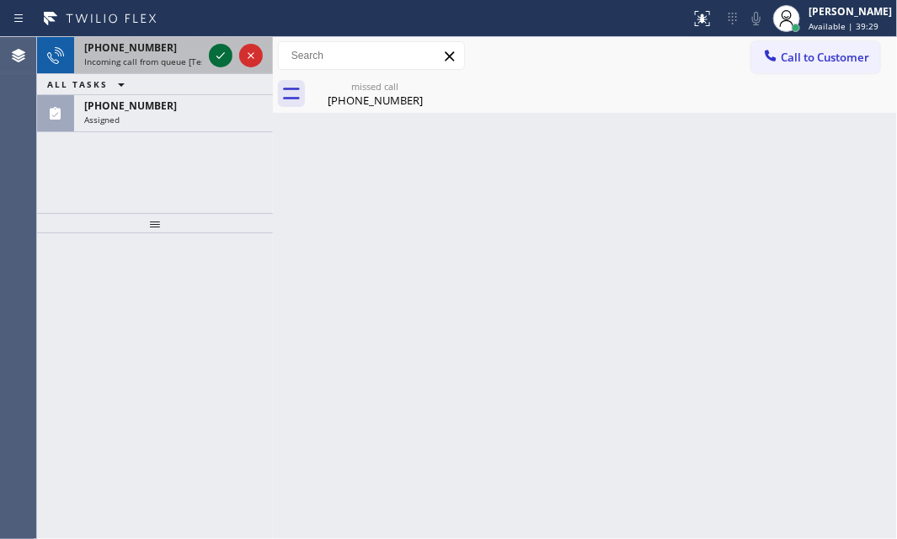
click at [224, 49] on icon at bounding box center [221, 55] width 20 height 20
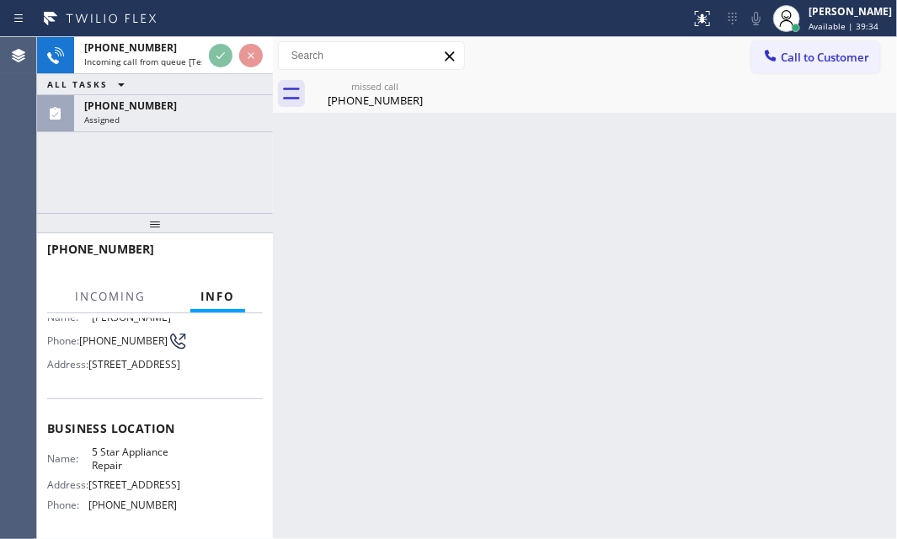
scroll to position [152, 0]
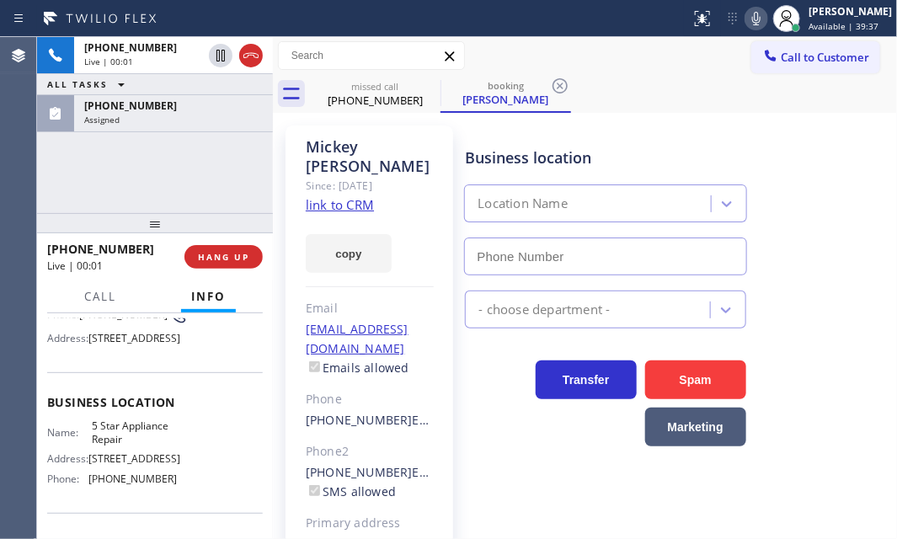
type input "[PHONE_NUMBER]"
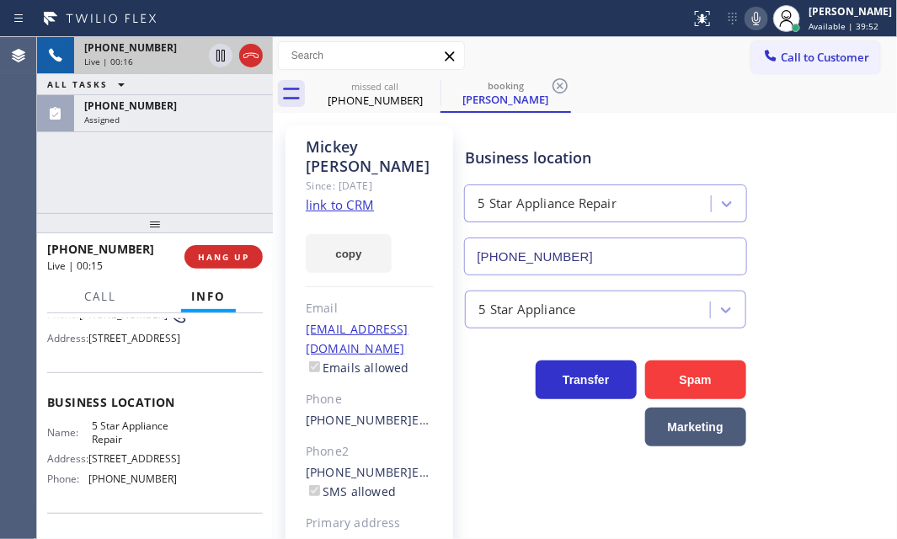
drag, startPoint x: 155, startPoint y: 57, endPoint x: 164, endPoint y: 82, distance: 26.1
click at [155, 58] on div "Live | 00:16" at bounding box center [143, 62] width 118 height 12
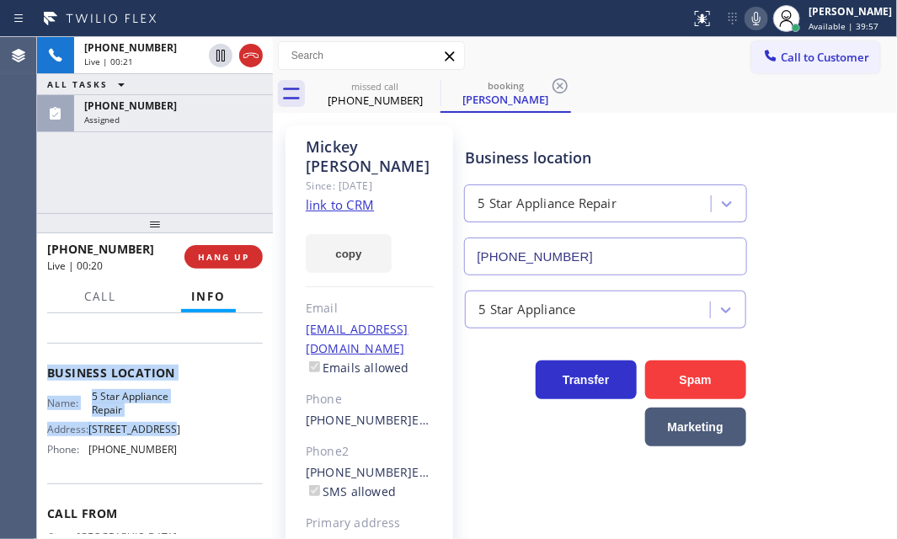
scroll to position [229, 0]
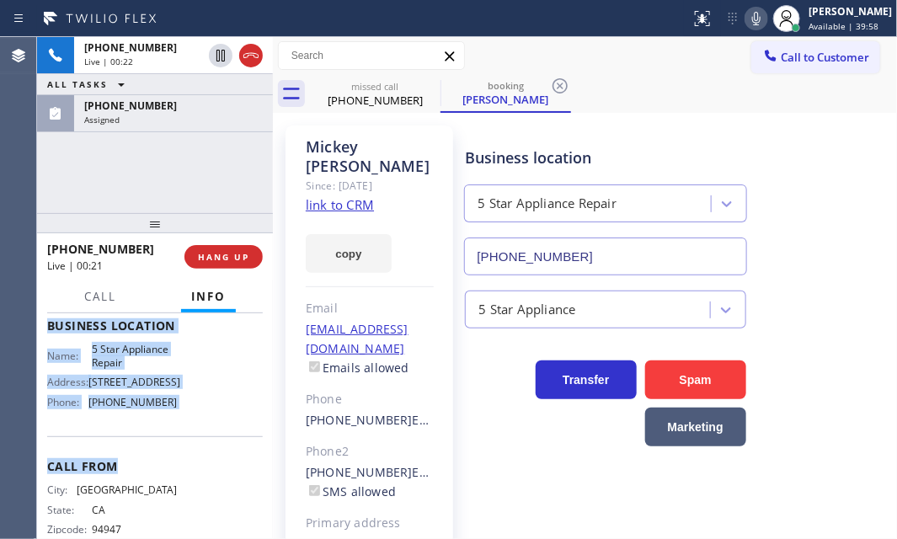
drag, startPoint x: 46, startPoint y: 411, endPoint x: 337, endPoint y: 478, distance: 298.1
click at [209, 480] on div "Context Queue: [Test] All Priority: 1 Customer Name: Mickey Uyemura Phone: (415…" at bounding box center [155, 326] width 216 height 474
copy div "Customer Name: Mickey Uyemura Phone: (415) 505-1593 Address: 1800 39th Ave #4, …"
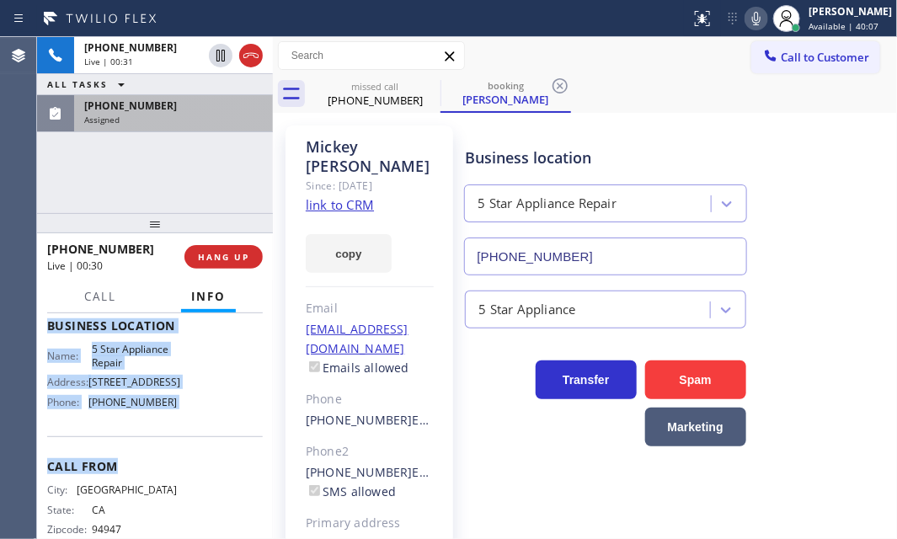
click at [164, 114] on div "Assigned" at bounding box center [173, 120] width 179 height 12
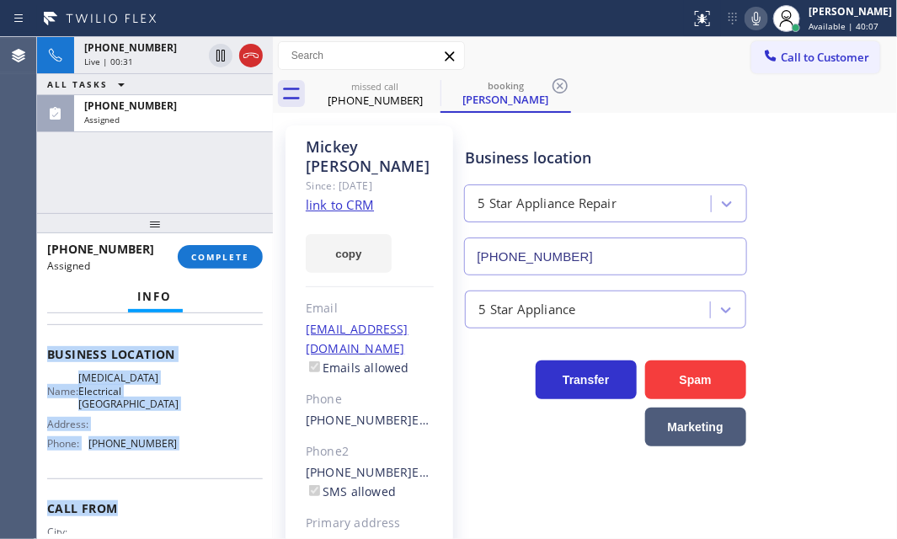
scroll to position [257, 0]
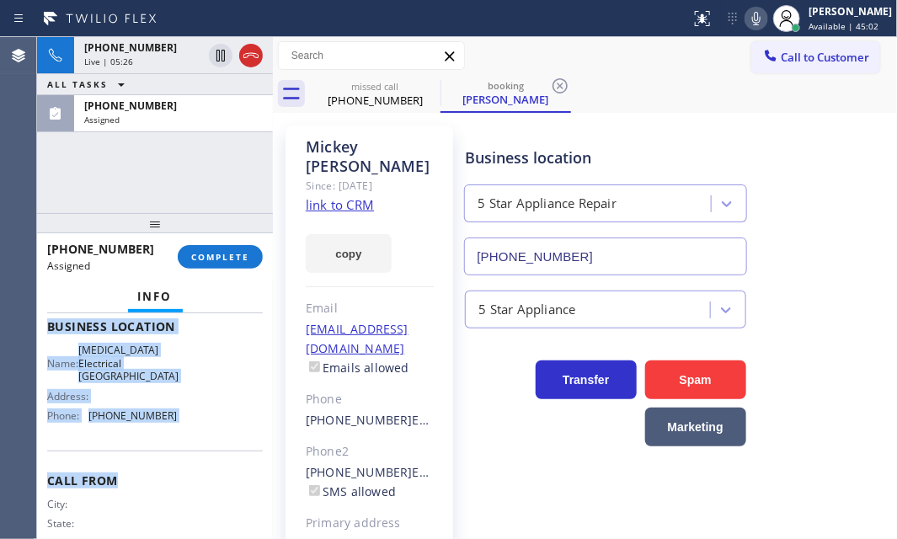
drag, startPoint x: 253, startPoint y: 56, endPoint x: 508, endPoint y: 170, distance: 279.4
click at [253, 56] on icon at bounding box center [251, 55] width 20 height 20
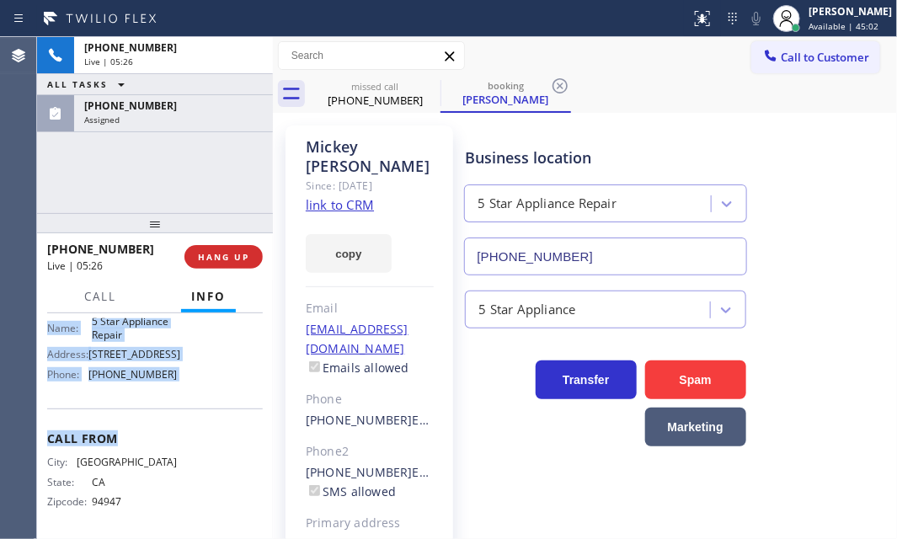
scroll to position [229, 0]
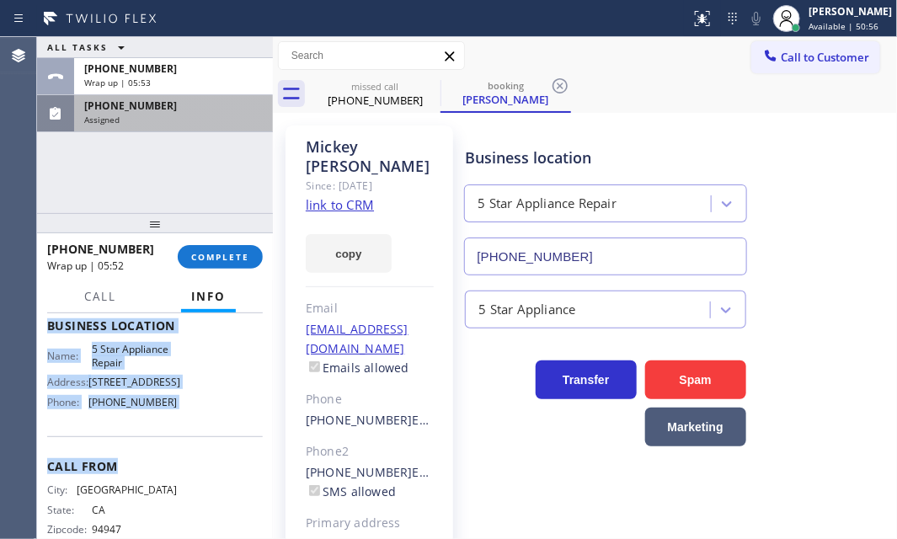
click at [184, 120] on div "Assigned" at bounding box center [173, 120] width 179 height 12
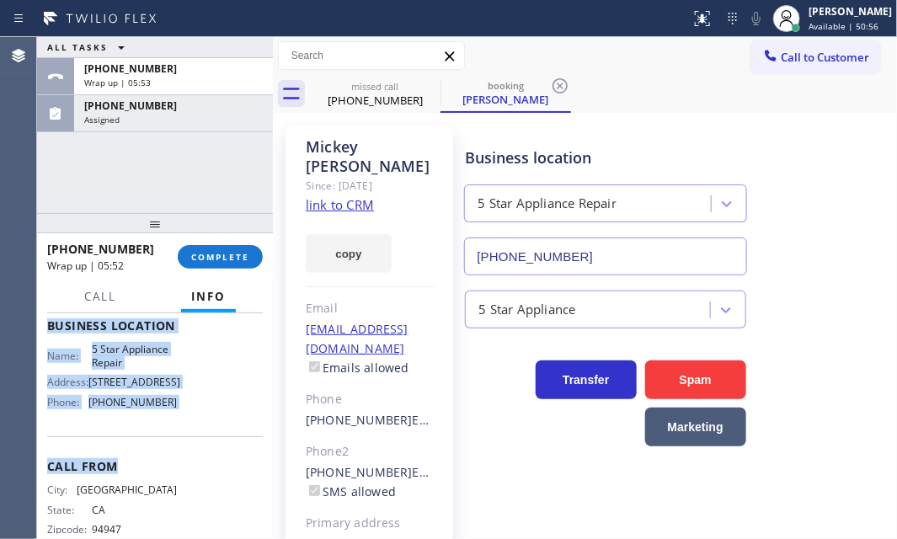
scroll to position [257, 0]
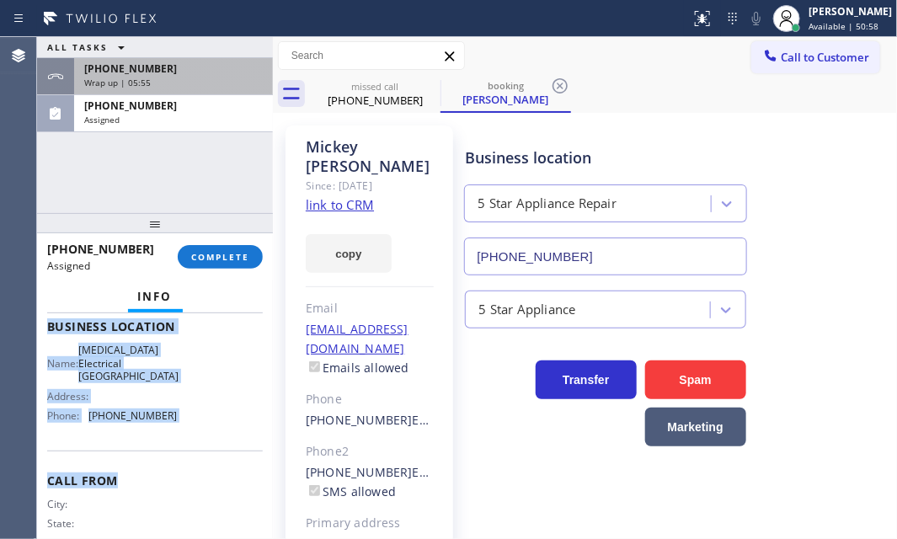
click at [174, 72] on div "+14155051593" at bounding box center [173, 68] width 179 height 14
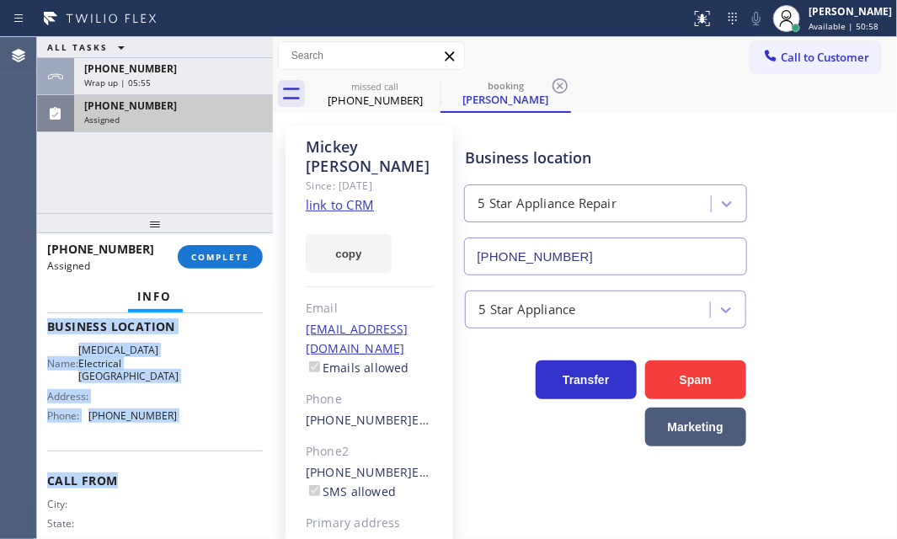
scroll to position [229, 0]
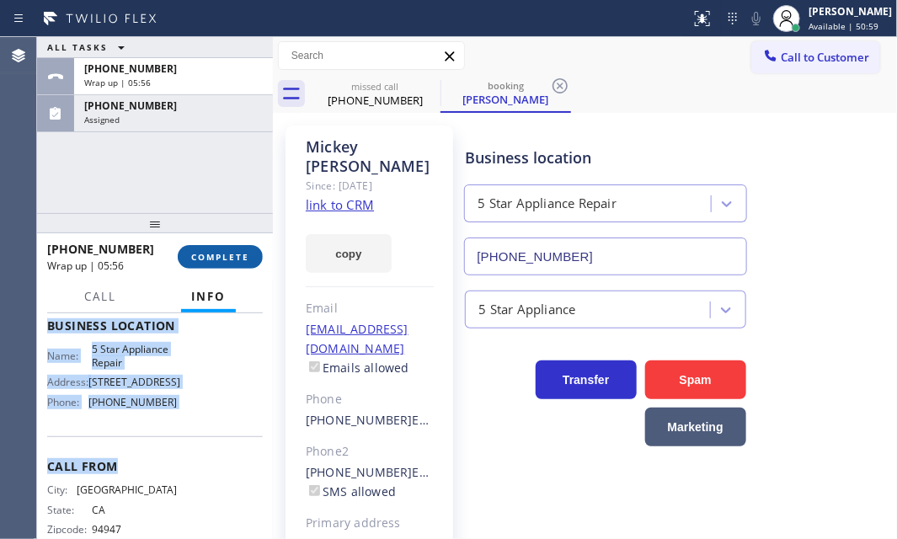
click at [230, 253] on span "COMPLETE" at bounding box center [220, 257] width 58 height 12
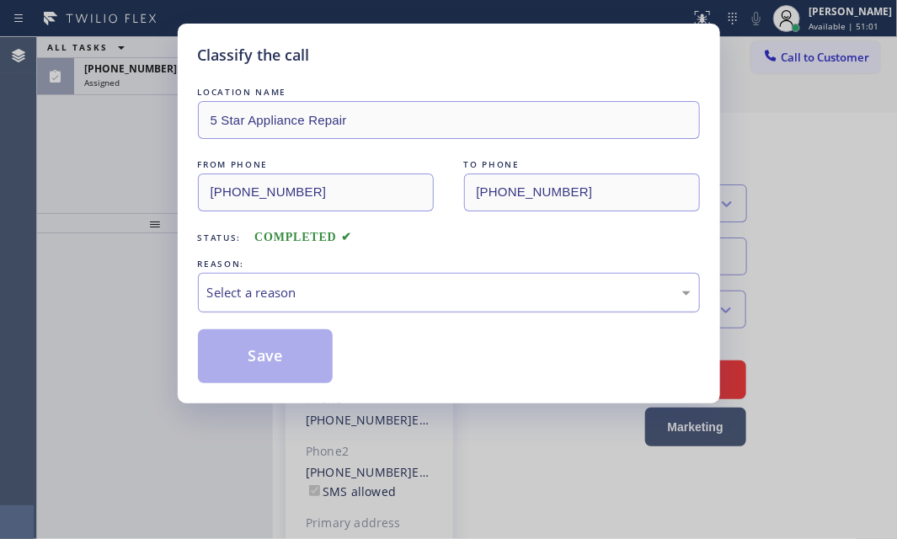
click at [389, 293] on div "Select a reason" at bounding box center [449, 292] width 484 height 19
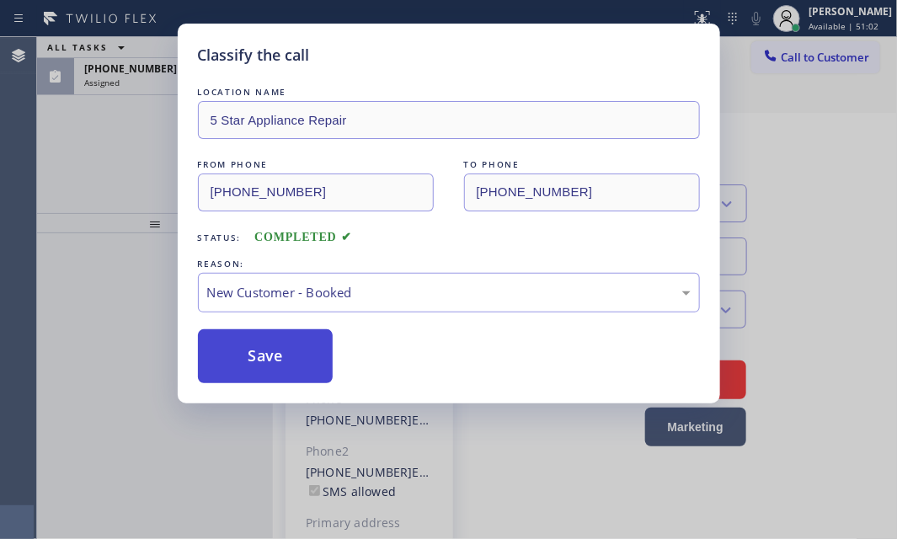
click at [269, 349] on button "Save" at bounding box center [266, 356] width 136 height 54
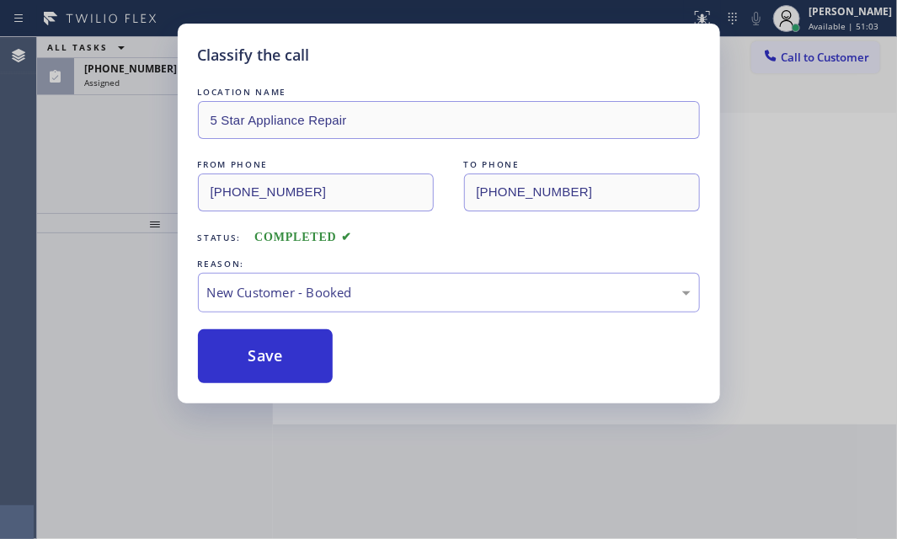
click at [154, 84] on div "Assigned" at bounding box center [173, 83] width 179 height 12
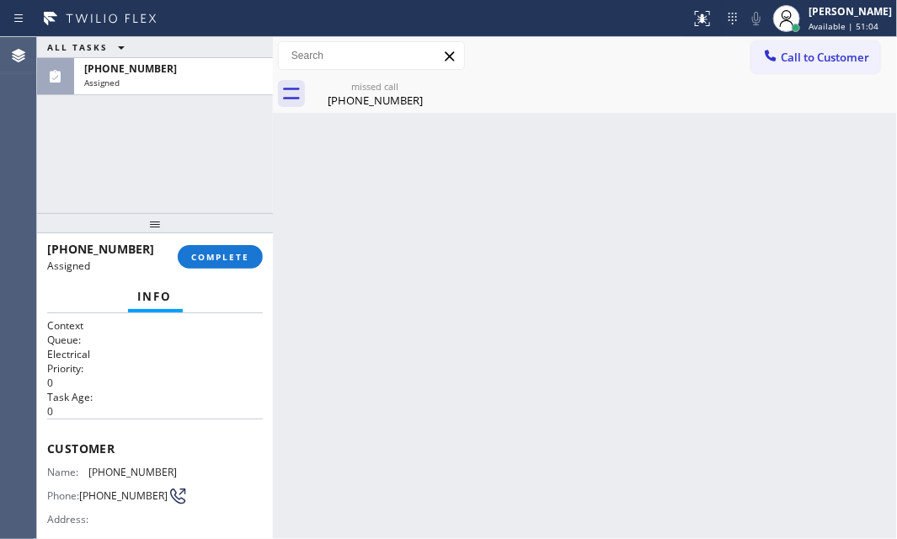
drag, startPoint x: 154, startPoint y: 83, endPoint x: 158, endPoint y: 126, distance: 43.2
click at [156, 85] on div "Assigned" at bounding box center [173, 83] width 179 height 12
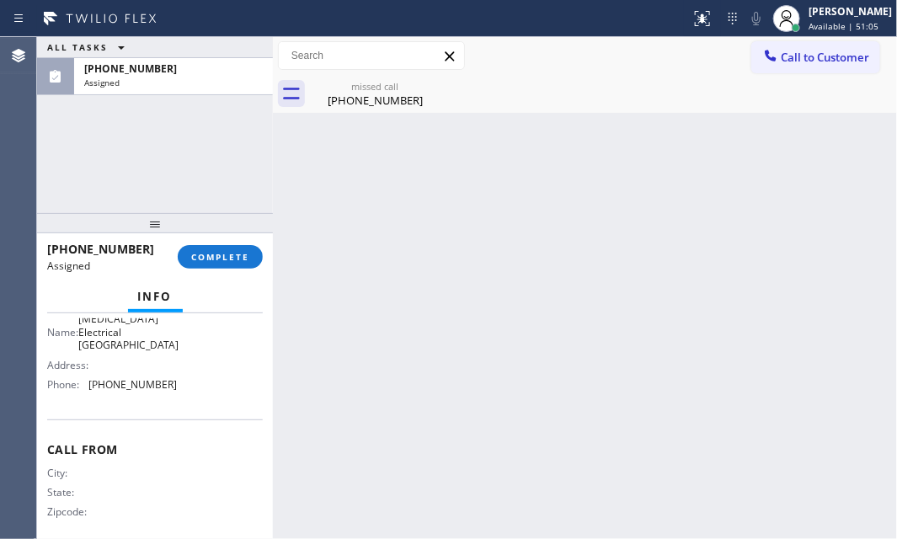
scroll to position [303, 0]
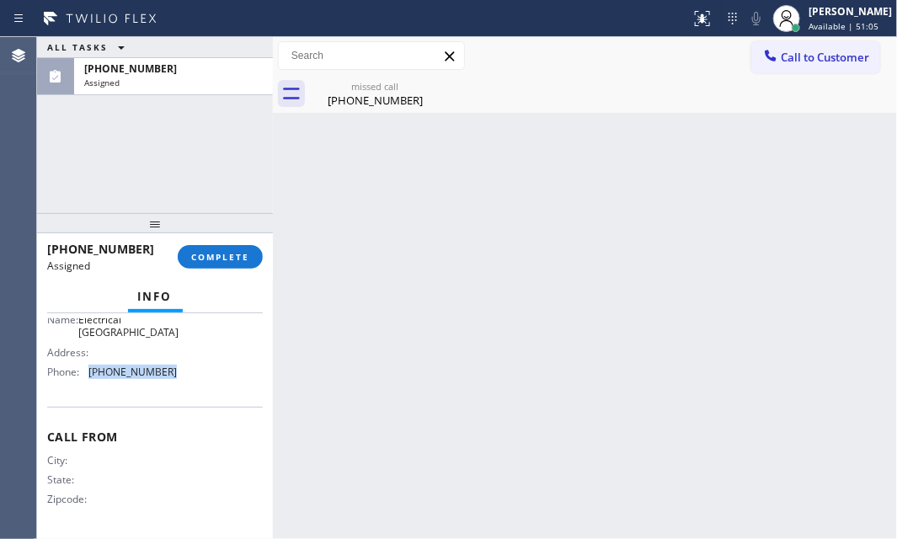
drag, startPoint x: 182, startPoint y: 374, endPoint x: 82, endPoint y: 374, distance: 100.2
click at [82, 374] on div "Name: High Voltage Electrical Anaheim Address: Phone: (714) 462-1901" at bounding box center [155, 342] width 216 height 85
copy div "[PHONE_NUMBER]"
drag, startPoint x: 825, startPoint y: 61, endPoint x: 660, endPoint y: 177, distance: 200.7
click at [816, 70] on button "Call to Customer" at bounding box center [815, 57] width 129 height 32
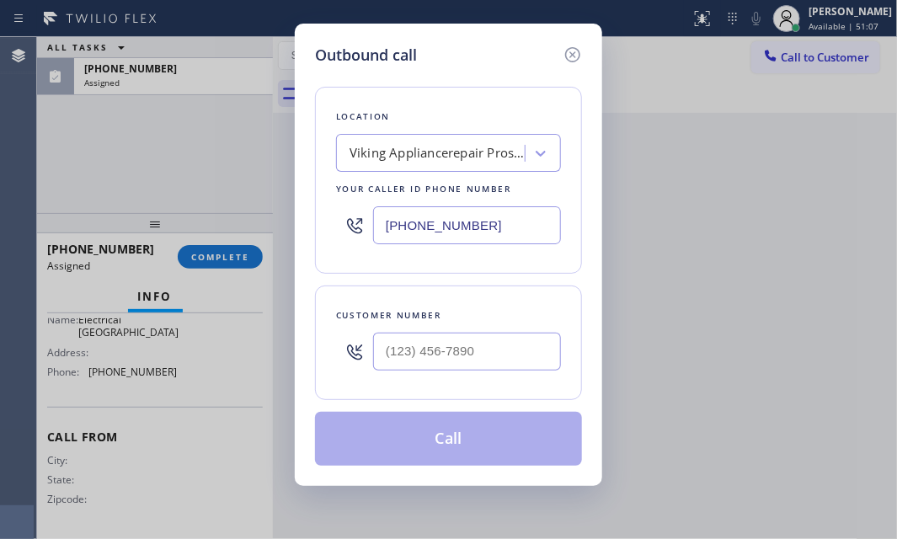
click at [506, 231] on input "[PHONE_NUMBER]" at bounding box center [467, 225] width 188 height 38
click at [505, 231] on input "[PHONE_NUMBER]" at bounding box center [467, 225] width 188 height 38
paste input "714) 462-1901"
type input "[PHONE_NUMBER]"
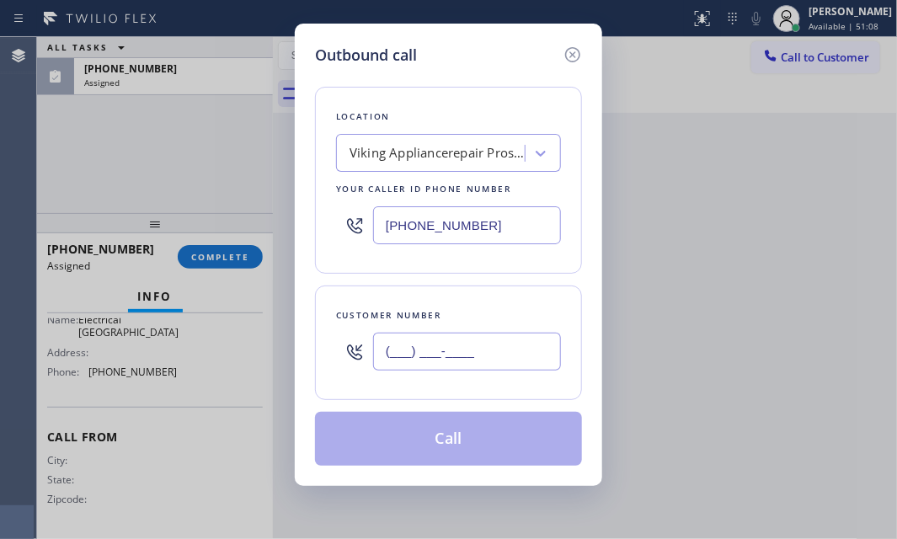
click at [464, 344] on input "(___) ___-____" at bounding box center [467, 352] width 188 height 38
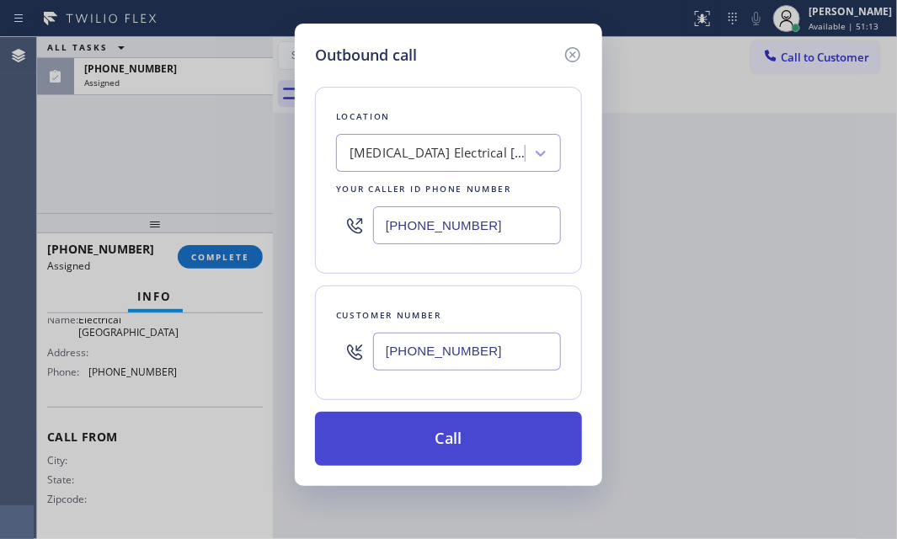
type input "[PHONE_NUMBER]"
click at [497, 423] on button "Call" at bounding box center [448, 439] width 267 height 54
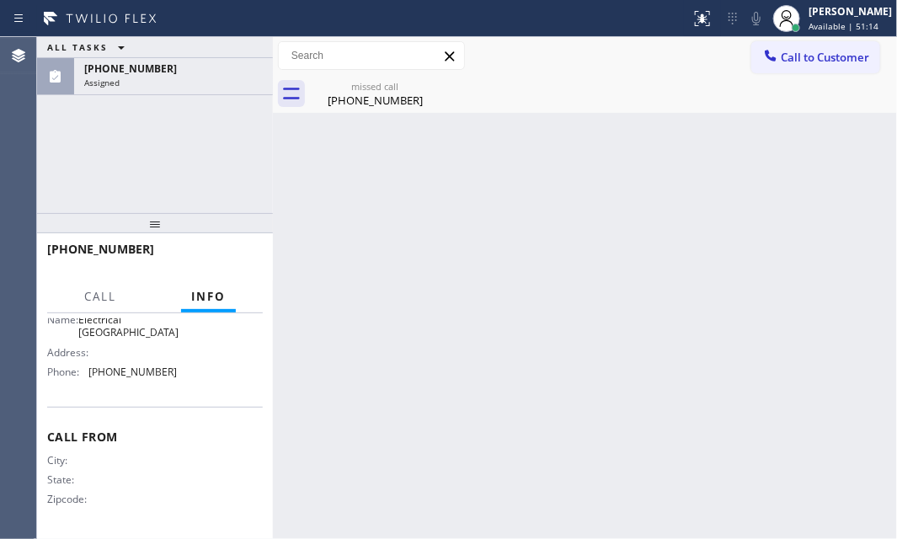
scroll to position [275, 0]
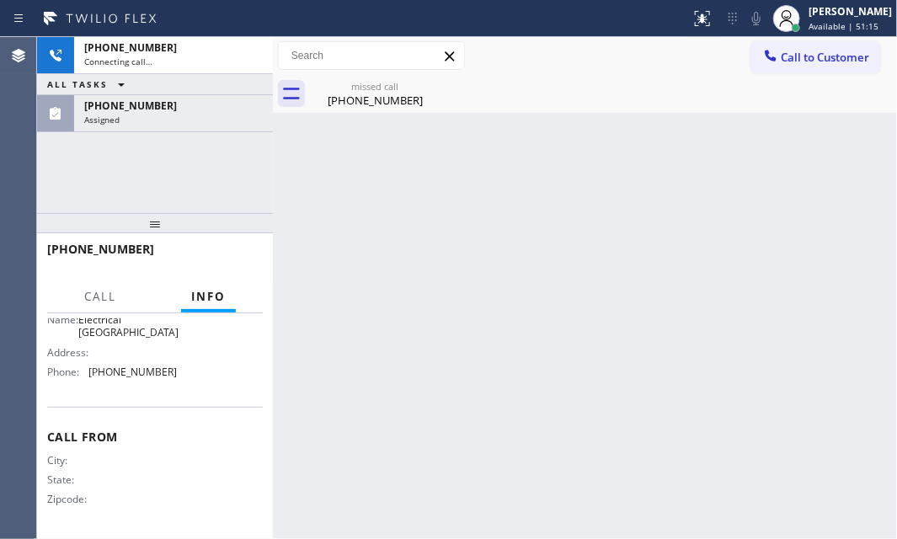
click at [218, 255] on div "+17053189554" at bounding box center [149, 249] width 204 height 16
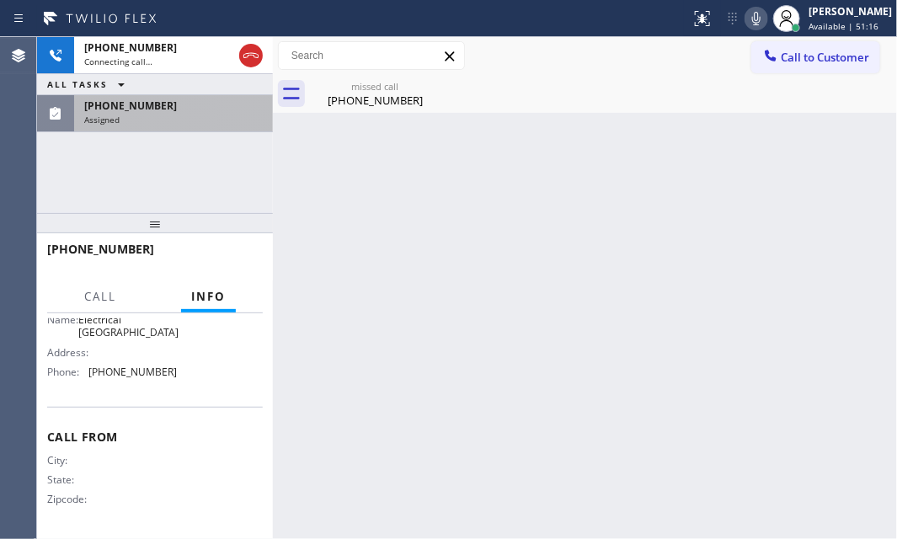
click at [192, 109] on div "[PHONE_NUMBER]" at bounding box center [173, 106] width 179 height 14
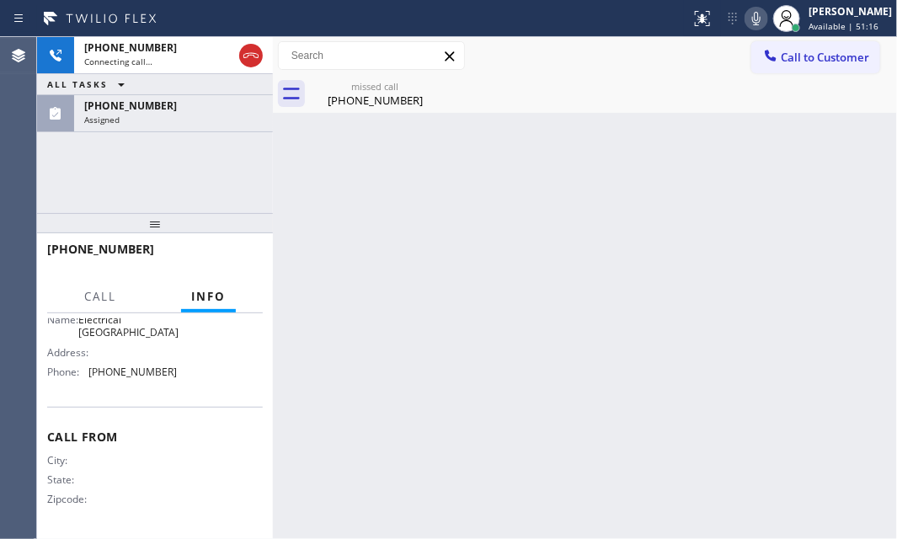
scroll to position [303, 0]
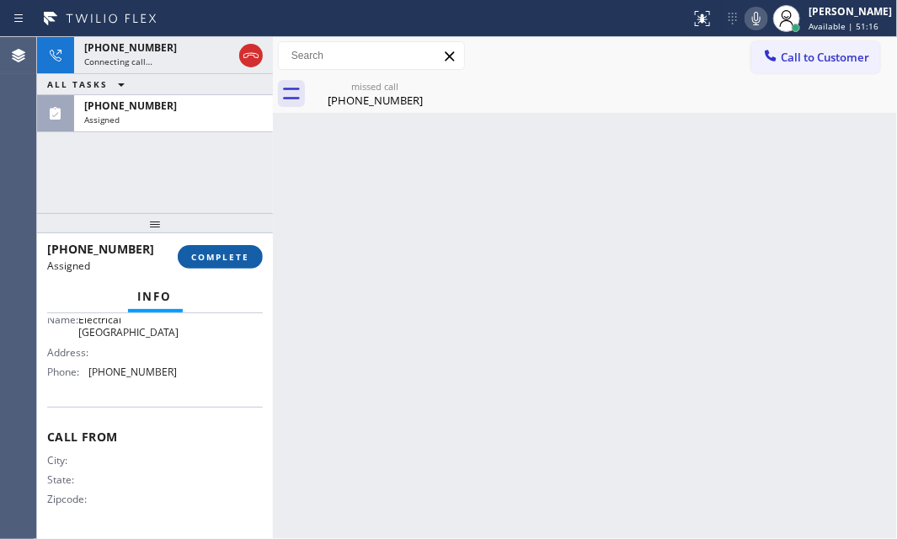
click at [227, 262] on button "COMPLETE" at bounding box center [220, 257] width 85 height 24
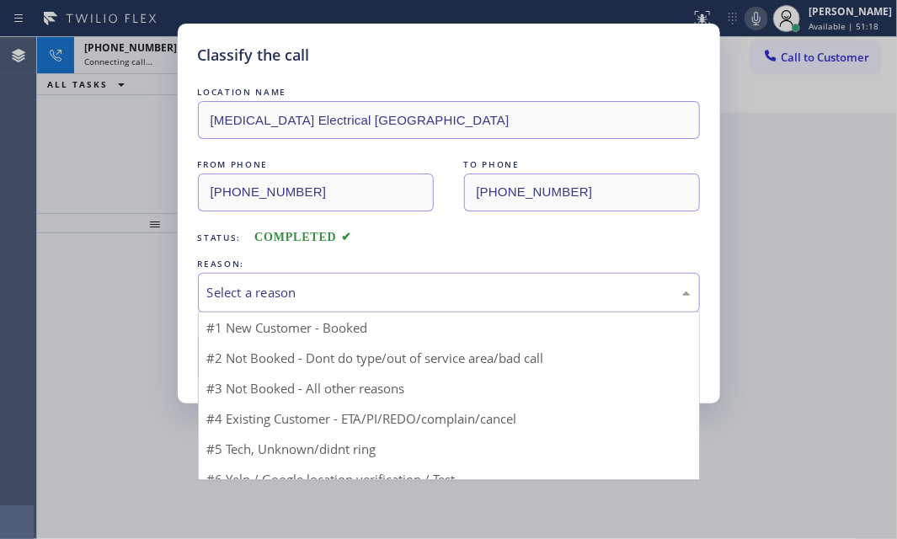
drag, startPoint x: 374, startPoint y: 286, endPoint x: 344, endPoint y: 362, distance: 81.7
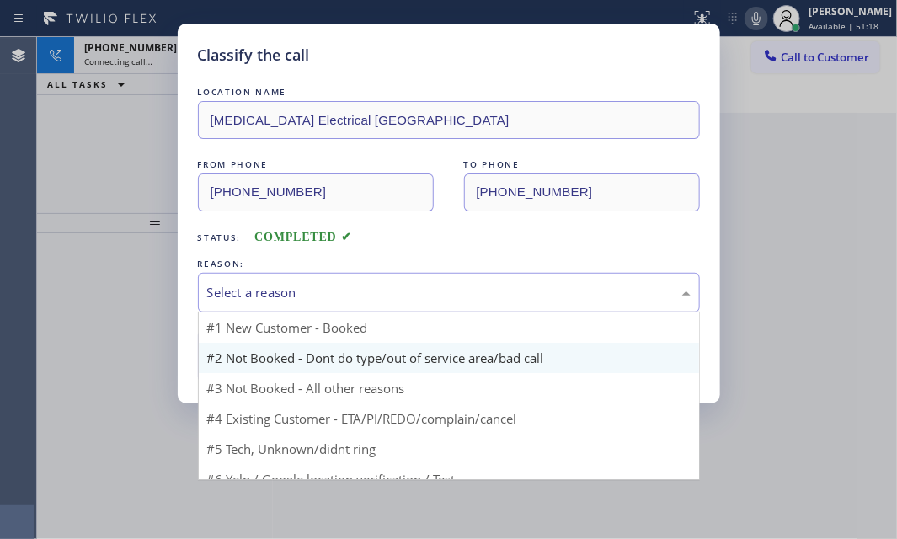
click at [372, 288] on div "Select a reason" at bounding box center [449, 292] width 484 height 19
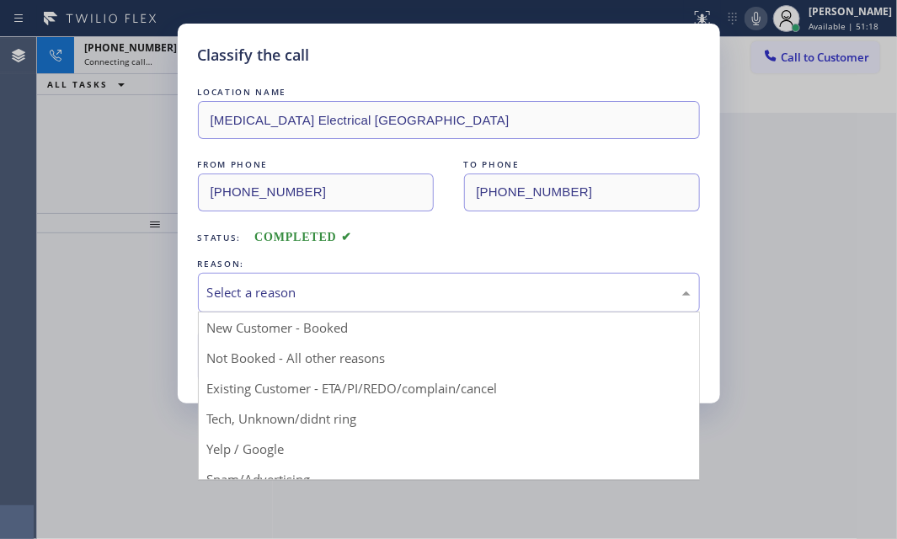
drag, startPoint x: 295, startPoint y: 417, endPoint x: 294, endPoint y: 400, distance: 16.9
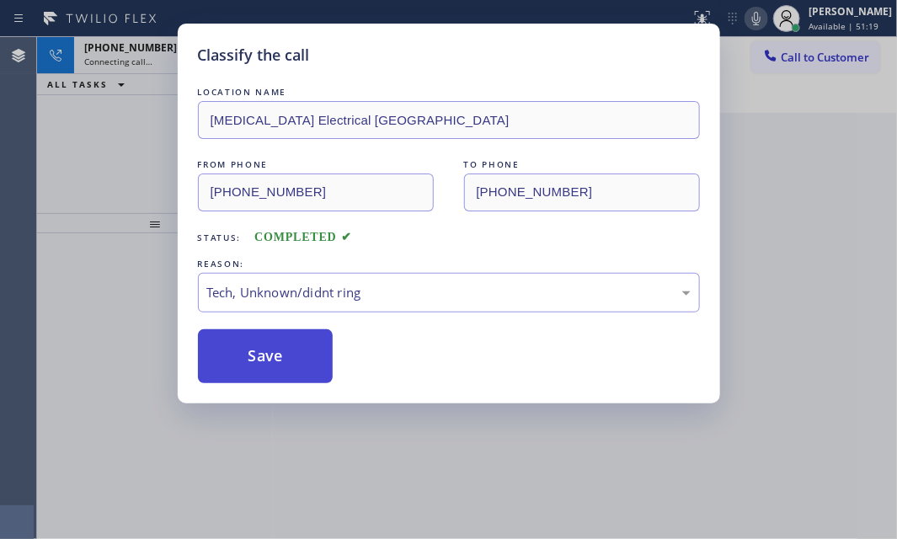
click at [284, 361] on button "Save" at bounding box center [266, 356] width 136 height 54
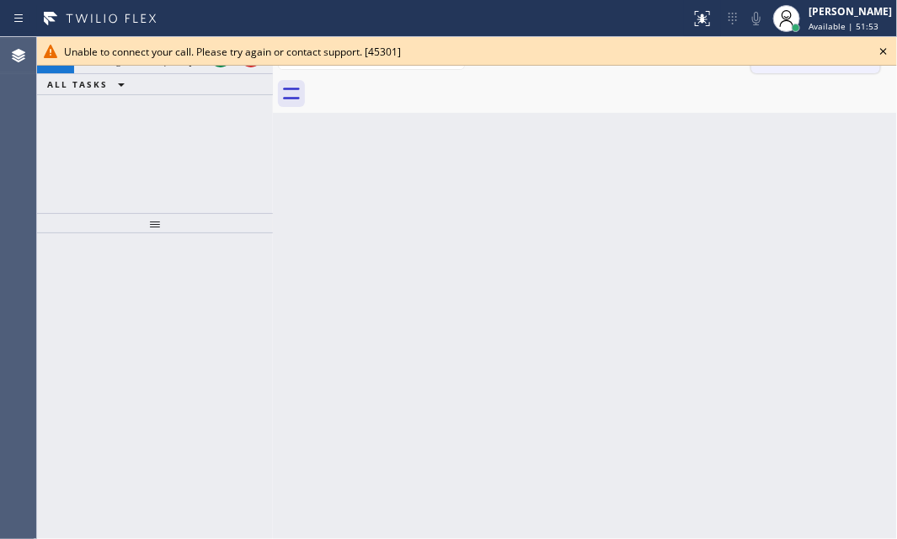
drag, startPoint x: 885, startPoint y: 51, endPoint x: 808, endPoint y: 67, distance: 79.1
click at [883, 51] on icon at bounding box center [884, 51] width 20 height 20
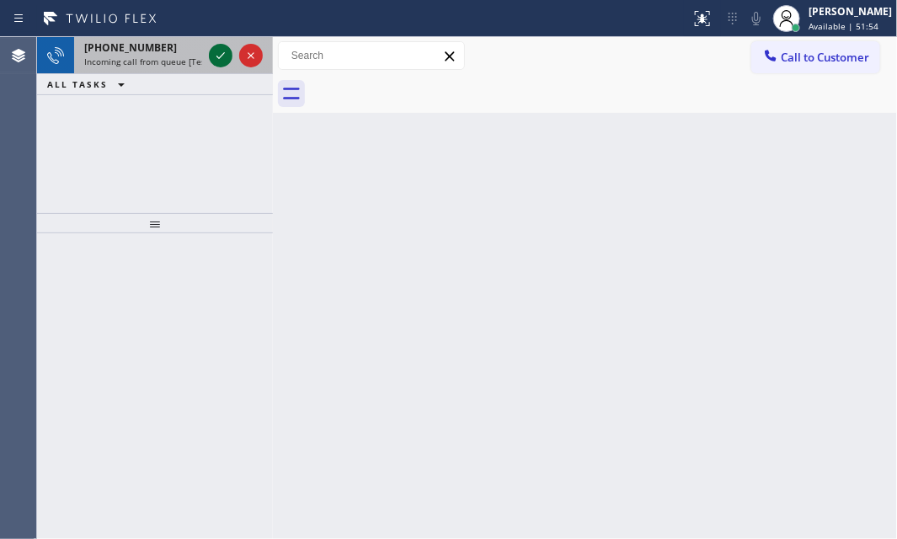
click at [224, 56] on icon at bounding box center [221, 55] width 20 height 20
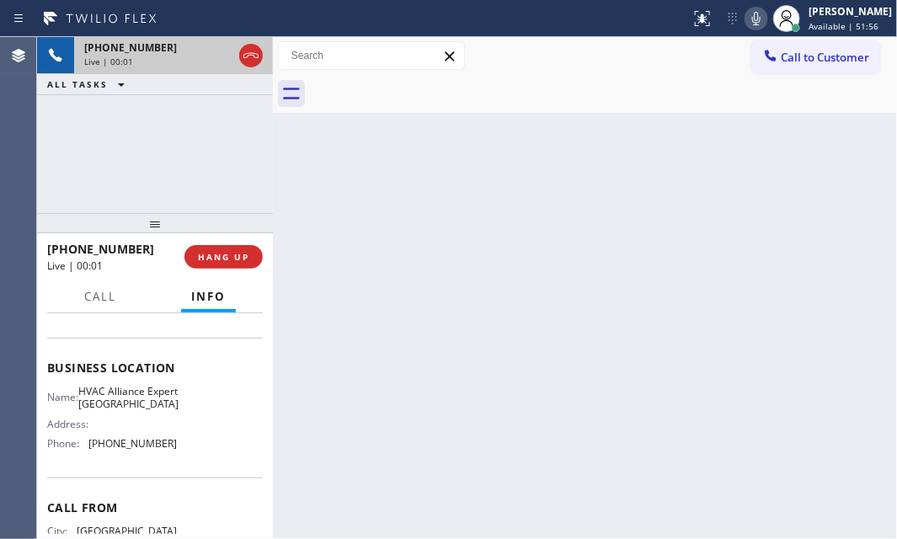
scroll to position [229, 0]
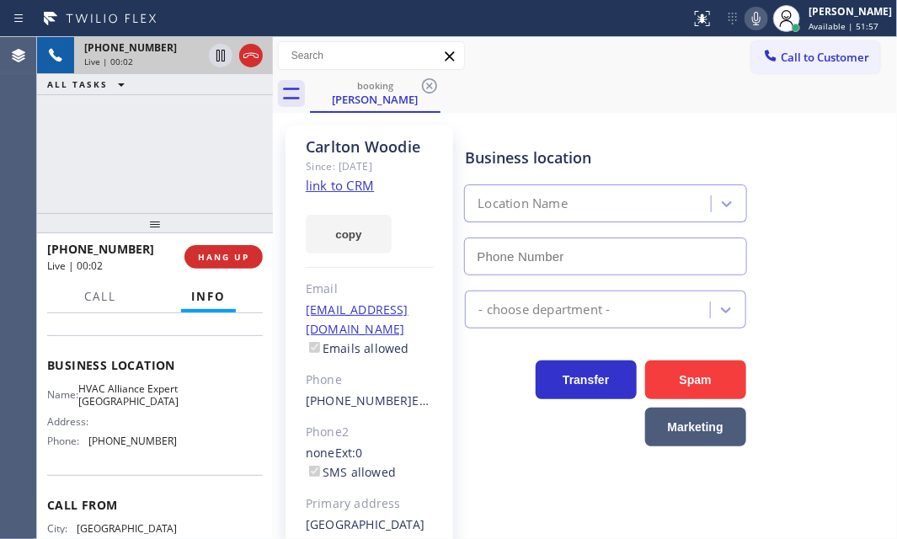
type input "[PHONE_NUMBER]"
click at [332, 188] on link "link to CRM" at bounding box center [340, 185] width 68 height 17
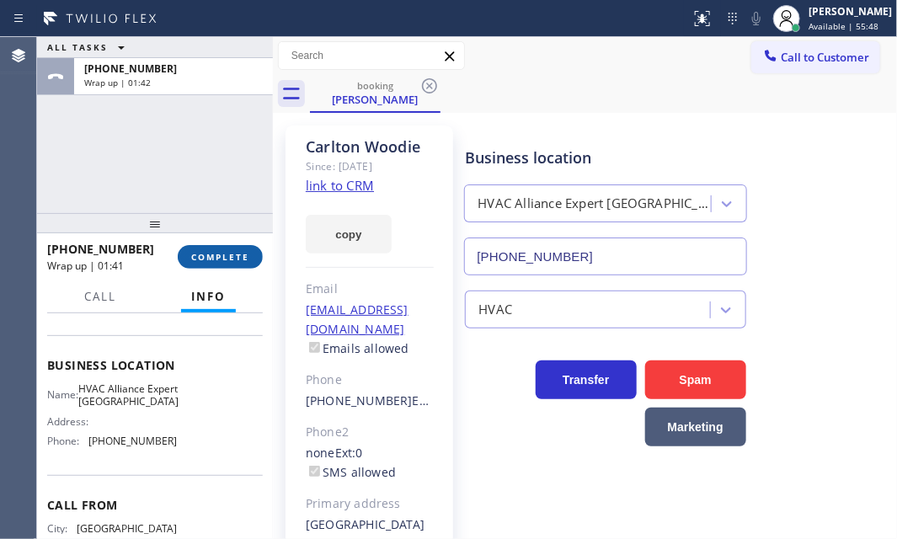
click at [217, 263] on button "COMPLETE" at bounding box center [220, 257] width 85 height 24
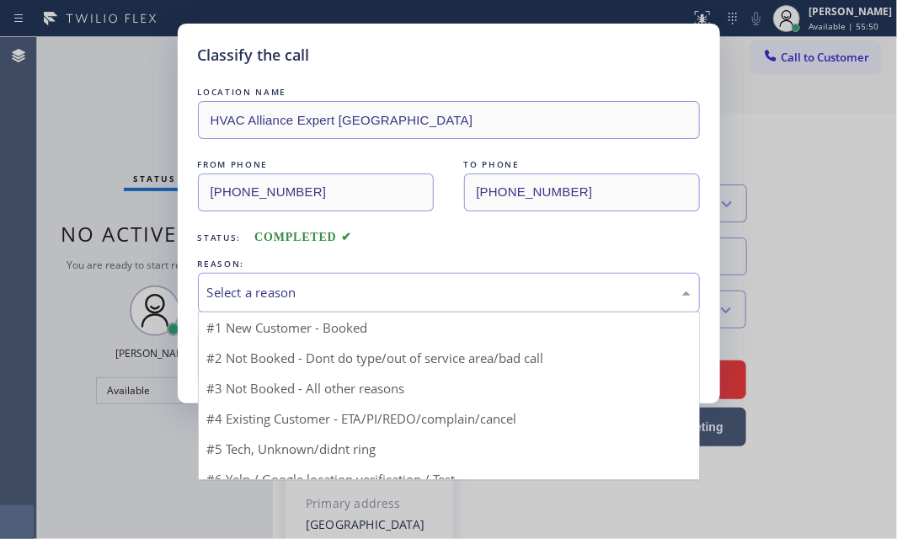
click at [383, 287] on div "Select a reason" at bounding box center [449, 292] width 484 height 19
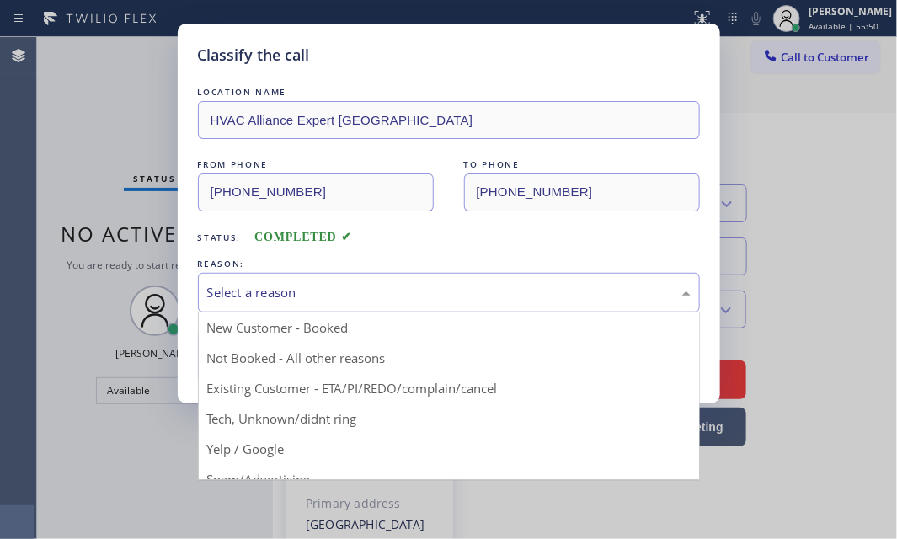
drag, startPoint x: 283, startPoint y: 350, endPoint x: 267, endPoint y: 355, distance: 16.8
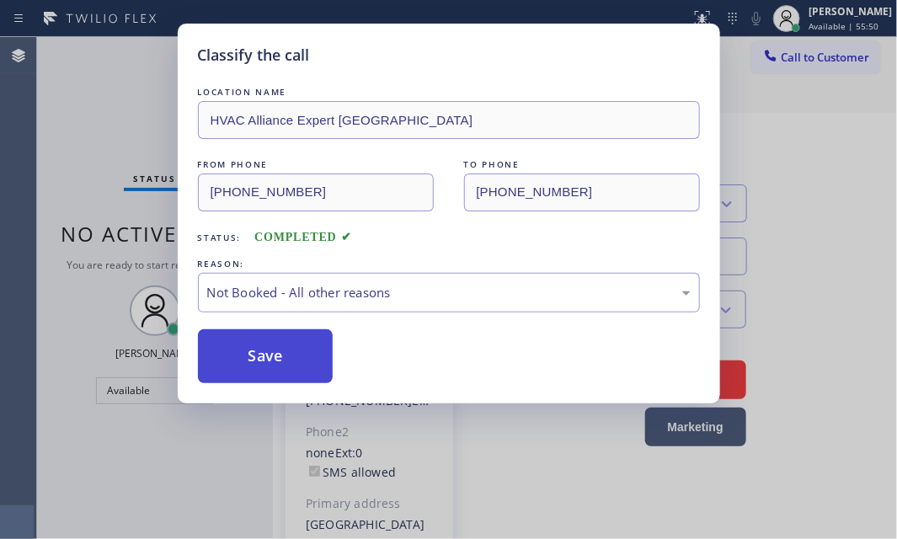
click at [261, 355] on button "Save" at bounding box center [266, 356] width 136 height 54
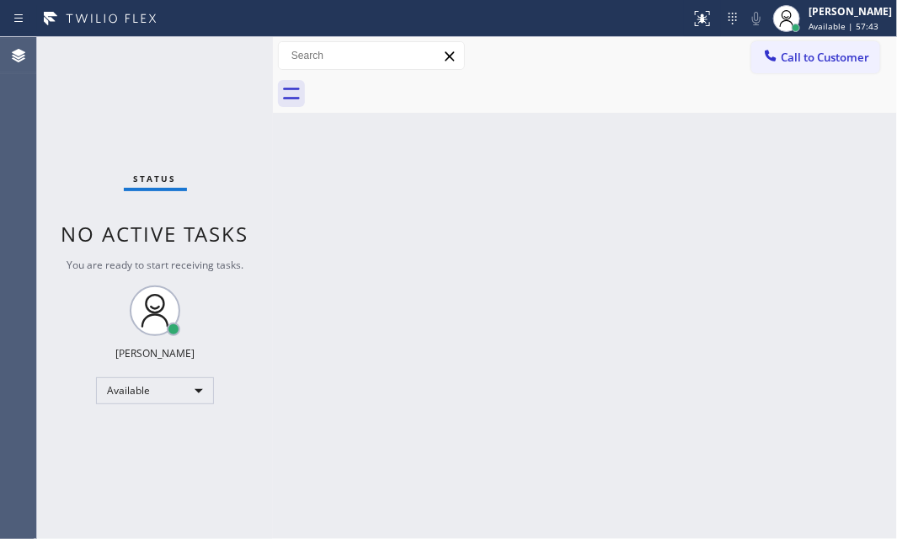
click at [74, 112] on div "Status No active tasks You are ready to start receiving tasks. [PERSON_NAME] Av…" at bounding box center [155, 288] width 236 height 502
click at [759, 430] on div "Back to Dashboard Change Sender ID Customers Technicians Select a contact Outbo…" at bounding box center [585, 288] width 624 height 502
click at [222, 49] on div "Status No active tasks You are ready to start receiving tasks. [PERSON_NAME] Av…" at bounding box center [155, 288] width 236 height 502
click at [225, 53] on div "Status No active tasks You are ready to start receiving tasks. [PERSON_NAME] Av…" at bounding box center [155, 288] width 236 height 502
click at [226, 53] on div "Status No active tasks You are ready to start receiving tasks. [PERSON_NAME] Av…" at bounding box center [155, 288] width 236 height 502
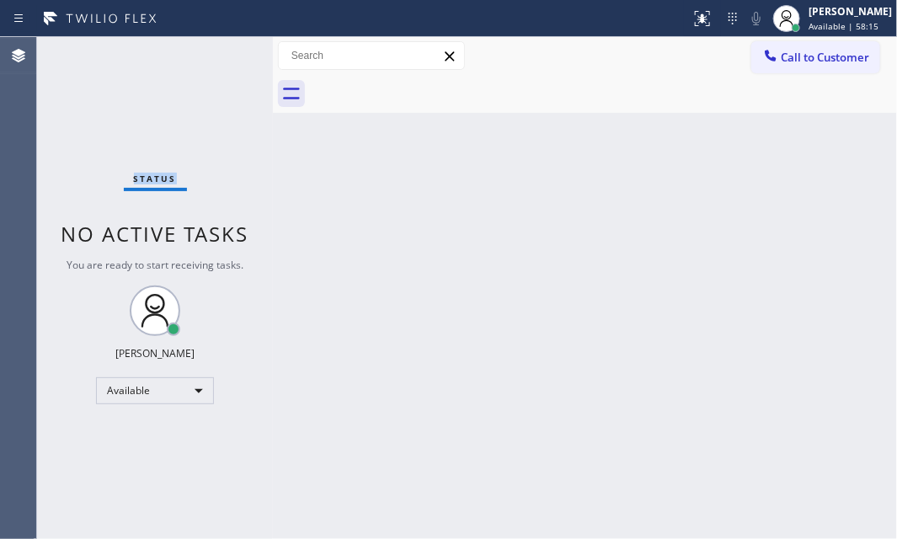
click at [226, 53] on div "Status No active tasks You are ready to start receiving tasks. [PERSON_NAME] Av…" at bounding box center [155, 288] width 236 height 502
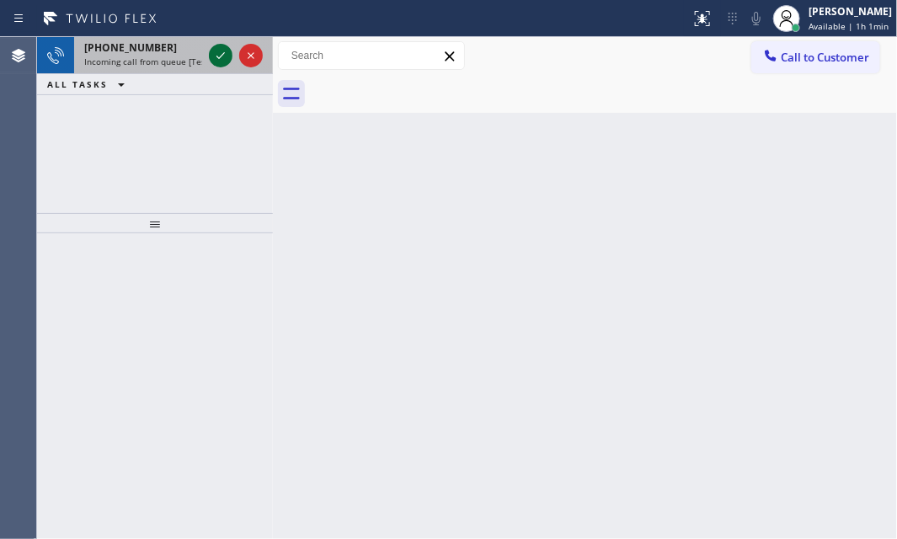
click at [215, 52] on icon at bounding box center [221, 55] width 20 height 20
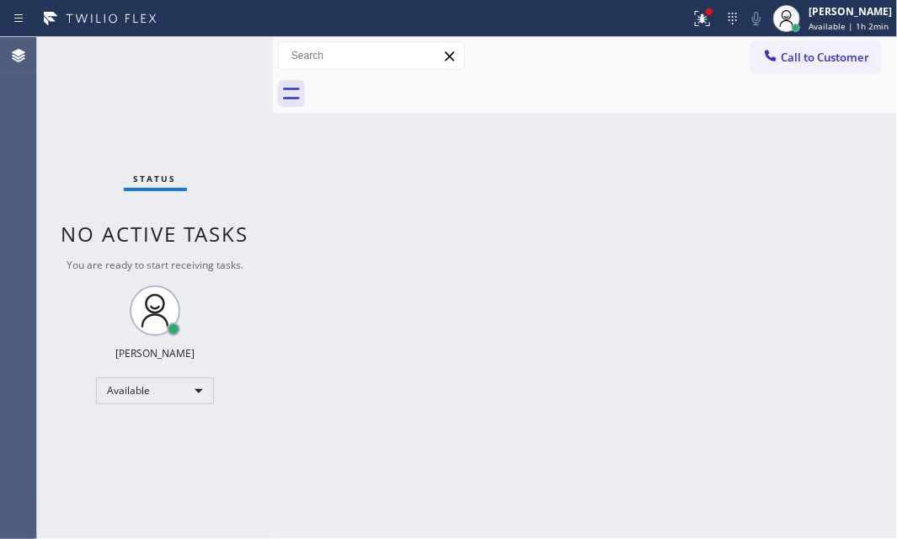
click at [428, 448] on div "Back to Dashboard Change Sender ID Customers Technicians Select a contact Outbo…" at bounding box center [585, 288] width 624 height 502
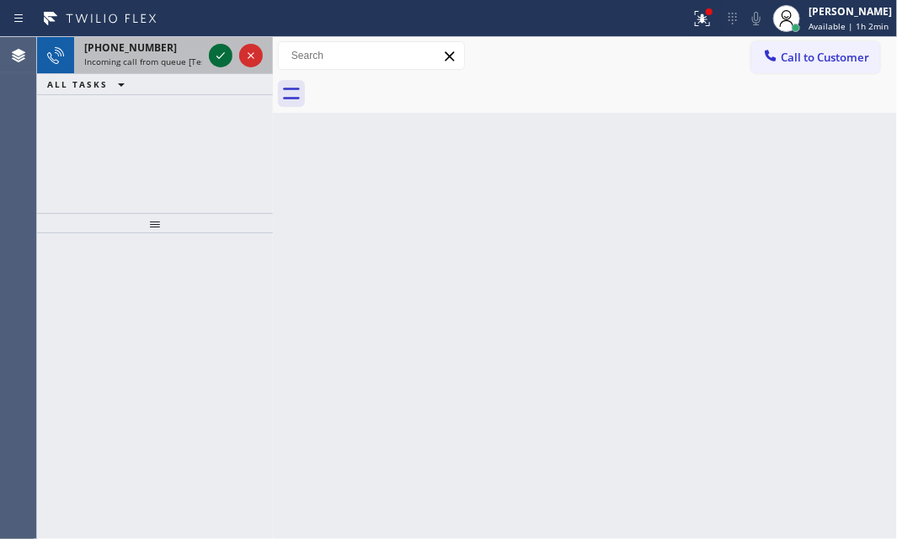
click at [217, 58] on icon at bounding box center [221, 55] width 20 height 20
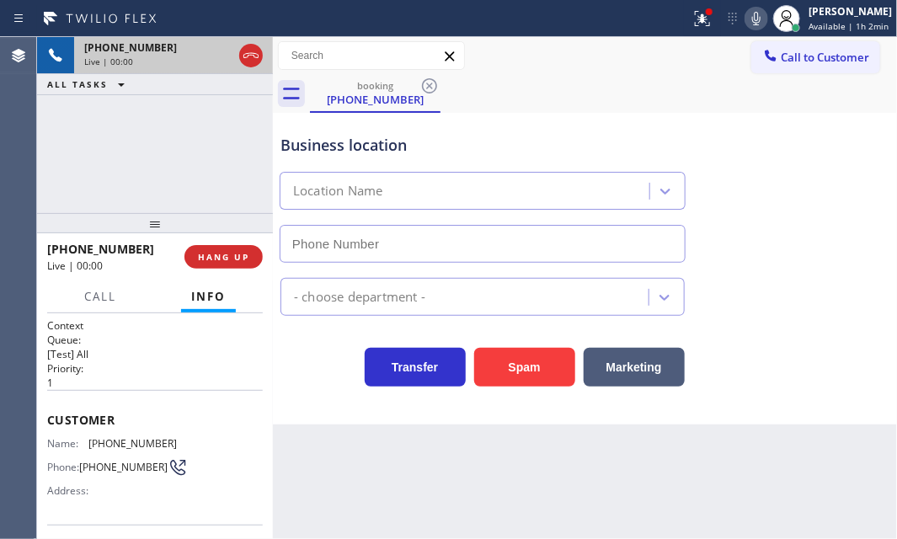
type input "[PHONE_NUMBER]"
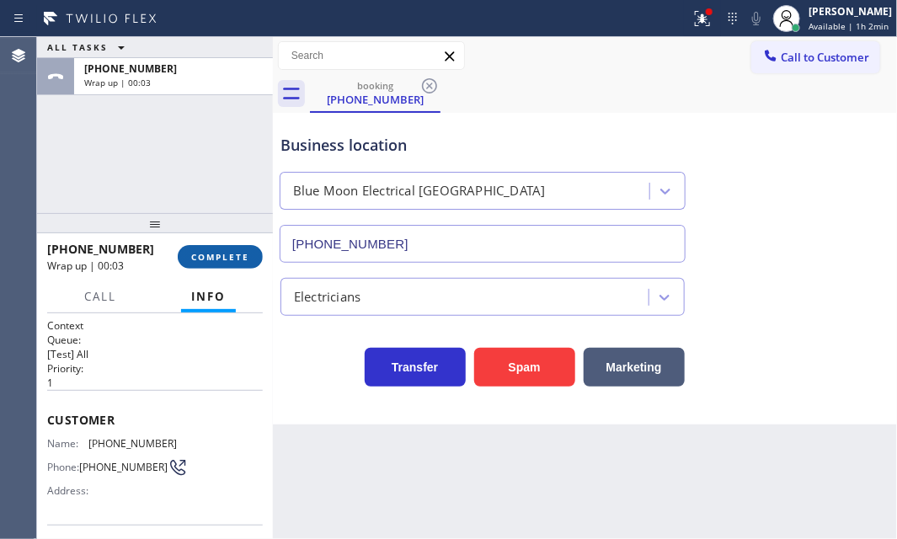
click at [237, 264] on button "COMPLETE" at bounding box center [220, 257] width 85 height 24
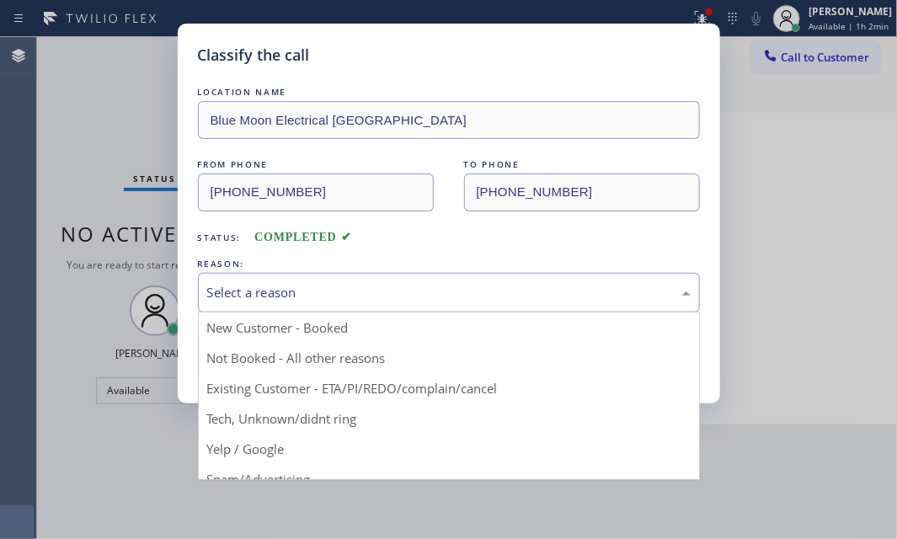
click at [343, 299] on div "Select a reason" at bounding box center [449, 292] width 484 height 19
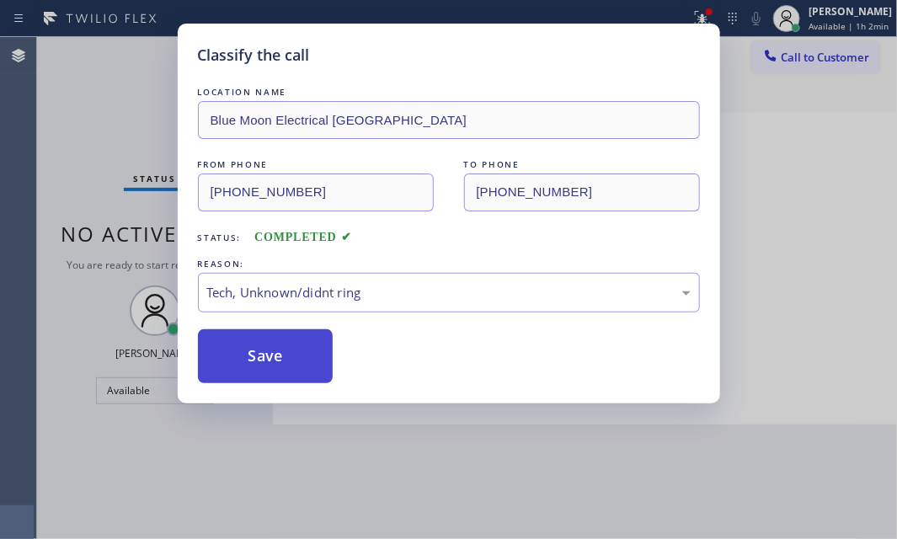
click at [271, 374] on button "Save" at bounding box center [266, 356] width 136 height 54
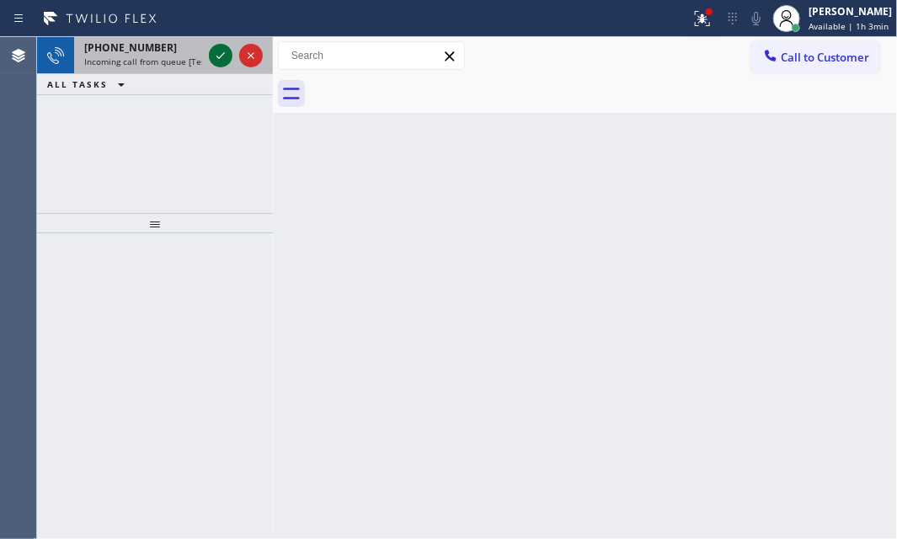
click at [222, 54] on icon at bounding box center [220, 55] width 8 height 7
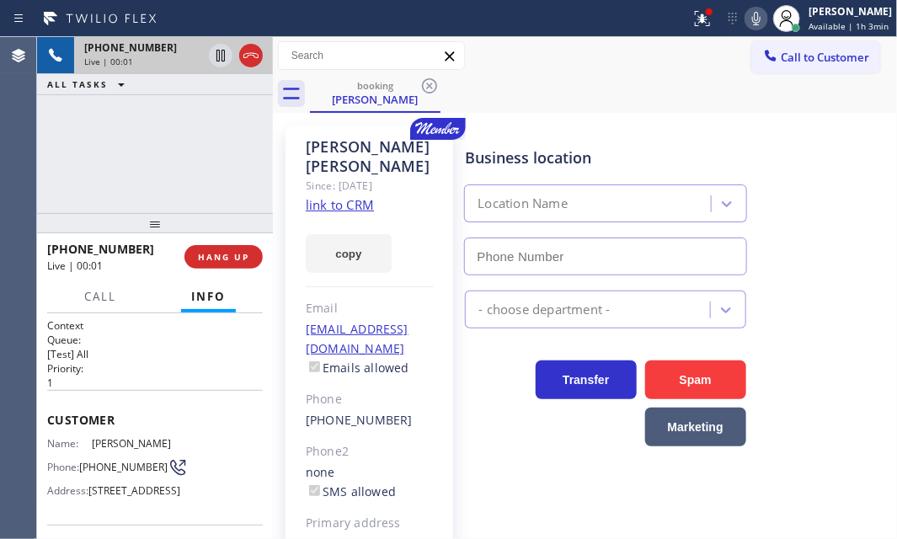
type input "[PHONE_NUMBER]"
click at [339, 196] on link "link to CRM" at bounding box center [340, 204] width 68 height 17
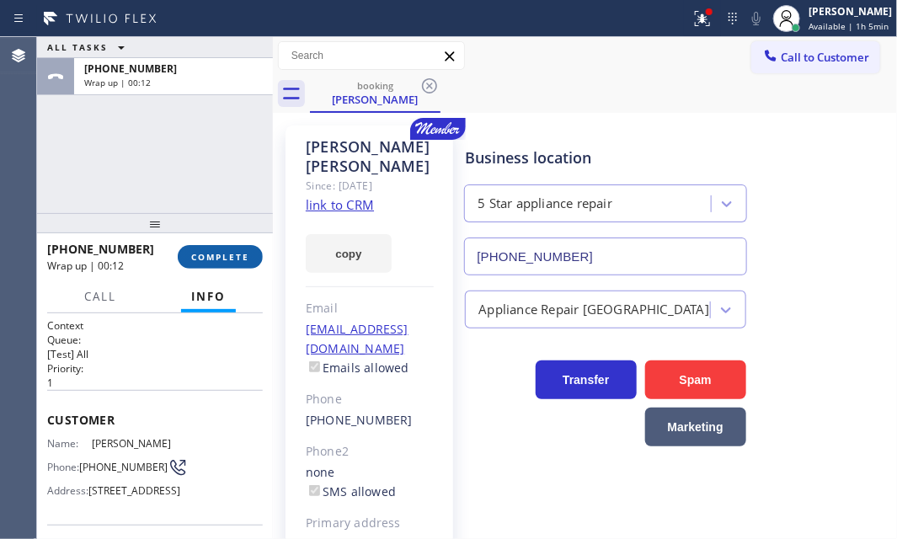
click at [232, 259] on span "COMPLETE" at bounding box center [220, 257] width 58 height 12
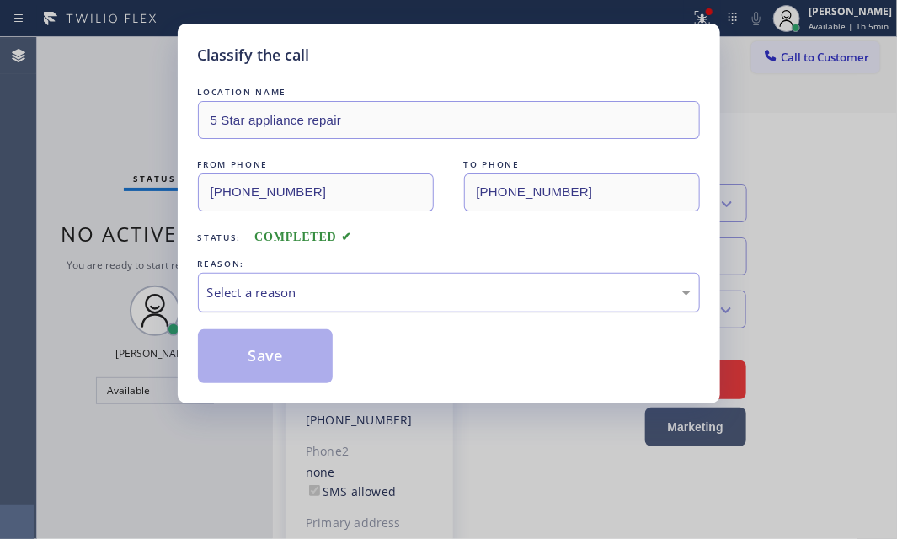
click at [467, 286] on div "Select a reason" at bounding box center [449, 292] width 484 height 19
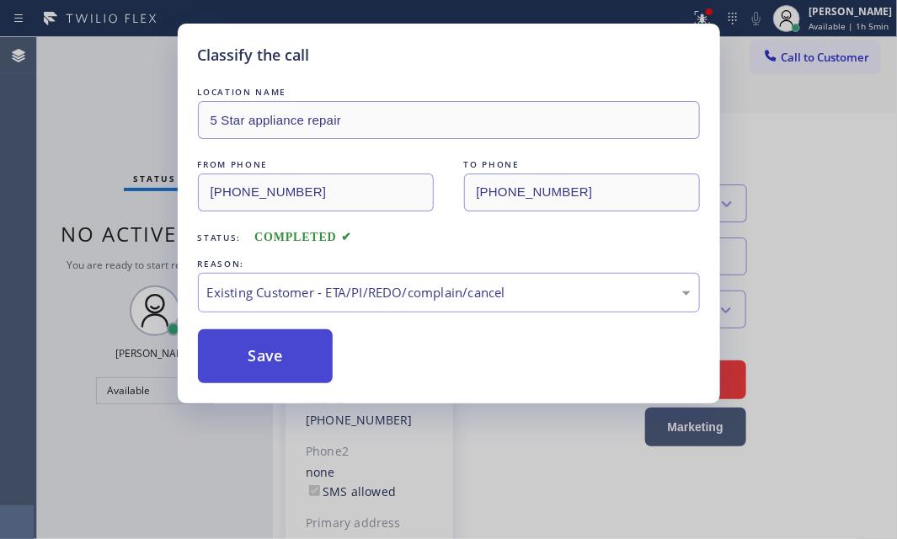
drag, startPoint x: 286, startPoint y: 353, endPoint x: 329, endPoint y: 354, distance: 43.8
click at [298, 353] on button "Save" at bounding box center [266, 356] width 136 height 54
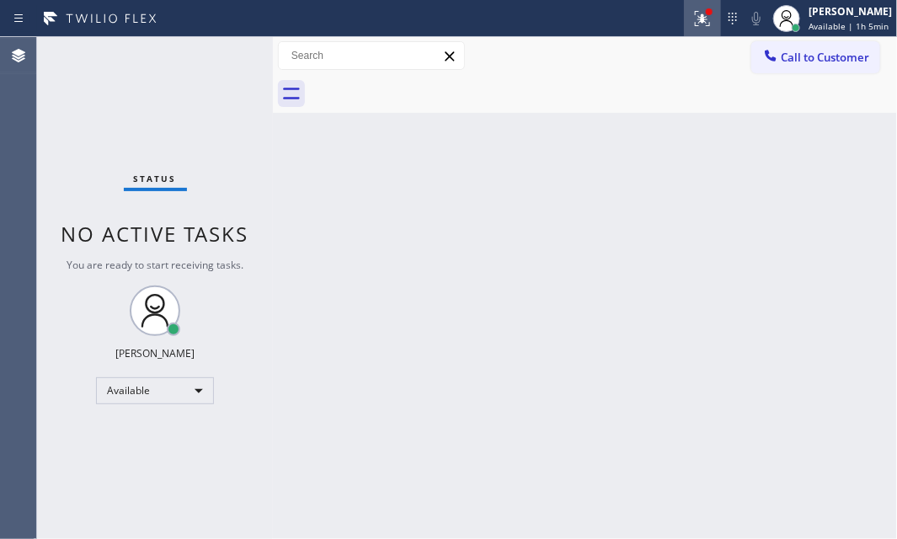
click at [692, 23] on icon at bounding box center [702, 18] width 20 height 20
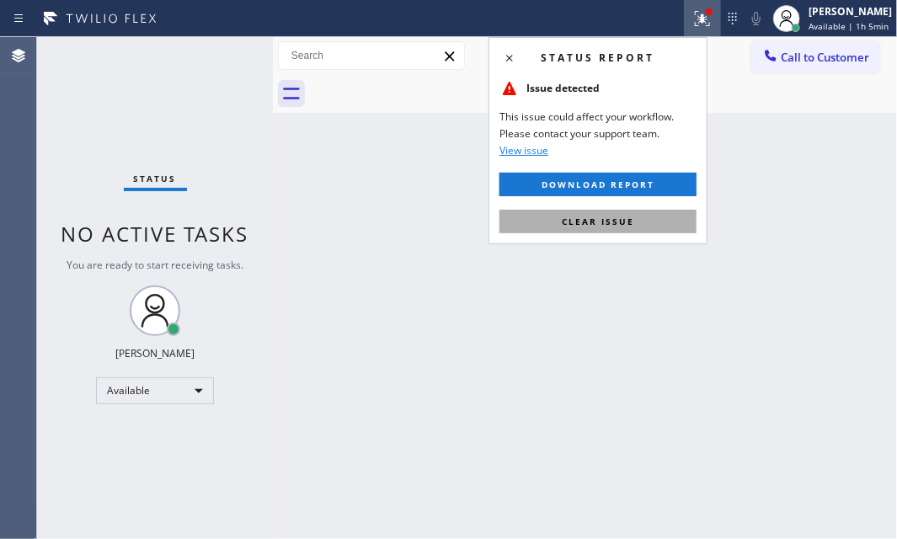
click at [619, 219] on span "Clear issue" at bounding box center [598, 222] width 72 height 12
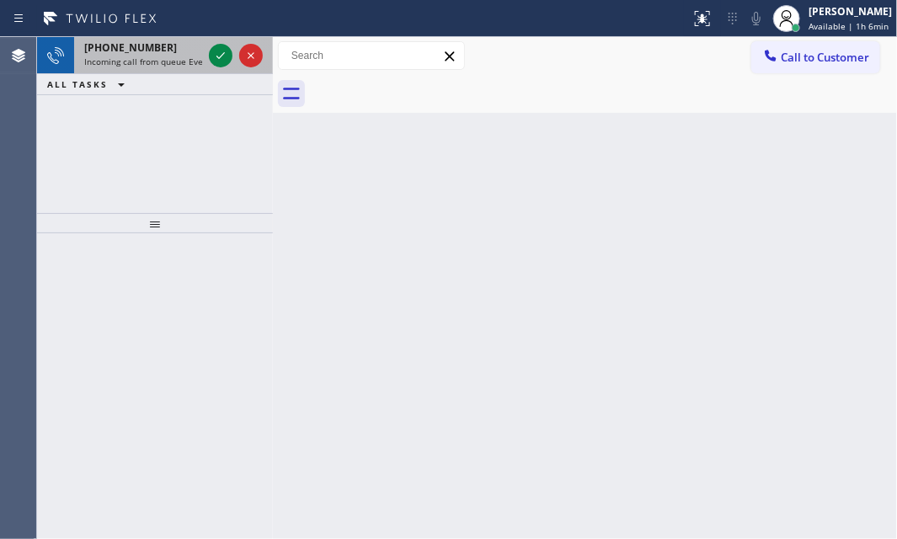
drag, startPoint x: 181, startPoint y: 58, endPoint x: 211, endPoint y: 61, distance: 30.4
click at [183, 58] on span "Incoming call from queue Everybody" at bounding box center [157, 62] width 146 height 12
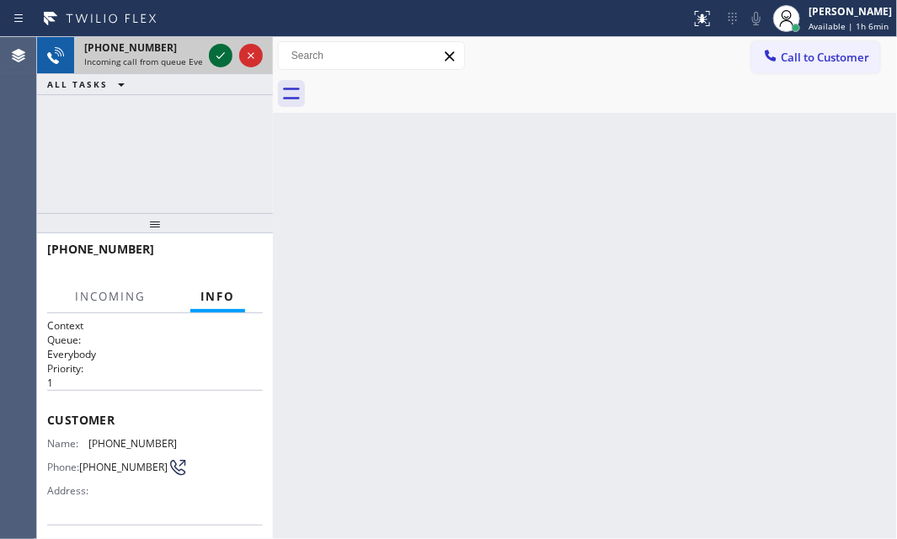
click at [231, 55] on div at bounding box center [221, 55] width 24 height 20
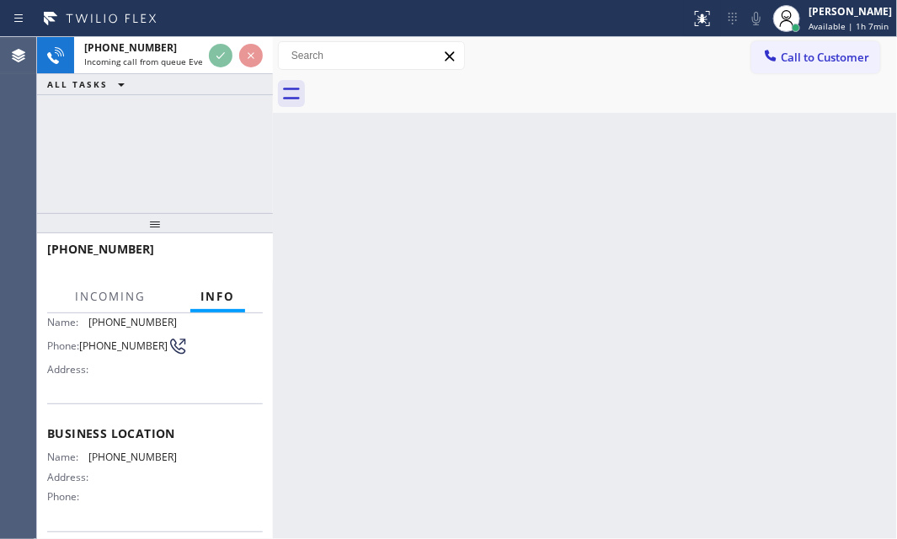
scroll to position [229, 0]
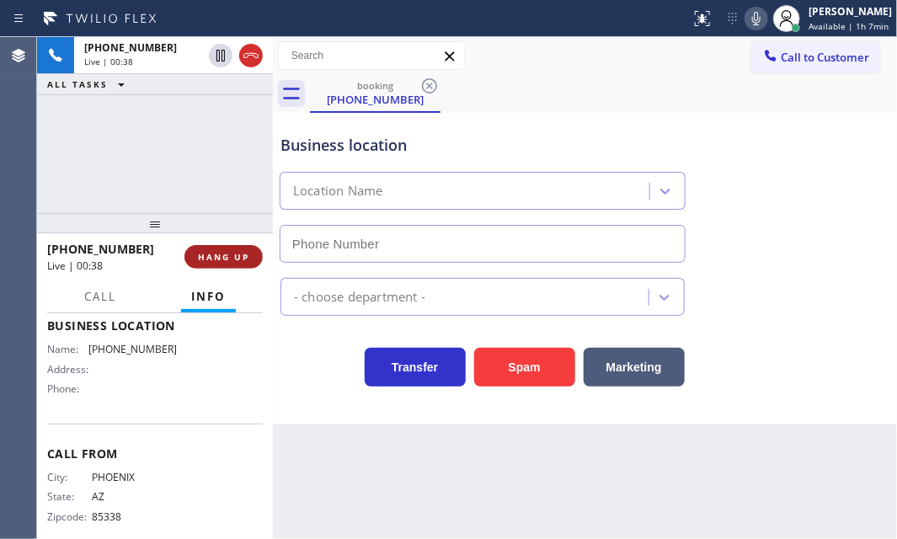
click at [222, 258] on span "HANG UP" at bounding box center [223, 257] width 51 height 12
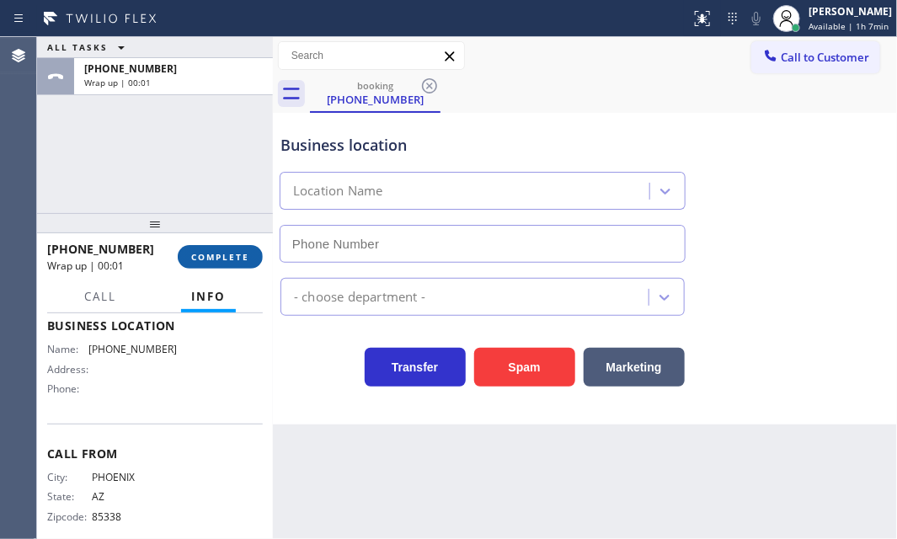
click at [238, 251] on span "COMPLETE" at bounding box center [220, 257] width 58 height 12
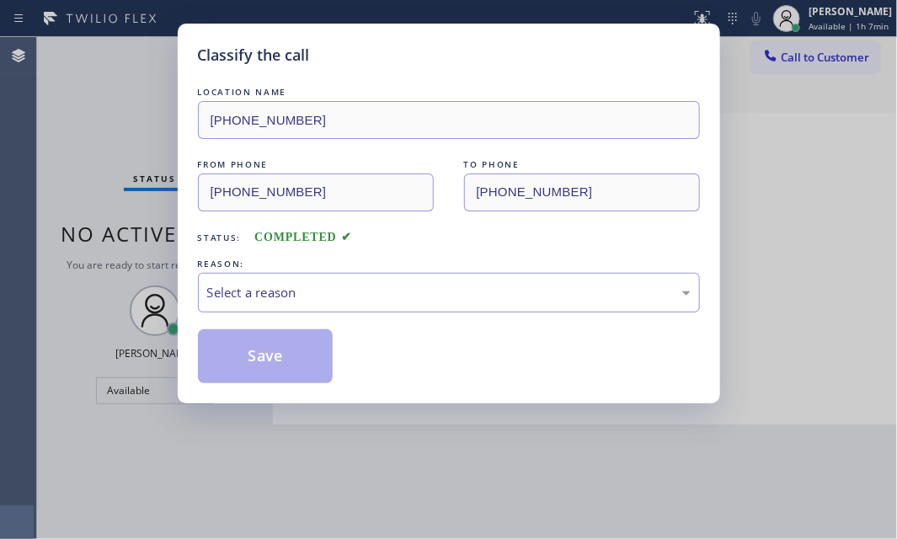
click at [451, 297] on div "Select a reason" at bounding box center [449, 292] width 484 height 19
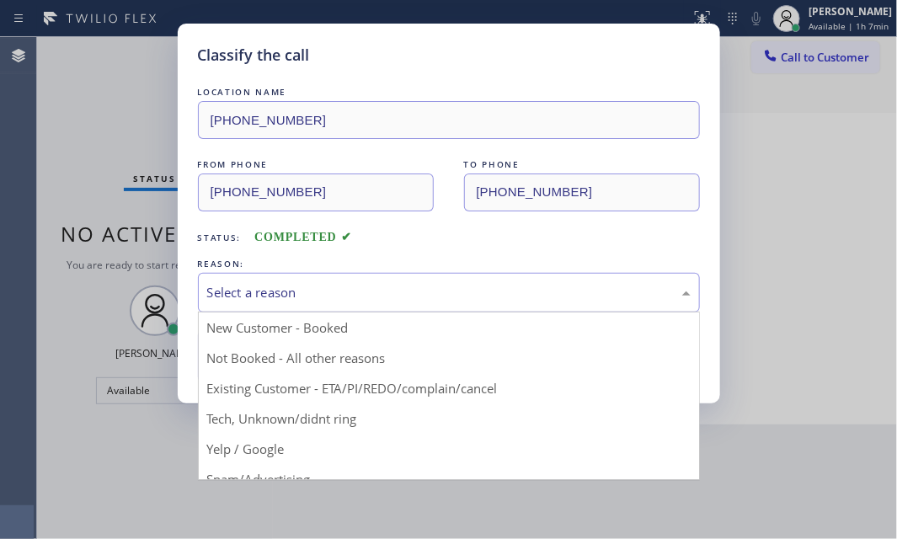
drag, startPoint x: 297, startPoint y: 362, endPoint x: 288, endPoint y: 362, distance: 9.3
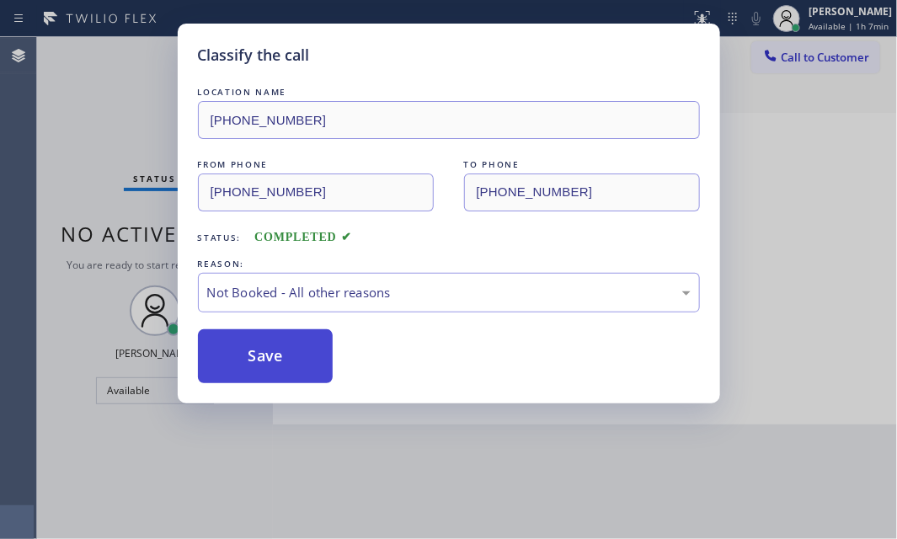
click at [247, 350] on button "Save" at bounding box center [266, 356] width 136 height 54
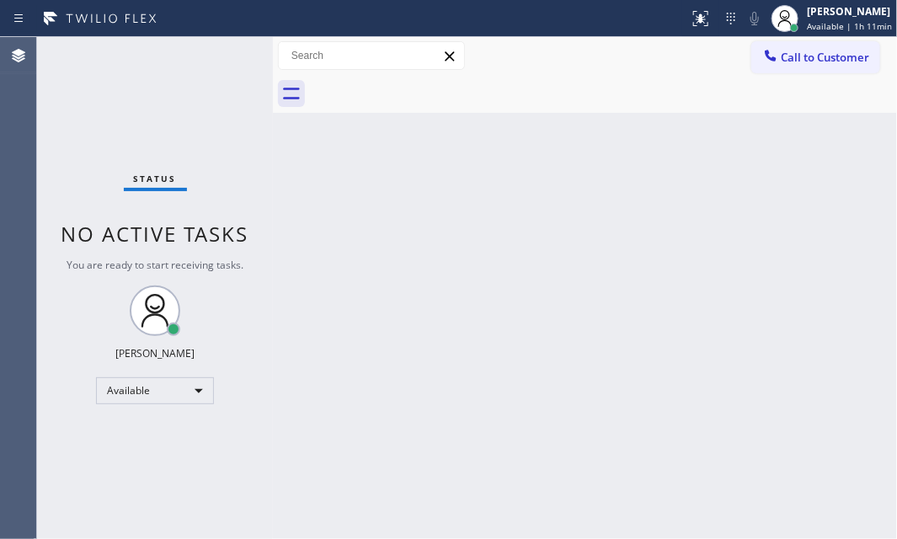
click at [497, 213] on div "Back to Dashboard Change Sender ID Customers Technicians Select a contact Outbo…" at bounding box center [585, 288] width 624 height 502
click at [318, 293] on div "Back to Dashboard Change Sender ID Customers Technicians Select a contact Outbo…" at bounding box center [585, 288] width 624 height 502
click at [559, 258] on div "Back to Dashboard Change Sender ID Customers Technicians Select a contact Outbo…" at bounding box center [585, 288] width 624 height 502
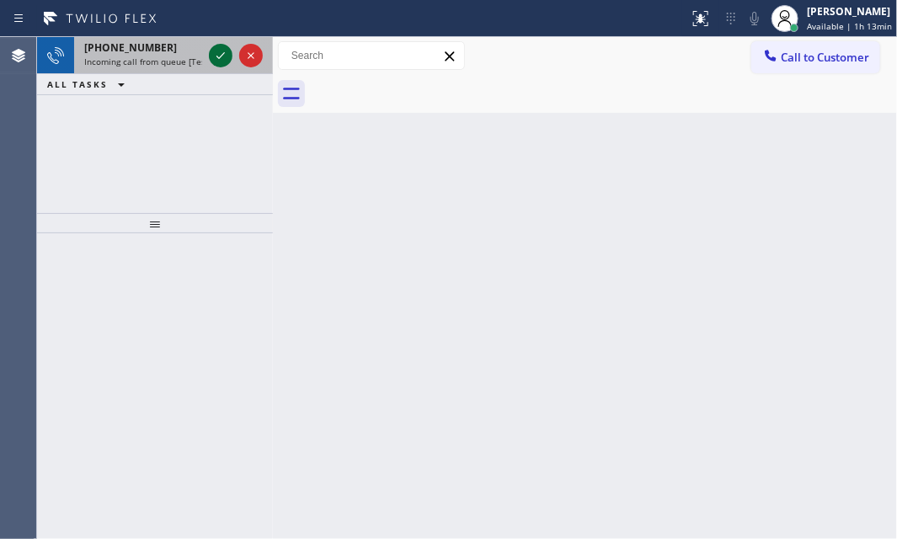
drag, startPoint x: 229, startPoint y: 67, endPoint x: 223, endPoint y: 57, distance: 11.7
click at [229, 65] on div at bounding box center [236, 55] width 61 height 37
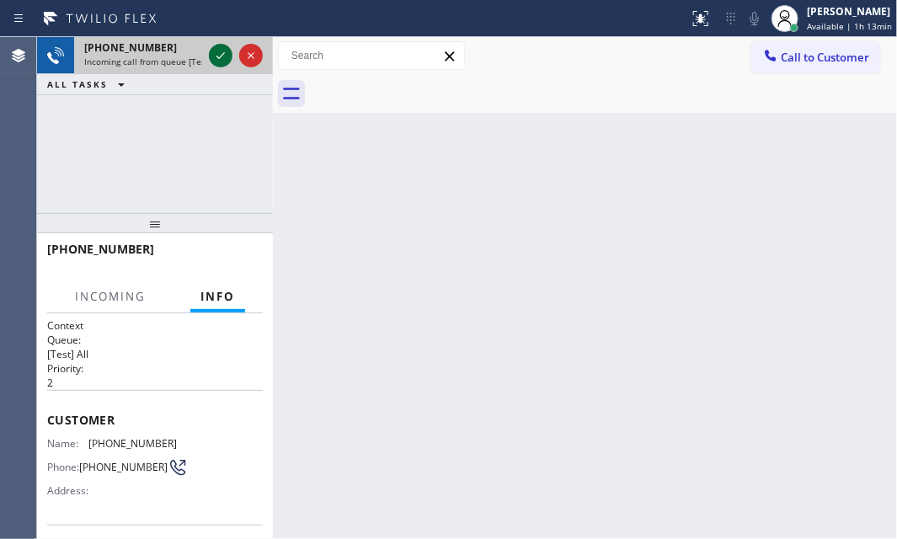
click at [223, 56] on icon at bounding box center [221, 55] width 20 height 20
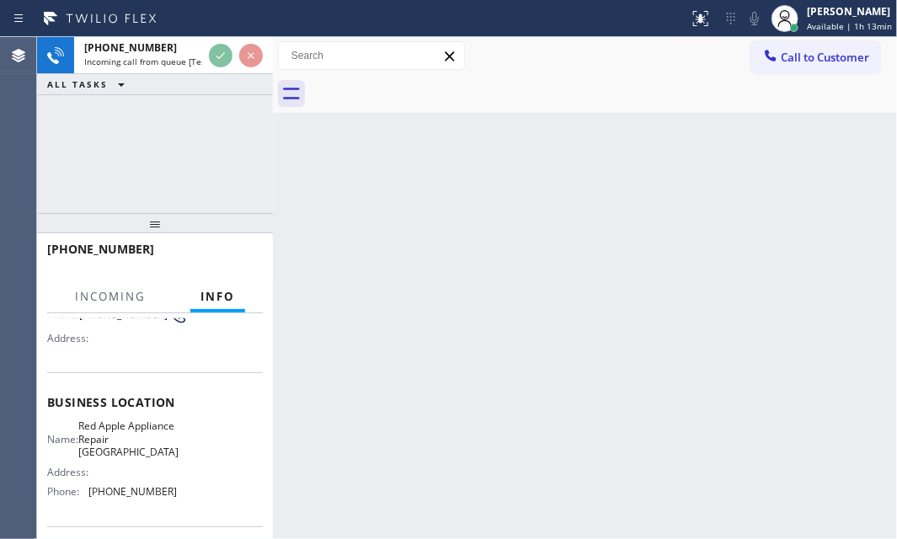
scroll to position [229, 0]
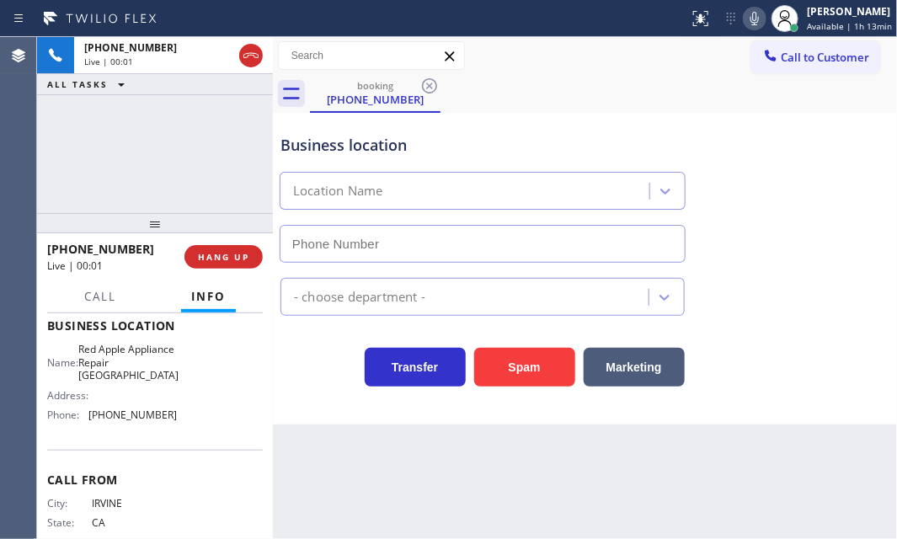
type input "[PHONE_NUMBER]"
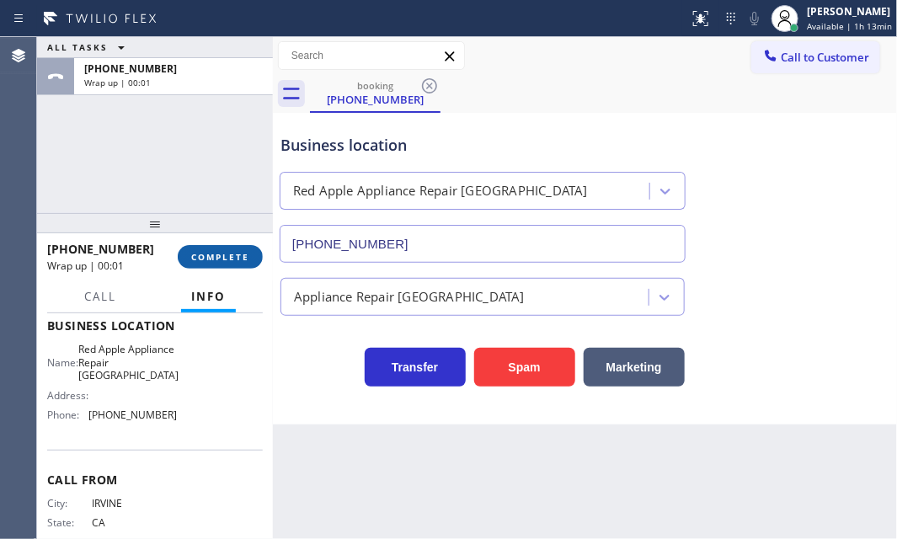
click at [232, 251] on span "COMPLETE" at bounding box center [220, 257] width 58 height 12
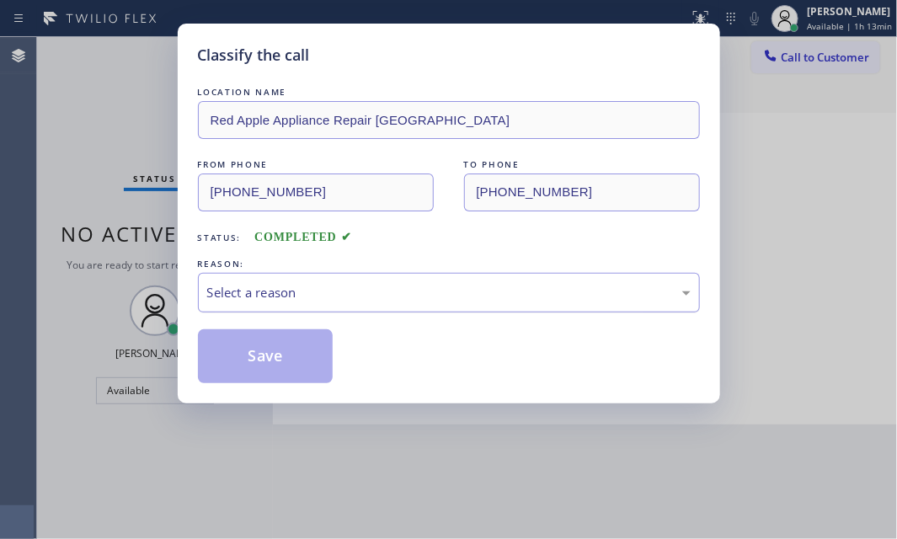
drag, startPoint x: 459, startPoint y: 289, endPoint x: 456, endPoint y: 304, distance: 15.5
click at [459, 290] on div "Select a reason" at bounding box center [449, 292] width 484 height 19
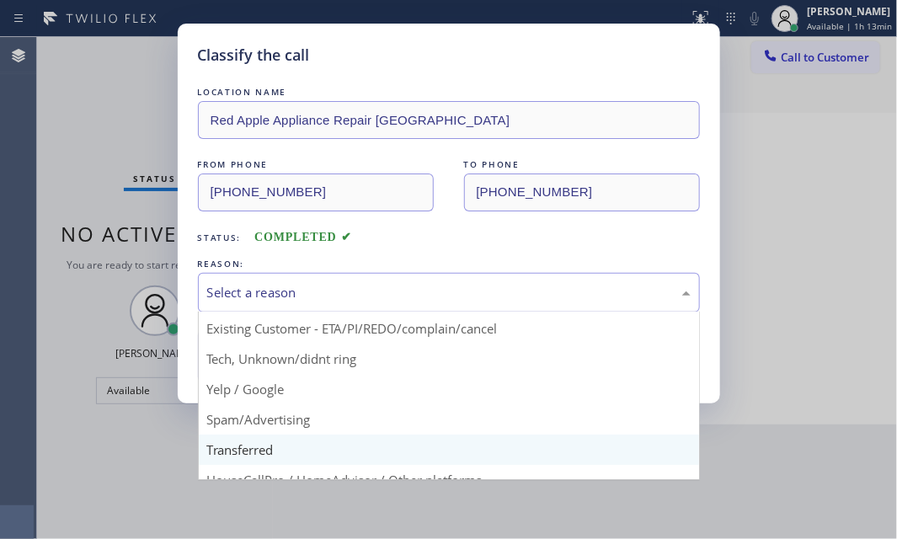
scroll to position [112, 0]
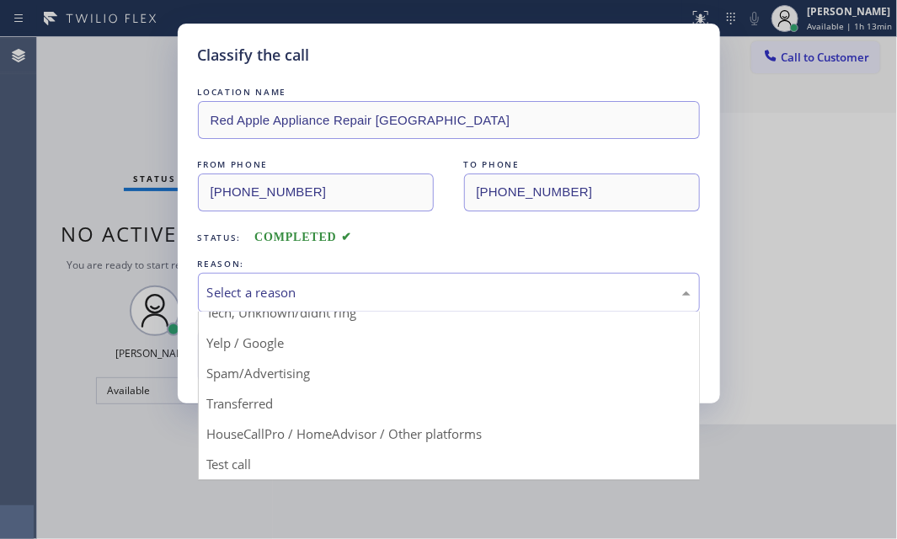
drag, startPoint x: 270, startPoint y: 370, endPoint x: 266, endPoint y: 358, distance: 12.5
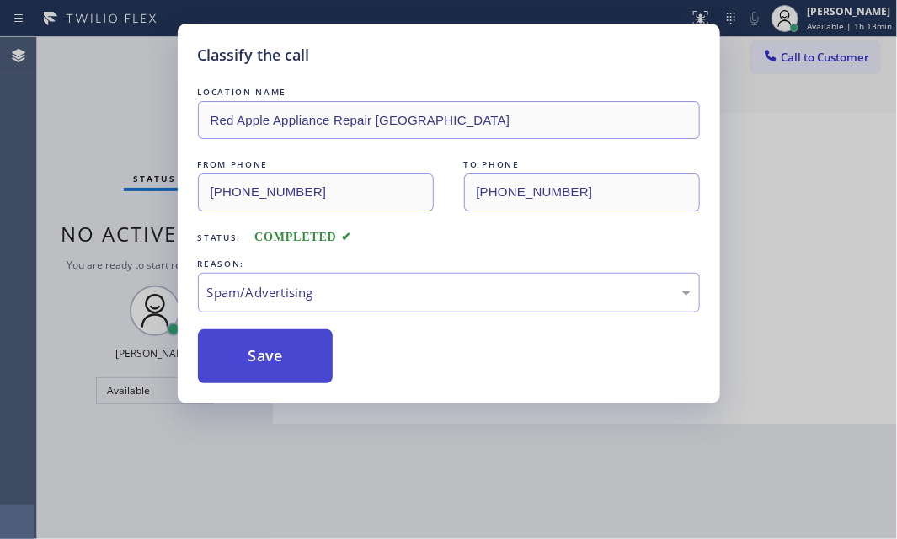
click at [262, 345] on button "Save" at bounding box center [266, 356] width 136 height 54
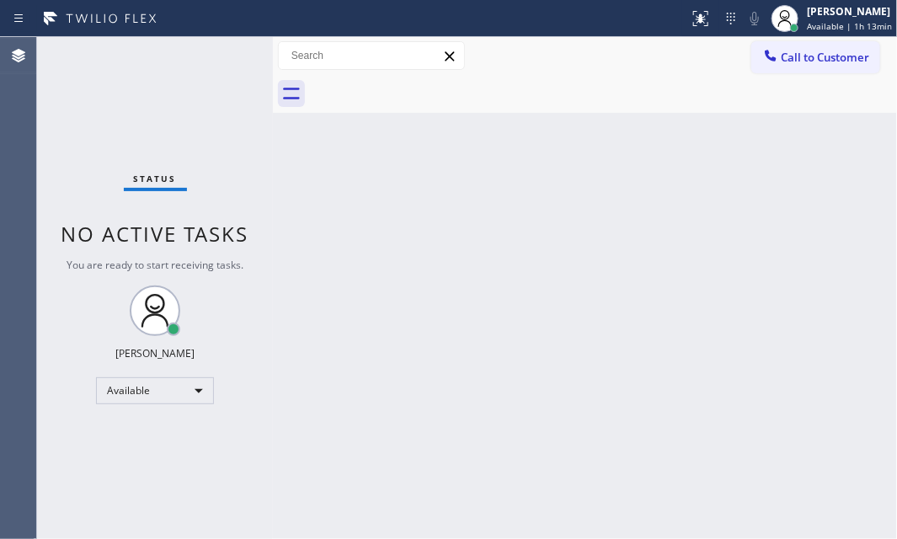
click at [420, 195] on div "Back to Dashboard Change Sender ID Customers Technicians Select a contact Outbo…" at bounding box center [585, 288] width 624 height 502
click at [204, 63] on div "Status No active tasks You are ready to start receiving tasks. [PERSON_NAME] Av…" at bounding box center [155, 288] width 236 height 502
click at [230, 65] on div "Status No active tasks You are ready to start receiving tasks. [PERSON_NAME] Av…" at bounding box center [155, 288] width 236 height 502
click at [229, 63] on div "Status No active tasks You are ready to start receiving tasks. [PERSON_NAME] Av…" at bounding box center [155, 288] width 236 height 502
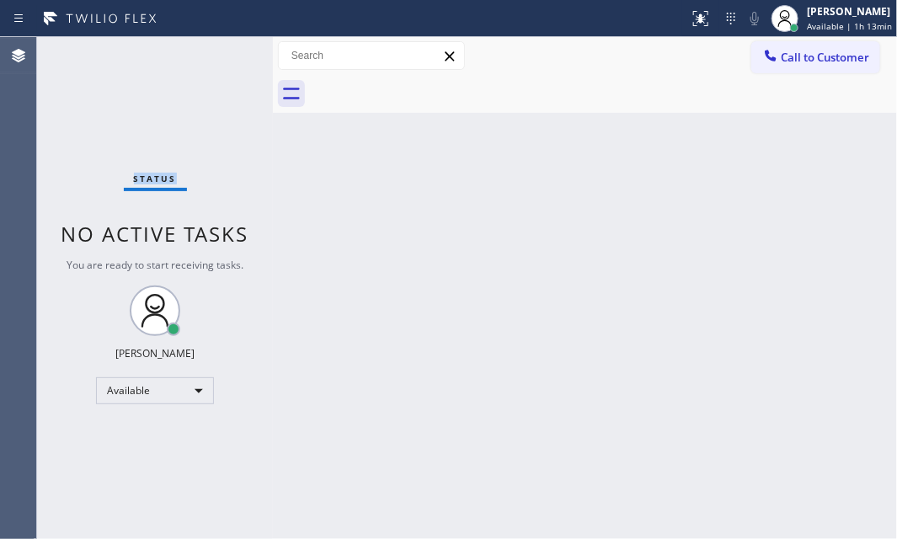
click at [229, 62] on div "Status No active tasks You are ready to start receiving tasks. [PERSON_NAME] Av…" at bounding box center [155, 288] width 236 height 502
click at [229, 60] on div "Status No active tasks You are ready to start receiving tasks. [PERSON_NAME] Av…" at bounding box center [155, 288] width 236 height 502
click at [228, 57] on div "Status No active tasks You are ready to start receiving tasks. [PERSON_NAME] Av…" at bounding box center [155, 288] width 236 height 502
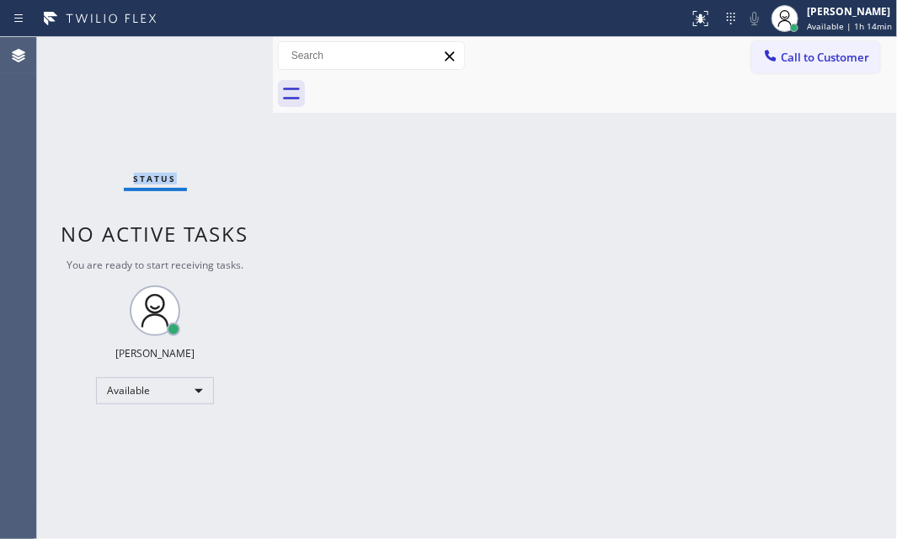
click at [227, 57] on div "Status No active tasks You are ready to start receiving tasks. [PERSON_NAME] Av…" at bounding box center [155, 288] width 236 height 502
click at [227, 56] on div "Status No active tasks You are ready to start receiving tasks. [PERSON_NAME] Av…" at bounding box center [155, 288] width 236 height 502
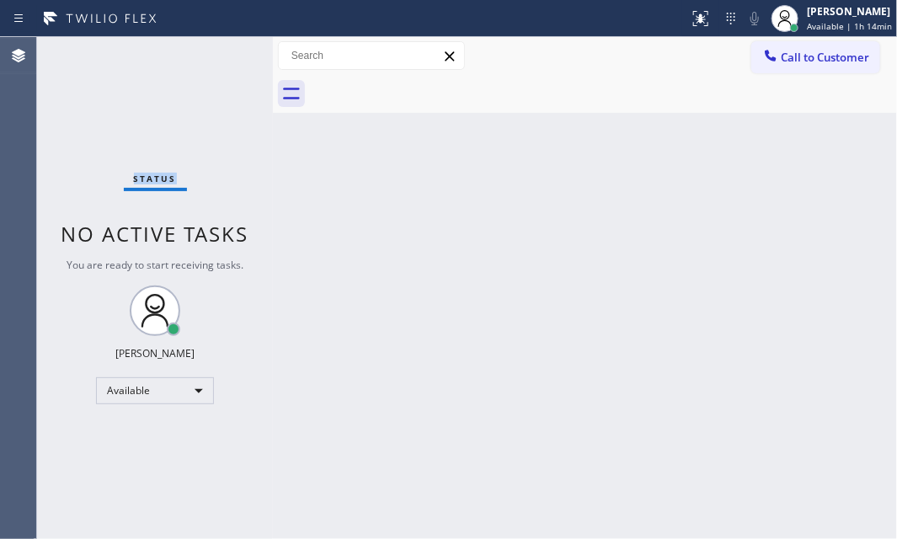
click at [227, 55] on div "Status No active tasks You are ready to start receiving tasks. [PERSON_NAME] Av…" at bounding box center [155, 288] width 236 height 502
click at [238, 41] on div "Status No active tasks You are ready to start receiving tasks. [PERSON_NAME] Av…" at bounding box center [155, 288] width 236 height 502
click at [240, 39] on div "Status No active tasks You are ready to start receiving tasks. [PERSON_NAME] Av…" at bounding box center [155, 288] width 236 height 502
click at [240, 38] on div "Status No active tasks You are ready to start receiving tasks. [PERSON_NAME] Av…" at bounding box center [155, 288] width 236 height 502
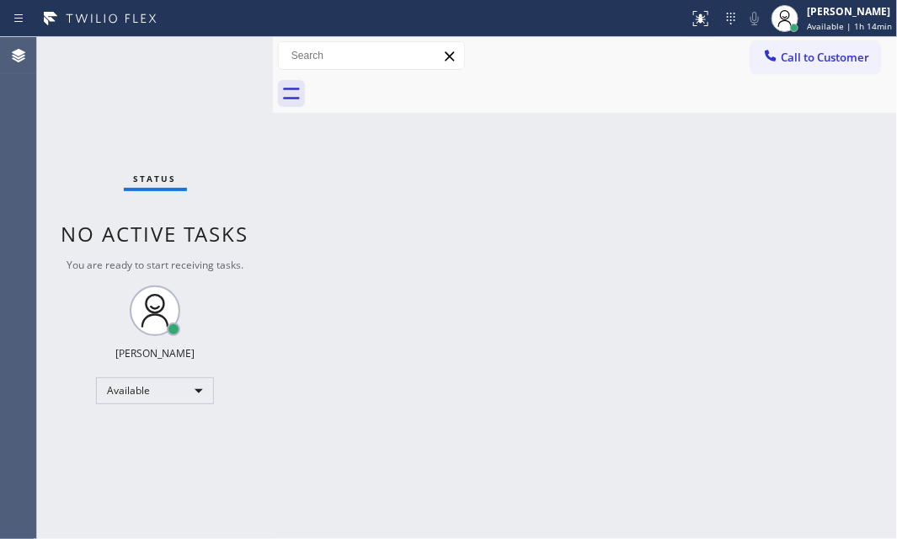
click at [240, 32] on div "Status report No issues detected If you experience an issue, please download th…" at bounding box center [448, 18] width 897 height 37
click at [238, 30] on div at bounding box center [345, 18] width 676 height 27
click at [236, 28] on div at bounding box center [345, 18] width 676 height 27
click at [236, 27] on div at bounding box center [345, 18] width 676 height 27
click at [235, 27] on div at bounding box center [345, 18] width 676 height 27
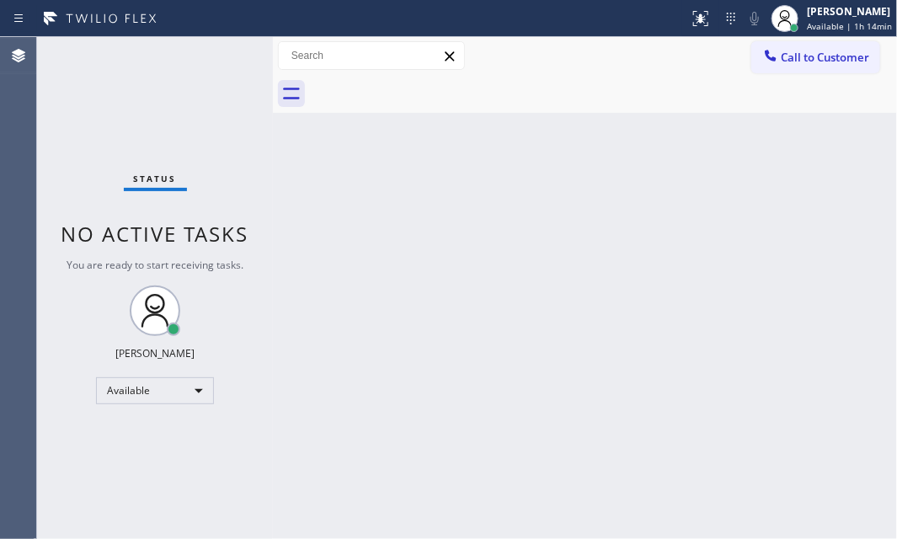
click at [232, 28] on div at bounding box center [345, 18] width 676 height 27
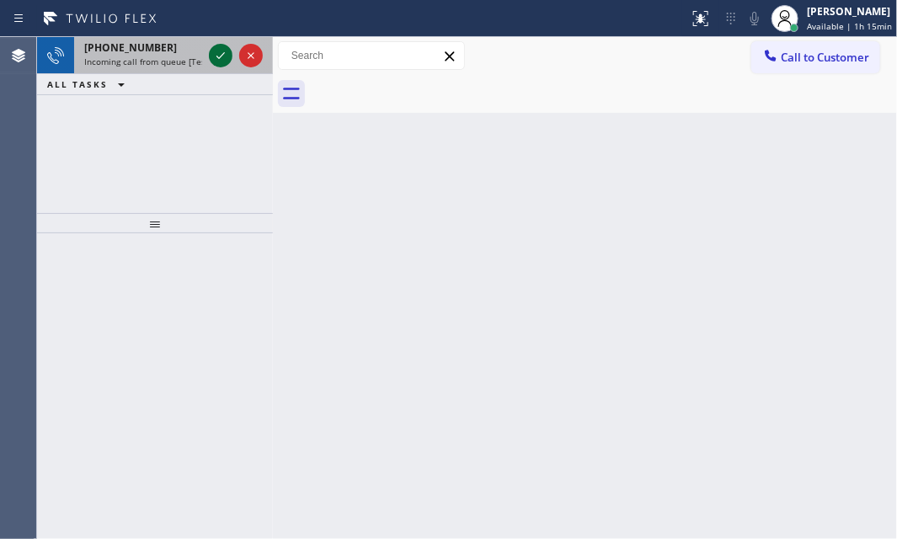
click at [213, 58] on icon at bounding box center [221, 55] width 20 height 20
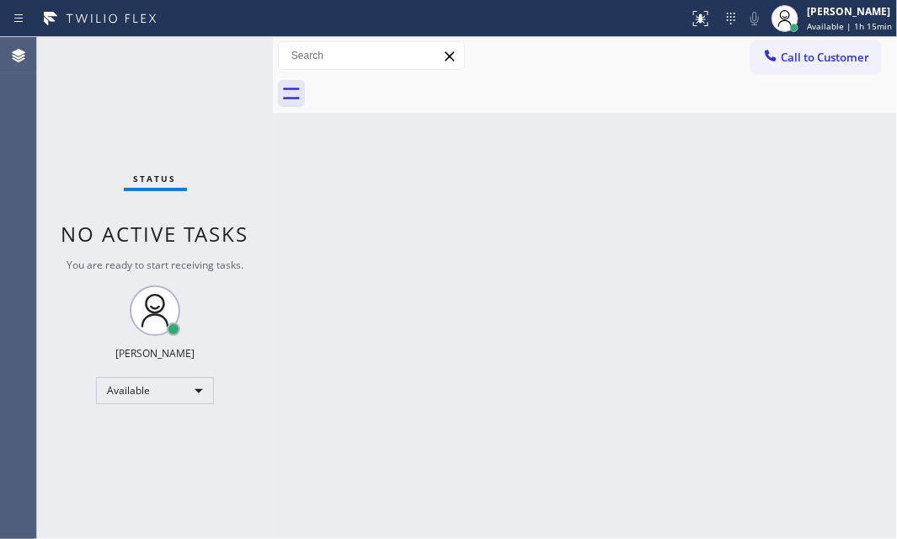
click at [213, 58] on div "Status No active tasks You are ready to start receiving tasks. [PERSON_NAME] Av…" at bounding box center [155, 288] width 236 height 502
drag, startPoint x: 213, startPoint y: 58, endPoint x: 190, endPoint y: 86, distance: 36.5
click at [212, 58] on div "Status No active tasks You are ready to start receiving tasks. [PERSON_NAME] Av…" at bounding box center [155, 288] width 236 height 502
click at [420, 369] on div "Back to Dashboard Change Sender ID Customers Technicians Select a contact Outbo…" at bounding box center [585, 288] width 624 height 502
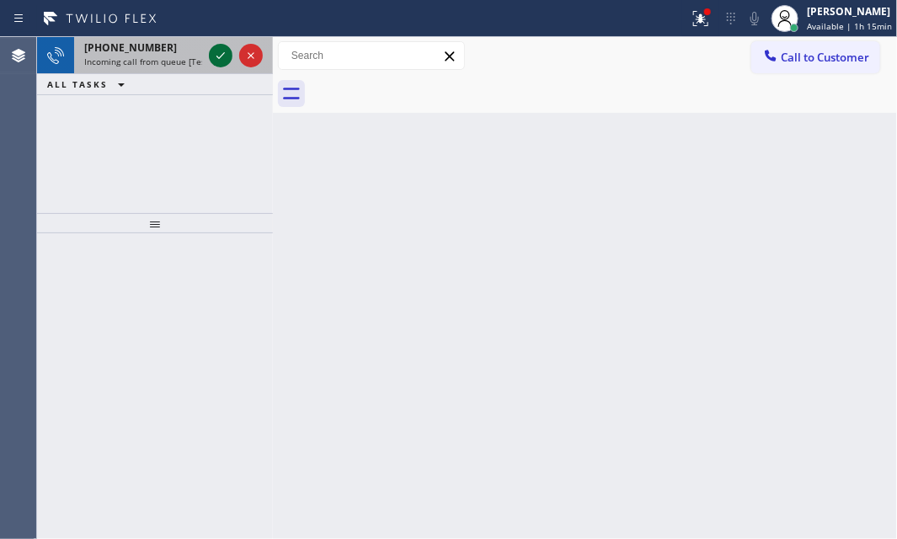
click at [217, 57] on icon at bounding box center [220, 55] width 8 height 7
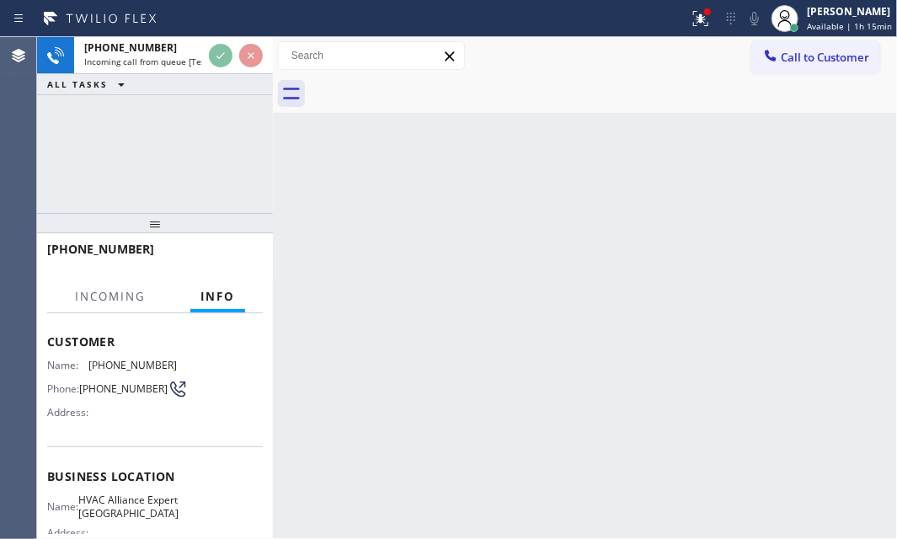
scroll to position [152, 0]
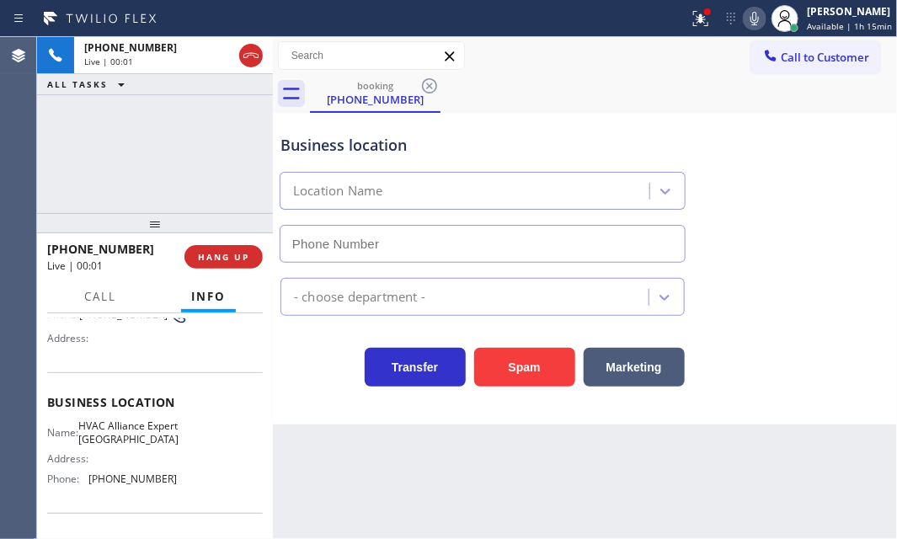
type input "(805) 549-4465"
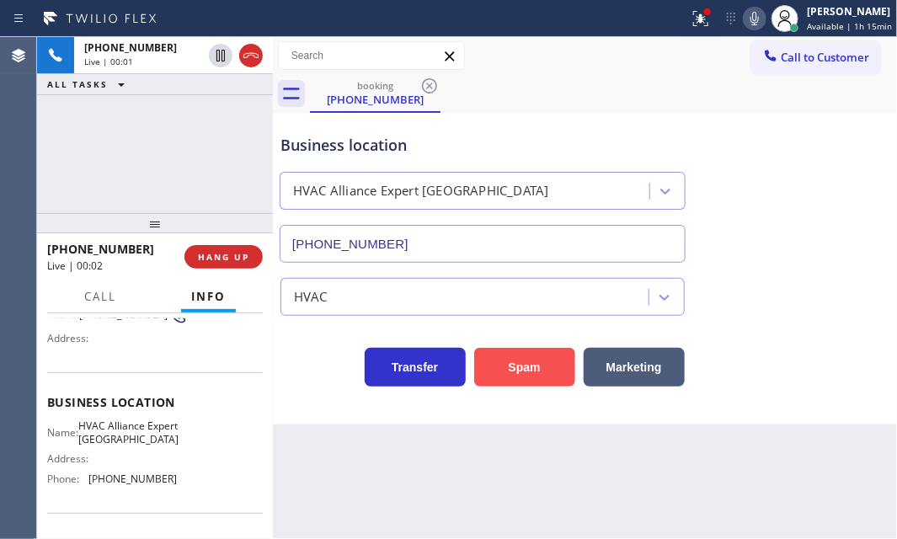
click at [521, 362] on button "Spam" at bounding box center [524, 367] width 101 height 39
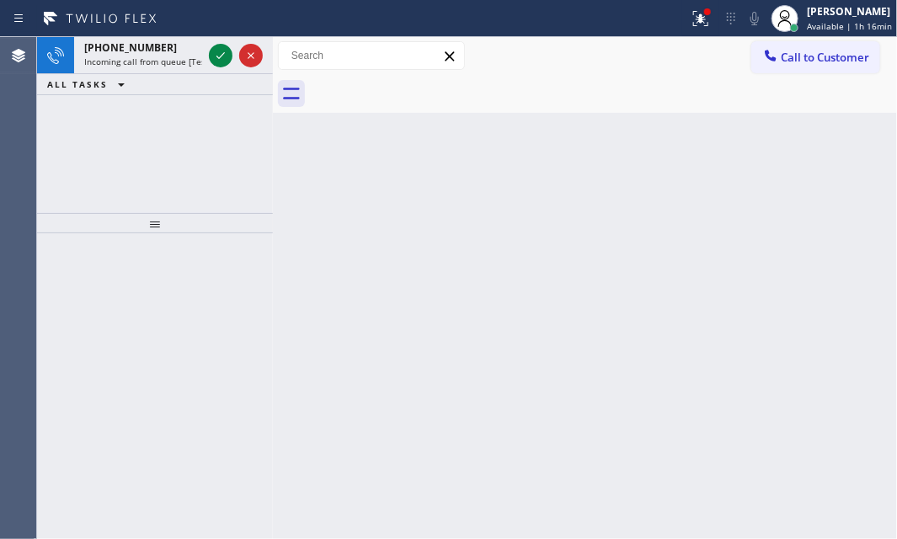
click at [498, 359] on div "Back to Dashboard Change Sender ID Customers Technicians Select a contact Outbo…" at bounding box center [585, 288] width 624 height 502
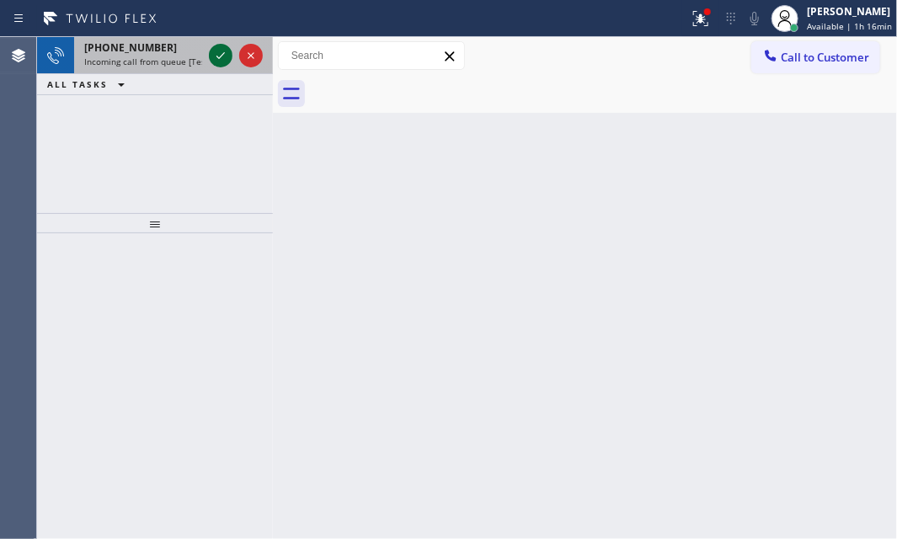
click at [222, 49] on icon at bounding box center [221, 55] width 20 height 20
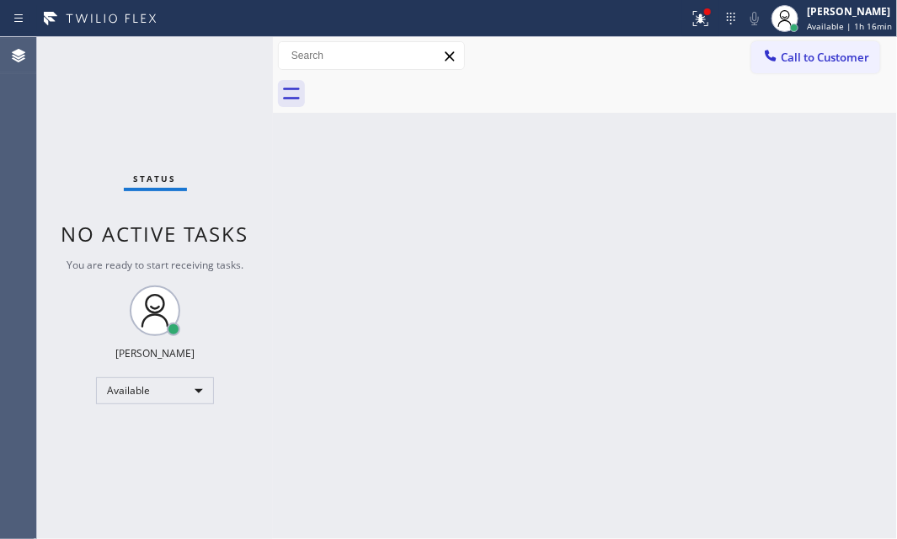
click at [215, 51] on div "Status No active tasks You are ready to start receiving tasks. [PERSON_NAME] Av…" at bounding box center [155, 288] width 236 height 502
click at [215, 50] on div "Status No active tasks You are ready to start receiving tasks. [PERSON_NAME] Av…" at bounding box center [155, 288] width 236 height 502
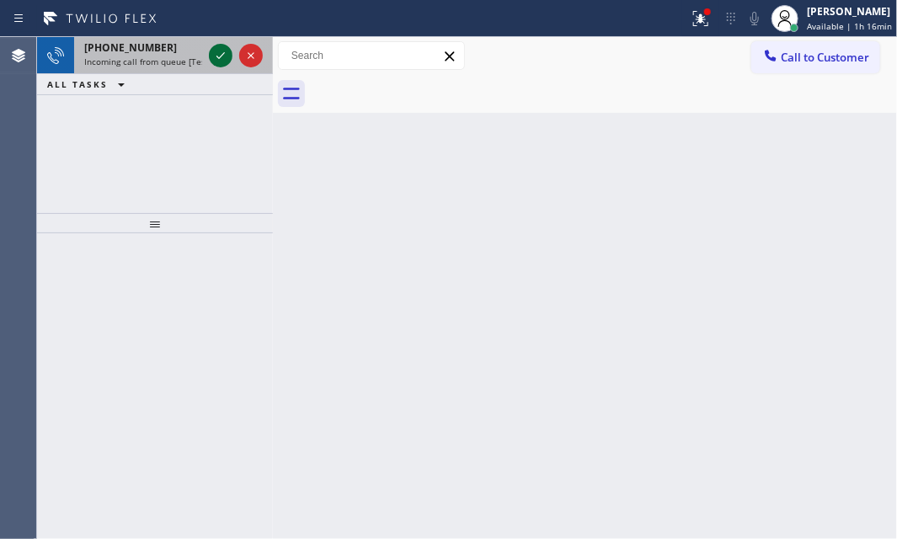
click at [211, 56] on icon at bounding box center [221, 55] width 20 height 20
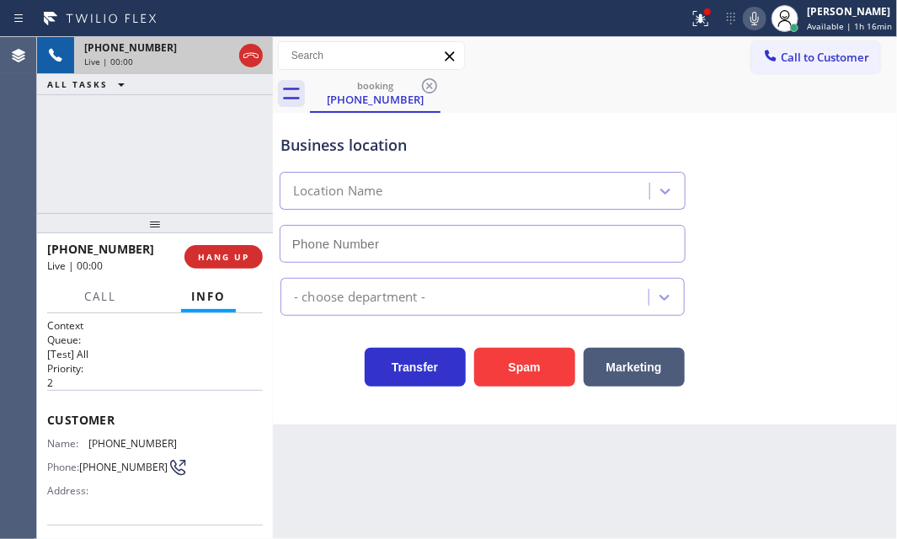
type input "(818) 600-0221"
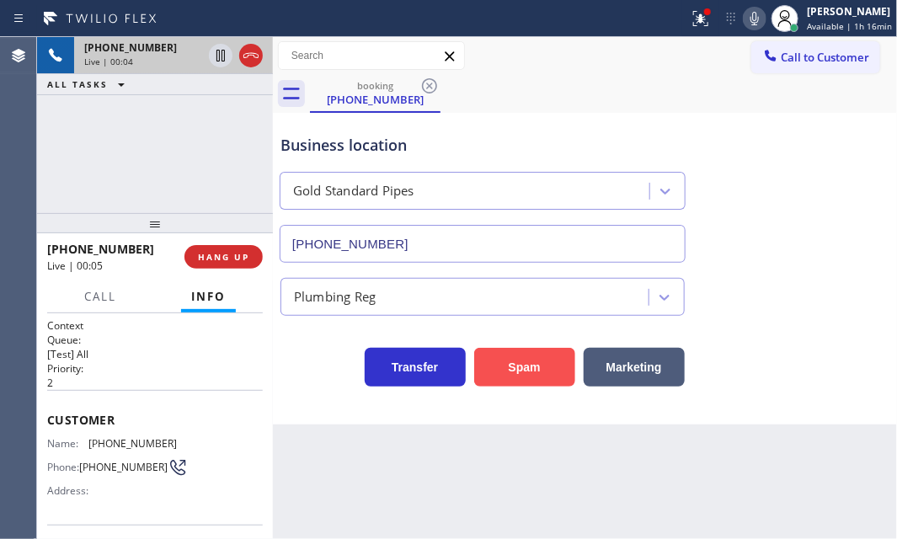
click at [524, 360] on button "Spam" at bounding box center [524, 367] width 101 height 39
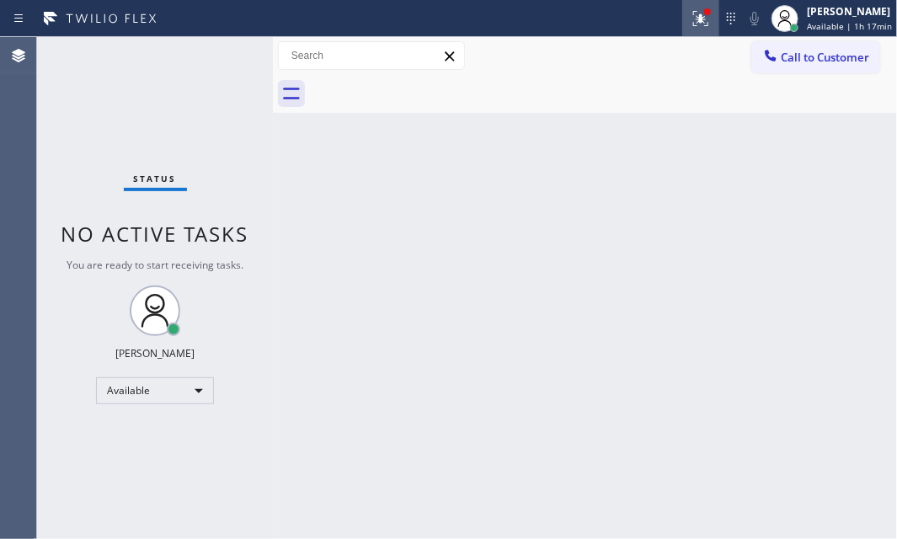
click at [691, 24] on icon at bounding box center [701, 18] width 20 height 20
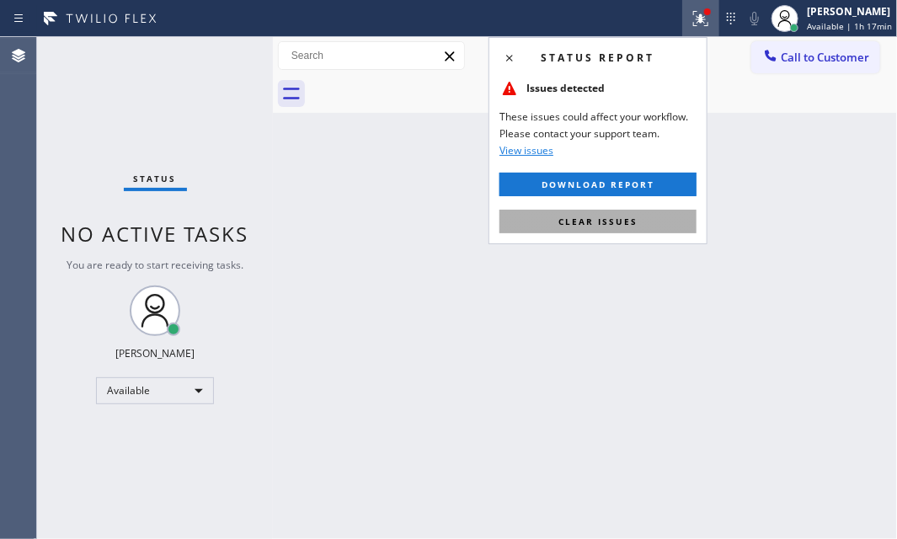
click at [632, 223] on span "Clear issues" at bounding box center [597, 222] width 79 height 12
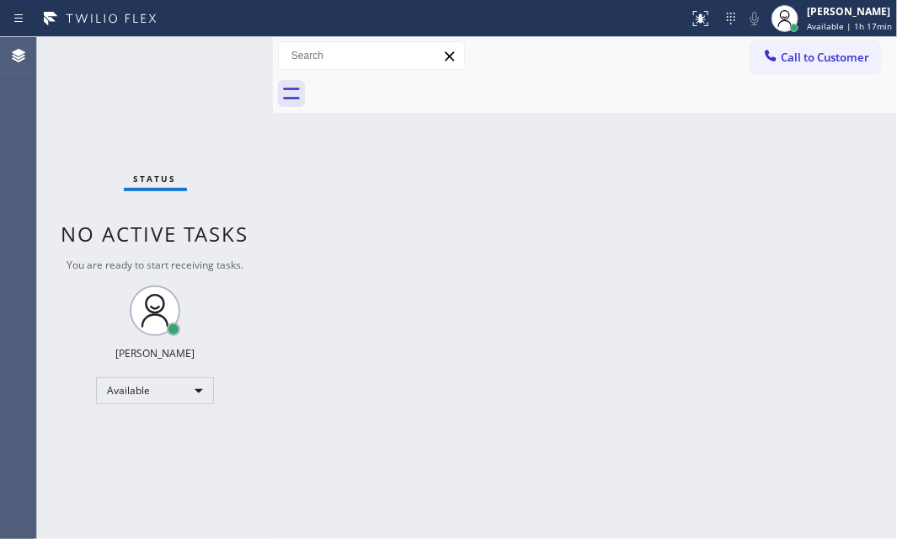
click at [219, 61] on div "Status No active tasks You are ready to start receiving tasks. [PERSON_NAME] Av…" at bounding box center [155, 288] width 236 height 502
click at [221, 61] on div "Status No active tasks You are ready to start receiving tasks. [PERSON_NAME] Av…" at bounding box center [155, 288] width 236 height 502
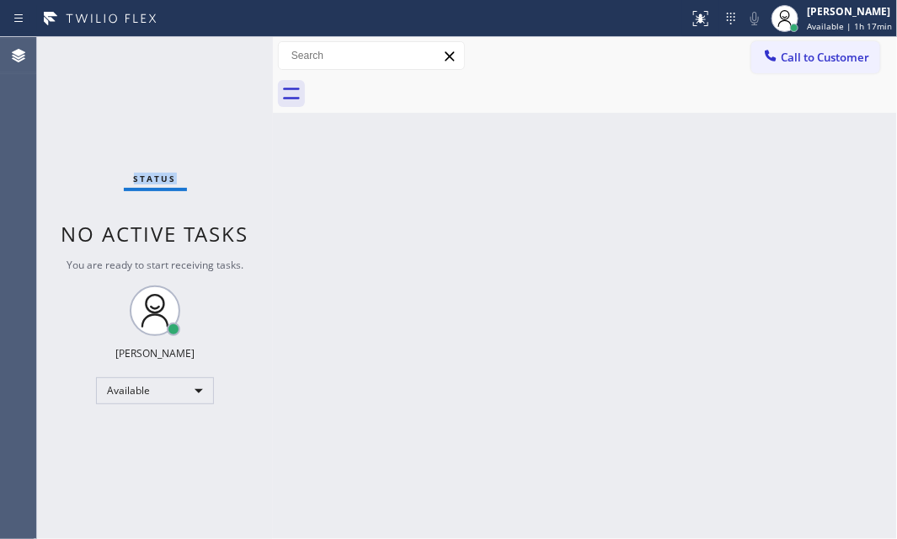
click at [221, 61] on div "Status No active tasks You are ready to start receiving tasks. [PERSON_NAME] Av…" at bounding box center [155, 288] width 236 height 502
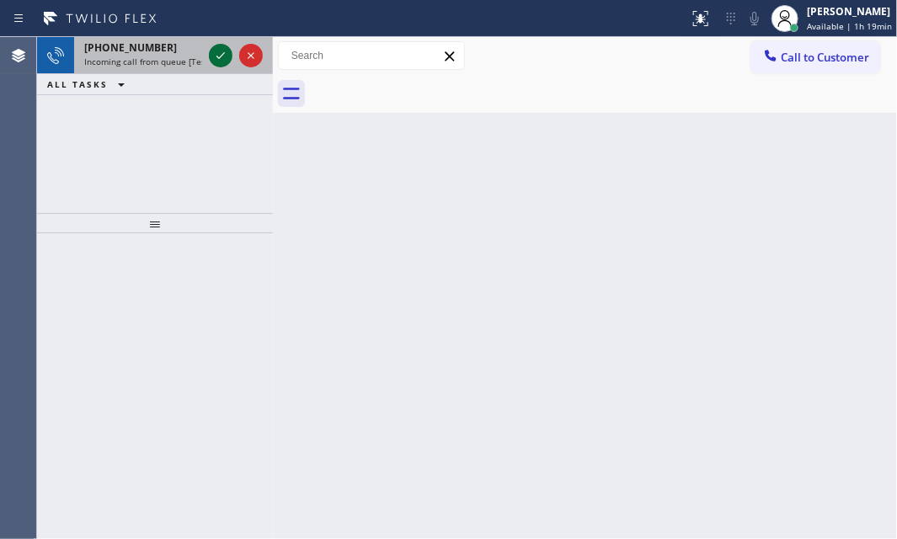
click at [219, 56] on icon at bounding box center [221, 55] width 20 height 20
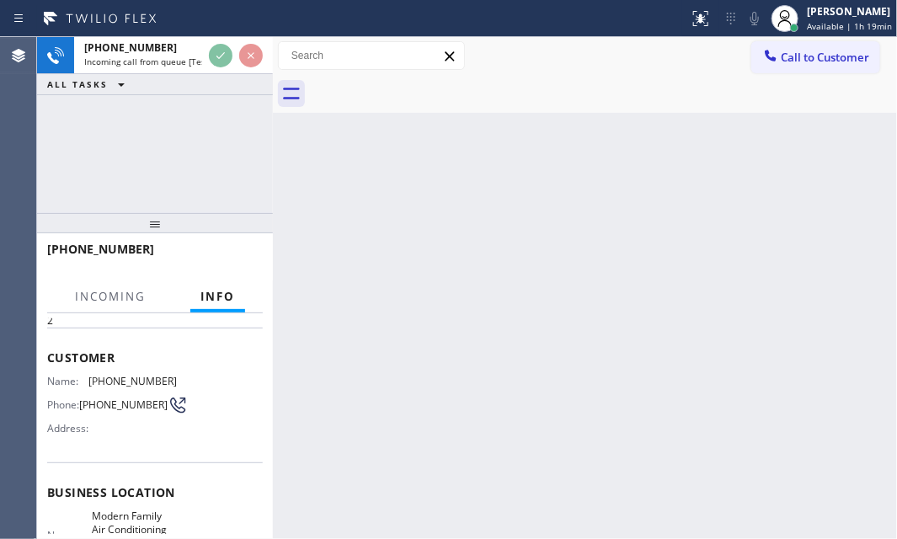
scroll to position [152, 0]
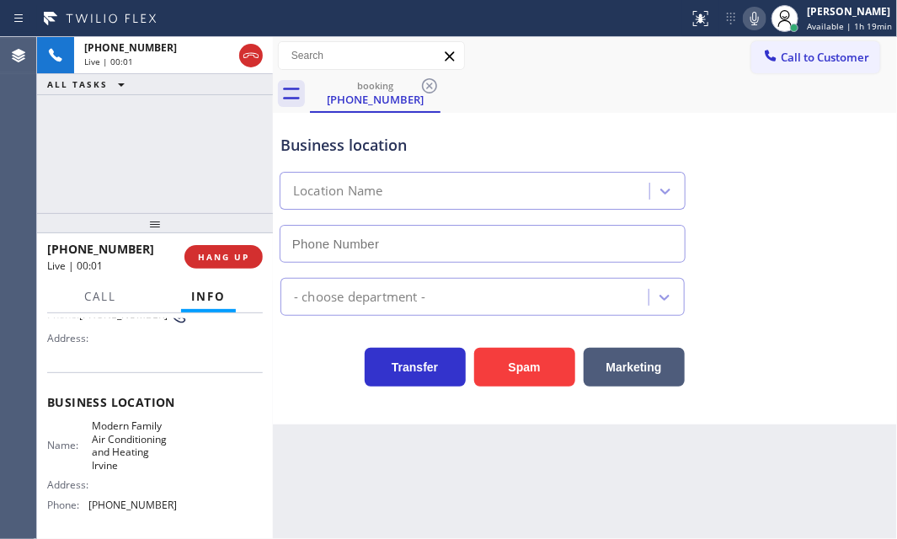
type input "(949) 569-5717"
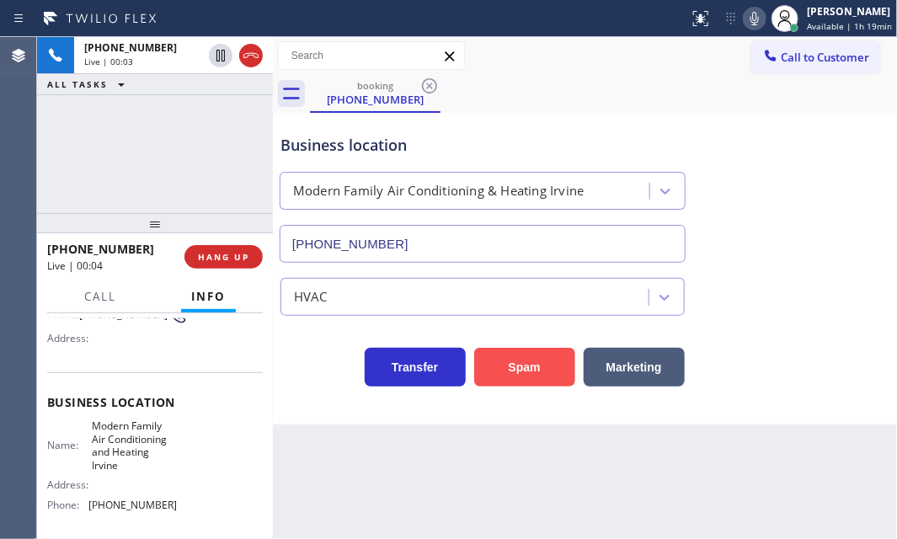
click at [523, 370] on button "Spam" at bounding box center [524, 367] width 101 height 39
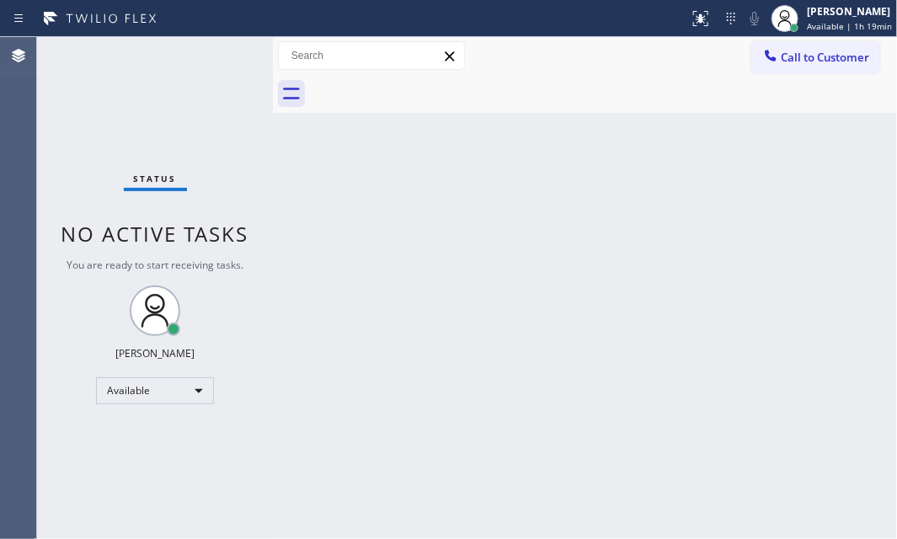
click at [222, 52] on div "Status No active tasks You are ready to start receiving tasks. [PERSON_NAME] Av…" at bounding box center [155, 288] width 236 height 502
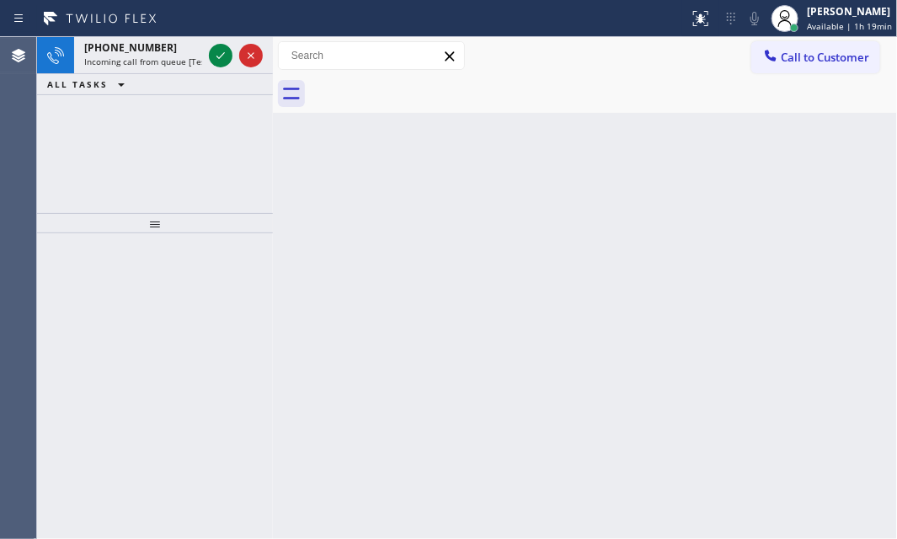
click at [221, 52] on icon at bounding box center [221, 55] width 20 height 20
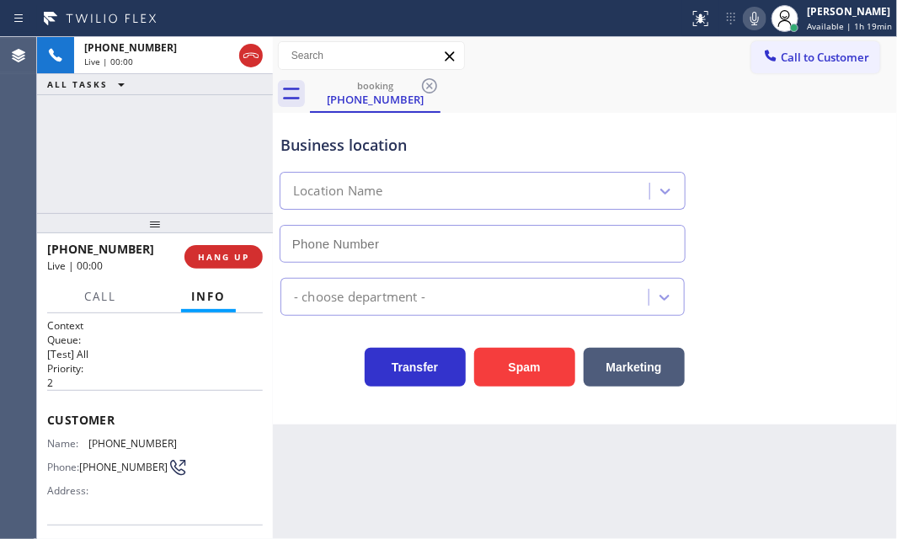
type input "(619) 639-8262"
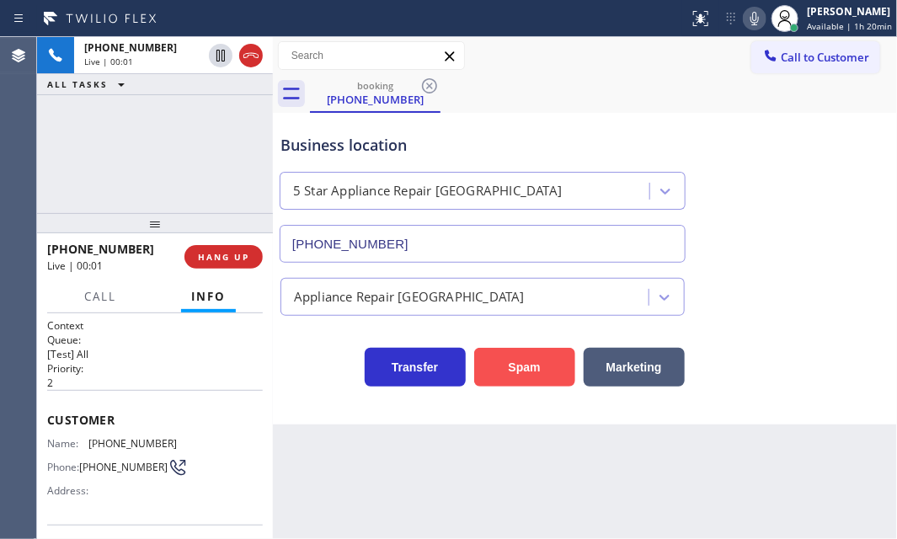
click at [539, 355] on button "Spam" at bounding box center [524, 367] width 101 height 39
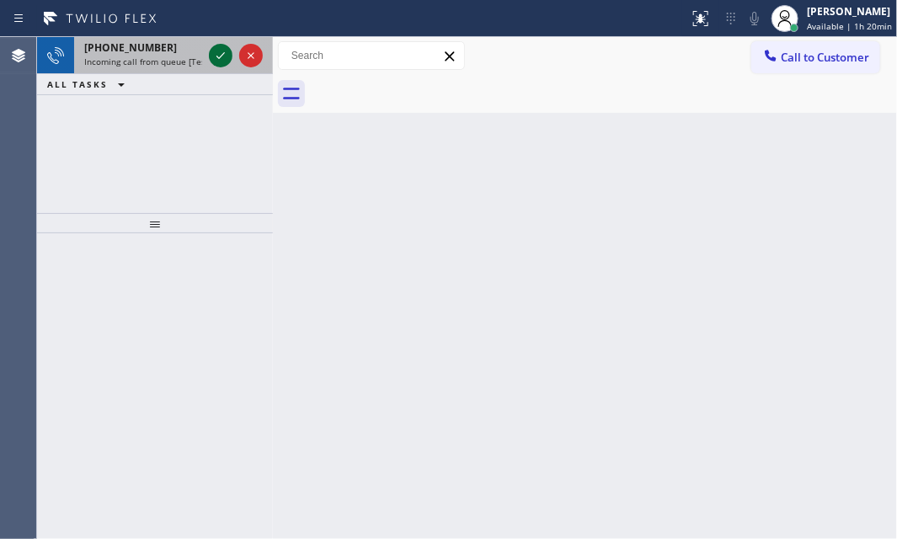
click at [212, 51] on icon at bounding box center [221, 55] width 20 height 20
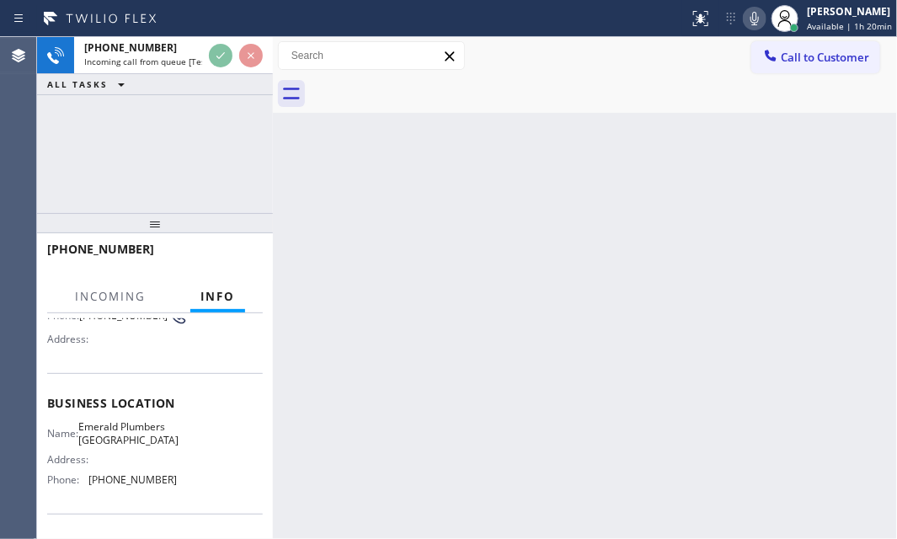
scroll to position [152, 0]
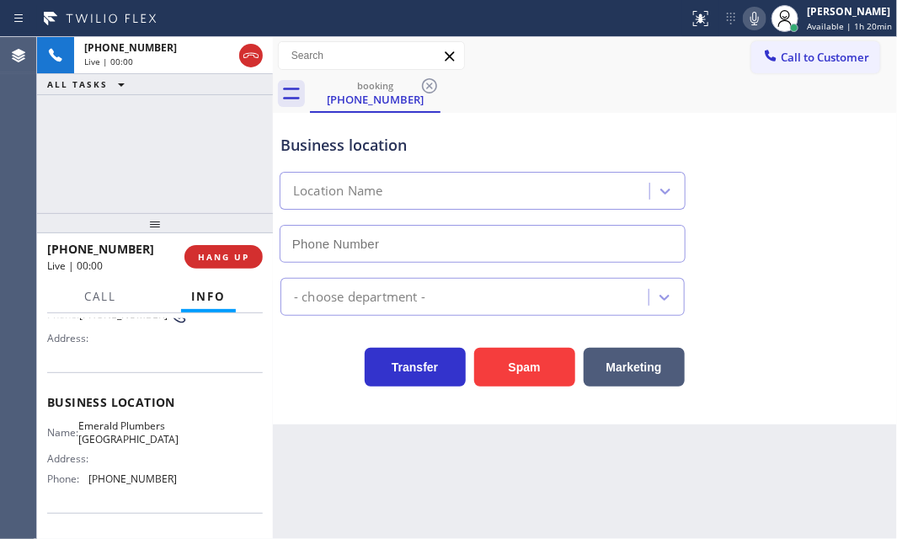
type input "(760) 388-9428"
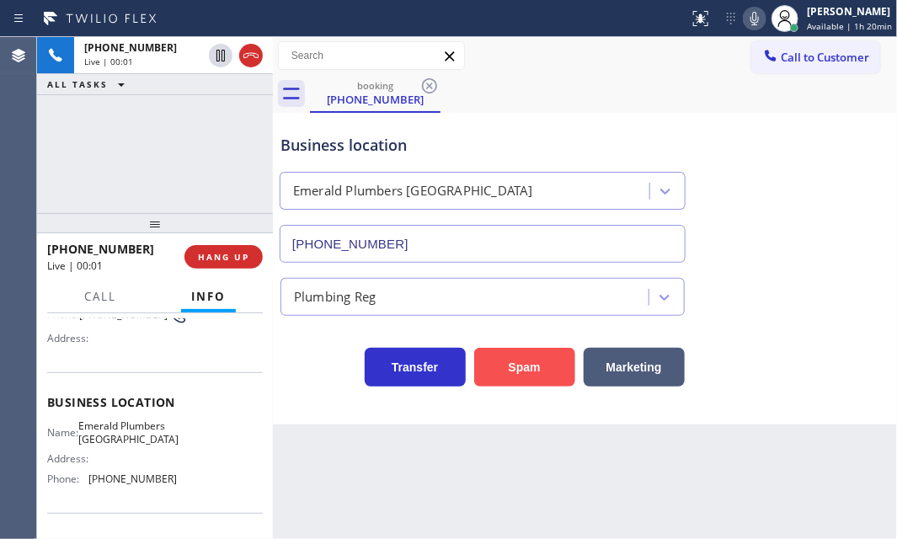
click at [526, 367] on button "Spam" at bounding box center [524, 367] width 101 height 39
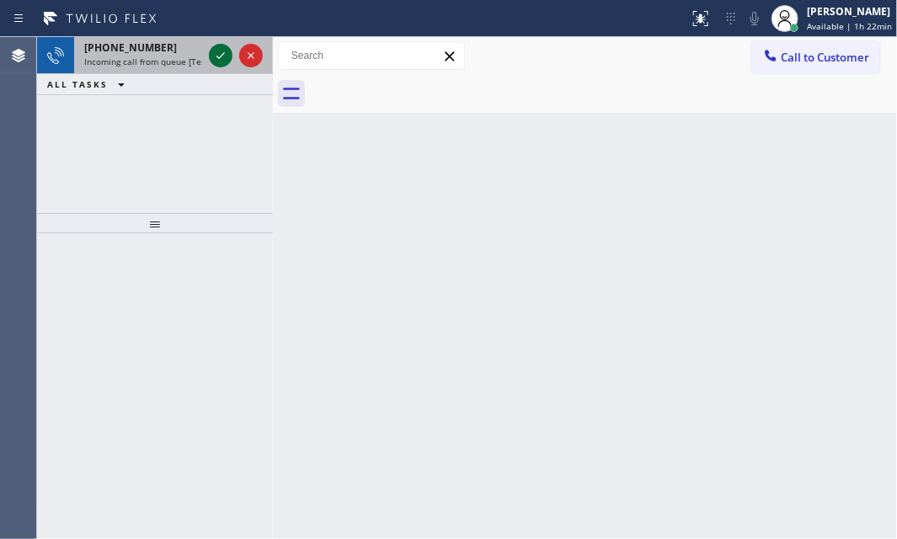
click at [213, 51] on icon at bounding box center [221, 55] width 20 height 20
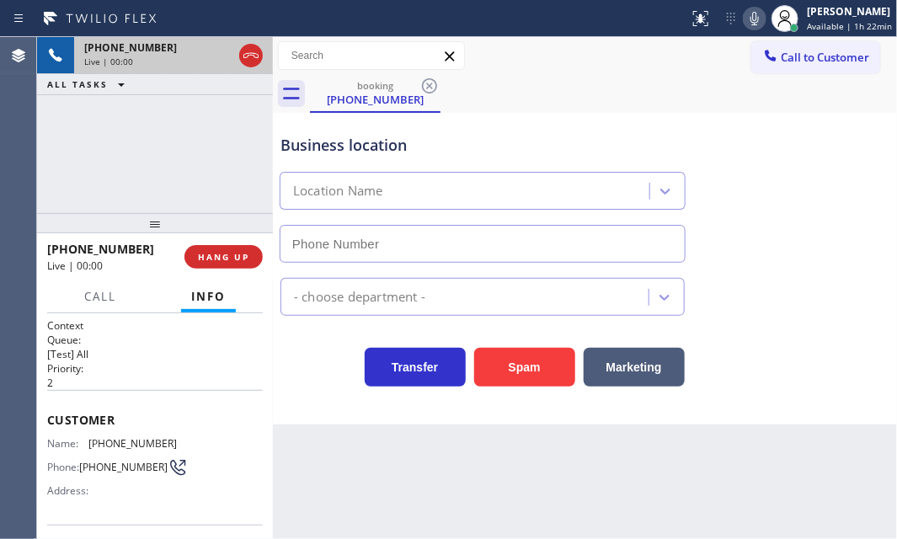
type input "(805) 628-4719"
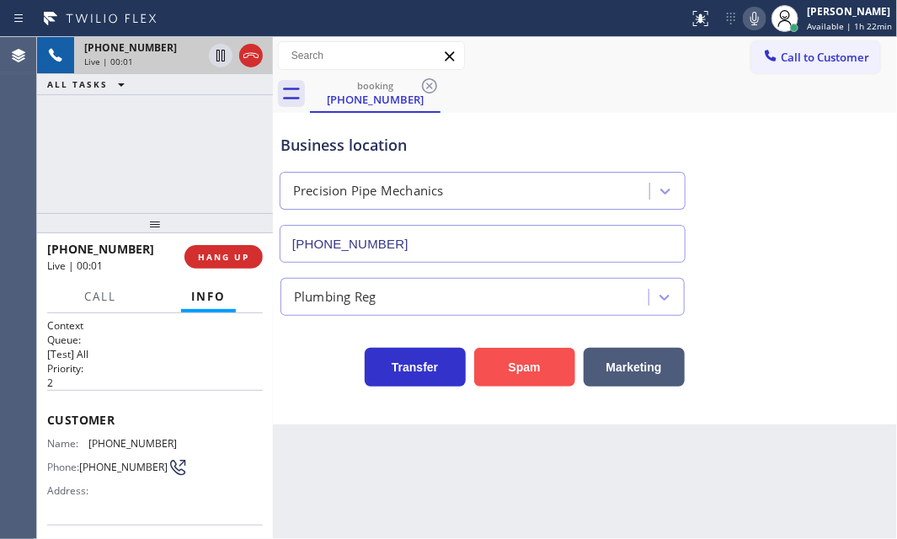
click at [519, 370] on button "Spam" at bounding box center [524, 367] width 101 height 39
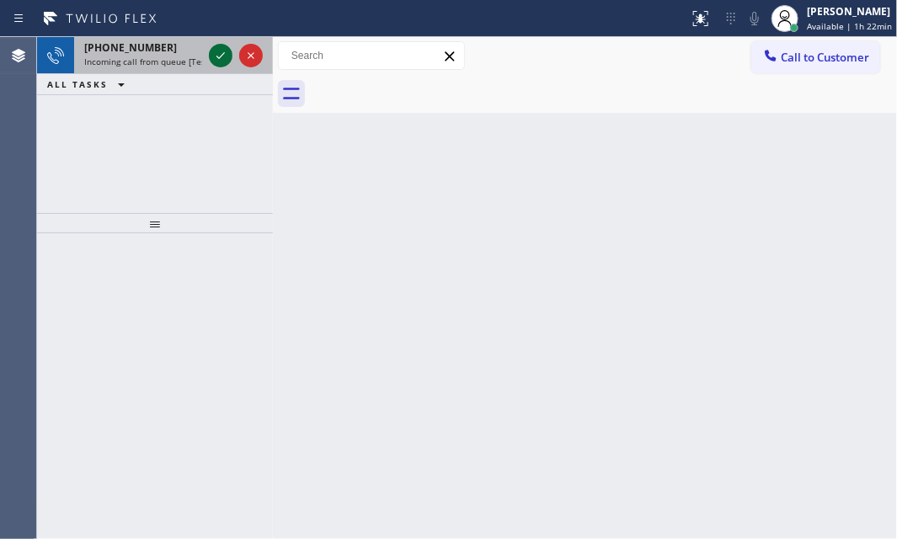
click at [222, 51] on icon at bounding box center [221, 55] width 20 height 20
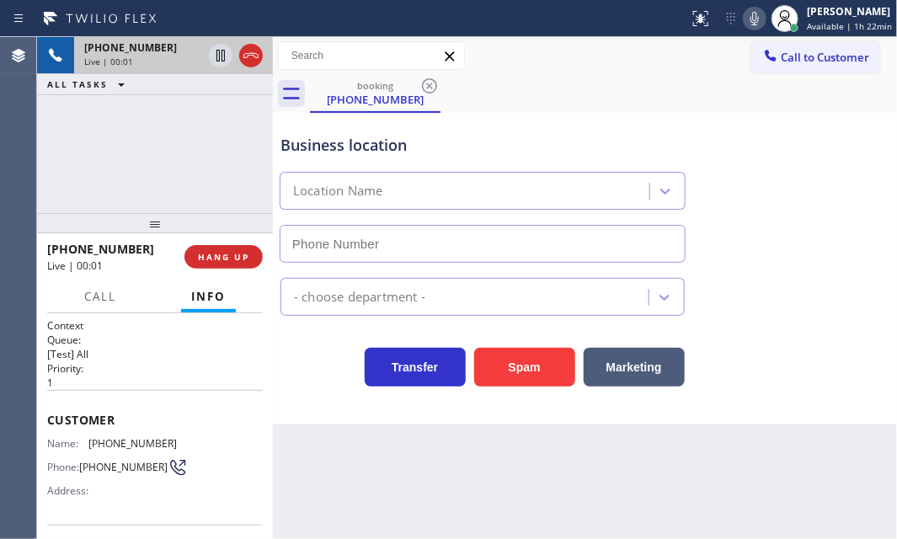
scroll to position [229, 0]
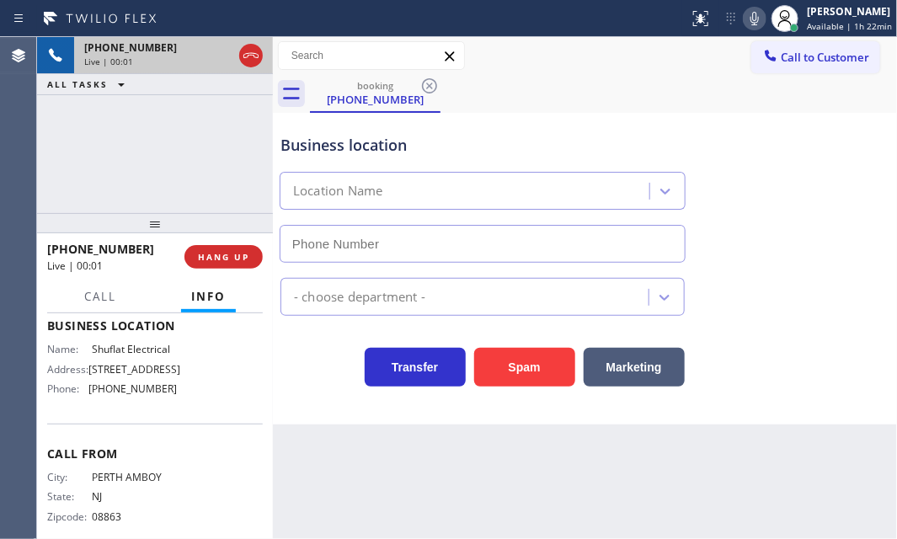
type input "[PHONE_NUMBER]"
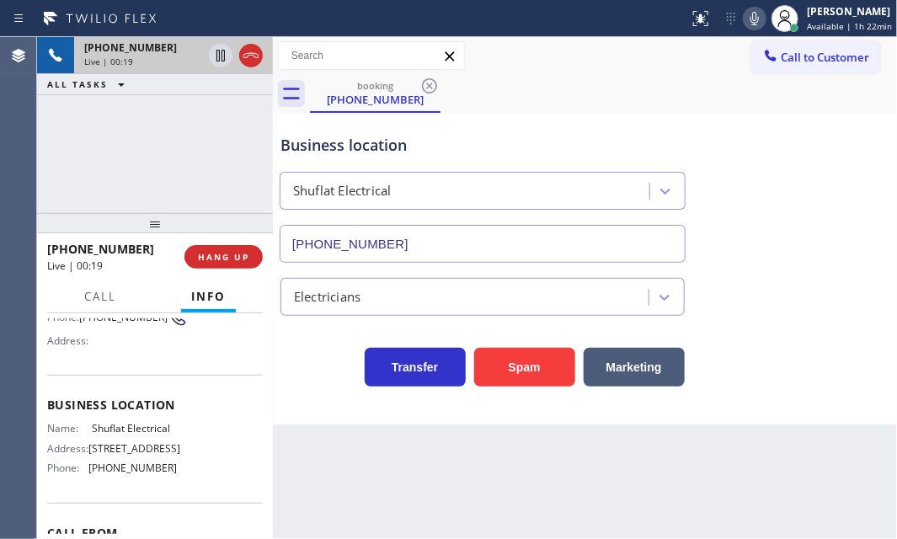
scroll to position [152, 0]
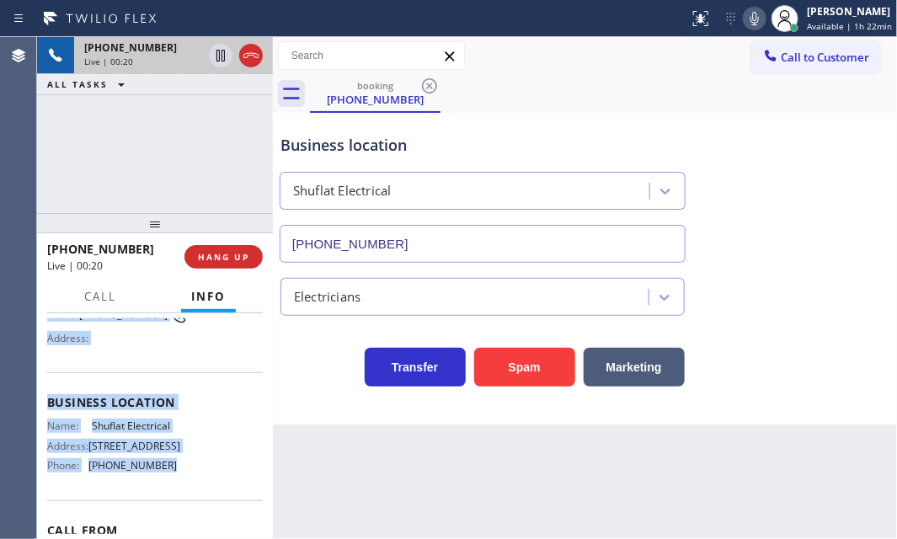
drag, startPoint x: 49, startPoint y: 412, endPoint x: 184, endPoint y: 497, distance: 159.4
click at [184, 497] on div "Context Queue: [Test] All Priority: 1 Customer Name: (732) 646-0777 Phone: (732…" at bounding box center [155, 397] width 216 height 462
copy div "Customer Name: (732) 646-0777 Phone: (732) 646-0777 Address: Business location …"
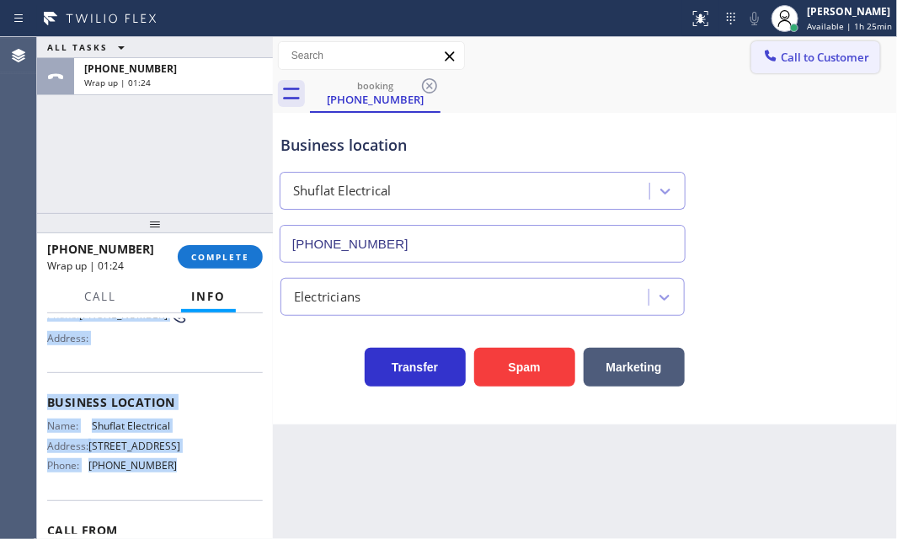
click at [804, 63] on span "Call to Customer" at bounding box center [825, 57] width 88 height 15
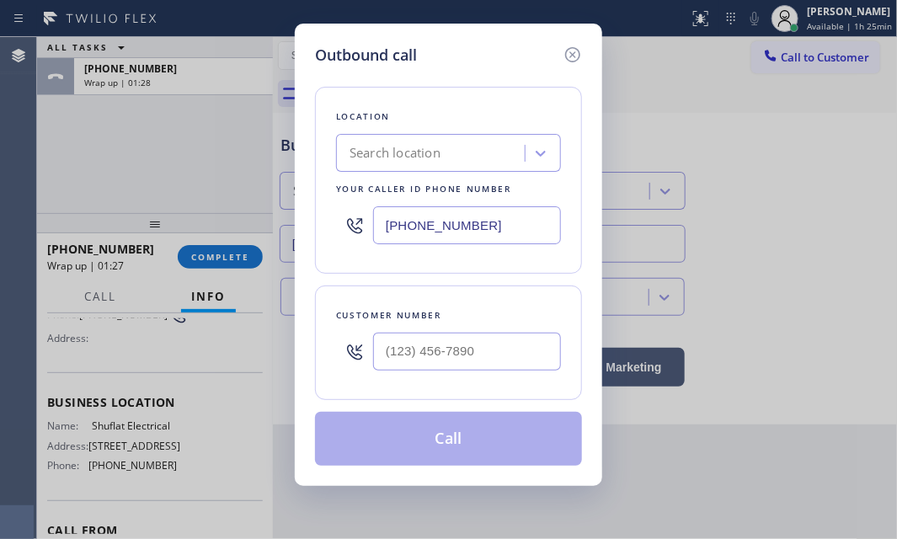
click at [504, 226] on input "[PHONE_NUMBER]" at bounding box center [467, 225] width 188 height 38
paste input "48) 308-1302"
type input "[PHONE_NUMBER]"
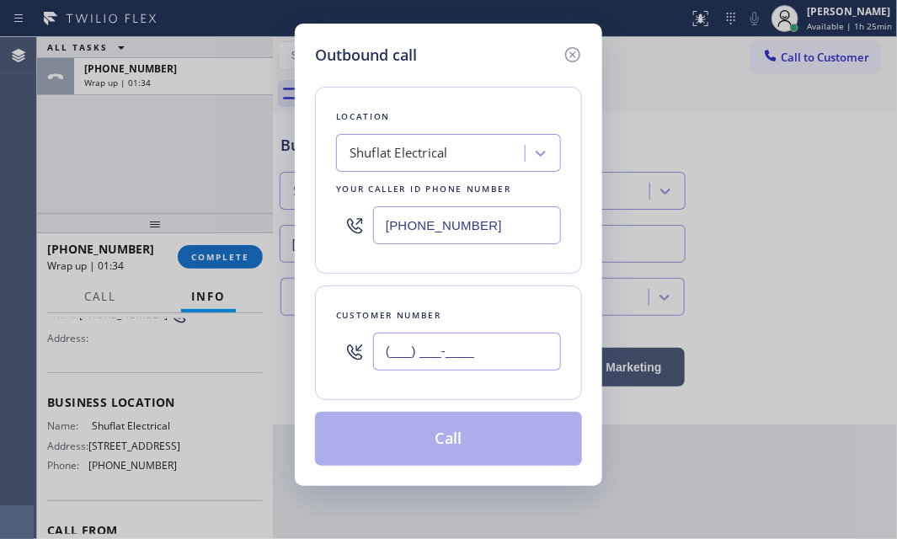
click at [446, 350] on input "(___) ___-____" at bounding box center [467, 352] width 188 height 38
paste input "732) 646-0777"
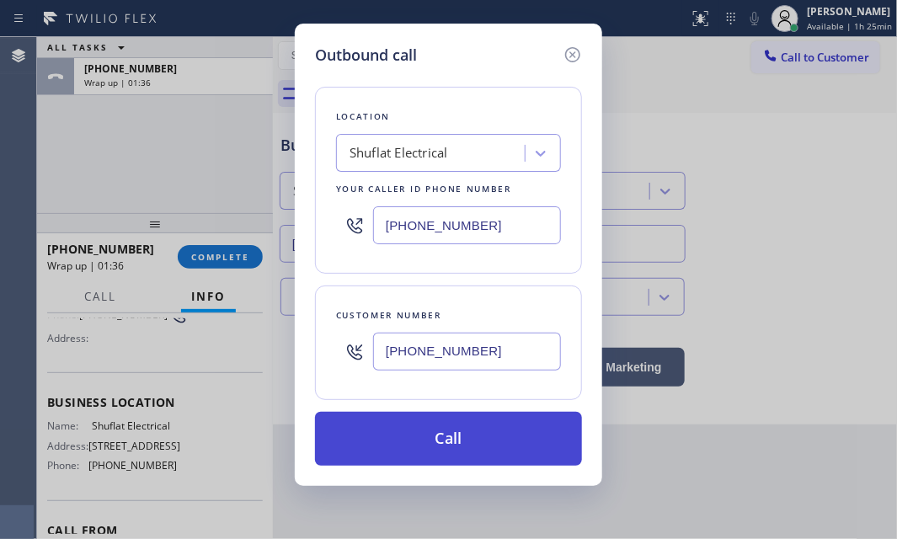
type input "[PHONE_NUMBER]"
click at [478, 424] on button "Call" at bounding box center [448, 439] width 267 height 54
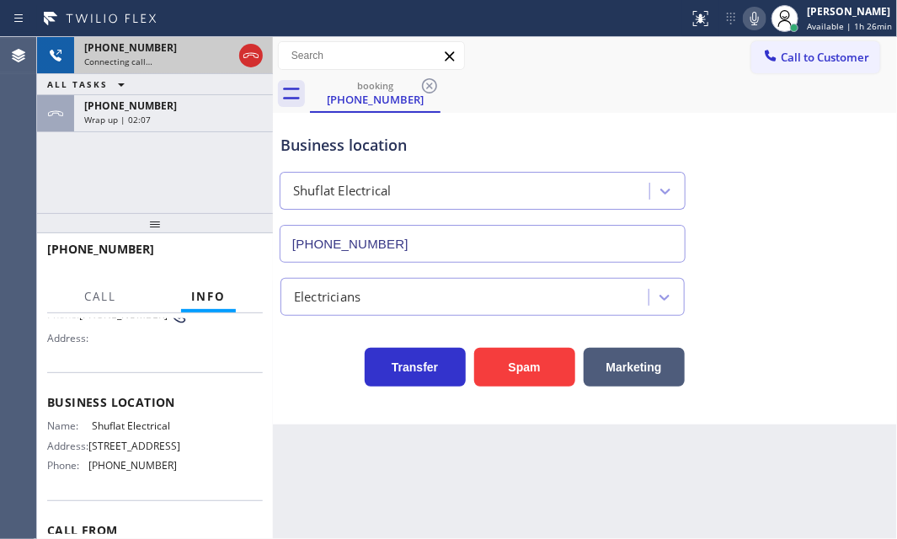
drag, startPoint x: 243, startPoint y: 56, endPoint x: 264, endPoint y: 70, distance: 24.3
click at [243, 56] on icon at bounding box center [250, 55] width 15 height 5
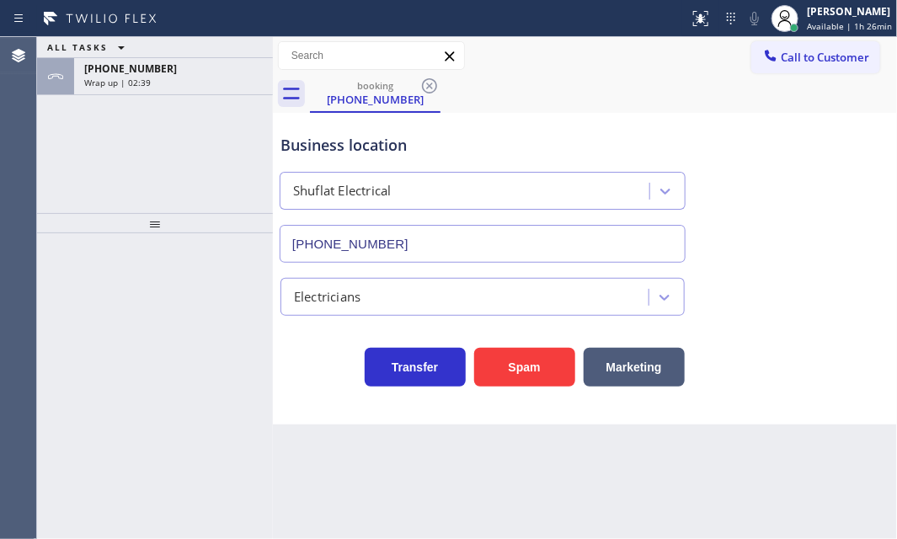
drag, startPoint x: 176, startPoint y: 84, endPoint x: 243, endPoint y: 147, distance: 91.2
click at [176, 84] on div "Wrap up | 02:39" at bounding box center [173, 83] width 179 height 12
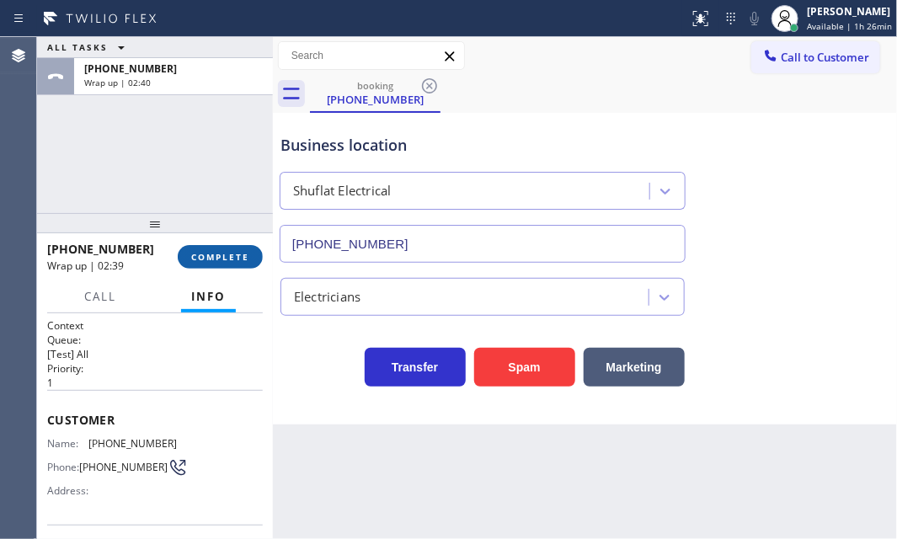
click at [223, 254] on span "COMPLETE" at bounding box center [220, 257] width 58 height 12
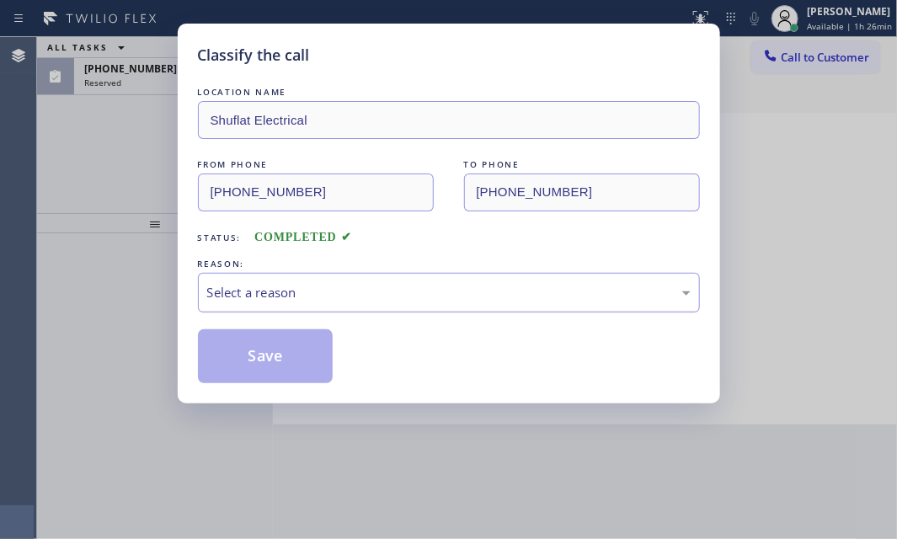
drag, startPoint x: 301, startPoint y: 284, endPoint x: 301, endPoint y: 295, distance: 11.0
click at [302, 286] on div "Select a reason" at bounding box center [449, 292] width 484 height 19
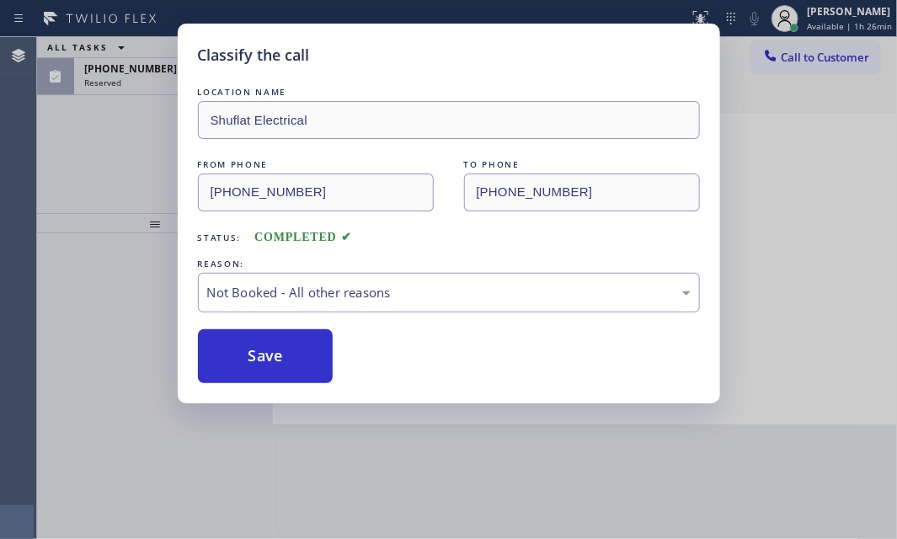
drag, startPoint x: 254, startPoint y: 340, endPoint x: 163, endPoint y: 119, distance: 239.2
click at [253, 338] on button "Save" at bounding box center [266, 356] width 136 height 54
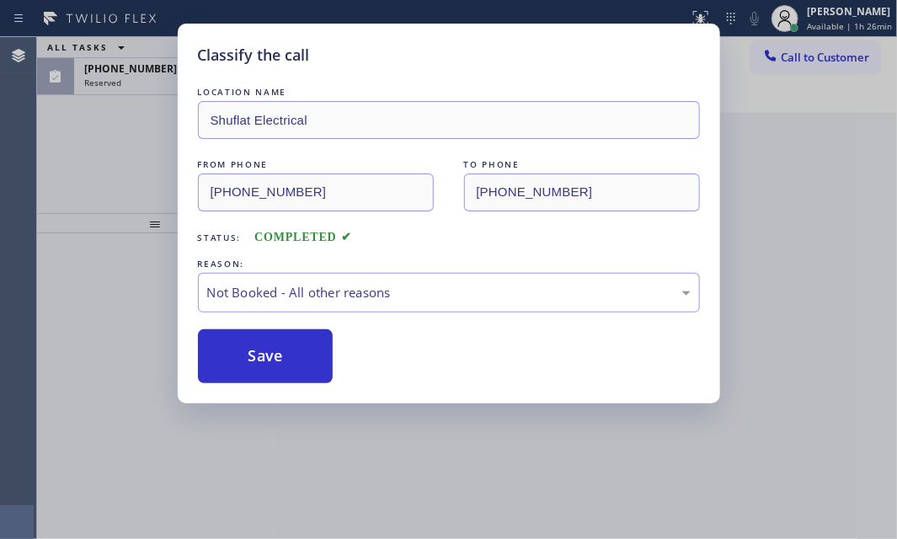
click at [143, 80] on div "Classify the call LOCATION NAME Shuflat Electrical FROM PHONE (732) 646-0777 TO…" at bounding box center [448, 269] width 897 height 539
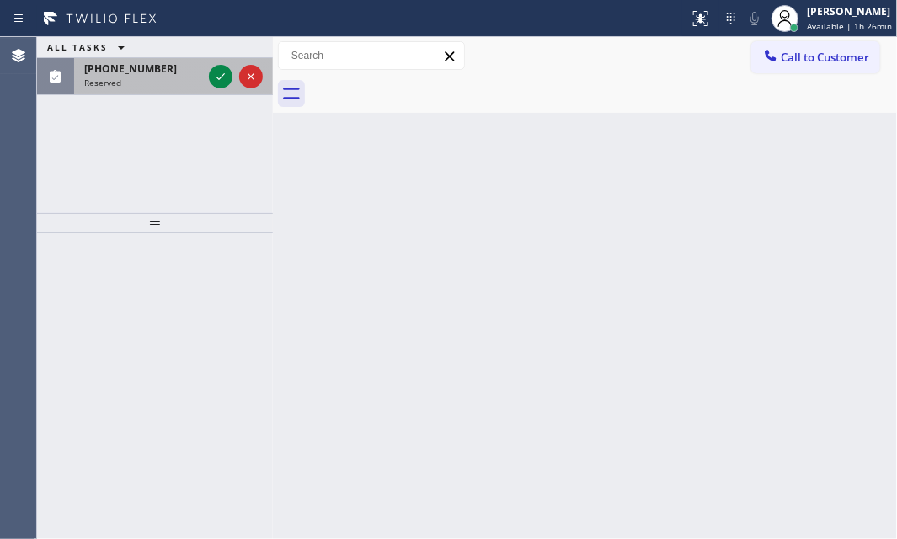
click at [150, 79] on div "Reserved" at bounding box center [143, 83] width 118 height 12
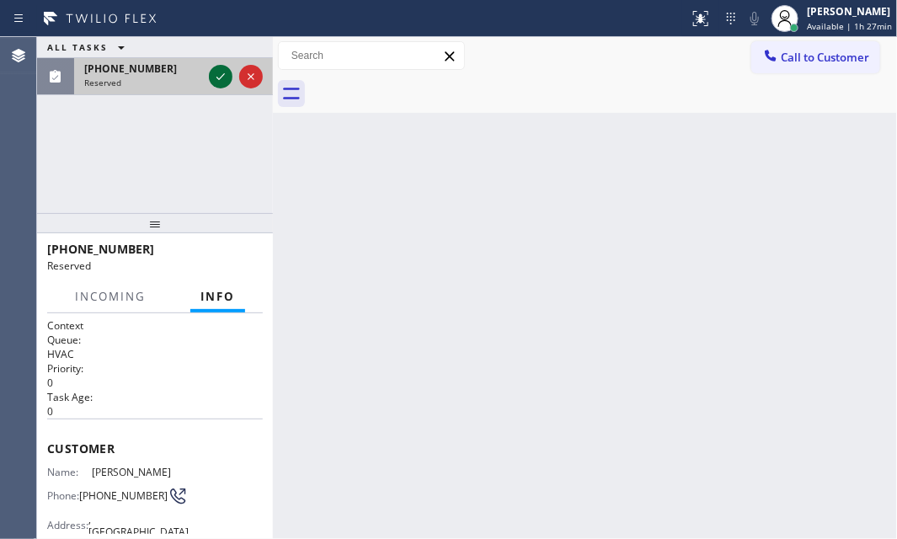
click at [219, 73] on icon at bounding box center [221, 77] width 20 height 20
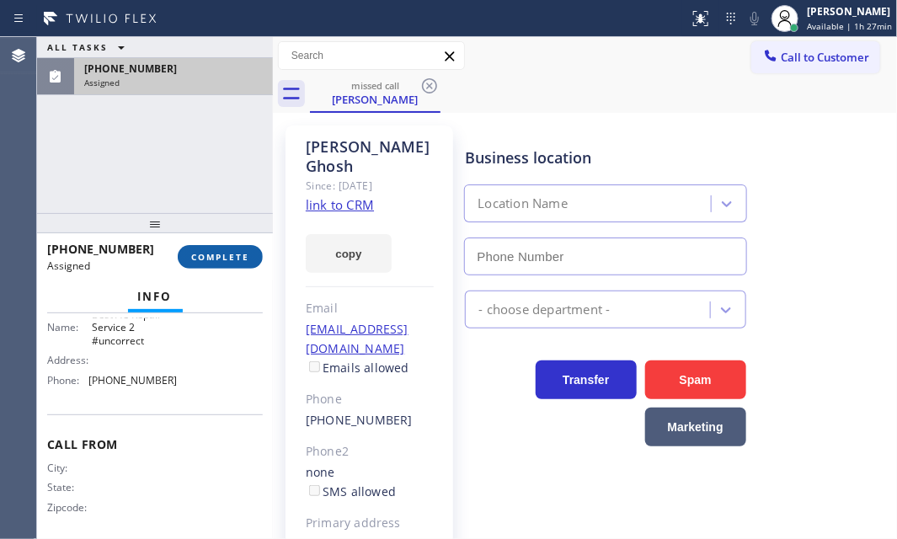
type input "[PHONE_NUMBER]"
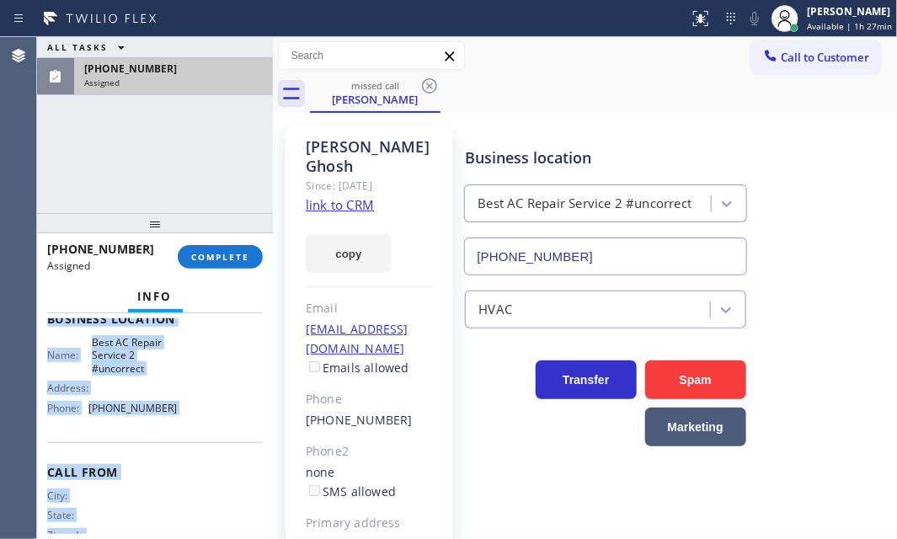
scroll to position [302, 0]
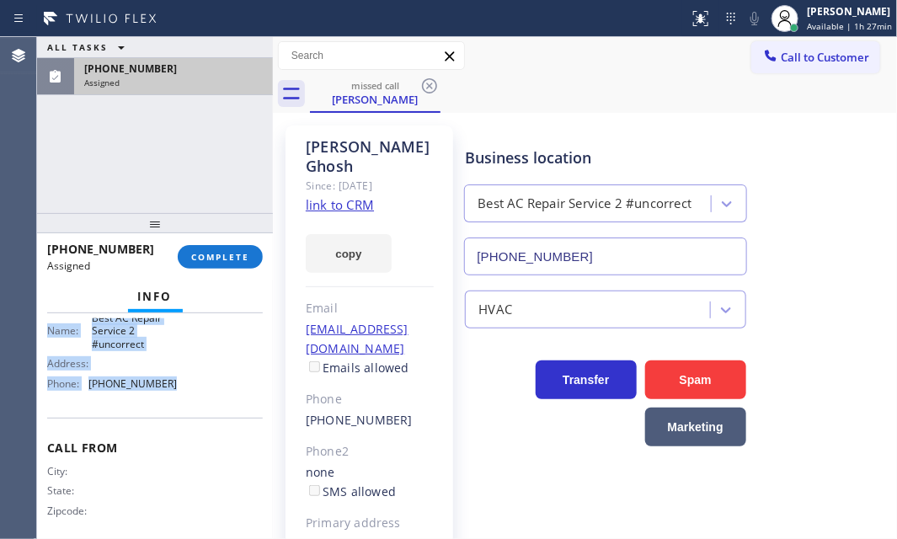
drag, startPoint x: 44, startPoint y: 364, endPoint x: 203, endPoint y: 415, distance: 167.3
click at [203, 415] on div "Context Queue: HVAC Priority: 0 Task Age: 2 minute(s) Customer Name: Rita Ghosh…" at bounding box center [155, 426] width 236 height 226
copy div "Customer Name: Rita Ghosh Phone: (217) 725-6733 Address: , Moorpark, CA 93021 B…"
click at [222, 257] on span "COMPLETE" at bounding box center [220, 257] width 58 height 12
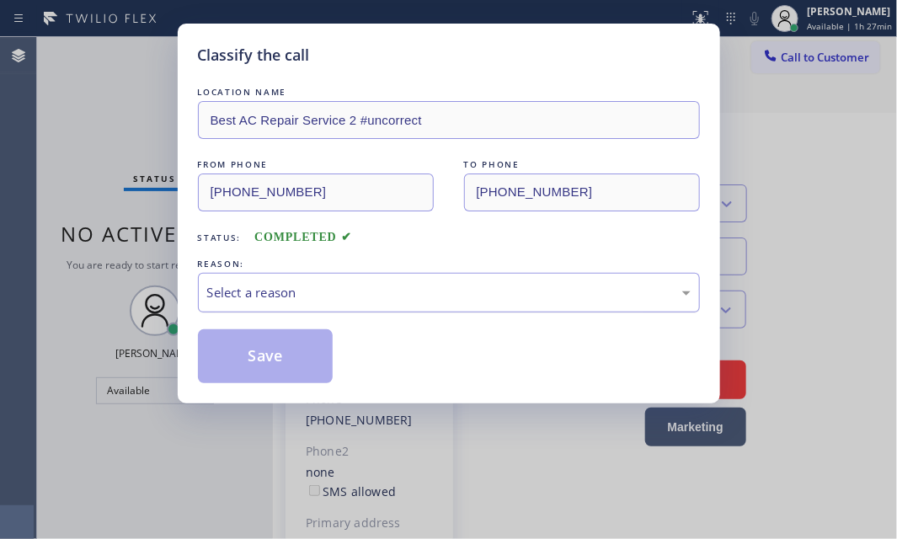
drag, startPoint x: 434, startPoint y: 287, endPoint x: 381, endPoint y: 309, distance: 57.4
click at [432, 288] on div "Select a reason" at bounding box center [449, 292] width 484 height 19
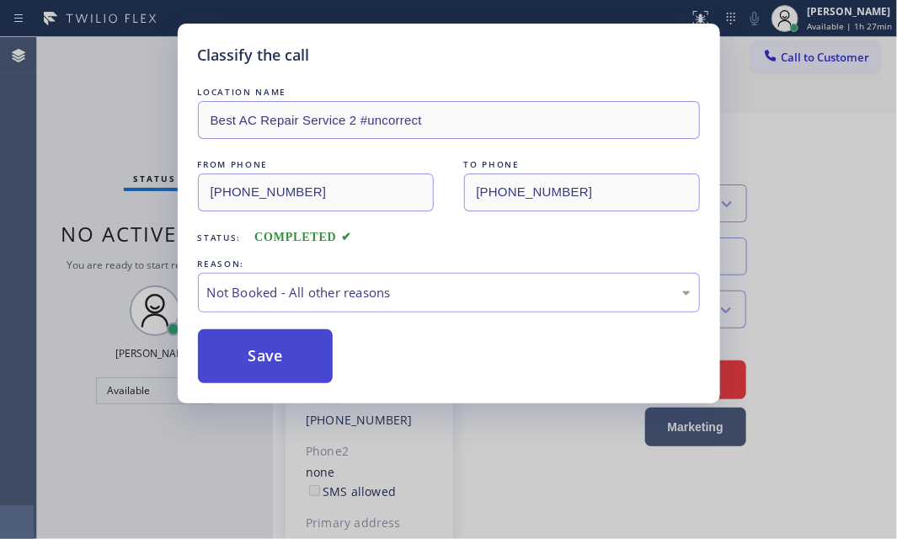
drag, startPoint x: 252, startPoint y: 355, endPoint x: 488, endPoint y: 327, distance: 237.6
click at [253, 355] on button "Save" at bounding box center [266, 356] width 136 height 54
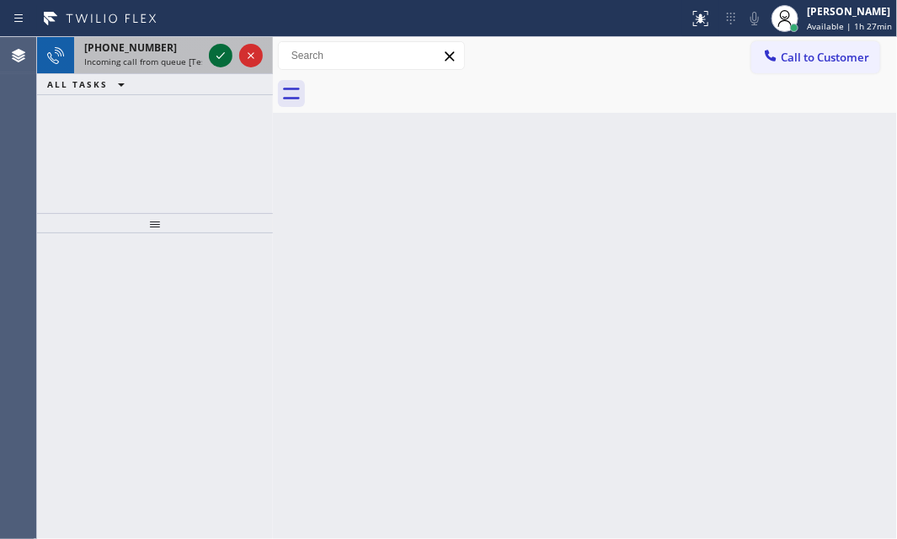
click at [220, 51] on icon at bounding box center [221, 55] width 20 height 20
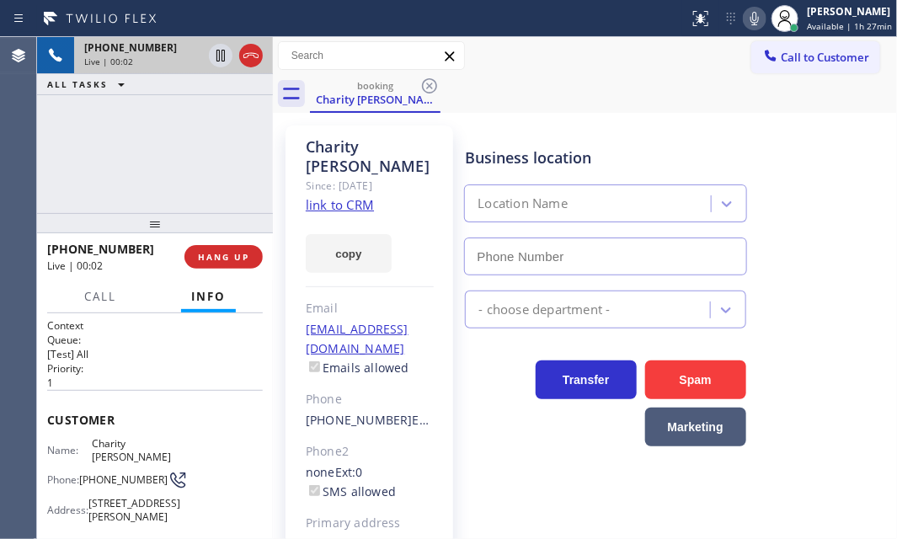
type input "[PHONE_NUMBER]"
click at [354, 196] on link "link to CRM" at bounding box center [340, 204] width 68 height 17
click at [216, 59] on icon at bounding box center [221, 55] width 20 height 20
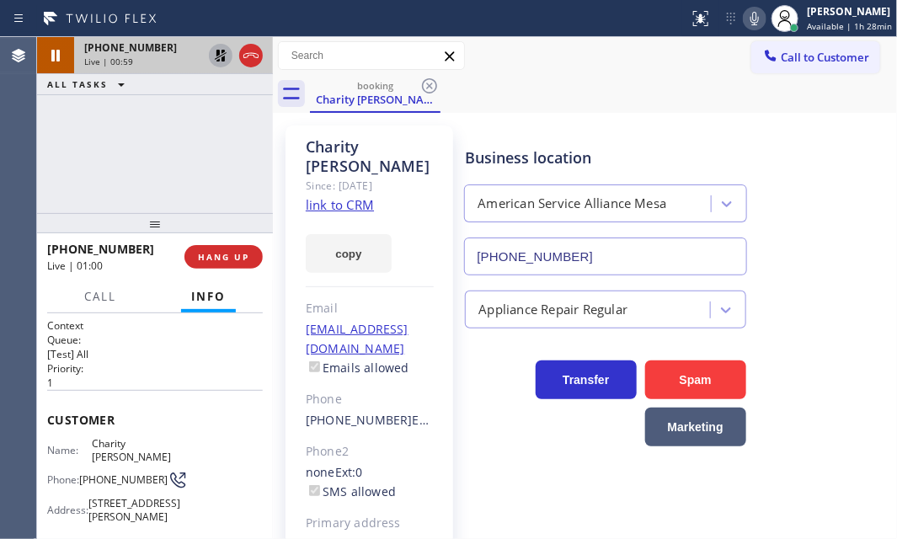
click at [745, 19] on icon at bounding box center [755, 18] width 20 height 20
click at [219, 59] on icon at bounding box center [221, 55] width 20 height 20
click at [745, 15] on icon at bounding box center [755, 18] width 20 height 20
click at [226, 255] on span "HANG UP" at bounding box center [223, 257] width 51 height 12
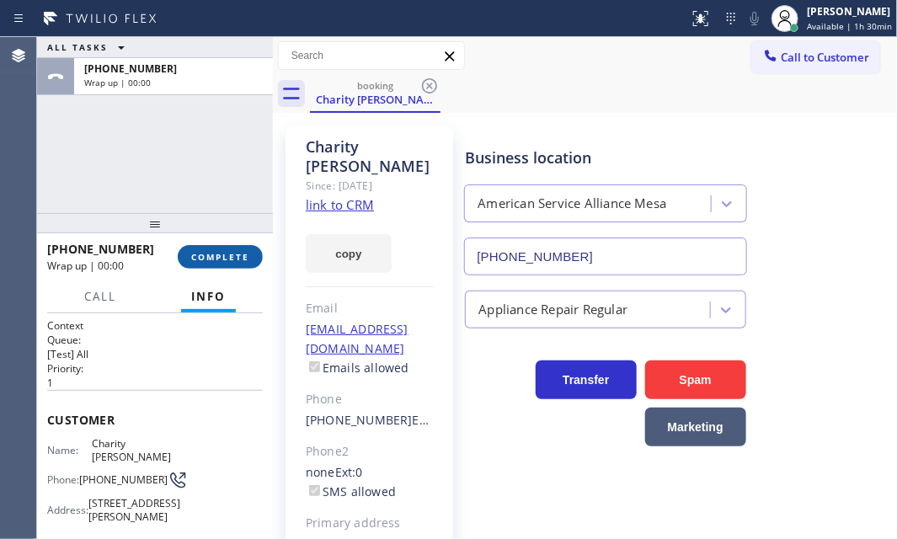
click at [219, 258] on span "COMPLETE" at bounding box center [220, 257] width 58 height 12
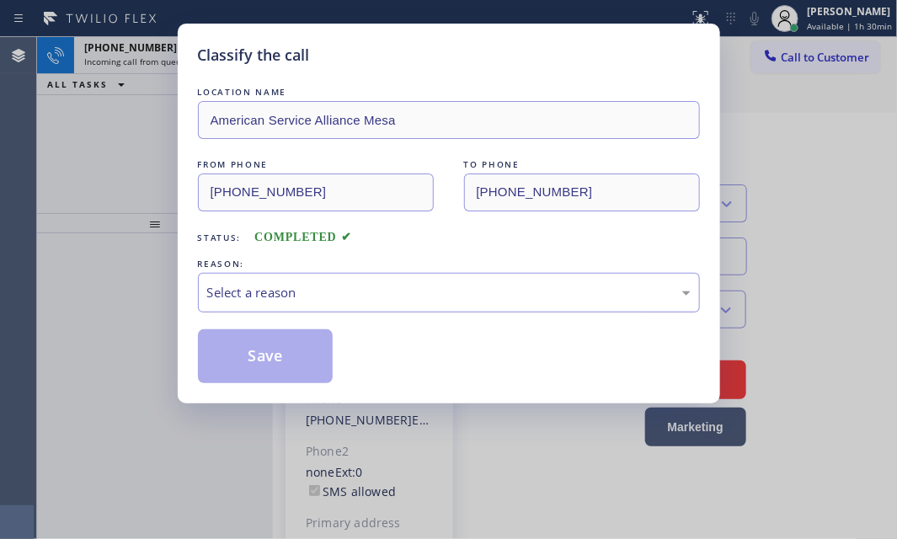
drag, startPoint x: 339, startPoint y: 286, endPoint x: 337, endPoint y: 303, distance: 17.0
click at [339, 288] on div "Select a reason" at bounding box center [449, 292] width 484 height 19
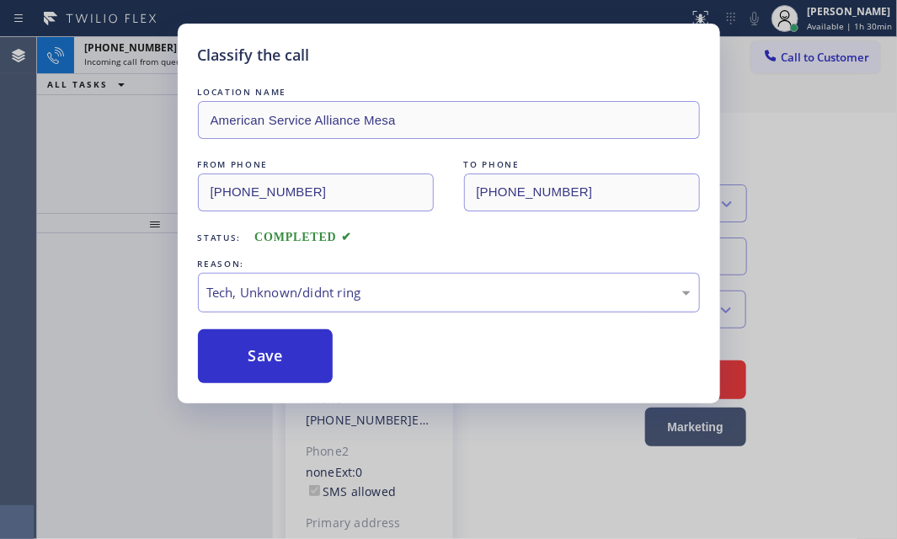
click at [301, 296] on div "Tech, Unknown/didnt ring" at bounding box center [449, 292] width 484 height 19
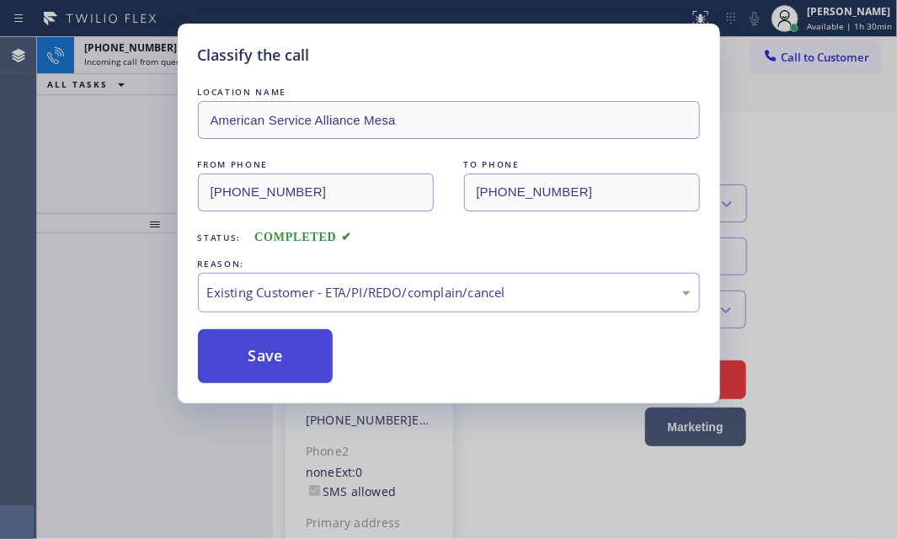
drag, startPoint x: 275, startPoint y: 396, endPoint x: 265, endPoint y: 379, distance: 19.6
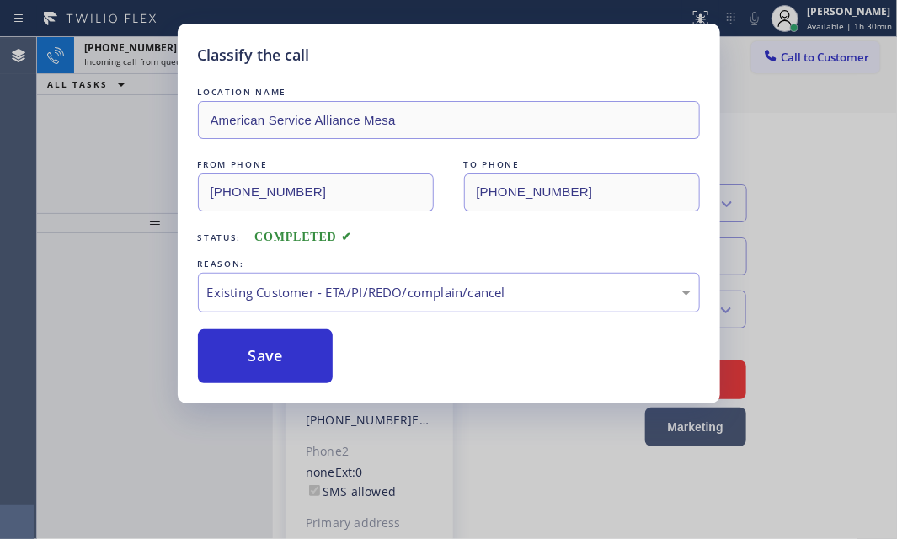
drag, startPoint x: 267, startPoint y: 356, endPoint x: 260, endPoint y: 319, distance: 37.7
click at [267, 350] on button "Save" at bounding box center [266, 356] width 136 height 54
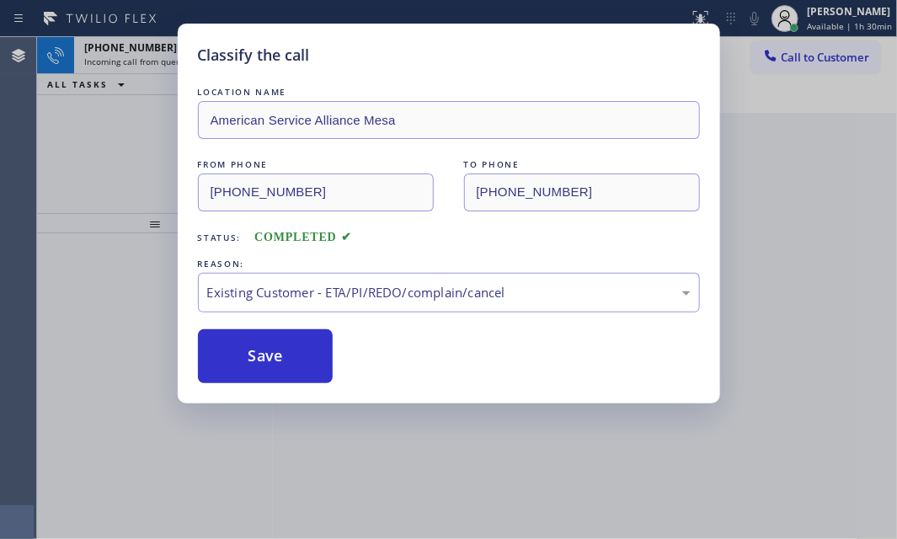
click at [137, 45] on div "Classify the call LOCATION NAME American Service Alliance Mesa FROM PHONE (925)…" at bounding box center [448, 269] width 897 height 539
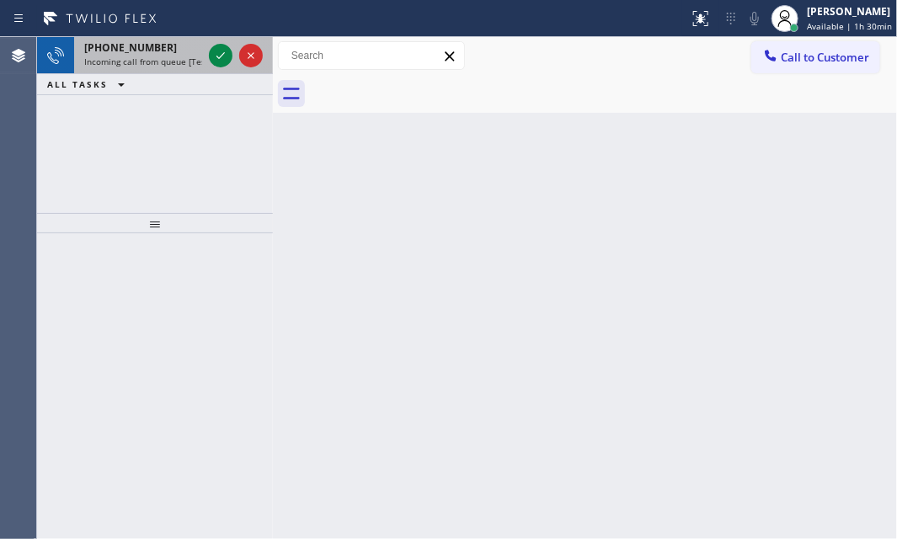
click at [139, 52] on span "+16192689100" at bounding box center [130, 47] width 93 height 14
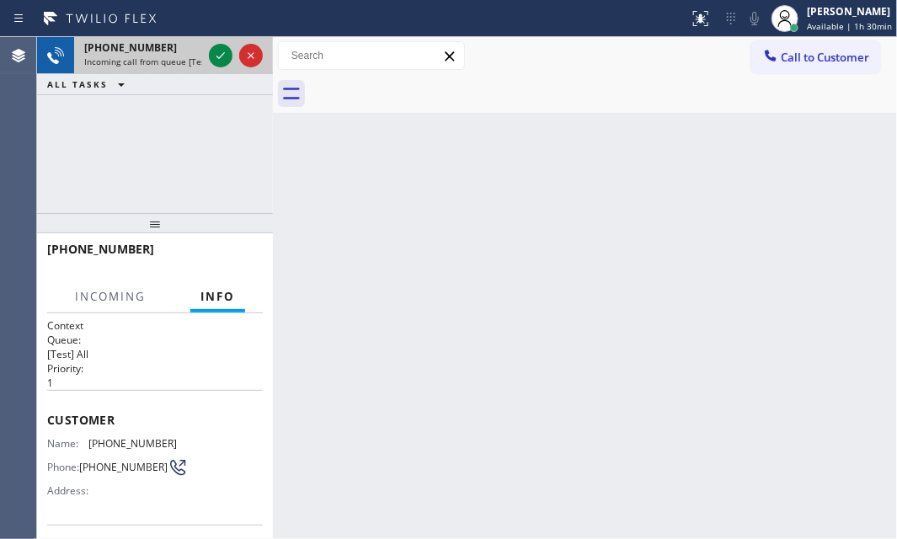
click at [139, 52] on span "+16192689100" at bounding box center [130, 47] width 93 height 14
click at [224, 55] on icon at bounding box center [221, 55] width 20 height 20
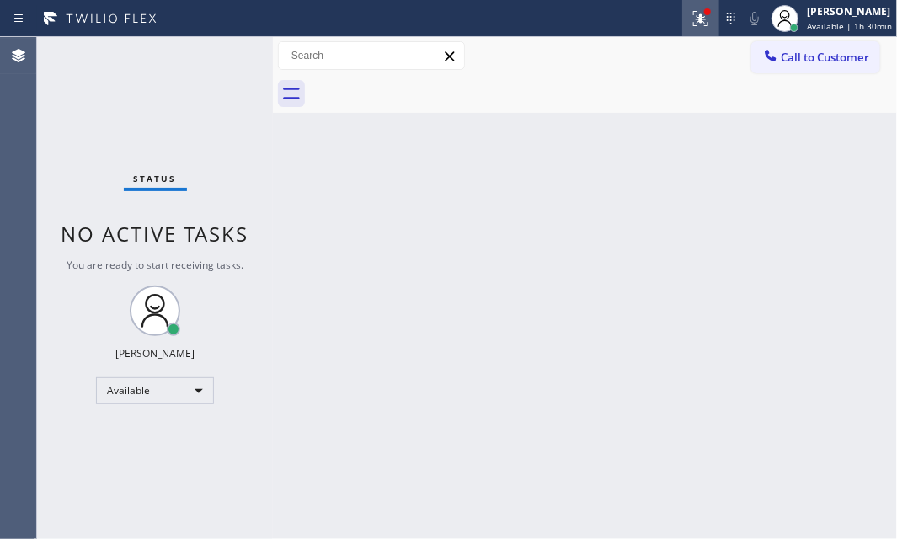
click at [697, 28] on button at bounding box center [700, 18] width 37 height 37
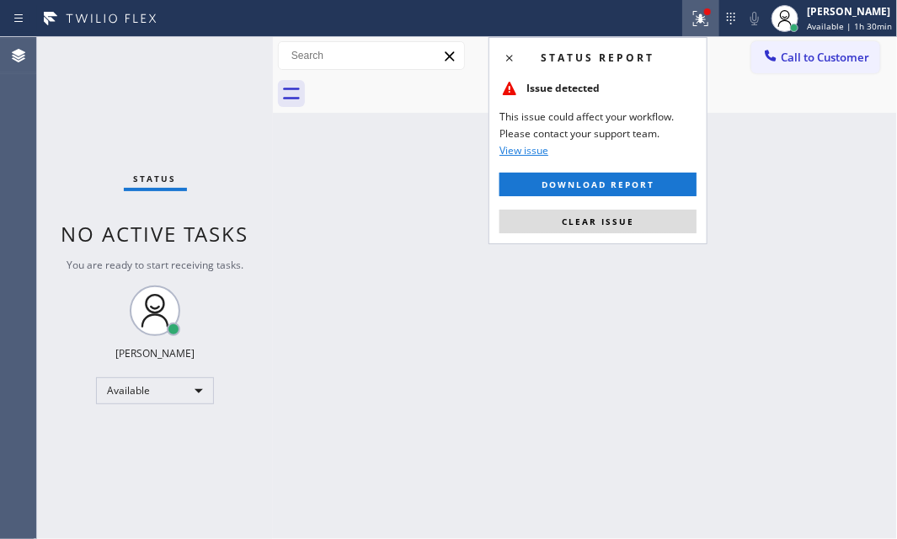
click at [632, 228] on button "Clear issue" at bounding box center [598, 222] width 197 height 24
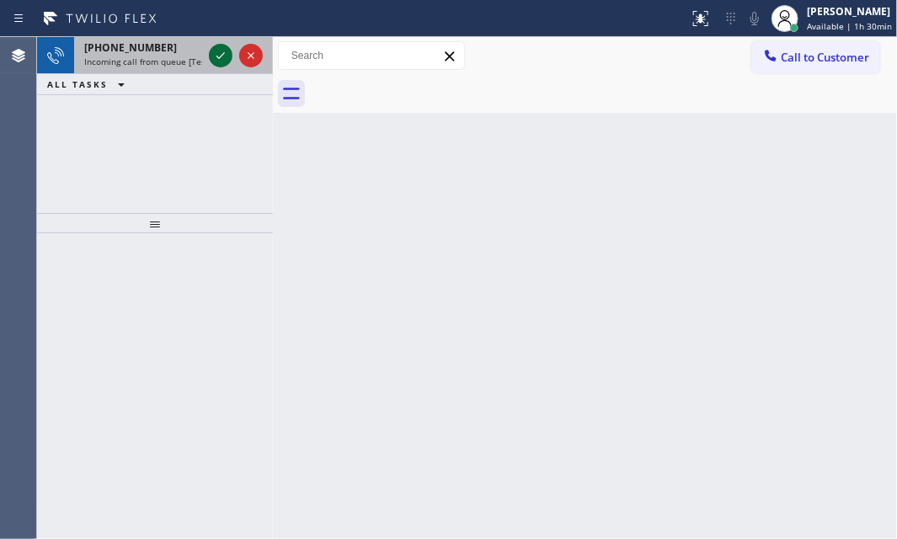
click at [219, 51] on icon at bounding box center [221, 55] width 20 height 20
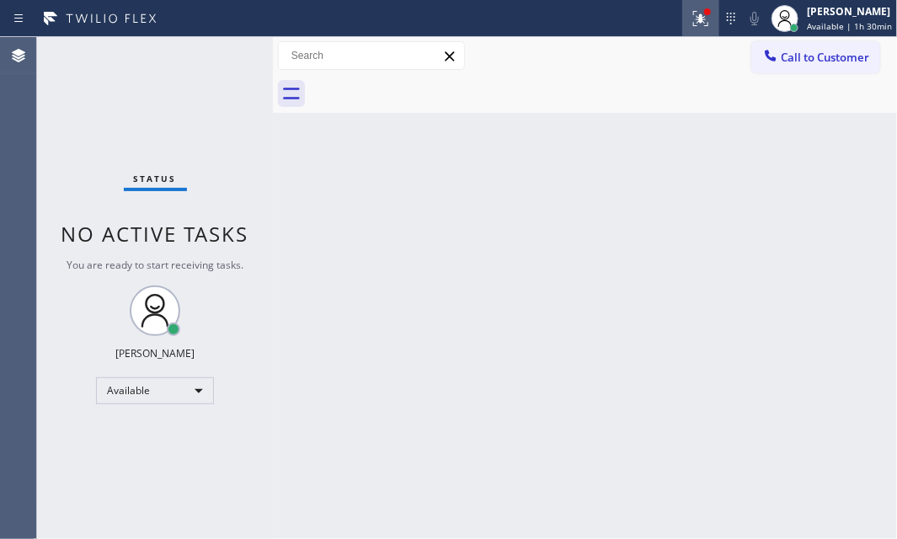
click at [691, 24] on icon at bounding box center [701, 18] width 20 height 20
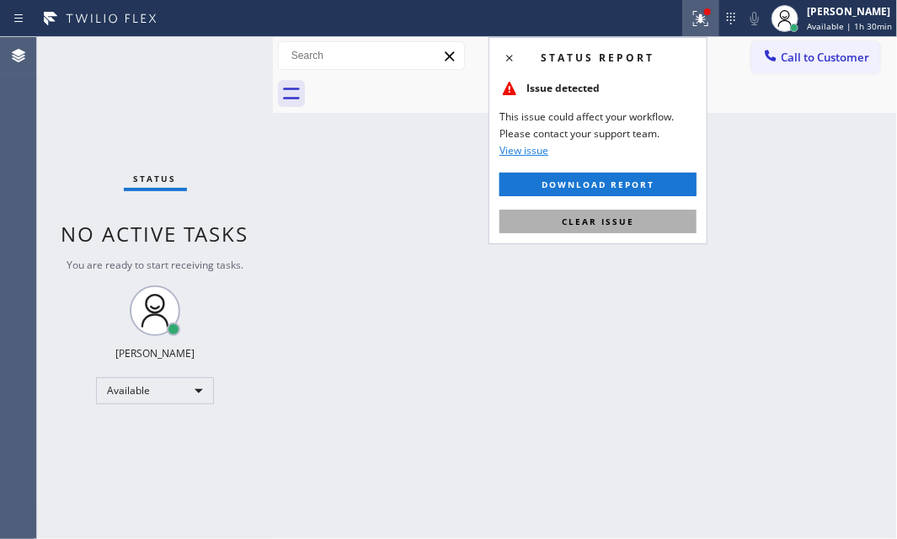
click at [599, 216] on span "Clear issue" at bounding box center [598, 222] width 72 height 12
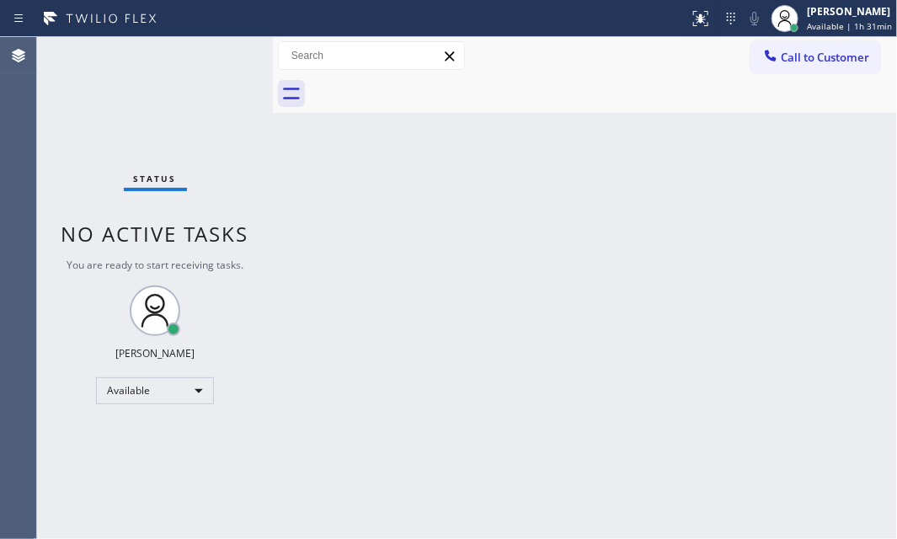
click at [222, 63] on div "Status No active tasks You are ready to start receiving tasks. [PERSON_NAME] Av…" at bounding box center [155, 288] width 236 height 502
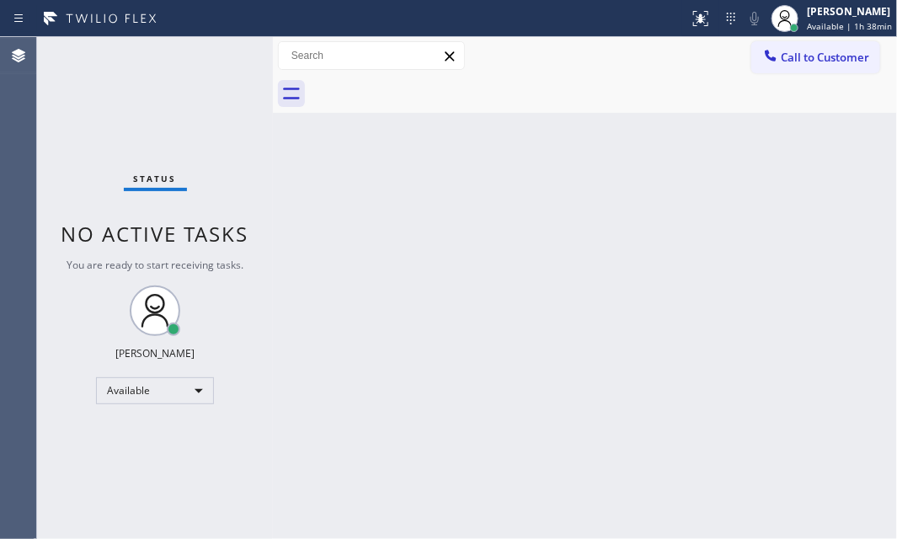
click at [294, 168] on div "Back to Dashboard Change Sender ID Customers Technicians Select a contact Outbo…" at bounding box center [585, 288] width 624 height 502
click at [201, 378] on div "Available" at bounding box center [155, 390] width 118 height 27
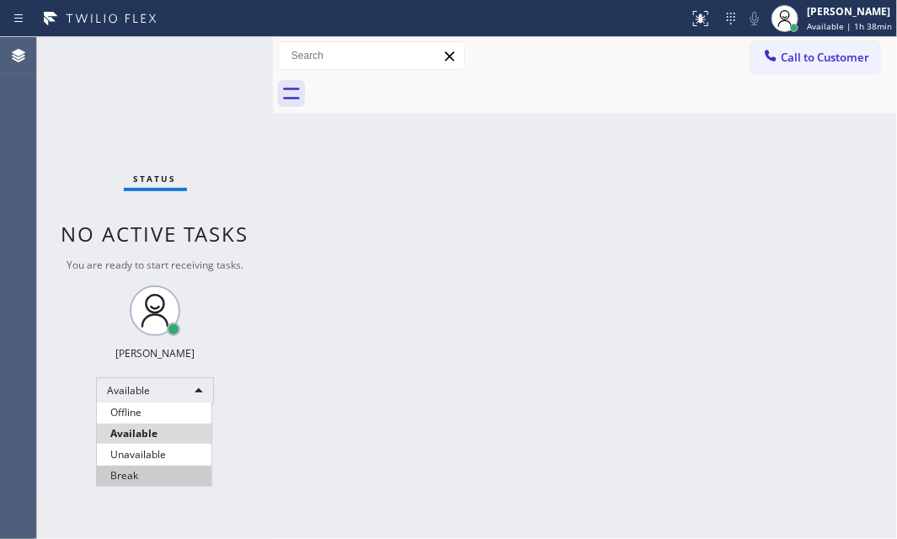
click at [145, 477] on li "Break" at bounding box center [154, 476] width 115 height 20
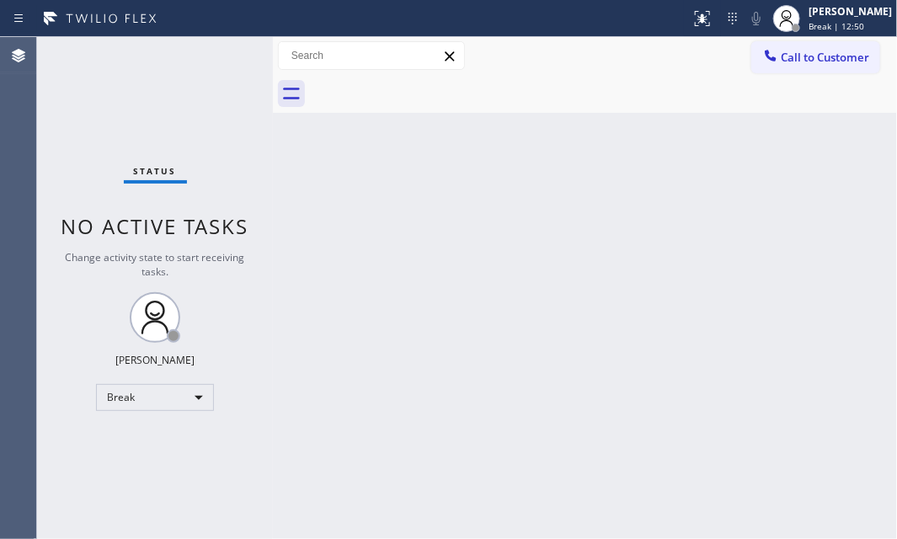
click at [303, 152] on div "Back to Dashboard Change Sender ID Customers Technicians Select a contact Outbo…" at bounding box center [585, 288] width 624 height 502
click at [296, 142] on div "Back to Dashboard Change Sender ID Customers Technicians Select a contact Outbo…" at bounding box center [585, 288] width 624 height 502
click at [318, 184] on div "Back to Dashboard Change Sender ID Customers Technicians Select a contact Outbo…" at bounding box center [585, 288] width 624 height 502
click at [577, 398] on div "Back to Dashboard Change Sender ID Customers Technicians Select a contact Outbo…" at bounding box center [585, 288] width 624 height 502
drag, startPoint x: 577, startPoint y: 398, endPoint x: 674, endPoint y: 297, distance: 140.6
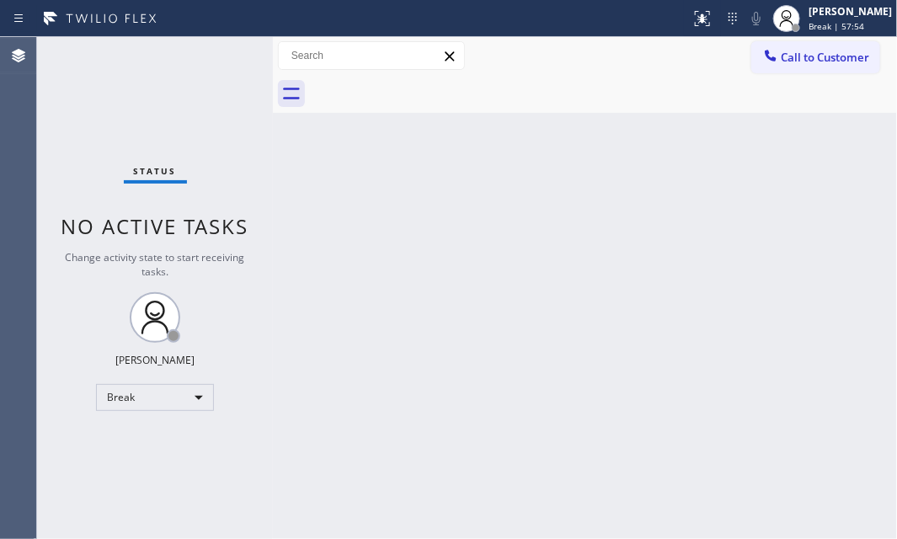
click at [674, 297] on div "Back to Dashboard Change Sender ID Customers Technicians Select a contact Outbo…" at bounding box center [585, 288] width 624 height 502
click at [207, 402] on div "Break" at bounding box center [155, 397] width 118 height 27
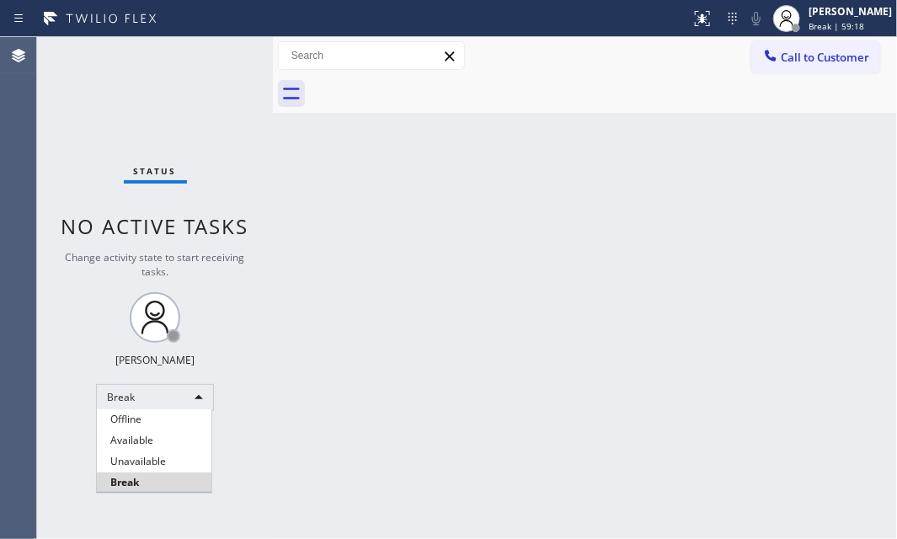
drag, startPoint x: 152, startPoint y: 442, endPoint x: 297, endPoint y: 449, distance: 145.0
click at [152, 442] on li "Available" at bounding box center [154, 440] width 115 height 20
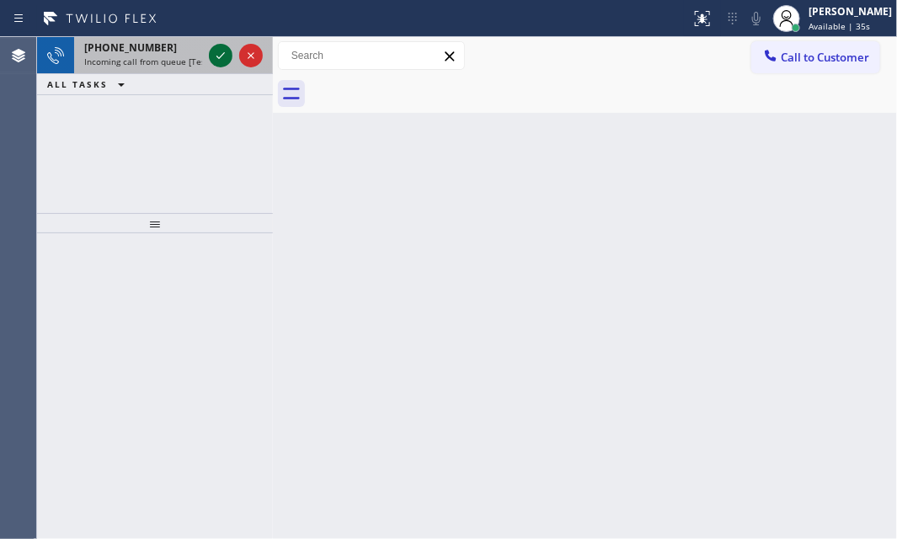
click at [219, 56] on icon at bounding box center [221, 55] width 20 height 20
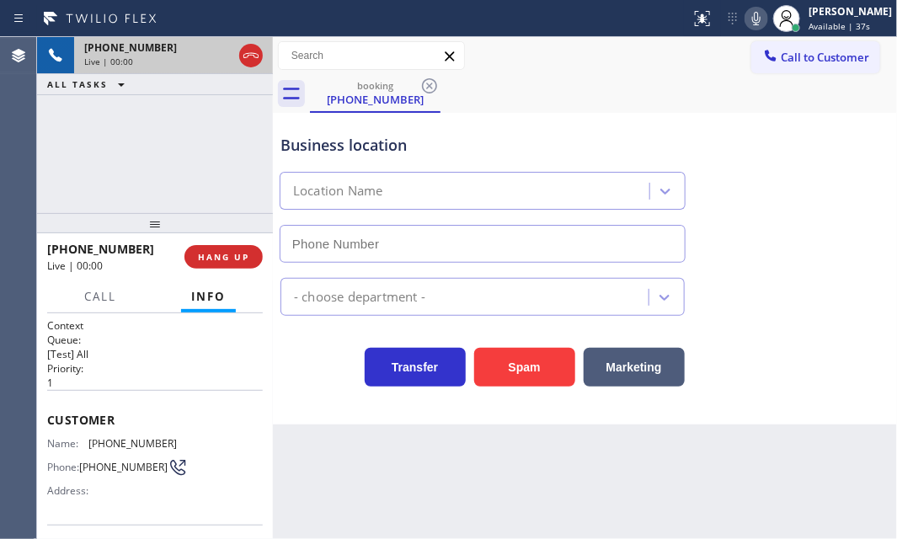
type input "[PHONE_NUMBER]"
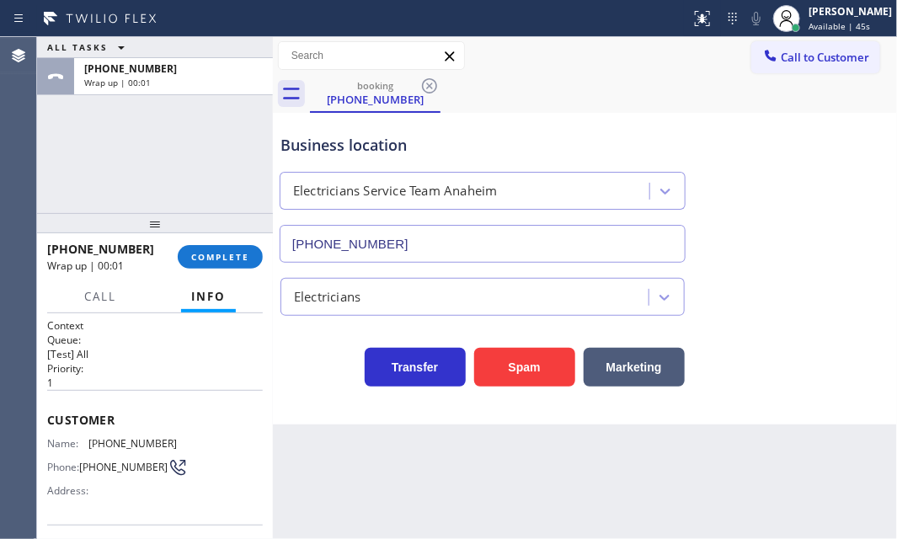
drag, startPoint x: 219, startPoint y: 255, endPoint x: 236, endPoint y: 283, distance: 32.5
click at [217, 255] on span "COMPLETE" at bounding box center [220, 257] width 58 height 12
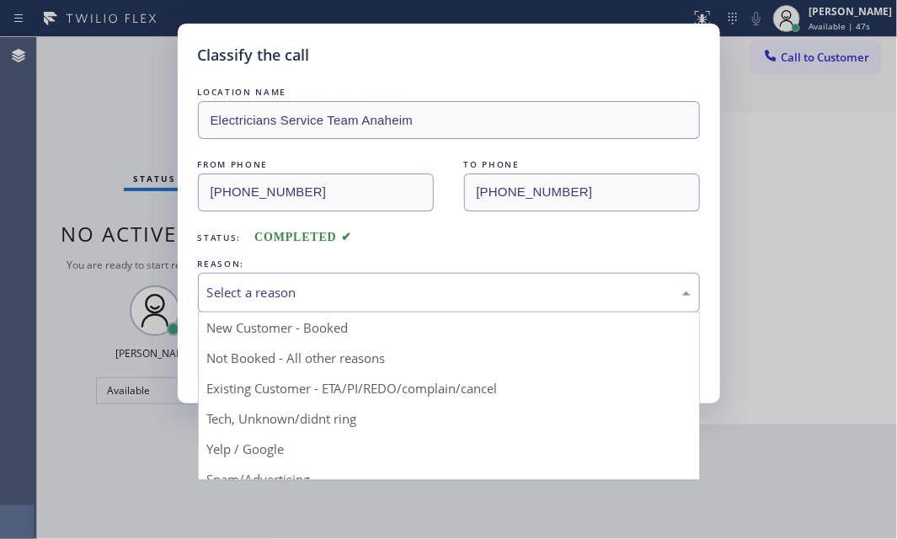
drag, startPoint x: 402, startPoint y: 293, endPoint x: 370, endPoint y: 398, distance: 110.1
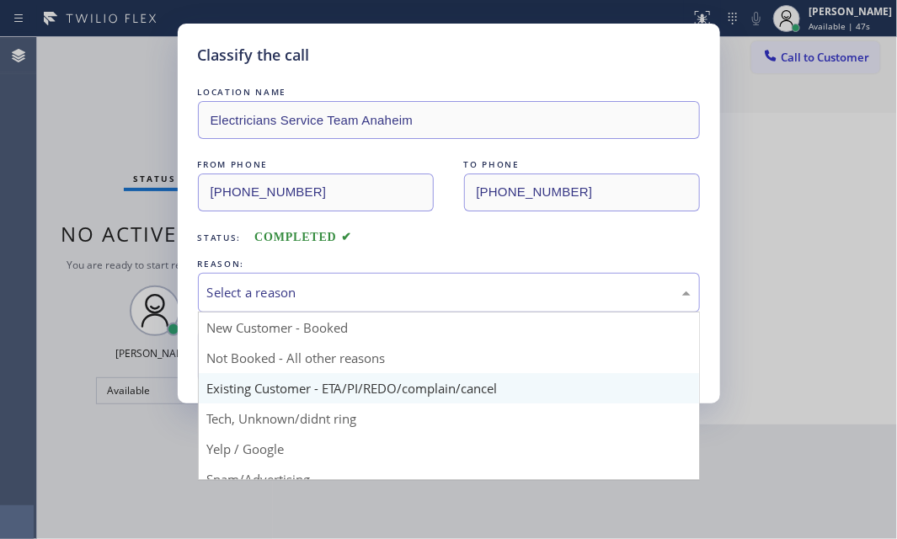
click at [402, 294] on div "Select a reason" at bounding box center [449, 292] width 484 height 19
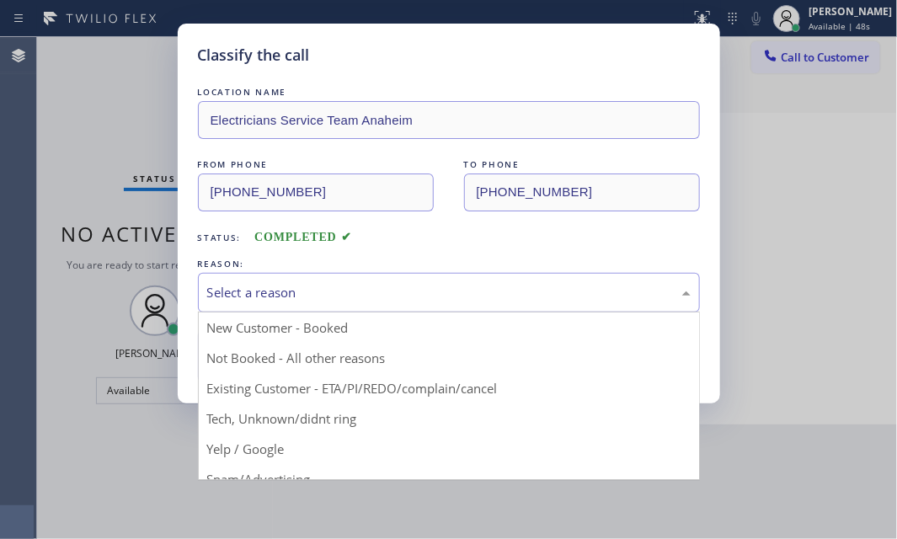
drag, startPoint x: 295, startPoint y: 417, endPoint x: 295, endPoint y: 404, distance: 12.6
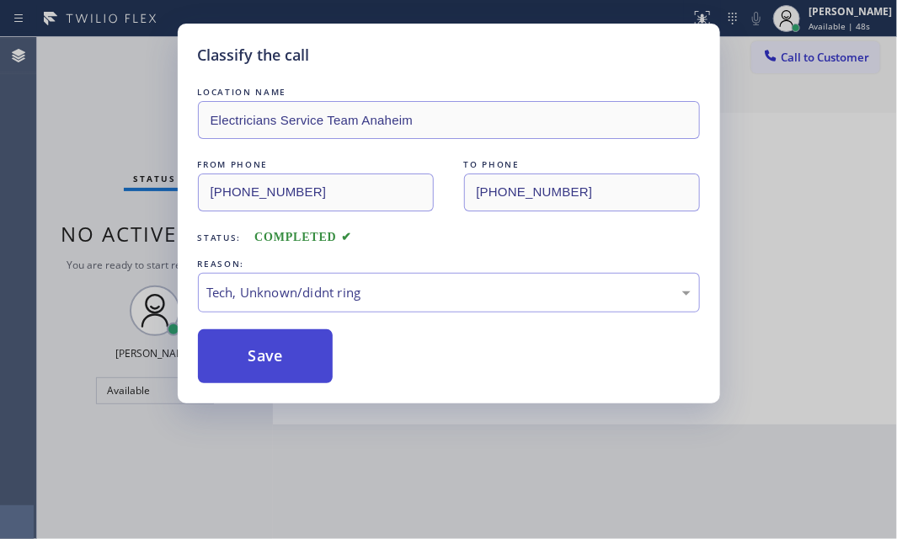
click at [300, 358] on button "Save" at bounding box center [266, 356] width 136 height 54
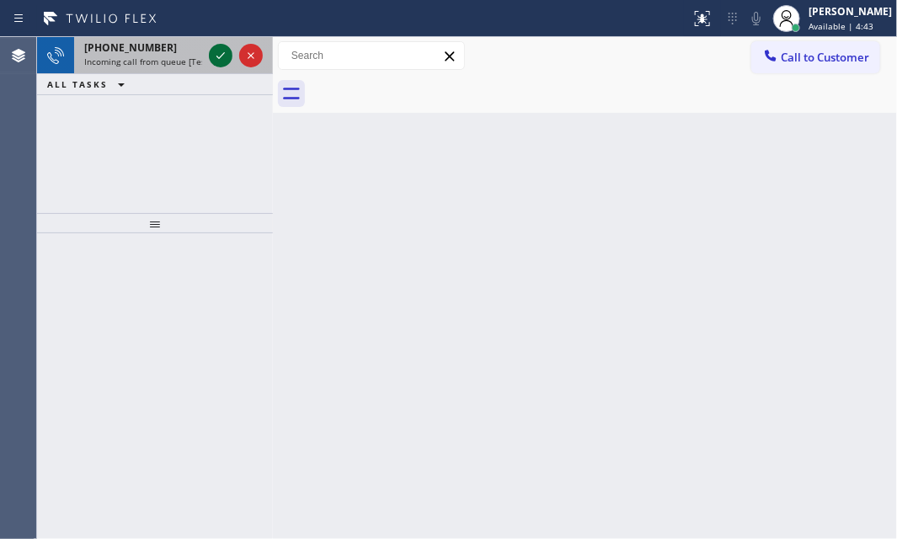
click at [220, 57] on icon at bounding box center [220, 55] width 8 height 7
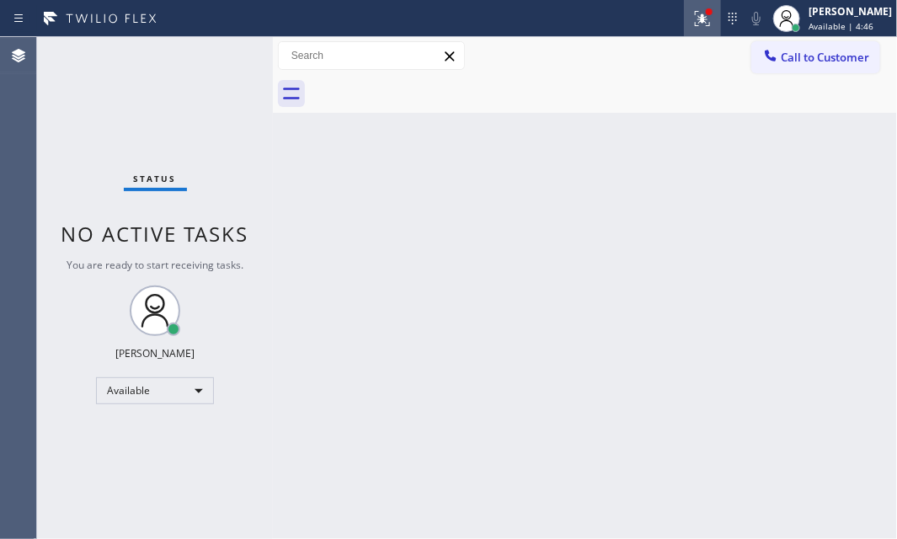
click at [692, 19] on icon at bounding box center [702, 18] width 20 height 20
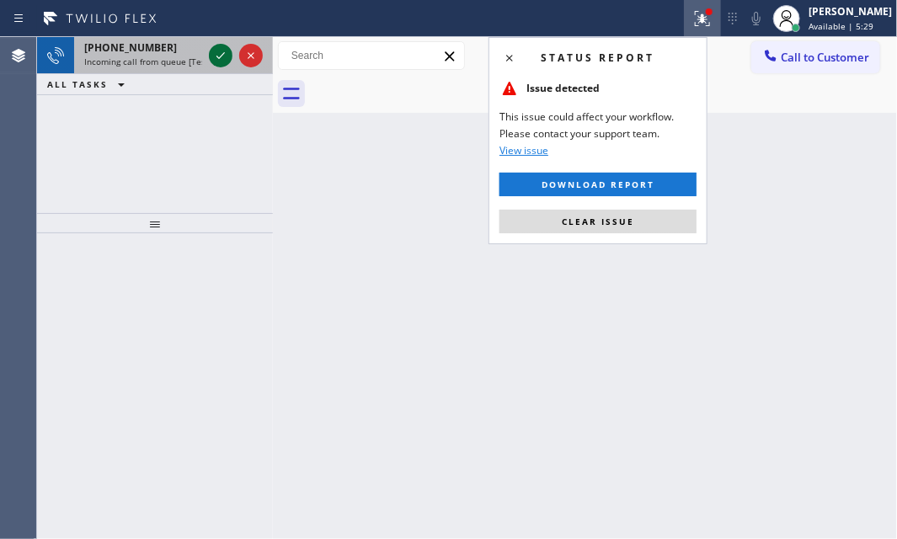
click at [222, 51] on icon at bounding box center [221, 55] width 20 height 20
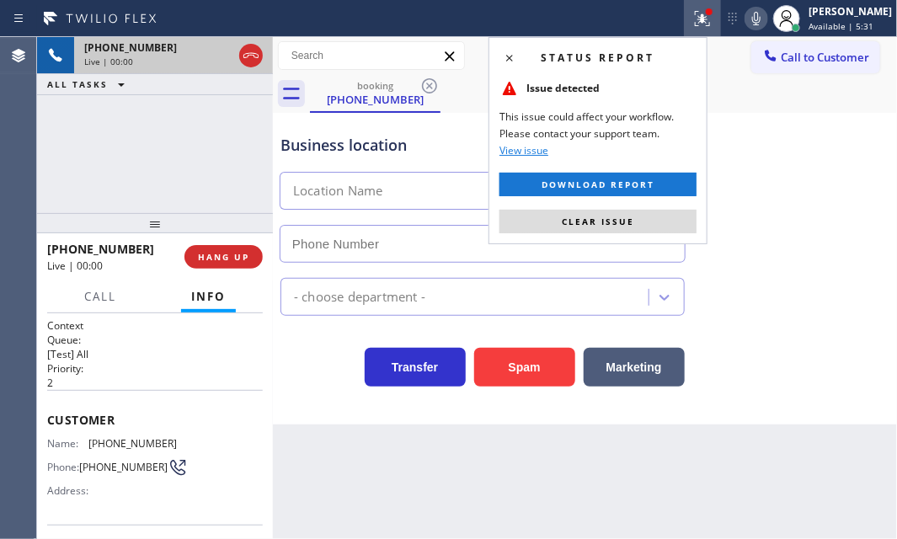
type input "[PHONE_NUMBER]"
click at [832, 259] on div "Business location HVAC Masters in Rancho Cucamonga (909) 531-4266" at bounding box center [585, 186] width 616 height 152
drag, startPoint x: 652, startPoint y: 224, endPoint x: 712, endPoint y: 225, distance: 59.8
click at [660, 224] on button "Clear issue" at bounding box center [598, 222] width 197 height 24
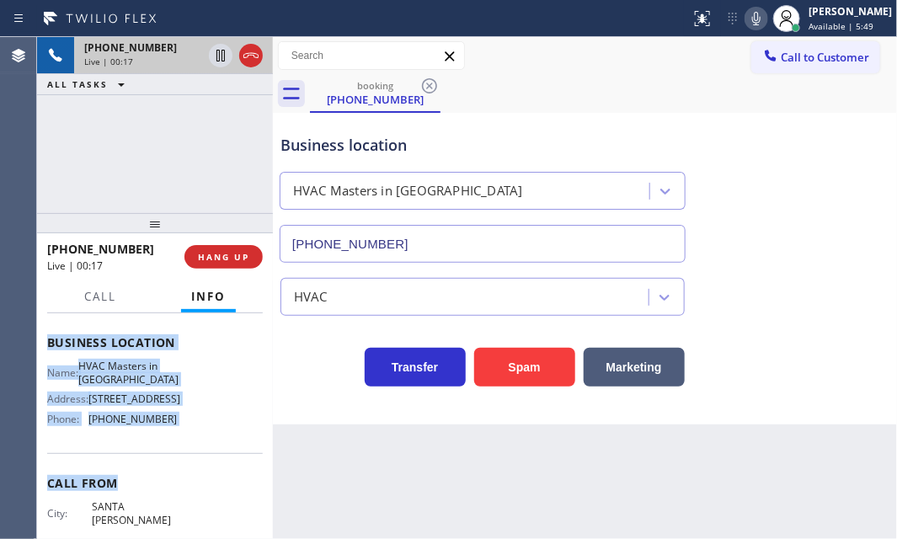
scroll to position [240, 0]
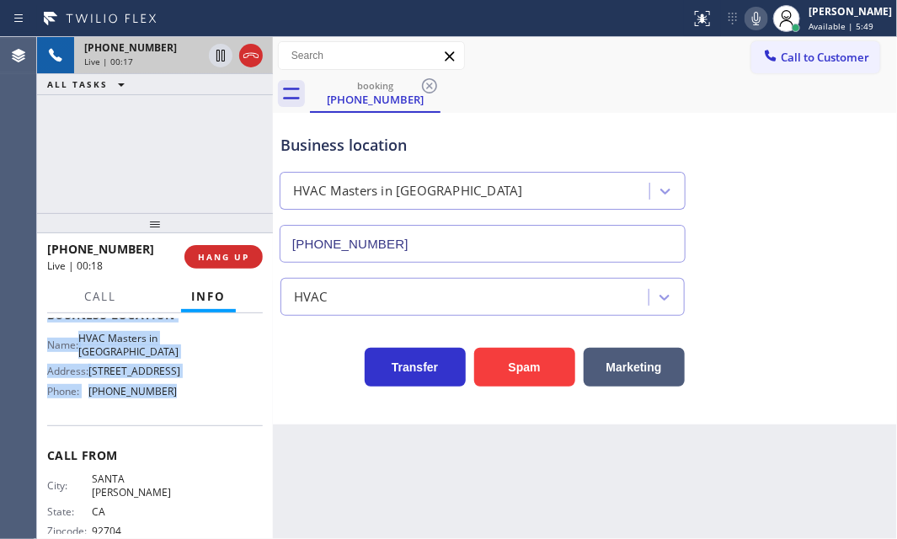
drag, startPoint x: 47, startPoint y: 415, endPoint x: 198, endPoint y: 453, distance: 155.5
click at [198, 453] on div "Context Queue: [Test] All Priority: 2 Customer Name: (909) 549-0200 Phone: (909…" at bounding box center [155, 322] width 216 height 488
copy div "Customer Name: (909) 549-0200 Phone: (909) 549-0200 Address: Business location …"
click at [218, 55] on icon at bounding box center [221, 55] width 20 height 20
click at [217, 55] on icon at bounding box center [221, 56] width 12 height 12
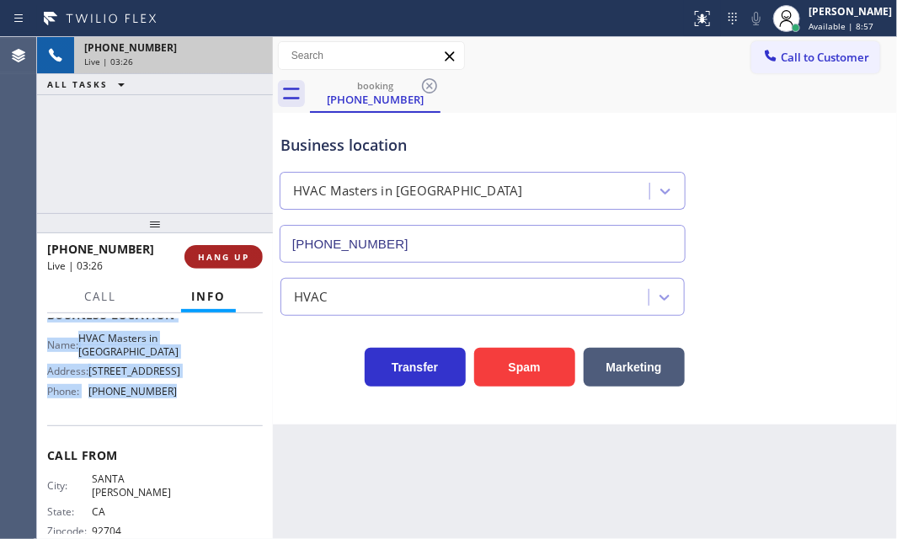
click at [244, 254] on span "HANG UP" at bounding box center [223, 257] width 51 height 12
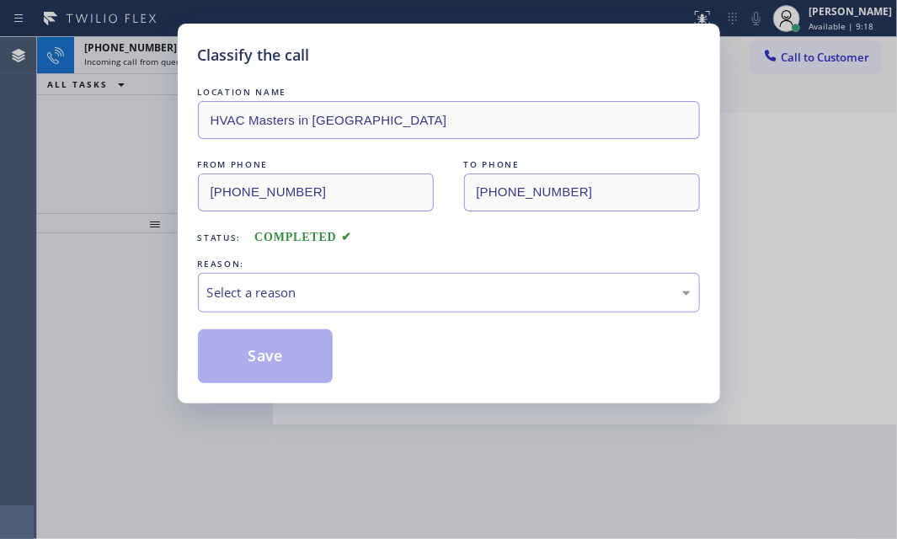
click at [131, 143] on div "Classify the call LOCATION NAME HVAC Masters in Rancho Cucamonga FROM PHONE (90…" at bounding box center [448, 269] width 897 height 539
click at [321, 300] on div "Select a reason" at bounding box center [449, 292] width 484 height 19
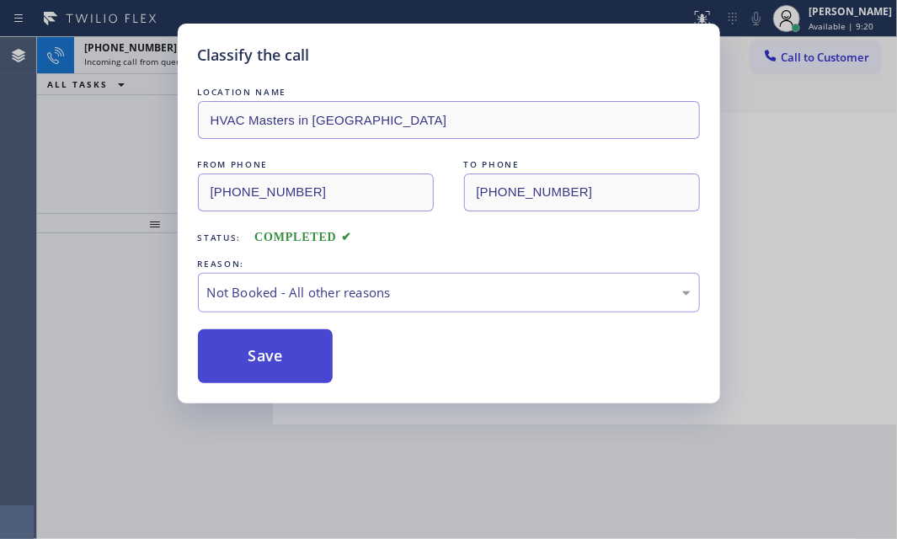
click at [249, 360] on button "Save" at bounding box center [266, 356] width 136 height 54
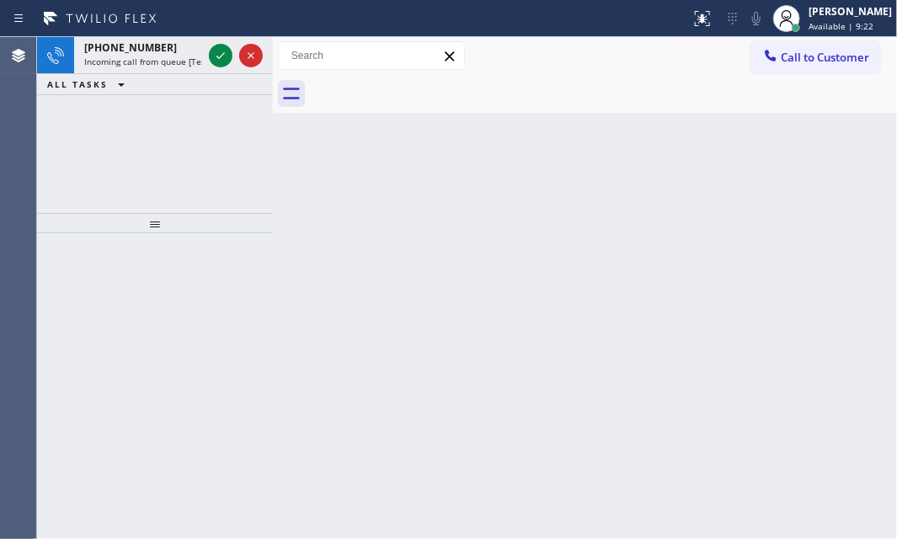
click at [116, 134] on div "+18189705070 Incoming call from queue [Test] All ALL TASKS ALL TASKS ACTIVE TAS…" at bounding box center [155, 125] width 236 height 176
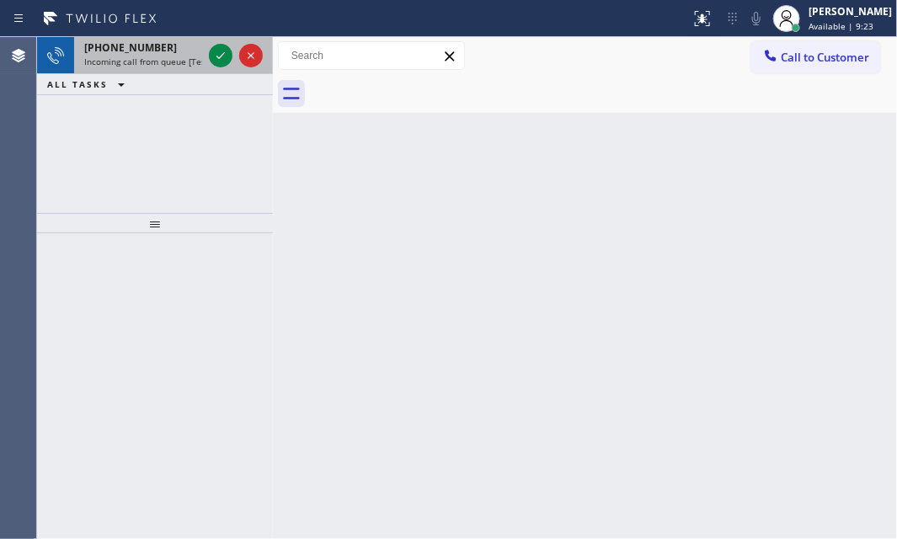
click at [212, 44] on div at bounding box center [236, 55] width 61 height 37
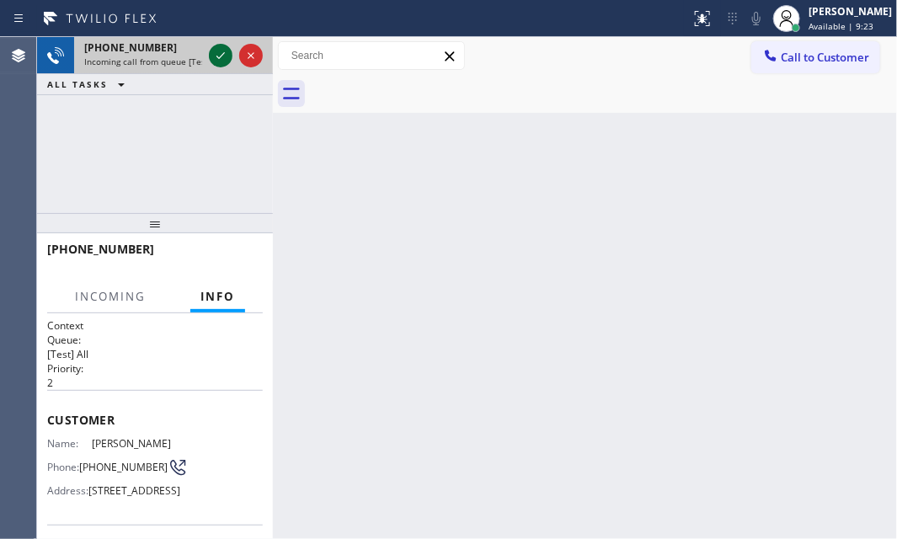
click at [216, 55] on icon at bounding box center [221, 55] width 20 height 20
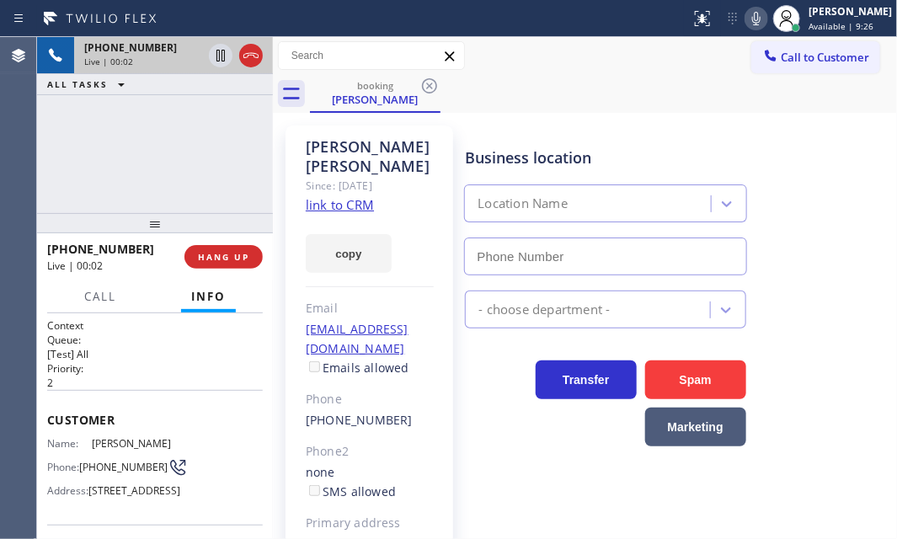
type input "[PHONE_NUMBER]"
click at [333, 196] on link "link to CRM" at bounding box center [340, 204] width 68 height 17
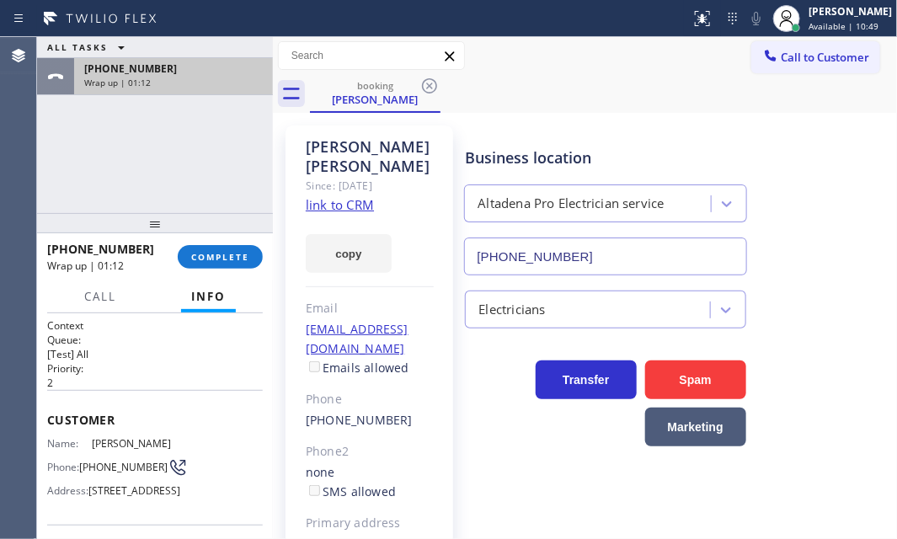
click at [203, 69] on div "+18189705070" at bounding box center [173, 68] width 179 height 14
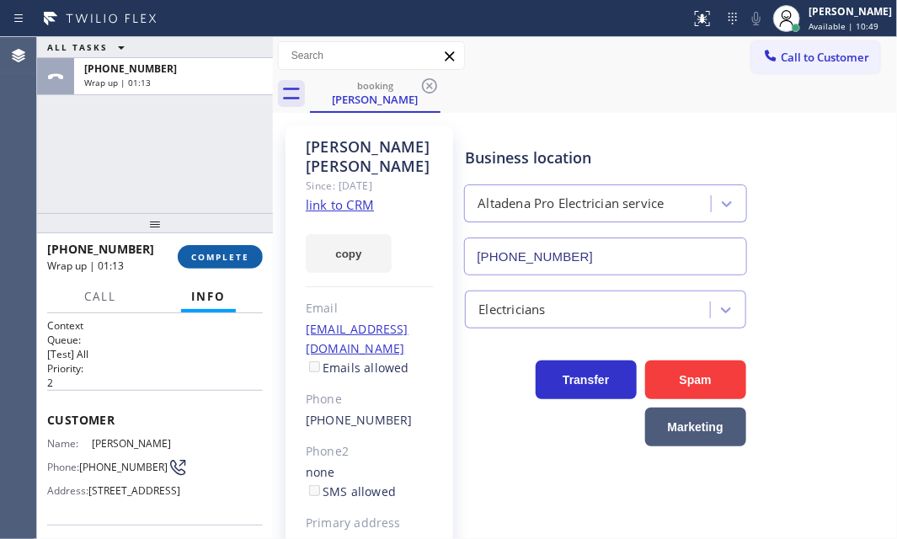
click at [224, 248] on button "COMPLETE" at bounding box center [220, 257] width 85 height 24
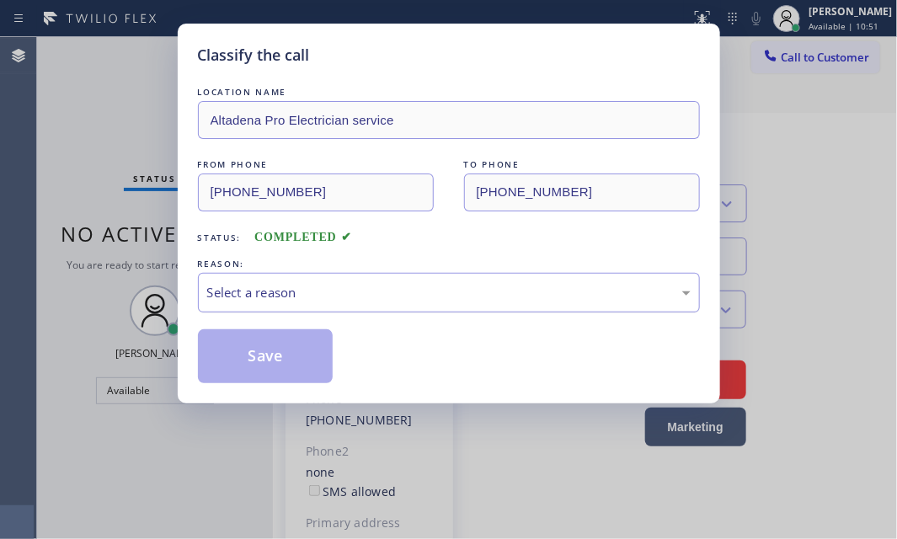
click at [339, 284] on div "Select a reason" at bounding box center [449, 292] width 484 height 19
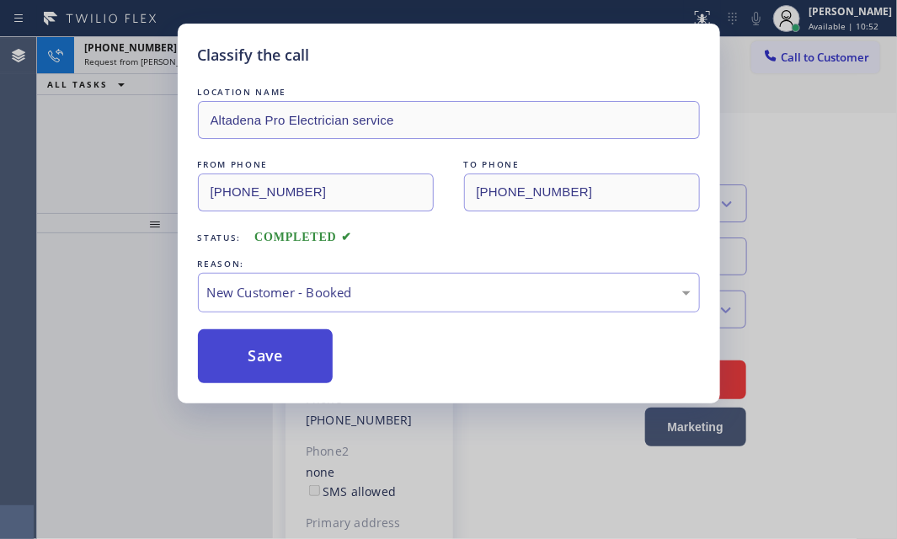
click at [243, 329] on button "Save" at bounding box center [266, 356] width 136 height 54
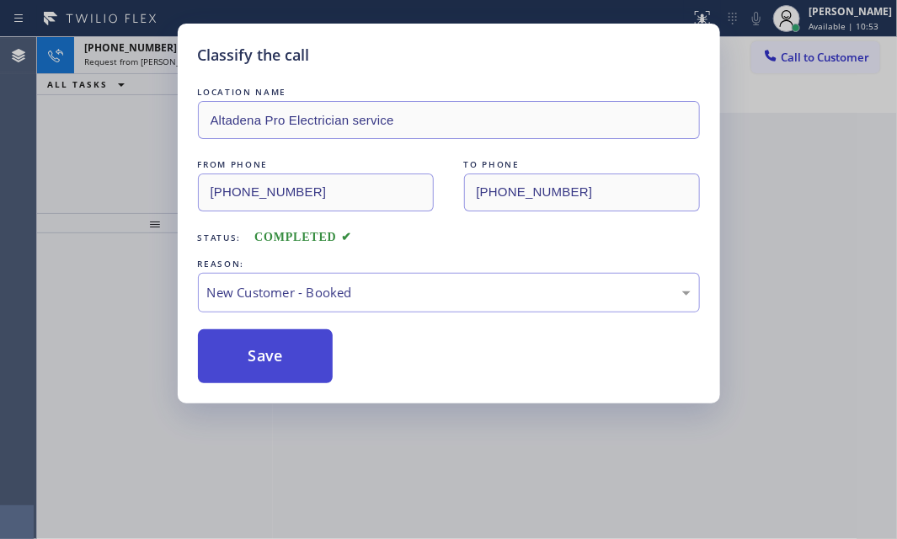
click at [261, 340] on button "Save" at bounding box center [266, 356] width 136 height 54
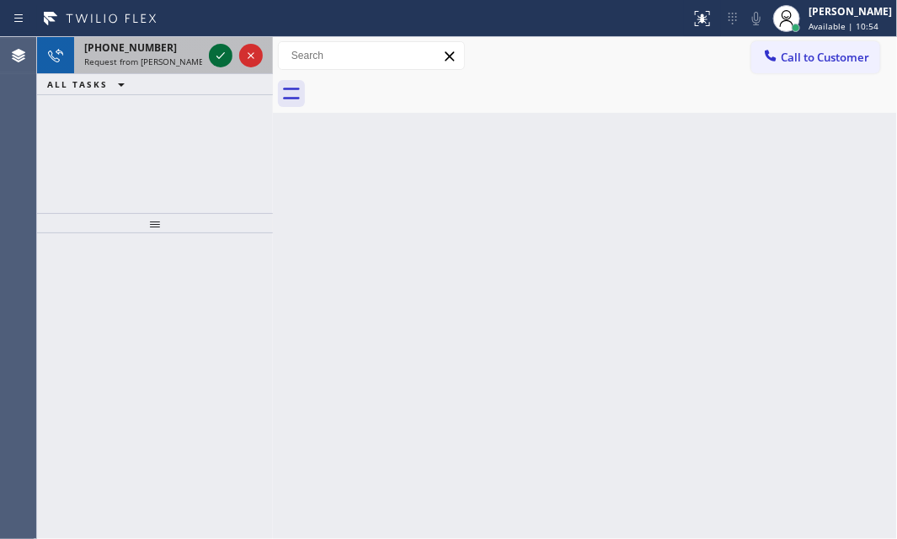
click at [216, 51] on icon at bounding box center [221, 55] width 20 height 20
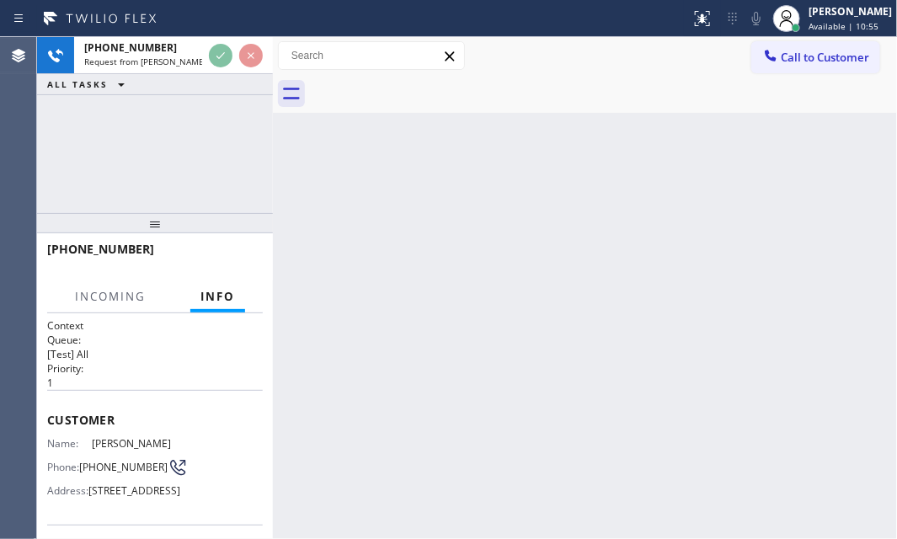
scroll to position [152, 0]
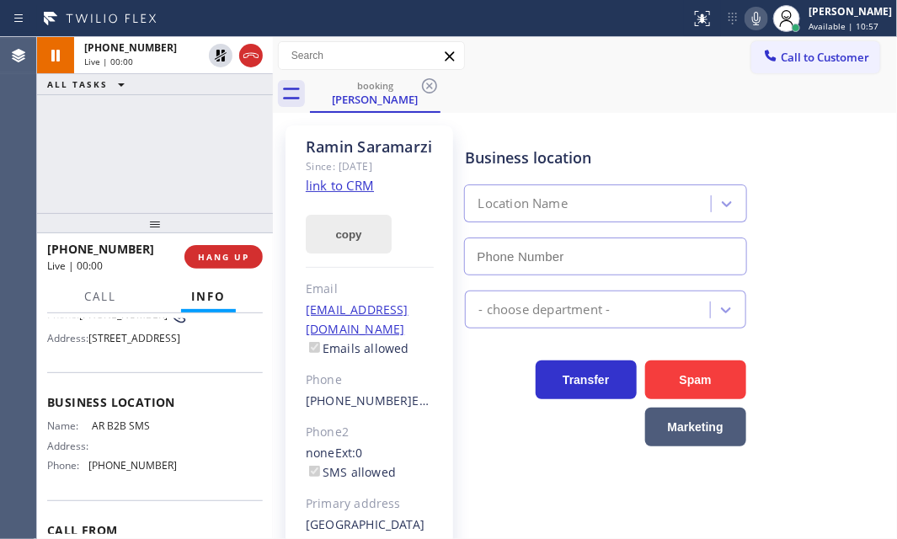
type input "[PHONE_NUMBER]"
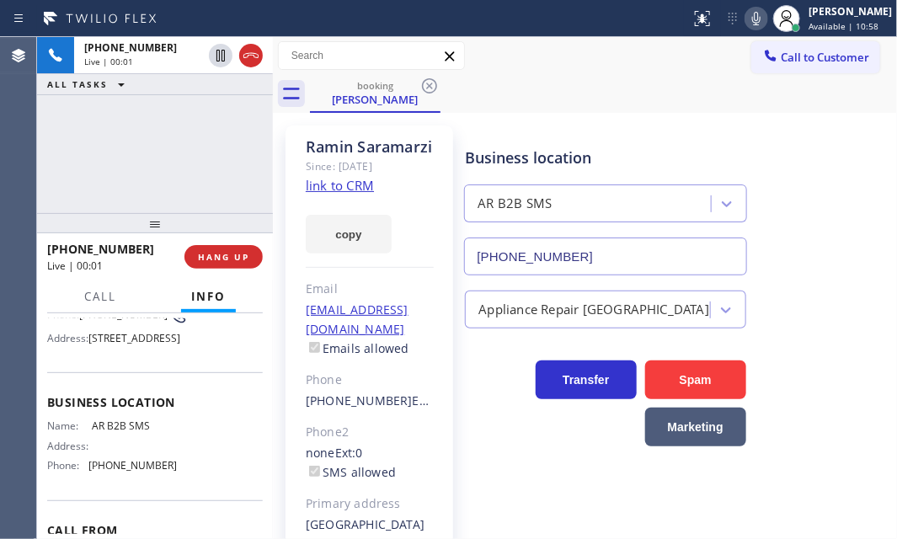
click at [366, 194] on link "link to CRM" at bounding box center [340, 185] width 68 height 17
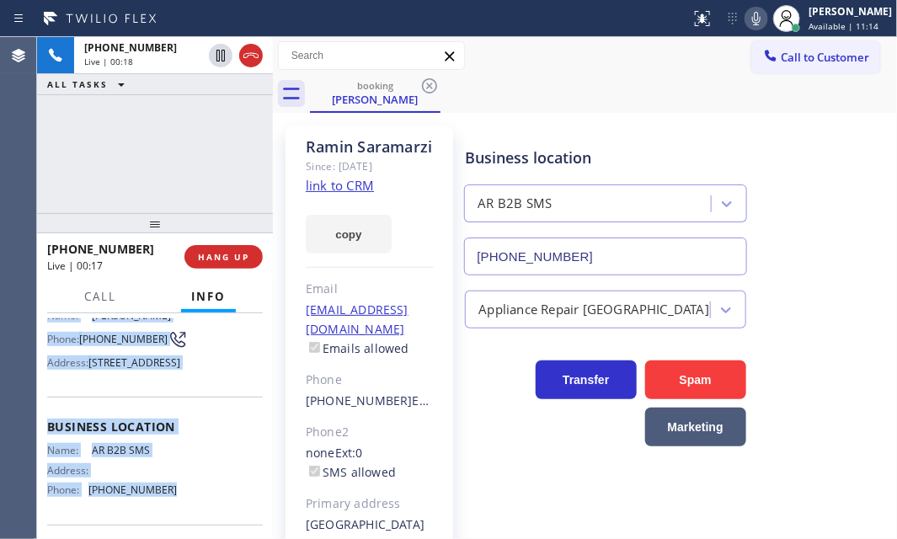
scroll to position [229, 0]
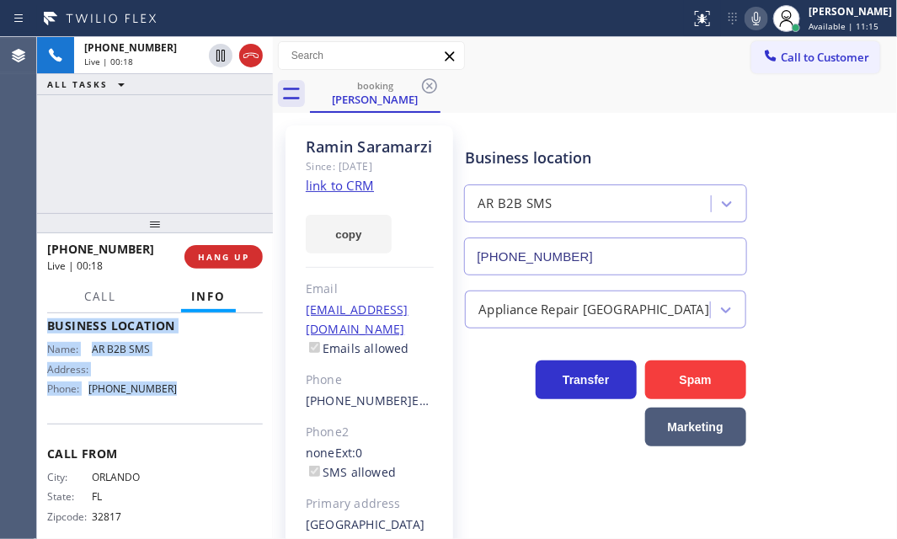
drag, startPoint x: 49, startPoint y: 410, endPoint x: 210, endPoint y: 450, distance: 165.7
click at [210, 450] on div "Context Queue: [Test] All Priority: 1 Customer Name: Ramin Saramarzi Phone: (32…" at bounding box center [155, 320] width 216 height 462
copy div "Customer Name: Ramin Saramarzi Phone: (321) 614-1374 Address: 2367 Jefferson St…"
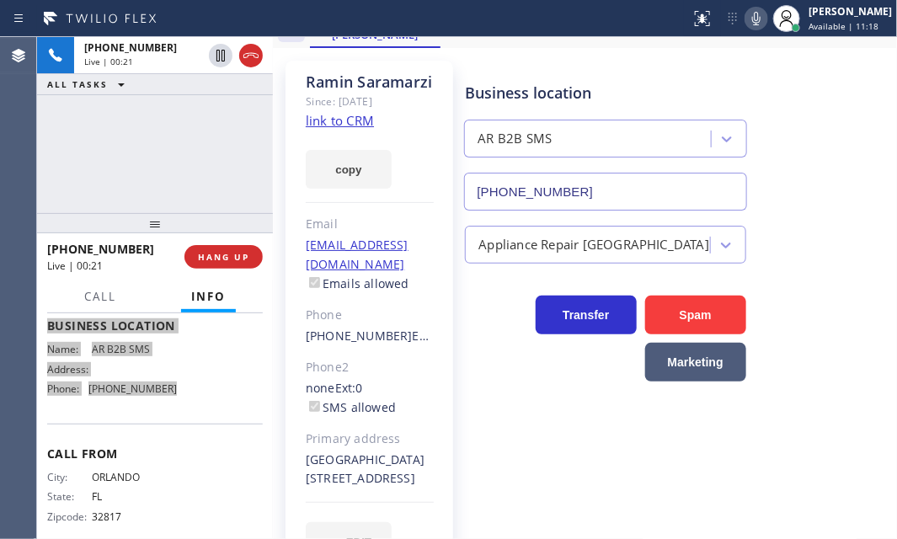
scroll to position [139, 0]
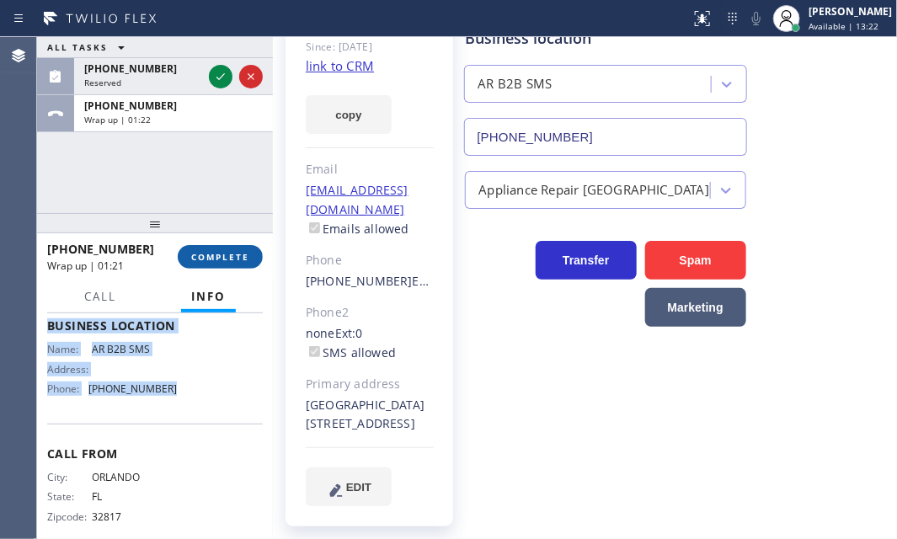
click at [215, 253] on span "COMPLETE" at bounding box center [220, 257] width 58 height 12
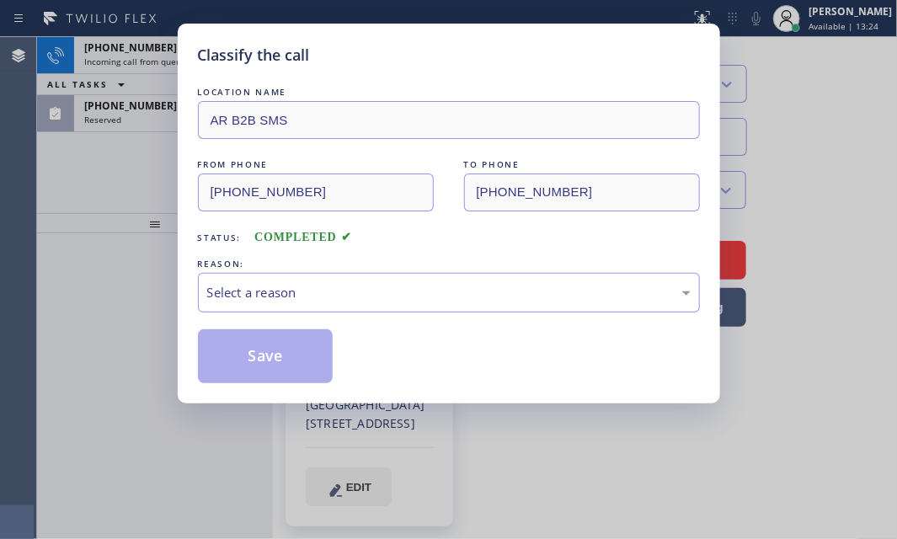
drag, startPoint x: 403, startPoint y: 293, endPoint x: 395, endPoint y: 308, distance: 17.0
click at [403, 295] on div "Select a reason" at bounding box center [449, 292] width 484 height 19
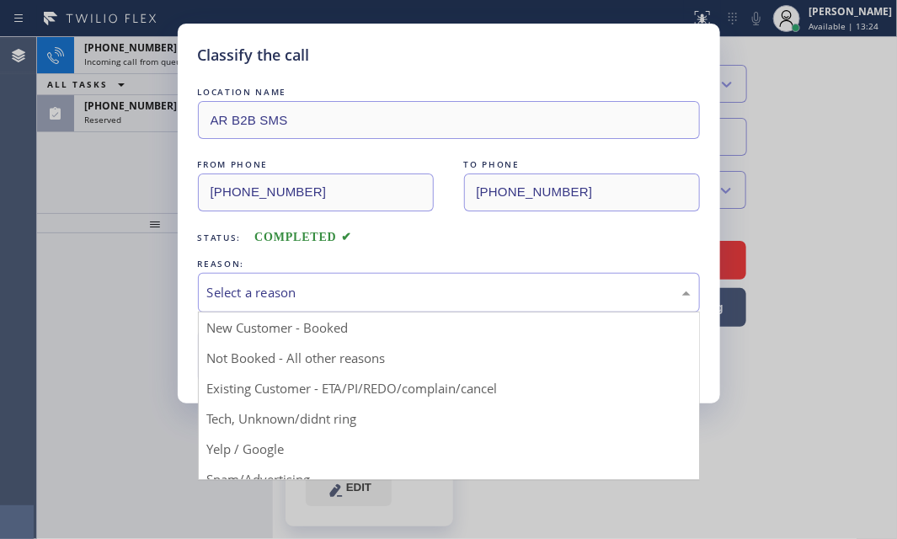
drag, startPoint x: 298, startPoint y: 355, endPoint x: 254, endPoint y: 357, distance: 43.8
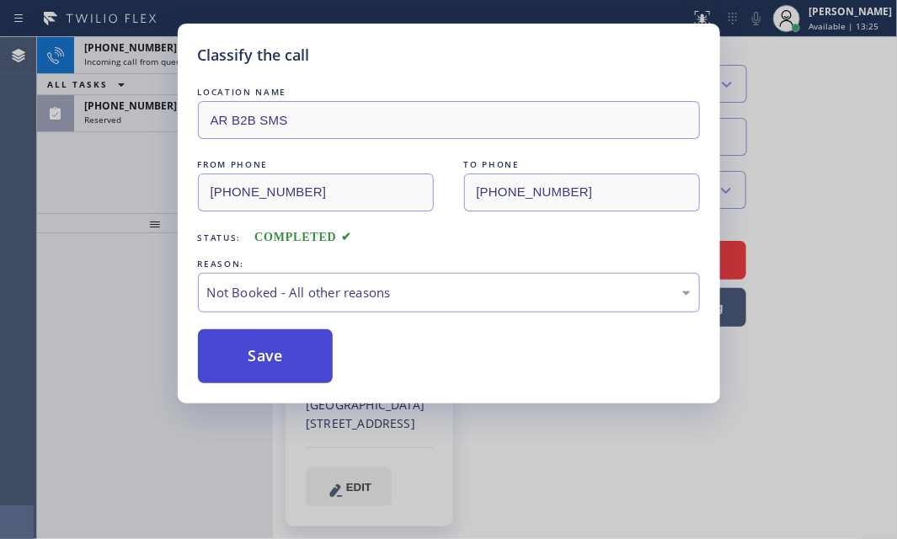
click at [254, 357] on button "Save" at bounding box center [266, 356] width 136 height 54
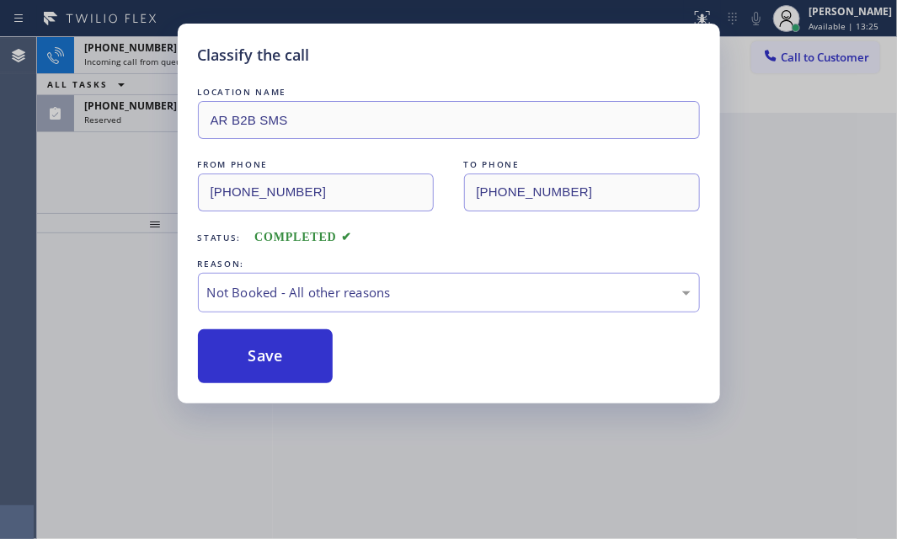
click at [143, 117] on div "Classify the call LOCATION NAME AR B2B SMS FROM PHONE (321) 614-1374 TO PHONE (…" at bounding box center [448, 269] width 897 height 539
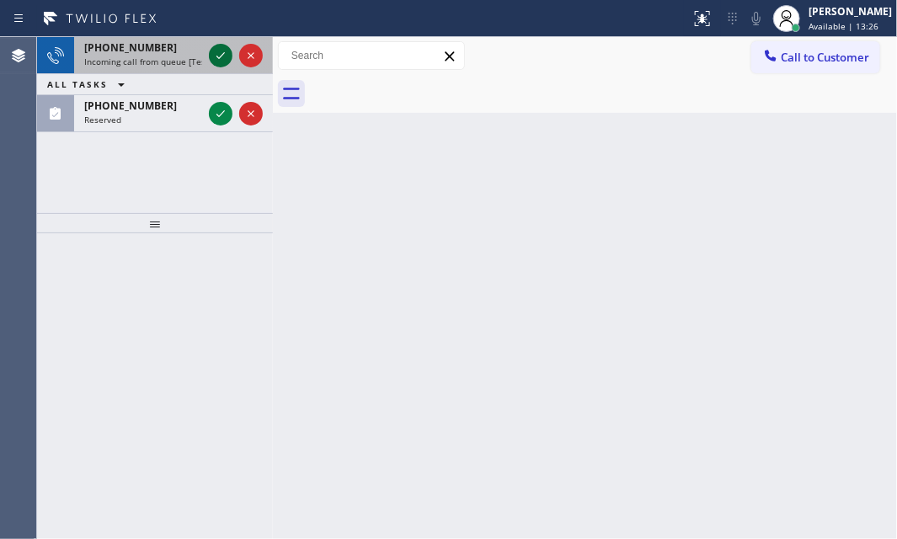
click at [220, 54] on icon at bounding box center [221, 55] width 20 height 20
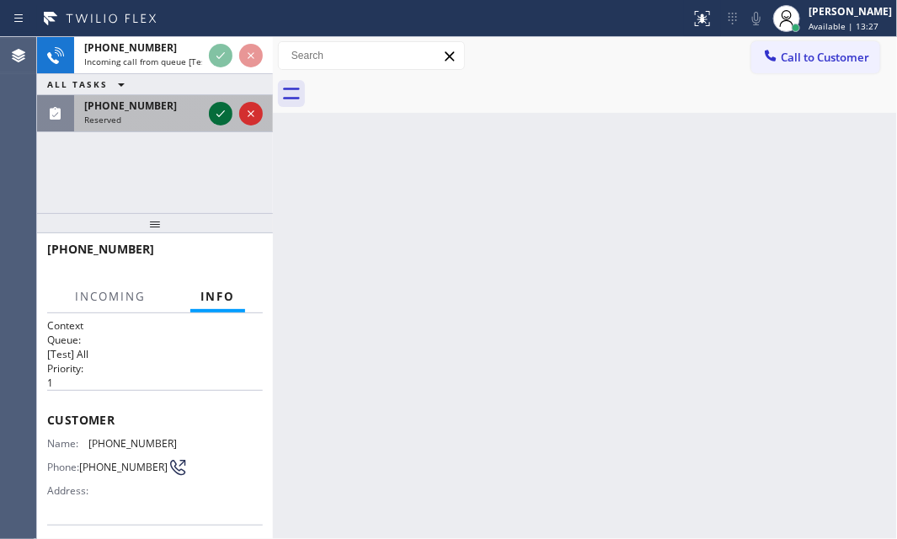
click at [219, 118] on icon at bounding box center [221, 114] width 20 height 20
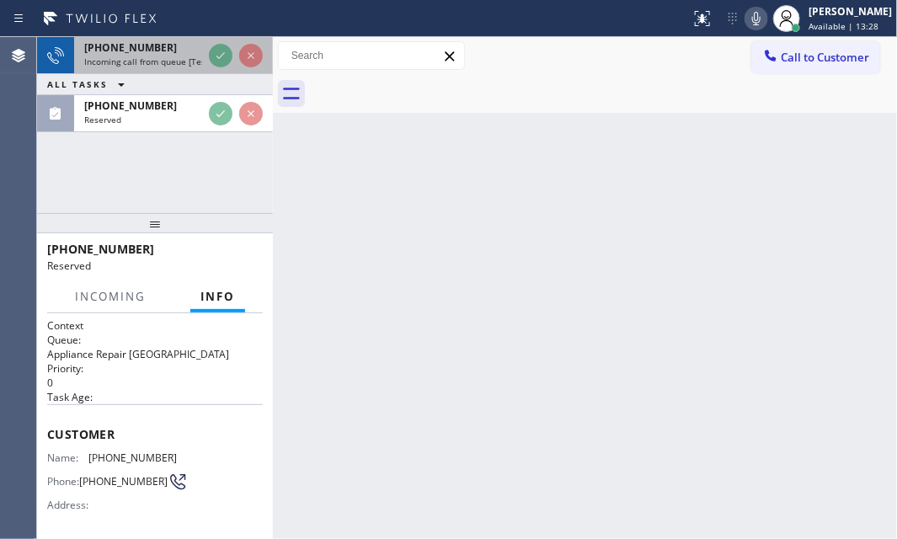
click at [173, 53] on div "+16265770118" at bounding box center [143, 47] width 118 height 14
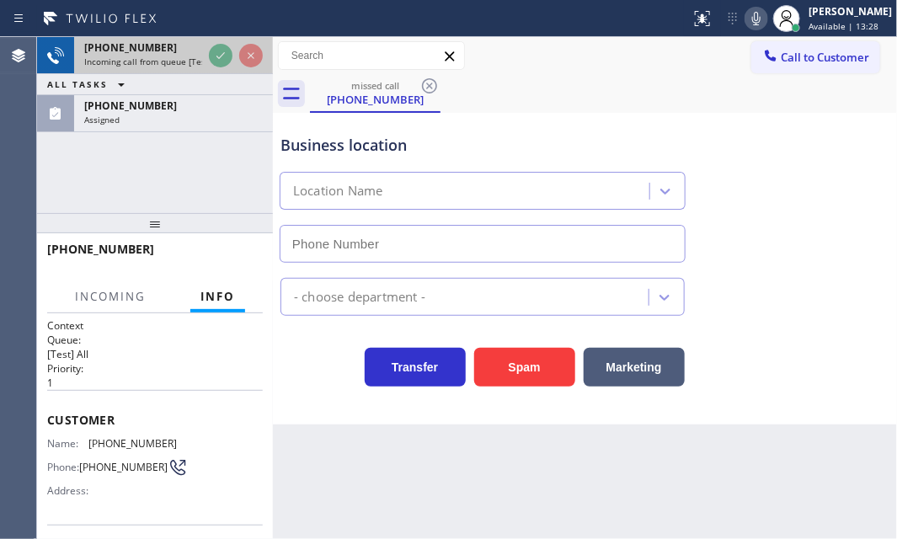
click at [173, 53] on div "+16265770118" at bounding box center [143, 47] width 118 height 14
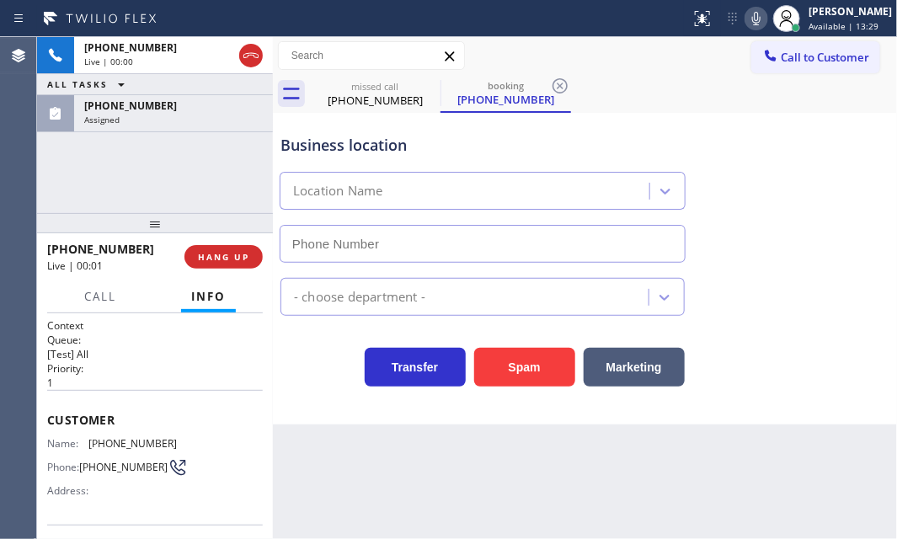
type input "[PHONE_NUMBER]"
click at [612, 61] on div "Call to Customer Outbound call Location Shuflat Electrical Your caller id phone…" at bounding box center [585, 55] width 624 height 29
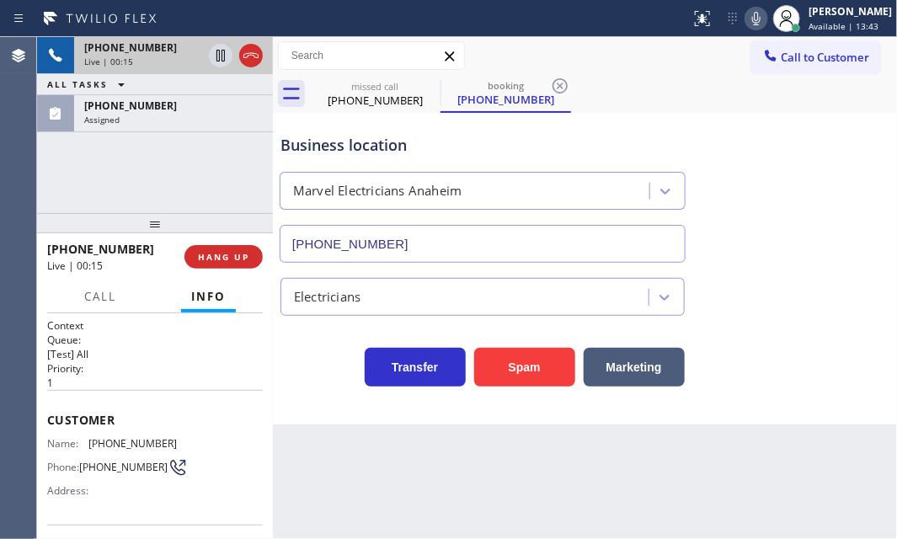
click at [184, 50] on div "+16265770118" at bounding box center [143, 47] width 118 height 14
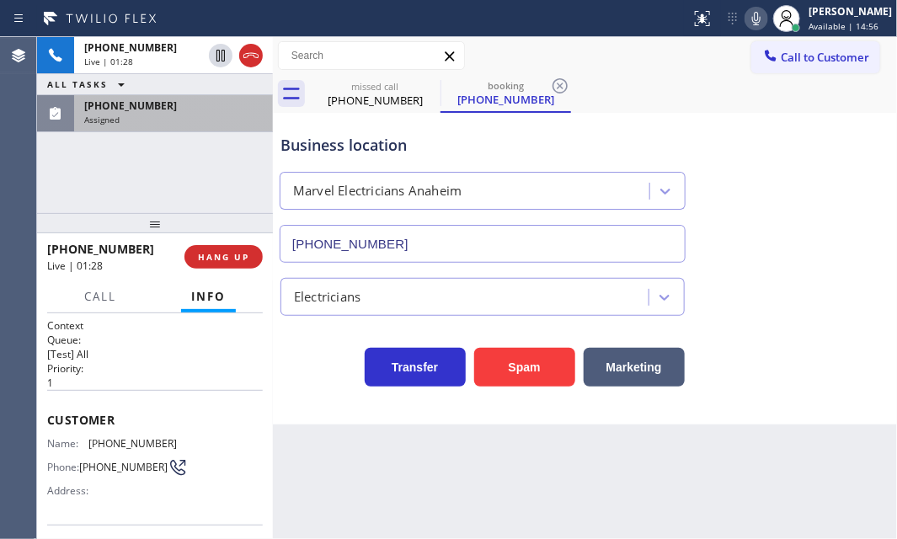
drag, startPoint x: 168, startPoint y: 52, endPoint x: 147, endPoint y: 100, distance: 52.1
click at [168, 51] on div "+16265770118" at bounding box center [143, 47] width 118 height 14
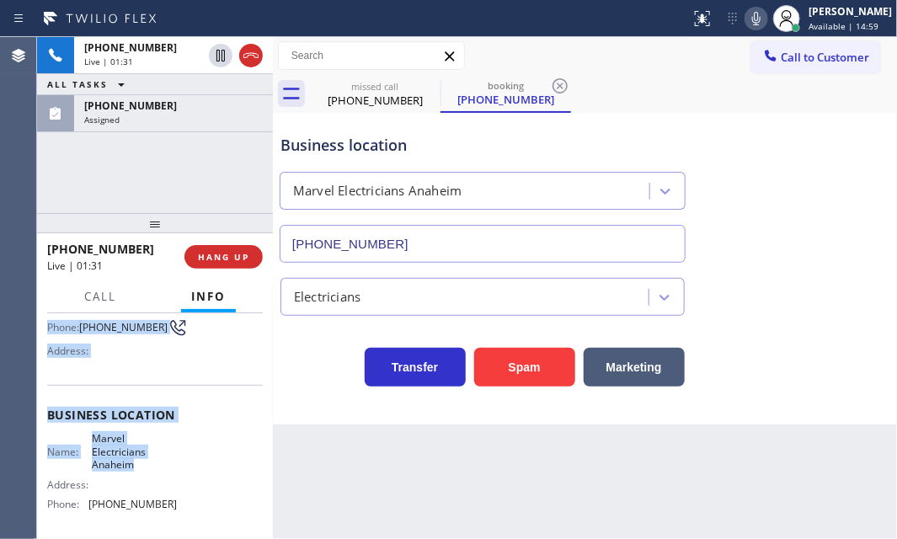
scroll to position [152, 0]
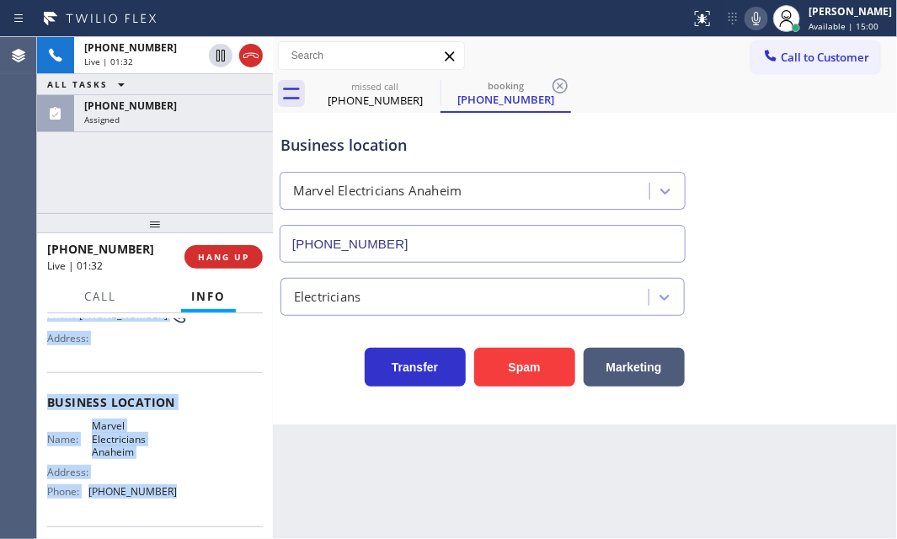
drag, startPoint x: 84, startPoint y: 440, endPoint x: 184, endPoint y: 489, distance: 111.9
click at [184, 489] on div "Context Queue: [Test] All Priority: 1 Customer Name: (626) 577-0118 Phone: (626…" at bounding box center [155, 426] width 236 height 226
copy div "Customer Name: (626) 577-0118 Phone: (626) 577-0118 Address: Business location …"
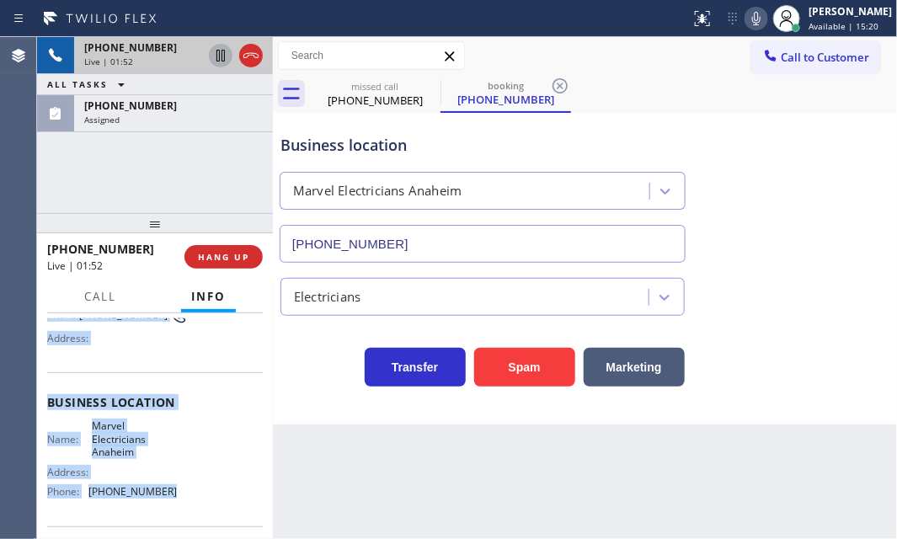
click at [222, 55] on icon at bounding box center [221, 55] width 20 height 20
click at [746, 18] on icon at bounding box center [756, 18] width 20 height 20
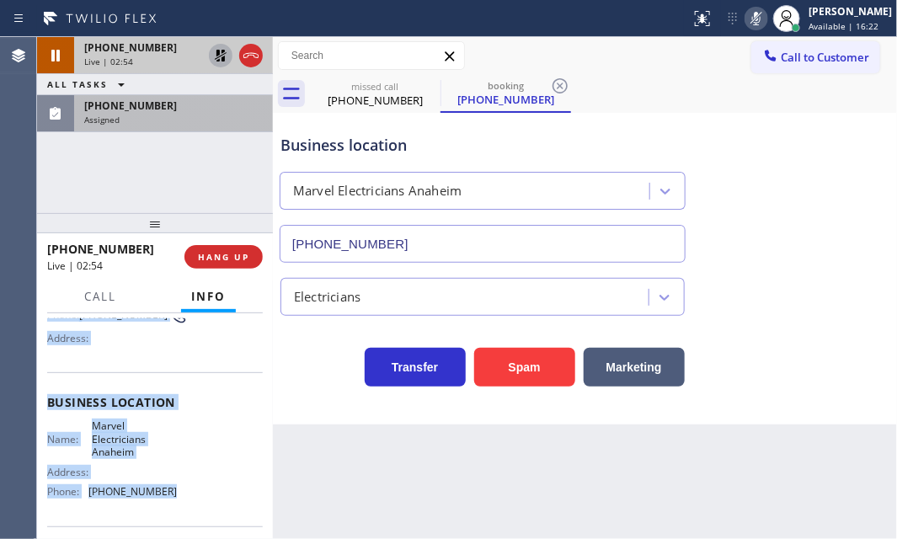
click at [235, 115] on div "Assigned" at bounding box center [173, 120] width 179 height 12
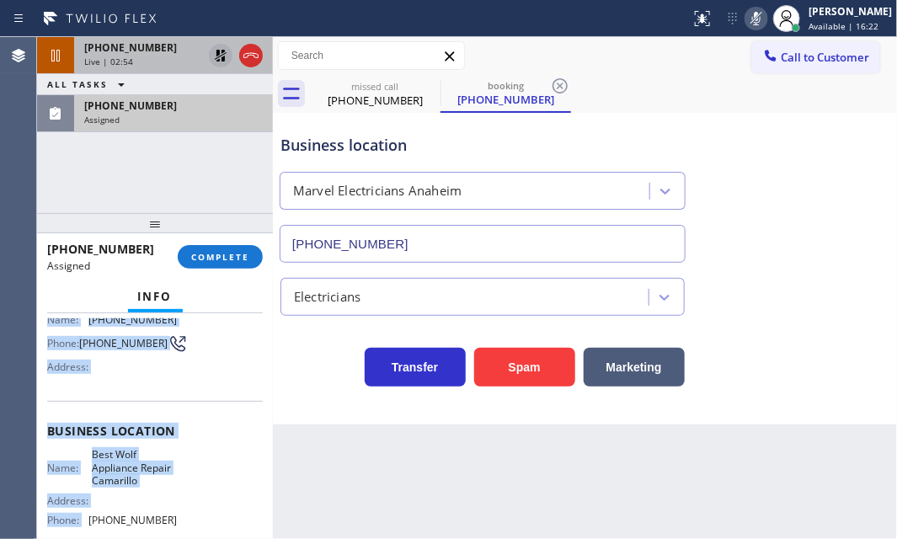
scroll to position [180, 0]
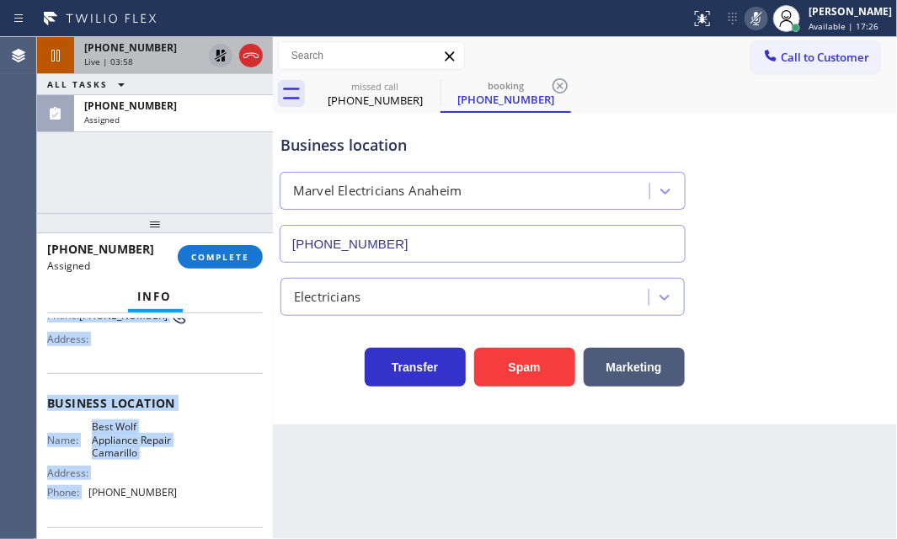
click at [222, 55] on icon at bounding box center [221, 56] width 12 height 12
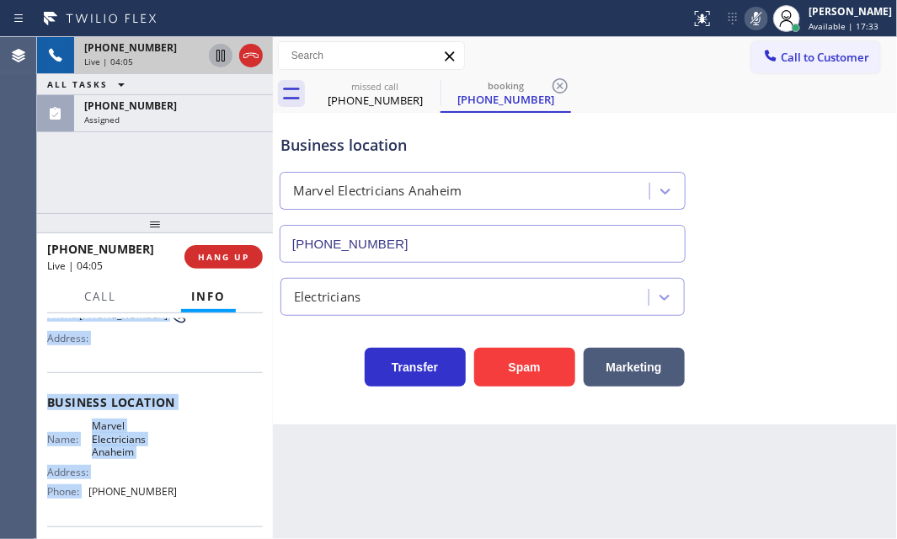
click at [746, 18] on icon at bounding box center [756, 18] width 20 height 20
click at [222, 60] on icon at bounding box center [220, 56] width 8 height 12
click at [218, 55] on icon at bounding box center [221, 56] width 12 height 12
click at [219, 57] on icon at bounding box center [220, 56] width 8 height 12
click at [215, 53] on icon at bounding box center [221, 55] width 20 height 20
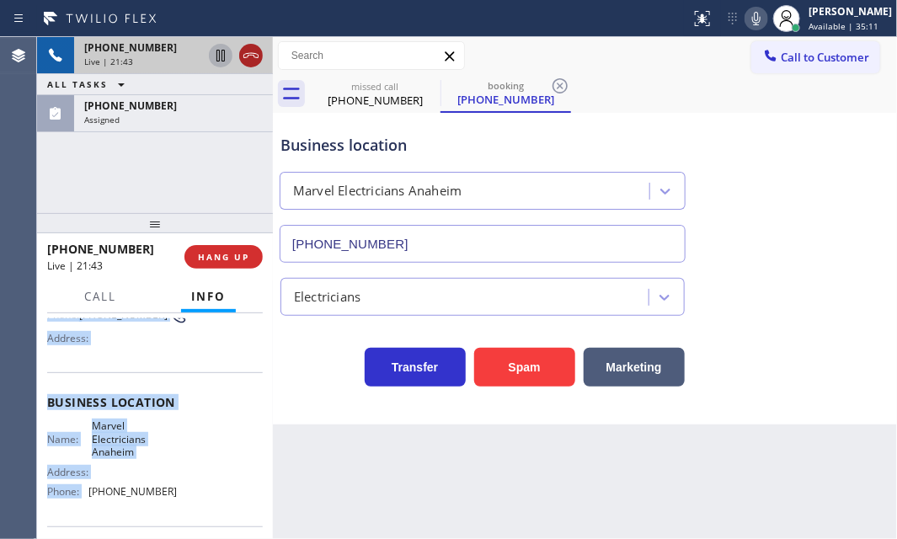
click at [247, 56] on icon at bounding box center [251, 55] width 20 height 20
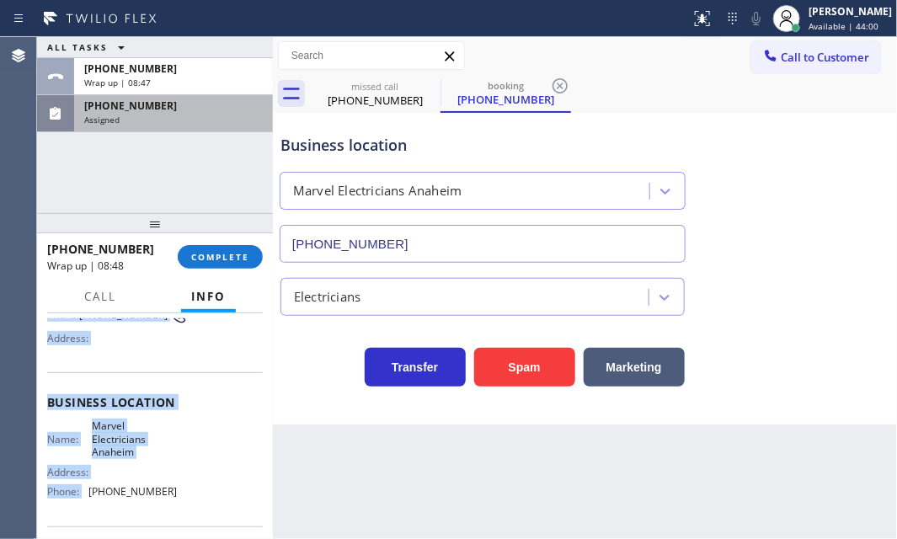
click at [216, 116] on div "Assigned" at bounding box center [173, 120] width 179 height 12
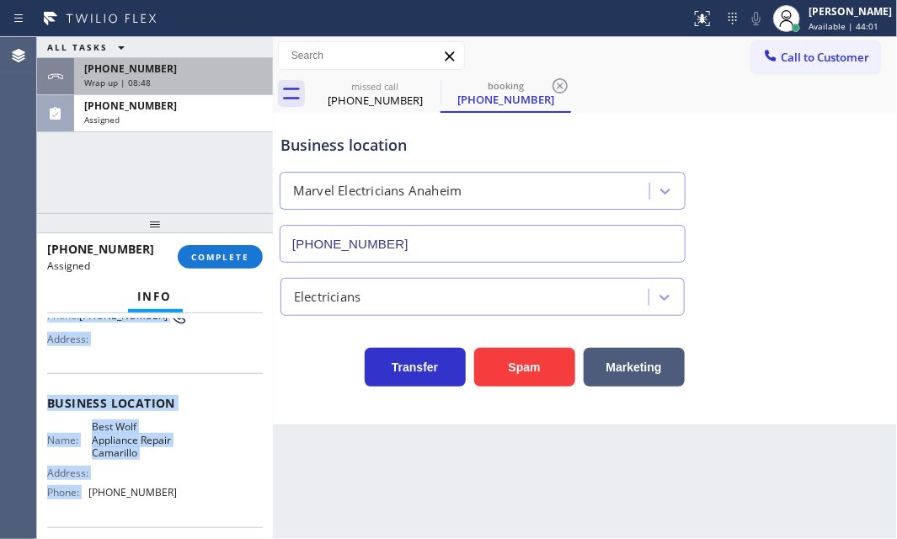
click at [215, 72] on div "+16265770118" at bounding box center [173, 68] width 179 height 14
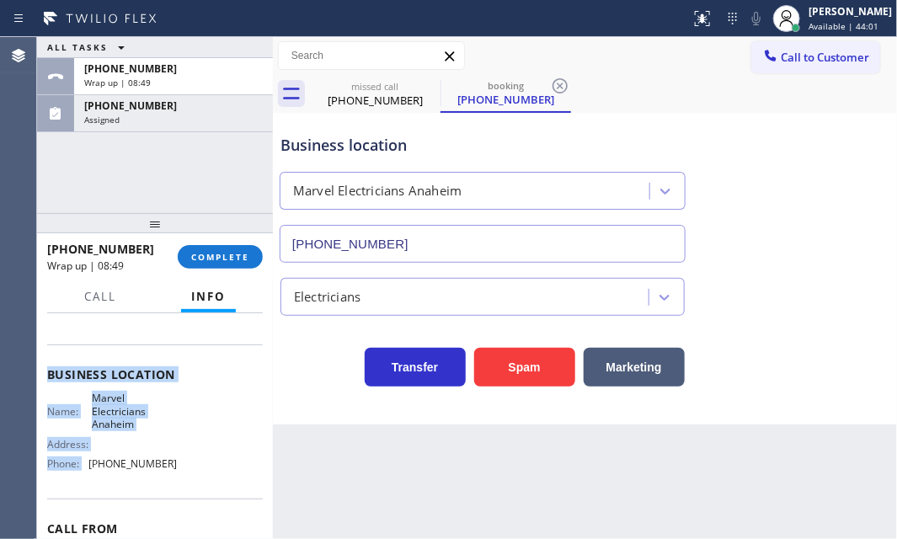
scroll to position [152, 0]
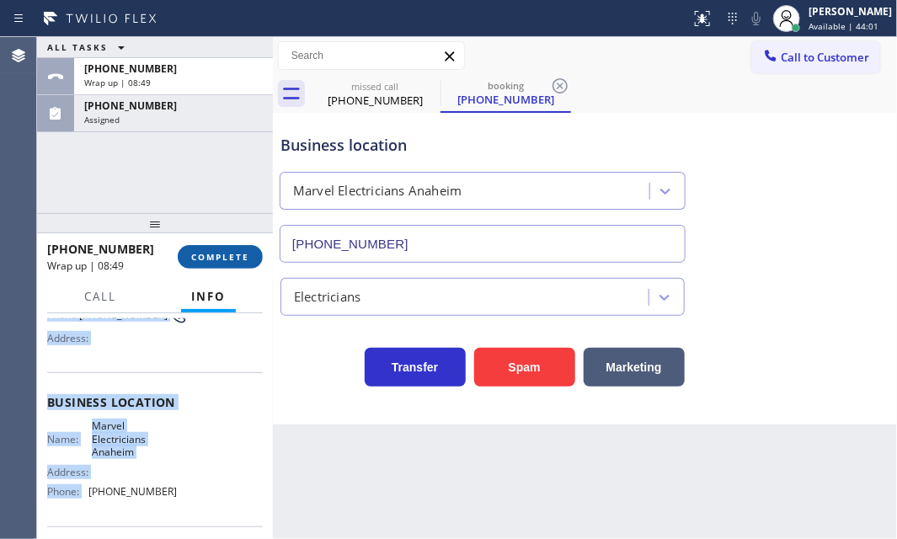
click at [231, 251] on span "COMPLETE" at bounding box center [220, 257] width 58 height 12
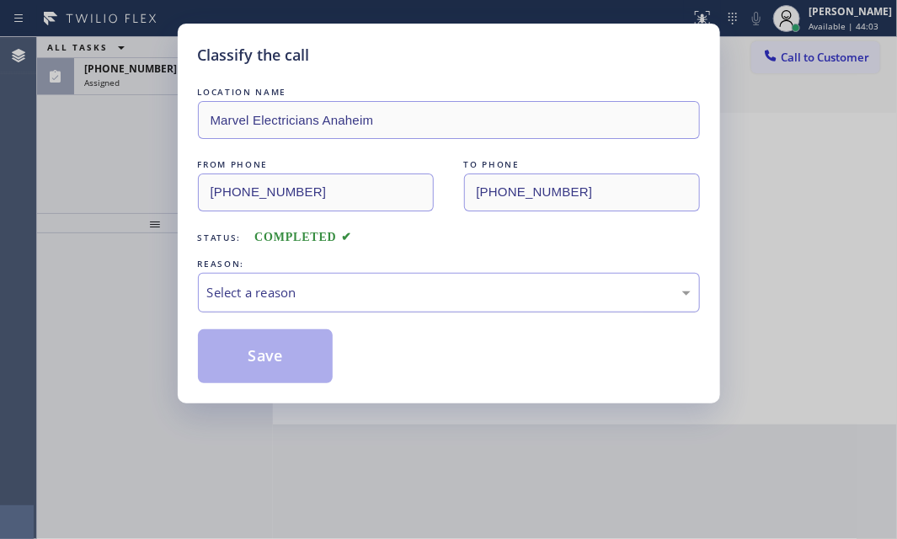
click at [347, 287] on div "Select a reason" at bounding box center [449, 292] width 484 height 19
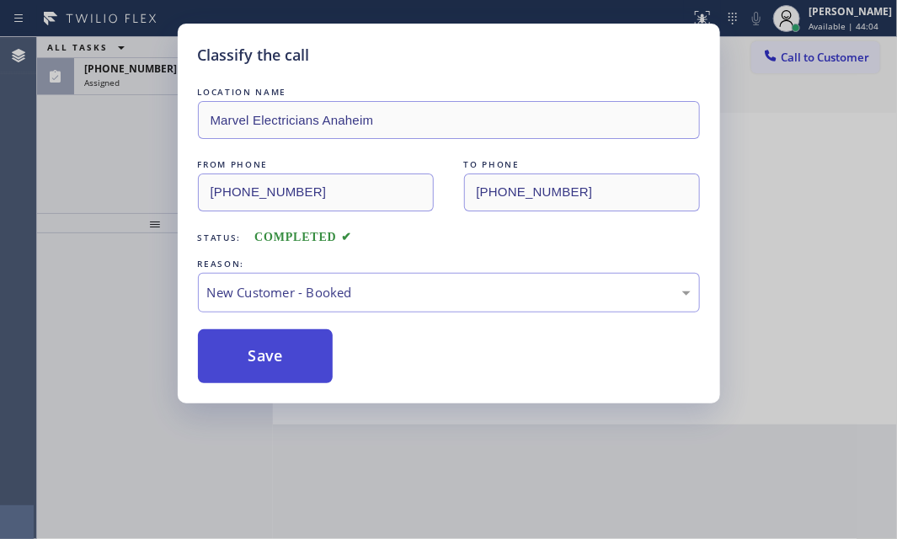
click at [259, 353] on button "Save" at bounding box center [266, 356] width 136 height 54
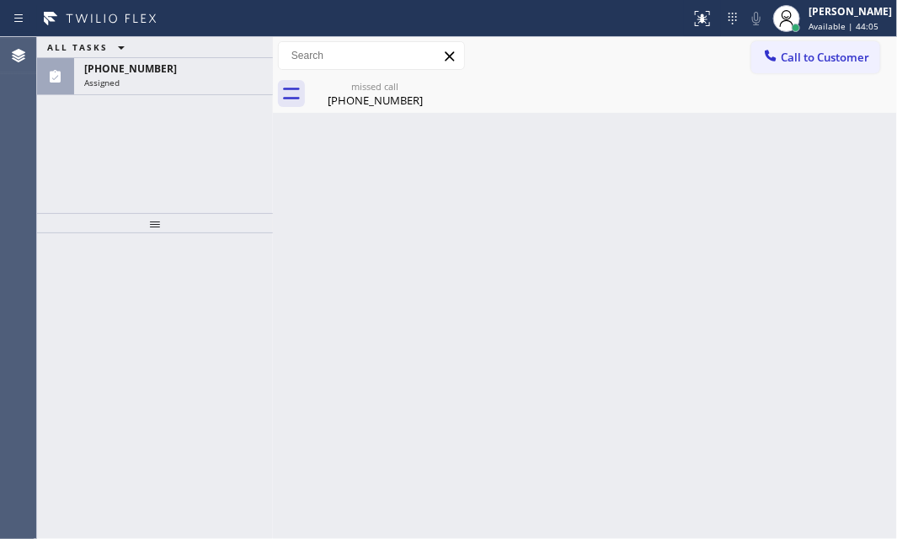
click at [152, 73] on span "[PHONE_NUMBER]" at bounding box center [130, 68] width 93 height 14
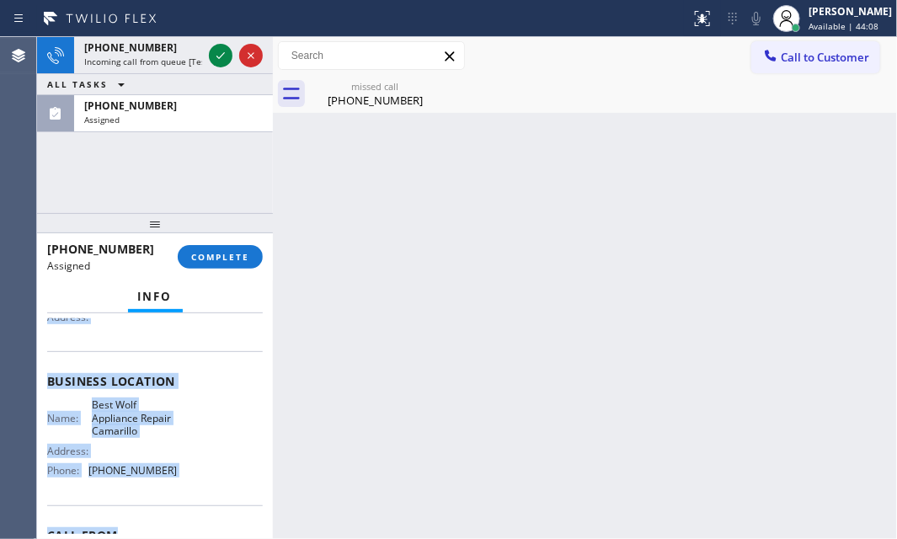
scroll to position [229, 0]
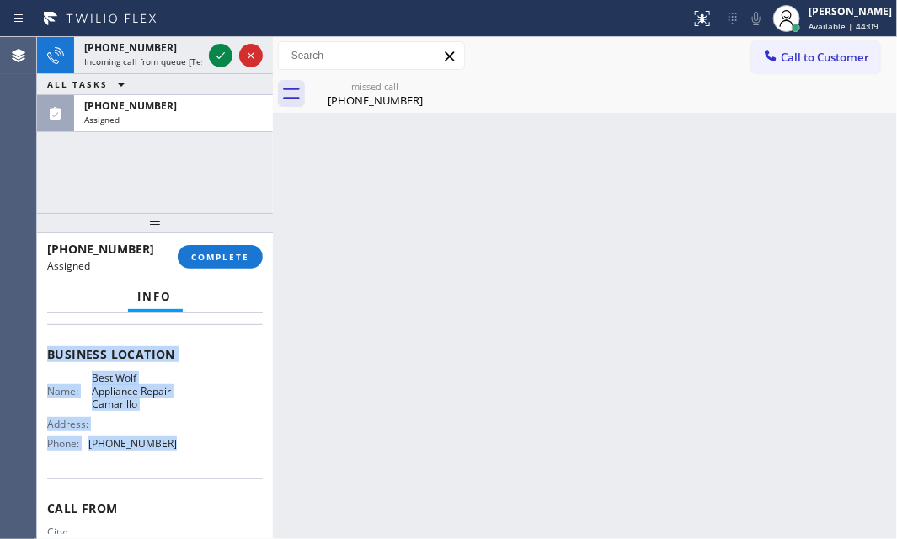
drag, startPoint x: 47, startPoint y: 438, endPoint x: 222, endPoint y: 426, distance: 174.8
click at [174, 469] on div "Context Queue: Appliance Repair High End Priority: 0 Task Age: 30 minute(s) Cus…" at bounding box center [155, 347] width 216 height 516
click at [237, 255] on span "COMPLETE" at bounding box center [220, 257] width 58 height 12
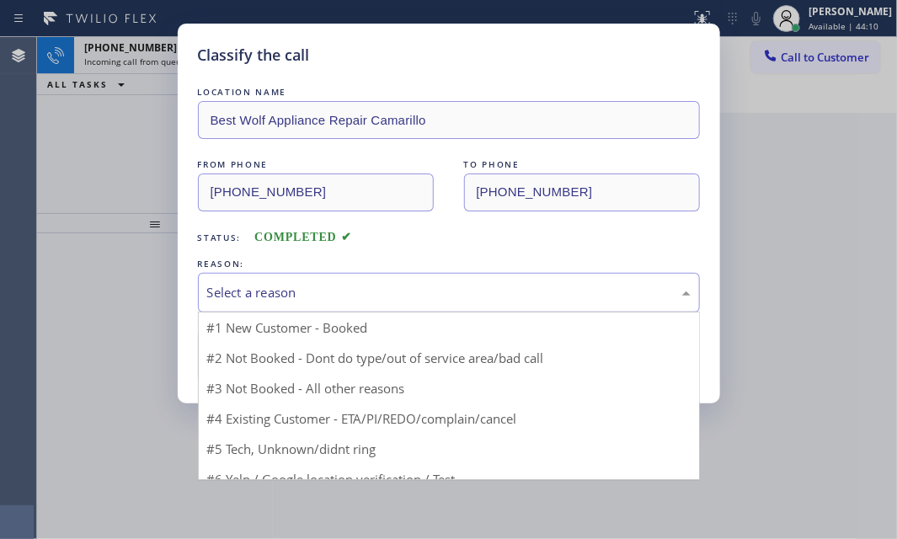
click at [374, 280] on div "Select a reason" at bounding box center [449, 293] width 502 height 40
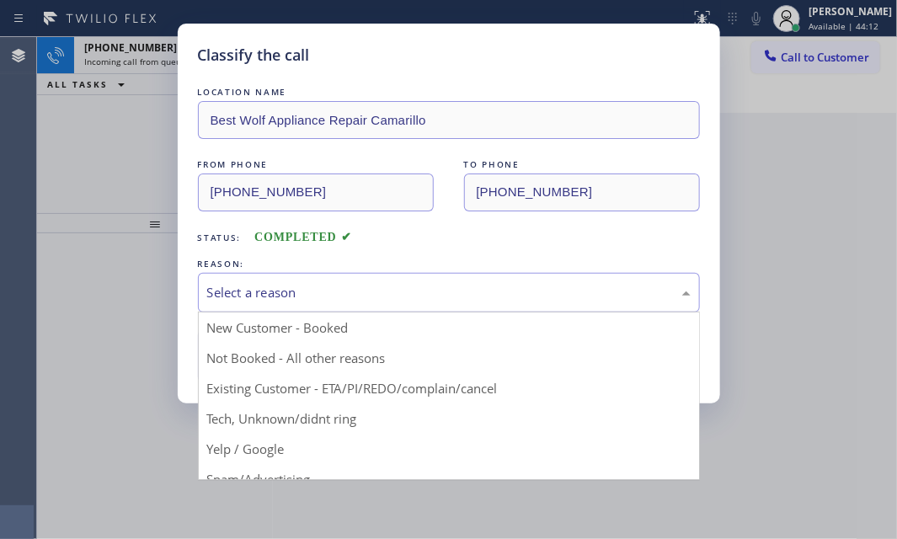
drag, startPoint x: 254, startPoint y: 418, endPoint x: 257, endPoint y: 387, distance: 31.3
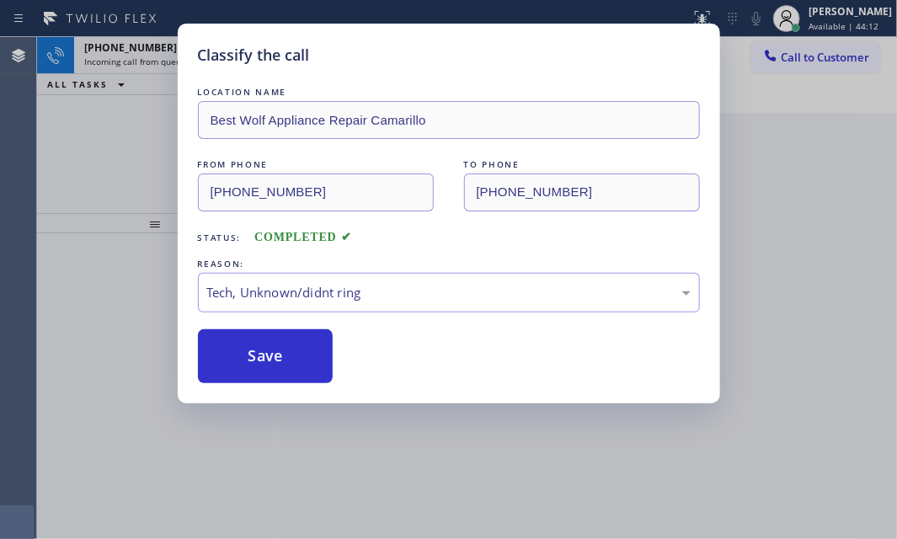
drag, startPoint x: 264, startPoint y: 350, endPoint x: 173, endPoint y: 228, distance: 152.3
click at [264, 347] on button "Save" at bounding box center [266, 356] width 136 height 54
drag, startPoint x: 106, startPoint y: 123, endPoint x: 153, endPoint y: 97, distance: 53.9
click at [106, 122] on div "Classify the call LOCATION NAME Best Wolf Appliance Repair Camarillo FROM PHONE…" at bounding box center [448, 269] width 897 height 539
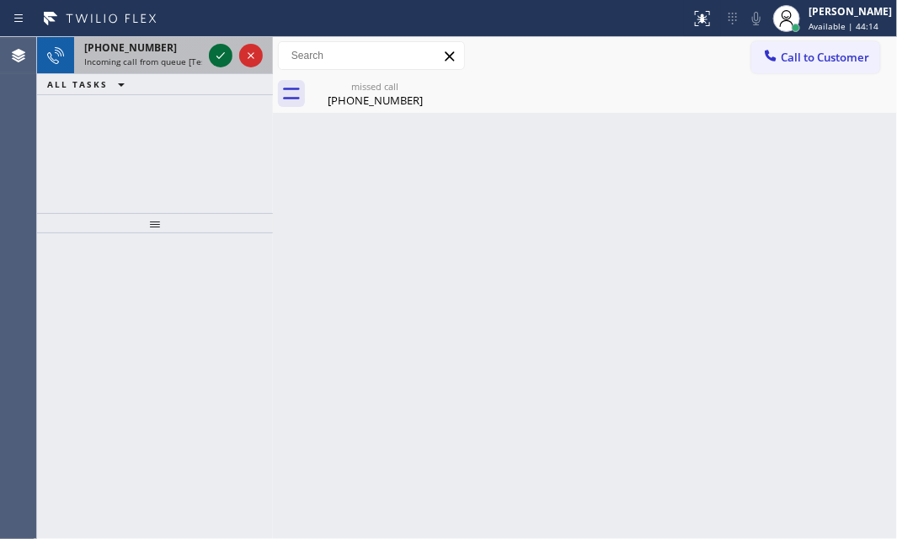
click at [220, 54] on icon at bounding box center [221, 55] width 20 height 20
click at [222, 59] on icon at bounding box center [221, 55] width 20 height 20
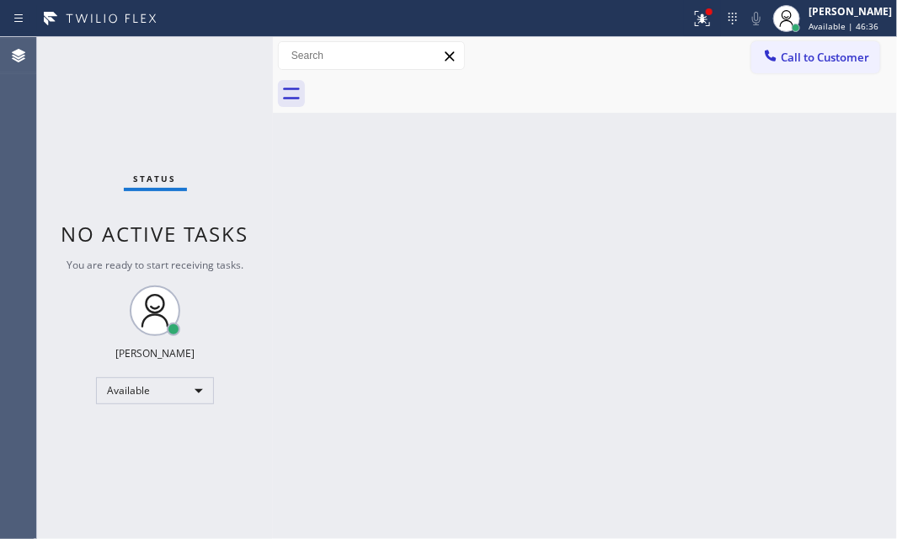
click at [222, 59] on div "Status No active tasks You are ready to start receiving tasks. [PERSON_NAME] Av…" at bounding box center [155, 288] width 236 height 502
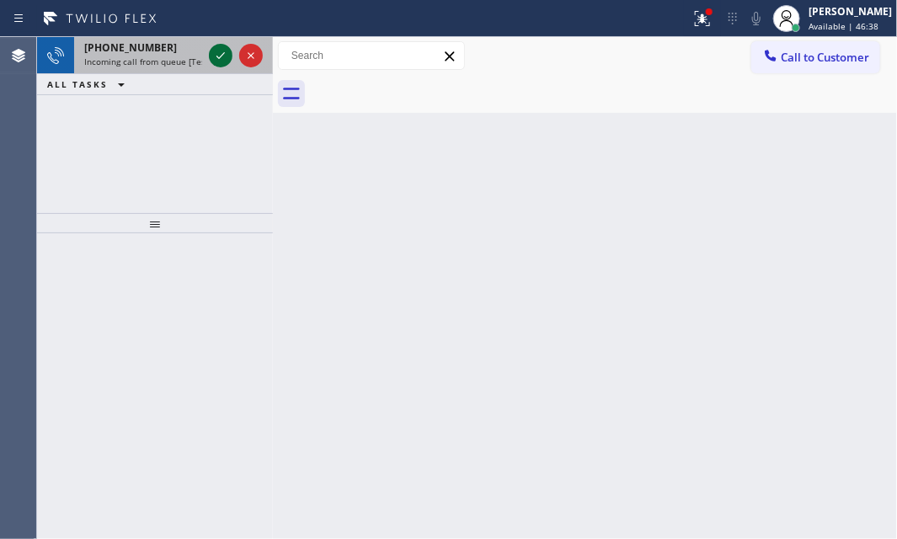
click at [216, 54] on icon at bounding box center [221, 55] width 20 height 20
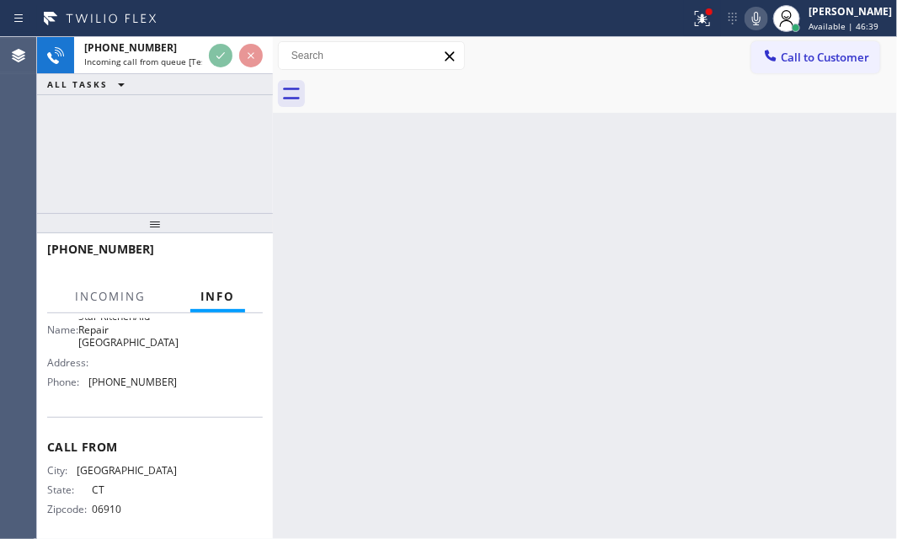
scroll to position [185, 0]
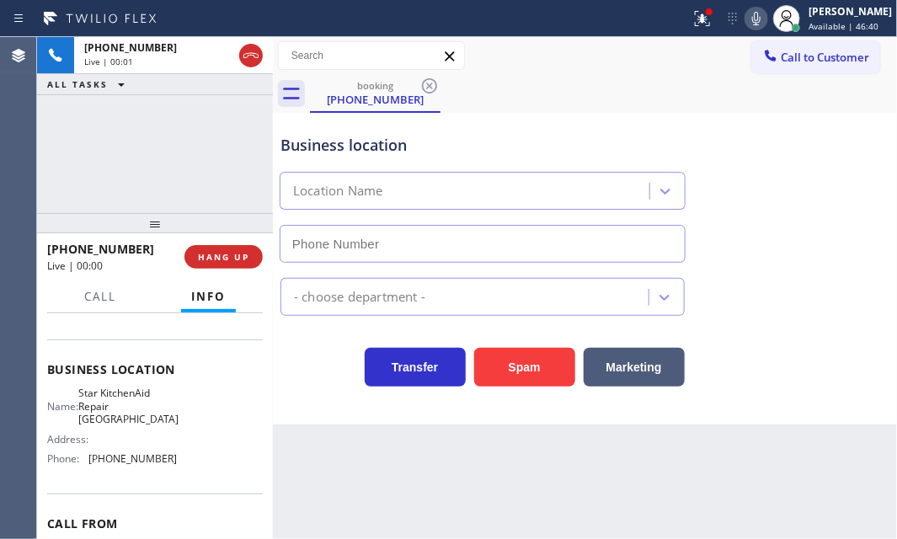
type input "[PHONE_NUMBER]"
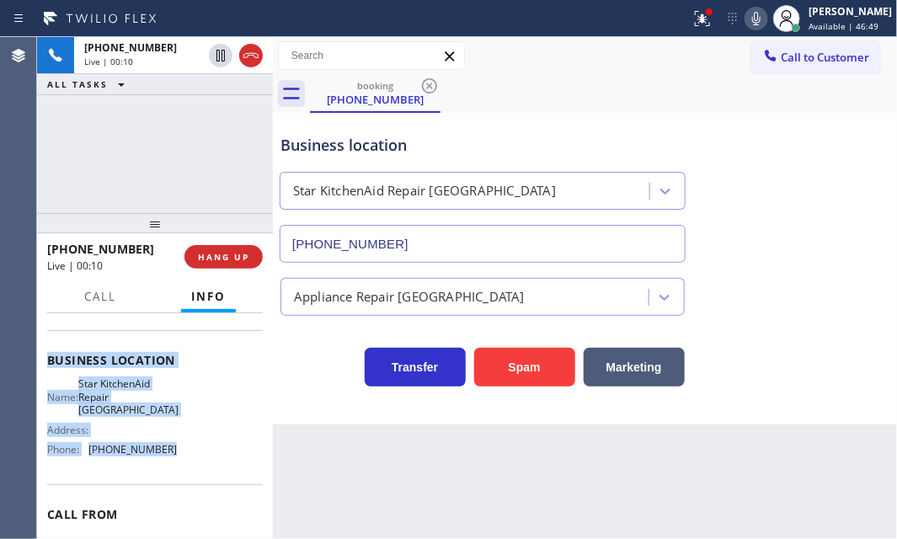
scroll to position [229, 0]
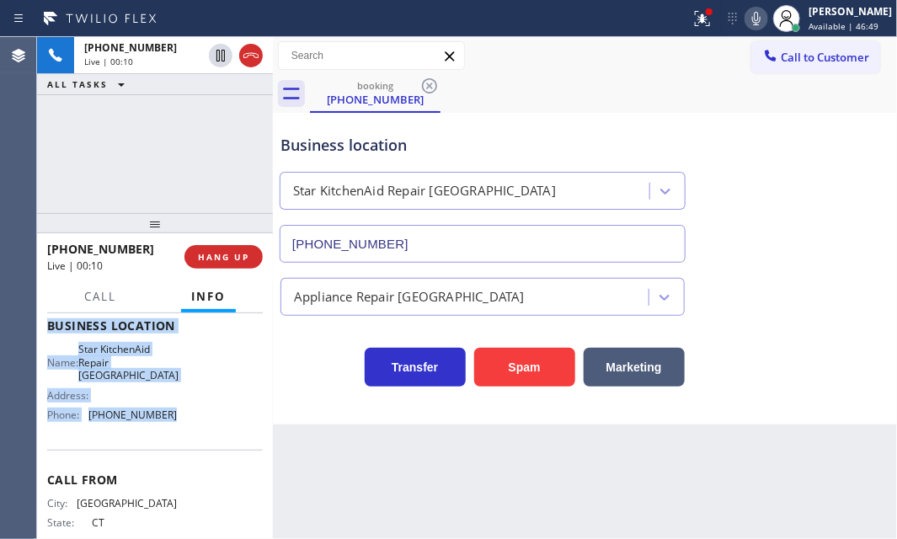
drag, startPoint x: 67, startPoint y: 422, endPoint x: 191, endPoint y: 408, distance: 124.7
click at [184, 418] on div "Context Queue: [Test] All Priority: 1 Customer Name: (203) 554-1988 Phone: (203…" at bounding box center [155, 426] width 236 height 226
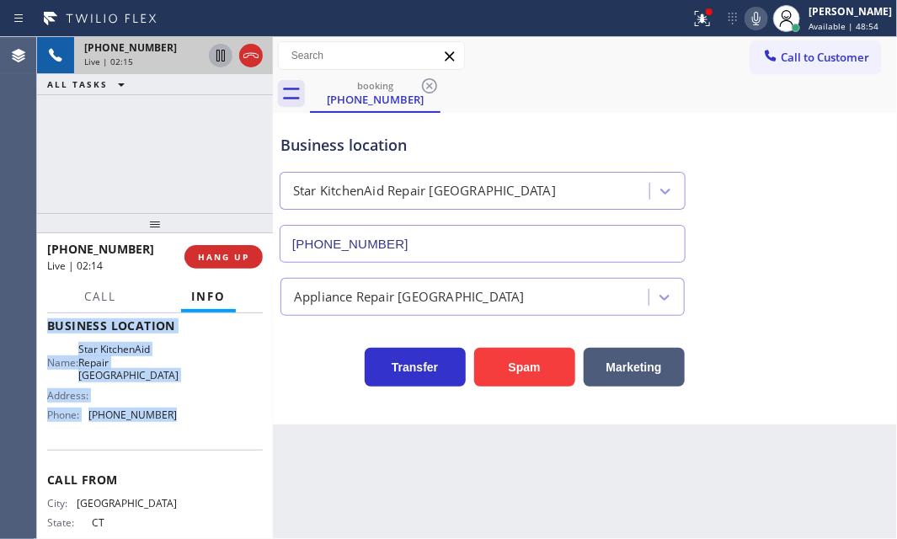
click at [225, 58] on icon at bounding box center [221, 55] width 20 height 20
click at [226, 55] on icon at bounding box center [221, 55] width 20 height 20
click at [247, 58] on icon at bounding box center [251, 55] width 20 height 20
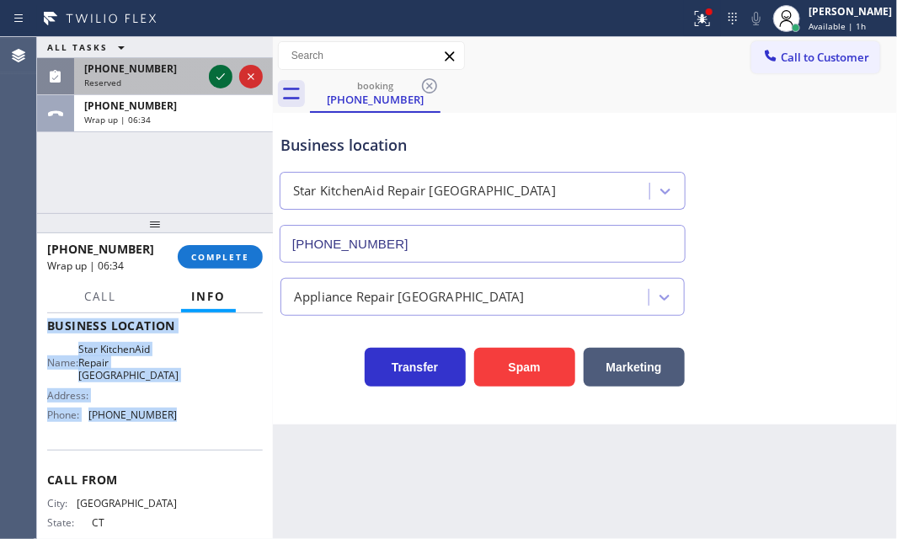
click at [223, 75] on icon at bounding box center [220, 76] width 8 height 7
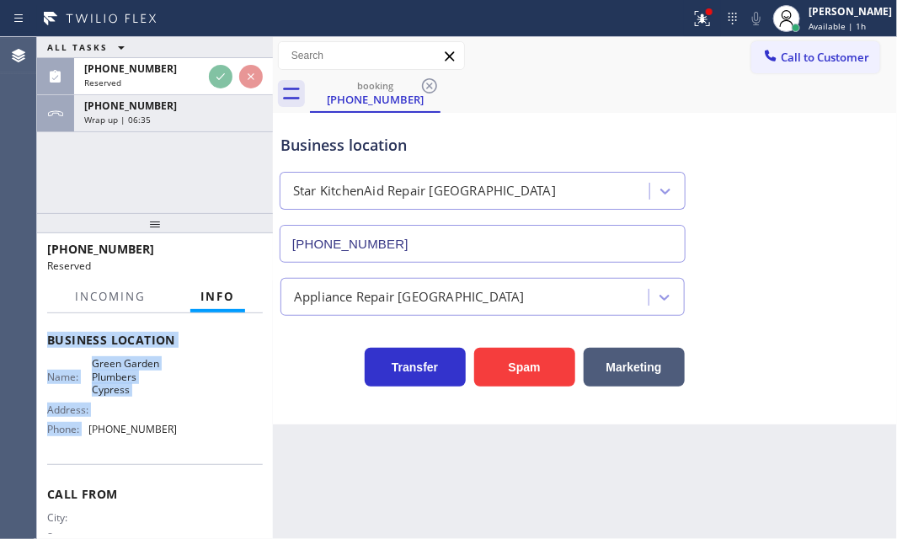
drag, startPoint x: 200, startPoint y: 111, endPoint x: 210, endPoint y: 136, distance: 27.2
click at [200, 113] on div "+12035541988 Wrap up | 06:35" at bounding box center [170, 113] width 192 height 37
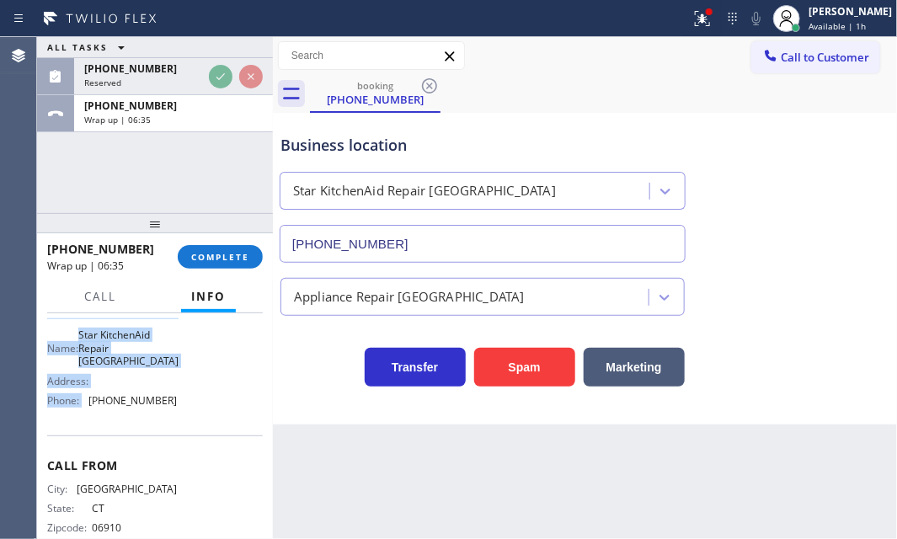
scroll to position [229, 0]
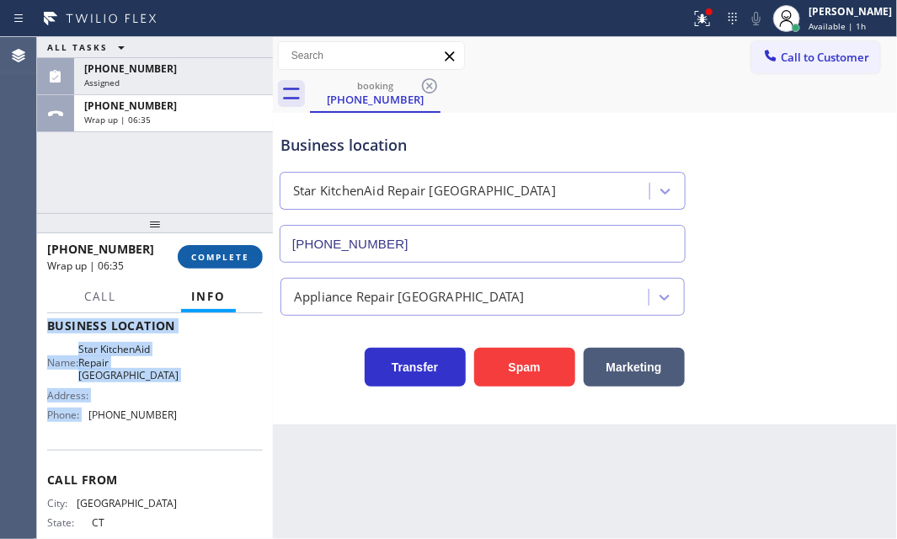
click at [235, 248] on button "COMPLETE" at bounding box center [220, 257] width 85 height 24
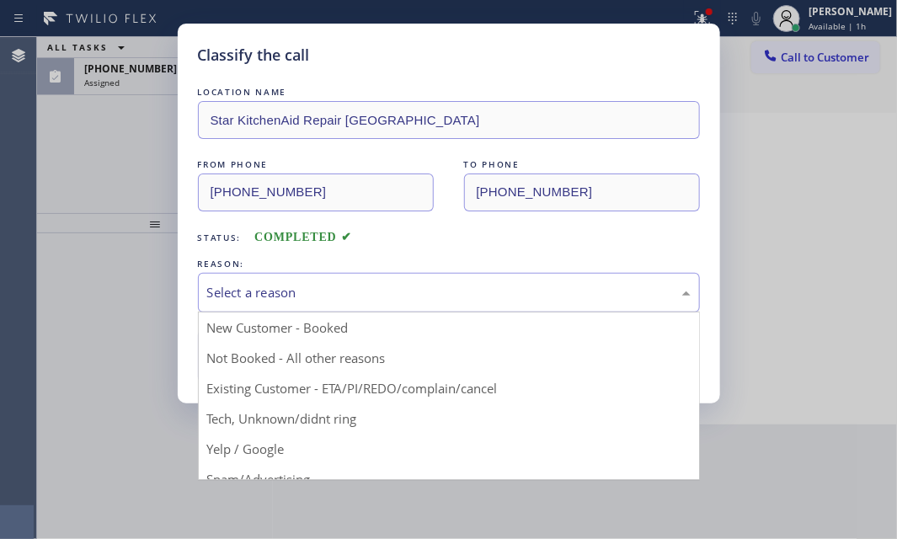
click at [341, 301] on div "Select a reason" at bounding box center [449, 292] width 484 height 19
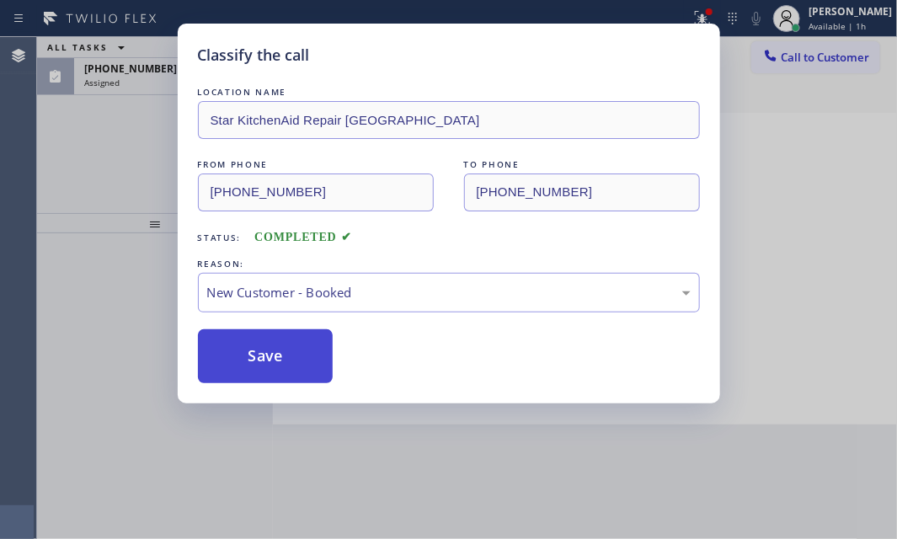
click at [259, 347] on button "Save" at bounding box center [266, 356] width 136 height 54
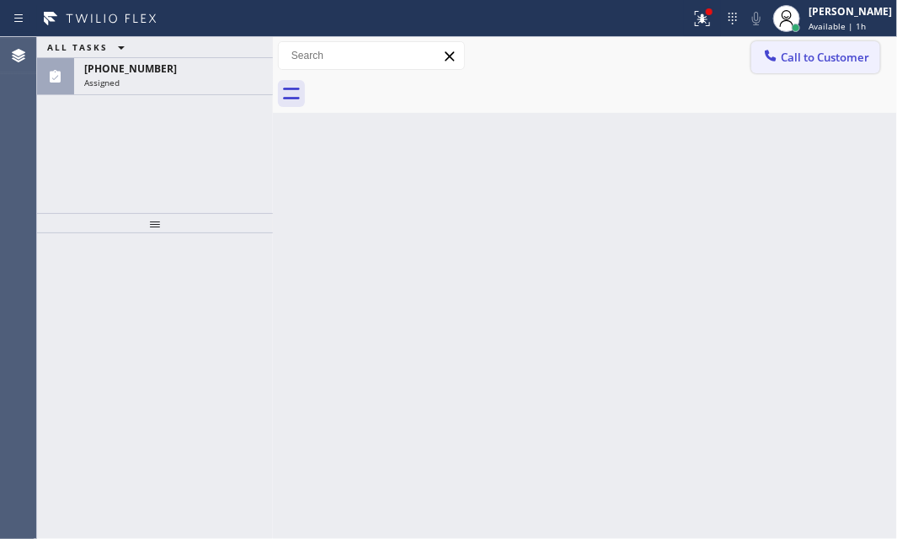
click at [813, 64] on span "Call to Customer" at bounding box center [825, 57] width 88 height 15
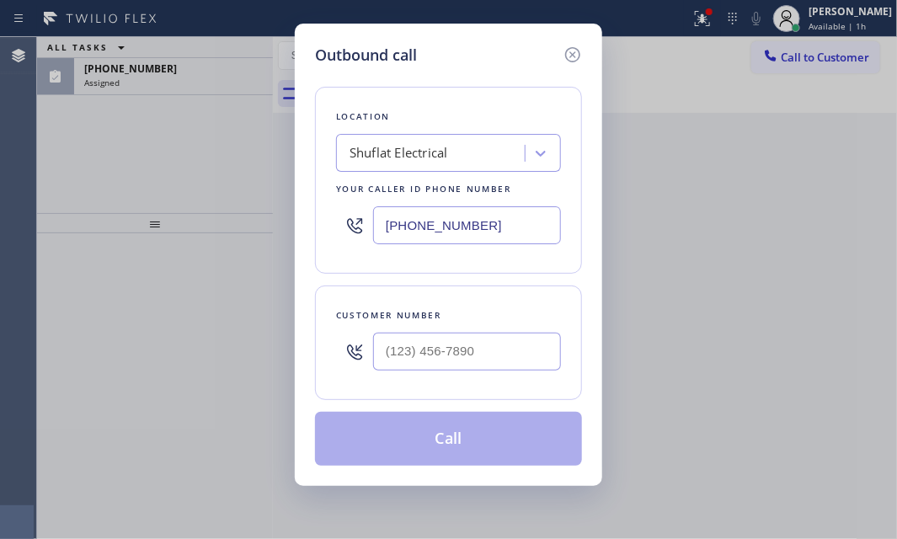
click at [506, 214] on input "[PHONE_NUMBER]" at bounding box center [467, 225] width 188 height 38
paste input "05) 399-7020"
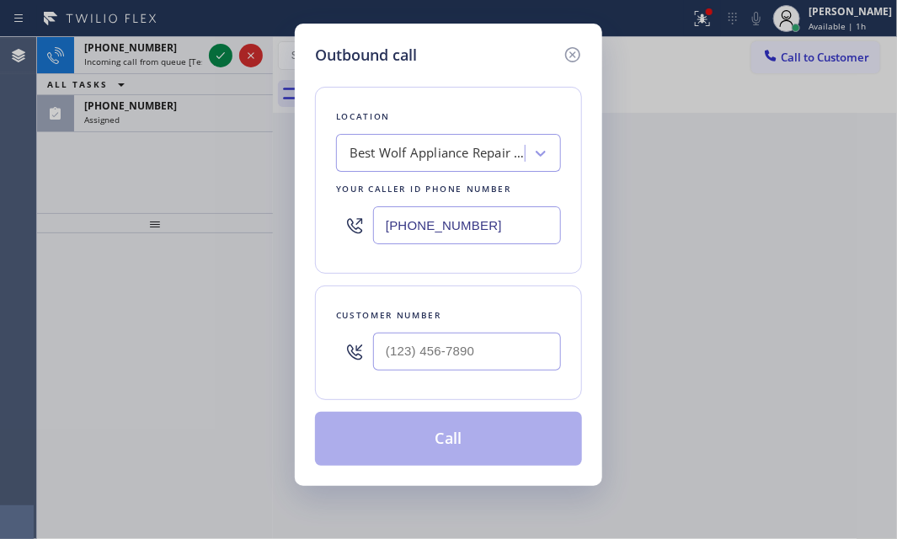
type input "[PHONE_NUMBER]"
drag, startPoint x: 575, startPoint y: 53, endPoint x: 415, endPoint y: 75, distance: 161.5
click at [573, 53] on icon at bounding box center [573, 55] width 20 height 20
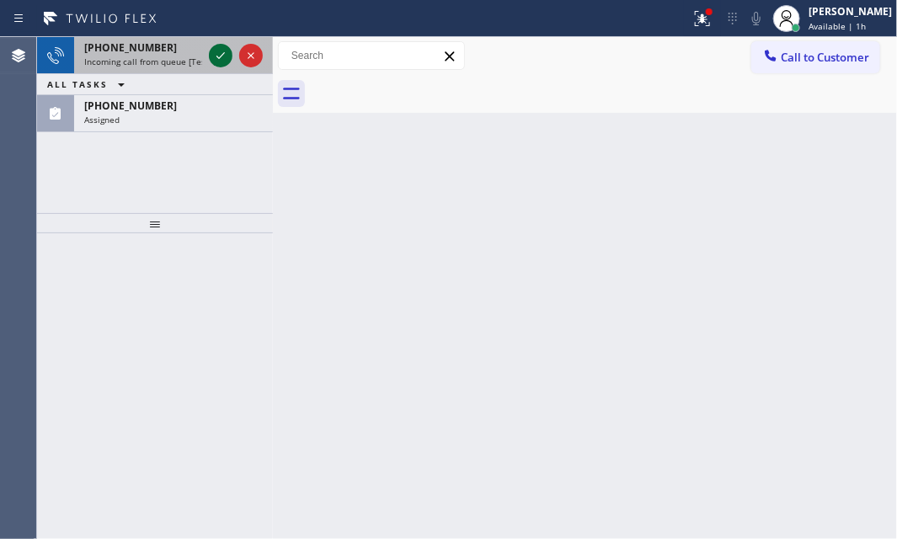
click at [222, 50] on icon at bounding box center [221, 55] width 20 height 20
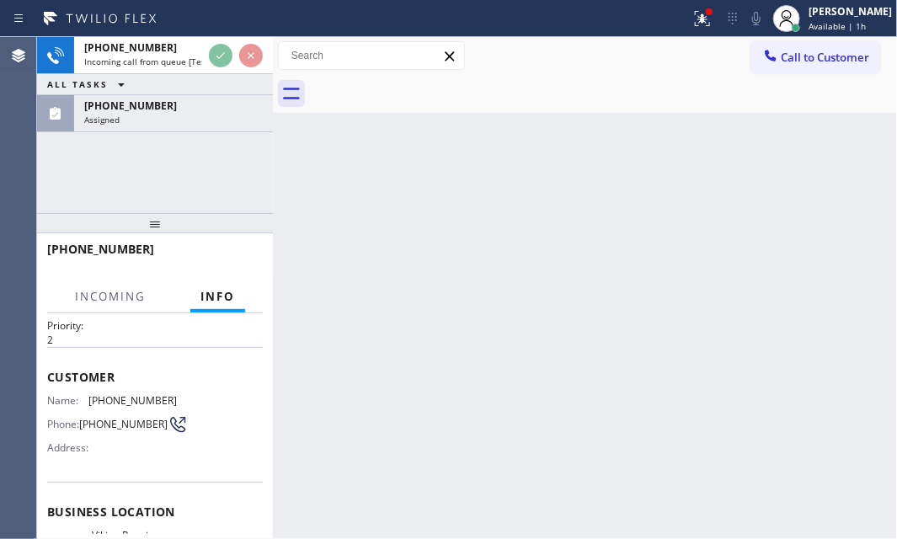
scroll to position [152, 0]
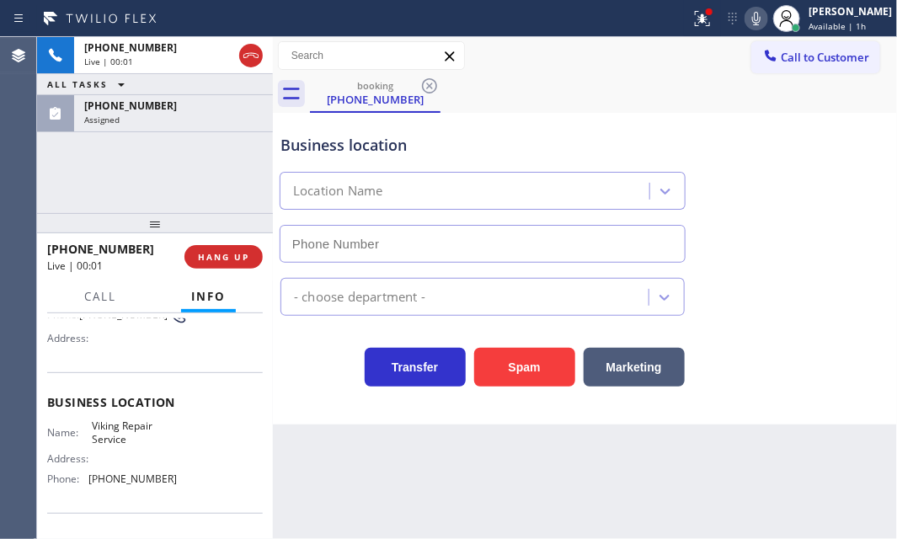
type input "[PHONE_NUMBER]"
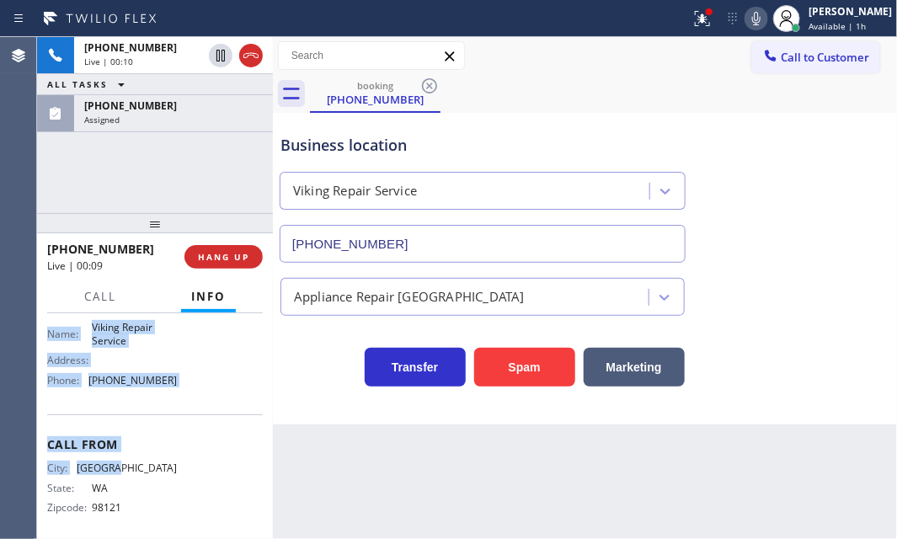
scroll to position [262, 0]
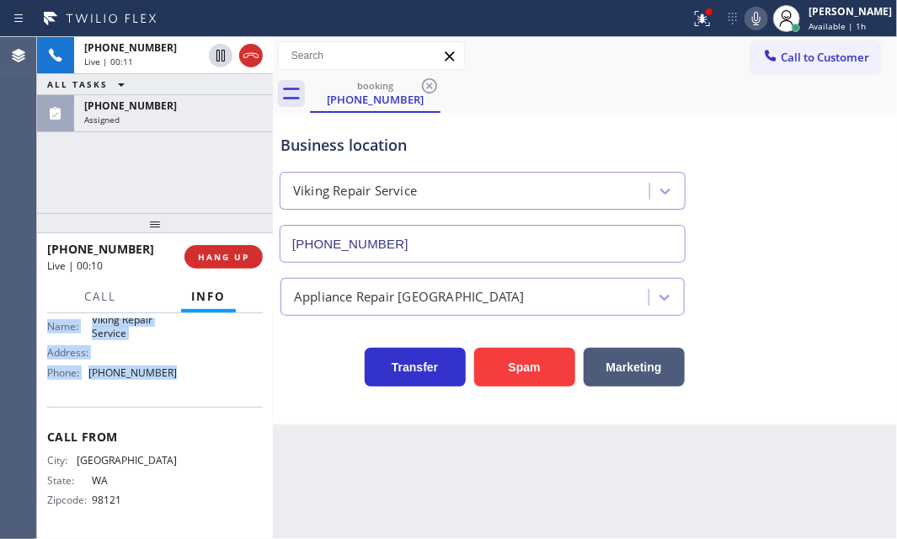
drag, startPoint x: 44, startPoint y: 414, endPoint x: 268, endPoint y: 403, distance: 224.3
click at [175, 381] on div "Context Queue: [Test] All Priority: 2 Customer Name: (206) 715-1118 Phone: (206…" at bounding box center [155, 426] width 236 height 226
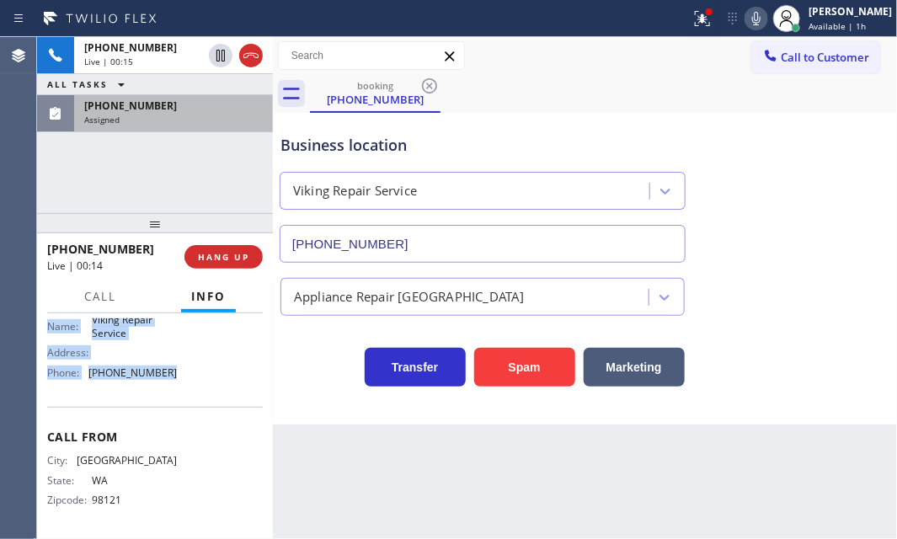
click at [178, 108] on div "[PHONE_NUMBER]" at bounding box center [173, 106] width 179 height 14
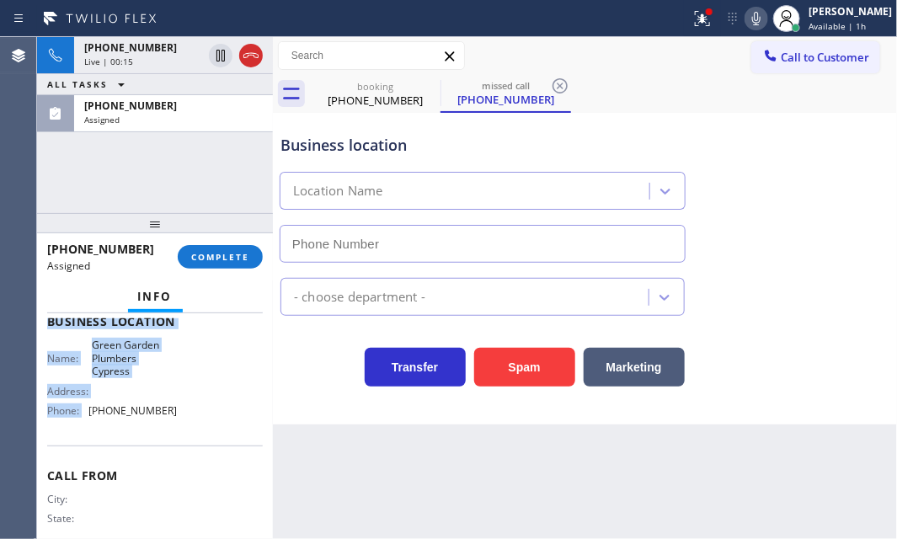
scroll to position [296, 0]
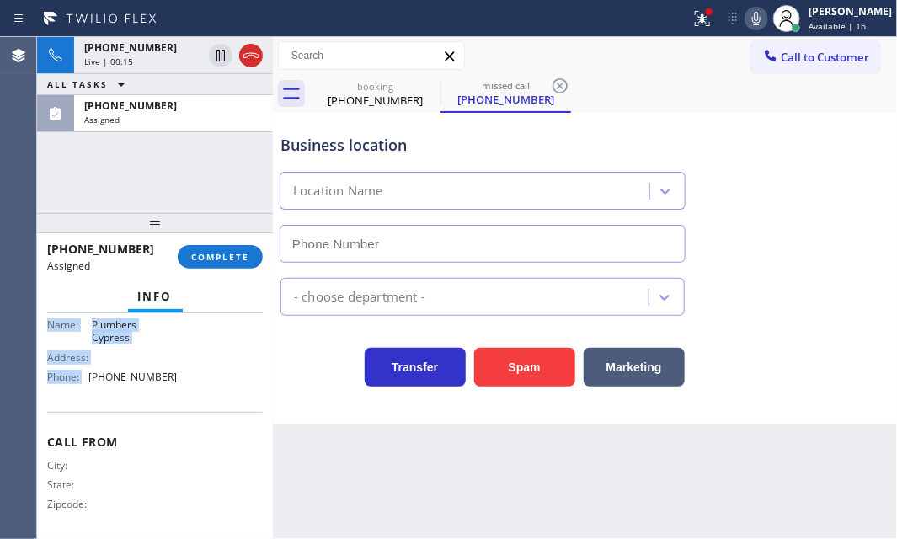
type input "[PHONE_NUMBER]"
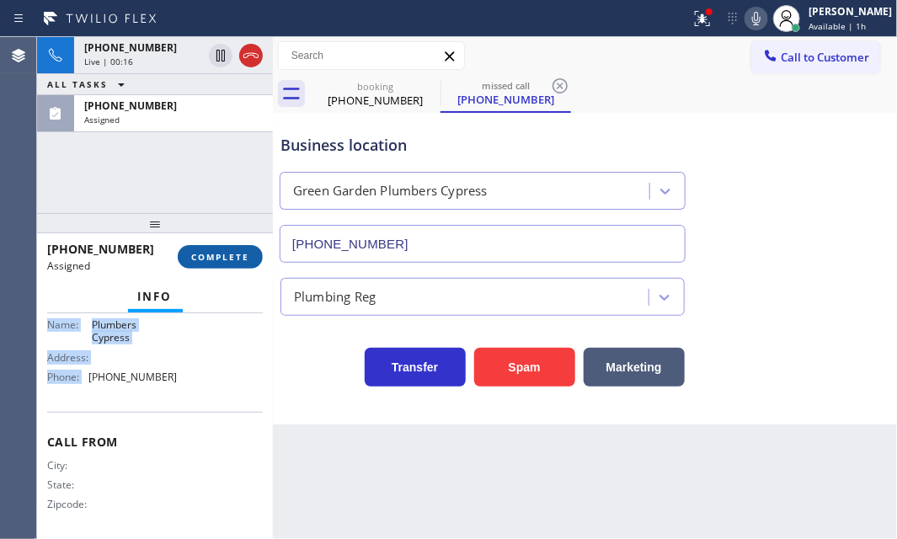
click at [225, 259] on span "COMPLETE" at bounding box center [220, 257] width 58 height 12
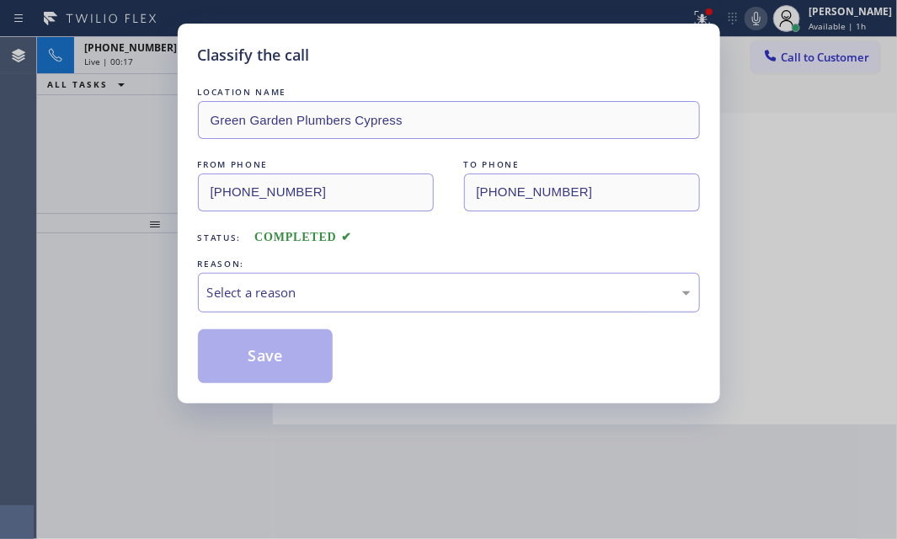
drag, startPoint x: 406, startPoint y: 286, endPoint x: 334, endPoint y: 317, distance: 77.8
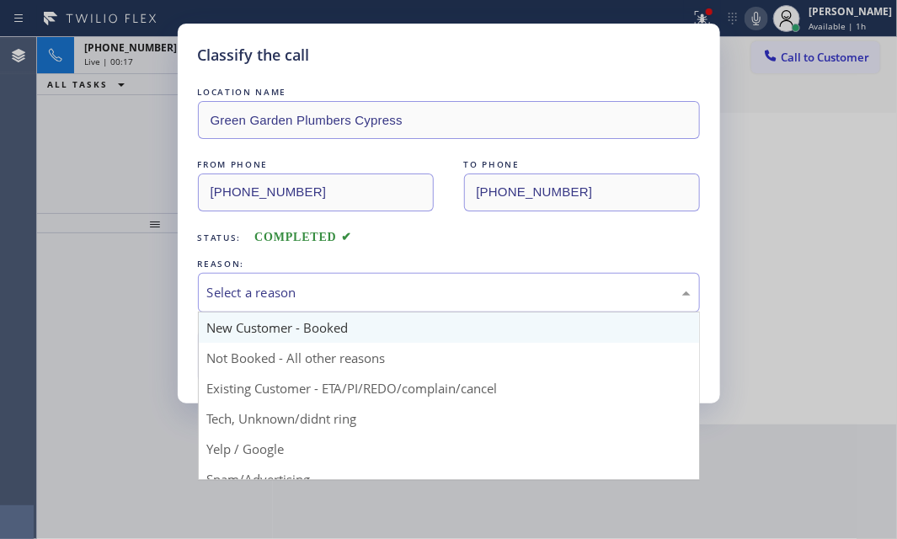
click at [403, 288] on div "Select a reason" at bounding box center [449, 292] width 484 height 19
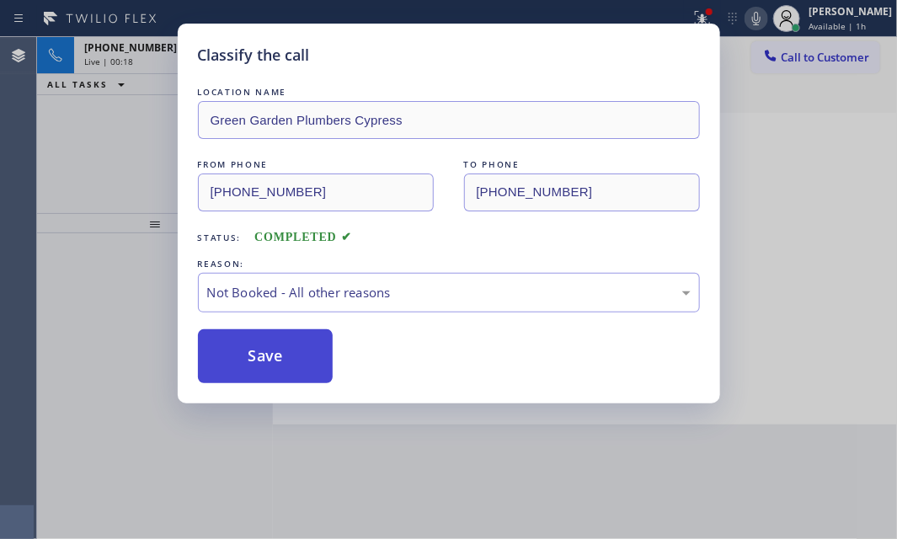
drag, startPoint x: 259, startPoint y: 344, endPoint x: 842, endPoint y: 375, distance: 582.9
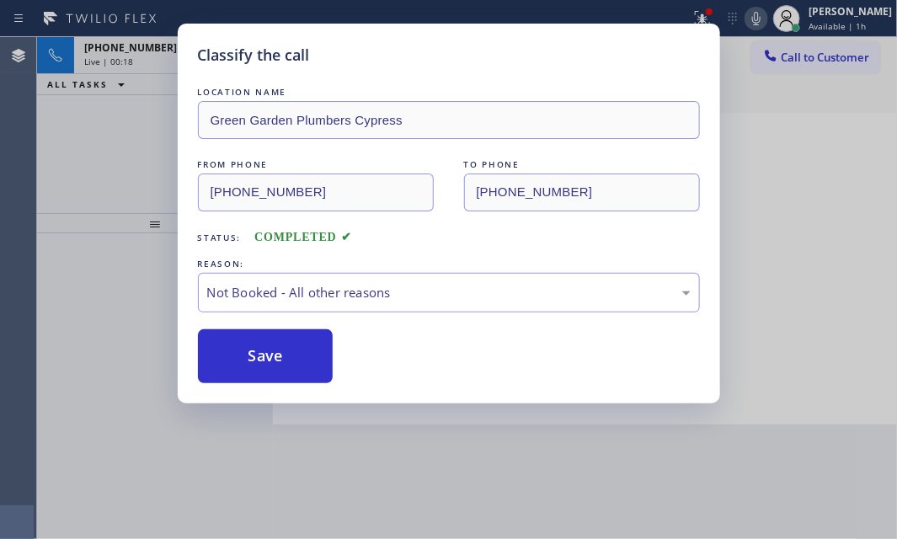
click at [270, 344] on button "Save" at bounding box center [266, 356] width 136 height 54
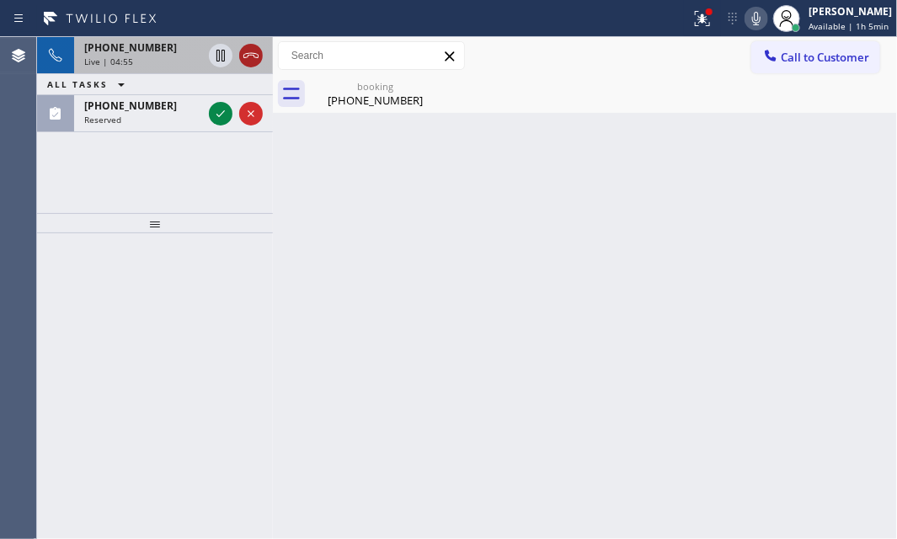
click at [256, 60] on icon at bounding box center [251, 55] width 20 height 20
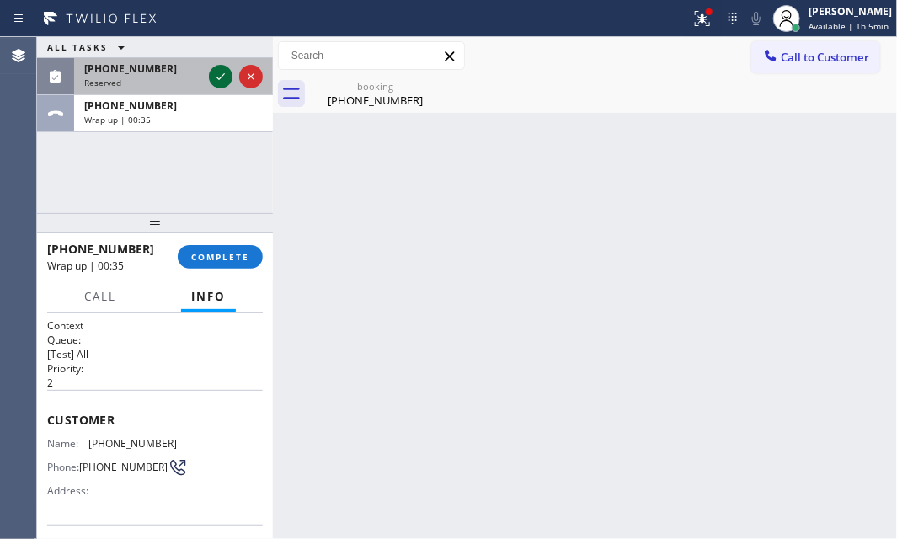
click at [218, 76] on icon at bounding box center [221, 77] width 20 height 20
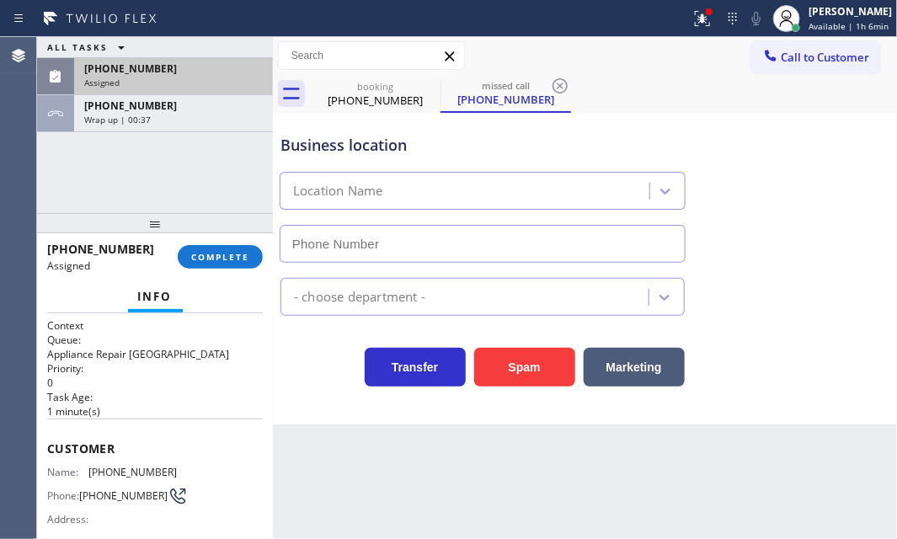
type input "[PHONE_NUMBER]"
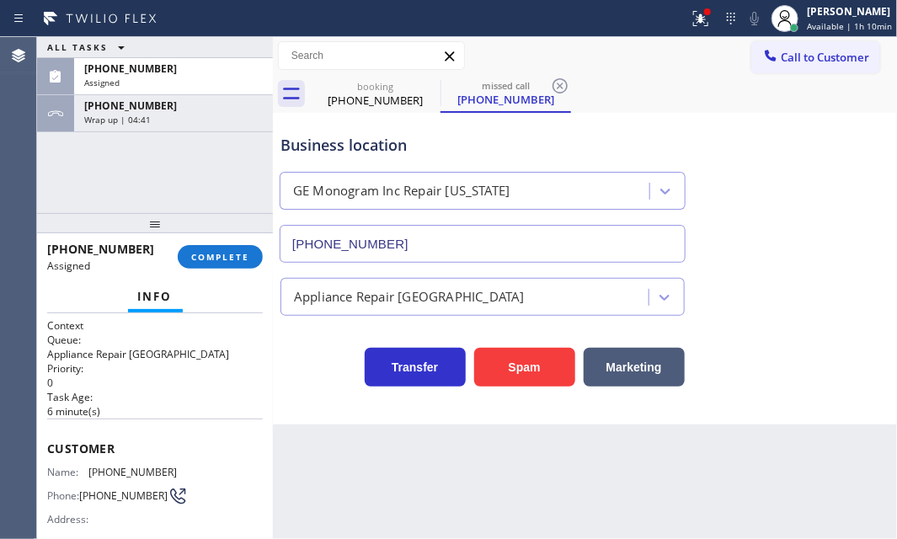
click at [169, 111] on div "+12067151118" at bounding box center [173, 106] width 179 height 14
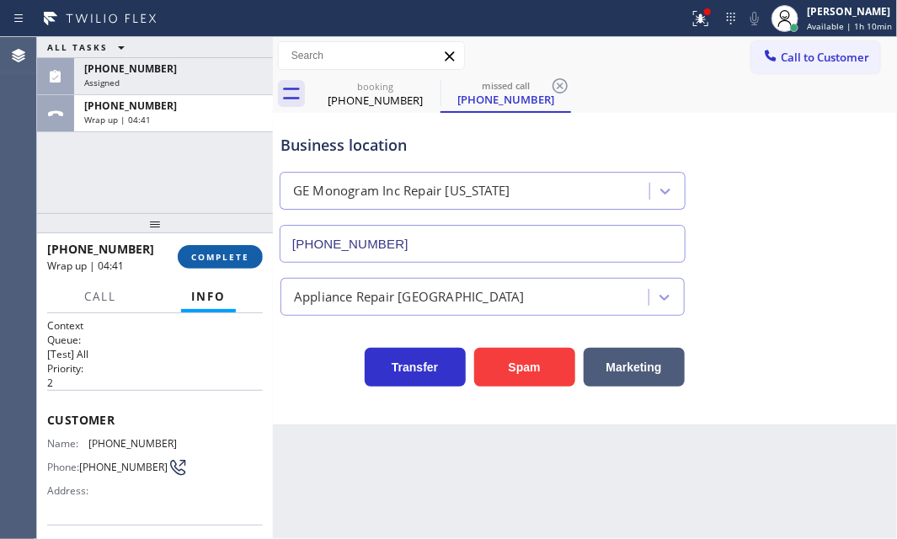
drag, startPoint x: 212, startPoint y: 257, endPoint x: 276, endPoint y: 259, distance: 64.1
click at [212, 258] on span "COMPLETE" at bounding box center [220, 257] width 58 height 12
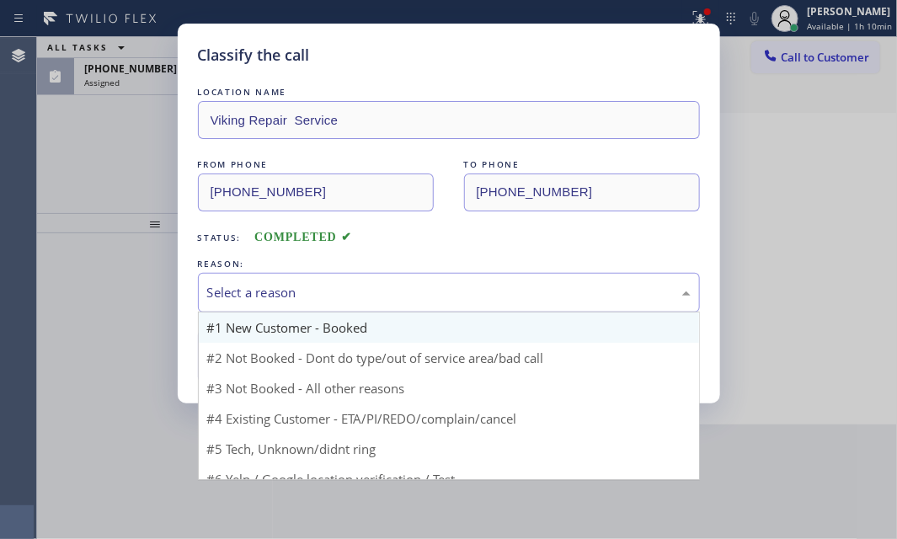
drag, startPoint x: 363, startPoint y: 288, endPoint x: 330, endPoint y: 334, distance: 56.8
click at [360, 295] on div "Select a reason" at bounding box center [449, 292] width 484 height 19
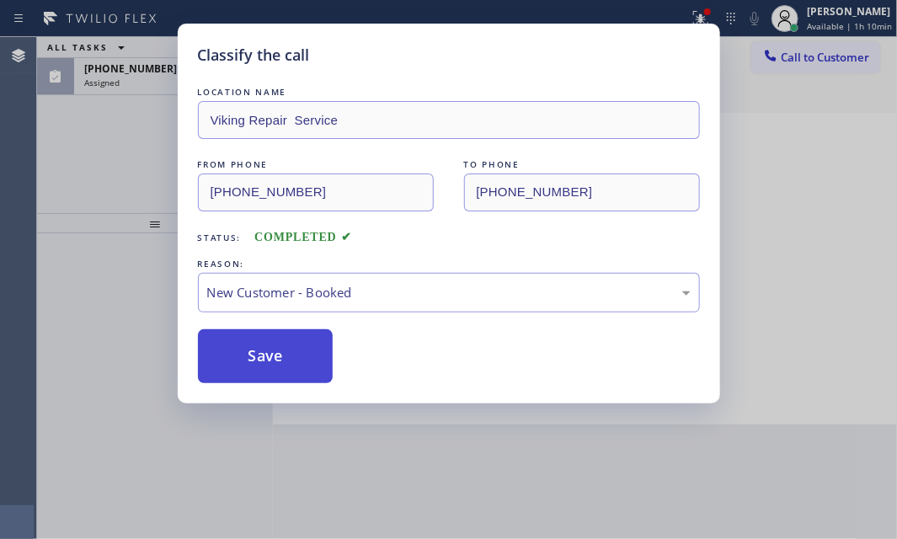
click at [254, 345] on button "Save" at bounding box center [266, 356] width 136 height 54
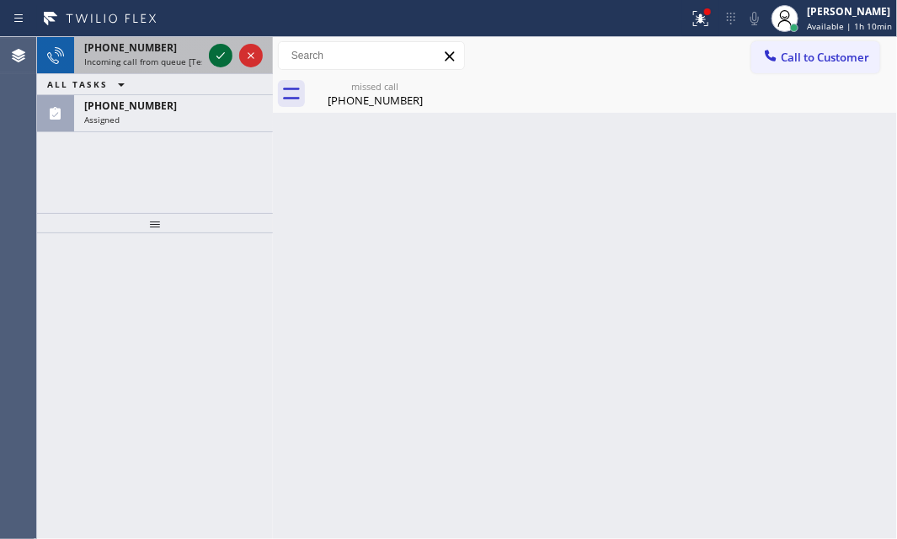
click at [213, 52] on icon at bounding box center [221, 55] width 20 height 20
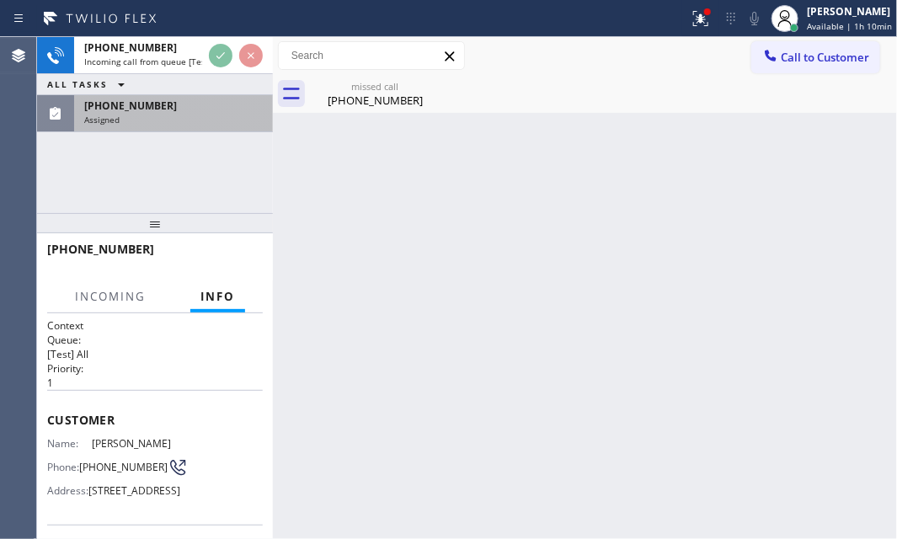
drag, startPoint x: 160, startPoint y: 112, endPoint x: 158, endPoint y: 131, distance: 19.4
click at [160, 115] on div "Assigned" at bounding box center [173, 120] width 179 height 12
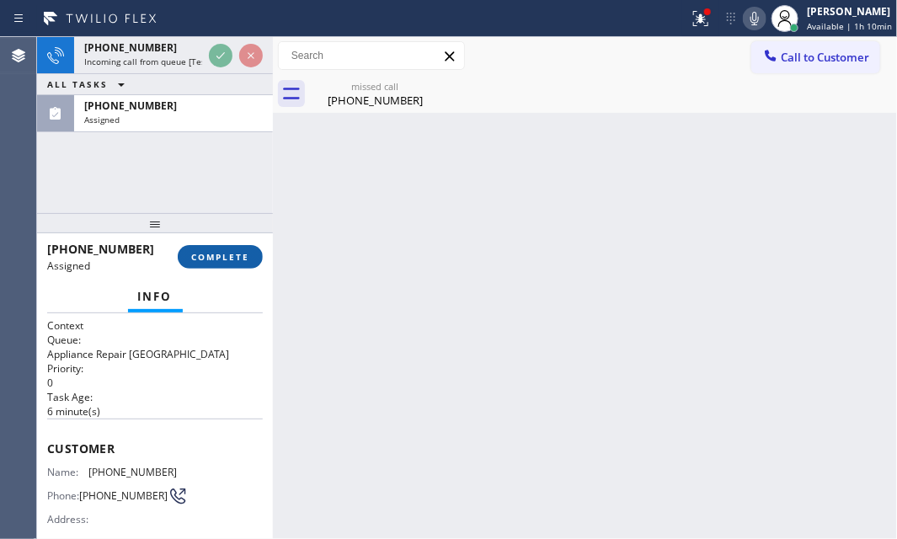
click at [227, 259] on span "COMPLETE" at bounding box center [220, 257] width 58 height 12
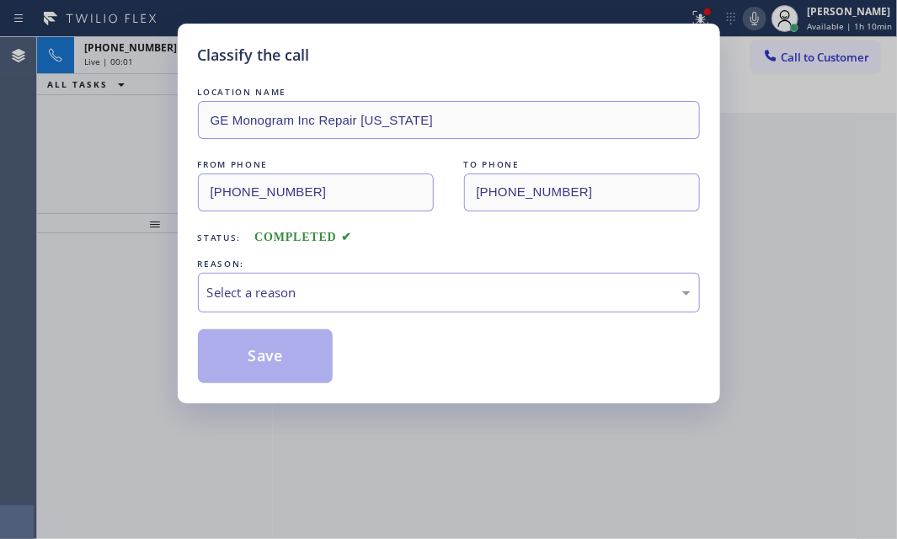
click at [337, 294] on div "Select a reason" at bounding box center [449, 292] width 484 height 19
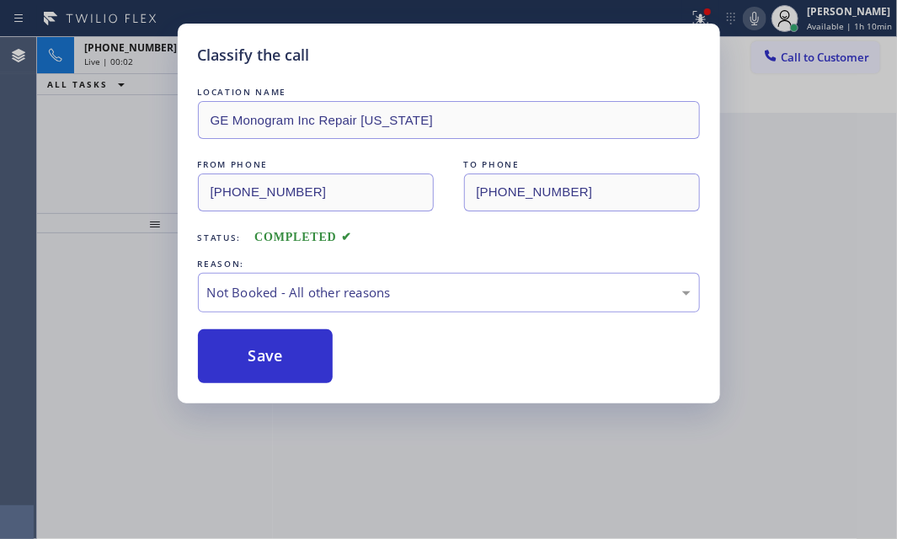
drag, startPoint x: 243, startPoint y: 348, endPoint x: 177, endPoint y: 200, distance: 162.2
click at [242, 348] on button "Save" at bounding box center [266, 356] width 136 height 54
click at [126, 36] on div "Classify the call LOCATION NAME GE Monogram Inc Repair New York FROM PHONE (518…" at bounding box center [448, 269] width 897 height 539
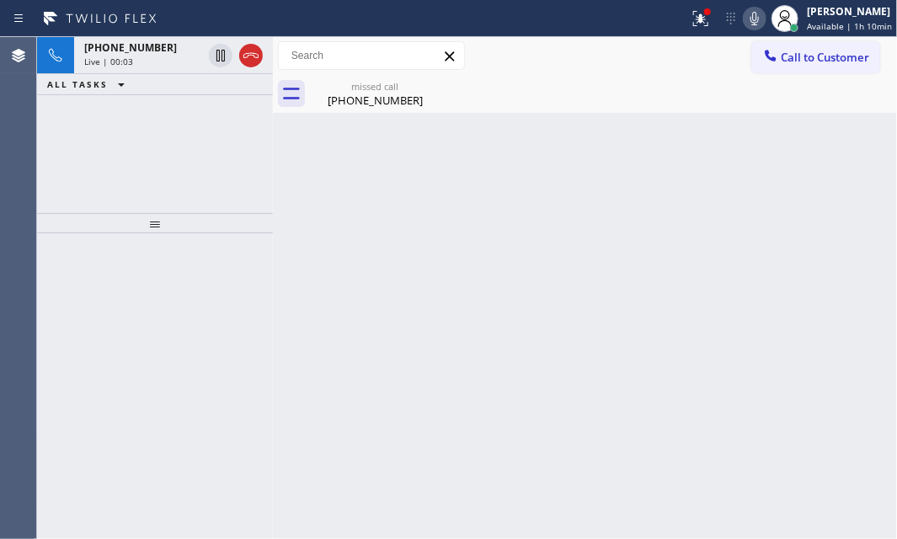
click at [134, 53] on span "+19546292374" at bounding box center [130, 47] width 93 height 14
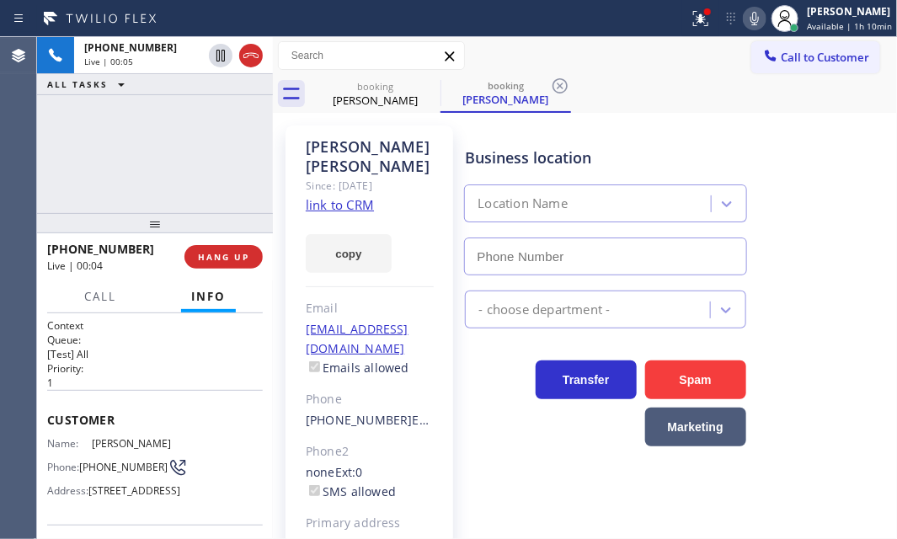
type input "[PHONE_NUMBER]"
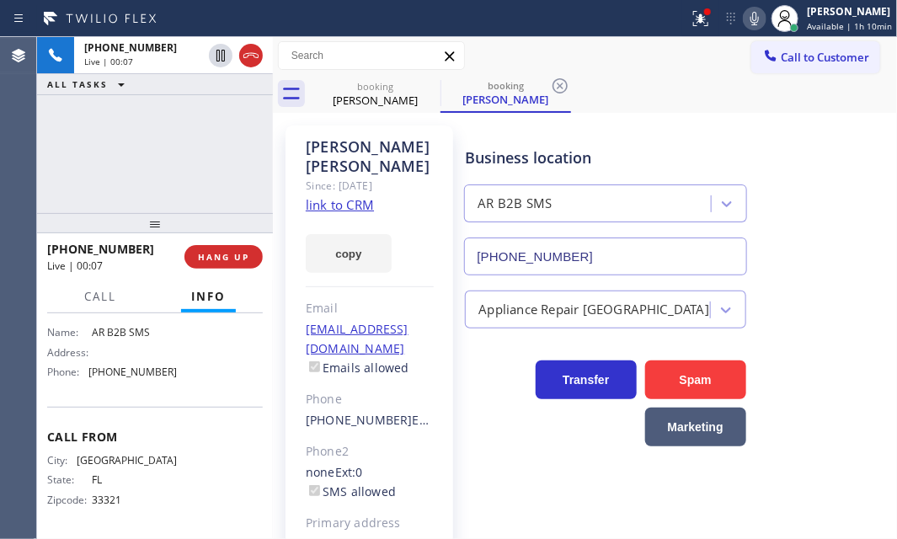
scroll to position [288, 0]
click at [354, 196] on link "link to CRM" at bounding box center [340, 204] width 68 height 17
click at [173, 150] on div "+19546292374 Live | 19:57 ALL TASKS ALL TASKS ACTIVE TASKS TASKS IN WRAP UP" at bounding box center [155, 125] width 236 height 176
click at [745, 19] on icon at bounding box center [755, 18] width 20 height 20
click at [751, 17] on icon at bounding box center [755, 18] width 8 height 13
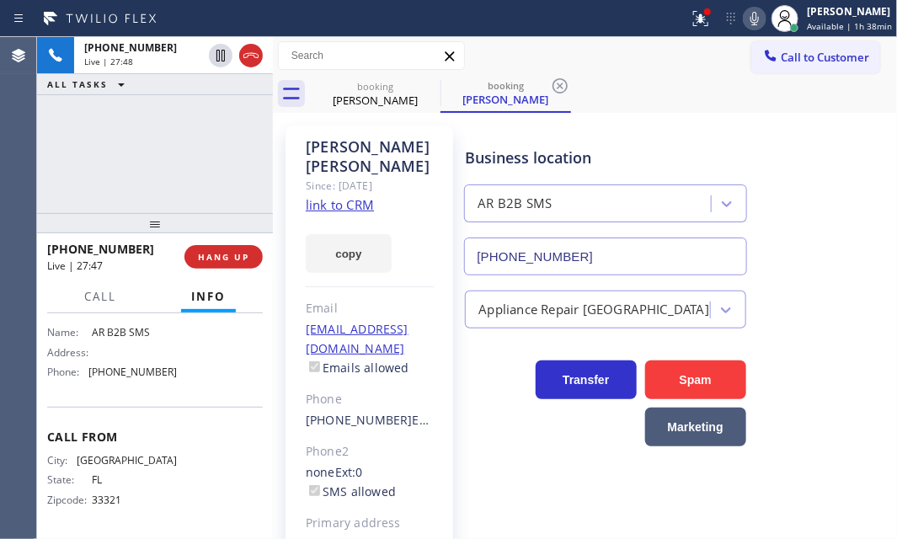
drag, startPoint x: 798, startPoint y: 210, endPoint x: 742, endPoint y: 129, distance: 98.1
click at [794, 190] on div "Business location AR B2B SMS (833) 692-2271" at bounding box center [677, 199] width 431 height 152
click at [691, 22] on icon at bounding box center [701, 18] width 20 height 20
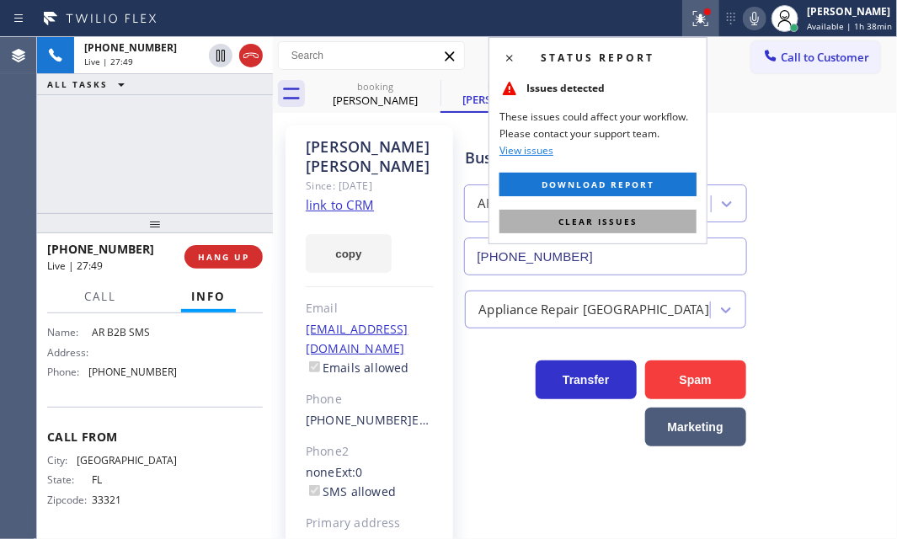
click at [642, 227] on button "Clear issues" at bounding box center [598, 222] width 197 height 24
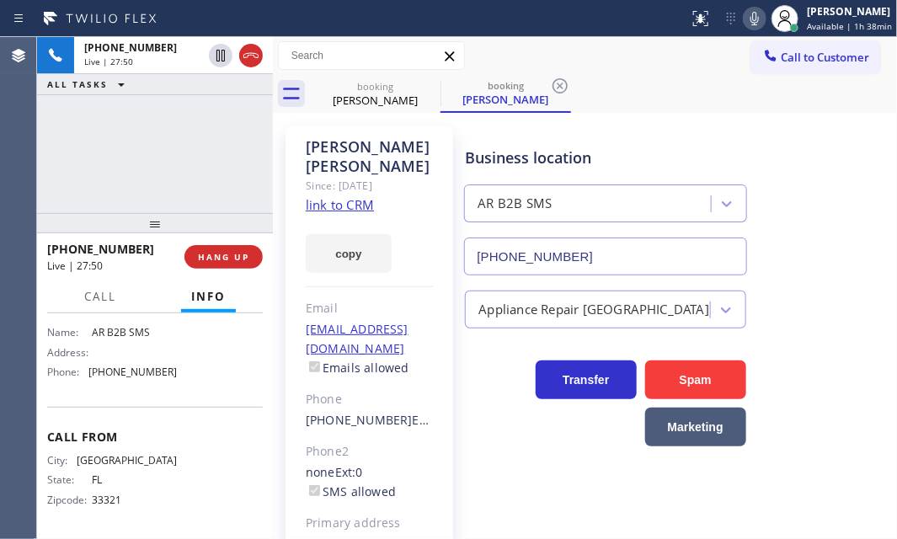
click at [729, 110] on div "booking Harvey Lind booking Harvey Lind" at bounding box center [603, 94] width 587 height 38
click at [201, 140] on div "+19546292374 Live | 27:51 ALL TASKS ALL TASKS ACTIVE TASKS TASKS IN WRAP UP" at bounding box center [155, 125] width 236 height 176
click at [767, 133] on div "Business location AR B2B SMS (833) 692-2271" at bounding box center [677, 199] width 431 height 152
click at [745, 19] on icon at bounding box center [755, 18] width 20 height 20
click at [745, 16] on icon at bounding box center [755, 18] width 20 height 20
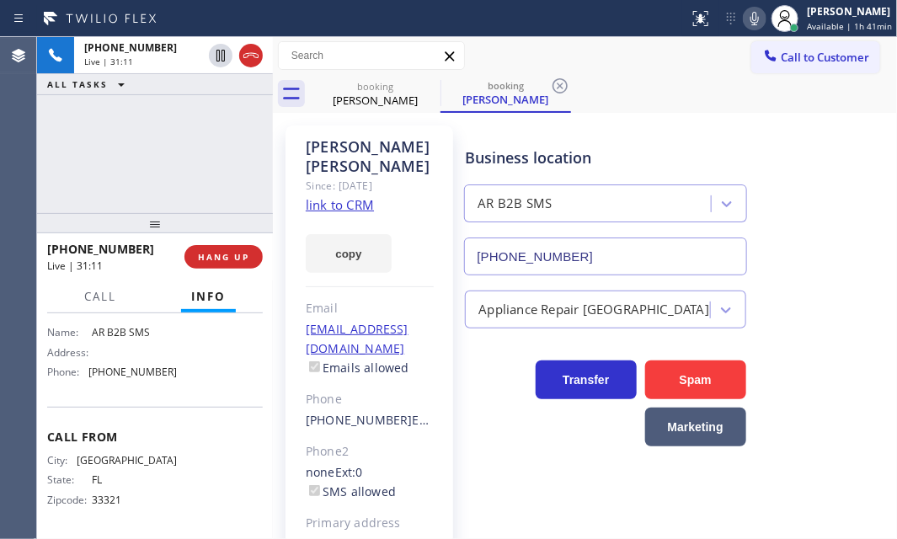
click at [139, 163] on div "+19546292374 Live | 31:11 ALL TASKS ALL TASKS ACTIVE TASKS TASKS IN WRAP UP" at bounding box center [155, 125] width 236 height 176
click at [745, 19] on icon at bounding box center [755, 18] width 20 height 20
click at [745, 18] on icon at bounding box center [755, 18] width 20 height 20
drag, startPoint x: 176, startPoint y: 60, endPoint x: 189, endPoint y: 80, distance: 23.8
click at [177, 60] on div "Live | 47:17" at bounding box center [143, 62] width 118 height 12
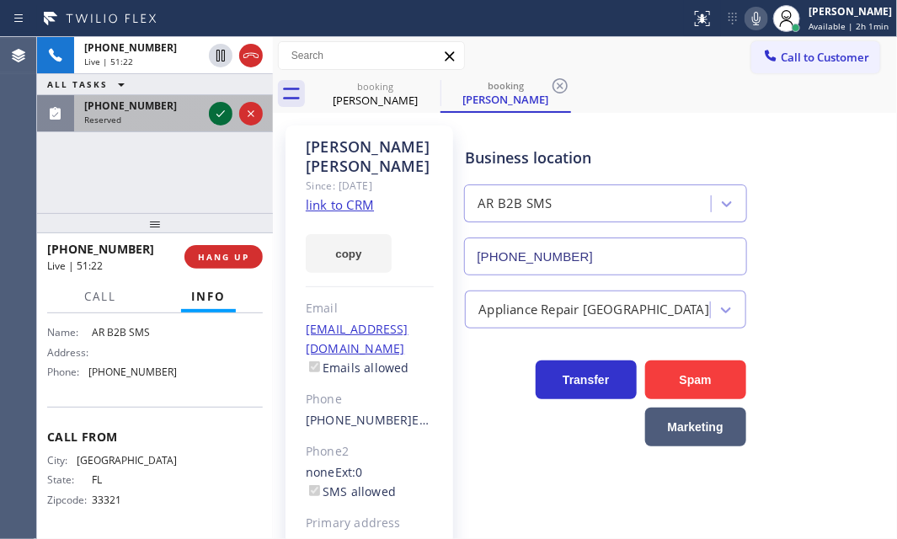
click at [216, 110] on icon at bounding box center [221, 114] width 20 height 20
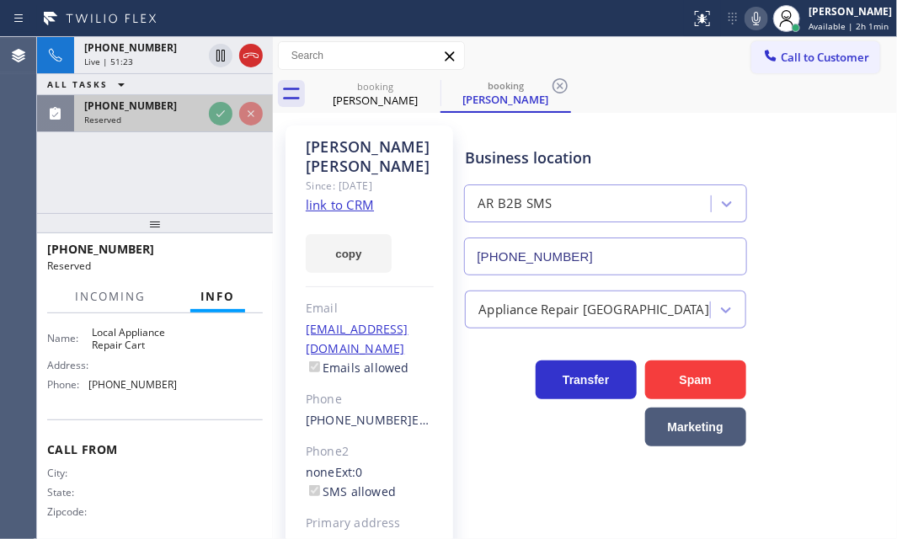
scroll to position [303, 0]
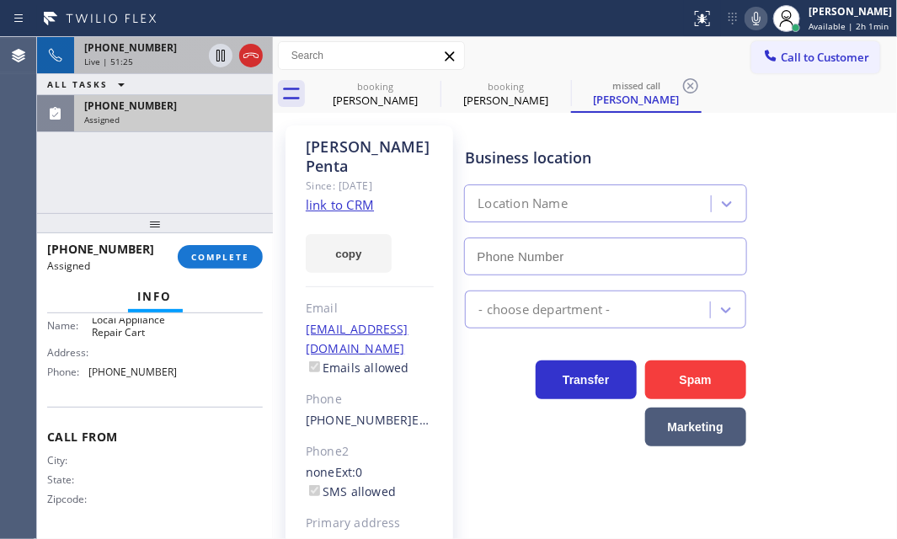
type input "[PHONE_NUMBER]"
click at [152, 52] on div "+19546292374 Live | 51:25" at bounding box center [139, 55] width 131 height 37
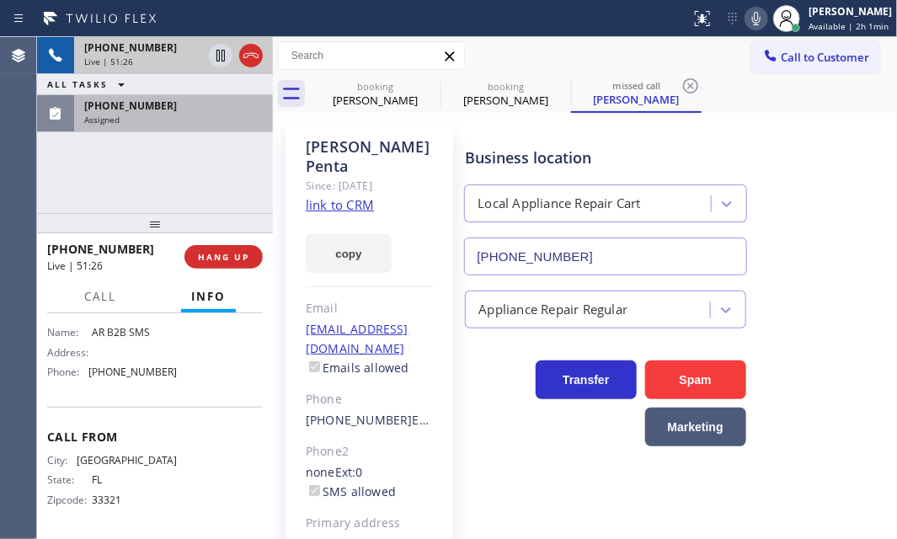
scroll to position [288, 0]
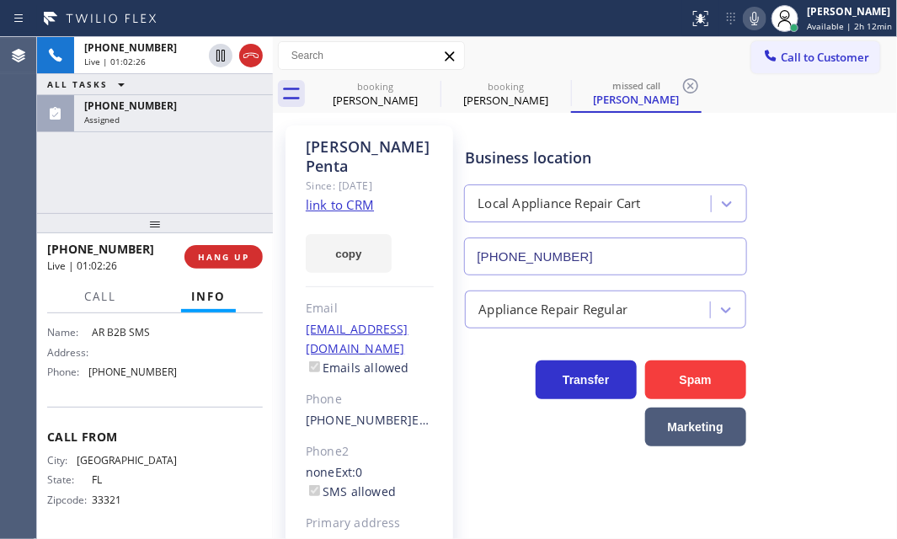
drag, startPoint x: 168, startPoint y: 123, endPoint x: 174, endPoint y: 141, distance: 18.4
click at [171, 121] on div "Assigned" at bounding box center [173, 120] width 179 height 12
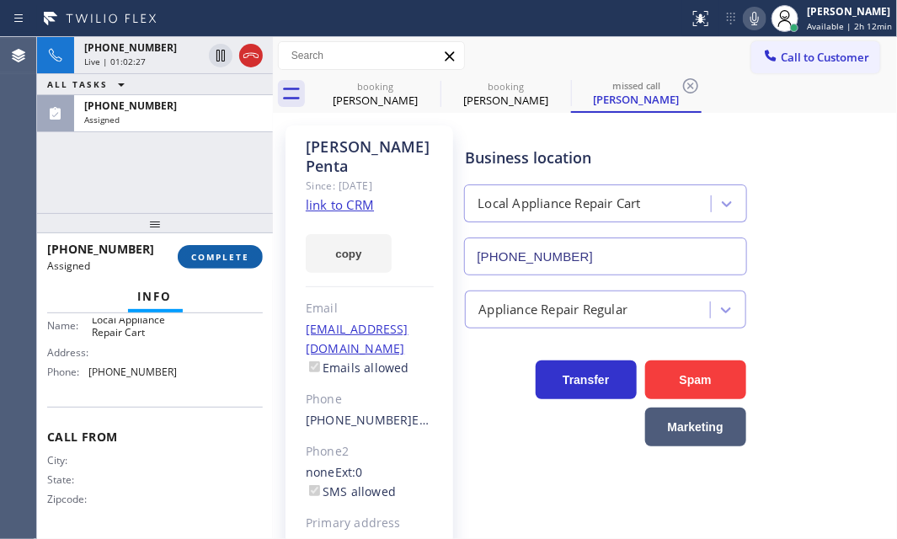
click at [236, 259] on span "COMPLETE" at bounding box center [220, 257] width 58 height 12
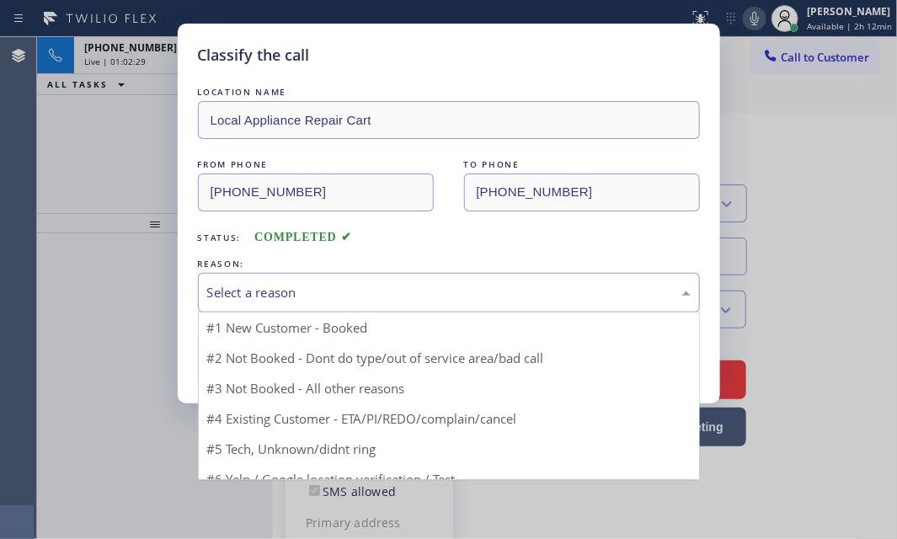
click at [334, 286] on div "Select a reason" at bounding box center [449, 292] width 484 height 19
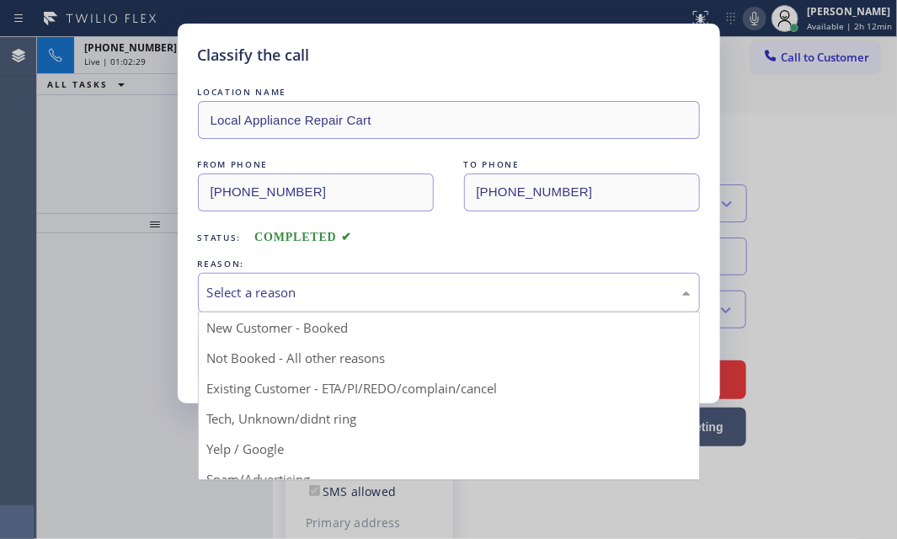
drag, startPoint x: 296, startPoint y: 354, endPoint x: 261, endPoint y: 361, distance: 35.2
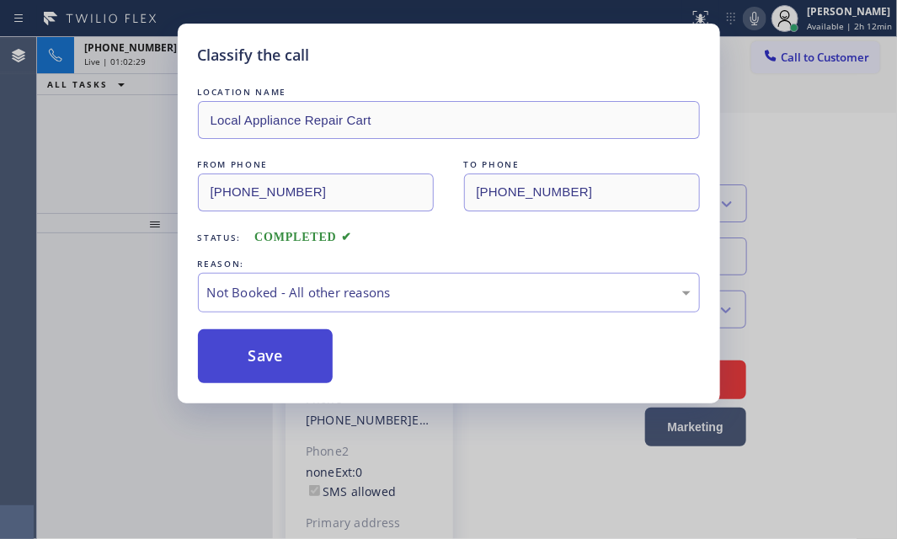
click at [261, 358] on button "Save" at bounding box center [266, 356] width 136 height 54
type input "[PHONE_NUMBER]"
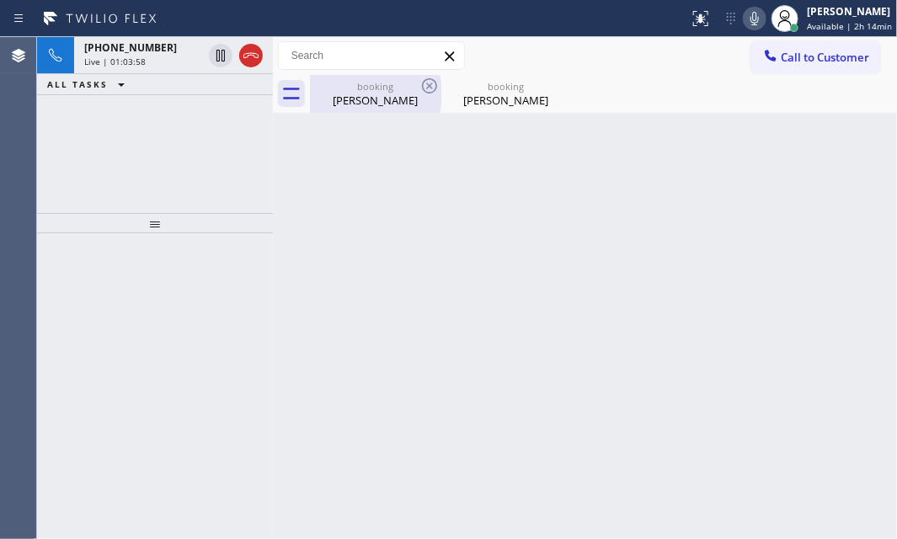
click at [386, 97] on div "Harvey Lind" at bounding box center [375, 100] width 127 height 15
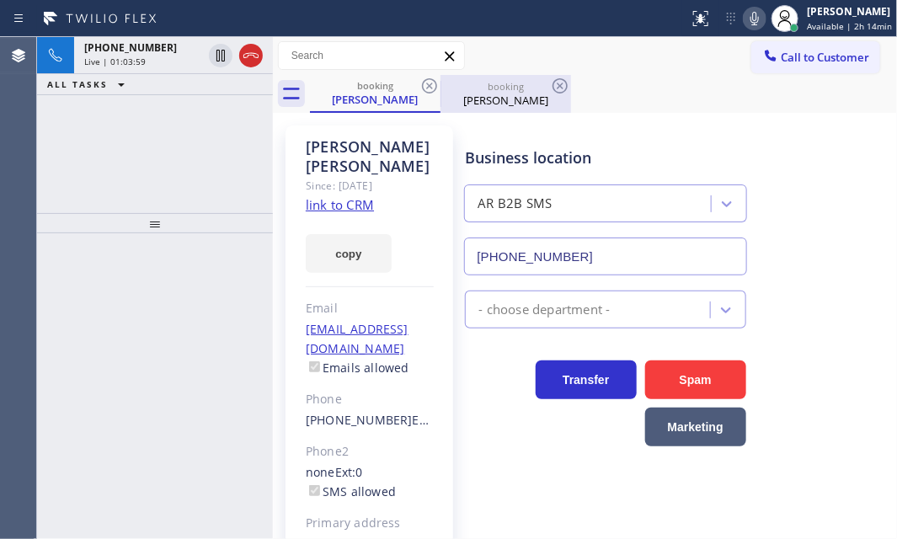
click at [472, 93] on div "Harvey Lind" at bounding box center [505, 100] width 127 height 15
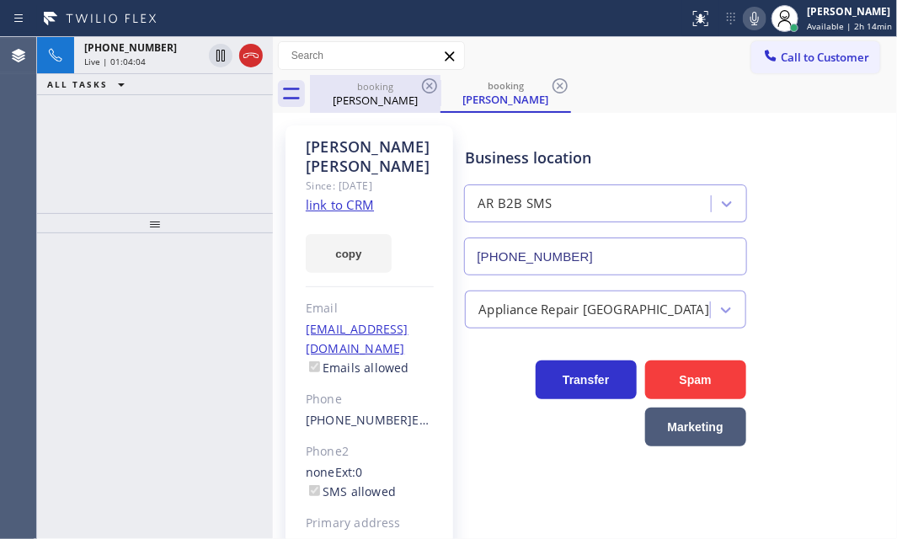
drag, startPoint x: 374, startPoint y: 97, endPoint x: 386, endPoint y: 91, distance: 13.2
click at [377, 96] on div "Harvey Lind" at bounding box center [375, 100] width 127 height 15
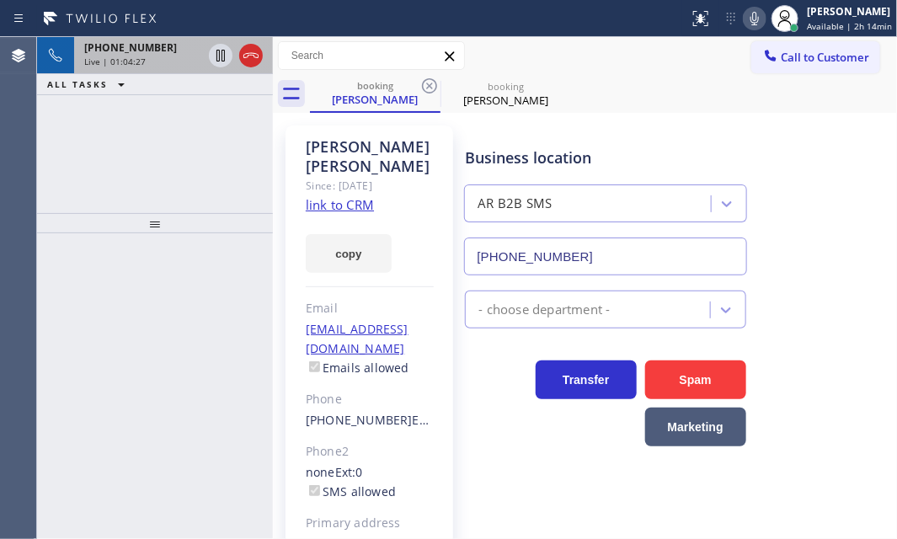
click at [135, 59] on span "Live | 01:04:27" at bounding box center [114, 62] width 61 height 12
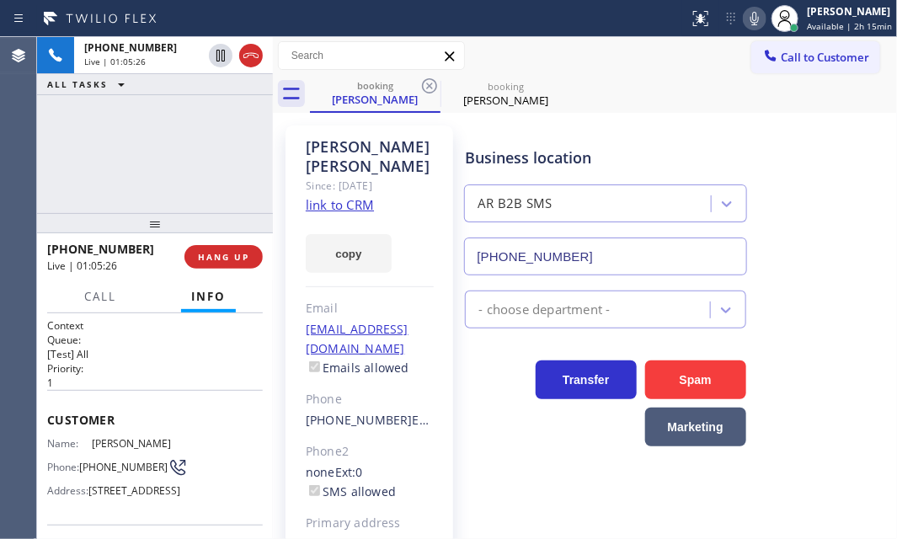
click at [236, 123] on div "+19546292374 Live | 01:05:26 ALL TASKS ALL TASKS ACTIVE TASKS TASKS IN WRAP UP" at bounding box center [155, 125] width 236 height 176
click at [706, 103] on div "booking Harvey Lind booking Harvey Lind" at bounding box center [603, 94] width 587 height 38
click at [642, 67] on div "Call to Customer Outbound call Location Best Wolf Appliance Repair Camarillo Yo…" at bounding box center [585, 55] width 624 height 29
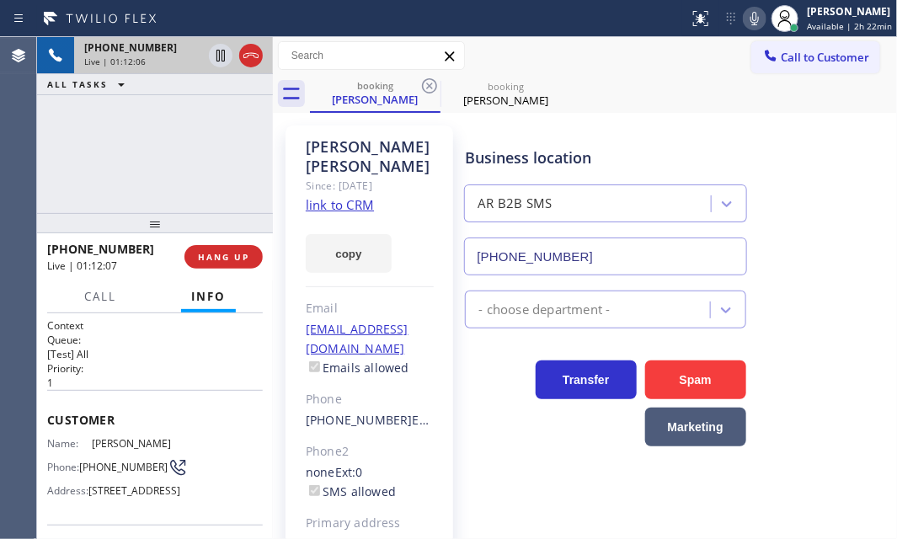
click at [173, 61] on div "Live | 01:12:06" at bounding box center [143, 62] width 118 height 12
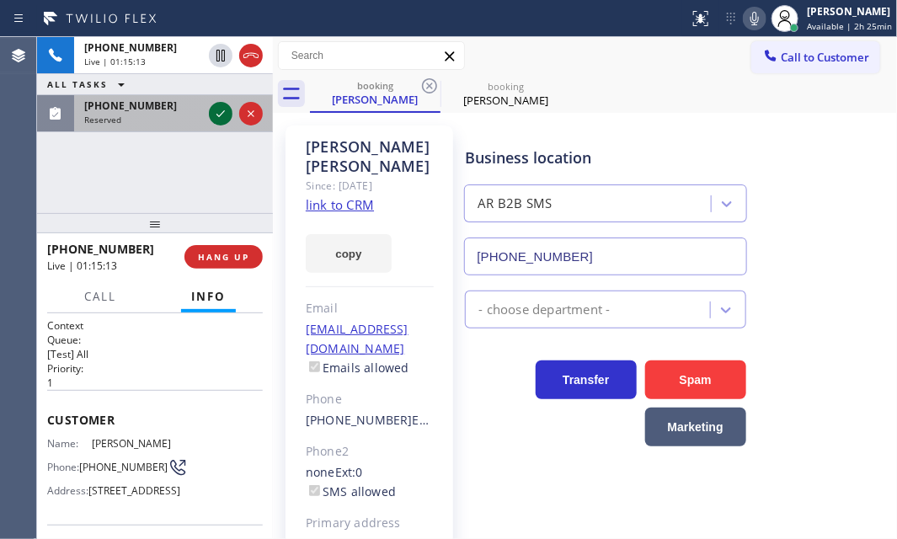
click at [219, 115] on icon at bounding box center [220, 113] width 8 height 7
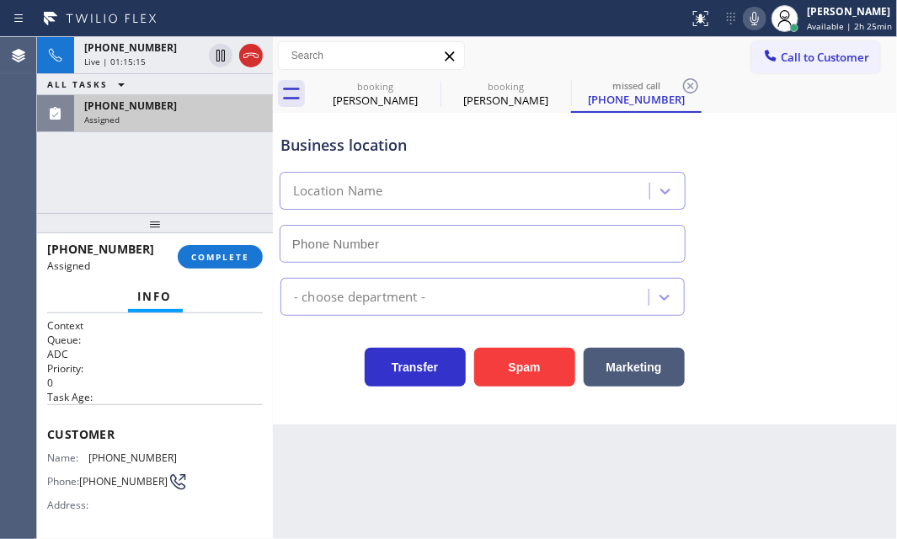
type input "[PHONE_NUMBER]"
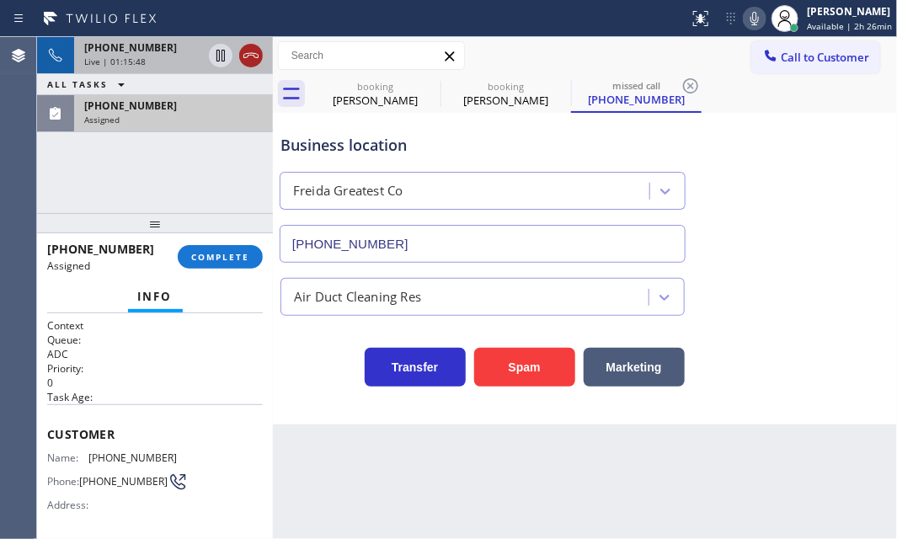
click at [248, 60] on icon at bounding box center [251, 55] width 20 height 20
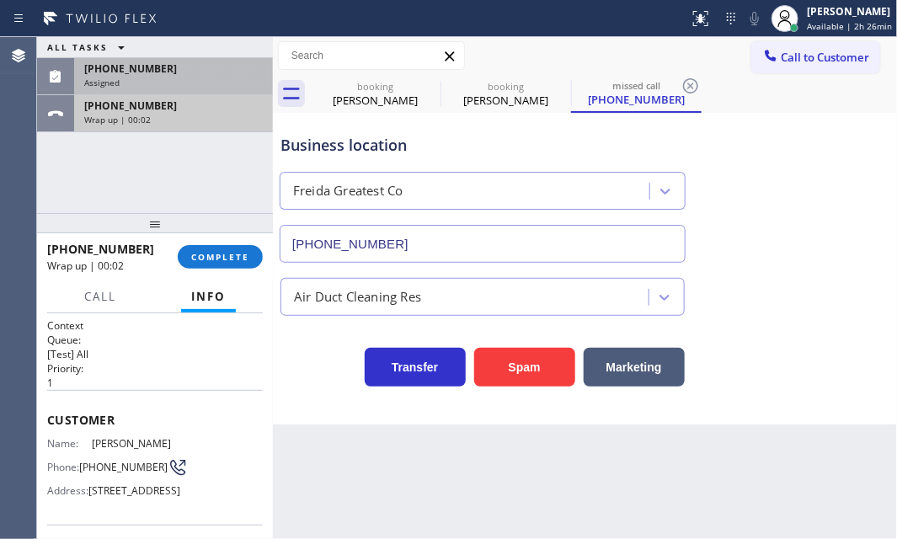
click at [219, 109] on div "+19546292374" at bounding box center [173, 106] width 179 height 14
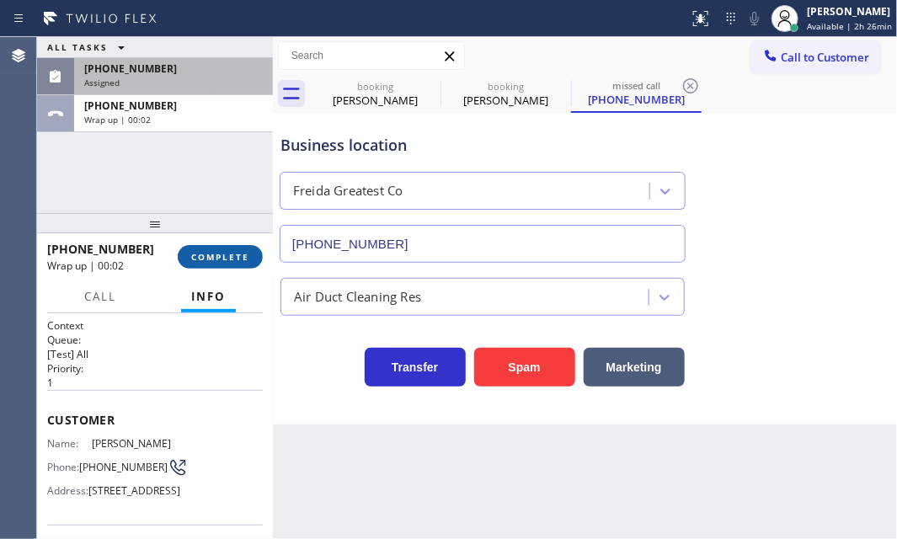
click at [224, 248] on button "COMPLETE" at bounding box center [220, 257] width 85 height 24
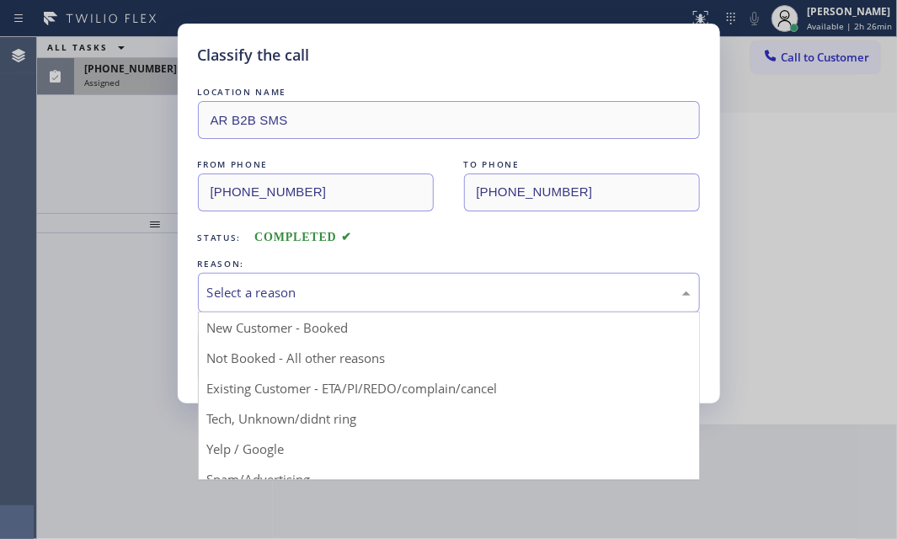
click at [494, 302] on div "Select a reason" at bounding box center [449, 293] width 502 height 40
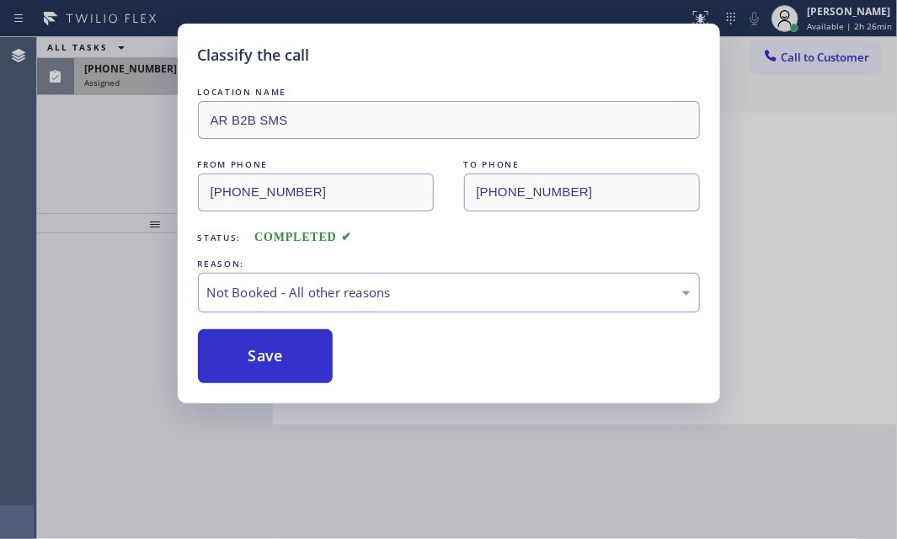
click at [376, 283] on div "Not Booked - All other reasons" at bounding box center [449, 292] width 484 height 19
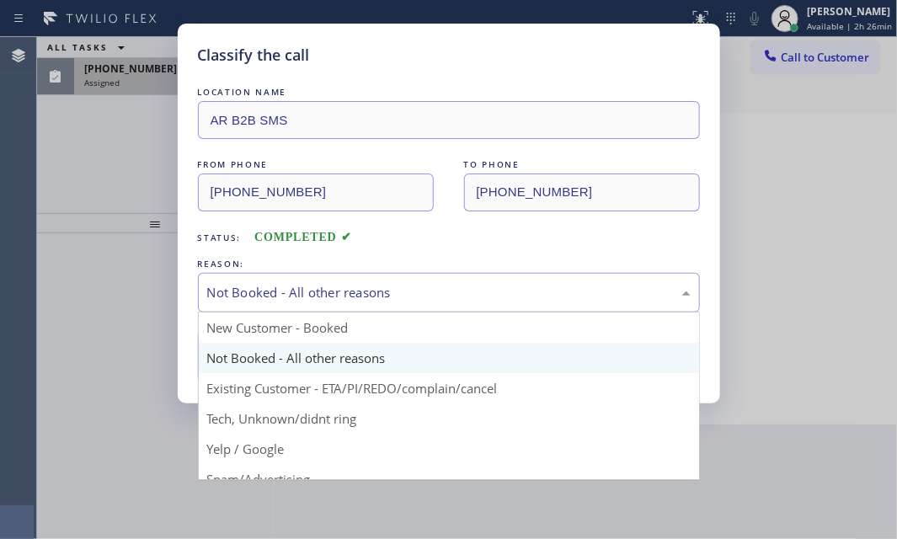
drag, startPoint x: 278, startPoint y: 387, endPoint x: 275, endPoint y: 379, distance: 9.1
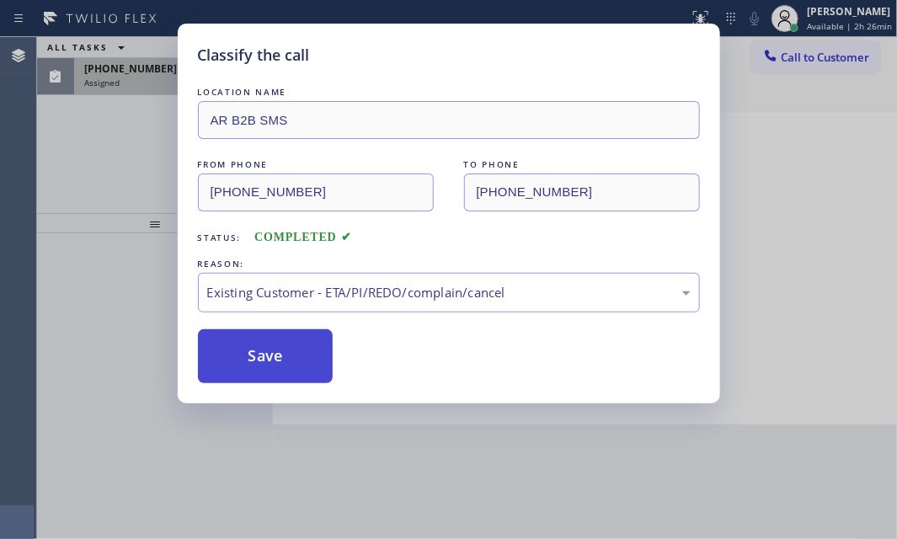
click at [265, 364] on button "Save" at bounding box center [266, 356] width 136 height 54
type input "[PHONE_NUMBER]"
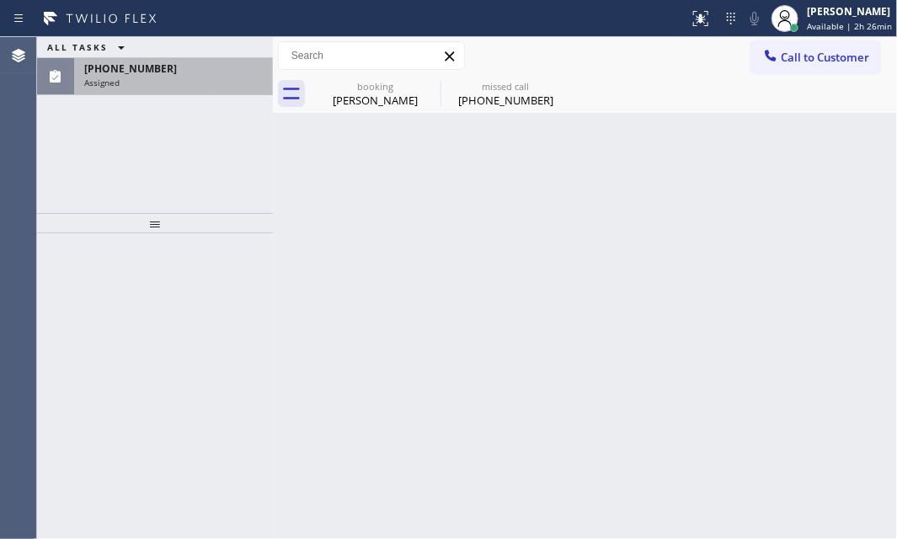
drag, startPoint x: 150, startPoint y: 75, endPoint x: 200, endPoint y: 72, distance: 49.8
click at [151, 75] on span "[PHONE_NUMBER]" at bounding box center [130, 68] width 93 height 14
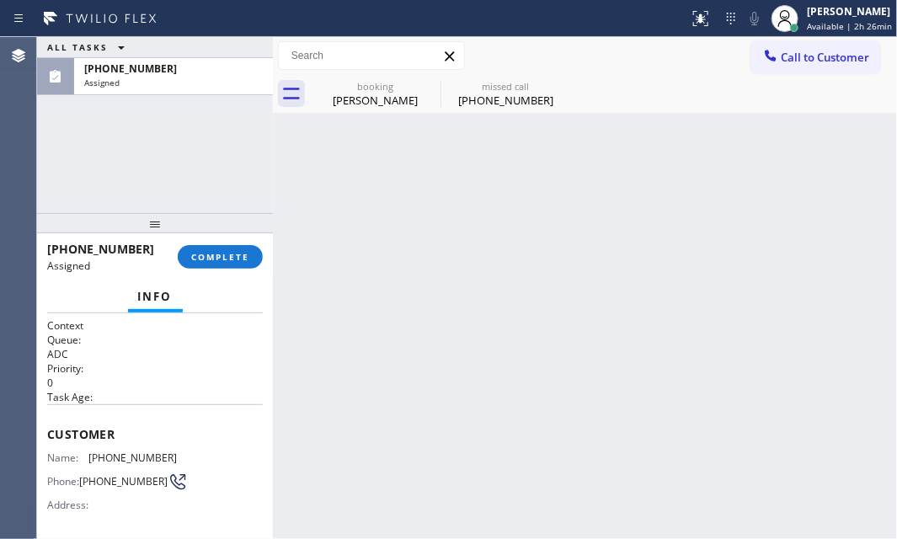
drag, startPoint x: 821, startPoint y: 18, endPoint x: 827, endPoint y: 53, distance: 35.9
click at [822, 18] on div "[PERSON_NAME]" at bounding box center [849, 11] width 85 height 14
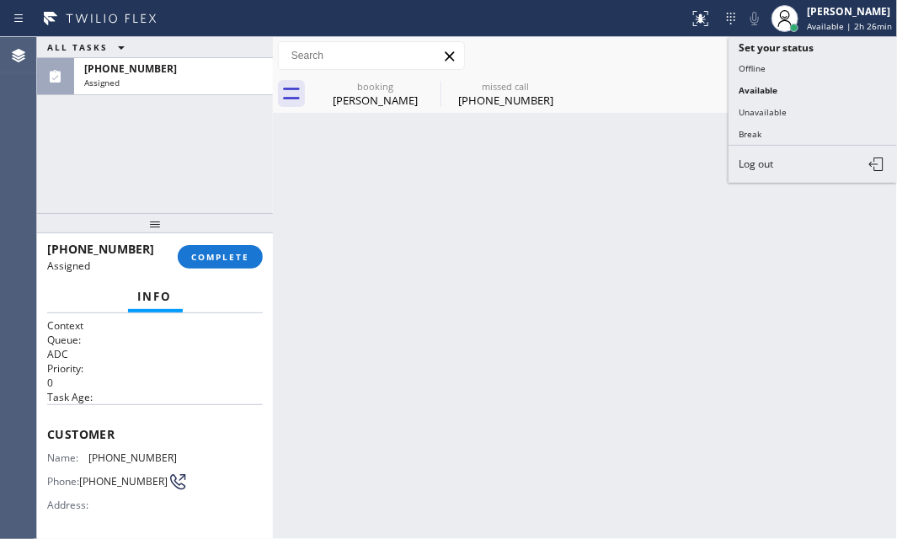
drag, startPoint x: 775, startPoint y: 130, endPoint x: 672, endPoint y: 124, distance: 102.9
click at [770, 130] on button "Break" at bounding box center [813, 134] width 168 height 22
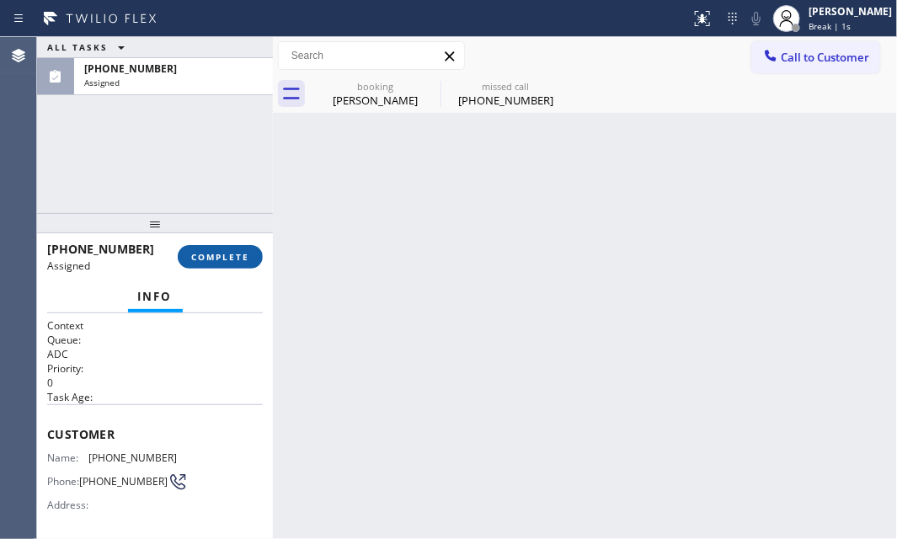
click at [248, 259] on span "COMPLETE" at bounding box center [220, 257] width 58 height 12
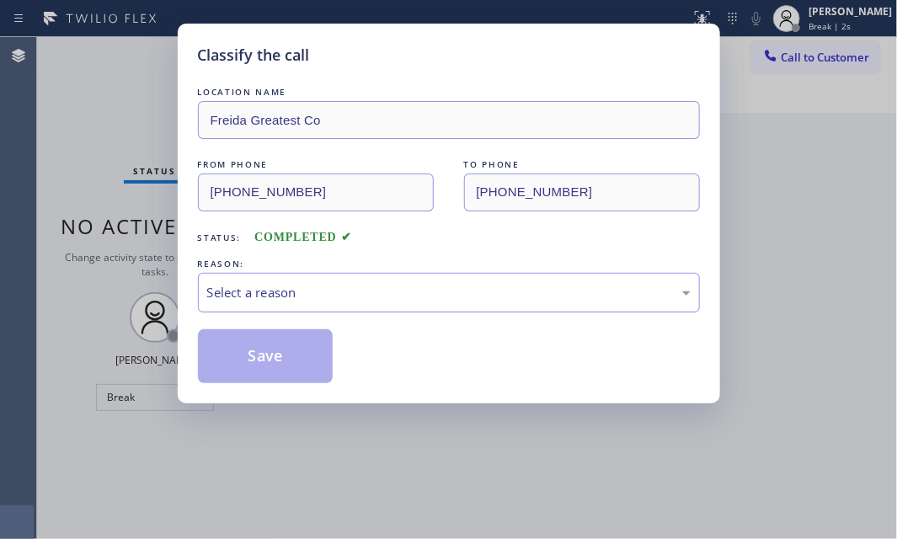
drag, startPoint x: 444, startPoint y: 287, endPoint x: 425, endPoint y: 308, distance: 28.6
click at [444, 286] on div "Select a reason" at bounding box center [449, 292] width 484 height 19
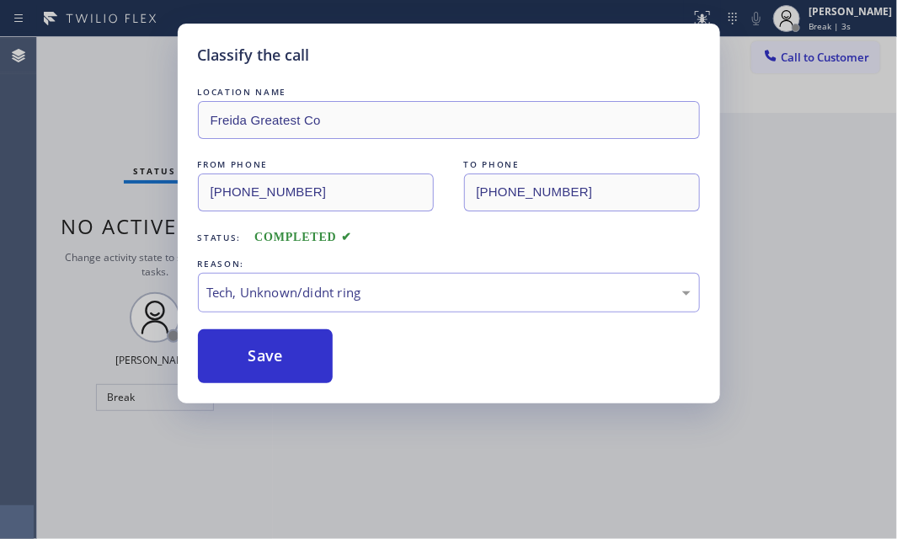
drag, startPoint x: 260, startPoint y: 422, endPoint x: 267, endPoint y: 387, distance: 36.0
click at [291, 345] on button "Save" at bounding box center [266, 356] width 136 height 54
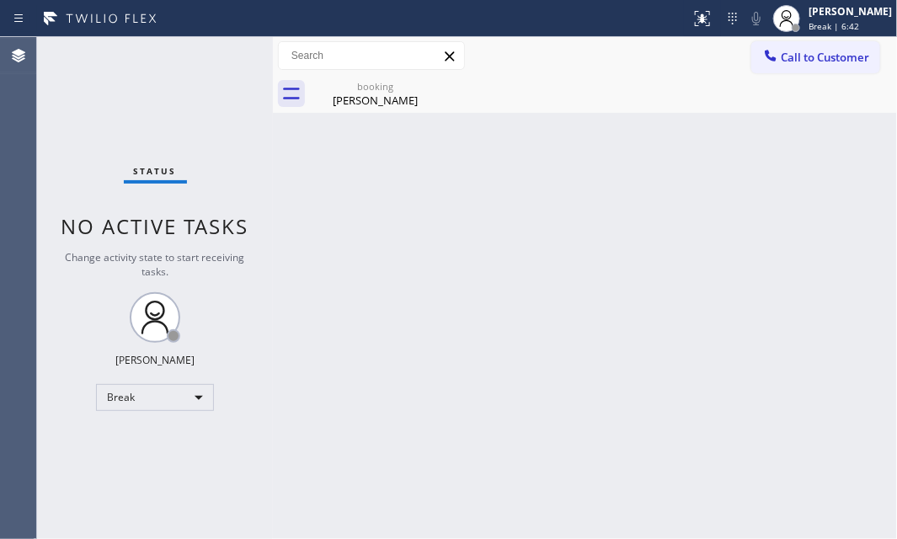
drag, startPoint x: 275, startPoint y: 219, endPoint x: 286, endPoint y: 225, distance: 12.4
click at [273, 219] on div at bounding box center [273, 288] width 0 height 502
click at [463, 297] on div "Back to Dashboard Change Sender ID Customers Technicians Select a contact Outbo…" at bounding box center [585, 288] width 623 height 502
click at [186, 398] on div "Break" at bounding box center [156, 397] width 118 height 27
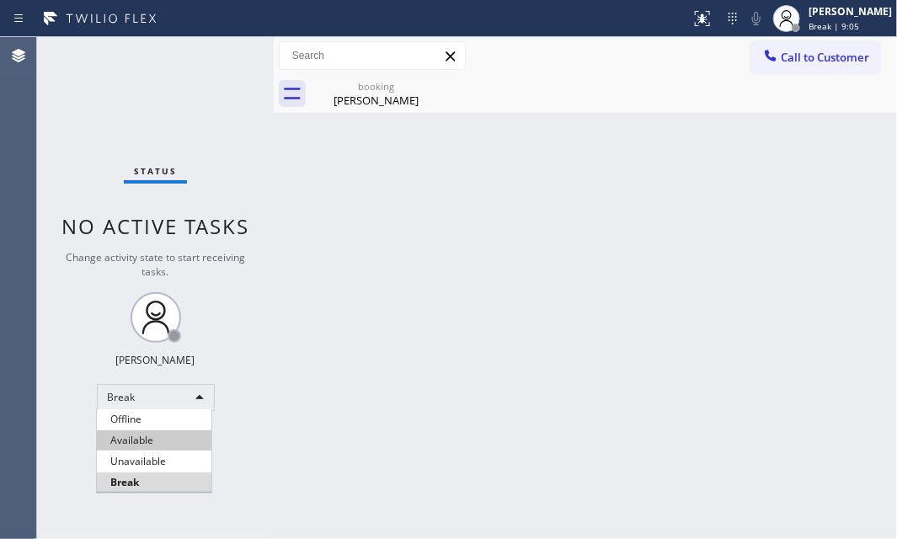
click at [168, 435] on li "Available" at bounding box center [154, 440] width 115 height 20
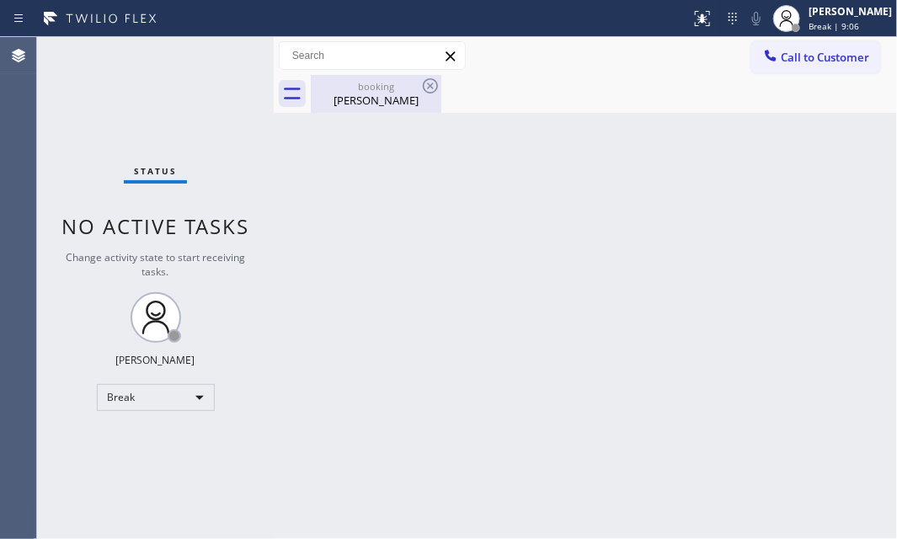
click at [389, 94] on div "Harvey Lind" at bounding box center [376, 100] width 127 height 15
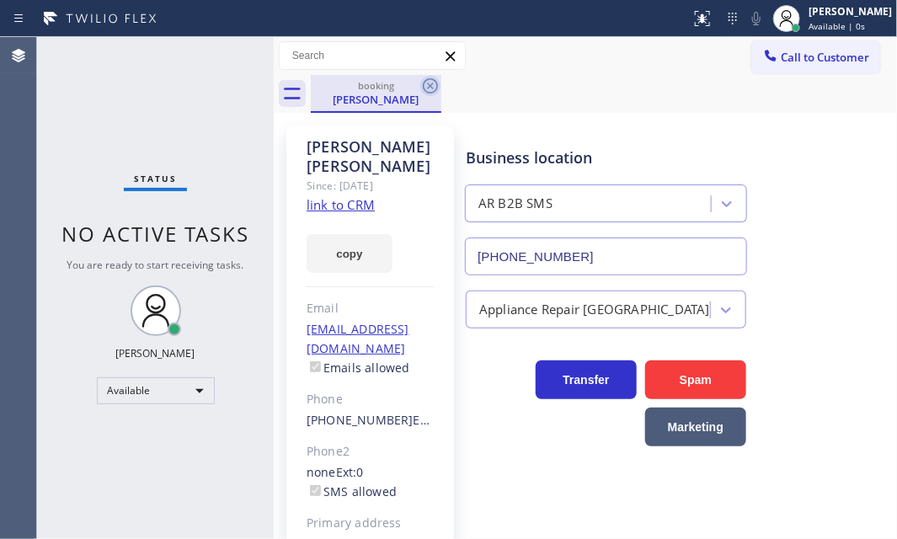
click at [434, 84] on icon at bounding box center [430, 86] width 20 height 20
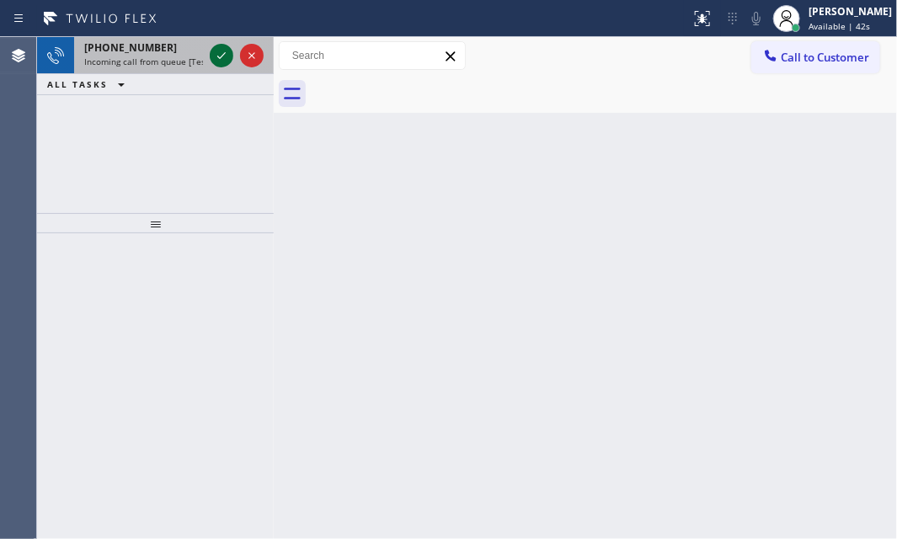
click at [227, 53] on icon at bounding box center [221, 55] width 20 height 20
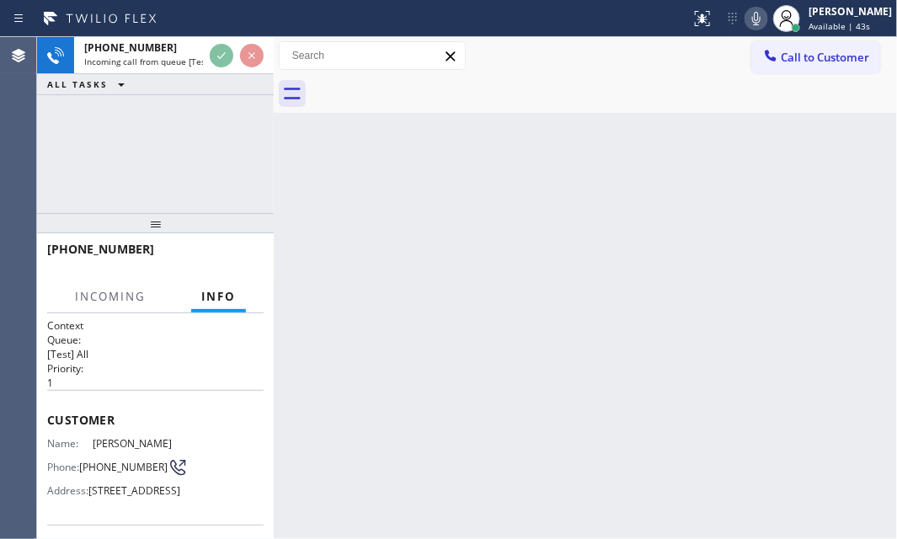
scroll to position [229, 0]
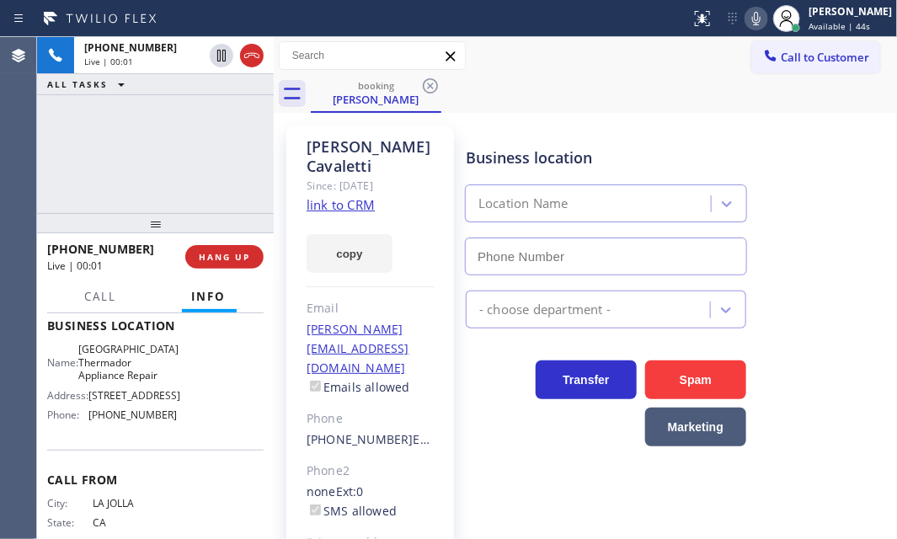
type input "[PHONE_NUMBER]"
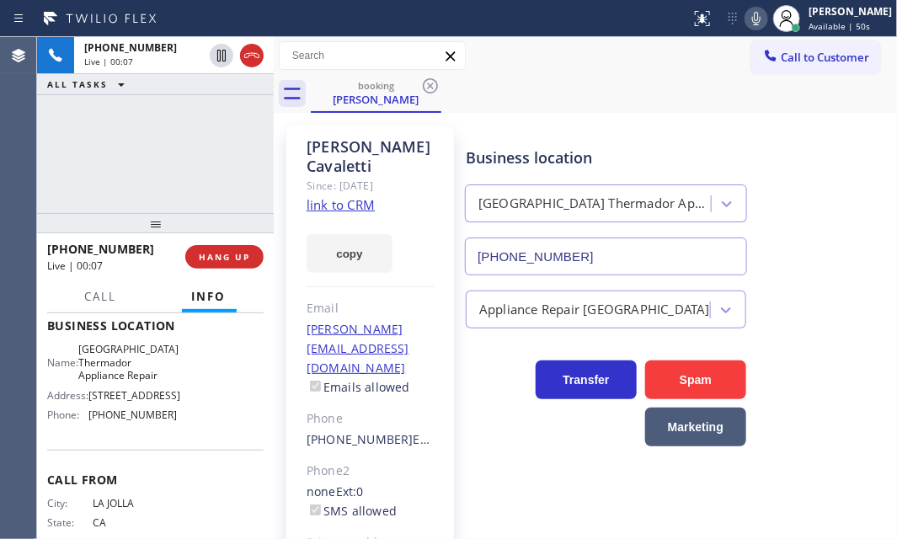
click at [356, 198] on link "link to CRM" at bounding box center [341, 204] width 68 height 17
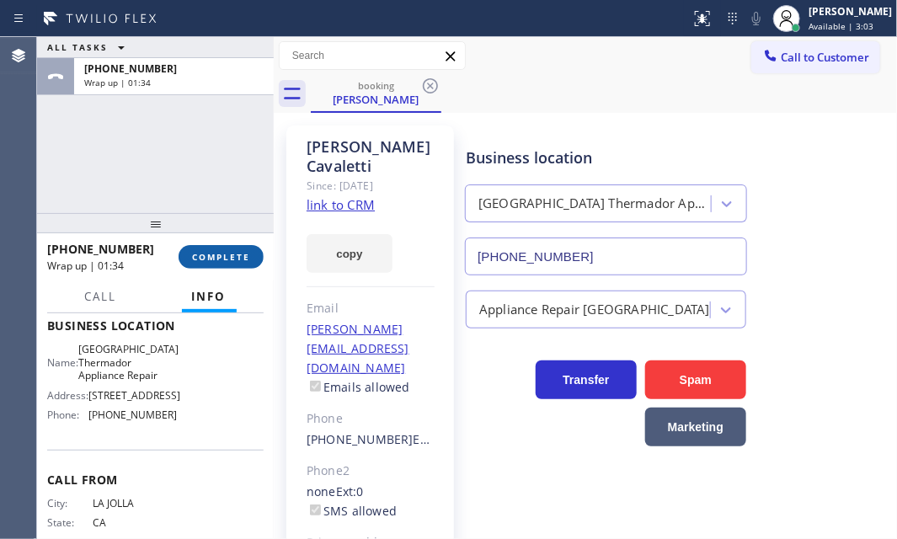
click at [230, 247] on button "COMPLETE" at bounding box center [221, 257] width 85 height 24
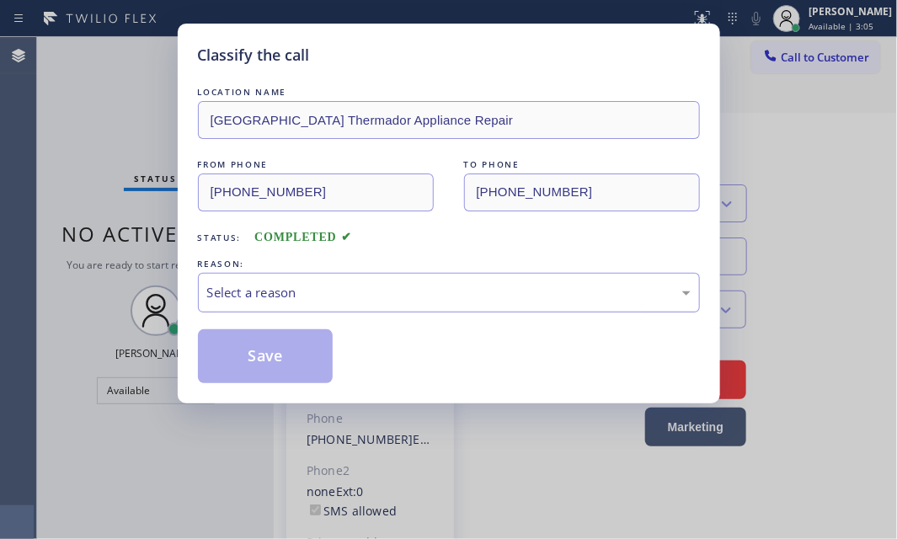
click at [403, 286] on div "Select a reason" at bounding box center [449, 292] width 484 height 19
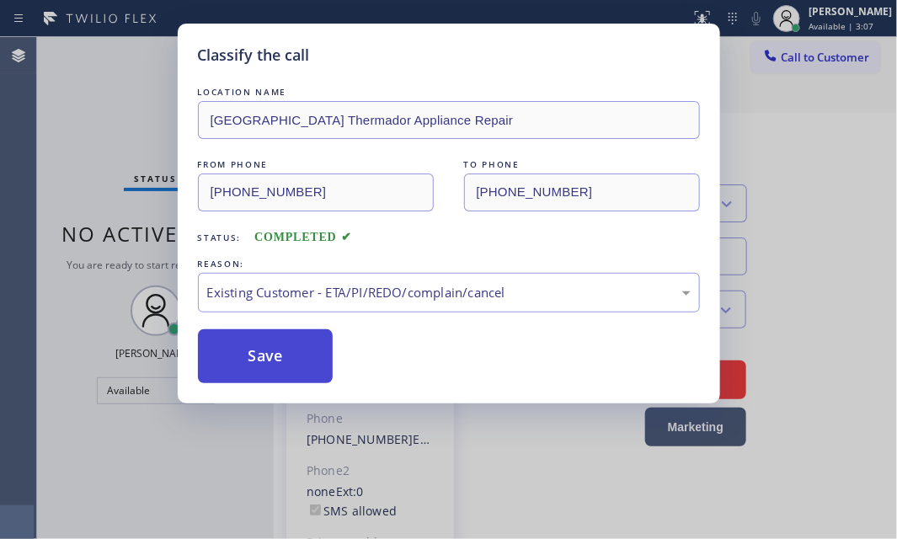
drag, startPoint x: 263, startPoint y: 359, endPoint x: 317, endPoint y: 350, distance: 54.7
click at [264, 357] on button "Save" at bounding box center [266, 356] width 136 height 54
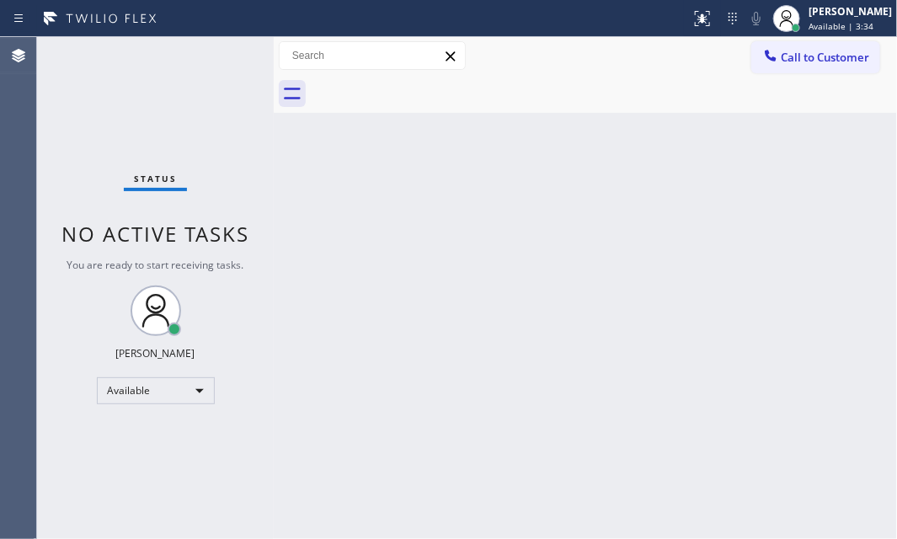
click at [211, 52] on div "Status No active tasks You are ready to start receiving tasks. [PERSON_NAME] Av…" at bounding box center [155, 288] width 237 height 502
click at [219, 56] on div "Status No active tasks You are ready to start receiving tasks. [PERSON_NAME] Av…" at bounding box center [155, 288] width 237 height 502
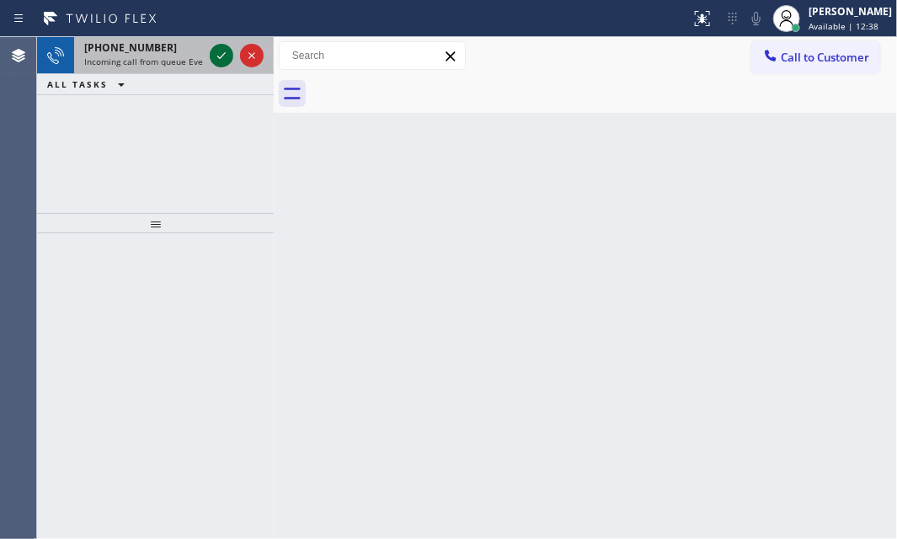
click at [222, 54] on icon at bounding box center [221, 55] width 20 height 20
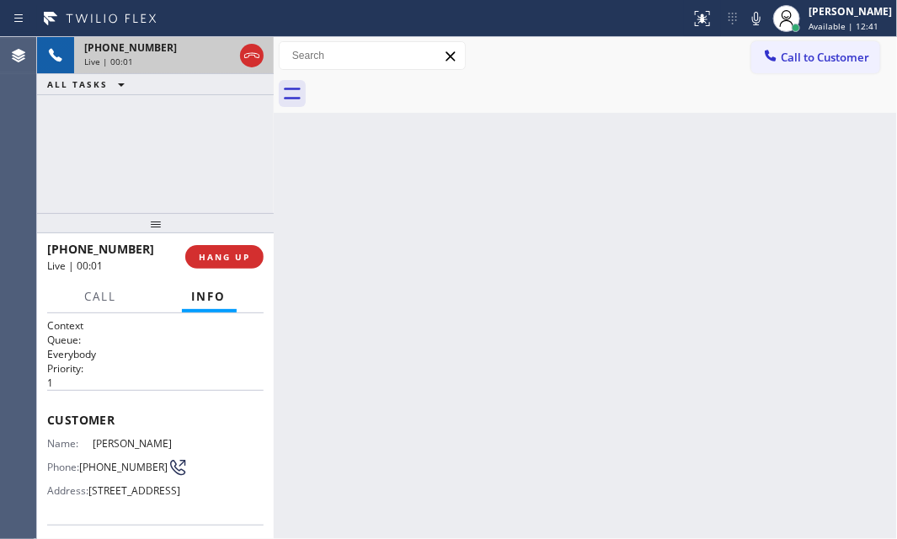
scroll to position [229, 0]
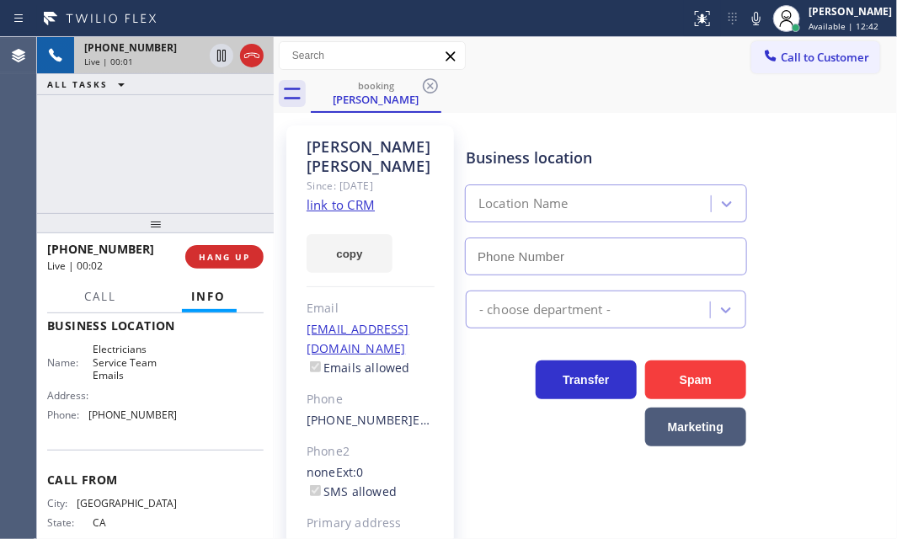
type input "[PHONE_NUMBER]"
click at [355, 196] on link "link to CRM" at bounding box center [341, 204] width 68 height 17
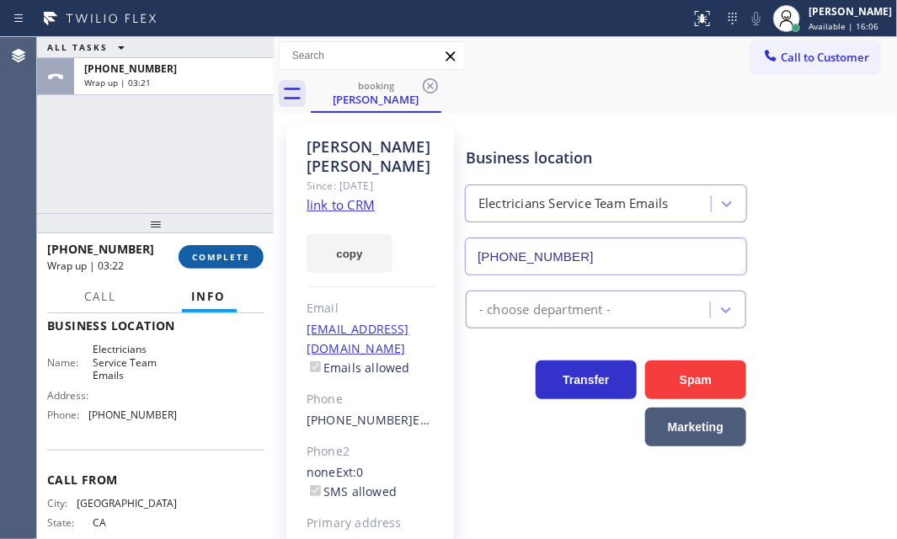
click at [232, 259] on span "COMPLETE" at bounding box center [221, 257] width 58 height 12
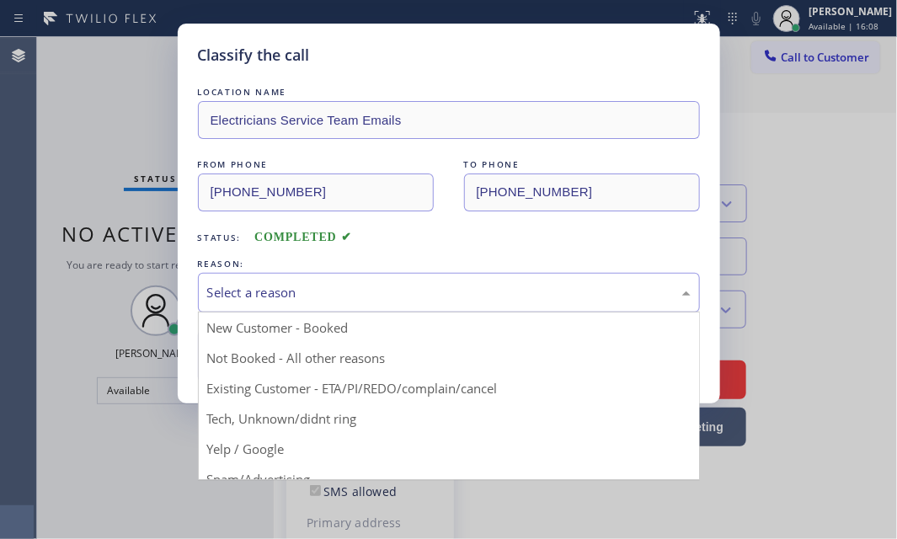
click at [435, 284] on div "Select a reason" at bounding box center [449, 292] width 484 height 19
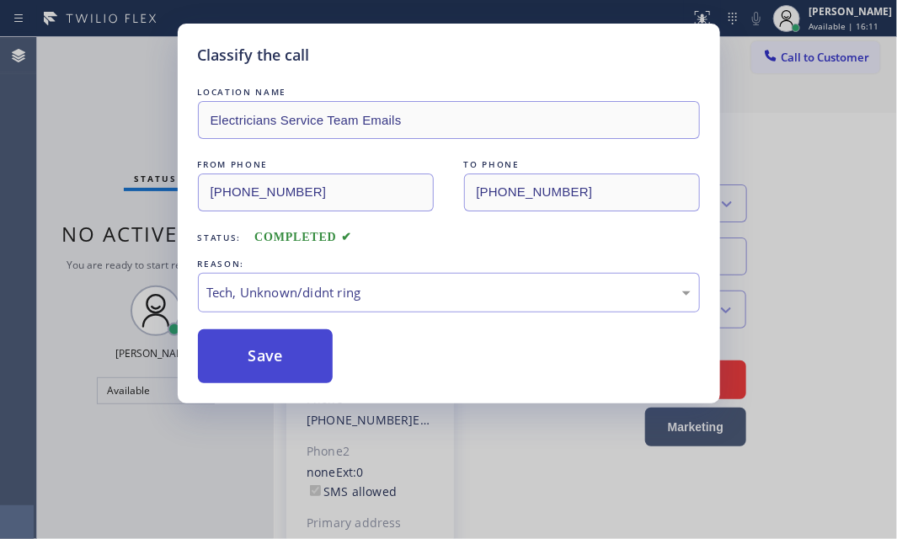
click at [286, 351] on button "Save" at bounding box center [266, 356] width 136 height 54
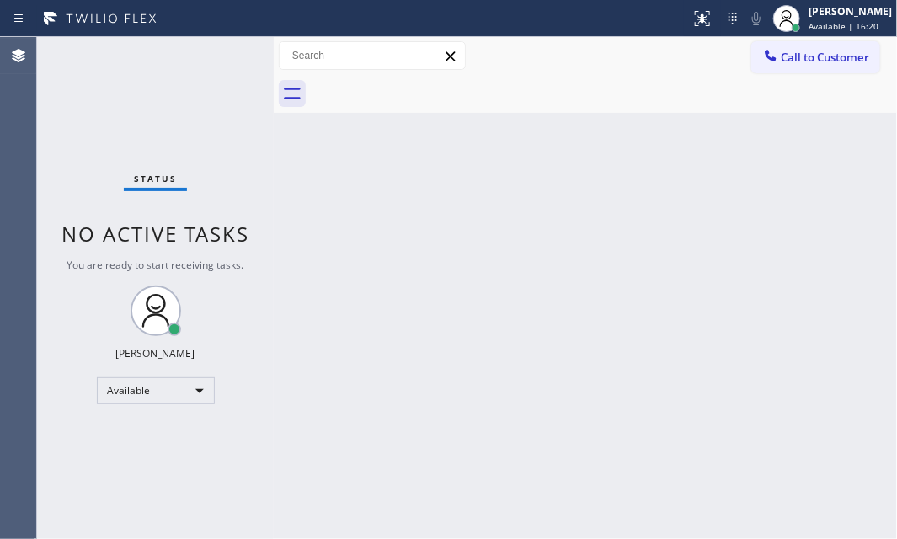
click at [218, 61] on div "Status No active tasks You are ready to start receiving tasks. [PERSON_NAME] Av…" at bounding box center [155, 288] width 237 height 502
click at [215, 61] on div "Status No active tasks You are ready to start receiving tasks. [PERSON_NAME] Av…" at bounding box center [155, 288] width 237 height 502
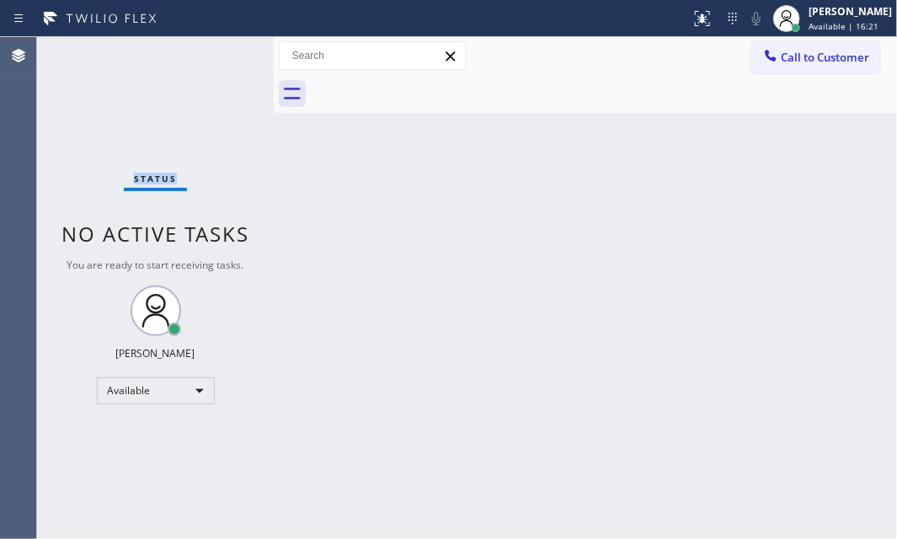
click at [217, 61] on div "Status No active tasks You are ready to start receiving tasks. [PERSON_NAME] Av…" at bounding box center [155, 288] width 237 height 502
click at [219, 61] on div "Status No active tasks You are ready to start receiving tasks. [PERSON_NAME] Av…" at bounding box center [155, 288] width 237 height 502
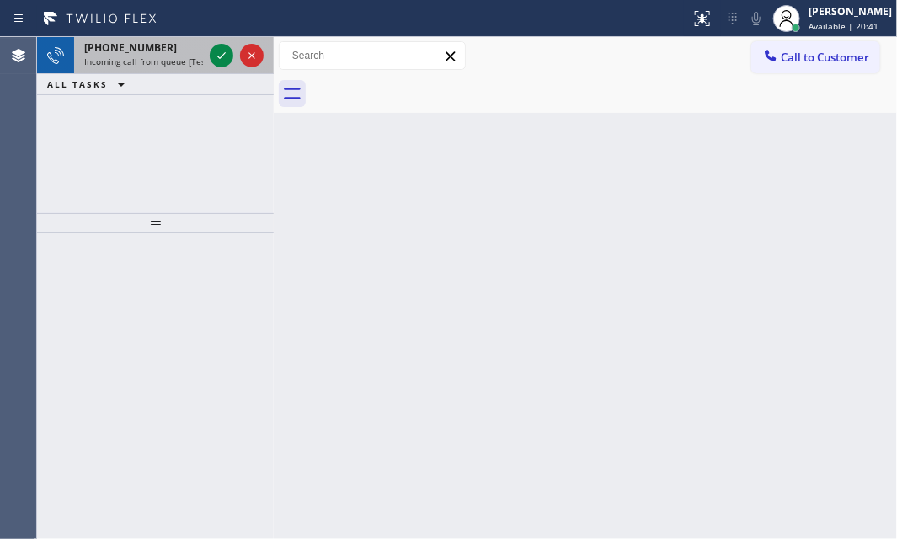
click at [233, 51] on div at bounding box center [236, 55] width 61 height 37
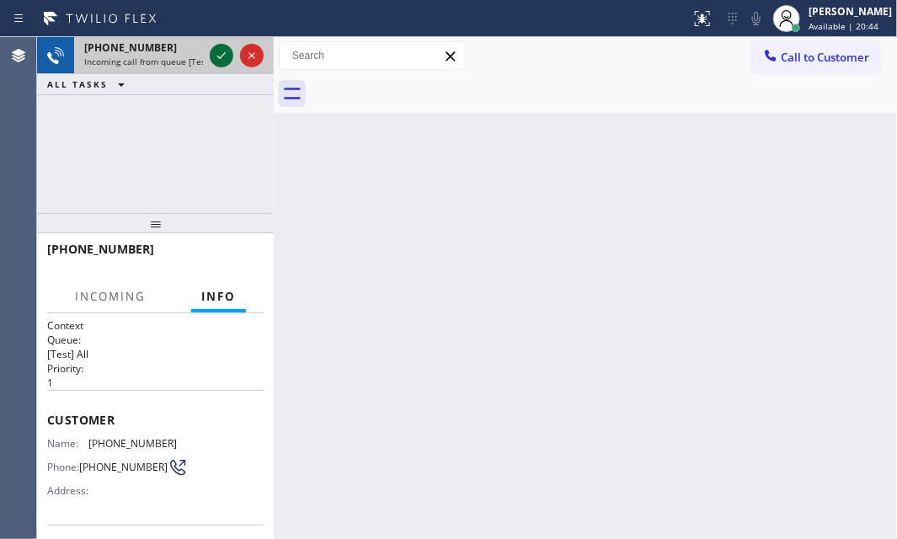
click at [216, 51] on icon at bounding box center [221, 55] width 20 height 20
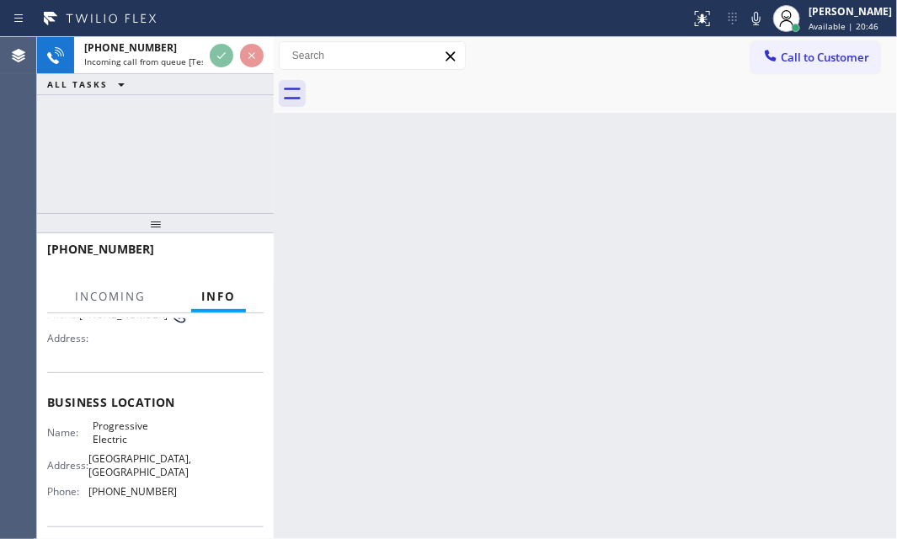
scroll to position [229, 0]
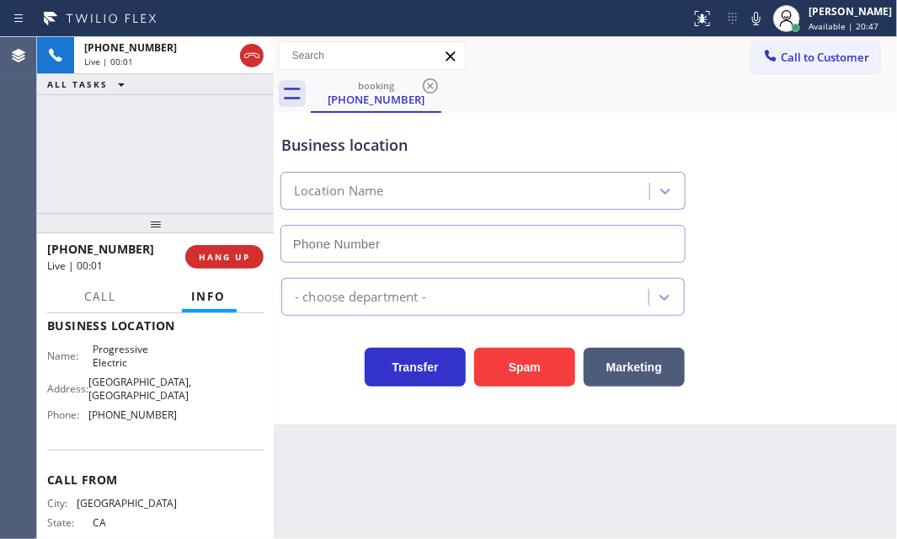
type input "[PHONE_NUMBER]"
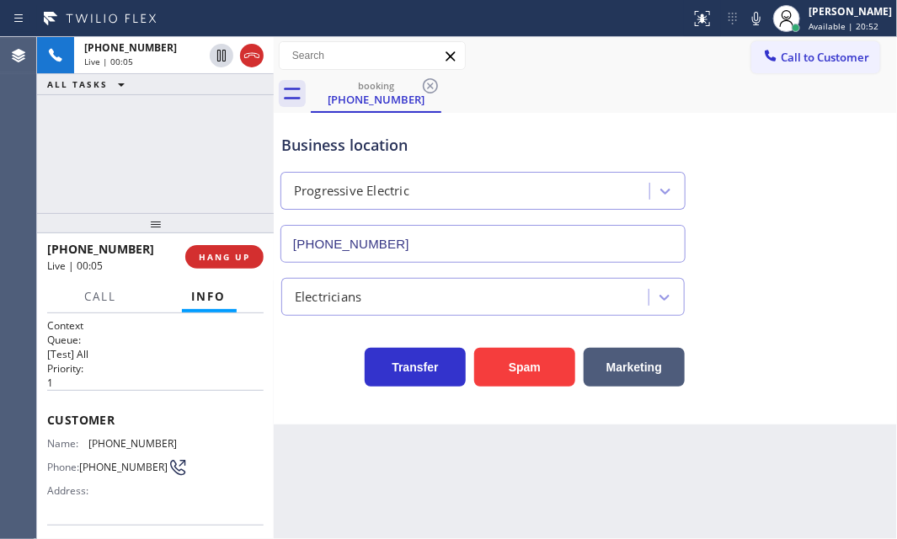
scroll to position [152, 0]
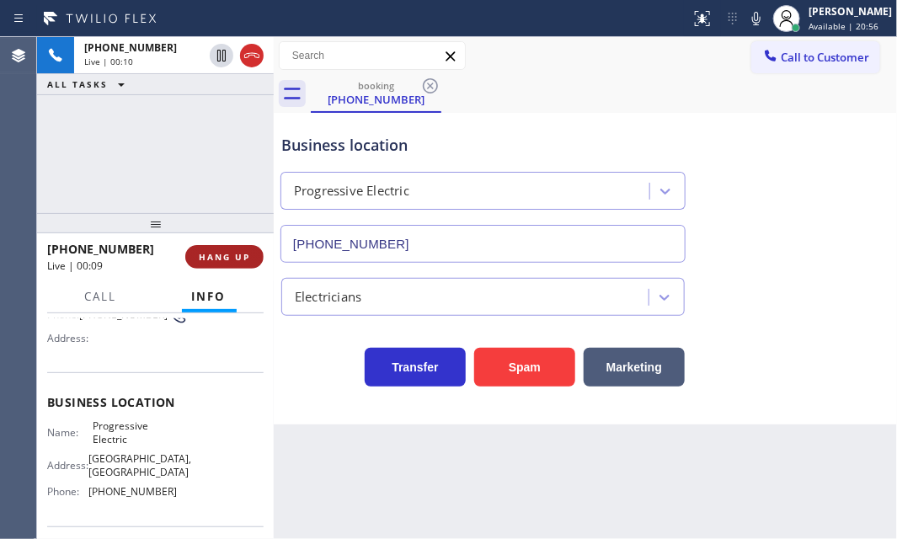
click at [224, 254] on span "HANG UP" at bounding box center [224, 257] width 51 height 12
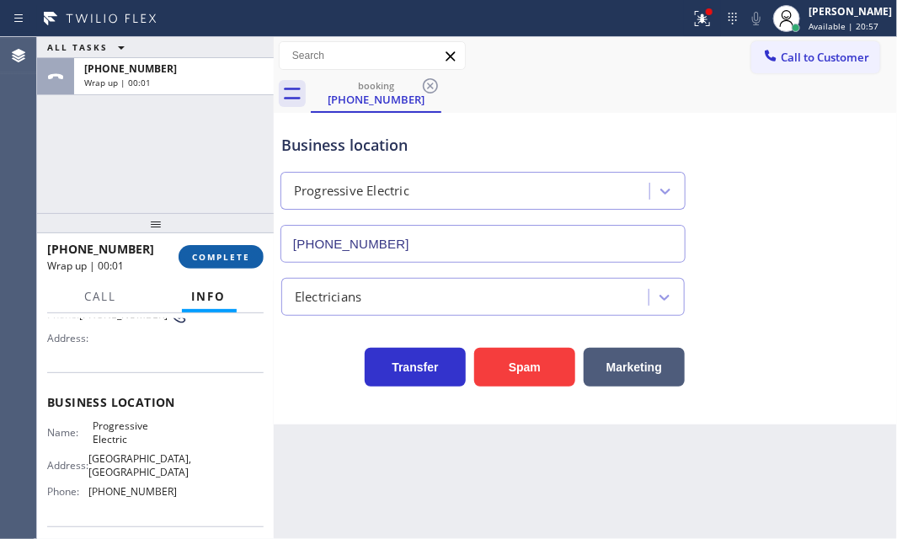
click at [224, 254] on span "COMPLETE" at bounding box center [221, 257] width 58 height 12
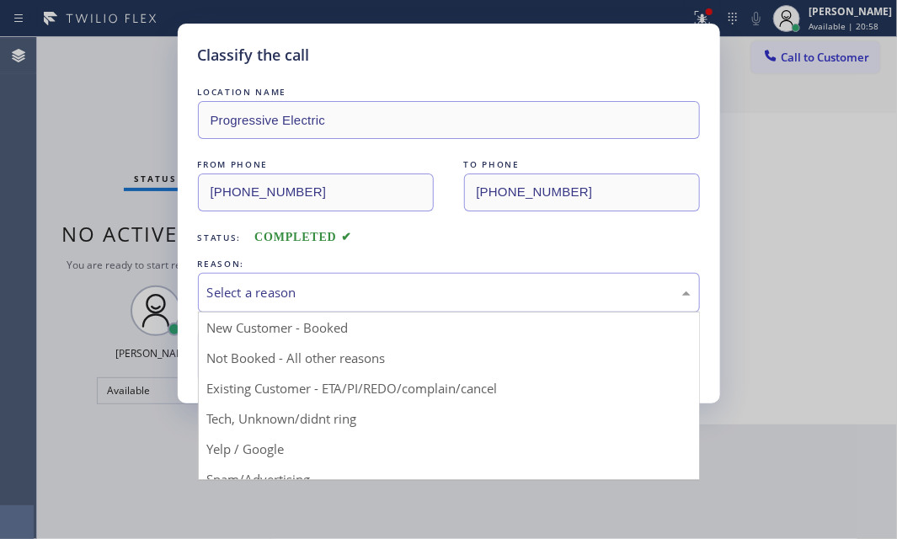
click at [392, 286] on div "Select a reason" at bounding box center [449, 292] width 484 height 19
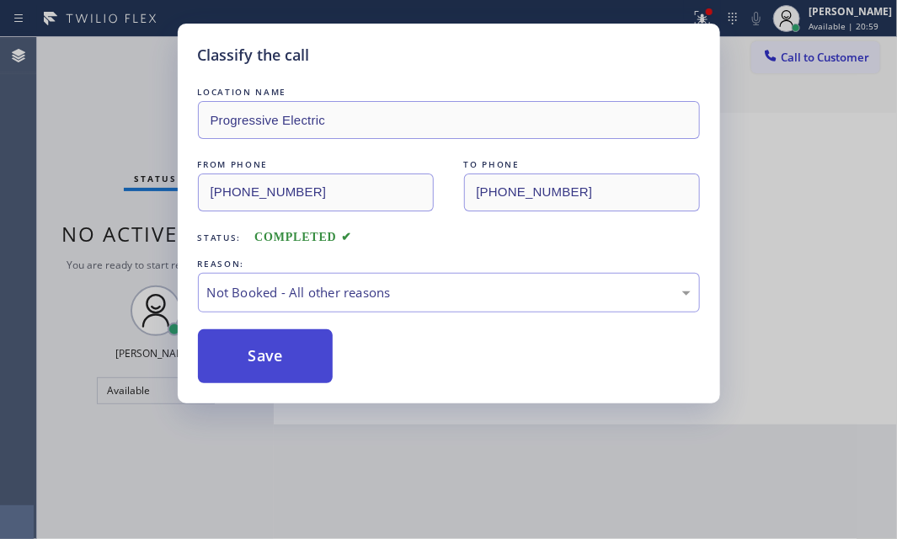
click at [239, 359] on button "Save" at bounding box center [266, 356] width 136 height 54
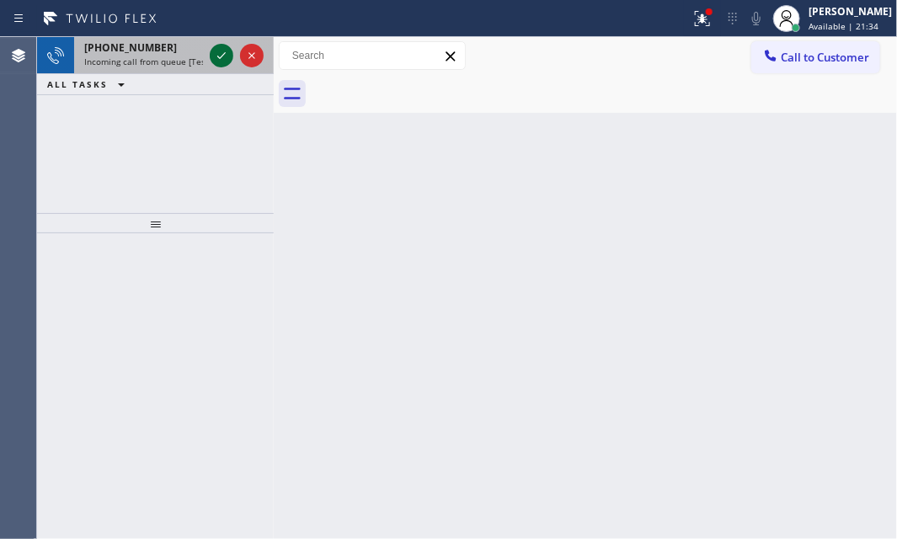
click at [219, 58] on icon at bounding box center [221, 55] width 8 height 7
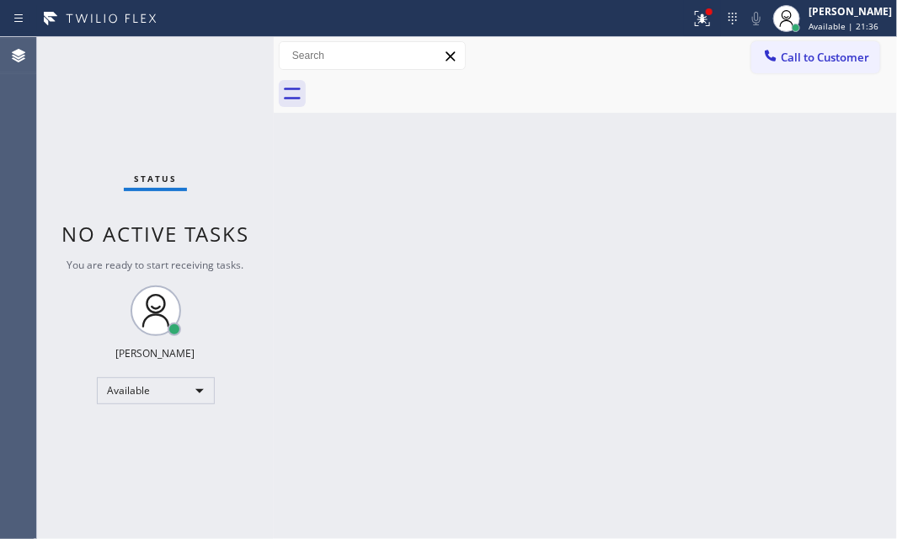
drag, startPoint x: 685, startPoint y: 22, endPoint x: 682, endPoint y: 111, distance: 89.3
click at [695, 22] on icon at bounding box center [702, 18] width 15 height 15
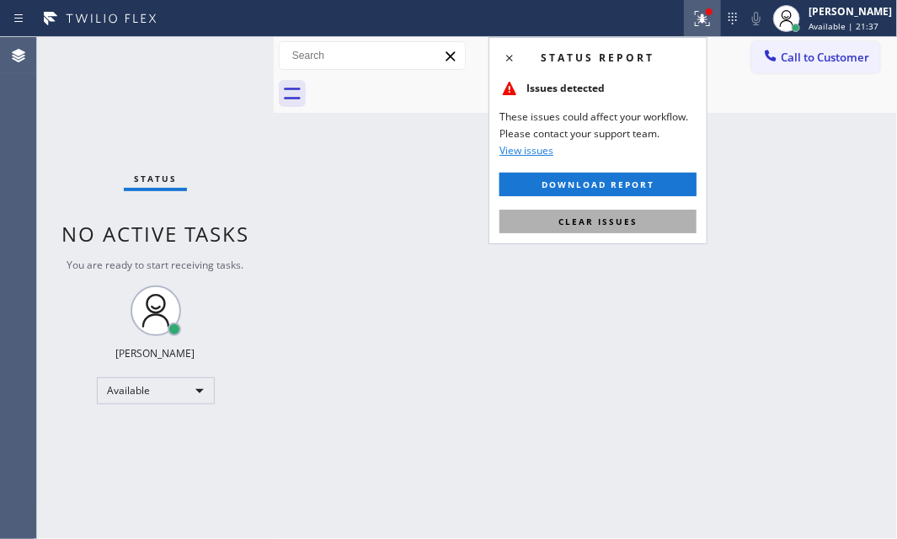
click at [606, 219] on span "Clear issues" at bounding box center [597, 222] width 79 height 12
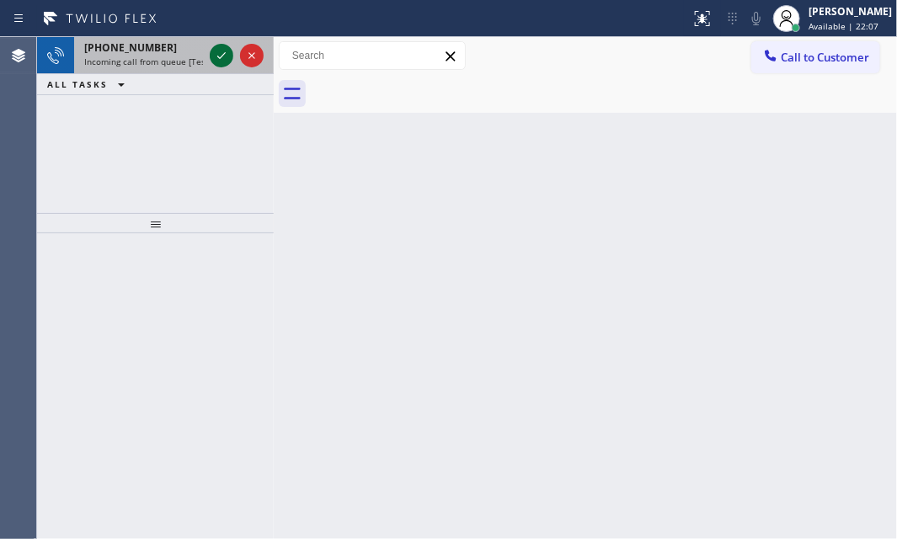
click at [217, 55] on icon at bounding box center [221, 55] width 20 height 20
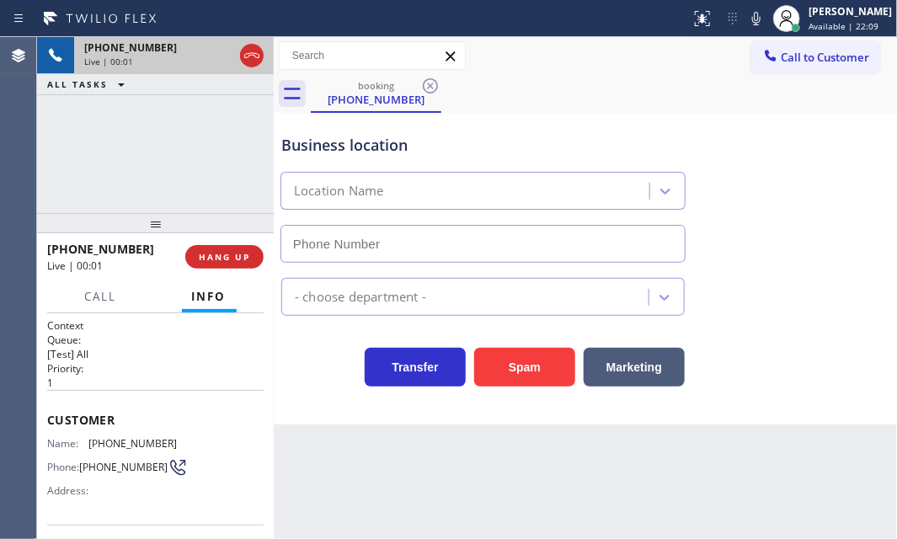
type input "[PHONE_NUMBER]"
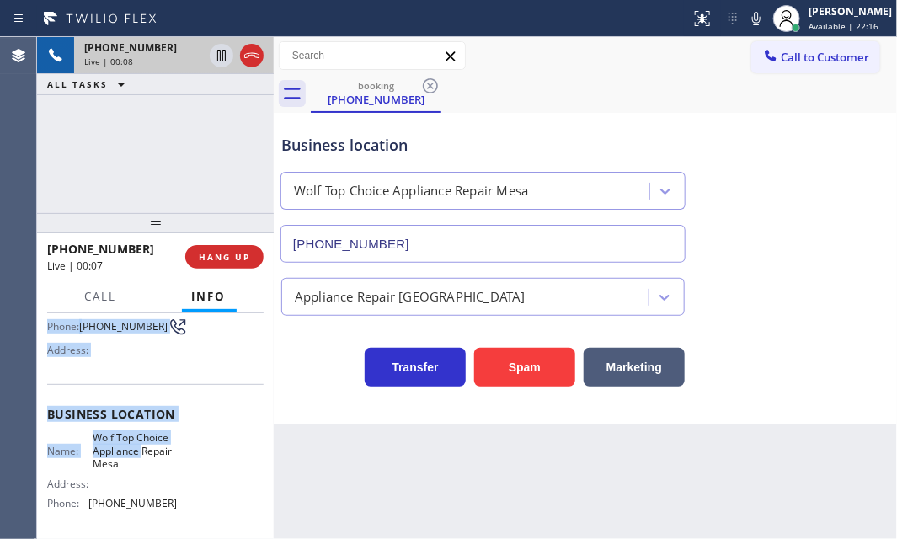
scroll to position [152, 0]
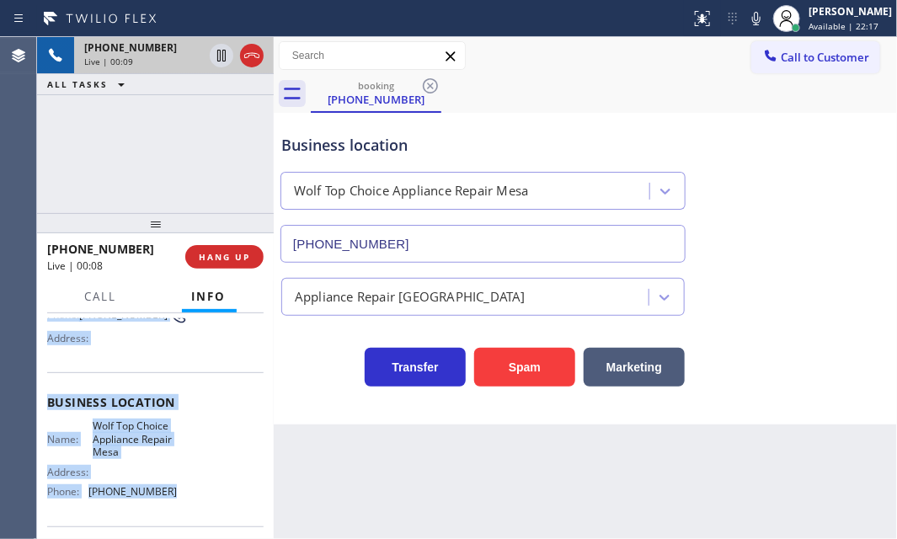
drag, startPoint x: 45, startPoint y: 411, endPoint x: 177, endPoint y: 488, distance: 152.9
click at [177, 488] on div "Context Queue: [Test] All Priority: 1 Customer Name: [PHONE_NUMBER] Phone: [PHO…" at bounding box center [155, 426] width 237 height 226
copy div "Customer Name: [PHONE_NUMBER] Phone: [PHONE_NUMBER] Address: Business location …"
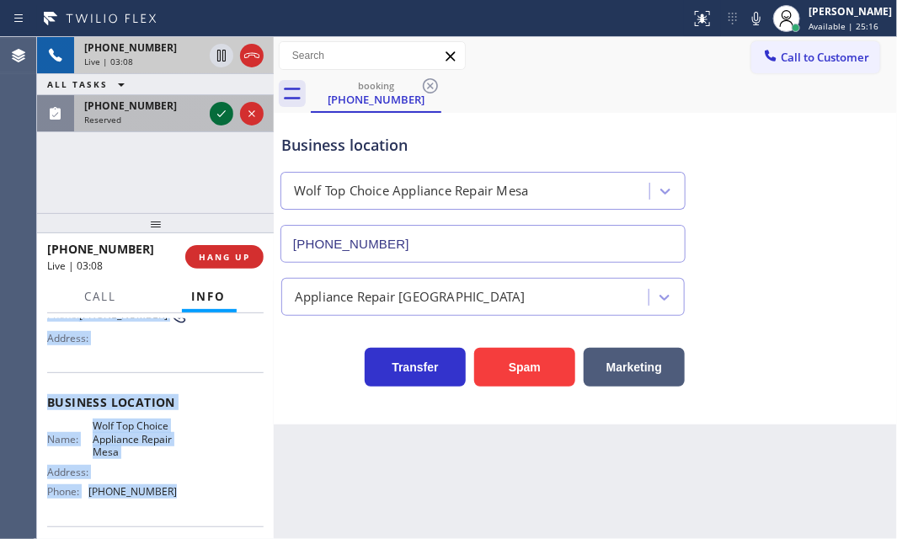
click at [219, 112] on icon at bounding box center [221, 114] width 20 height 20
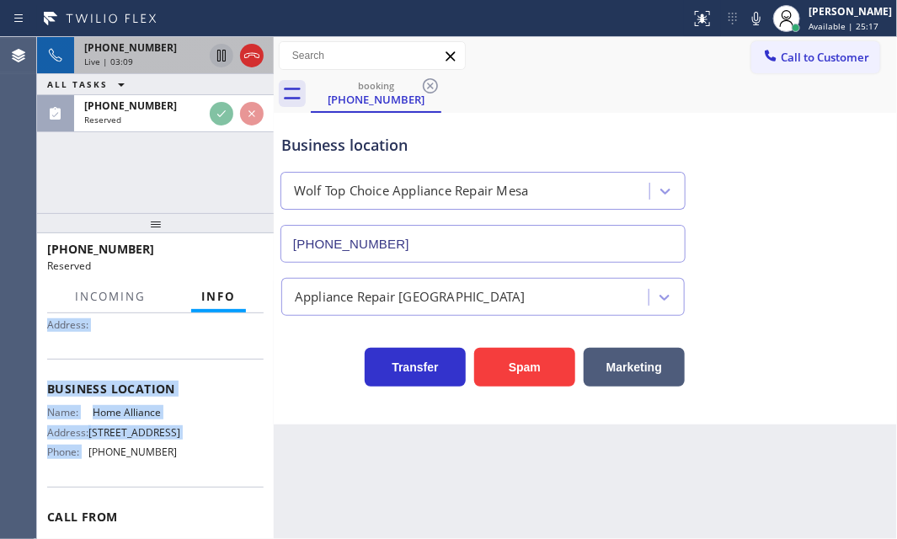
scroll to position [167, 0]
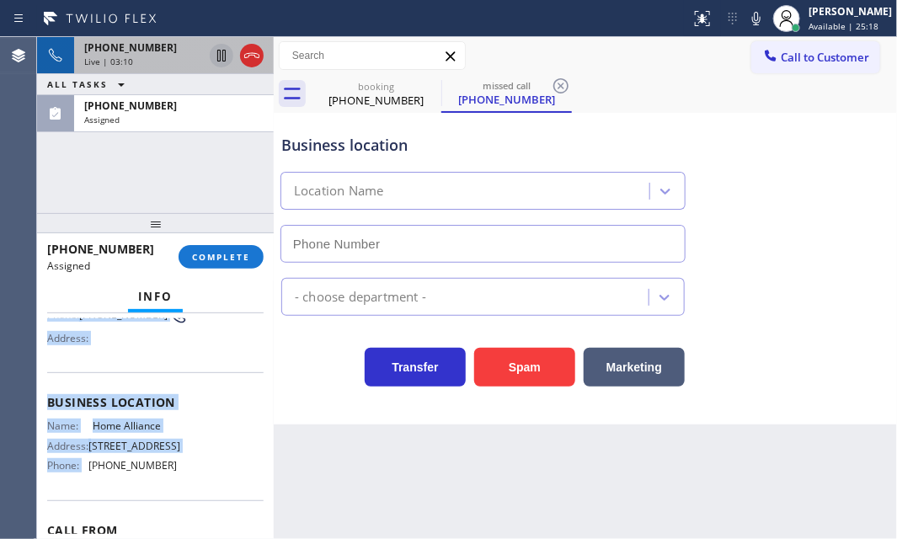
type input "[PHONE_NUMBER]"
click at [218, 56] on icon at bounding box center [221, 55] width 20 height 20
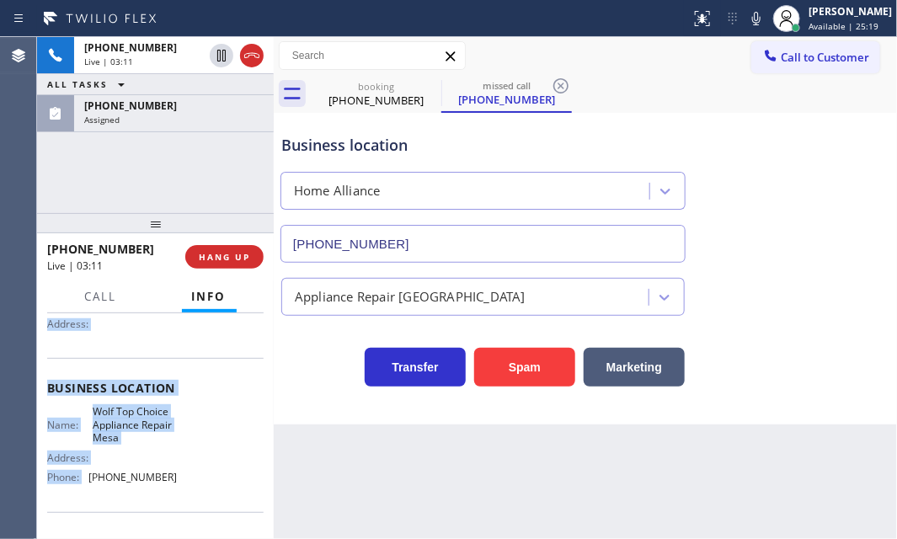
scroll to position [152, 0]
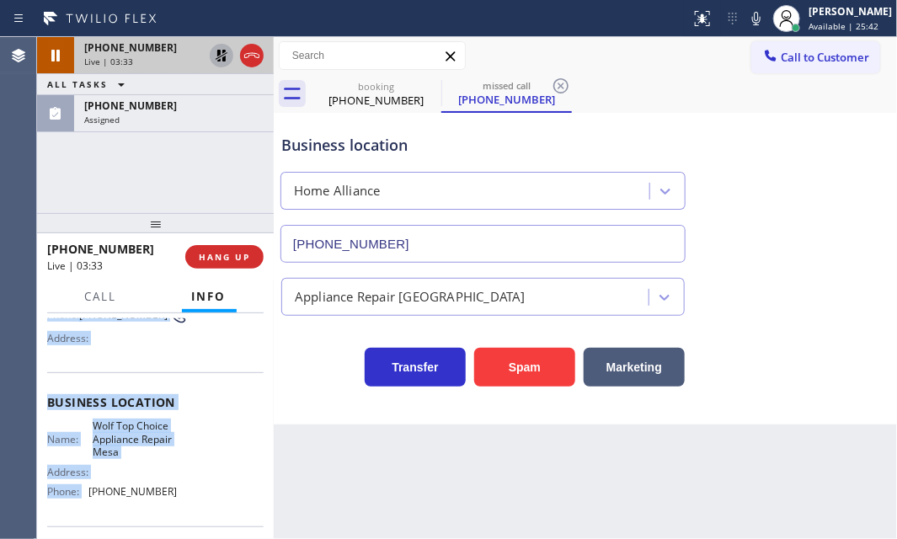
click at [227, 58] on icon at bounding box center [221, 55] width 20 height 20
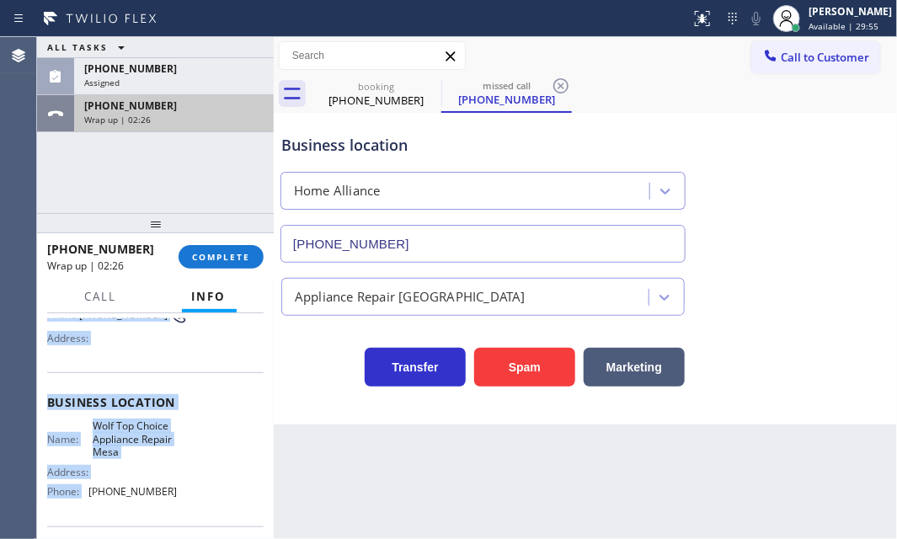
drag, startPoint x: 215, startPoint y: 121, endPoint x: 214, endPoint y: 237, distance: 115.4
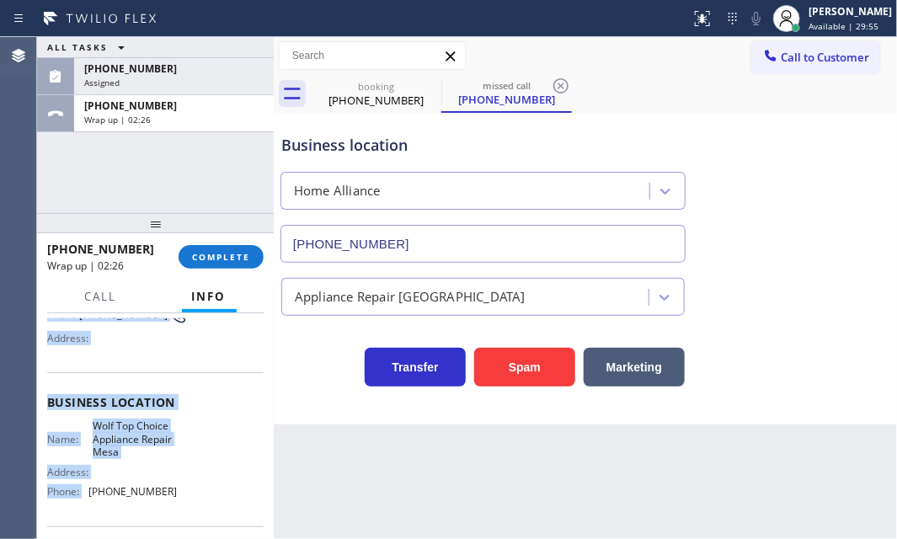
click at [215, 122] on div "Wrap up | 02:26" at bounding box center [173, 120] width 179 height 12
click at [214, 258] on span "COMPLETE" at bounding box center [221, 257] width 58 height 12
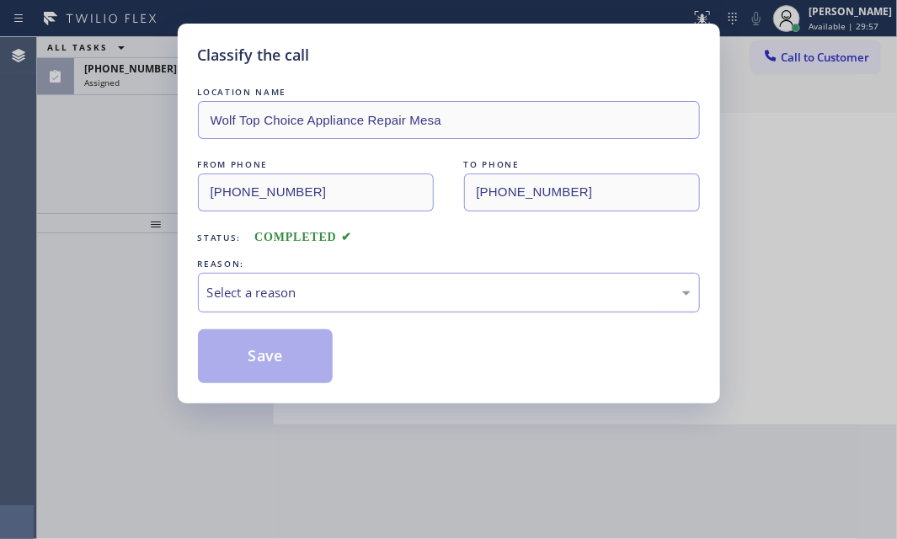
click at [415, 286] on div "Select a reason" at bounding box center [449, 292] width 484 height 19
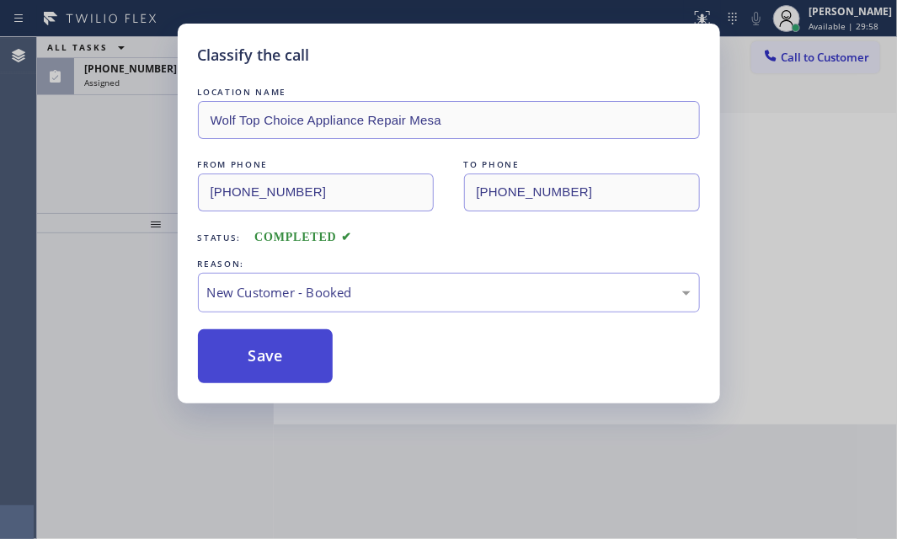
click at [259, 337] on button "Save" at bounding box center [266, 356] width 136 height 54
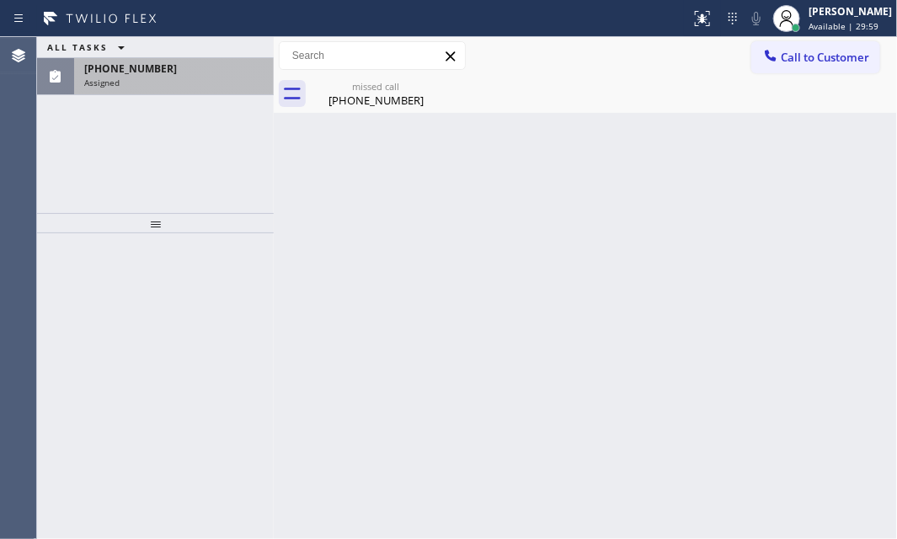
click at [153, 77] on div "Assigned" at bounding box center [173, 83] width 179 height 12
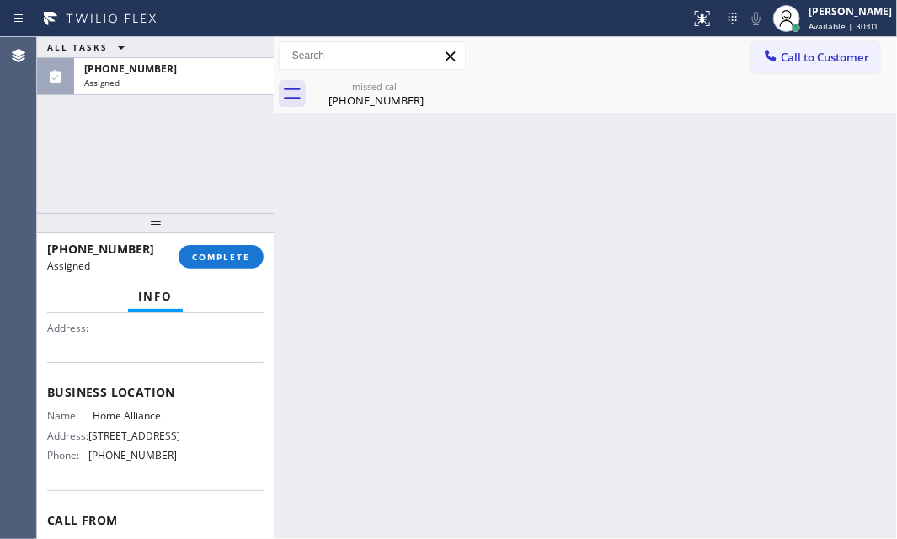
scroll to position [229, 0]
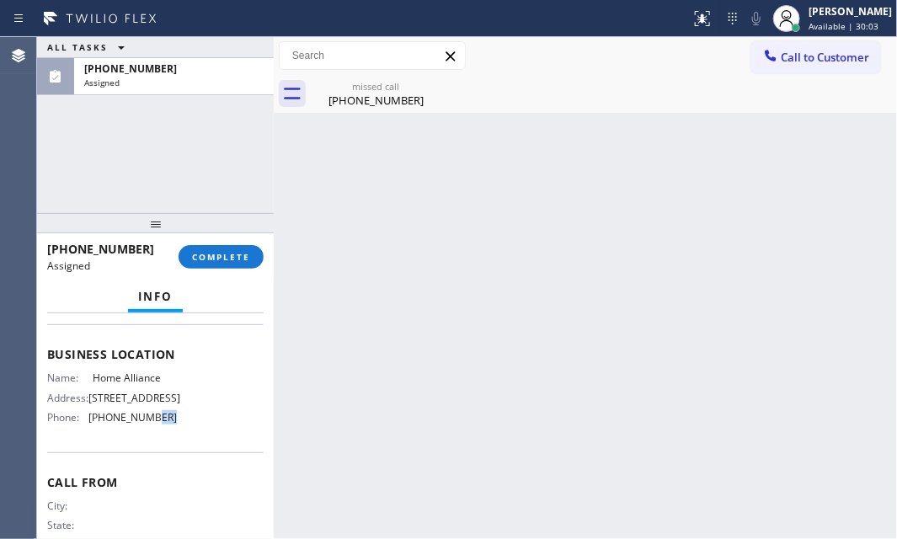
drag, startPoint x: 168, startPoint y: 435, endPoint x: 138, endPoint y: 428, distance: 31.1
click at [138, 424] on span "[PHONE_NUMBER]" at bounding box center [132, 417] width 88 height 13
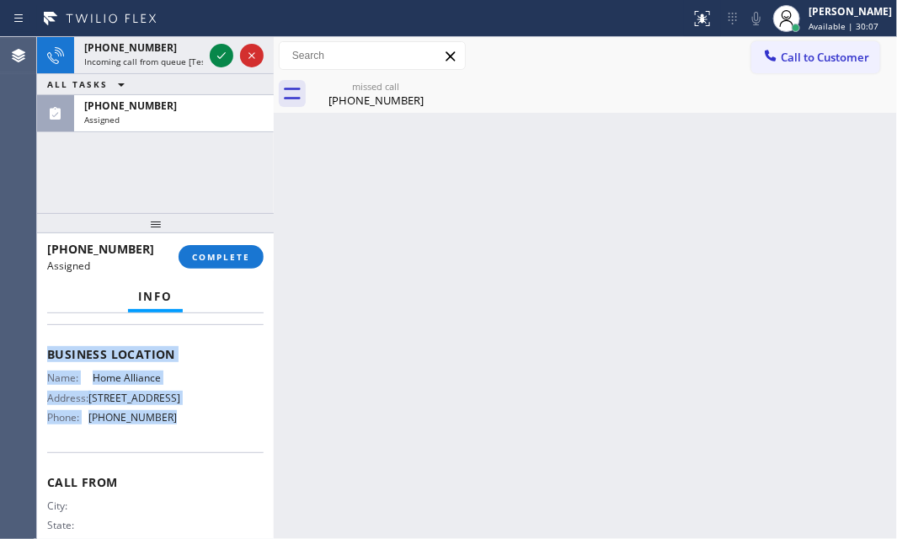
drag, startPoint x: 44, startPoint y: 438, endPoint x: 286, endPoint y: 386, distance: 247.3
click at [200, 446] on div "Context Queue: Appliance Repair High End Priority: 0 Task Age: [DEMOGRAPHIC_DAT…" at bounding box center [155, 426] width 237 height 226
copy div "Customer Name: [PHONE_NUMBER] Phone: [PHONE_NUMBER] Address: Business location …"
click at [210, 245] on button "COMPLETE" at bounding box center [221, 257] width 85 height 24
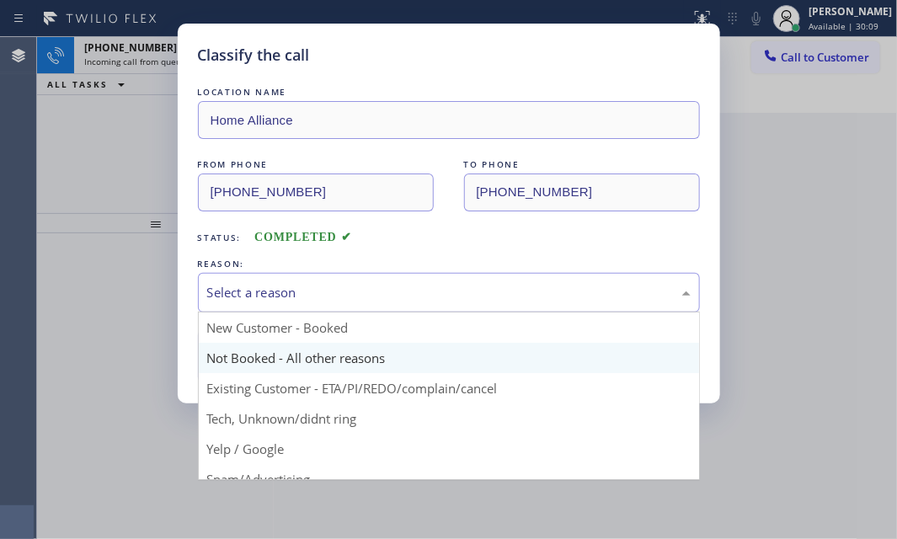
drag, startPoint x: 375, startPoint y: 292, endPoint x: 281, endPoint y: 349, distance: 109.9
click at [372, 294] on div "Select a reason" at bounding box center [449, 292] width 484 height 19
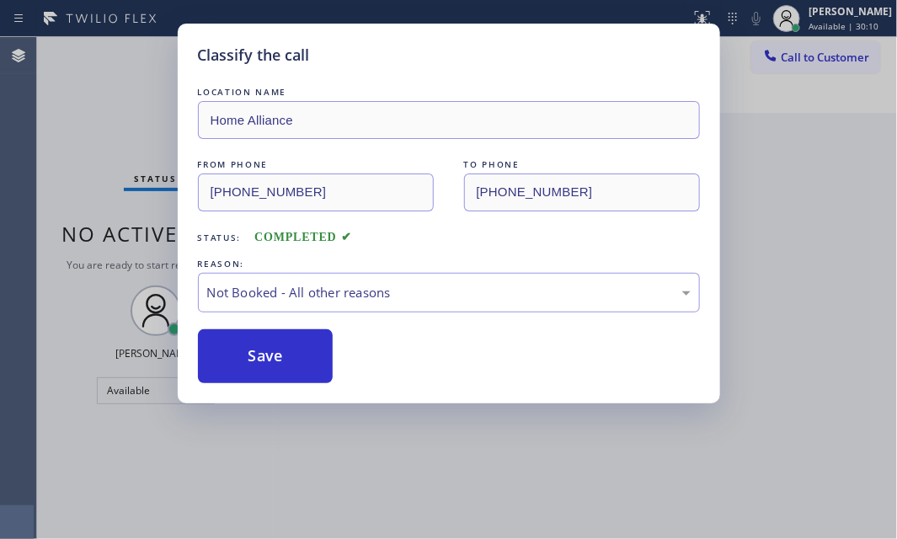
drag, startPoint x: 249, startPoint y: 355, endPoint x: 224, endPoint y: 159, distance: 197.9
click at [249, 349] on button "Save" at bounding box center [266, 356] width 136 height 54
click at [130, 100] on div "Classify the call LOCATION NAME Home Alliance FROM PHONE [PHONE_NUMBER] TO PHON…" at bounding box center [448, 269] width 897 height 539
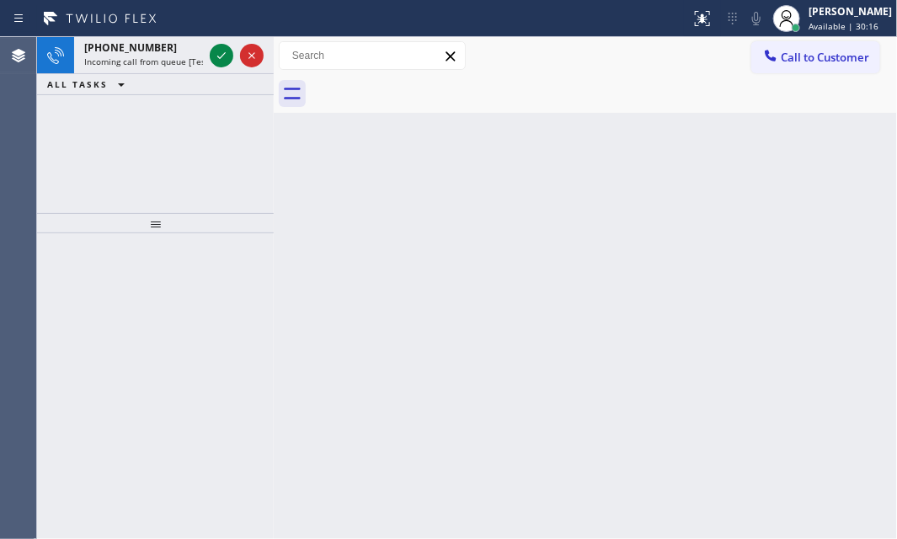
drag, startPoint x: 214, startPoint y: 56, endPoint x: 216, endPoint y: 83, distance: 26.2
click at [214, 56] on icon at bounding box center [221, 55] width 20 height 20
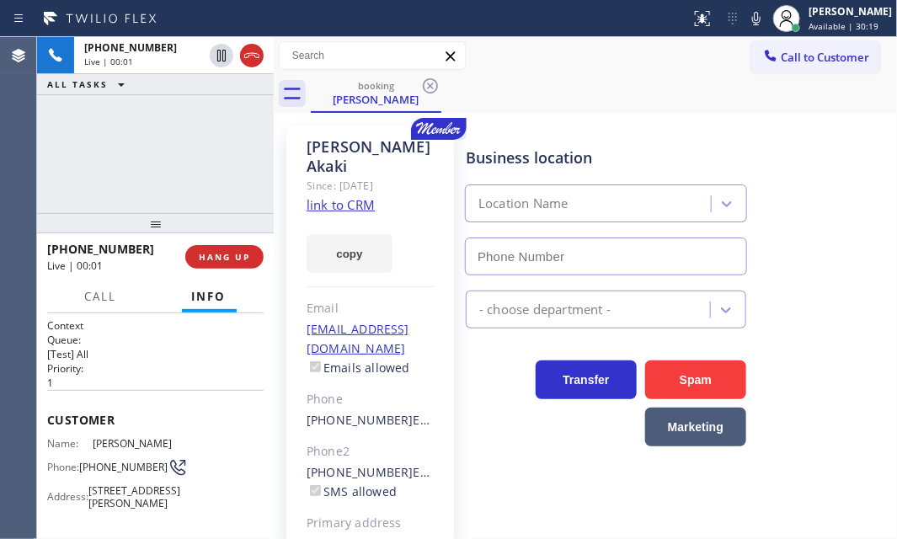
type input "[PHONE_NUMBER]"
click at [317, 196] on link "link to CRM" at bounding box center [341, 204] width 68 height 17
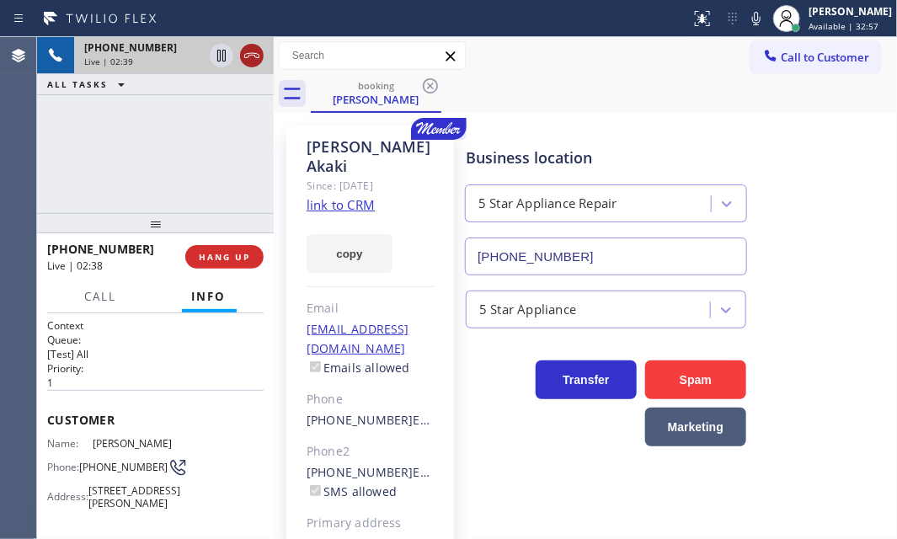
click at [251, 60] on icon at bounding box center [252, 55] width 20 height 20
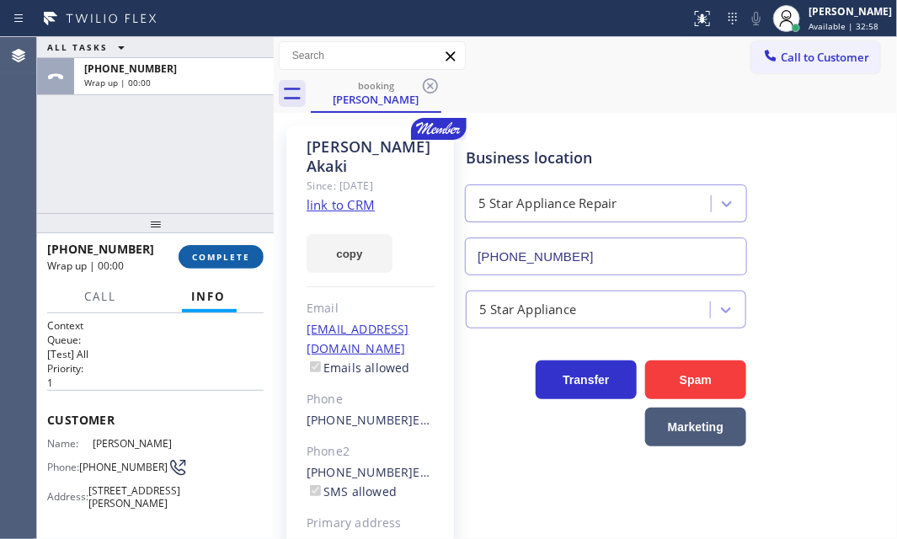
click at [247, 253] on span "COMPLETE" at bounding box center [221, 257] width 58 height 12
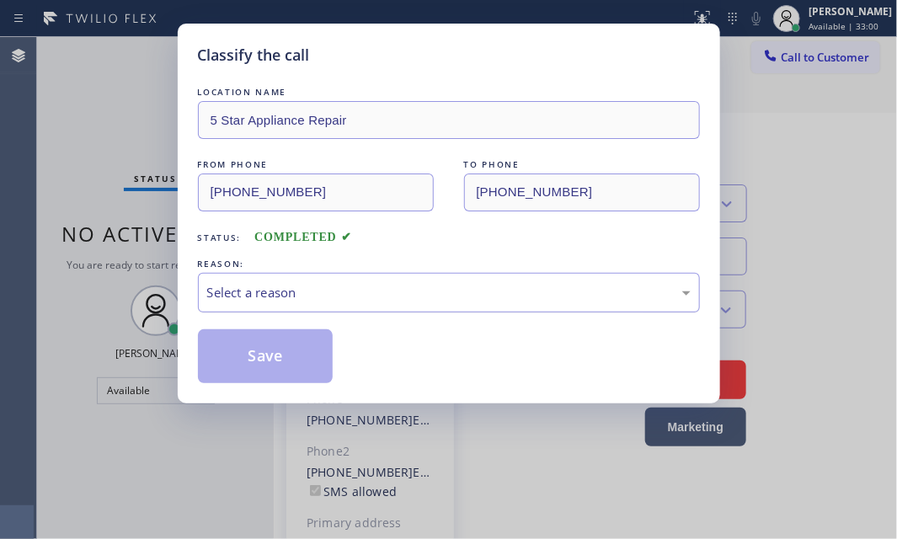
click at [360, 295] on div "Select a reason" at bounding box center [449, 292] width 484 height 19
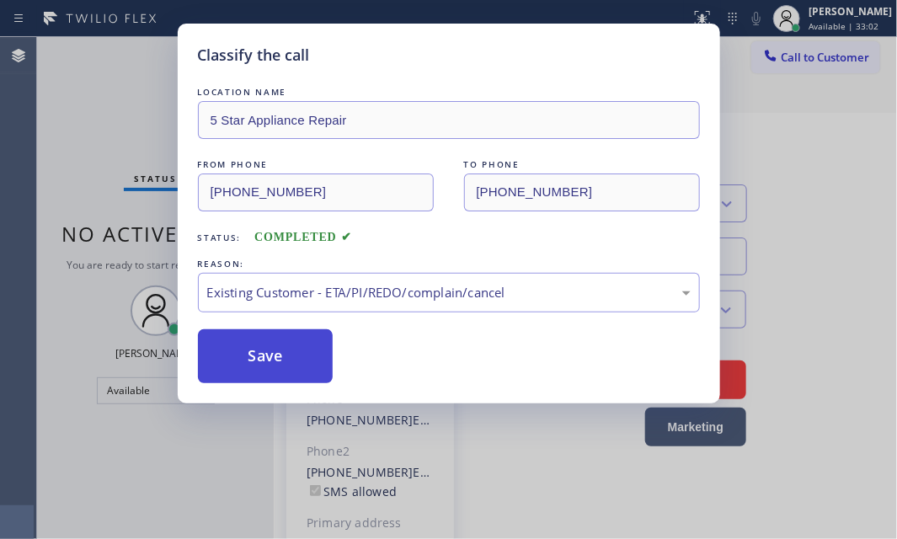
click at [256, 349] on button "Save" at bounding box center [266, 356] width 136 height 54
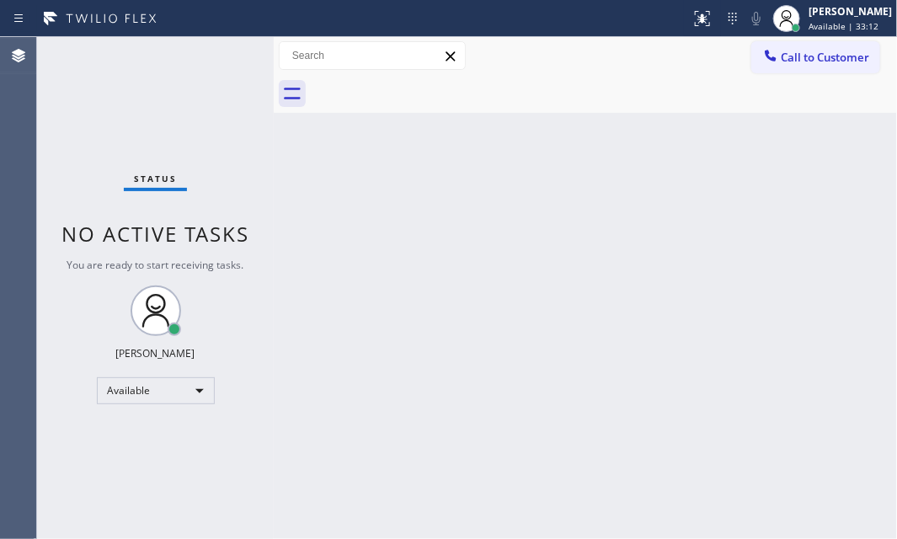
click at [446, 177] on div "Back to Dashboard Change Sender ID Customers Technicians Select a contact Outbo…" at bounding box center [585, 288] width 623 height 502
click at [220, 49] on div "Status No active tasks You are ready to start receiving tasks. [PERSON_NAME] Av…" at bounding box center [155, 288] width 237 height 502
click at [217, 63] on div "Status No active tasks You are ready to start receiving tasks. [PERSON_NAME] Av…" at bounding box center [155, 288] width 237 height 502
click at [223, 55] on div "Status No active tasks You are ready to start receiving tasks. [PERSON_NAME] Av…" at bounding box center [155, 288] width 237 height 502
click at [215, 59] on div "Status No active tasks You are ready to start receiving tasks. [PERSON_NAME] Av…" at bounding box center [155, 288] width 237 height 502
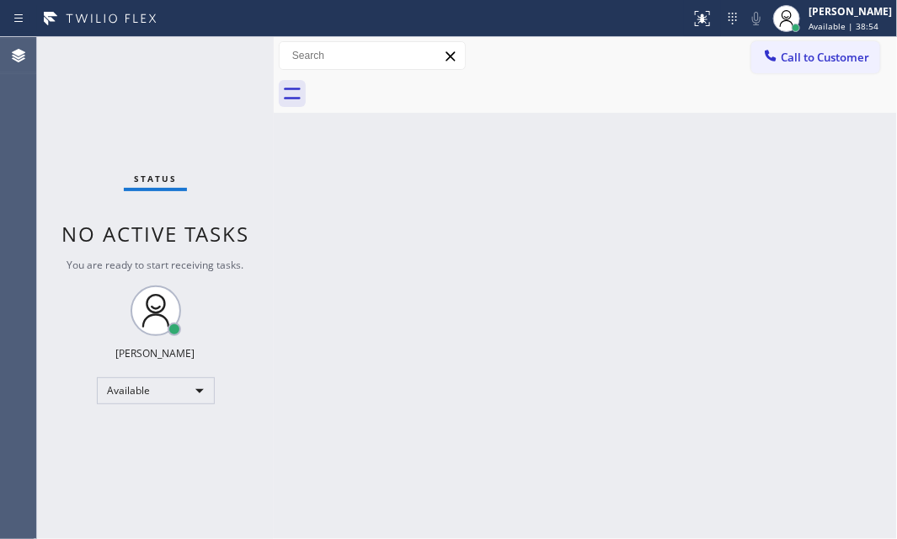
click at [215, 59] on div "Status No active tasks You are ready to start receiving tasks. [PERSON_NAME] Av…" at bounding box center [155, 288] width 237 height 502
drag, startPoint x: 569, startPoint y: 239, endPoint x: 842, endPoint y: 317, distance: 283.7
click at [574, 239] on div "Back to Dashboard Change Sender ID Customers Technicians Select a contact Outbo…" at bounding box center [585, 288] width 623 height 502
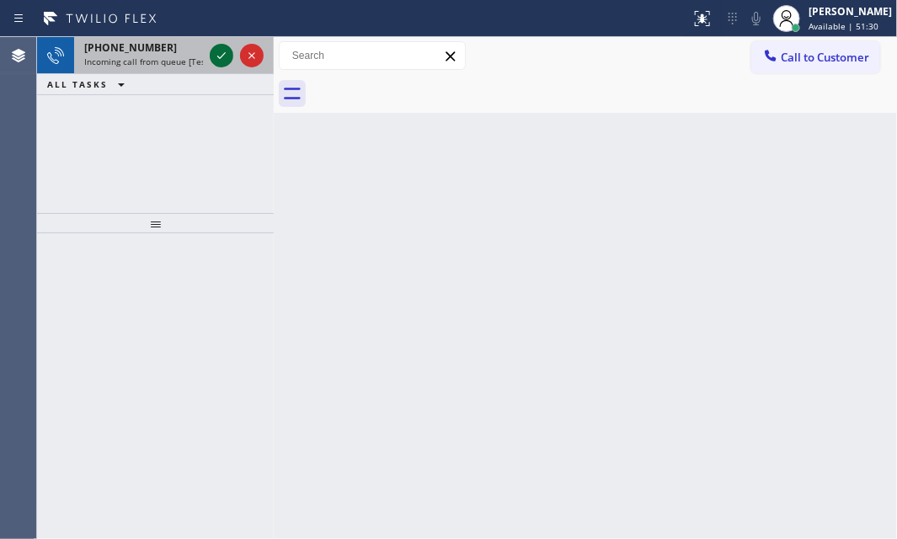
click at [211, 51] on icon at bounding box center [221, 55] width 20 height 20
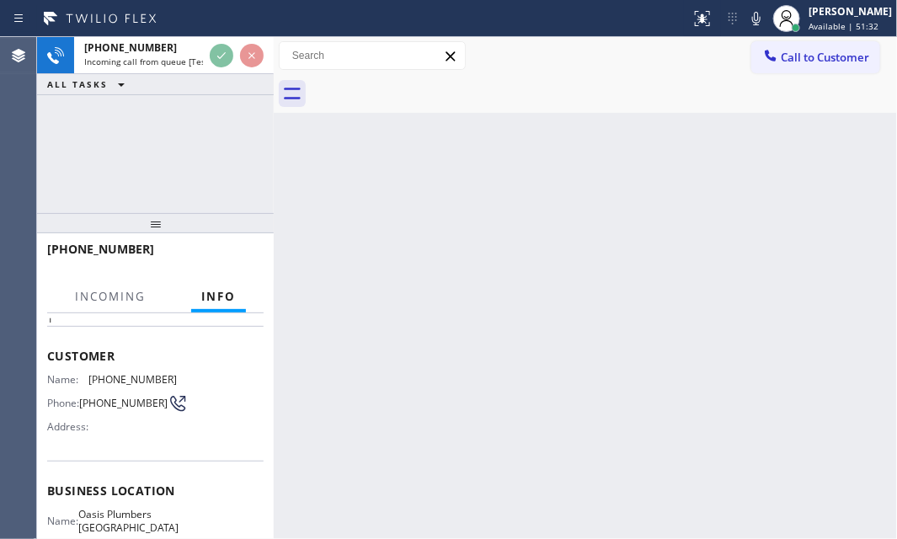
scroll to position [152, 0]
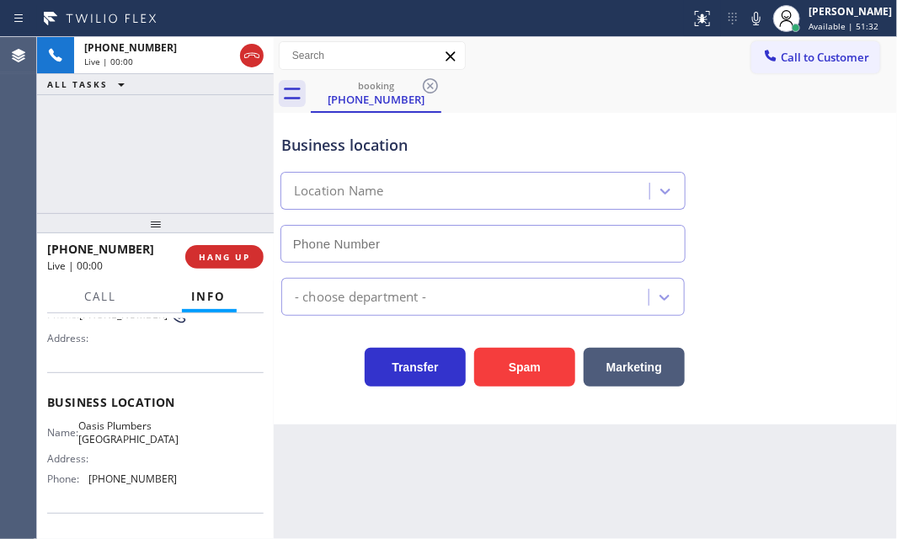
type input "[PHONE_NUMBER]"
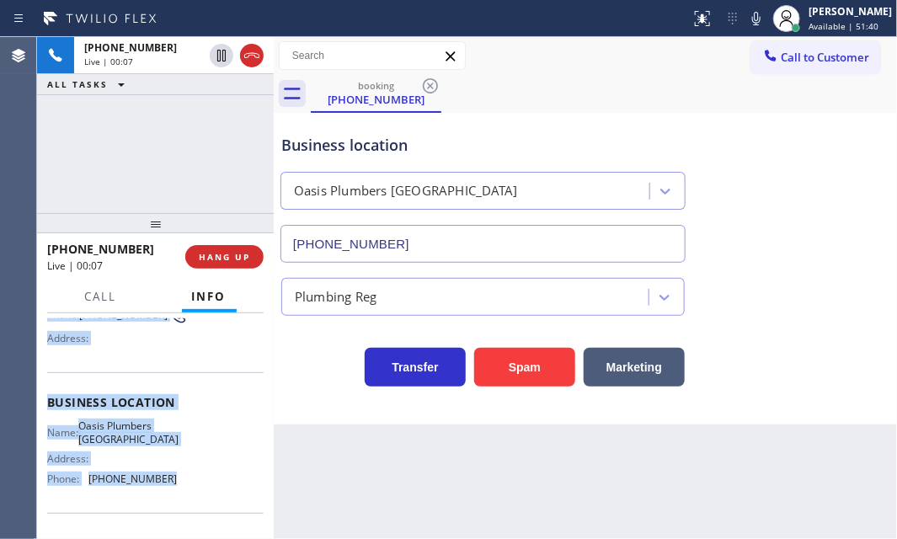
drag, startPoint x: 44, startPoint y: 410, endPoint x: 170, endPoint y: 478, distance: 143.6
click at [170, 478] on div "Context Queue: [Test] All Priority: 1 Customer Name: [PHONE_NUMBER] Phone: [PHO…" at bounding box center [155, 426] width 237 height 226
copy div "Customer Name: [PHONE_NUMBER] Phone: [PHONE_NUMBER] Address: Business location …"
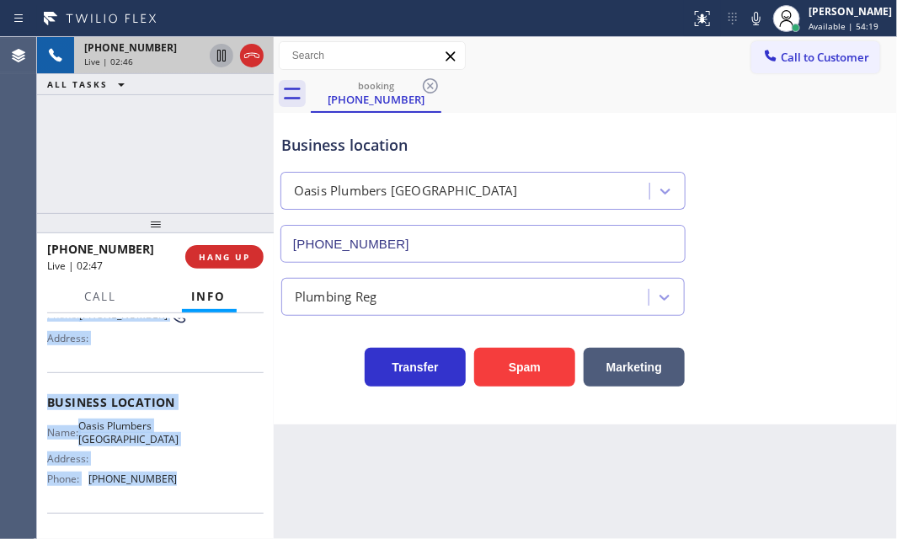
click at [218, 60] on icon at bounding box center [221, 55] width 20 height 20
click at [222, 56] on icon at bounding box center [221, 55] width 20 height 20
click at [222, 52] on icon at bounding box center [221, 55] width 20 height 20
click at [225, 51] on icon at bounding box center [222, 56] width 12 height 12
click at [226, 254] on span "HANG UP" at bounding box center [224, 257] width 51 height 12
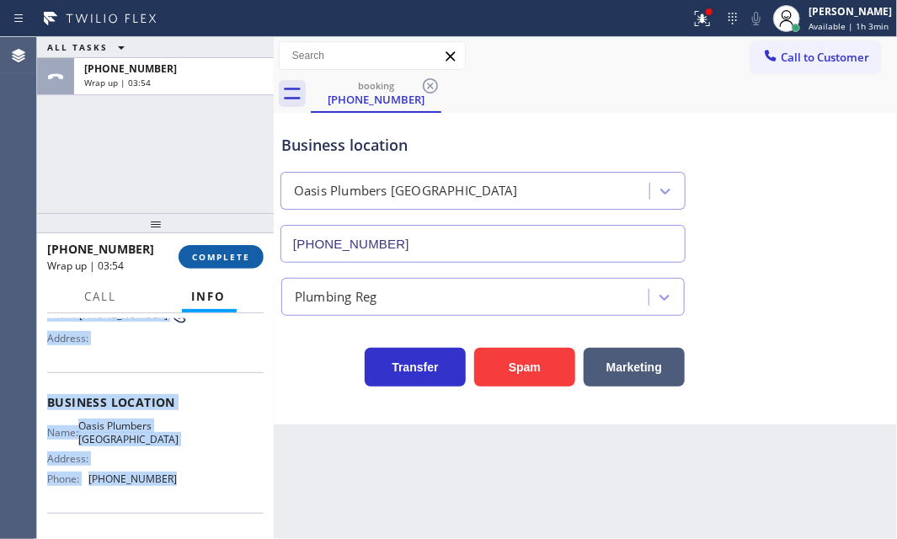
click at [218, 252] on span "COMPLETE" at bounding box center [221, 257] width 58 height 12
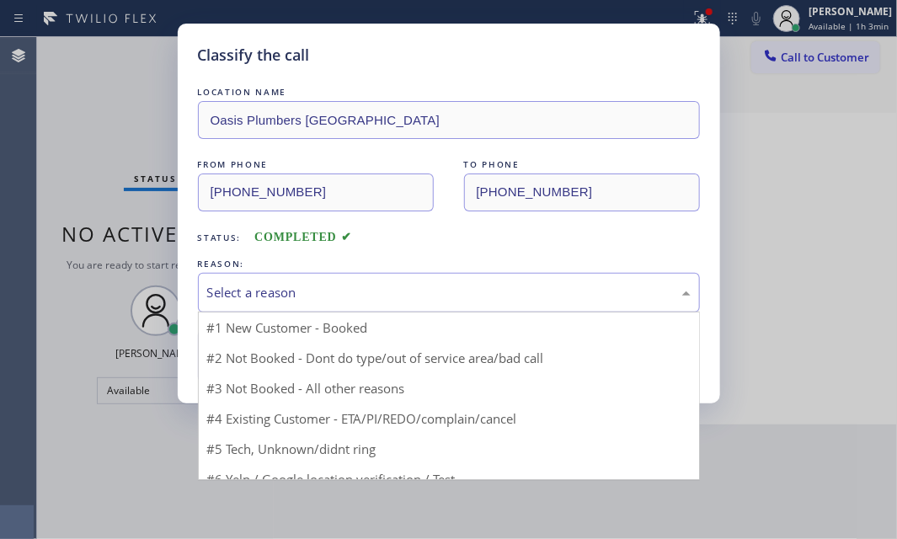
click at [554, 284] on div "Select a reason" at bounding box center [449, 292] width 484 height 19
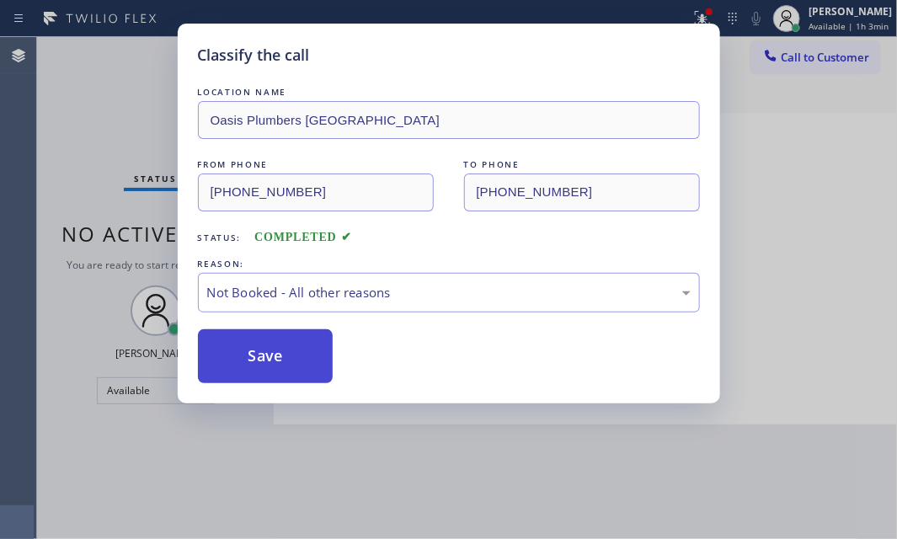
click at [255, 361] on button "Save" at bounding box center [266, 356] width 136 height 54
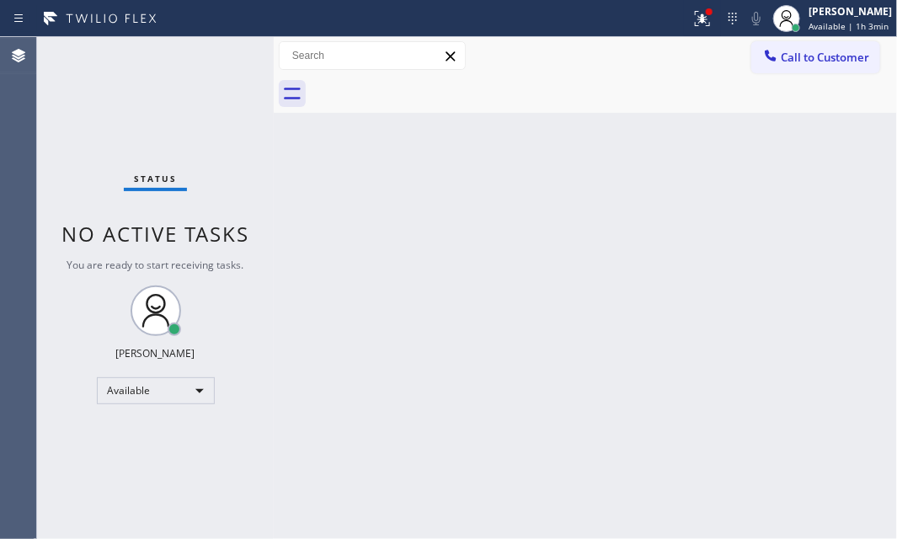
drag, startPoint x: 777, startPoint y: 216, endPoint x: 777, endPoint y: 186, distance: 29.5
click at [777, 211] on div "Back to Dashboard Change Sender ID Customers Technicians Select a contact Outbo…" at bounding box center [585, 288] width 623 height 502
click at [691, 28] on button at bounding box center [702, 18] width 37 height 37
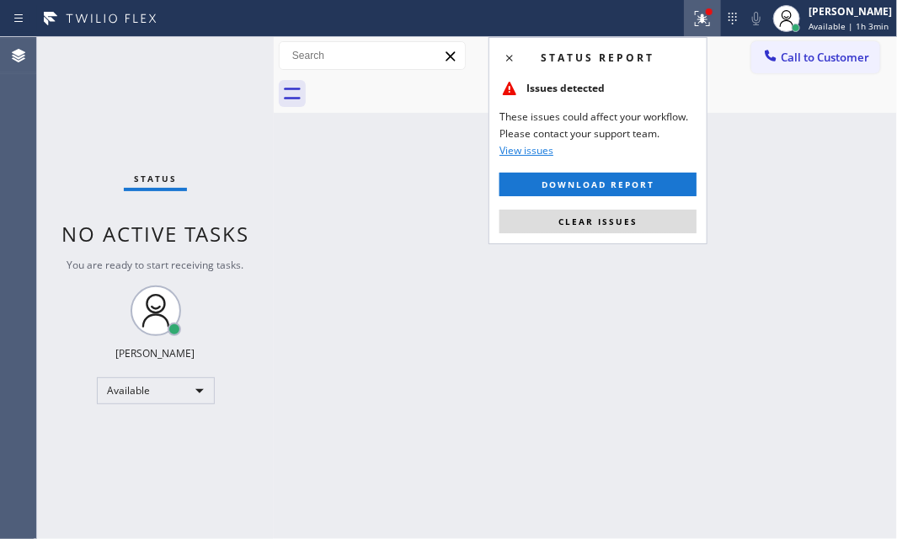
click at [590, 216] on span "Clear issues" at bounding box center [597, 222] width 79 height 12
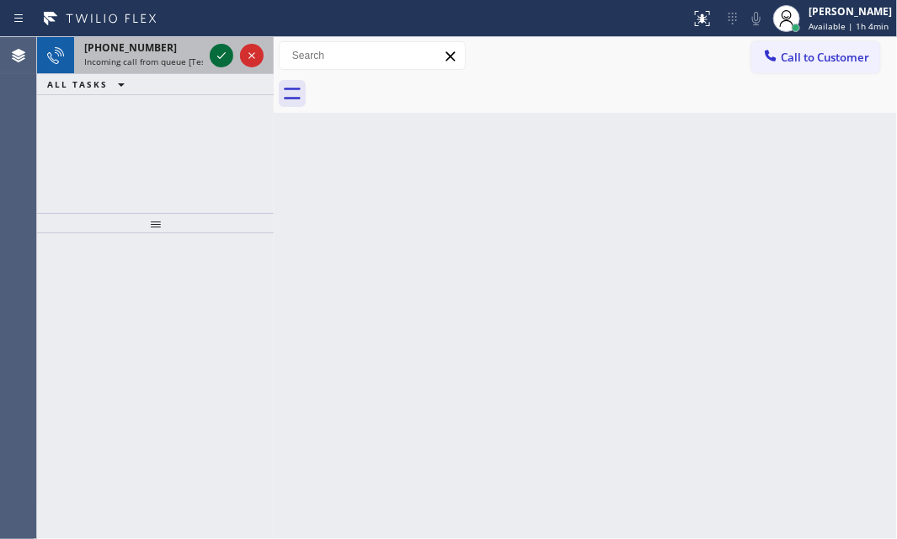
click at [217, 61] on icon at bounding box center [221, 55] width 20 height 20
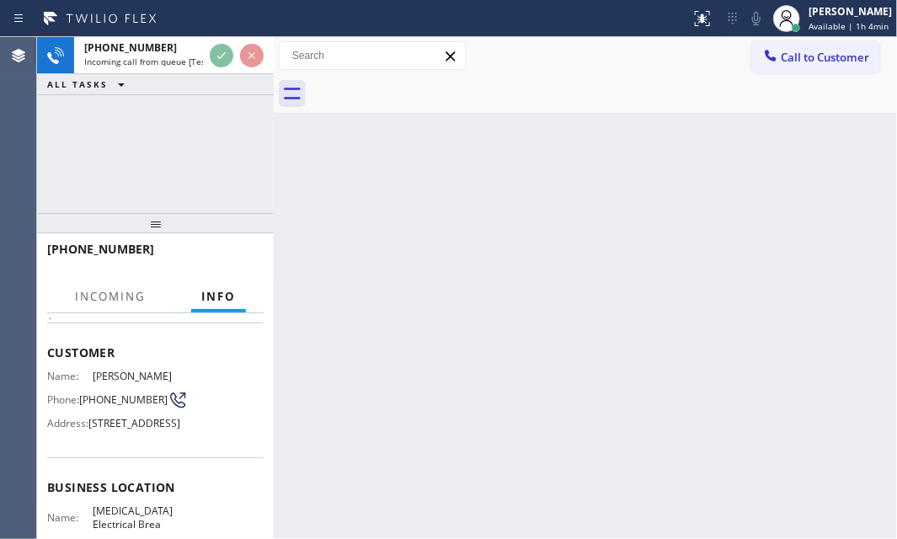
scroll to position [229, 0]
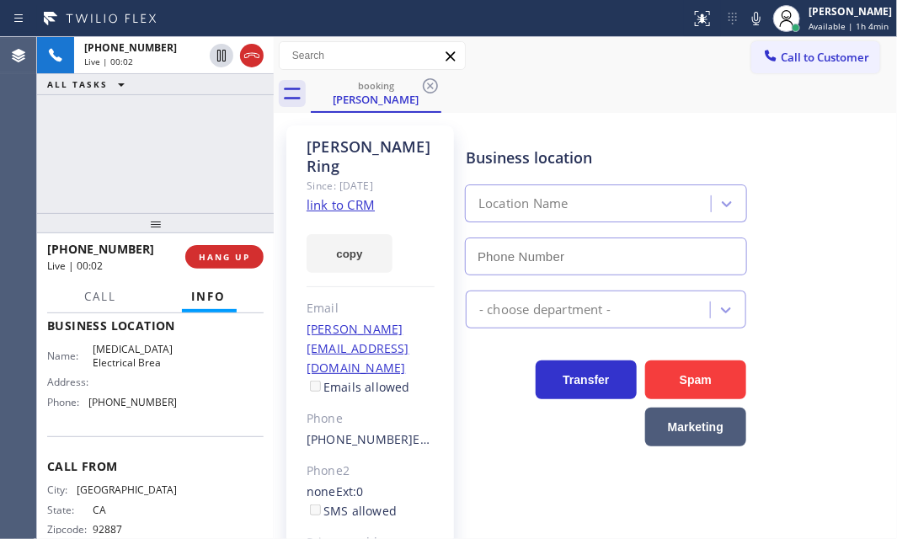
type input "[PHONE_NUMBER]"
click at [352, 196] on link "link to CRM" at bounding box center [341, 204] width 68 height 17
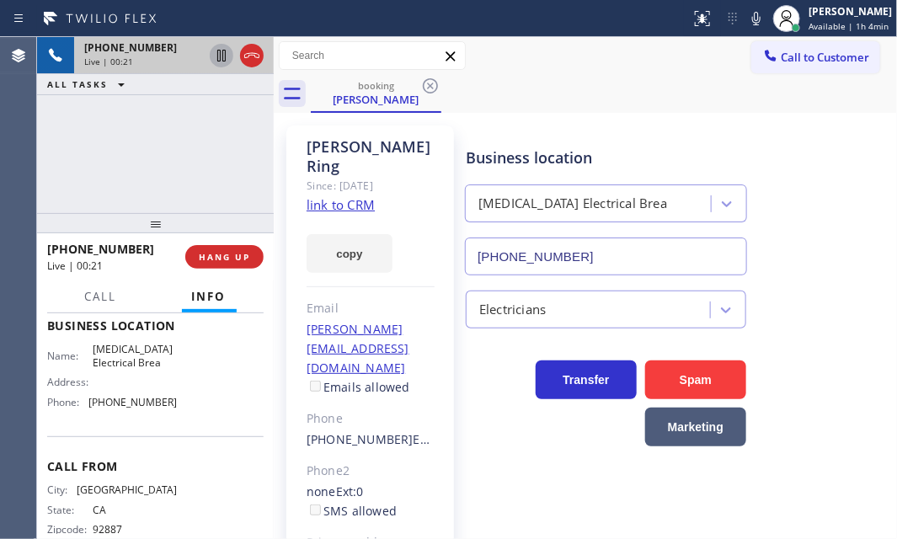
click at [221, 53] on icon at bounding box center [221, 55] width 20 height 20
click at [219, 55] on icon at bounding box center [221, 55] width 20 height 20
click at [246, 56] on icon at bounding box center [252, 55] width 20 height 20
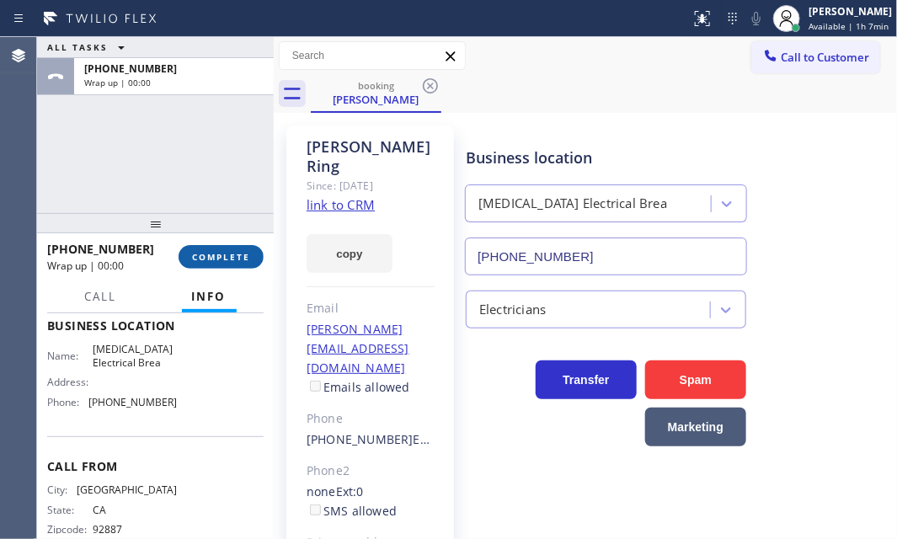
click at [244, 252] on span "COMPLETE" at bounding box center [221, 257] width 58 height 12
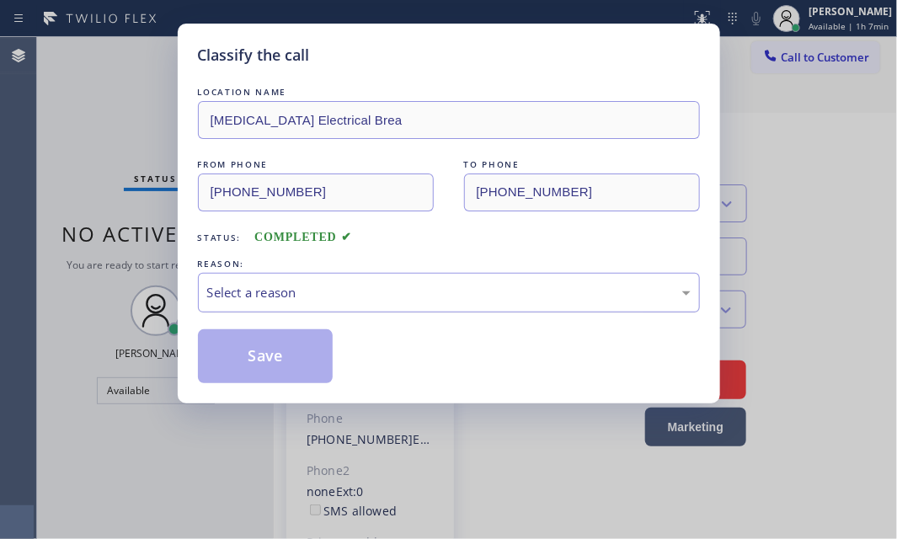
click at [429, 291] on div "Select a reason" at bounding box center [449, 292] width 484 height 19
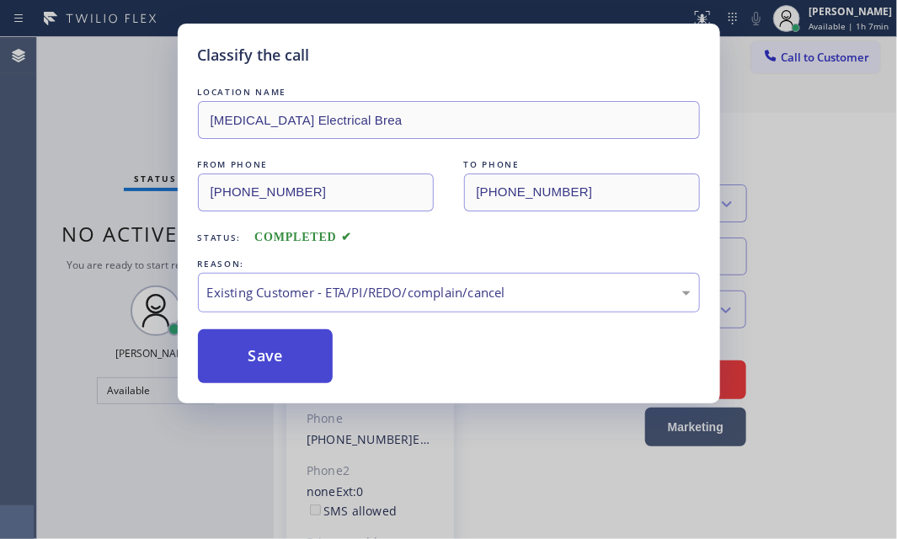
click at [262, 354] on button "Save" at bounding box center [266, 356] width 136 height 54
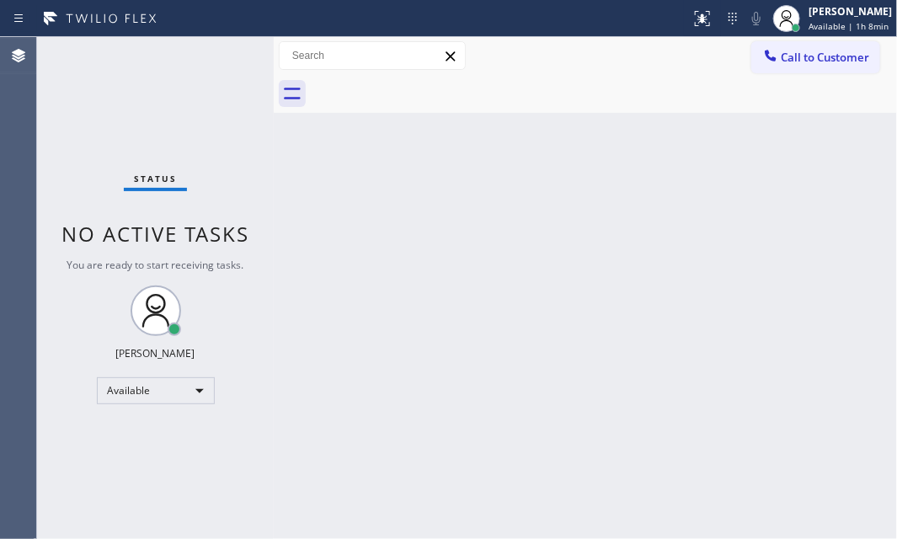
click at [523, 323] on div "Back to Dashboard Change Sender ID Customers Technicians Select a contact Outbo…" at bounding box center [585, 288] width 623 height 502
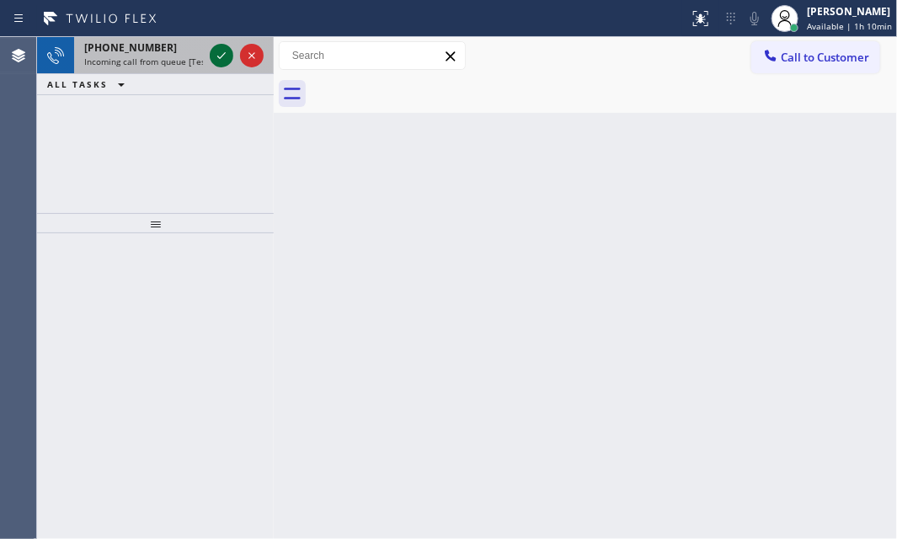
click at [219, 61] on icon at bounding box center [221, 55] width 20 height 20
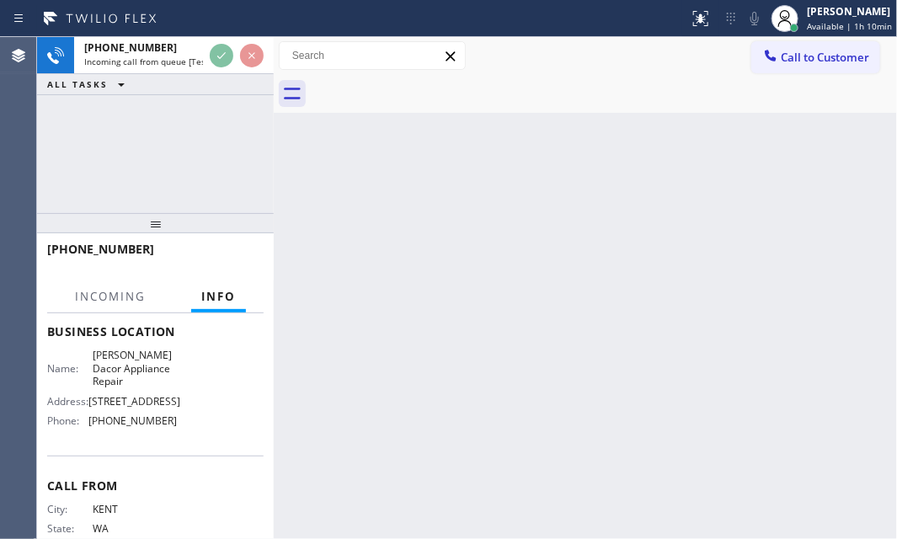
scroll to position [229, 0]
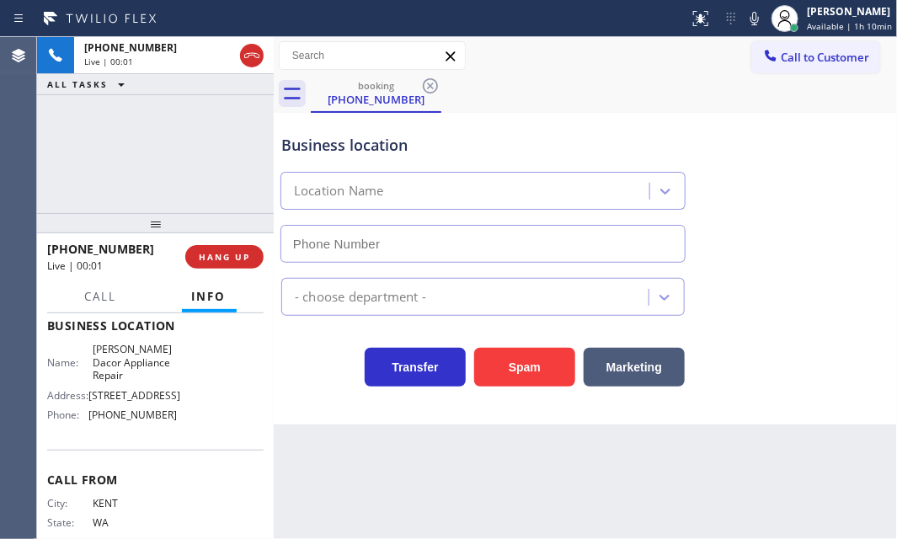
type input "[PHONE_NUMBER]"
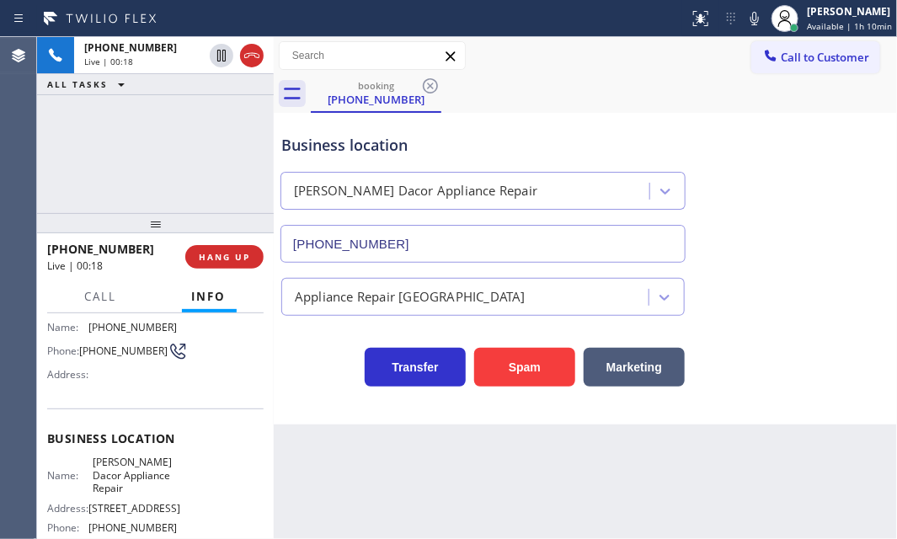
scroll to position [152, 0]
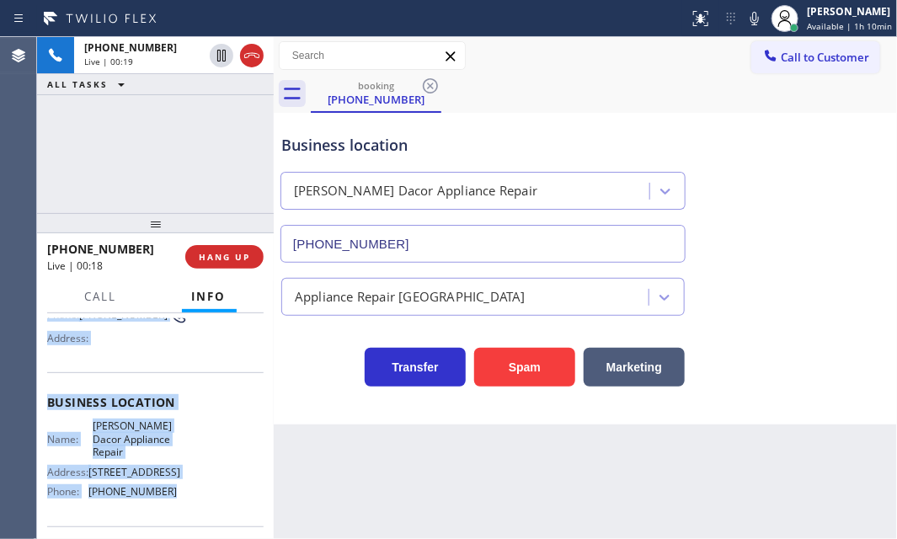
drag, startPoint x: 47, startPoint y: 338, endPoint x: 207, endPoint y: 500, distance: 227.5
click at [207, 500] on div "Context Queue: [Test] All Priority: 1 Customer Name: [PHONE_NUMBER] Phone: [PHO…" at bounding box center [155, 410] width 216 height 488
copy div "Customer Name: [PHONE_NUMBER] Phone: [PHONE_NUMBER] Address: Business location …"
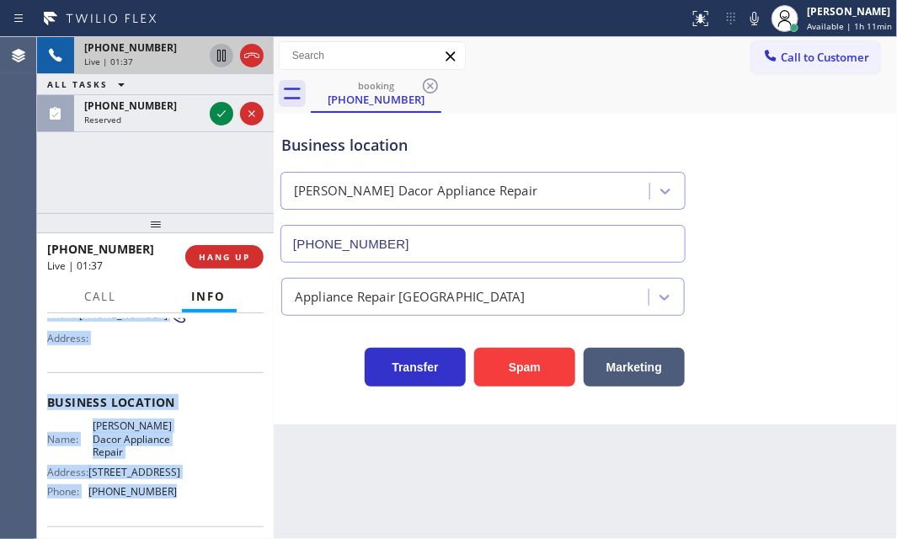
click at [223, 59] on icon at bounding box center [221, 55] width 20 height 20
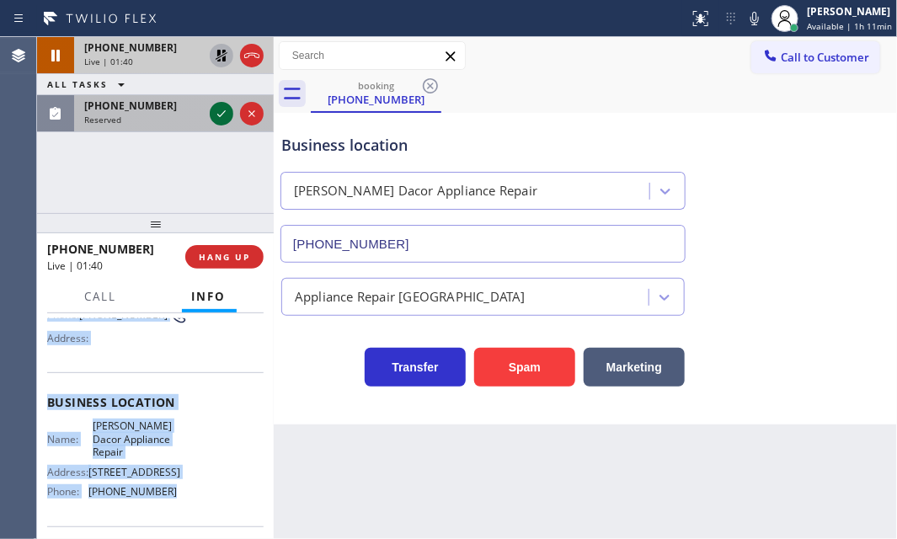
click at [222, 110] on icon at bounding box center [221, 114] width 20 height 20
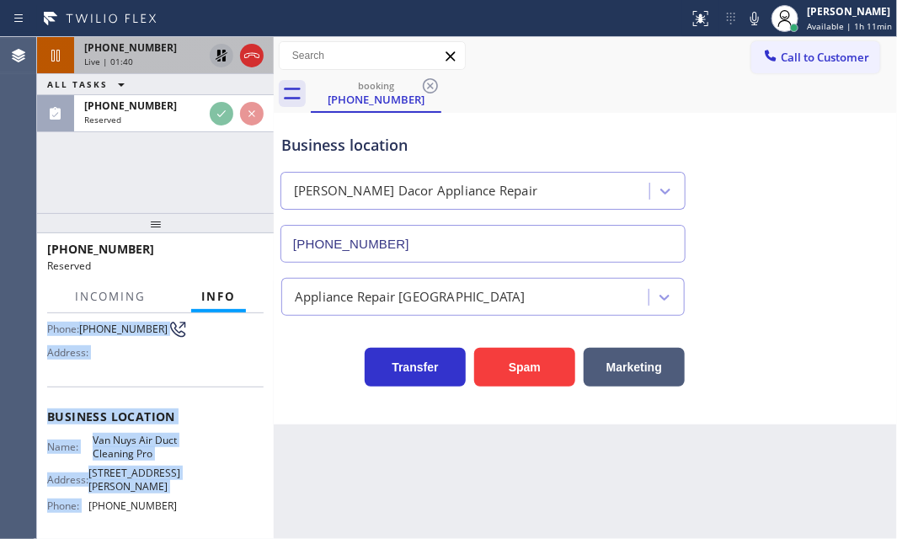
scroll to position [167, 0]
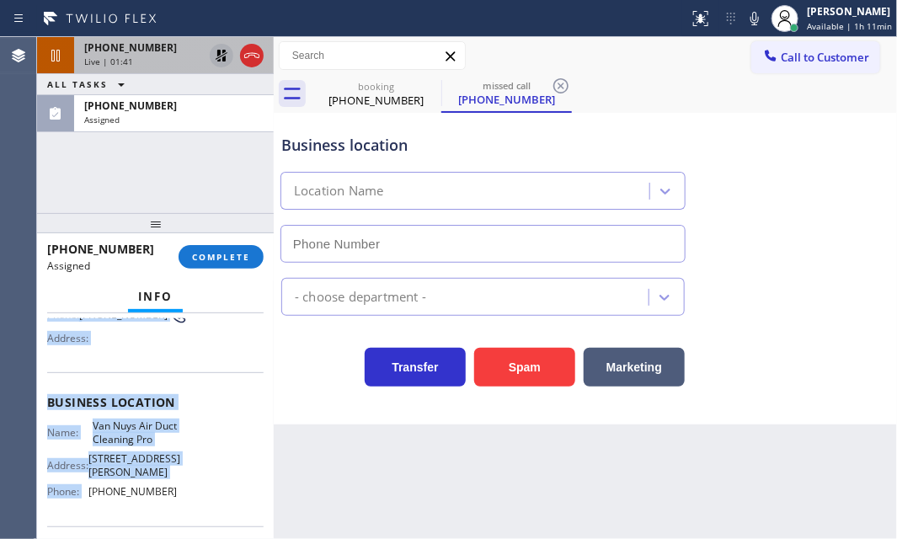
type input "[PHONE_NUMBER]"
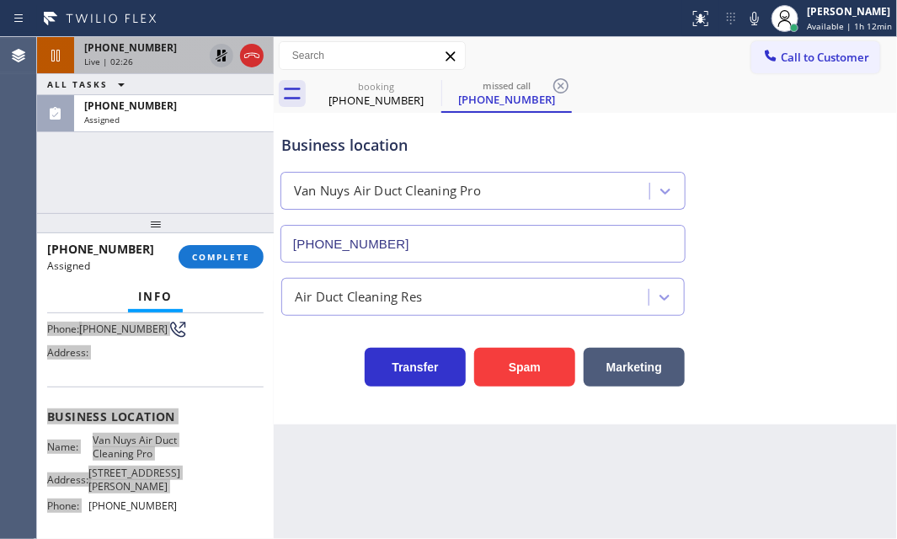
scroll to position [180, 0]
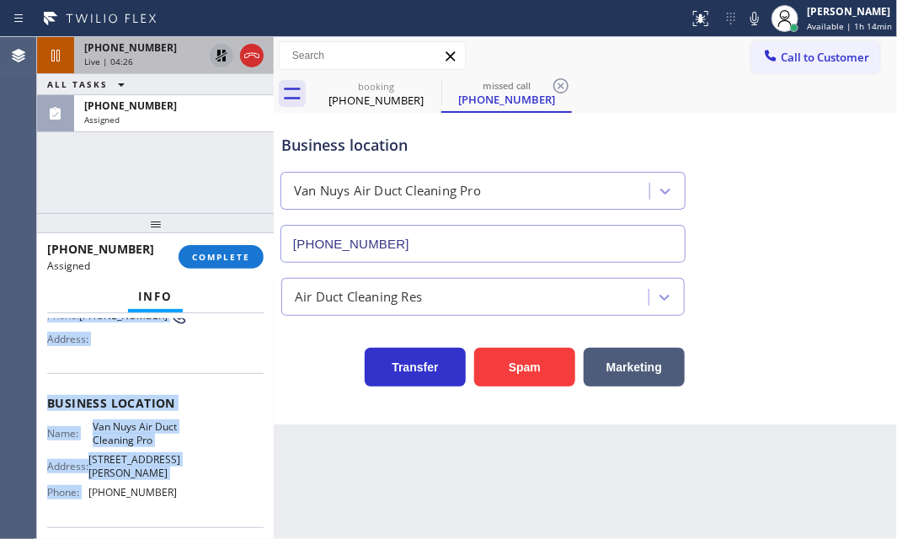
click at [217, 52] on icon at bounding box center [221, 55] width 20 height 20
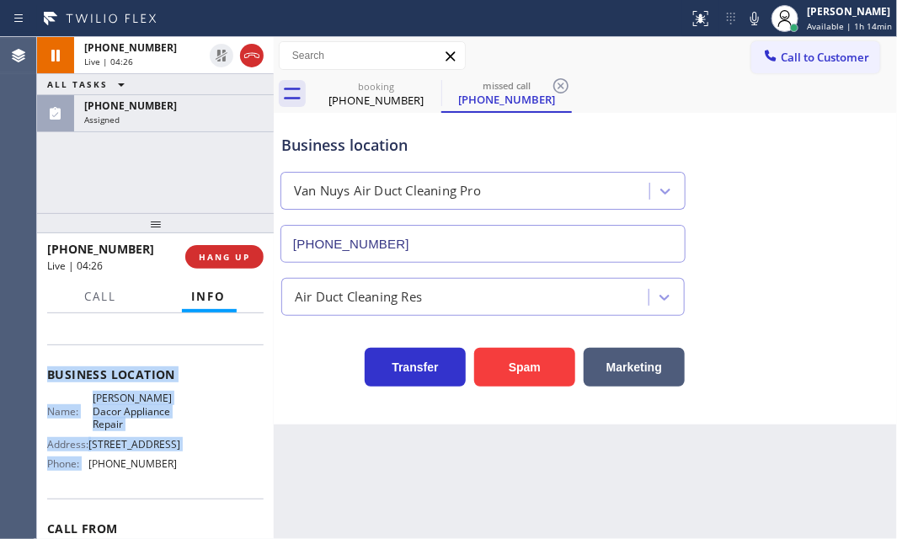
scroll to position [152, 0]
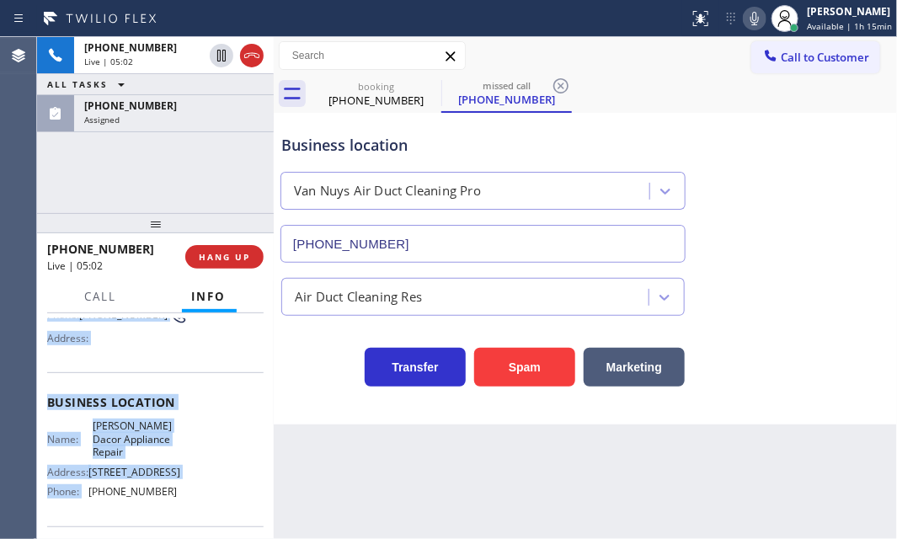
click at [745, 15] on icon at bounding box center [755, 18] width 20 height 20
click at [745, 17] on icon at bounding box center [755, 18] width 20 height 20
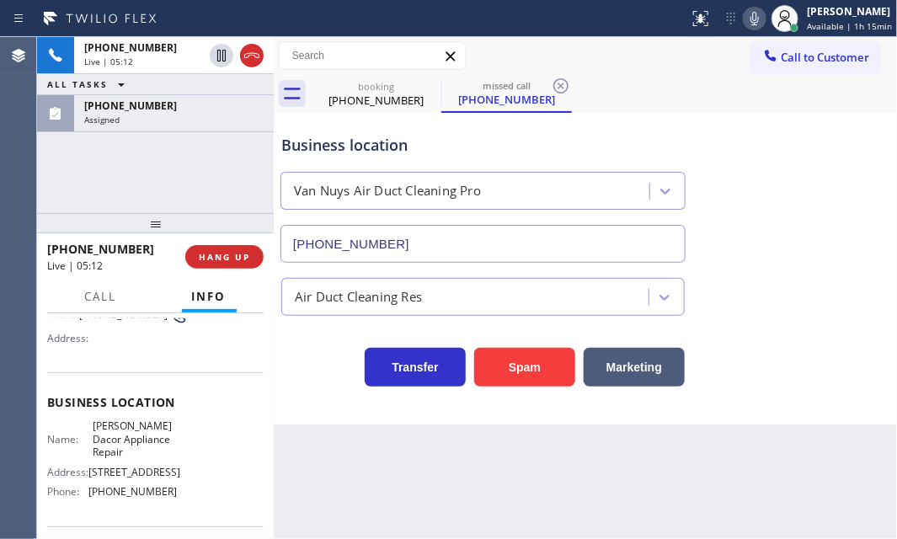
click at [630, 92] on div "booking [PHONE_NUMBER] missed call [PHONE_NUMBER]" at bounding box center [604, 94] width 586 height 38
click at [751, 18] on icon at bounding box center [755, 18] width 8 height 13
click at [745, 15] on icon at bounding box center [755, 18] width 20 height 20
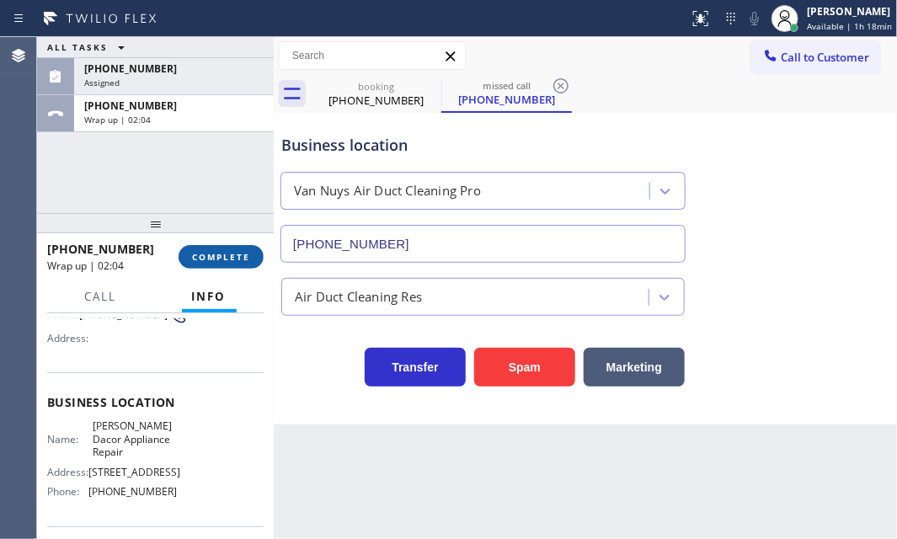
click at [222, 248] on button "COMPLETE" at bounding box center [221, 257] width 85 height 24
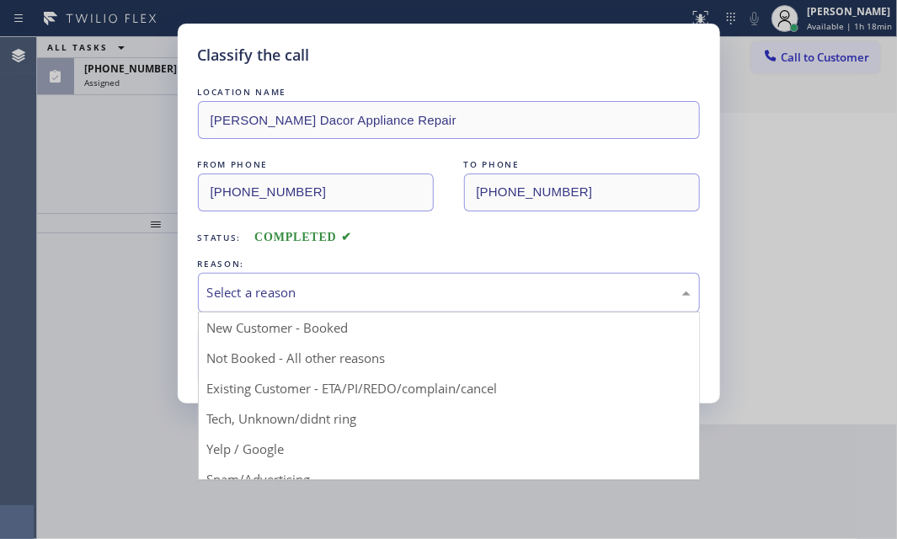
drag, startPoint x: 403, startPoint y: 286, endPoint x: 358, endPoint y: 307, distance: 50.1
click at [403, 286] on div "Select a reason" at bounding box center [449, 292] width 484 height 19
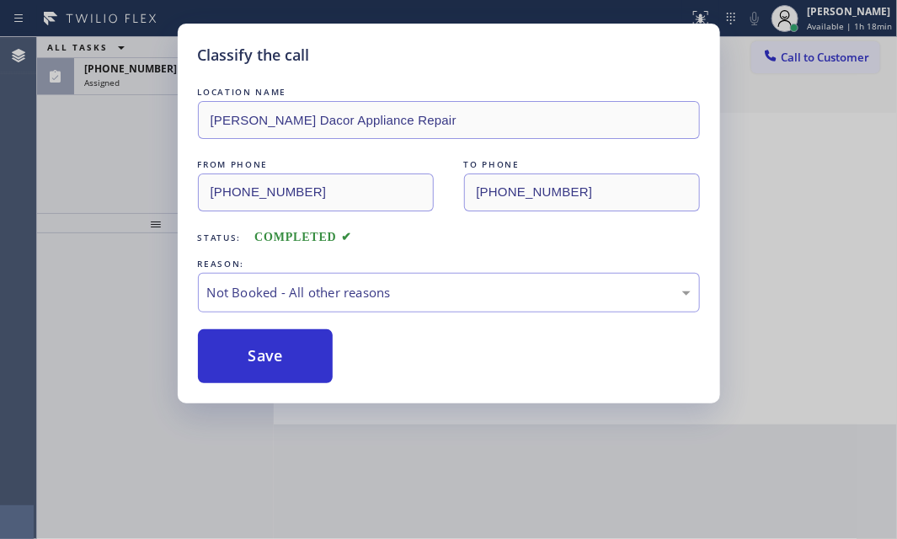
drag, startPoint x: 263, startPoint y: 355, endPoint x: 212, endPoint y: 259, distance: 108.5
click at [262, 355] on button "Save" at bounding box center [266, 356] width 136 height 54
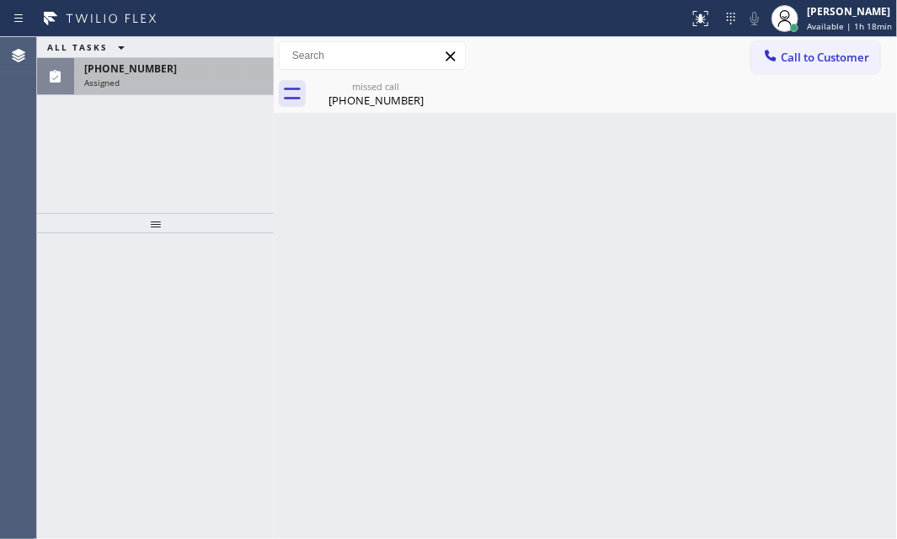
click at [152, 80] on div "Assigned" at bounding box center [173, 83] width 179 height 12
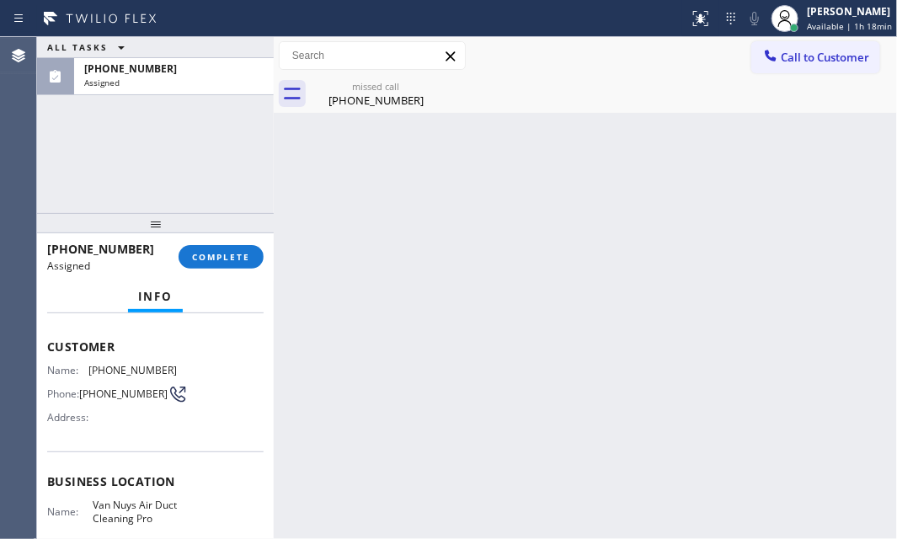
scroll to position [229, 0]
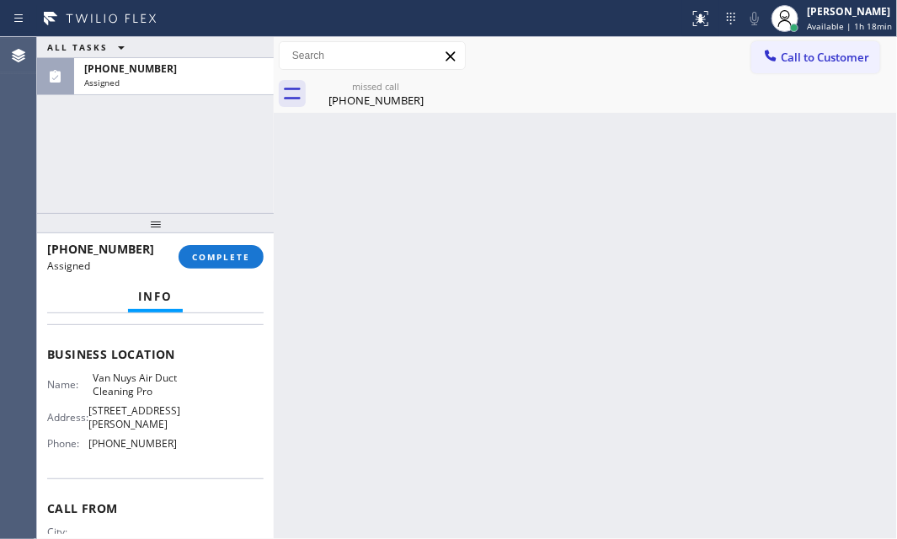
click at [168, 450] on span "[PHONE_NUMBER]" at bounding box center [132, 443] width 88 height 13
drag, startPoint x: 172, startPoint y: 459, endPoint x: 90, endPoint y: 462, distance: 81.7
click at [90, 457] on div "Name: Van Nuys Air Duct Cleaning Pro Address: [STREET_ADDRESS][PERSON_NAME] Pho…" at bounding box center [155, 413] width 216 height 85
copy span "[PHONE_NUMBER]"
click at [809, 65] on button "Call to Customer" at bounding box center [815, 57] width 129 height 32
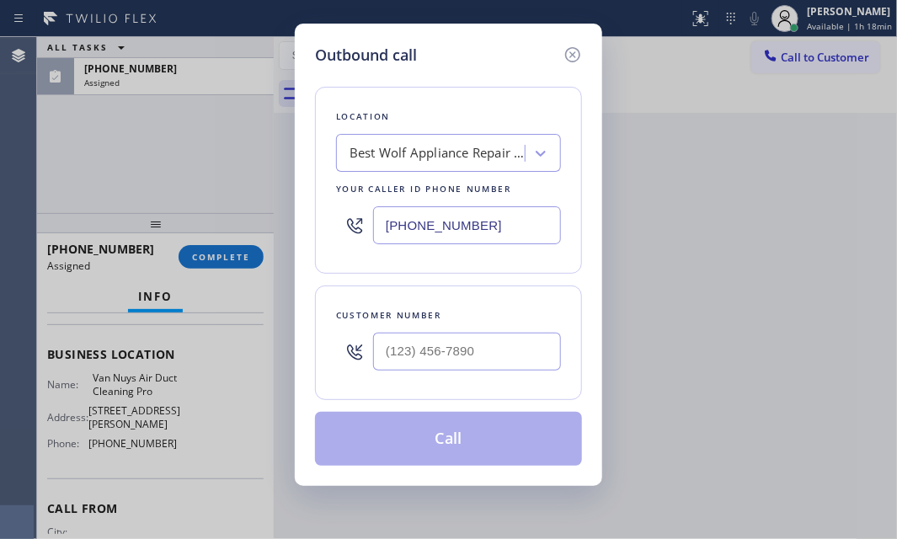
click at [515, 237] on input "[PHONE_NUMBER]" at bounding box center [467, 225] width 188 height 38
click at [515, 236] on input "[PHONE_NUMBER]" at bounding box center [467, 225] width 188 height 38
paste input "18) 342-7695"
type input "[PHONE_NUMBER]"
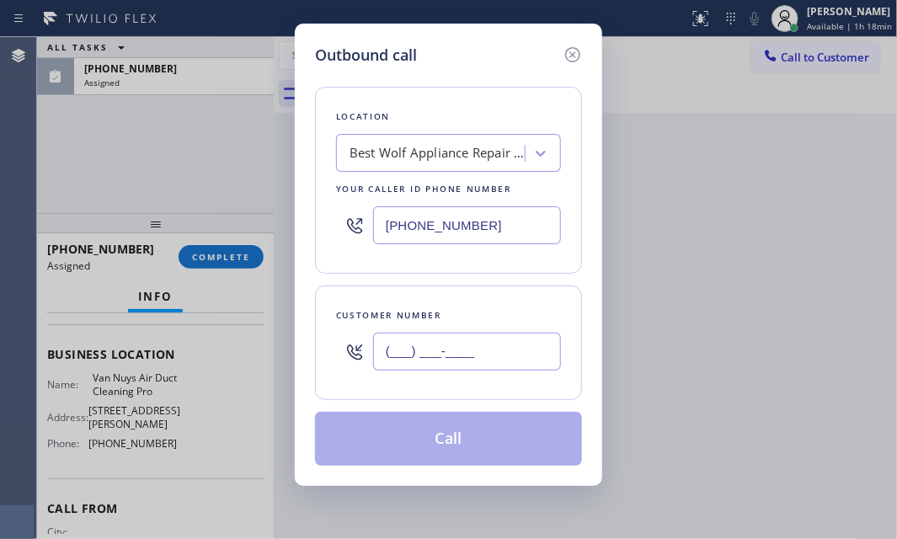
click at [463, 352] on input "(___) ___-____" at bounding box center [467, 352] width 188 height 38
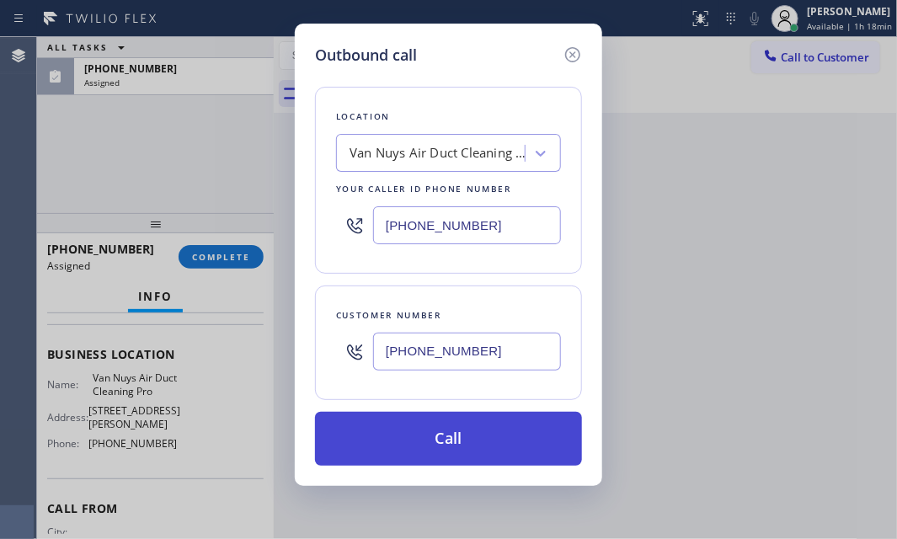
type input "[PHONE_NUMBER]"
click at [483, 433] on button "Call" at bounding box center [448, 439] width 267 height 54
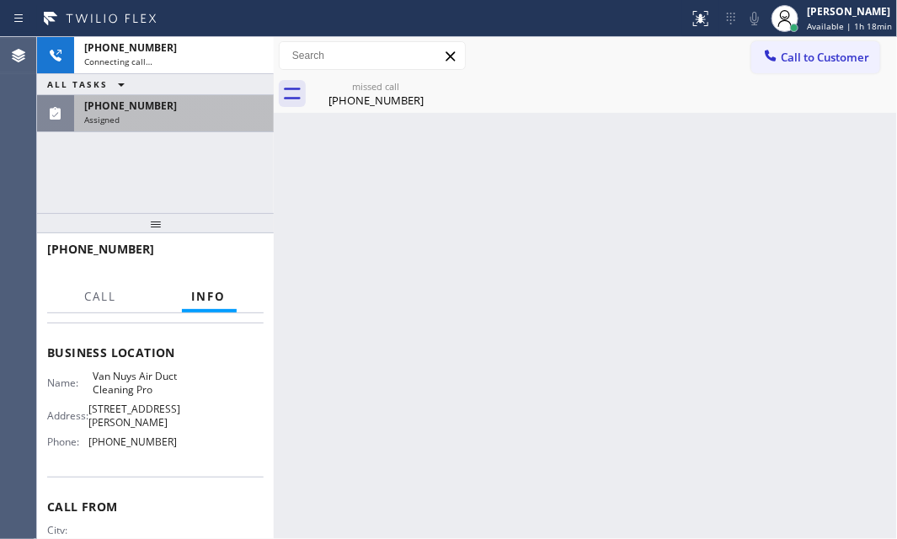
click at [211, 115] on div "Assigned" at bounding box center [173, 120] width 179 height 12
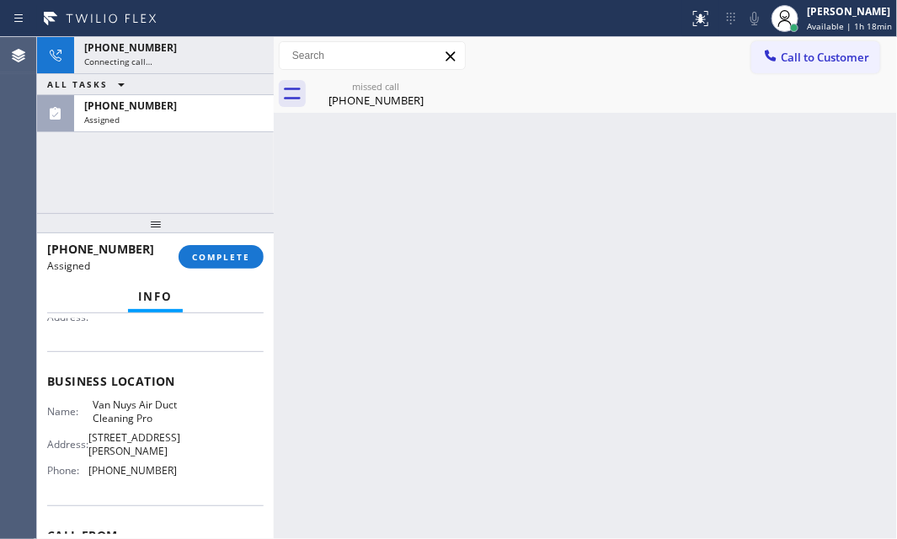
scroll to position [229, 0]
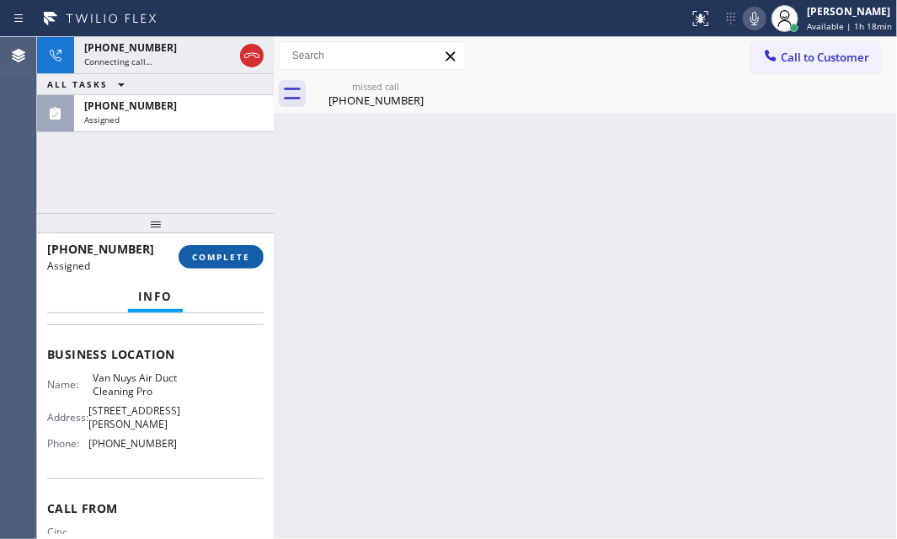
click at [243, 252] on span "COMPLETE" at bounding box center [221, 257] width 58 height 12
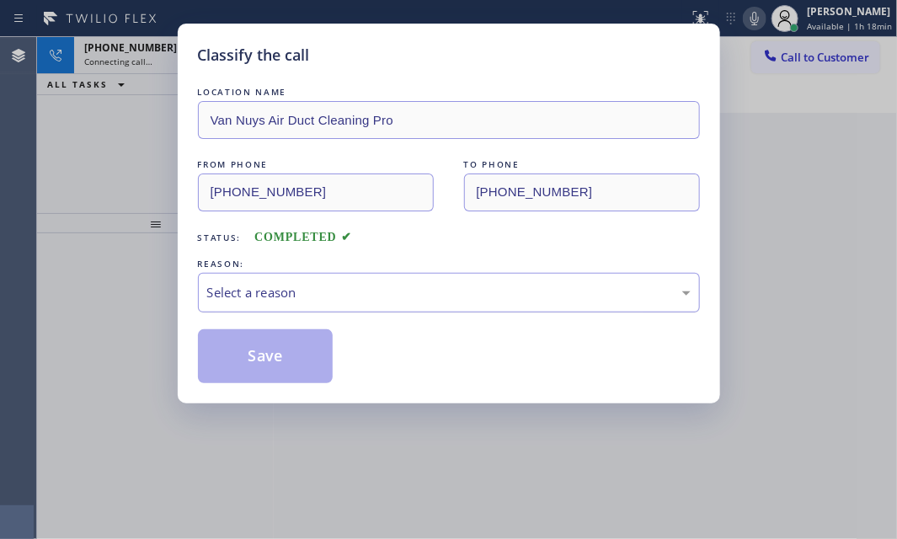
click at [343, 284] on div "Select a reason" at bounding box center [449, 292] width 484 height 19
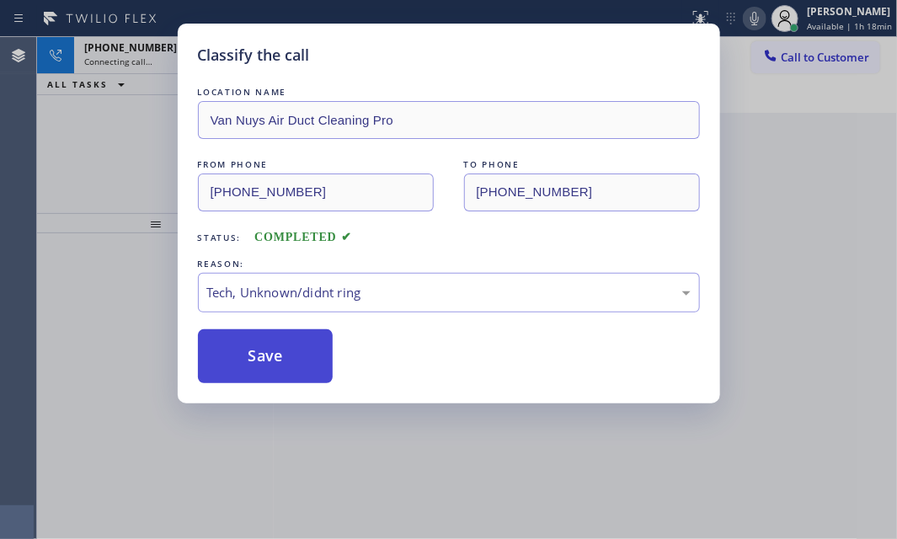
click at [278, 352] on button "Save" at bounding box center [266, 356] width 136 height 54
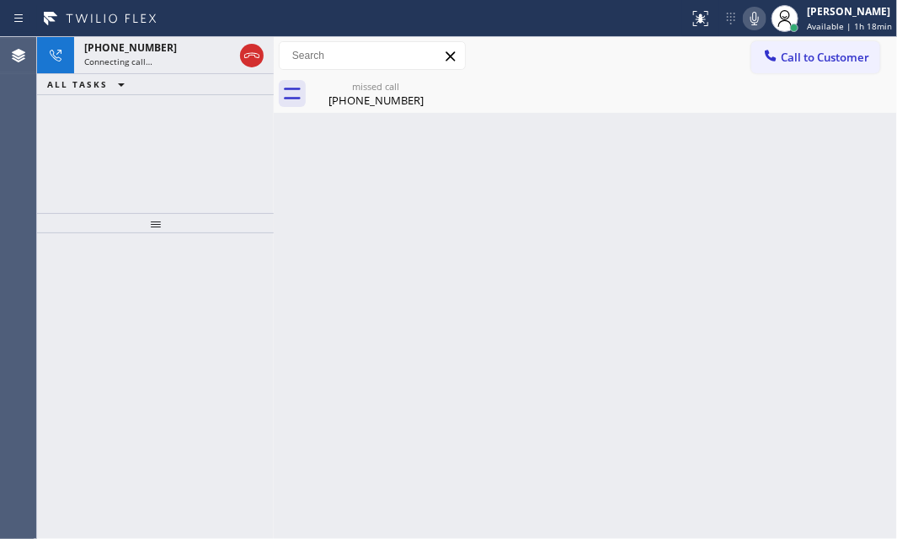
click at [395, 89] on div "missed call" at bounding box center [376, 86] width 127 height 13
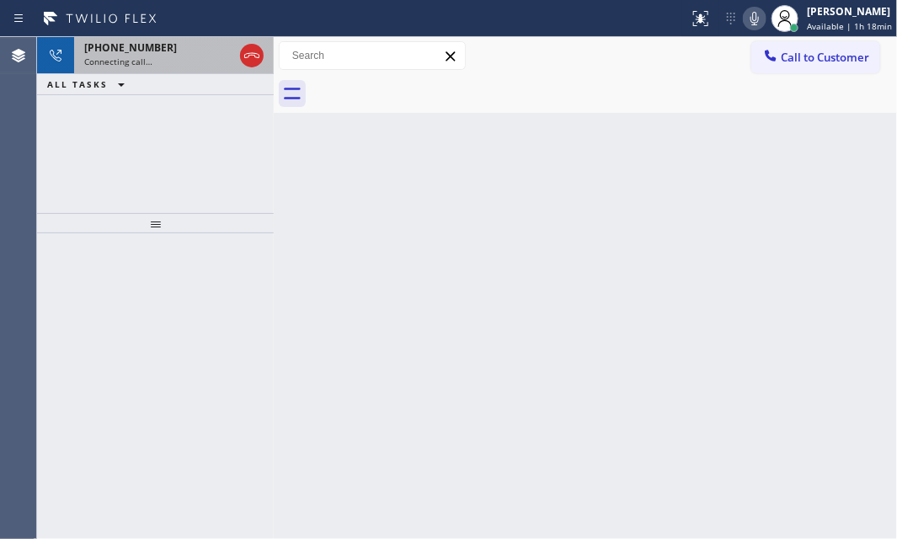
click at [185, 66] on div "Connecting call…" at bounding box center [158, 62] width 149 height 12
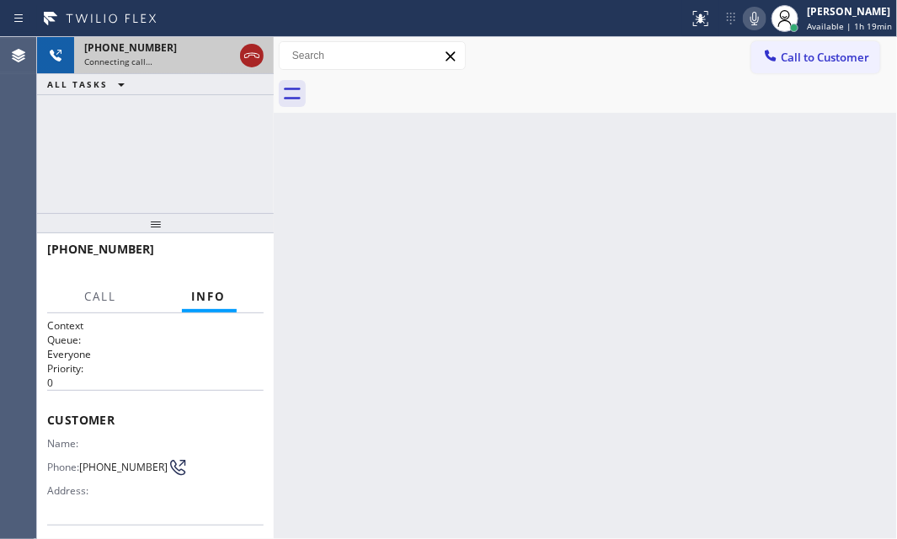
click at [252, 50] on icon at bounding box center [252, 55] width 20 height 20
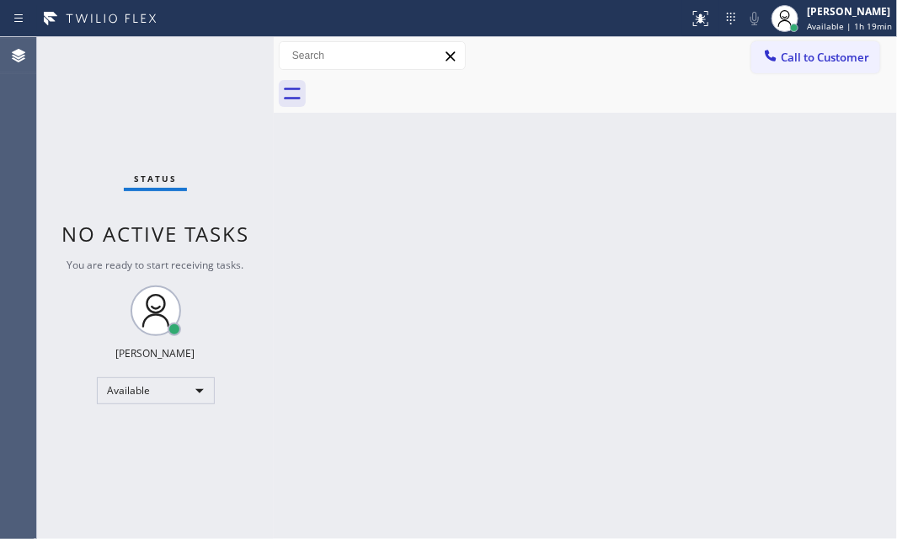
click at [774, 333] on div "Back to Dashboard Change Sender ID Customers Technicians Select a contact Outbo…" at bounding box center [585, 288] width 623 height 502
click at [835, 21] on span "Available | 1h 24min" at bounding box center [849, 26] width 85 height 12
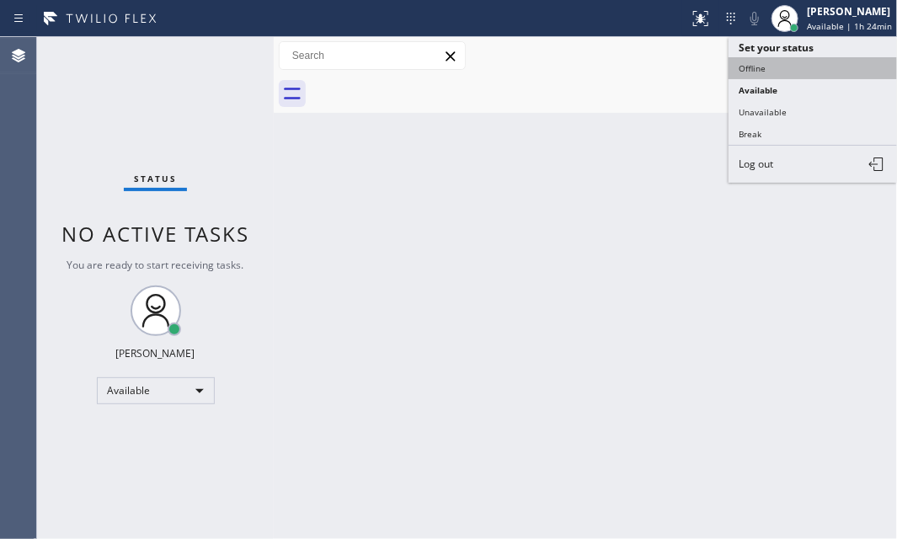
click at [751, 63] on button "Offline" at bounding box center [813, 68] width 168 height 22
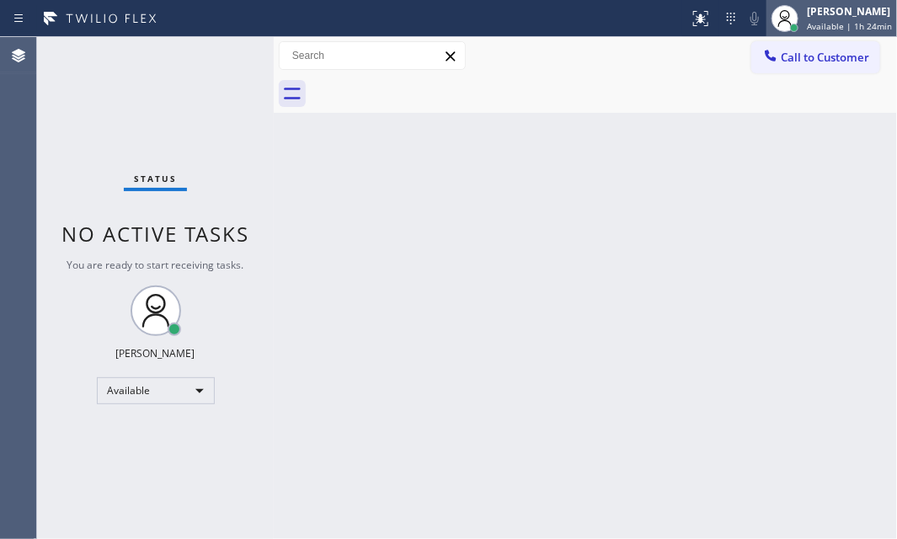
click at [833, 16] on div "[PERSON_NAME]" at bounding box center [849, 11] width 85 height 14
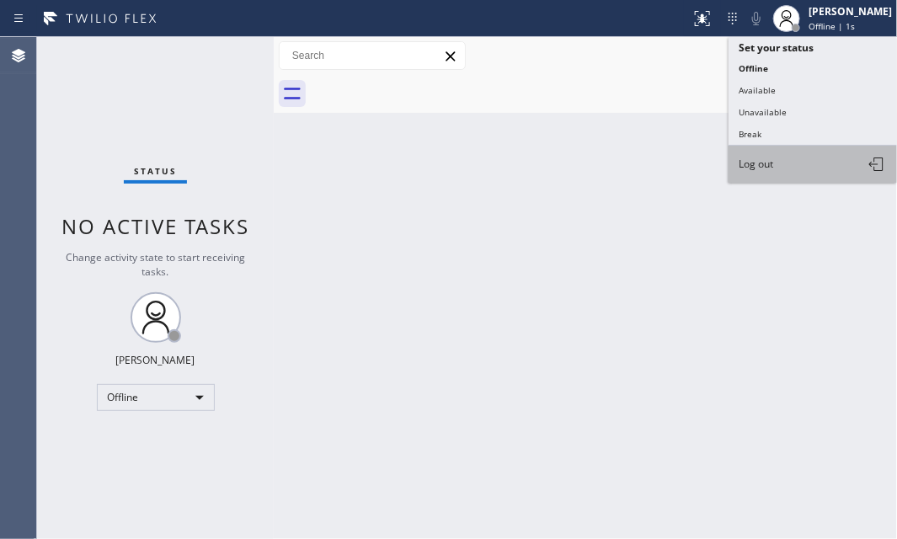
click at [788, 160] on button "Log out" at bounding box center [813, 164] width 168 height 37
